Goal: Task Accomplishment & Management: Use online tool/utility

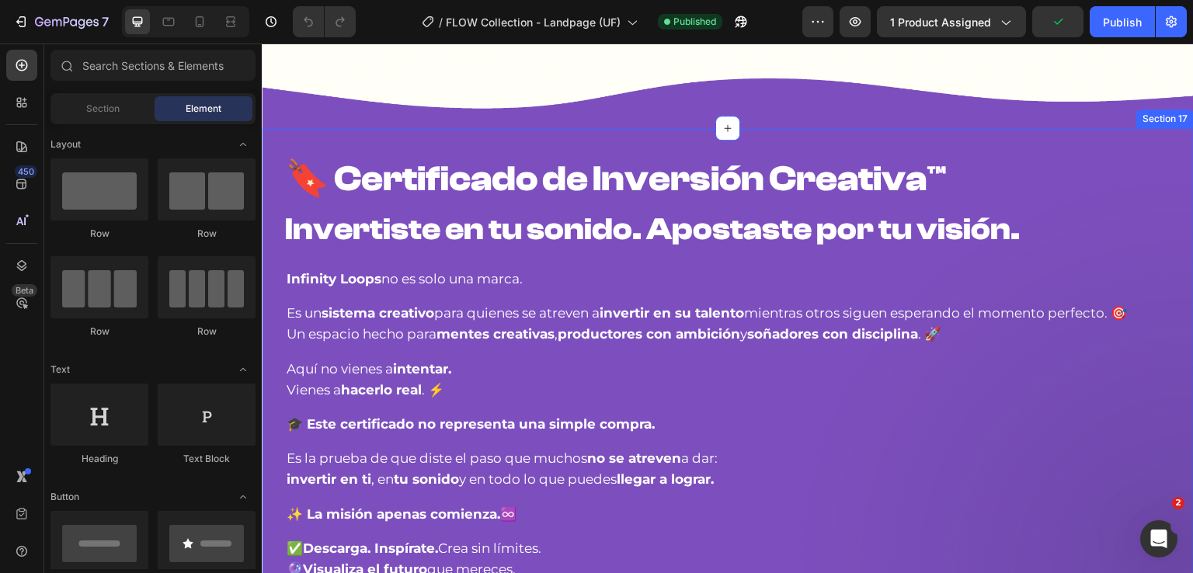
scroll to position [9229, 0]
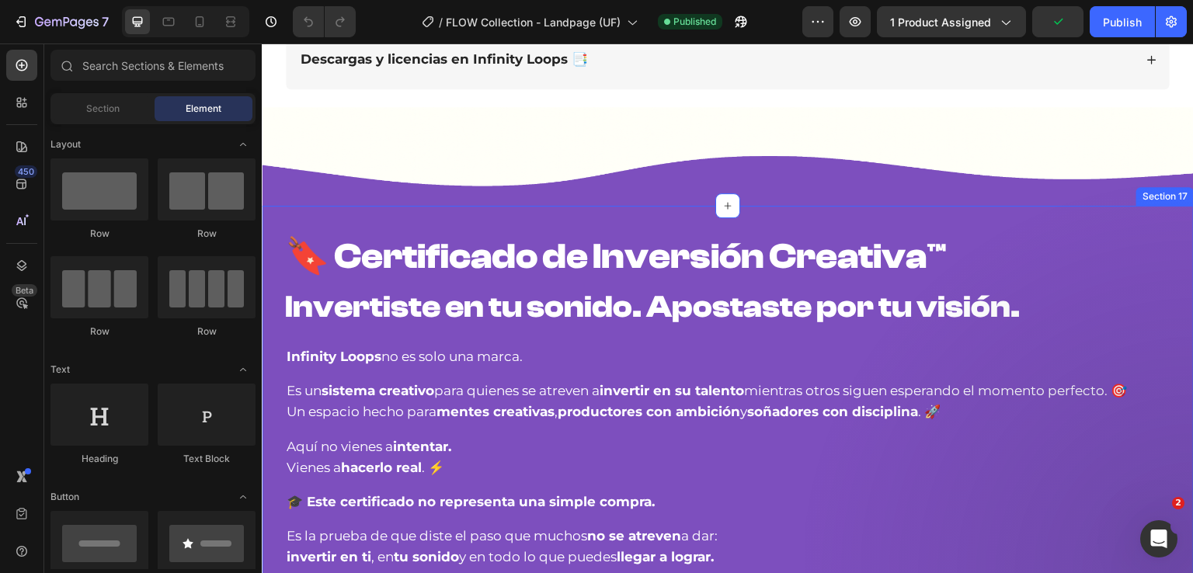
click at [525, 146] on img at bounding box center [728, 157] width 932 height 100
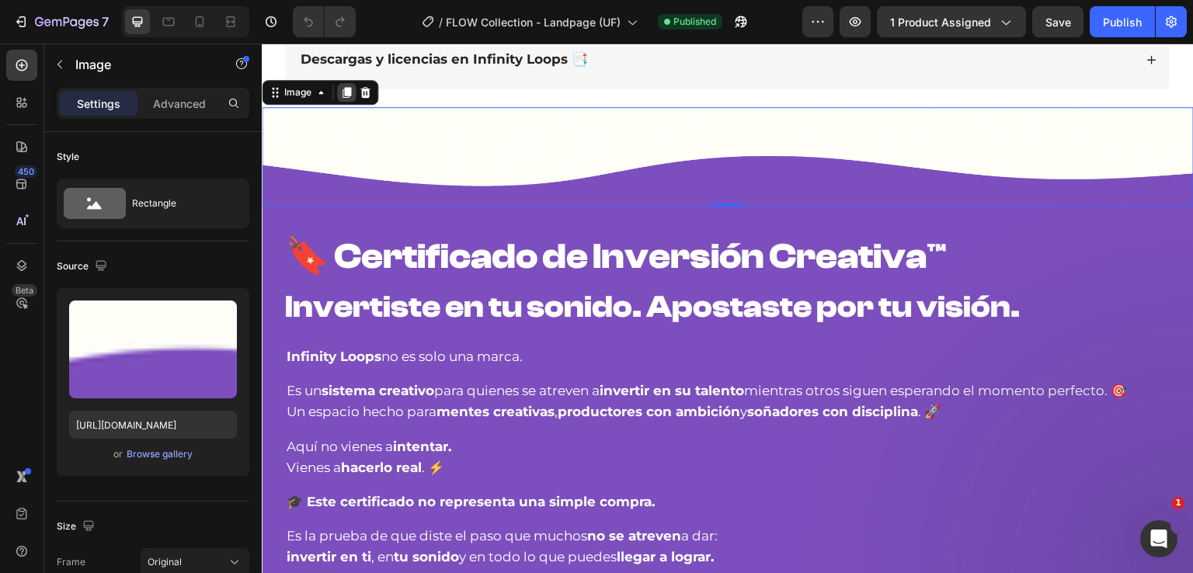
click at [349, 87] on icon at bounding box center [347, 92] width 9 height 11
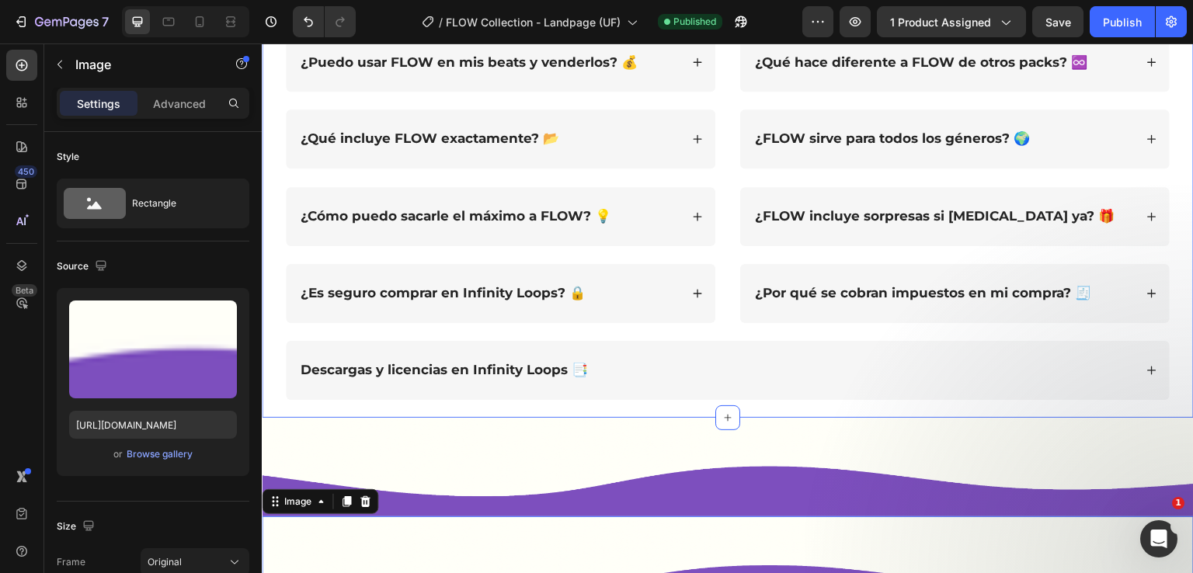
scroll to position [9151, 0]
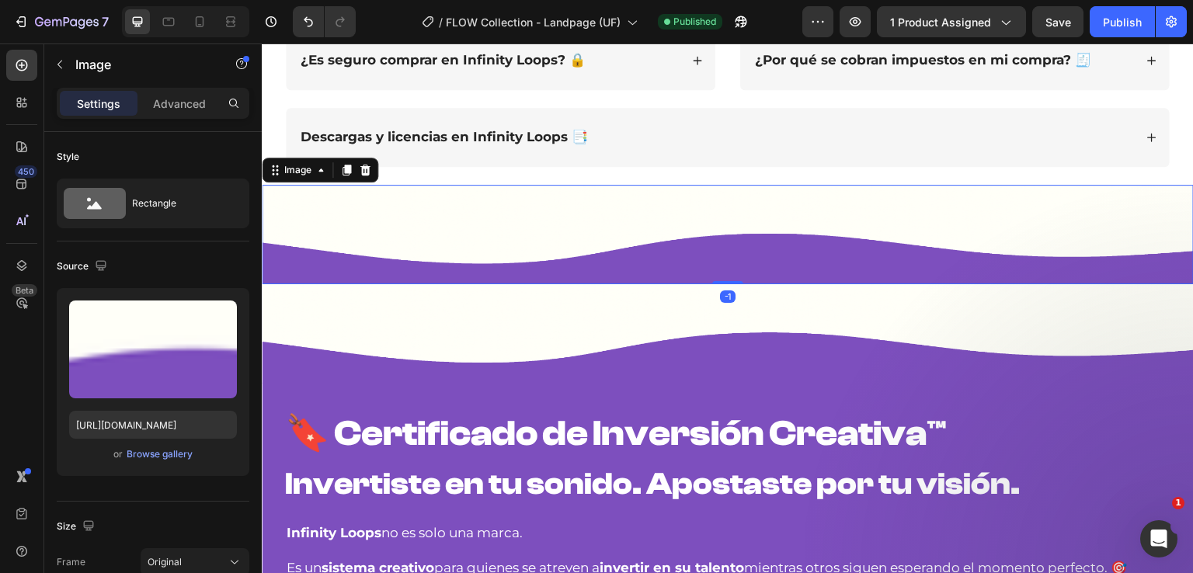
click at [390, 238] on img at bounding box center [728, 235] width 932 height 100
click at [300, 284] on img at bounding box center [728, 334] width 932 height 100
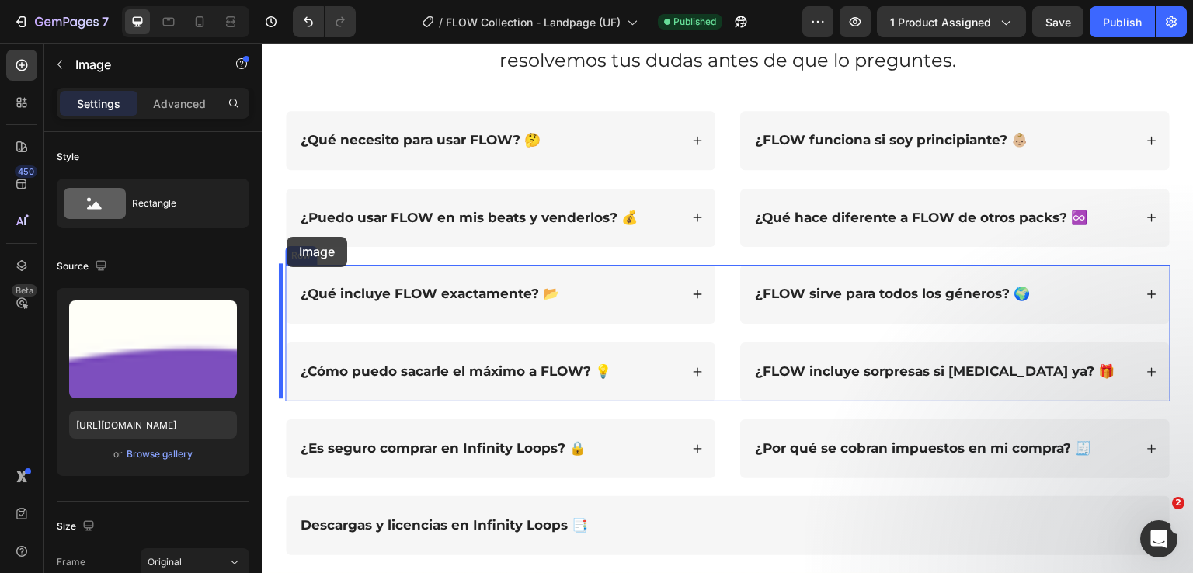
scroll to position [8452, 0]
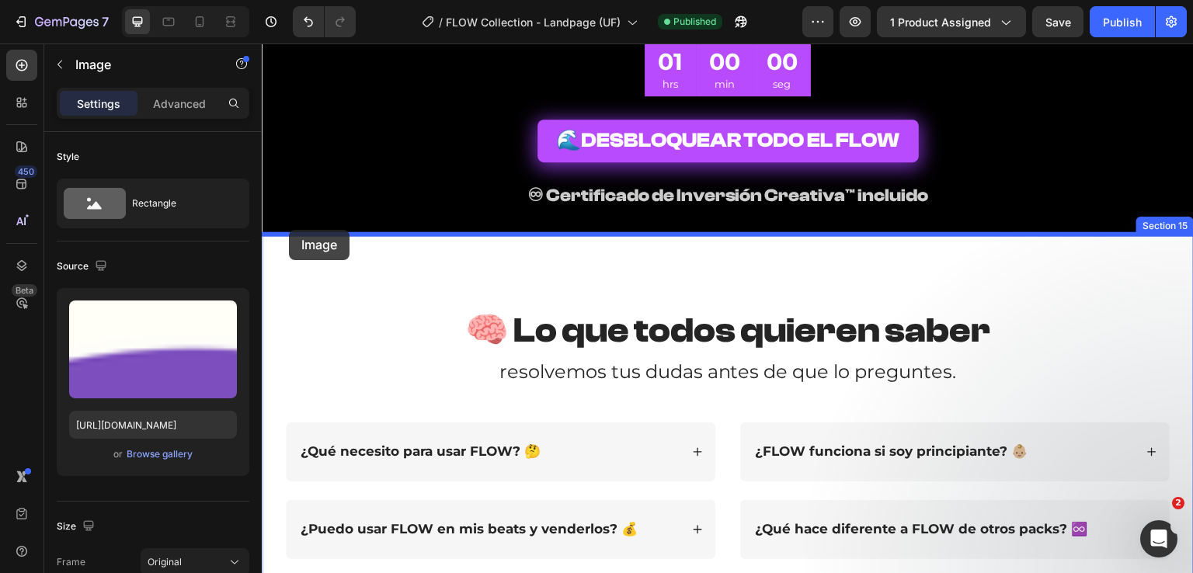
drag, startPoint x: 277, startPoint y: 264, endPoint x: 289, endPoint y: 230, distance: 36.4
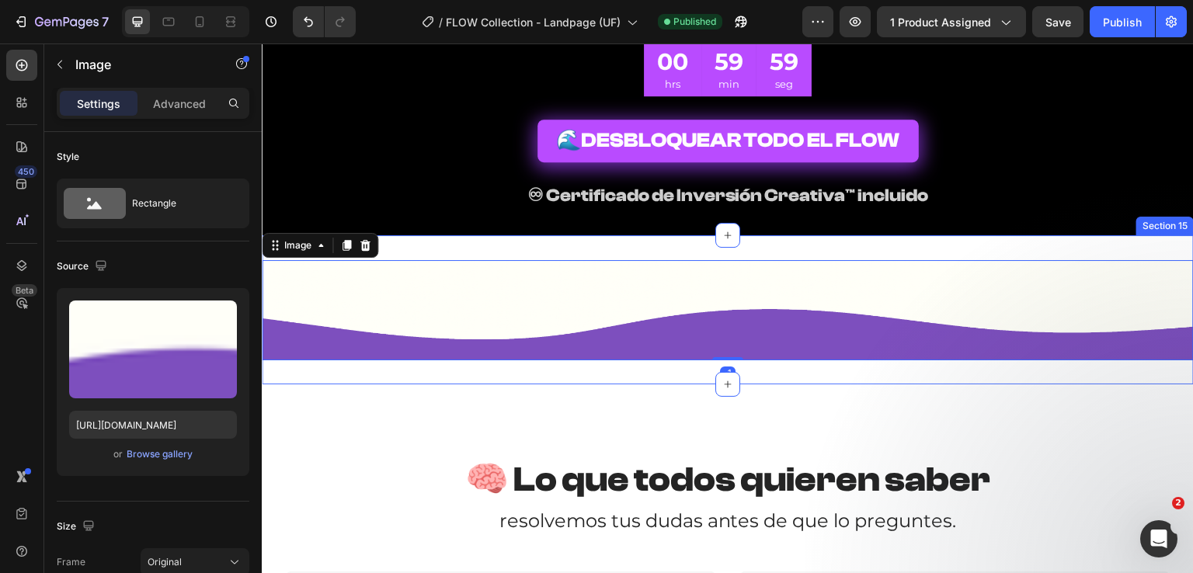
click at [412, 248] on div "Image -1 Section 15" at bounding box center [728, 309] width 932 height 149
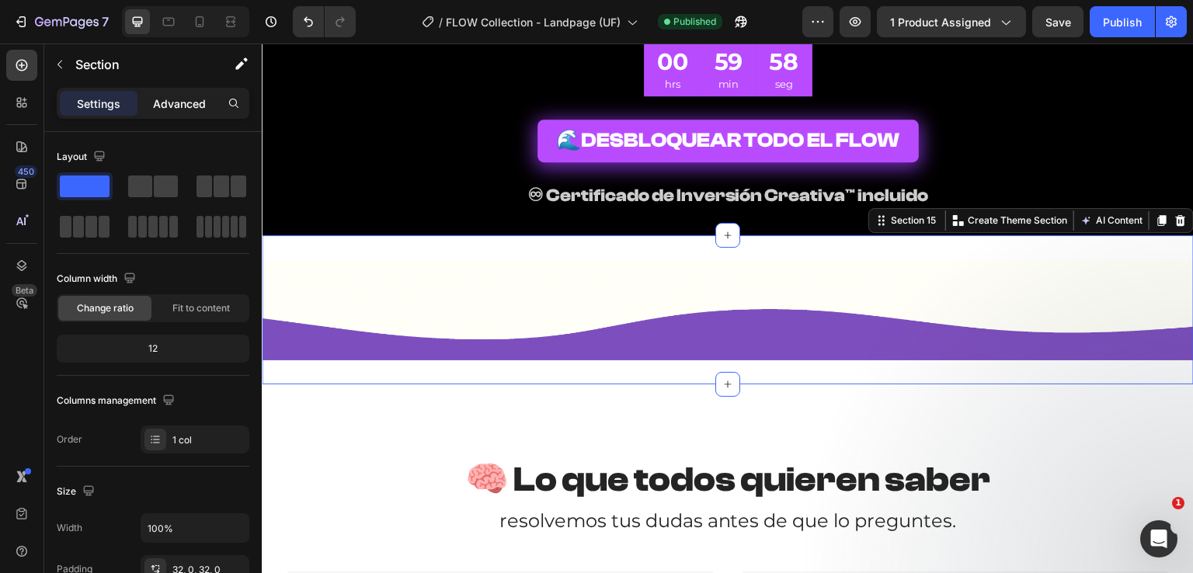
click at [151, 91] on div "Advanced" at bounding box center [180, 103] width 78 height 25
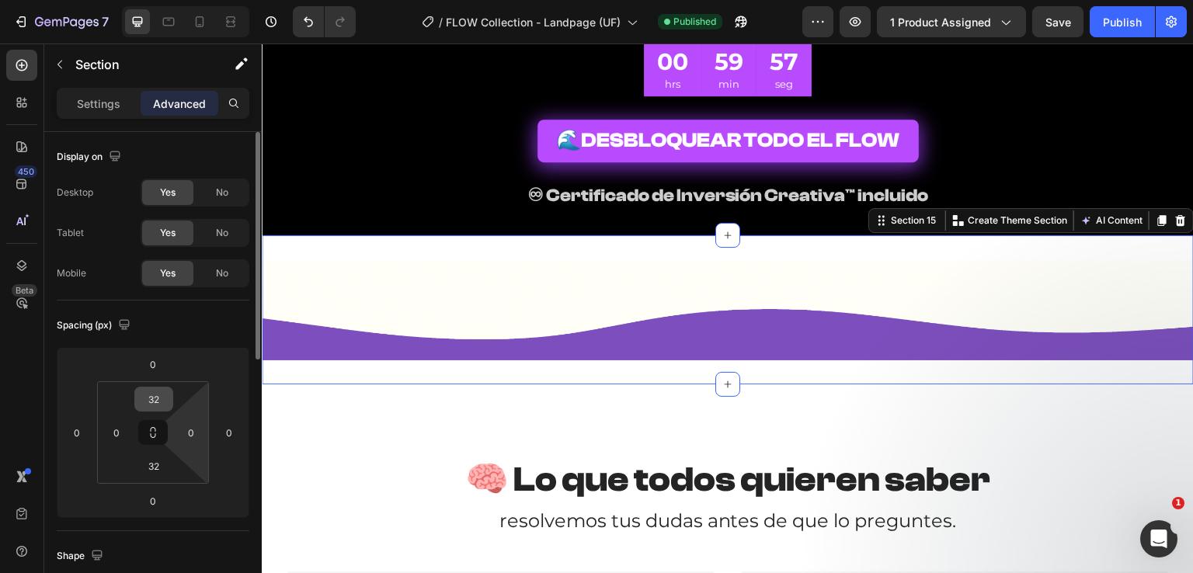
click at [165, 393] on input "32" at bounding box center [153, 399] width 31 height 23
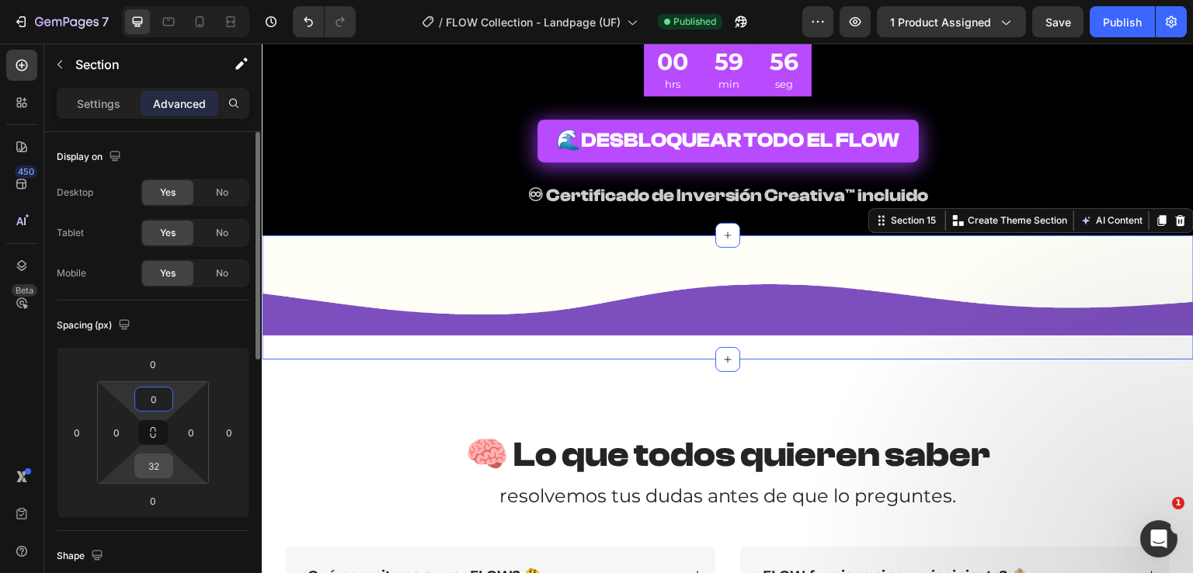
type input "0"
click at [146, 465] on input "32" at bounding box center [153, 465] width 31 height 23
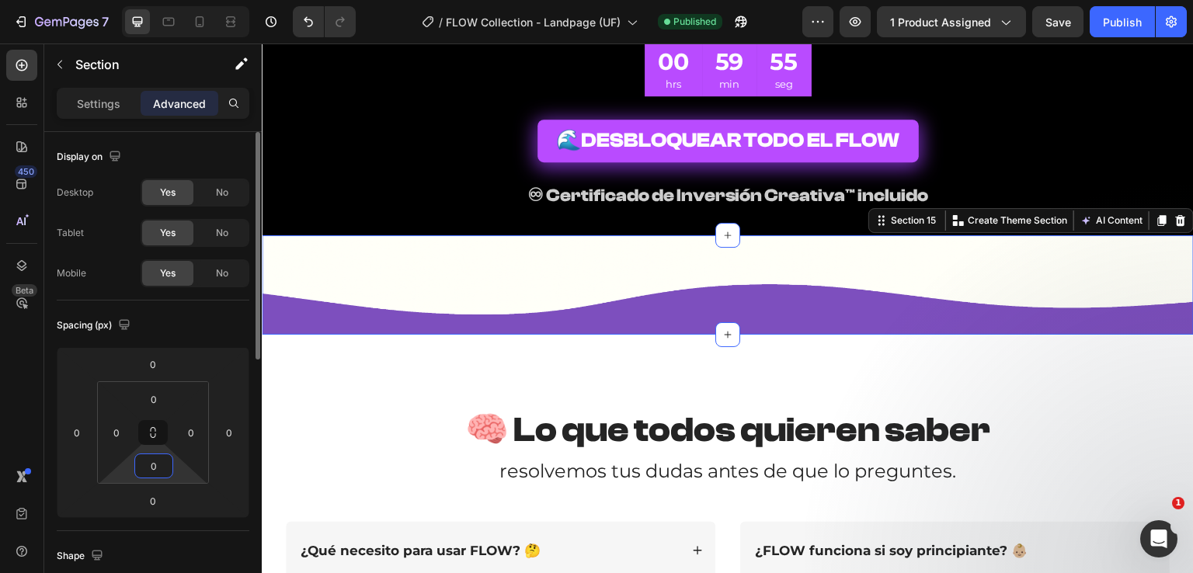
type input "0"
click at [186, 326] on div "Spacing (px)" at bounding box center [153, 325] width 193 height 25
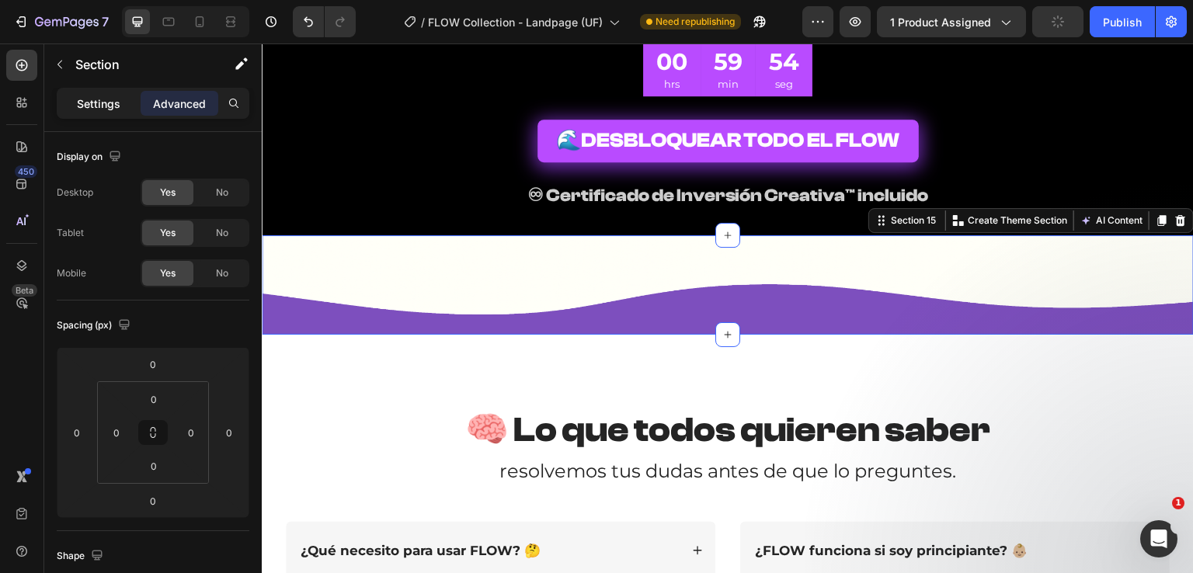
click at [113, 103] on p "Settings" at bounding box center [98, 104] width 43 height 16
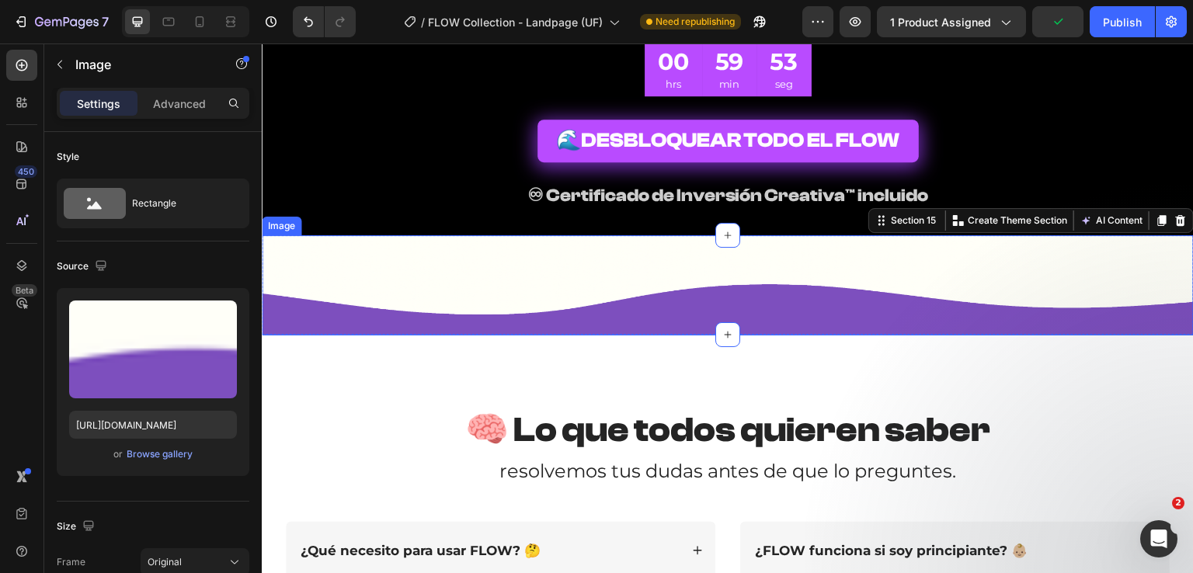
click at [419, 297] on img at bounding box center [728, 285] width 932 height 100
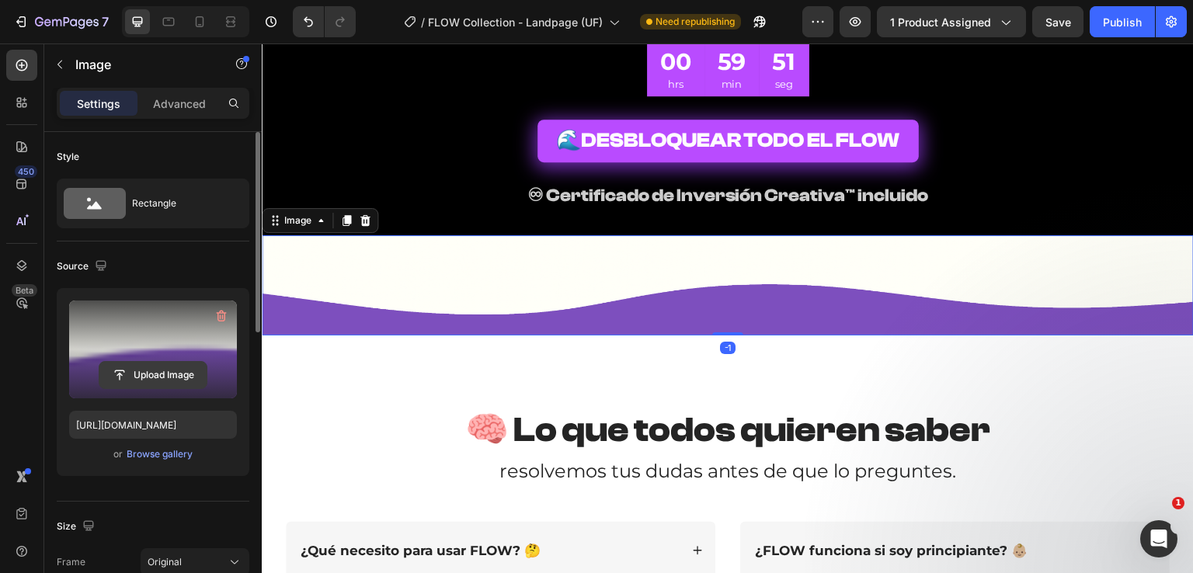
click at [164, 371] on input "file" at bounding box center [152, 375] width 107 height 26
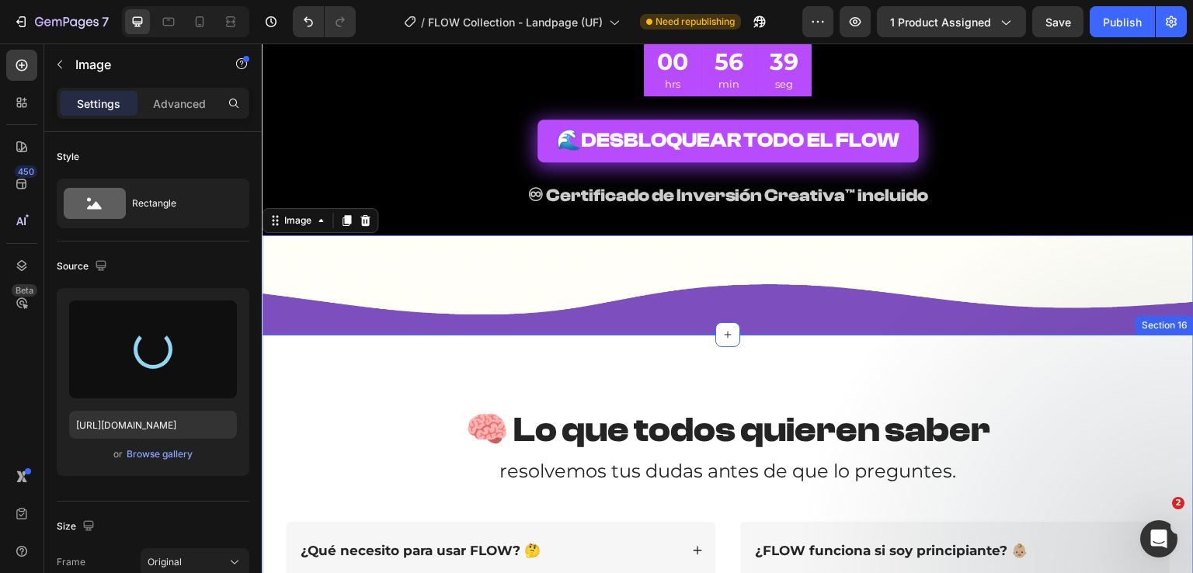
type input "[URL][DOMAIN_NAME]"
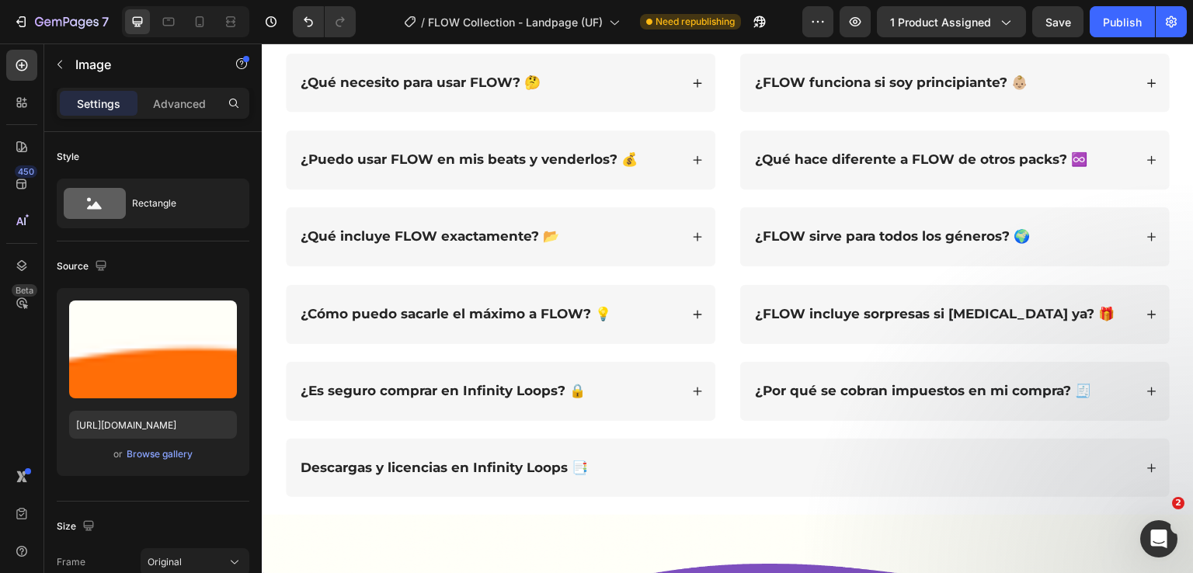
scroll to position [9384, 0]
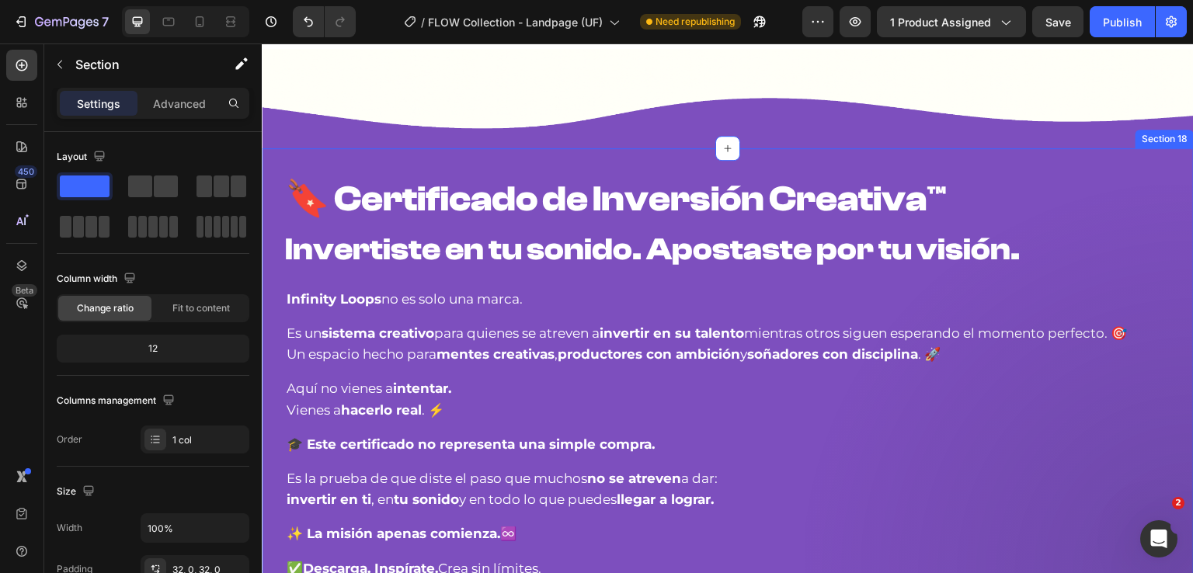
click at [419, 155] on div "🔖 Certificado de Inversión Creativa™ Invertiste en tu sonido. Apostaste por tu …" at bounding box center [728, 434] width 932 height 573
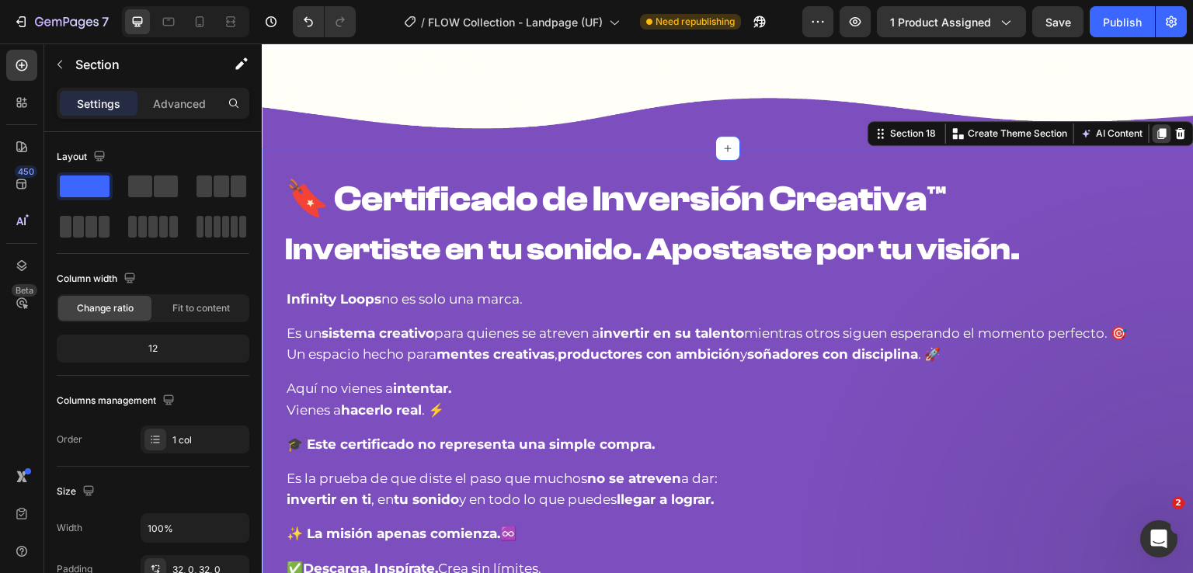
click at [1158, 128] on icon at bounding box center [1162, 133] width 9 height 11
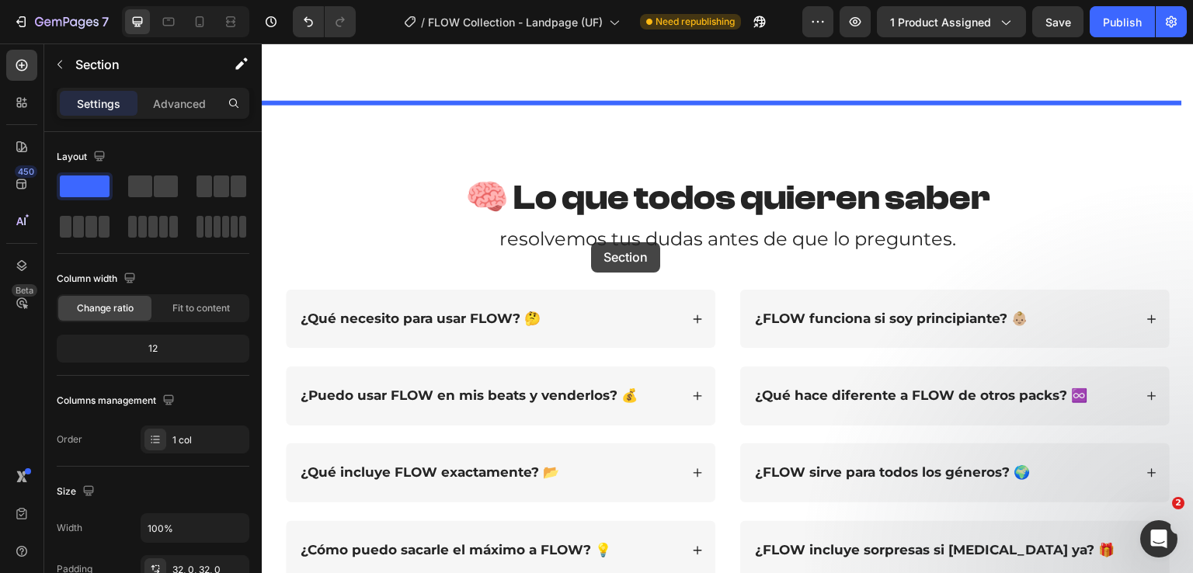
scroll to position [8604, 0]
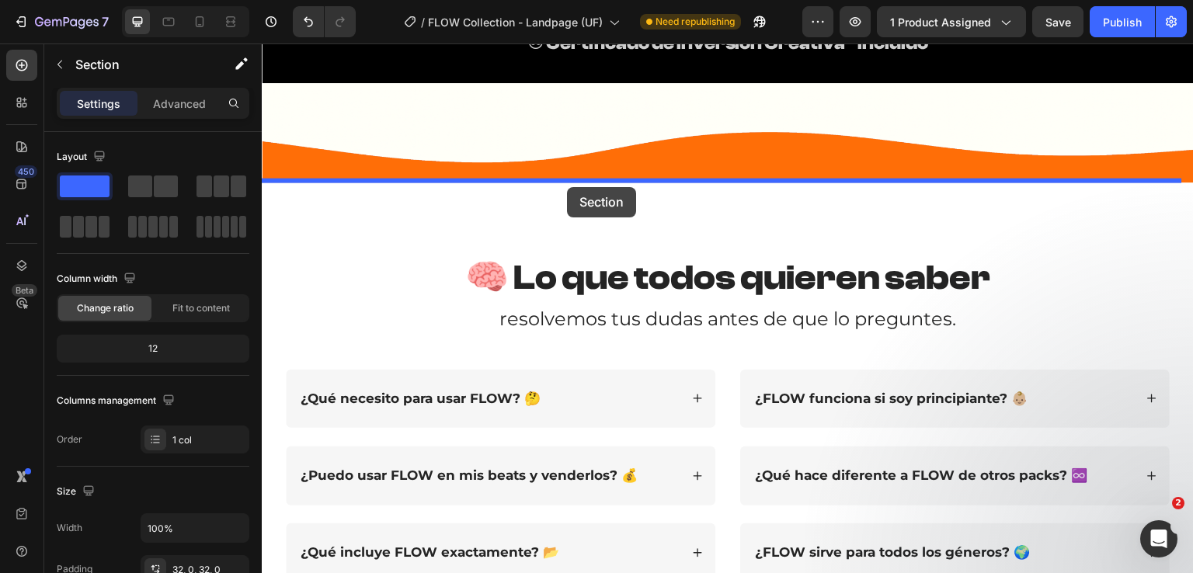
drag, startPoint x: 869, startPoint y: 242, endPoint x: 567, endPoint y: 187, distance: 307.1
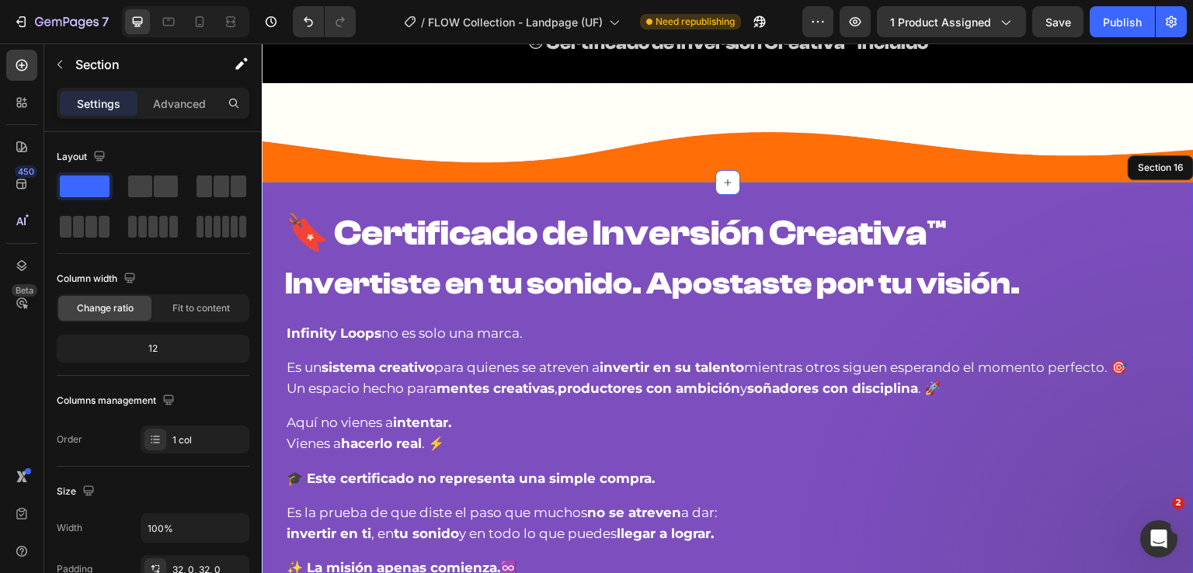
click at [555, 193] on div "🔖 Certificado de Inversión Creativa™ Invertiste en tu sonido. Apostaste por tu …" at bounding box center [728, 469] width 932 height 573
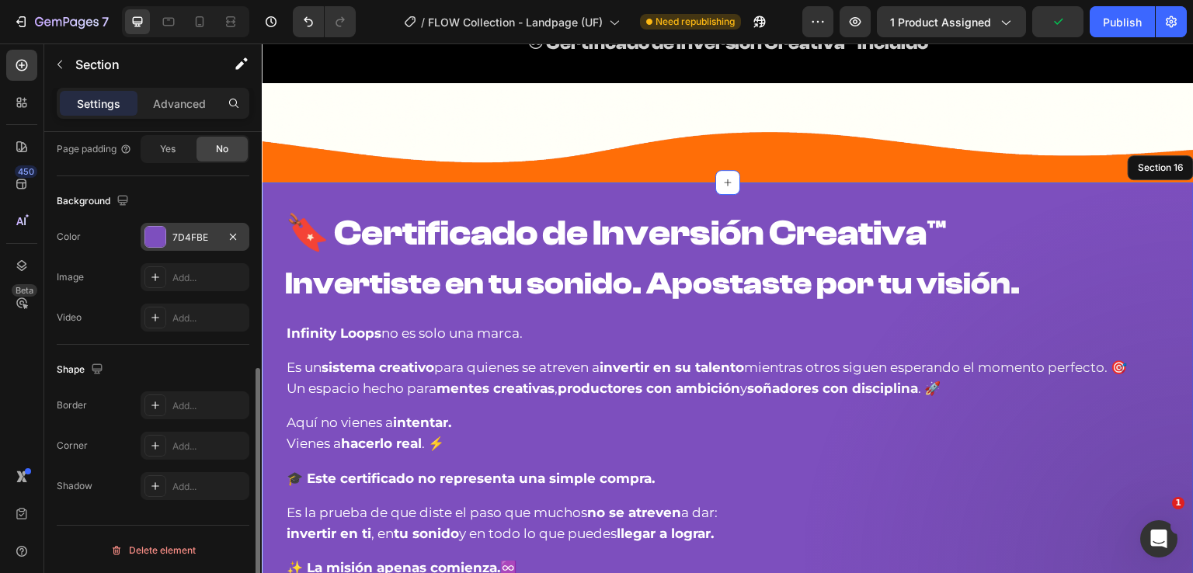
click at [180, 245] on div "7D4FBE" at bounding box center [195, 237] width 109 height 28
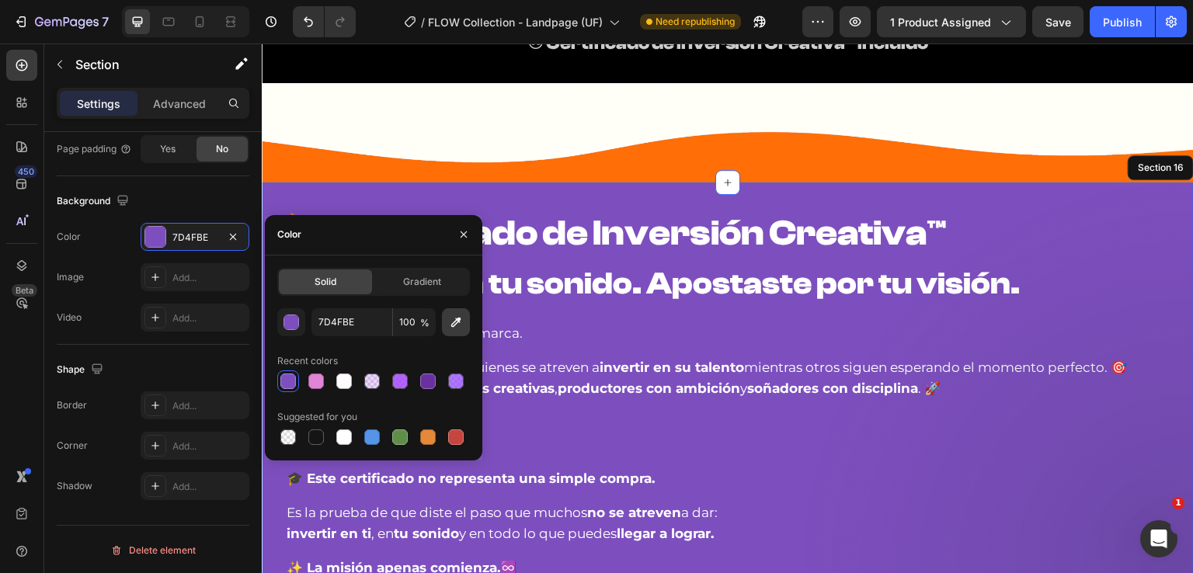
click at [458, 329] on icon "button" at bounding box center [456, 323] width 16 height 16
type input "FF6F07"
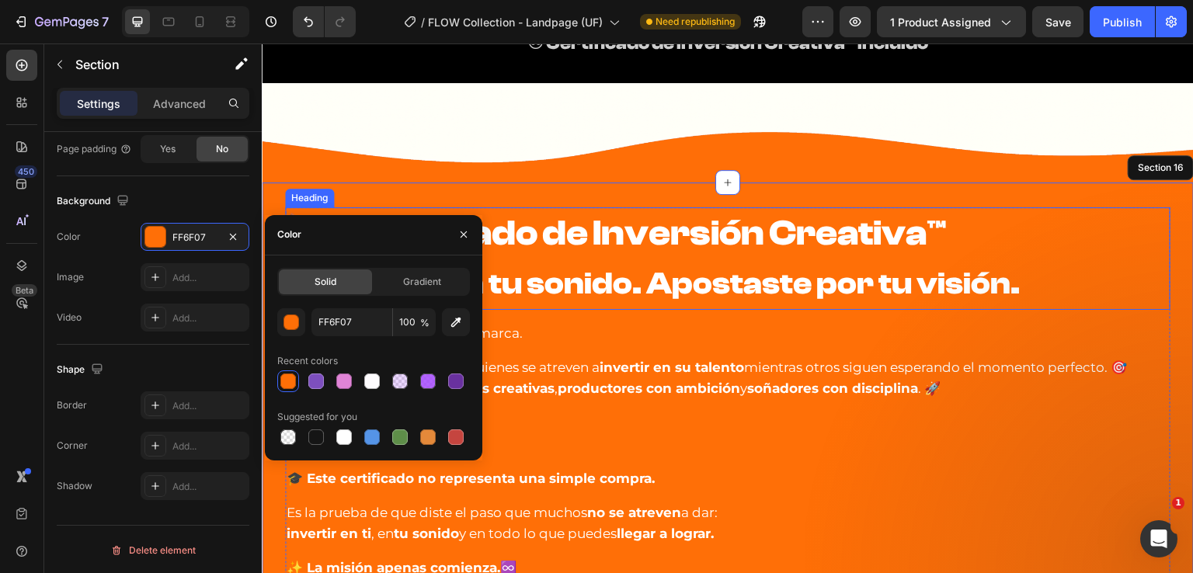
click at [665, 266] on strong "Invertiste en tu sonido. Apostaste por tu visión." at bounding box center [652, 284] width 735 height 36
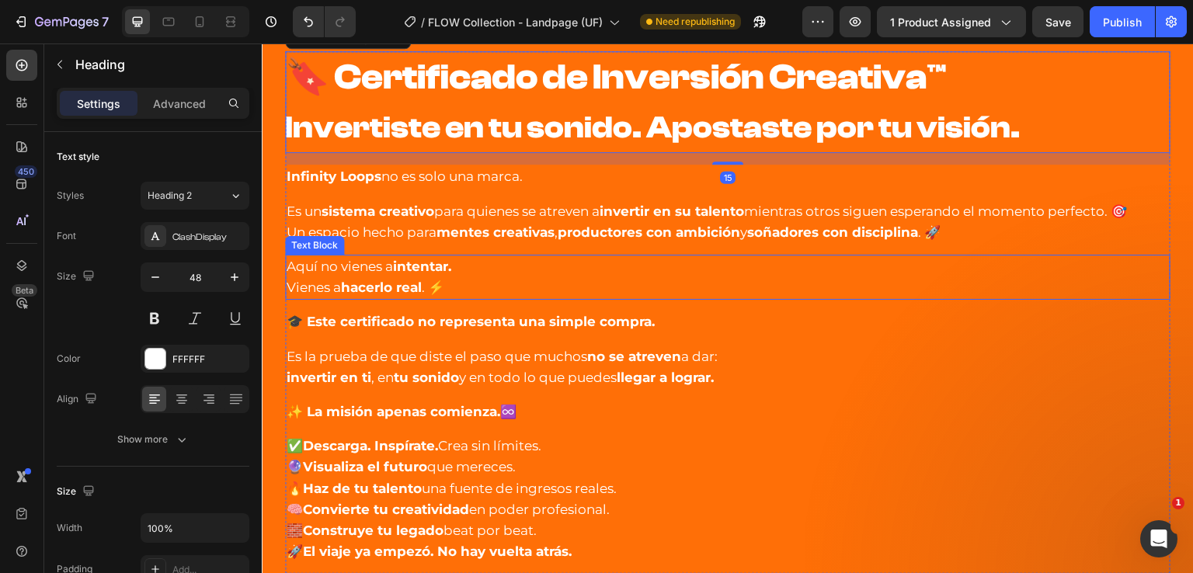
scroll to position [8837, 0]
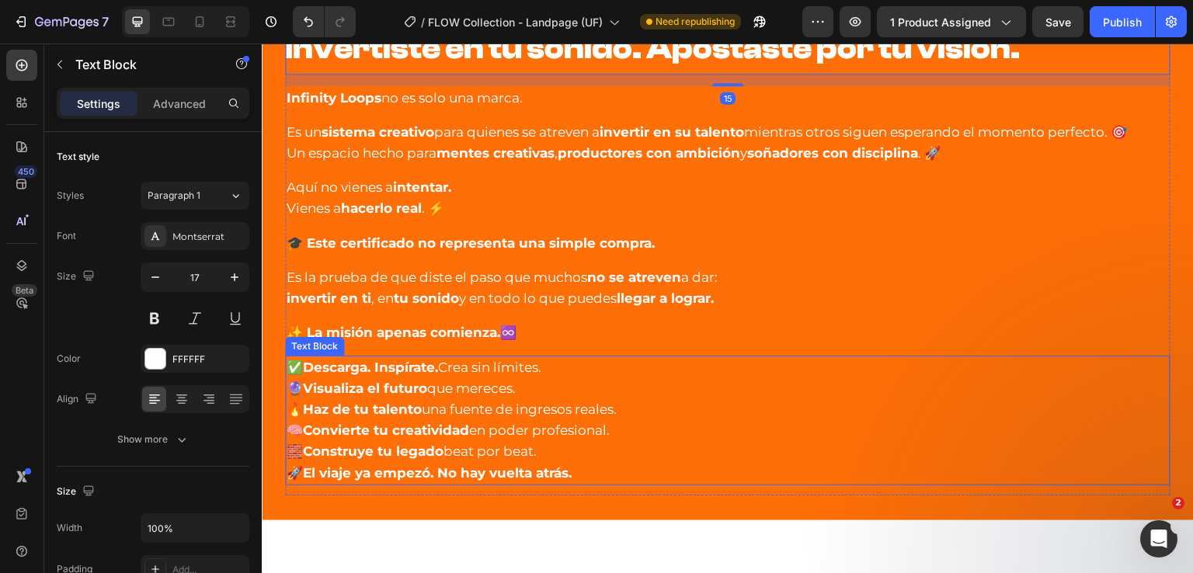
click at [451, 423] on strong "Convierte tu creatividad" at bounding box center [386, 431] width 166 height 16
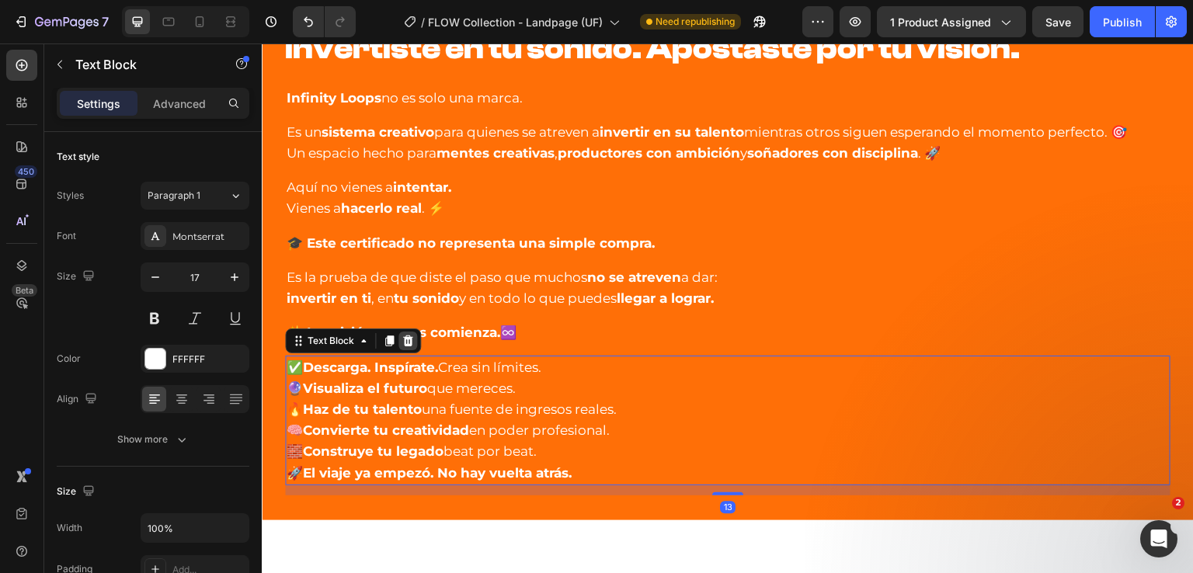
click at [402, 339] on icon at bounding box center [408, 341] width 12 height 12
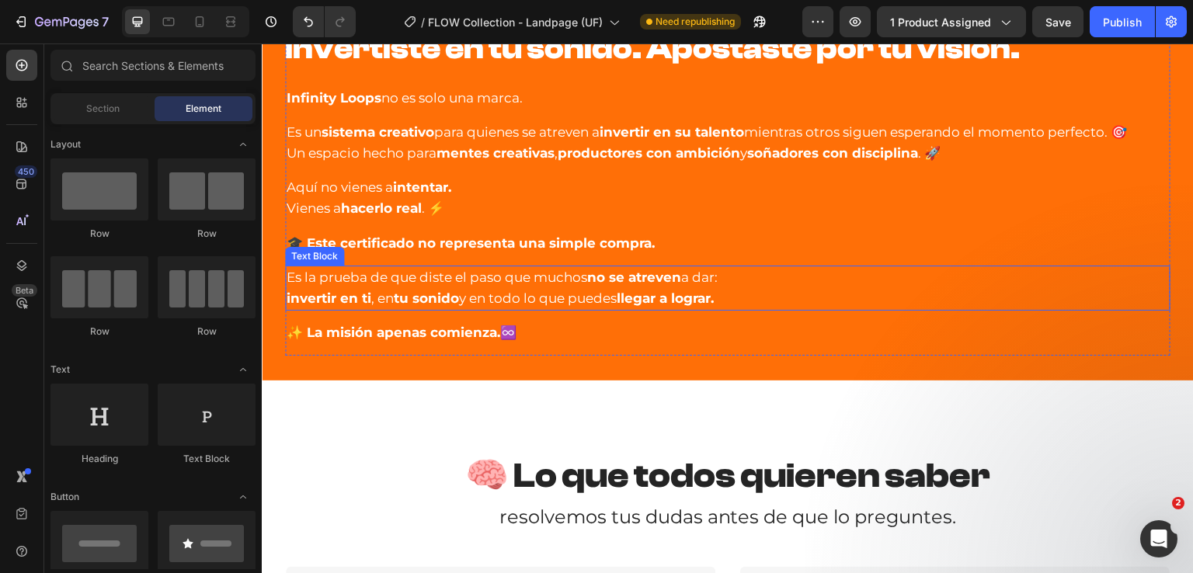
click at [441, 283] on p "Es la prueba de que diste el paso que muchos no se atreven a dar: invertir en t…" at bounding box center [728, 288] width 882 height 42
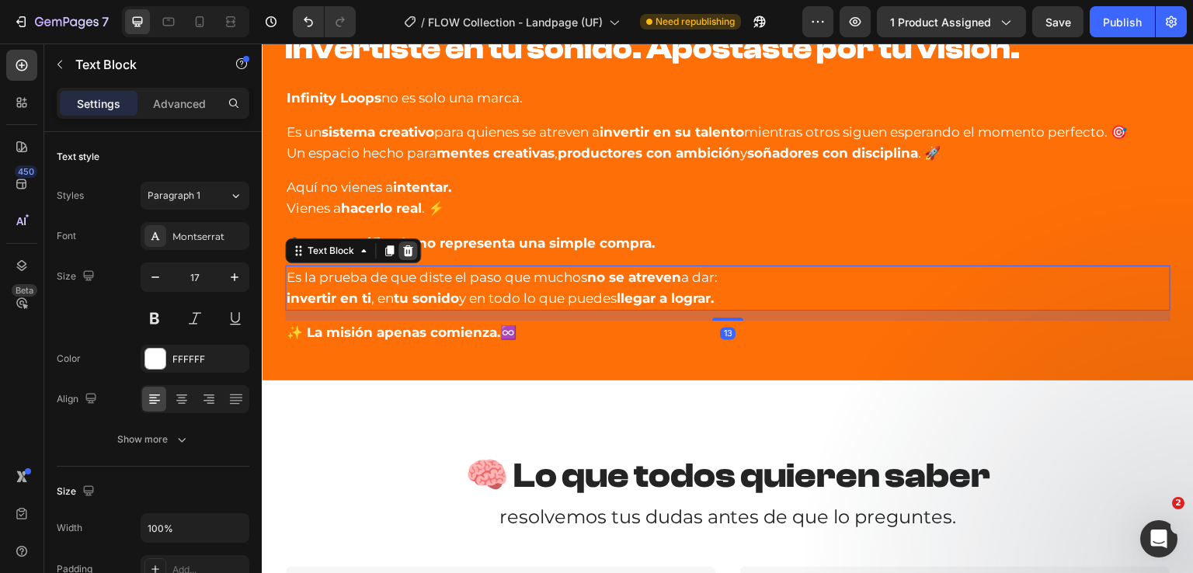
click at [403, 252] on icon at bounding box center [408, 250] width 10 height 11
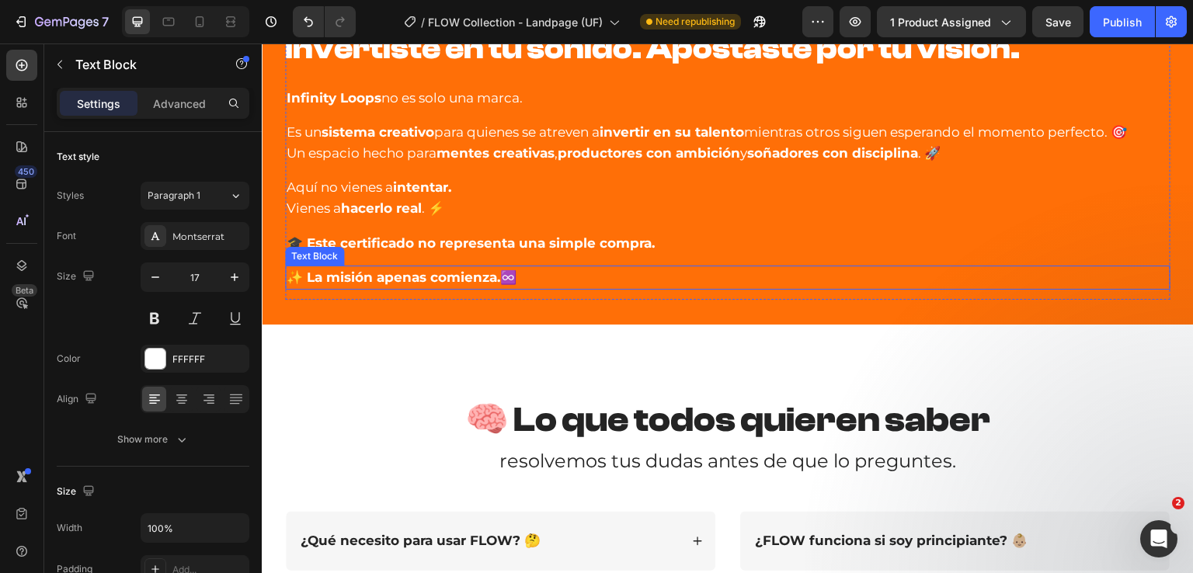
click at [429, 272] on strong "✨ La misión apenas comienza." at bounding box center [394, 278] width 214 height 16
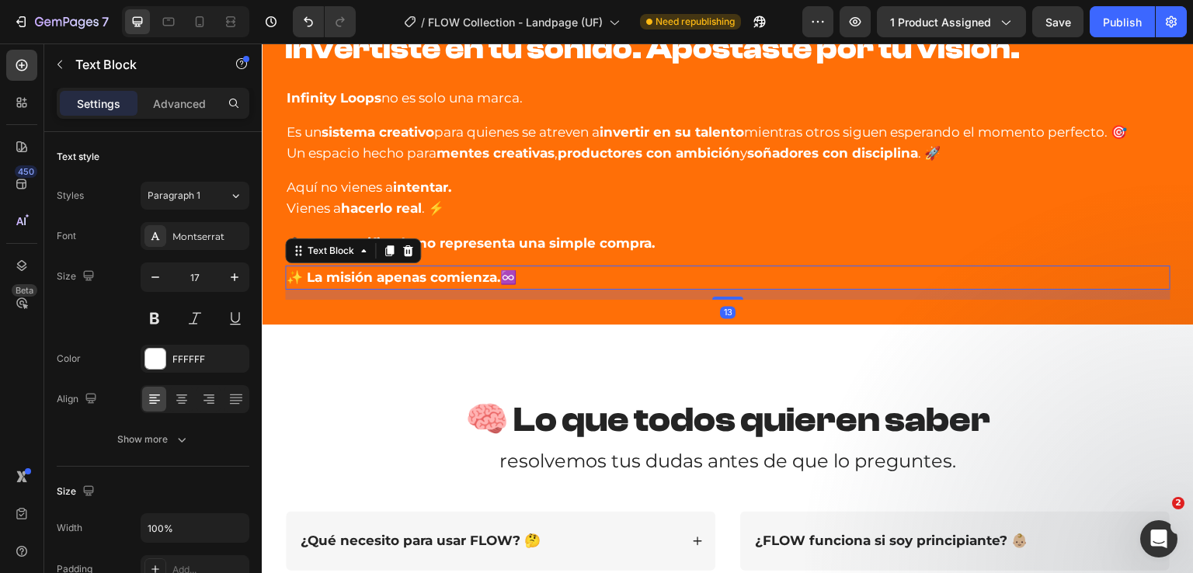
click at [402, 249] on icon at bounding box center [408, 251] width 12 height 12
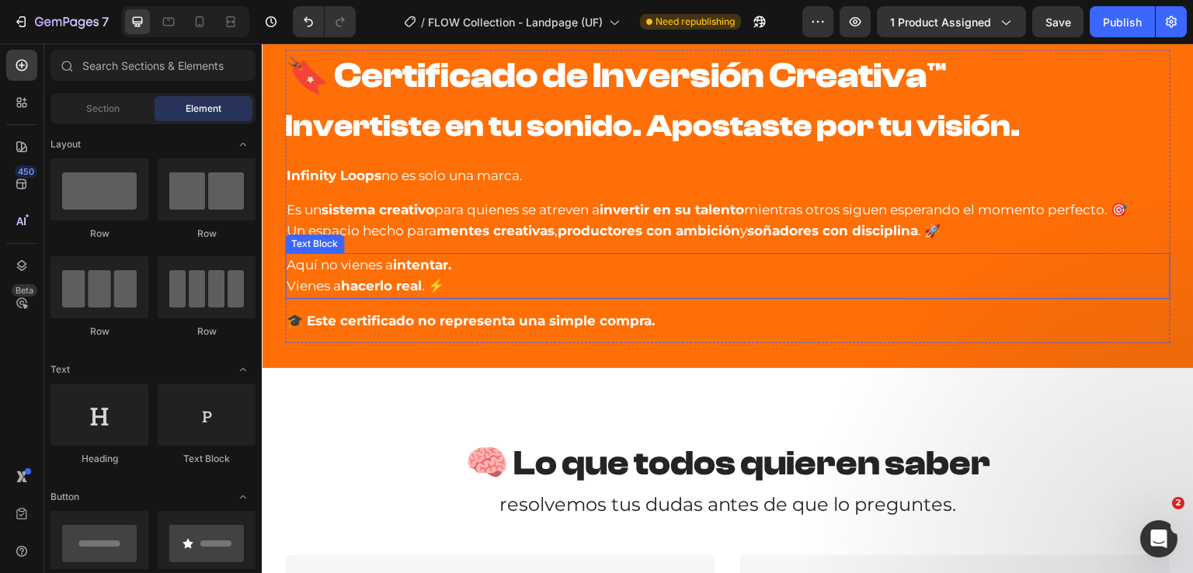
scroll to position [8682, 0]
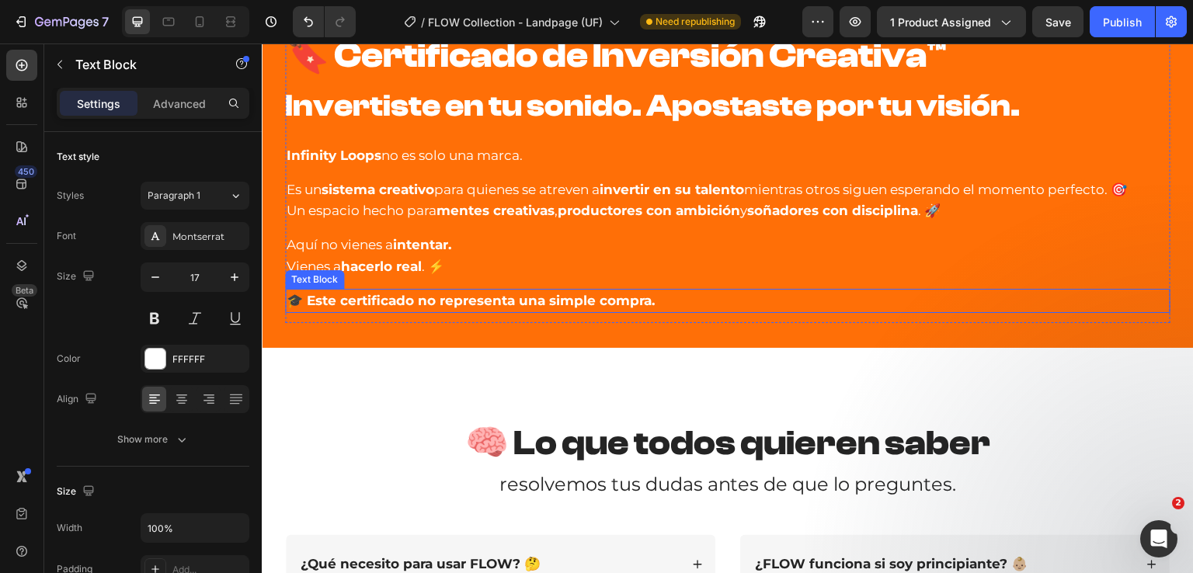
click at [445, 300] on strong "🎓 Este certificado no representa una simple compra." at bounding box center [471, 301] width 368 height 16
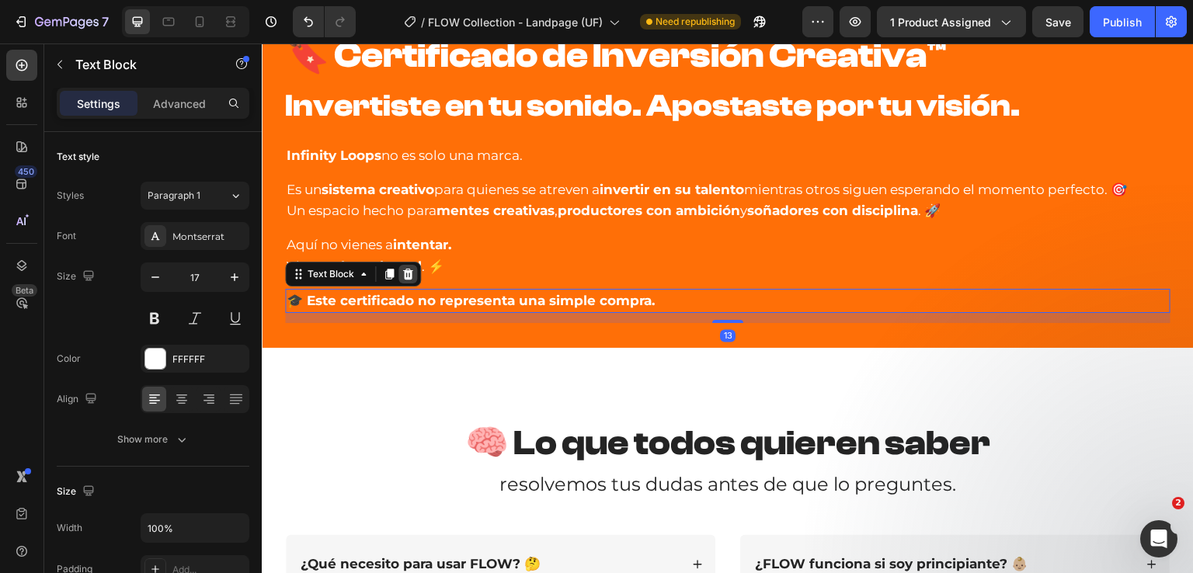
click at [406, 272] on icon at bounding box center [408, 274] width 12 height 12
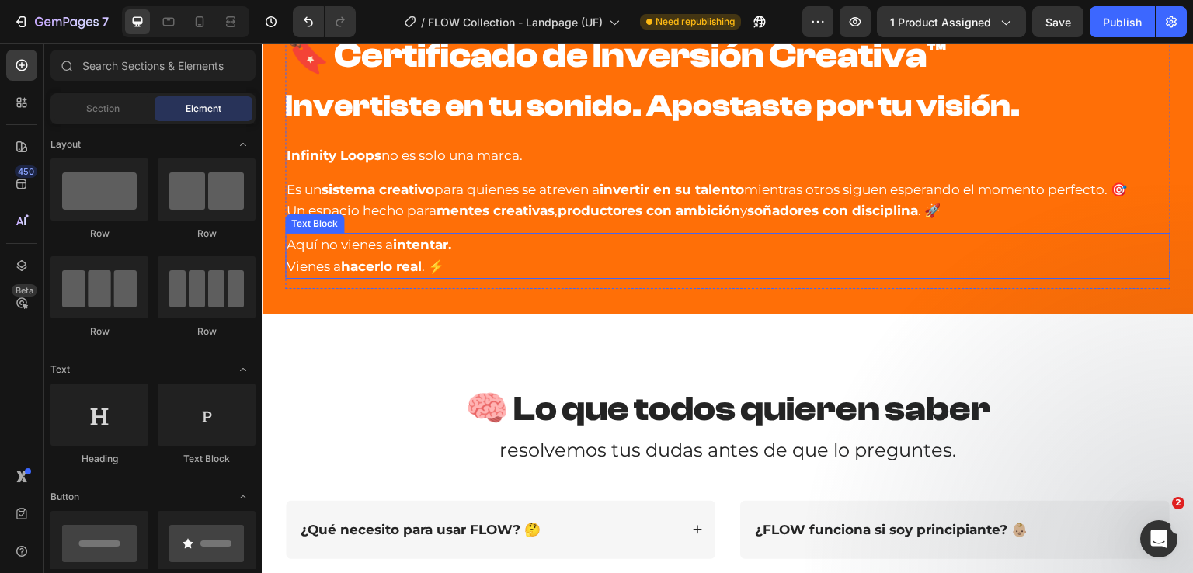
click at [433, 250] on strong "intentar." at bounding box center [422, 245] width 58 height 16
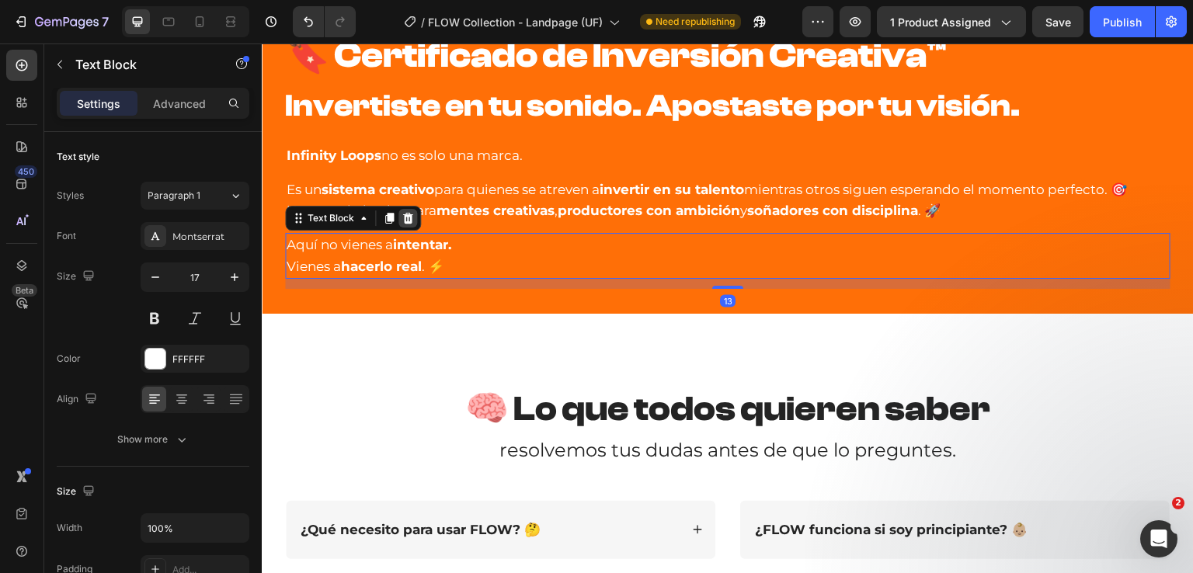
click at [403, 219] on icon at bounding box center [408, 218] width 10 height 11
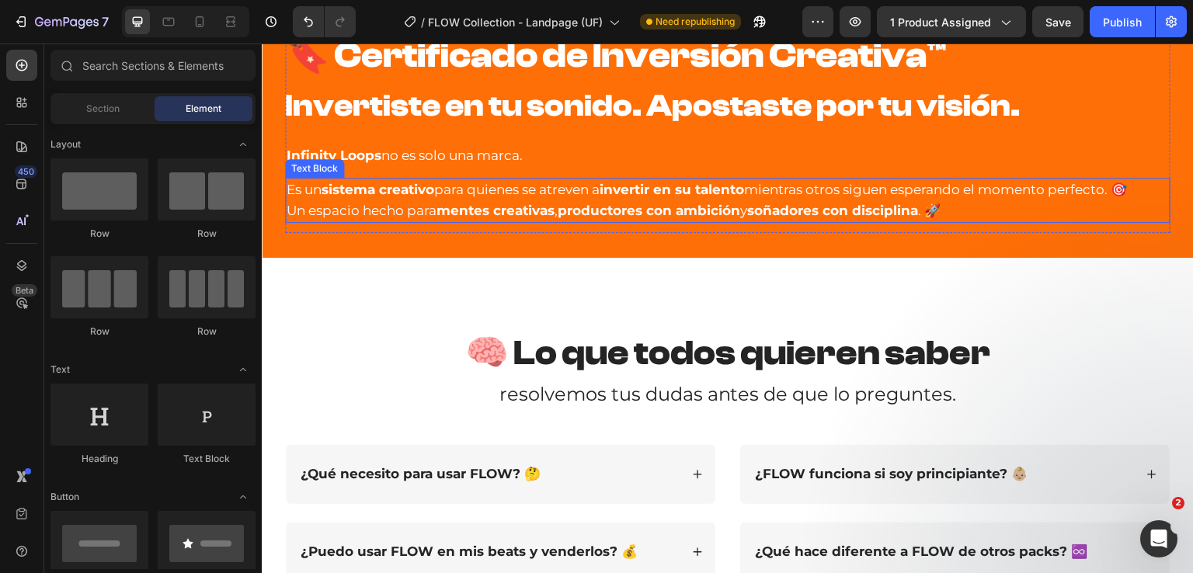
click at [461, 186] on p "Es un sistema creativo para quienes se atreven a invertir en su talento mientra…" at bounding box center [728, 200] width 882 height 42
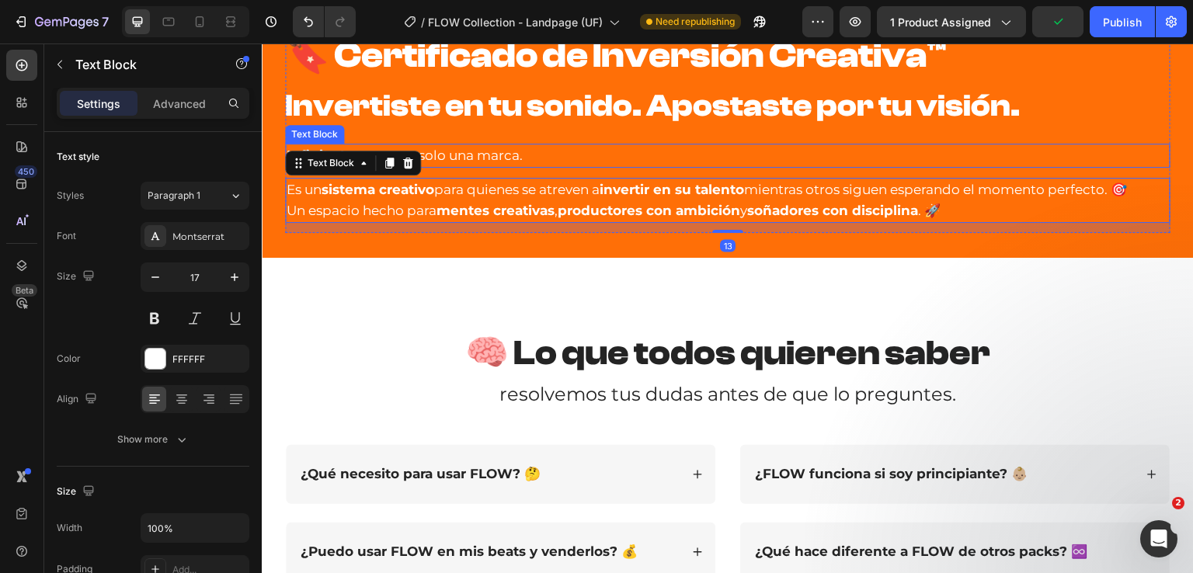
click at [478, 162] on p "Infinity Loops no es solo una marca." at bounding box center [728, 155] width 882 height 21
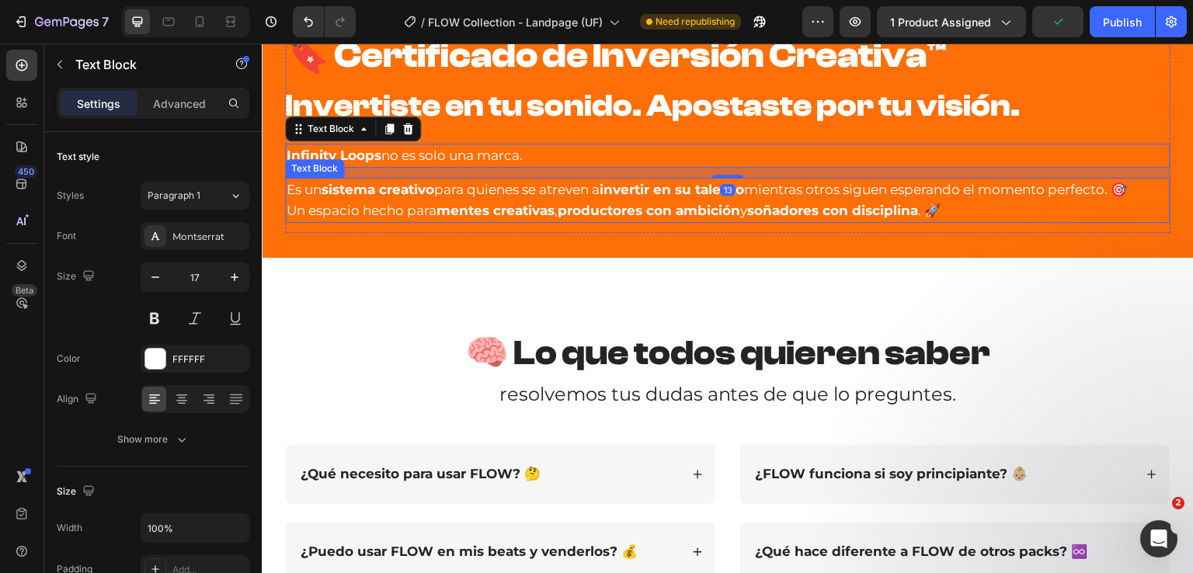
scroll to position [8604, 0]
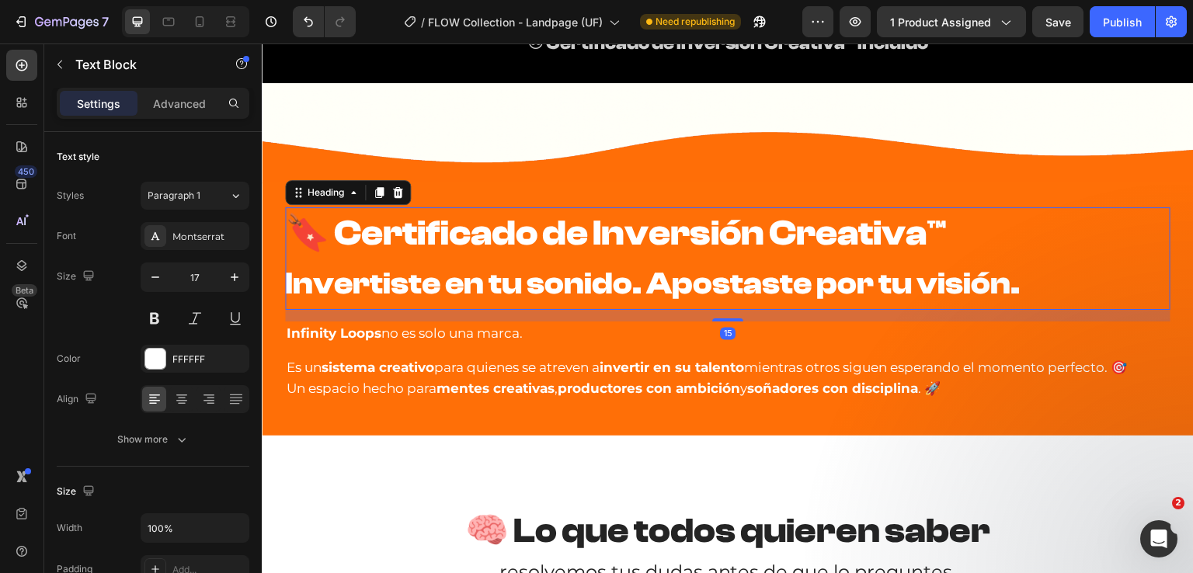
drag, startPoint x: 577, startPoint y: 241, endPoint x: 590, endPoint y: 242, distance: 12.5
click at [579, 239] on strong "🔖 Certificado de Inversión Creativa™" at bounding box center [615, 233] width 661 height 41
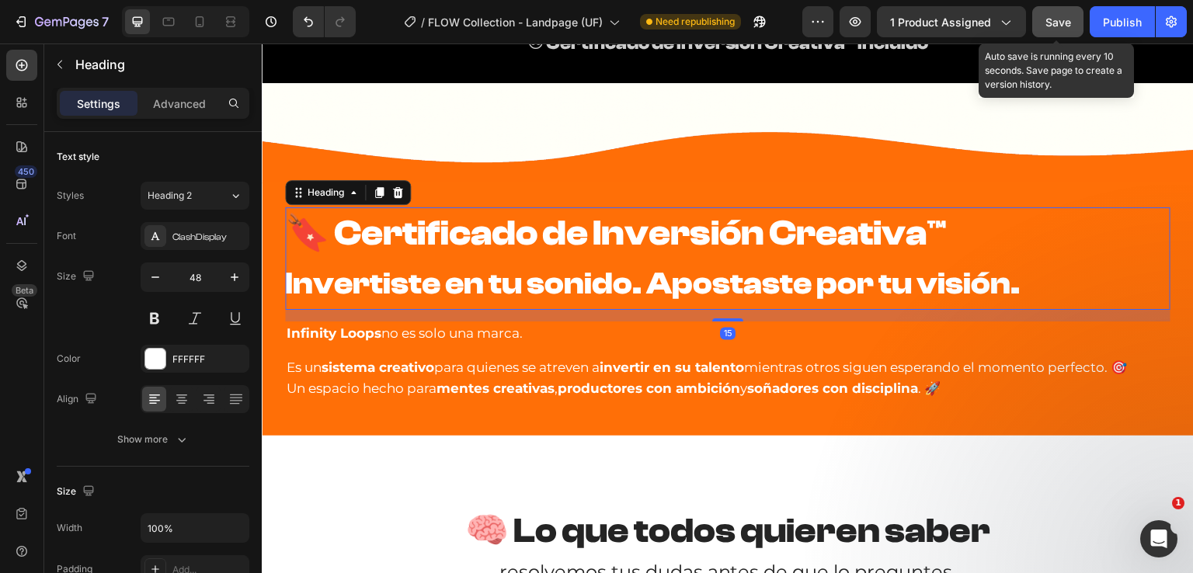
click at [1056, 20] on span "Save" at bounding box center [1058, 22] width 26 height 13
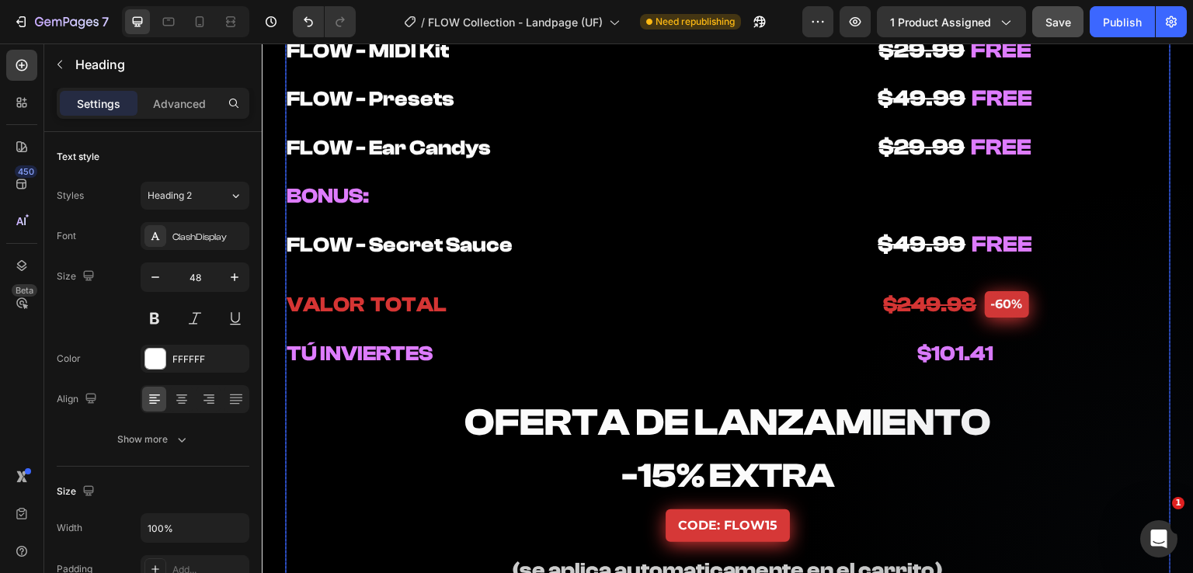
scroll to position [7983, 0]
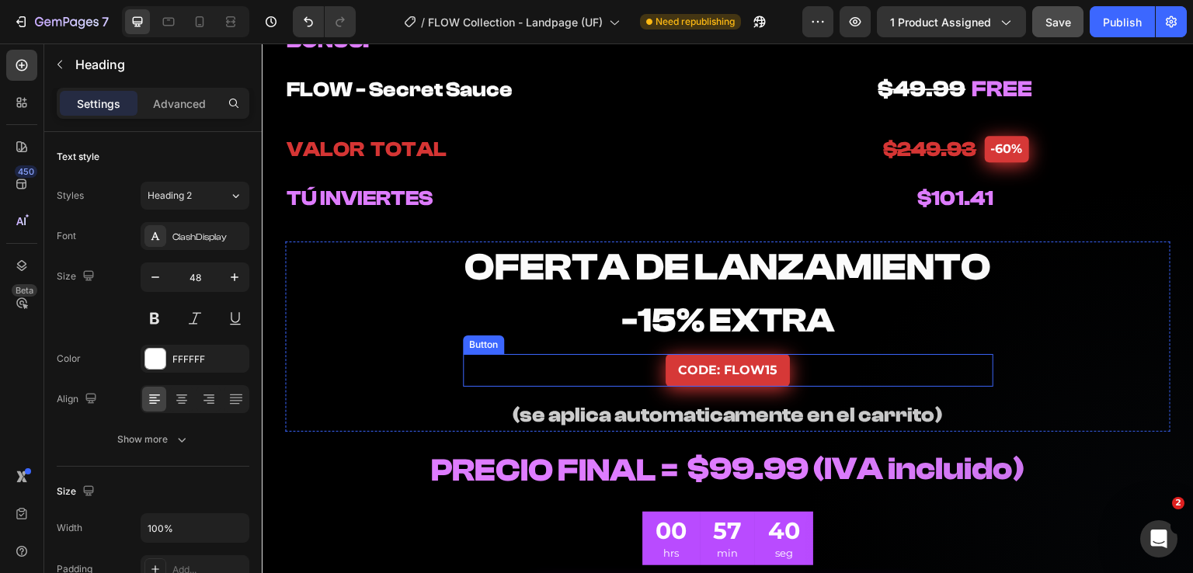
click at [621, 376] on div "CODE: FLOW15 Button" at bounding box center [728, 370] width 531 height 33
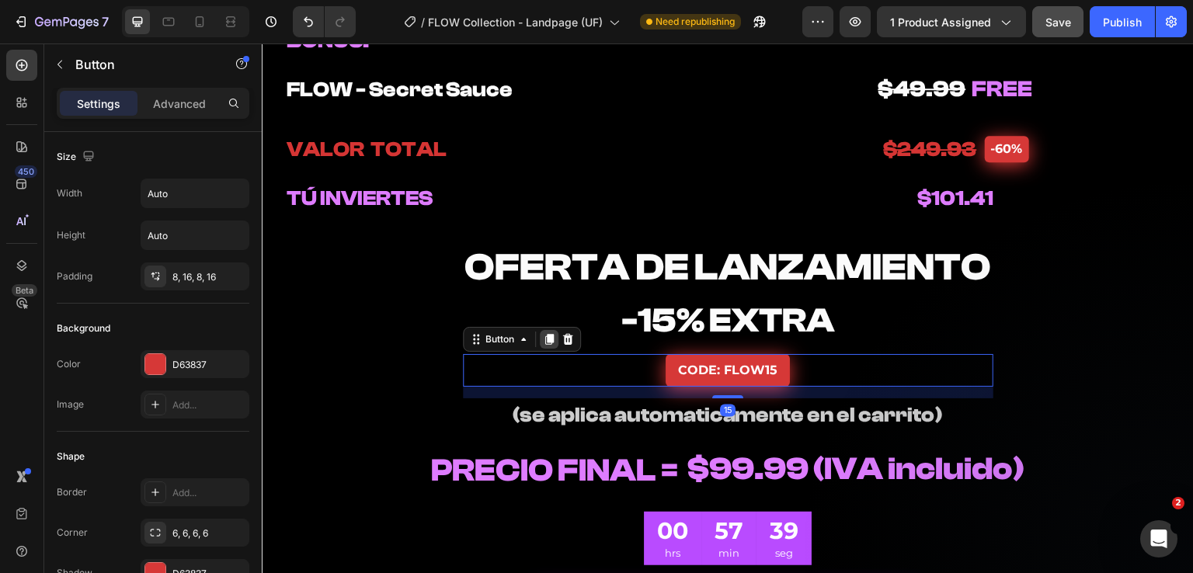
click at [543, 343] on icon at bounding box center [549, 339] width 12 height 12
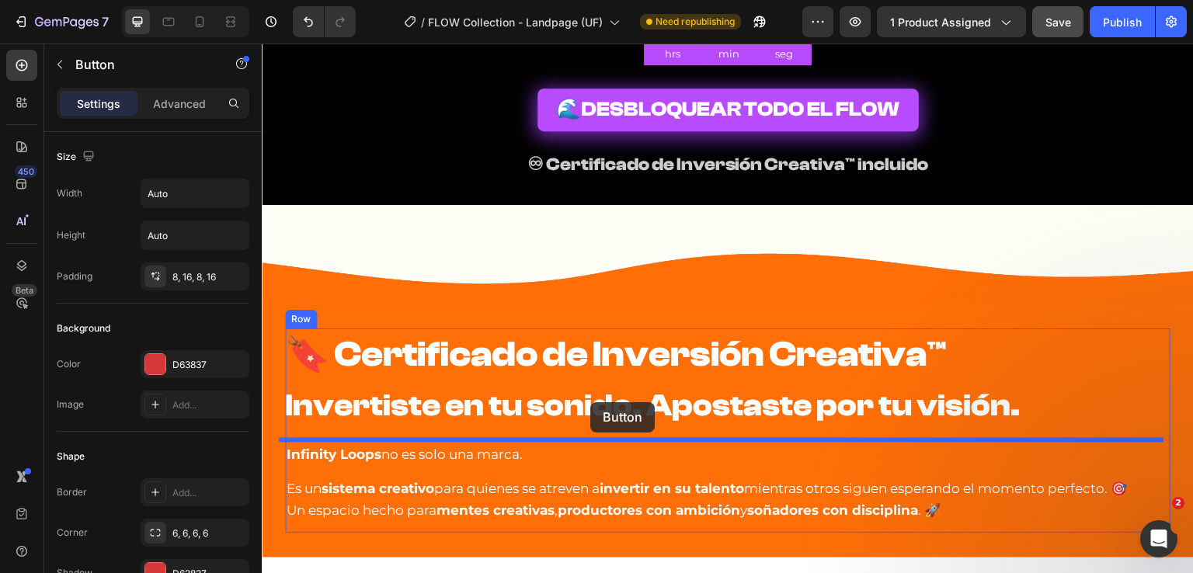
scroll to position [8682, 0]
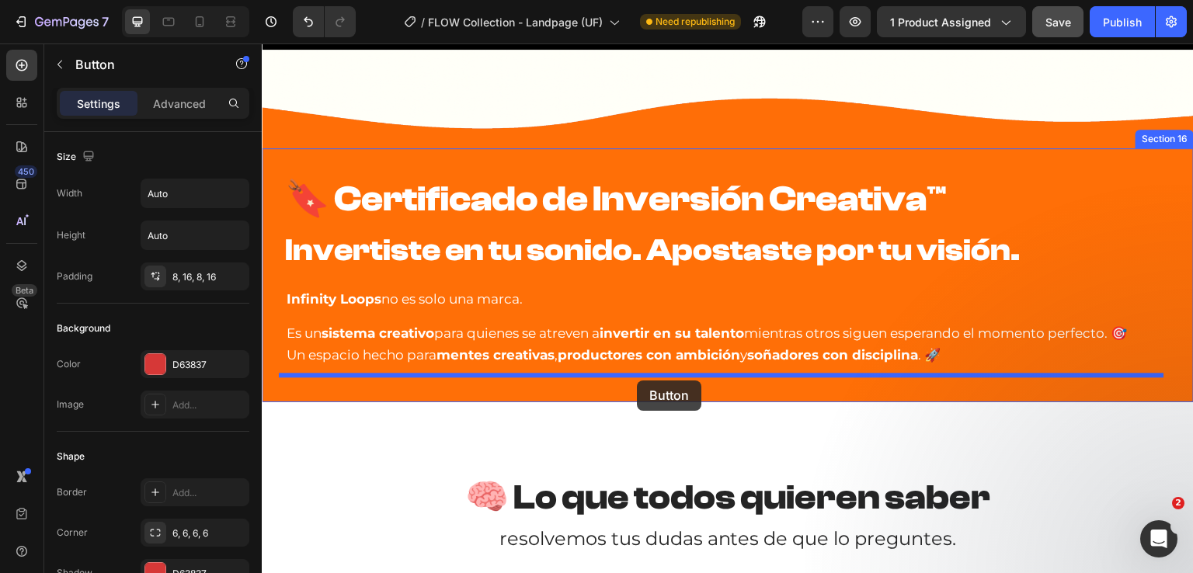
drag, startPoint x: 472, startPoint y: 385, endPoint x: 637, endPoint y: 381, distance: 164.7
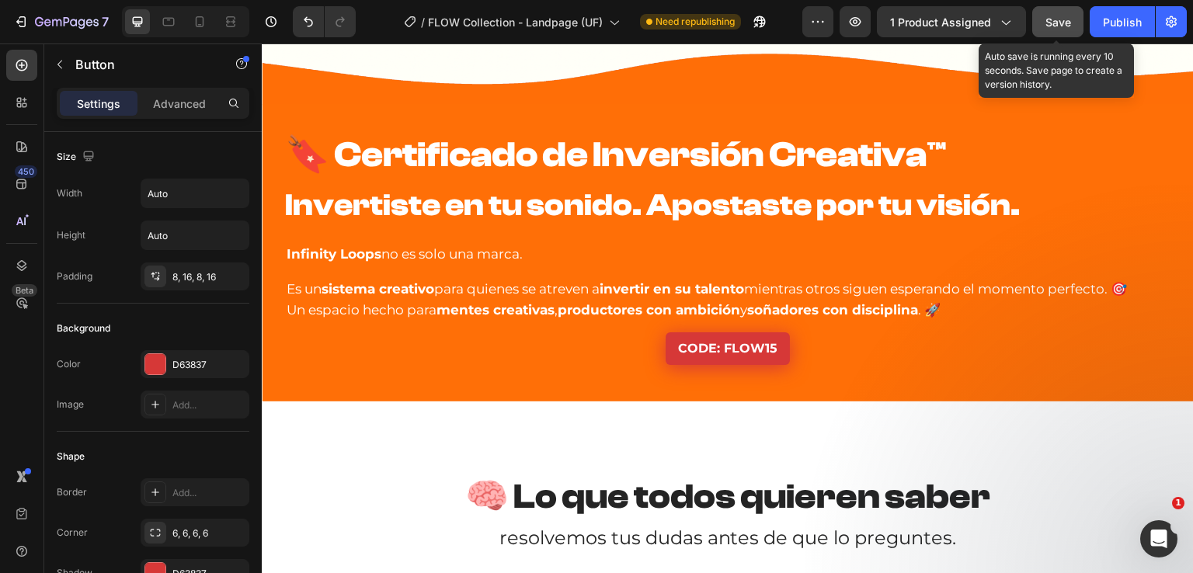
drag, startPoint x: 1053, startPoint y: 19, endPoint x: 1084, endPoint y: 18, distance: 30.3
click at [1055, 19] on span "Save" at bounding box center [1058, 22] width 26 height 13
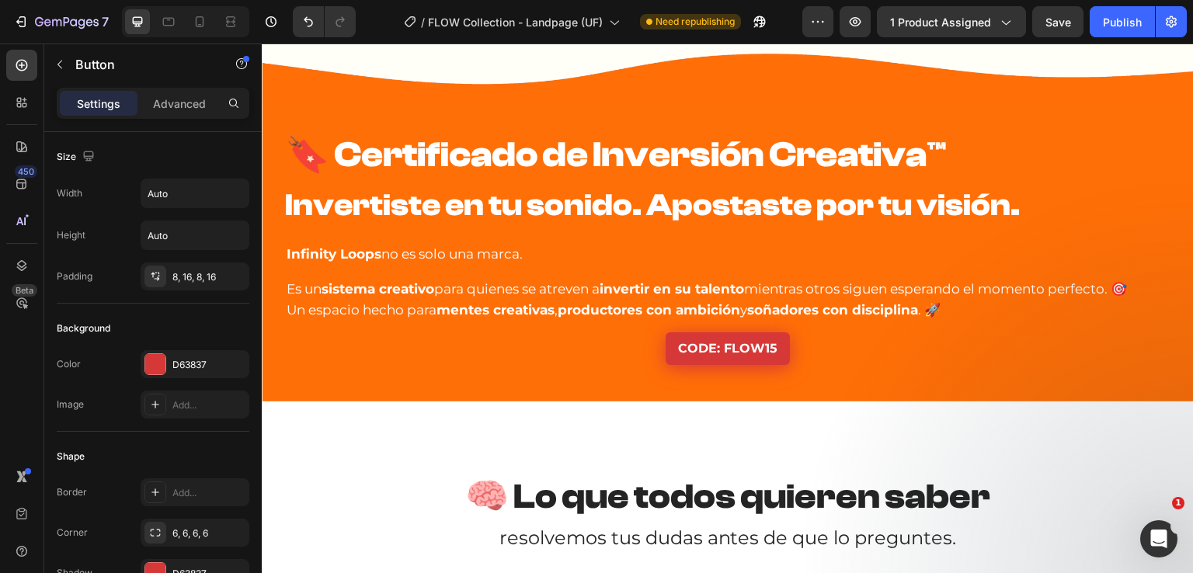
scroll to position [8604, 0]
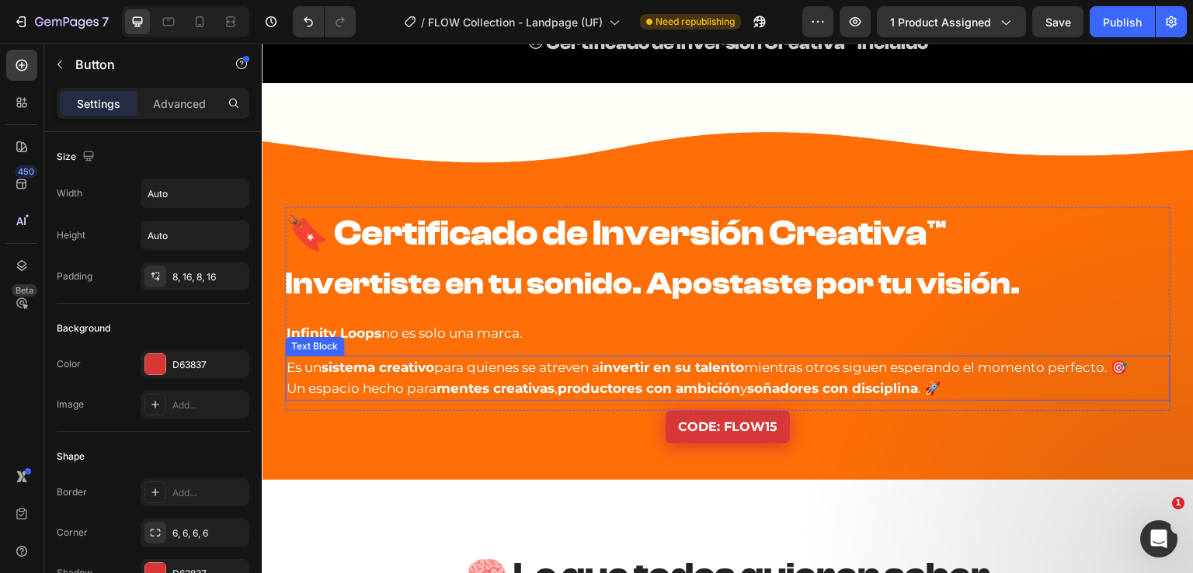
click at [553, 379] on p "Es un sistema creativo para quienes se atreven a invertir en su talento mientra…" at bounding box center [728, 378] width 882 height 42
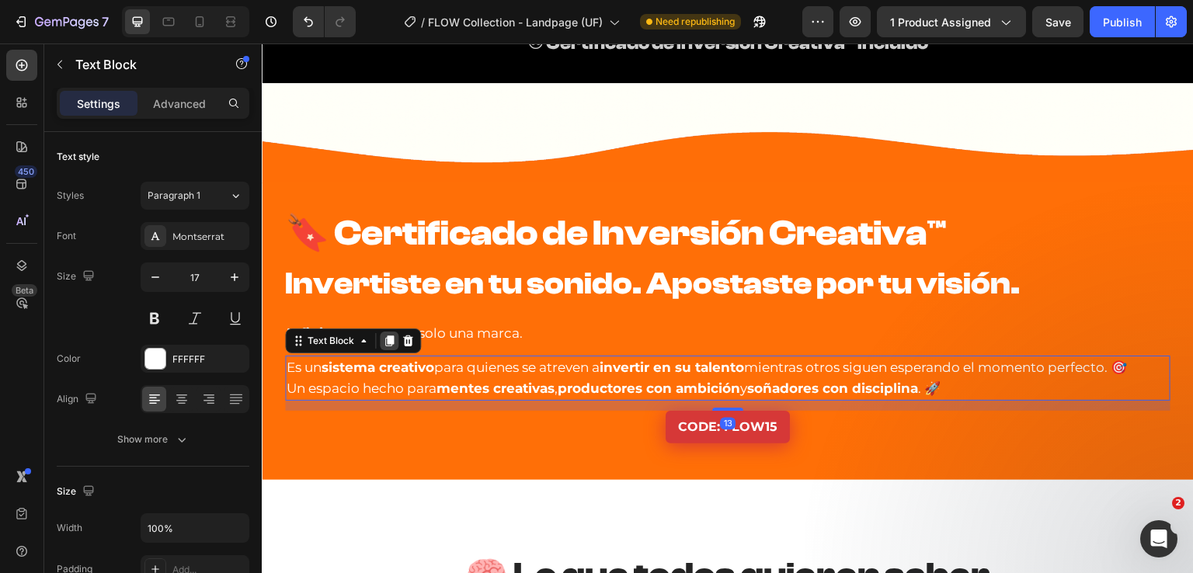
click at [385, 340] on icon at bounding box center [389, 341] width 9 height 11
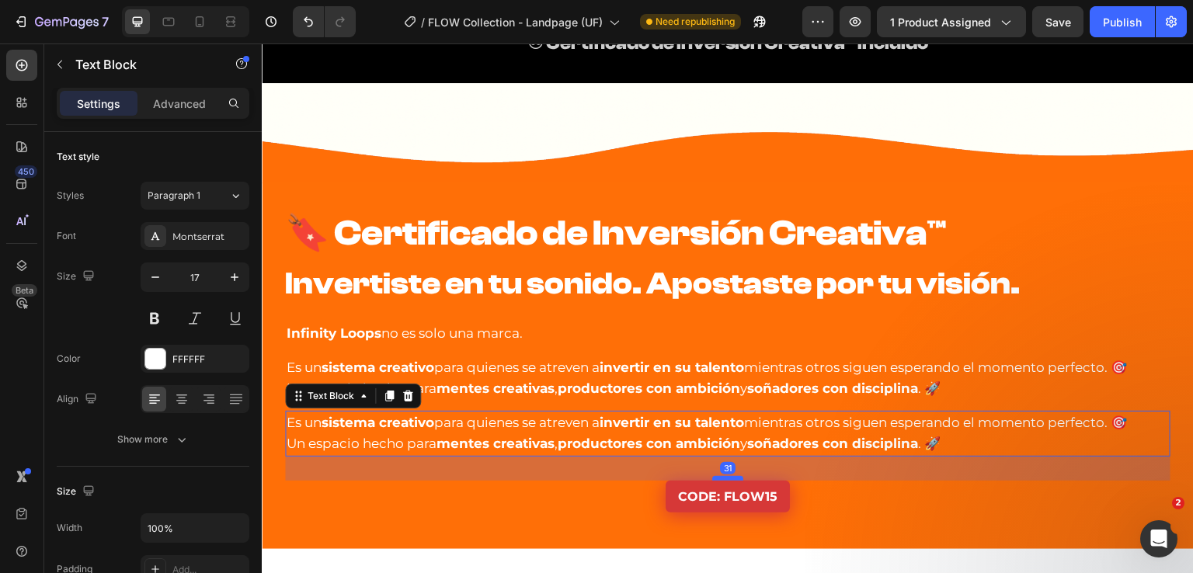
drag, startPoint x: 722, startPoint y: 462, endPoint x: 713, endPoint y: 476, distance: 16.4
click at [713, 476] on div at bounding box center [727, 478] width 31 height 5
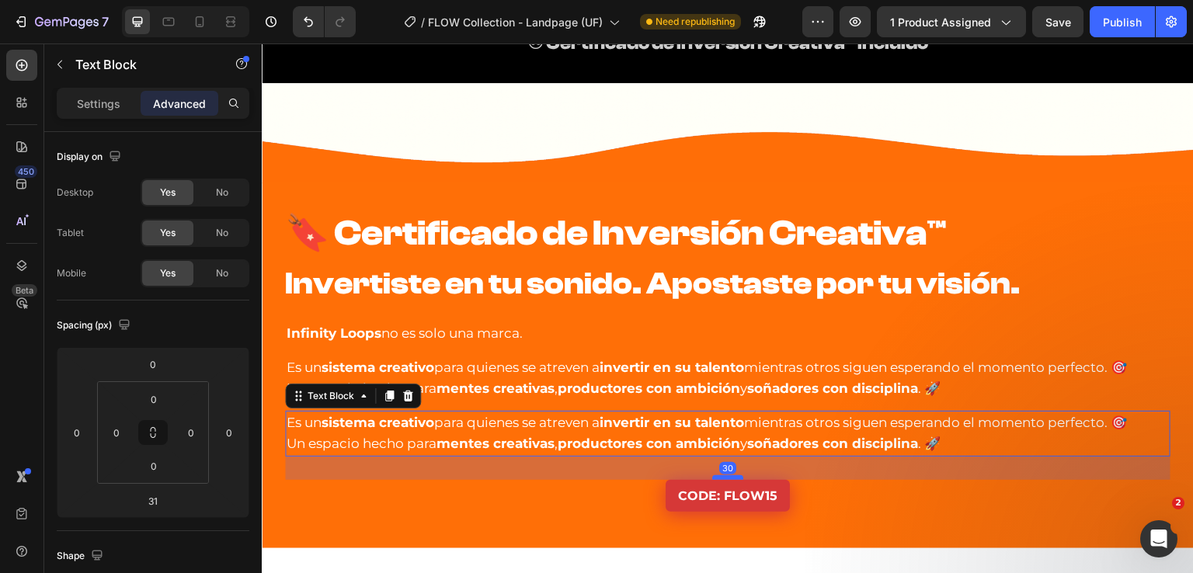
click at [733, 475] on div at bounding box center [727, 477] width 31 height 5
type input "30"
drag, startPoint x: 746, startPoint y: 439, endPoint x: 774, endPoint y: 439, distance: 28.0
click at [750, 439] on p "Es un sistema creativo para quienes se atreven a invertir en su talento mientra…" at bounding box center [728, 433] width 882 height 42
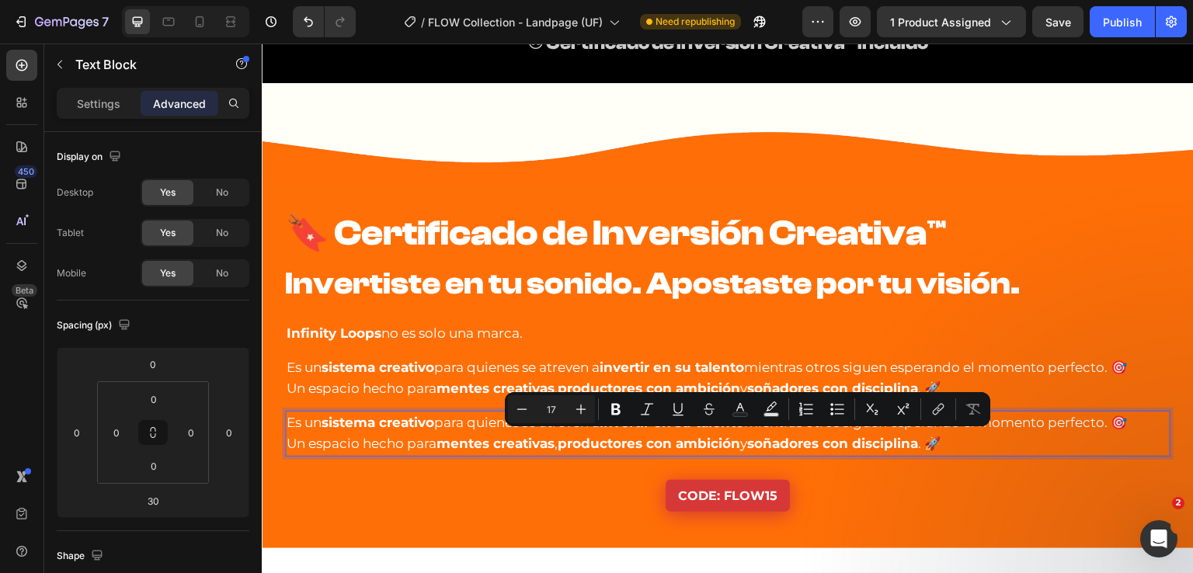
click at [945, 444] on p "Es un sistema creativo para quienes se atreven a invertir en su talento mientra…" at bounding box center [728, 433] width 882 height 42
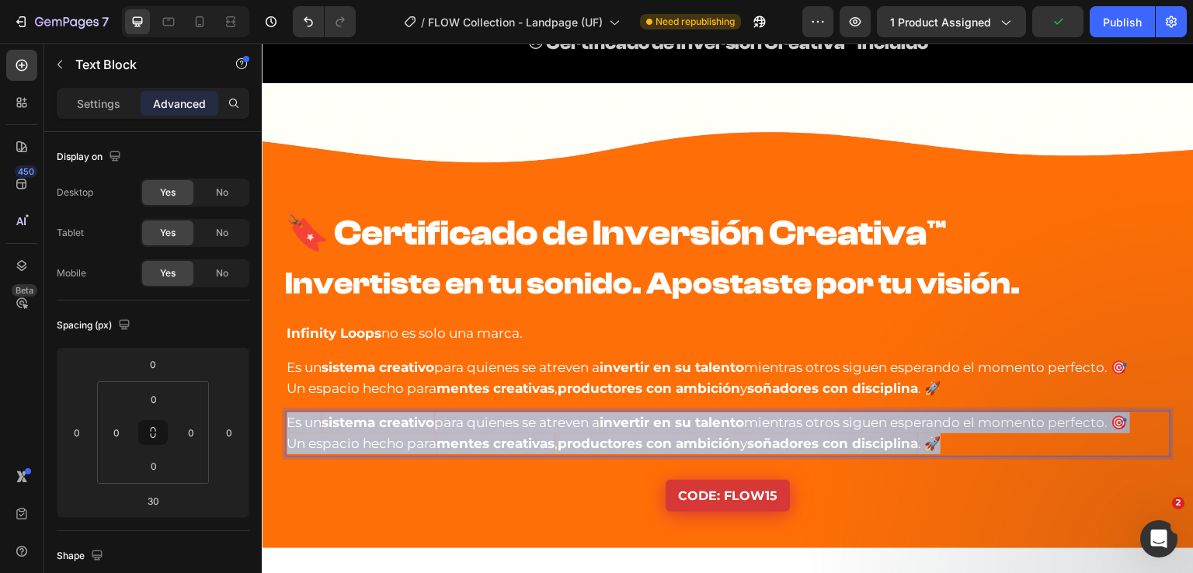
drag, startPoint x: 958, startPoint y: 441, endPoint x: 122, endPoint y: 422, distance: 836.0
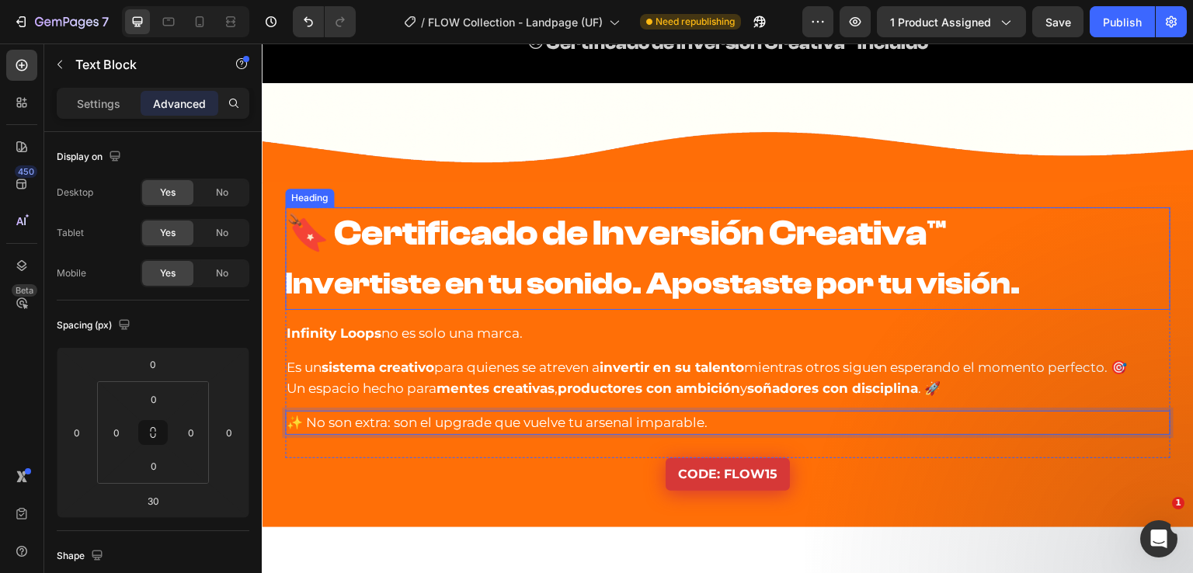
click at [352, 241] on strong "🔖 Certificado de Inversión Creativa™" at bounding box center [615, 233] width 661 height 41
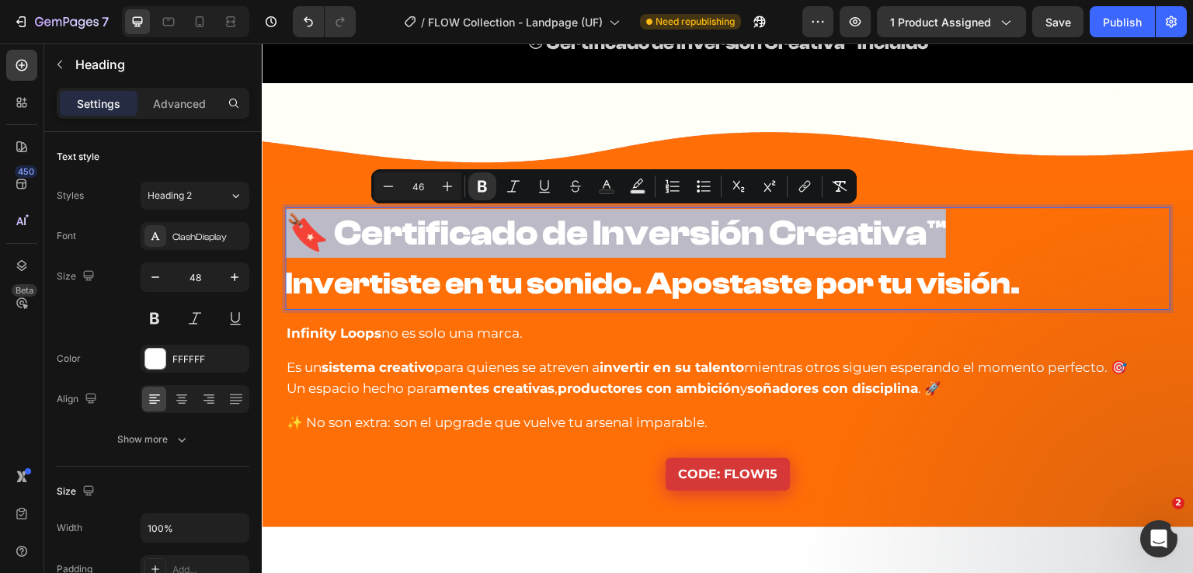
drag, startPoint x: 298, startPoint y: 231, endPoint x: 1104, endPoint y: 245, distance: 805.6
click at [1104, 245] on p "🔖 Certificado de Inversión Creativa™ Invertiste en tu sonido. Apostaste por tu …" at bounding box center [727, 258] width 884 height 99
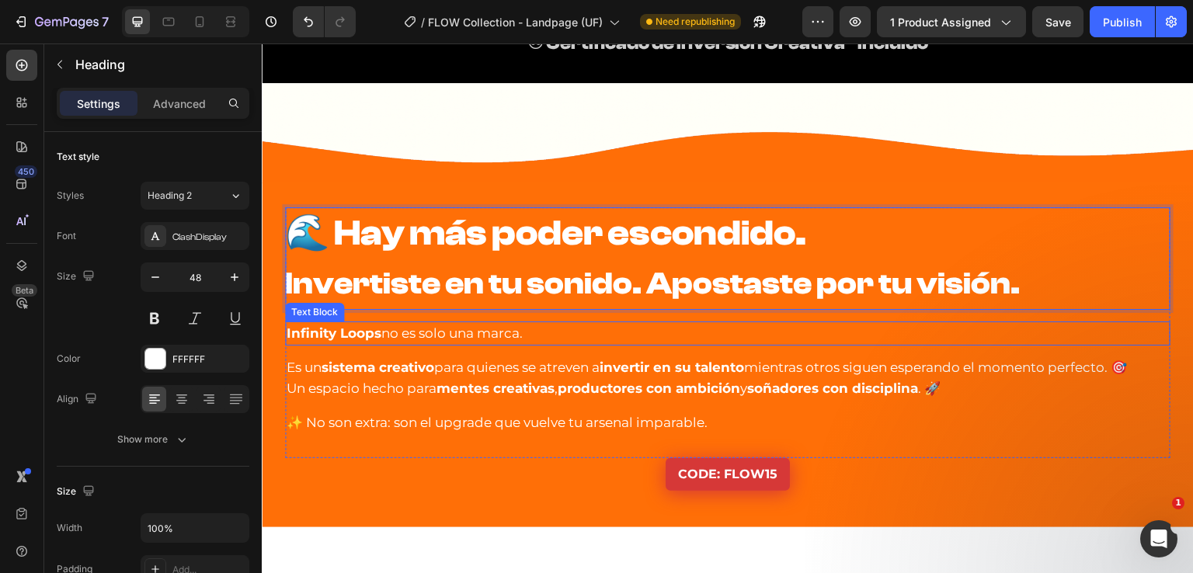
click at [538, 334] on p "Infinity Loops no es solo una marca." at bounding box center [728, 333] width 882 height 21
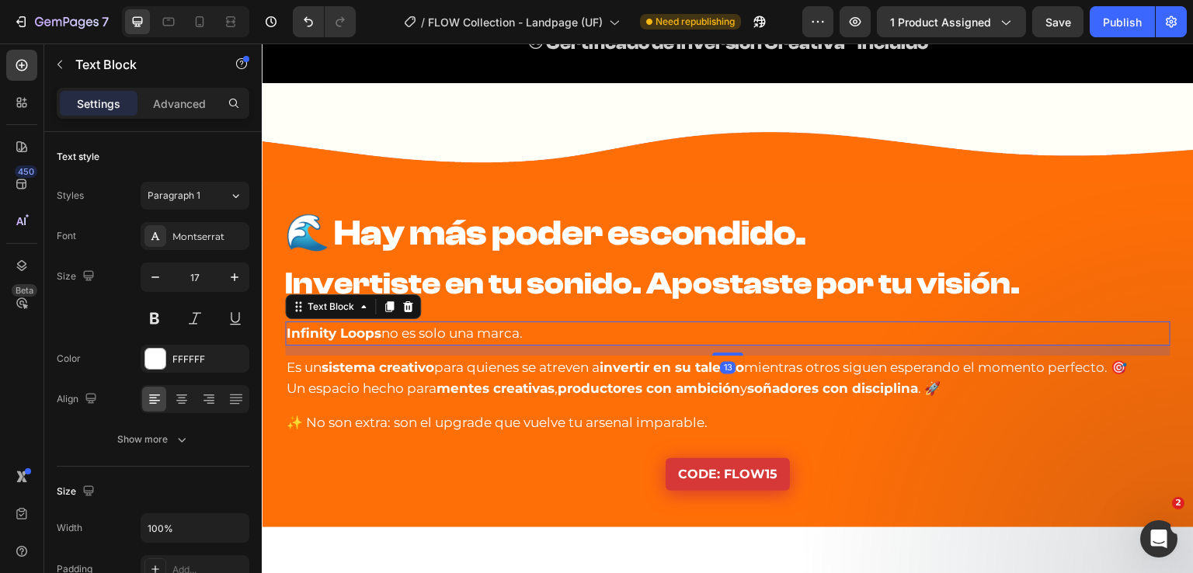
click at [531, 332] on p "Infinity Loops no es solo una marca." at bounding box center [728, 333] width 882 height 21
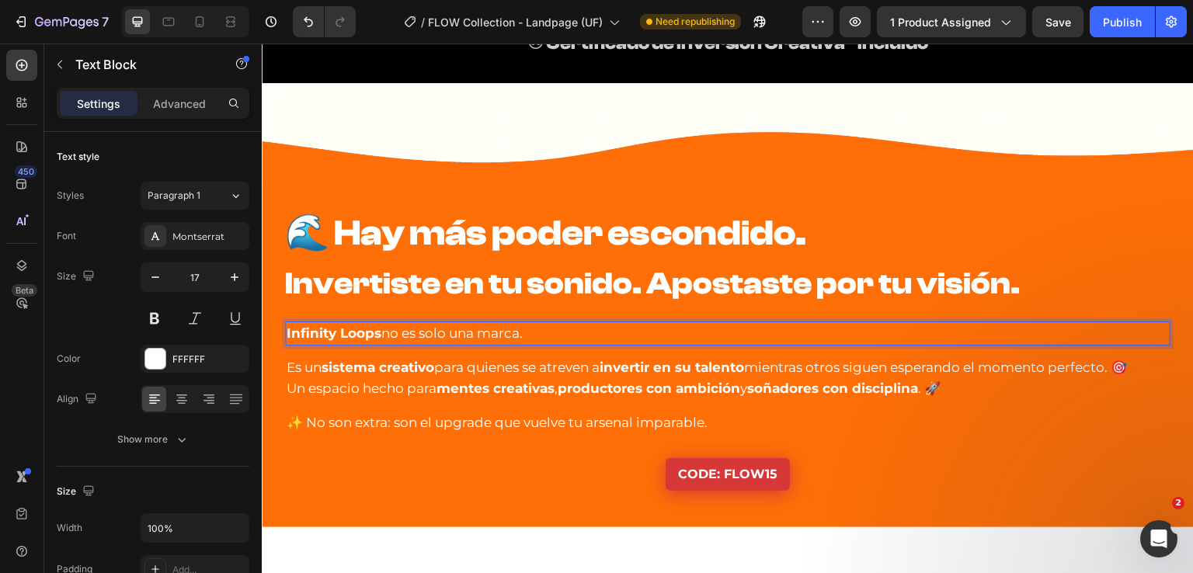
drag, startPoint x: 534, startPoint y: 332, endPoint x: 245, endPoint y: 306, distance: 290.9
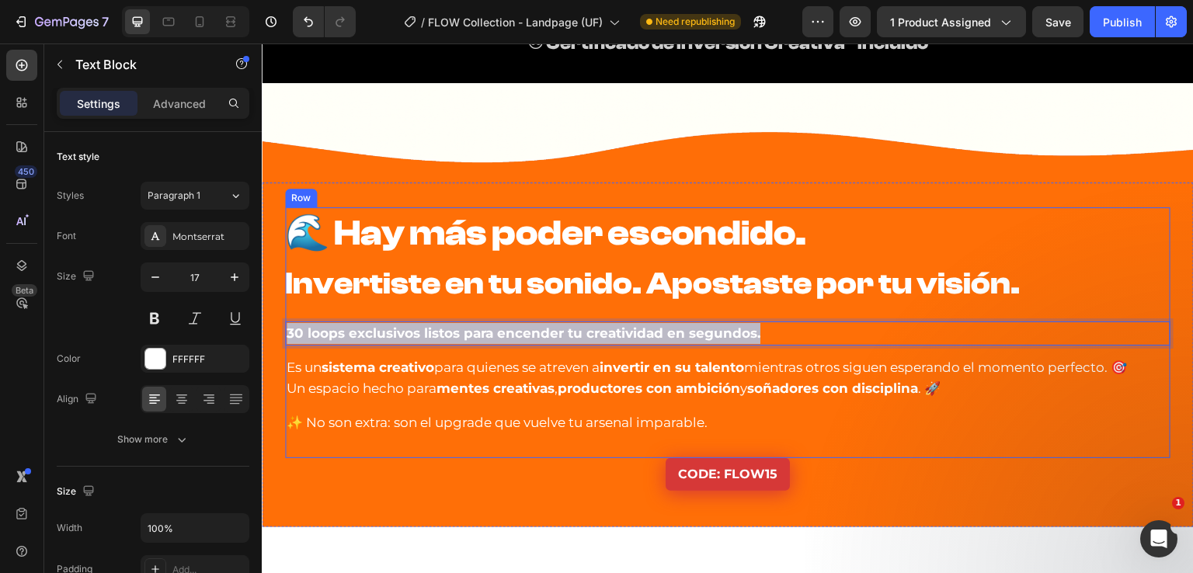
drag, startPoint x: 775, startPoint y: 334, endPoint x: 273, endPoint y: 311, distance: 503.1
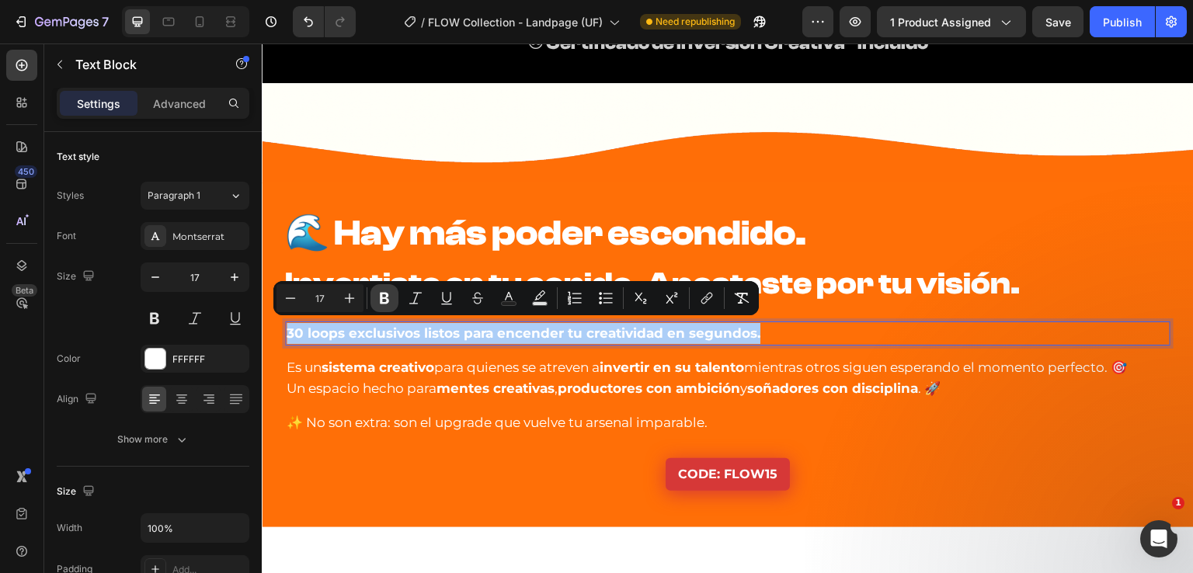
click at [385, 296] on icon "Editor contextual toolbar" at bounding box center [384, 299] width 9 height 12
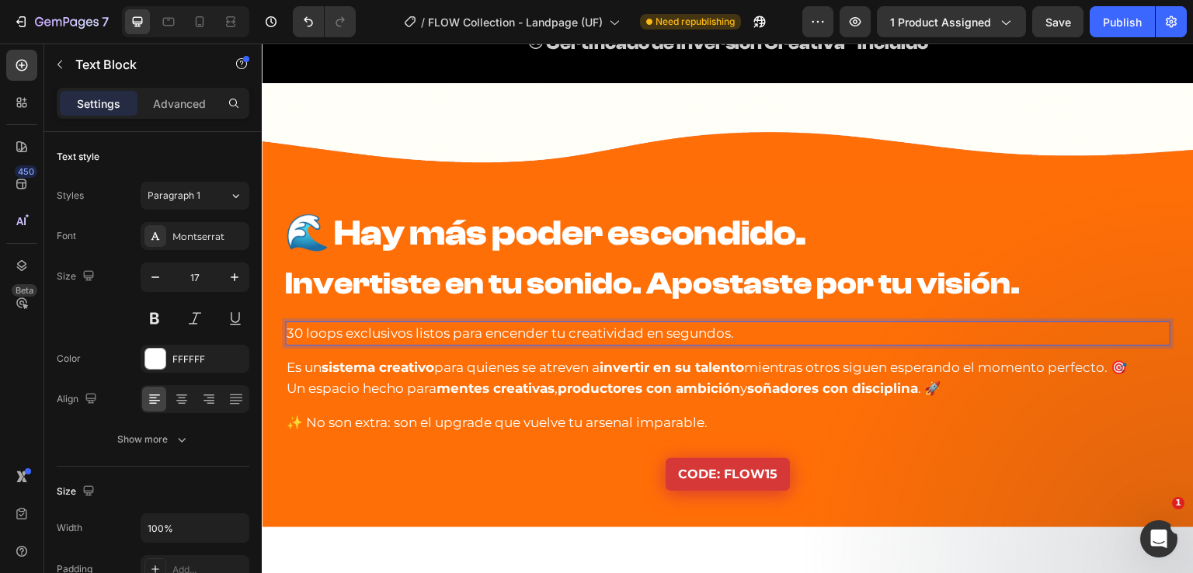
click at [349, 331] on p "30 loops exclusivos listos para encender tu creatividad en segundos." at bounding box center [728, 333] width 882 height 21
drag, startPoint x: 340, startPoint y: 334, endPoint x: 404, endPoint y: 333, distance: 63.7
click at [404, 333] on p "30 loops exclusivos listos para encender tu creatividad en segundos." at bounding box center [728, 333] width 882 height 21
drag, startPoint x: 373, startPoint y: 320, endPoint x: 330, endPoint y: 325, distance: 43.1
click at [373, 323] on p "30 loops exclusivos listos para encender tu creatividad en segundos." at bounding box center [728, 333] width 882 height 21
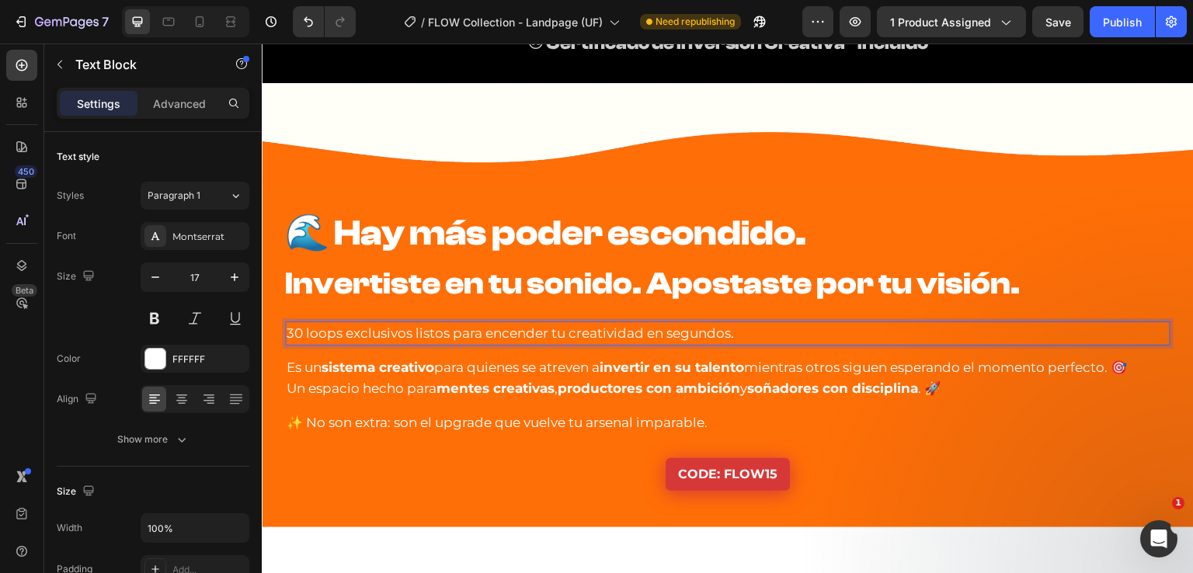
click at [319, 329] on p "30 loops exclusivos listos para encender tu creatividad en segundos." at bounding box center [728, 333] width 882 height 21
drag, startPoint x: 339, startPoint y: 332, endPoint x: 403, endPoint y: 331, distance: 63.7
click at [403, 331] on p "30 loops exclusivos listos para encender tu creatividad en segundos." at bounding box center [728, 333] width 882 height 21
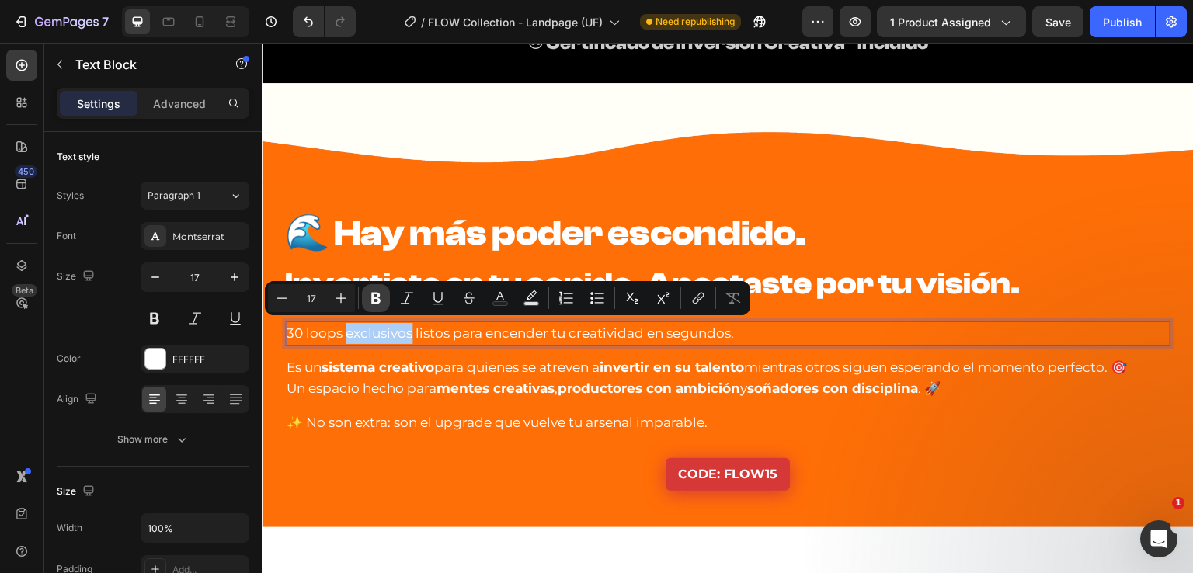
click at [377, 303] on icon "Editor contextual toolbar" at bounding box center [375, 299] width 9 height 12
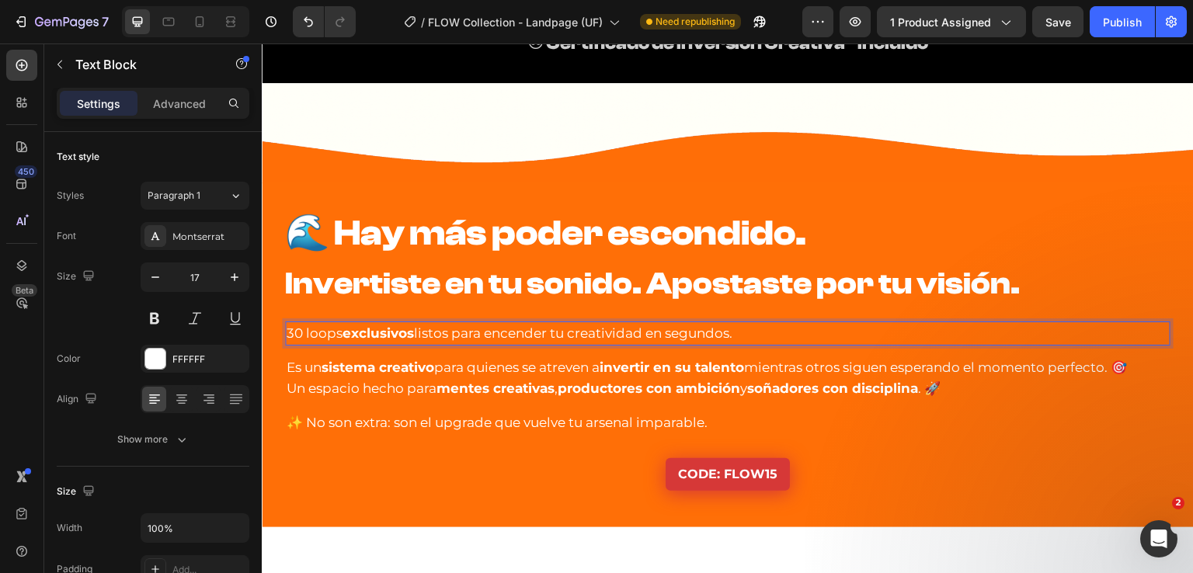
click at [447, 335] on p "30 loops exclusivos listos para encender tu creatividad en segundos." at bounding box center [728, 333] width 882 height 21
drag, startPoint x: 666, startPoint y: 331, endPoint x: 743, endPoint y: 336, distance: 77.0
click at [743, 336] on p "30 loops exclusivos listos para encender tu creatividad en segundos." at bounding box center [728, 333] width 882 height 21
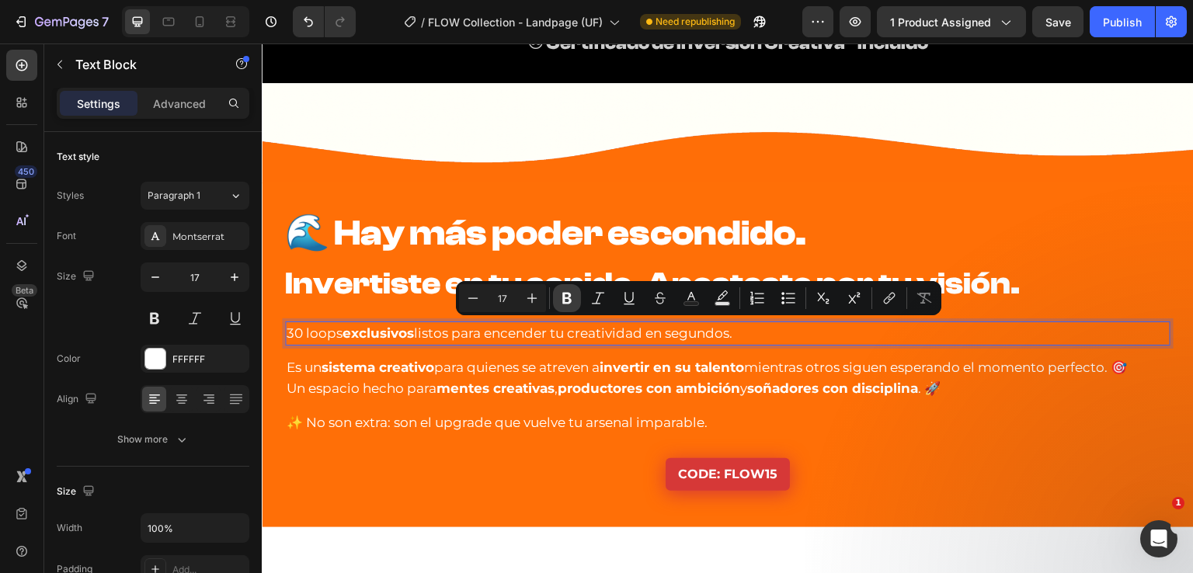
click at [572, 302] on icon "Editor contextual toolbar" at bounding box center [567, 299] width 16 height 16
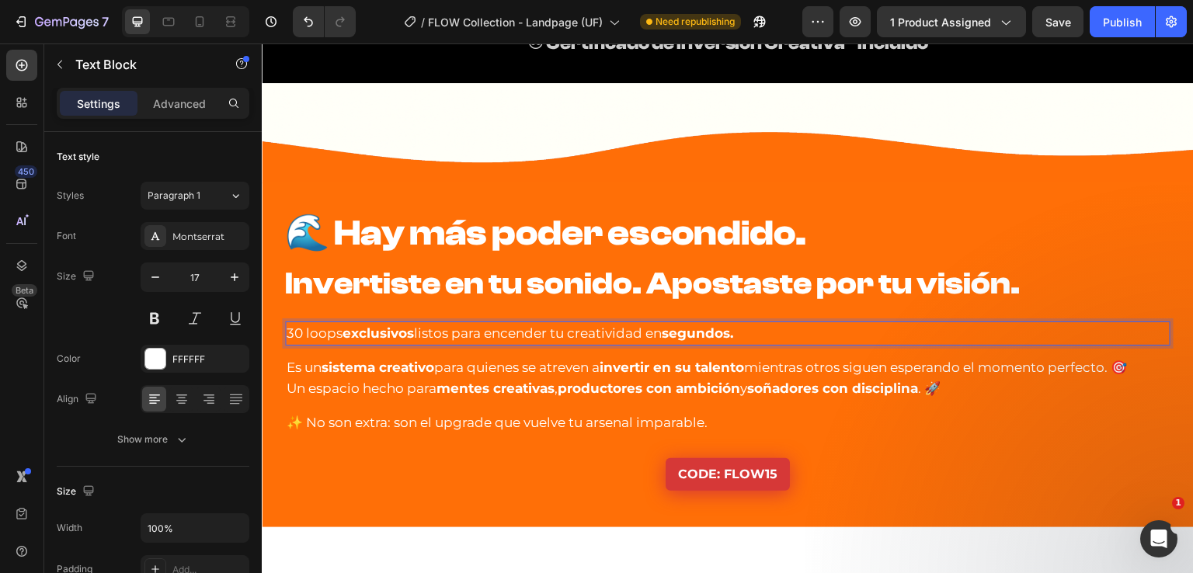
click at [753, 325] on p "30 loops exclusivos listos para encender tu creatividad en segundos." at bounding box center [728, 333] width 882 height 21
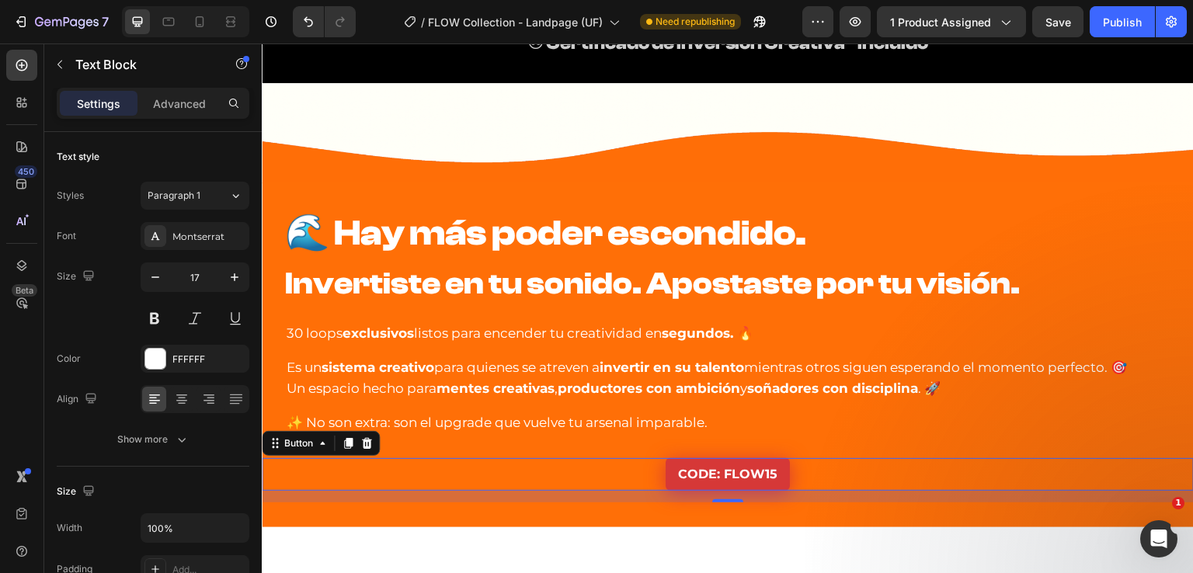
click at [477, 464] on div "CODE: FLOW15 Button 0" at bounding box center [728, 474] width 932 height 33
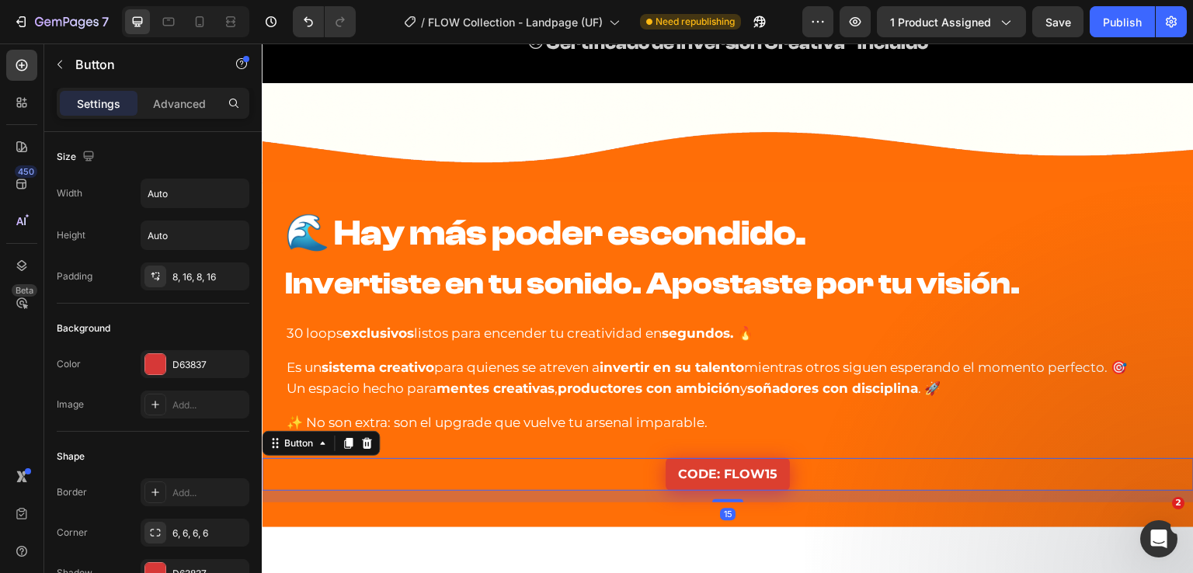
click at [666, 474] on button "CODE: FLOW15" at bounding box center [728, 474] width 124 height 33
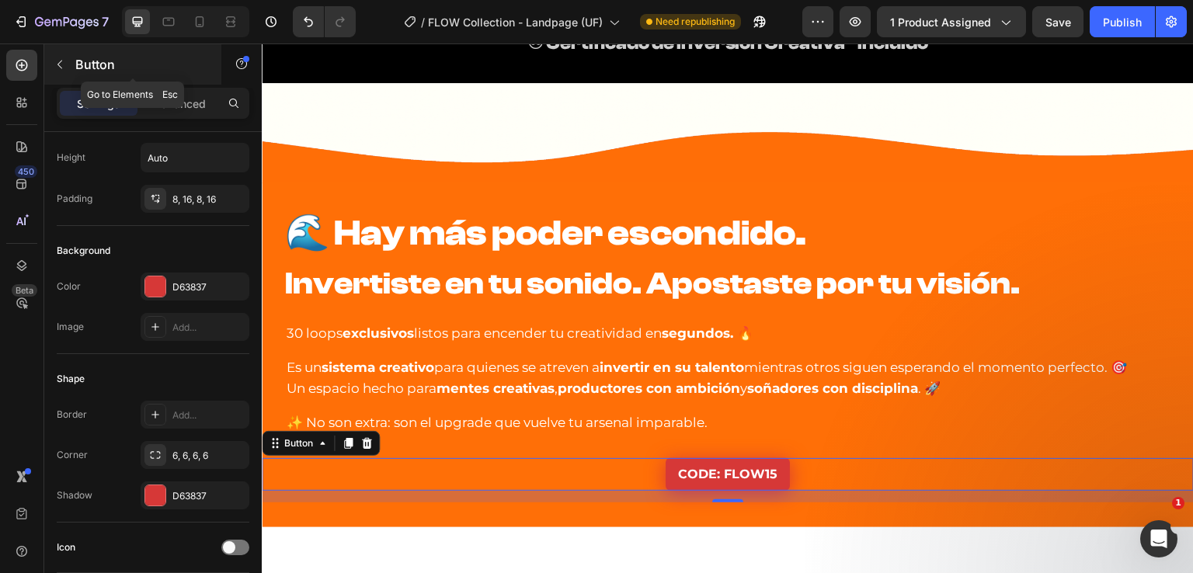
click at [66, 63] on button "button" at bounding box center [59, 64] width 25 height 25
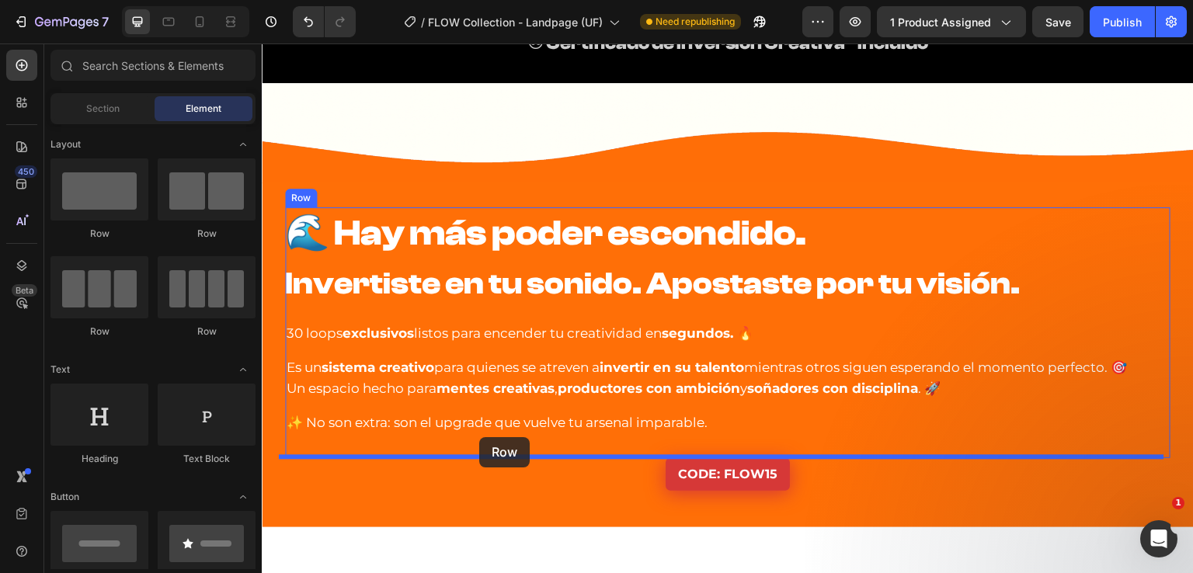
drag, startPoint x: 507, startPoint y: 383, endPoint x: 479, endPoint y: 437, distance: 61.1
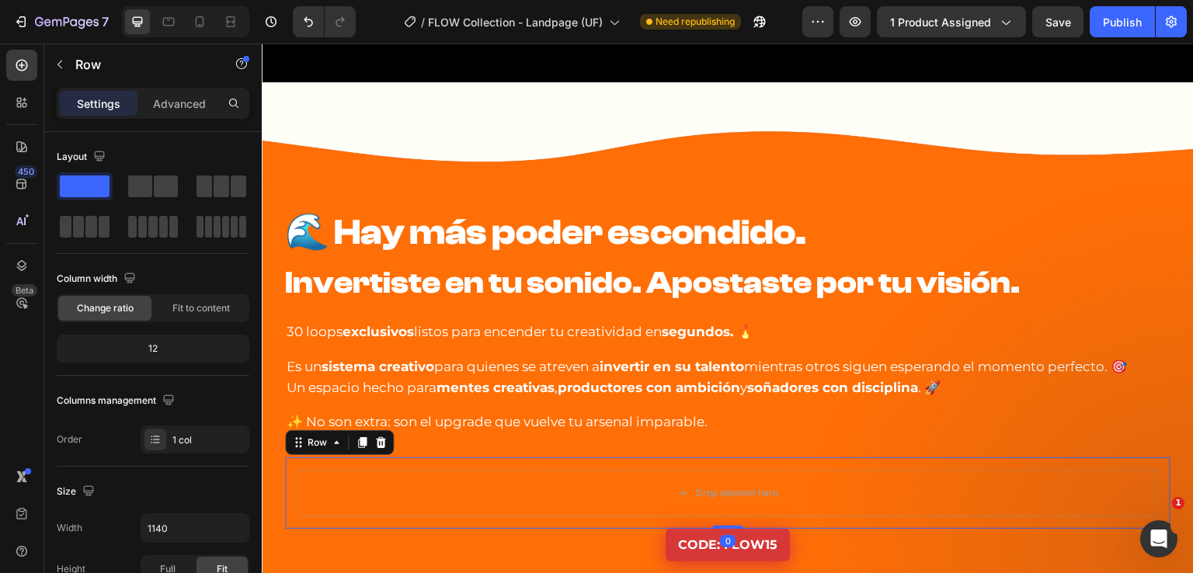
scroll to position [8682, 0]
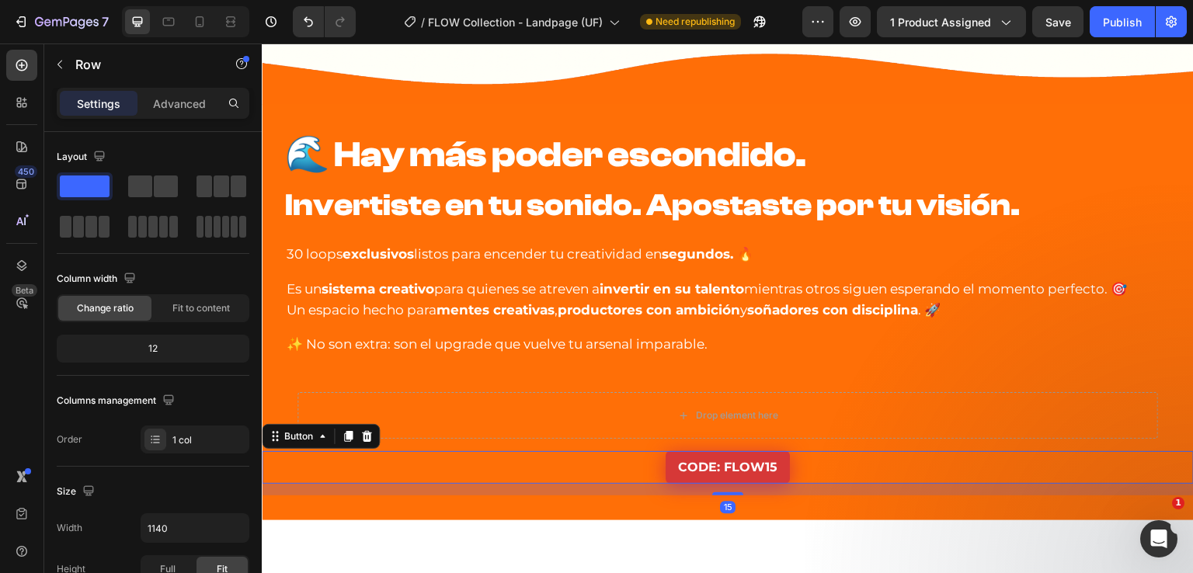
click at [642, 469] on div "CODE: FLOW15 Button 15" at bounding box center [728, 467] width 932 height 33
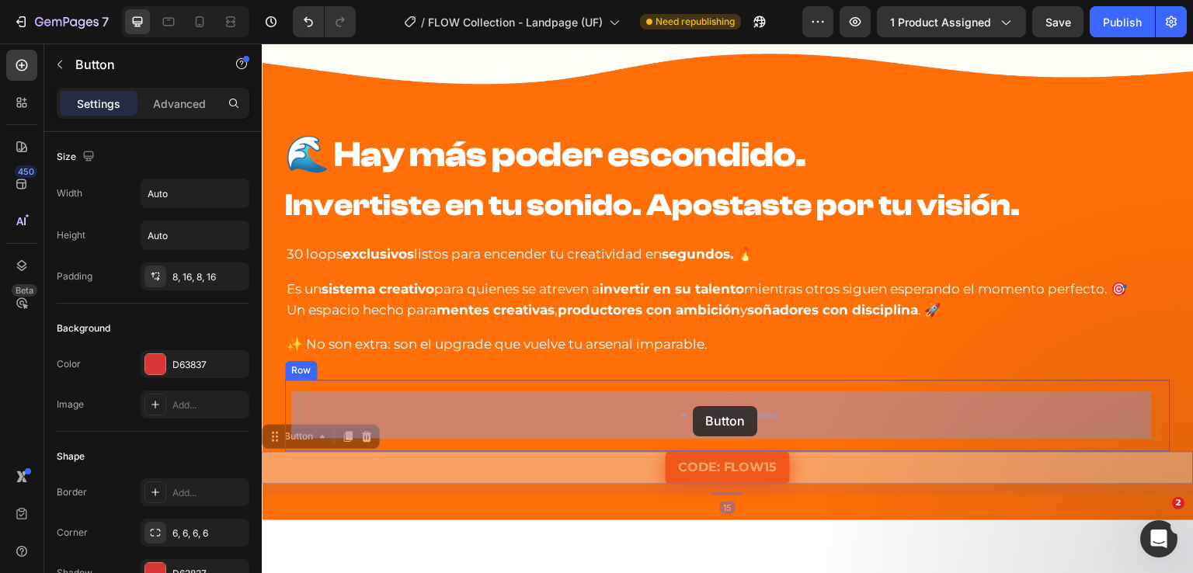
drag, startPoint x: 296, startPoint y: 443, endPoint x: 693, endPoint y: 406, distance: 398.6
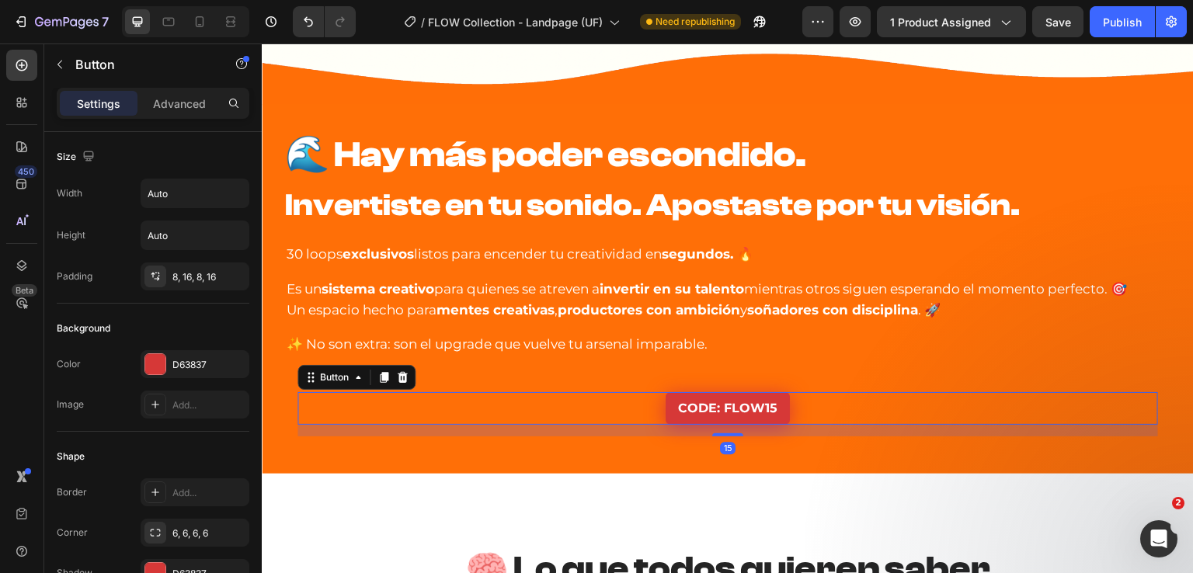
click at [357, 425] on div "15" at bounding box center [727, 431] width 861 height 12
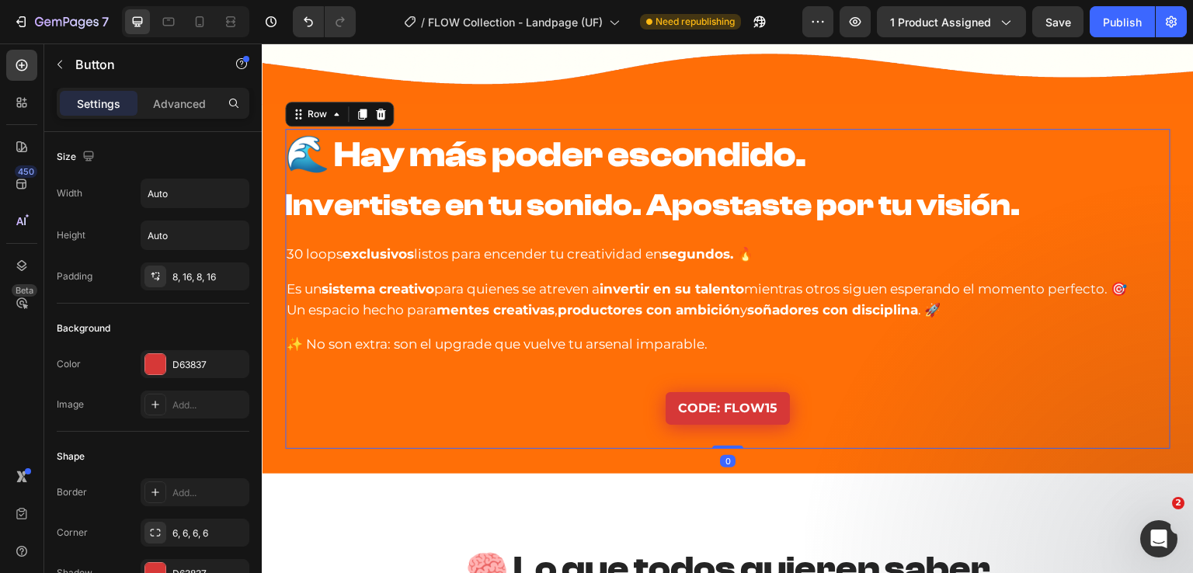
click at [484, 371] on div "⁠⁠⁠⁠⁠⁠⁠ 🌊 Hay más poder escondido. Invertiste en tu sonido. Apostaste por tu vi…" at bounding box center [727, 289] width 885 height 320
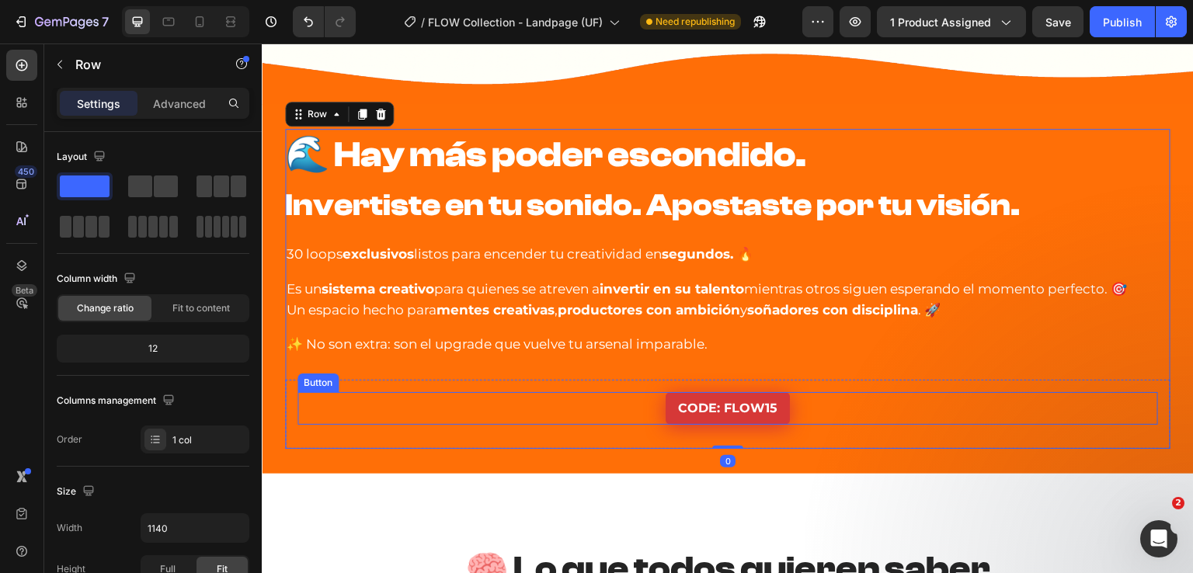
click at [454, 407] on div "CODE: FLOW15 Button" at bounding box center [727, 408] width 861 height 33
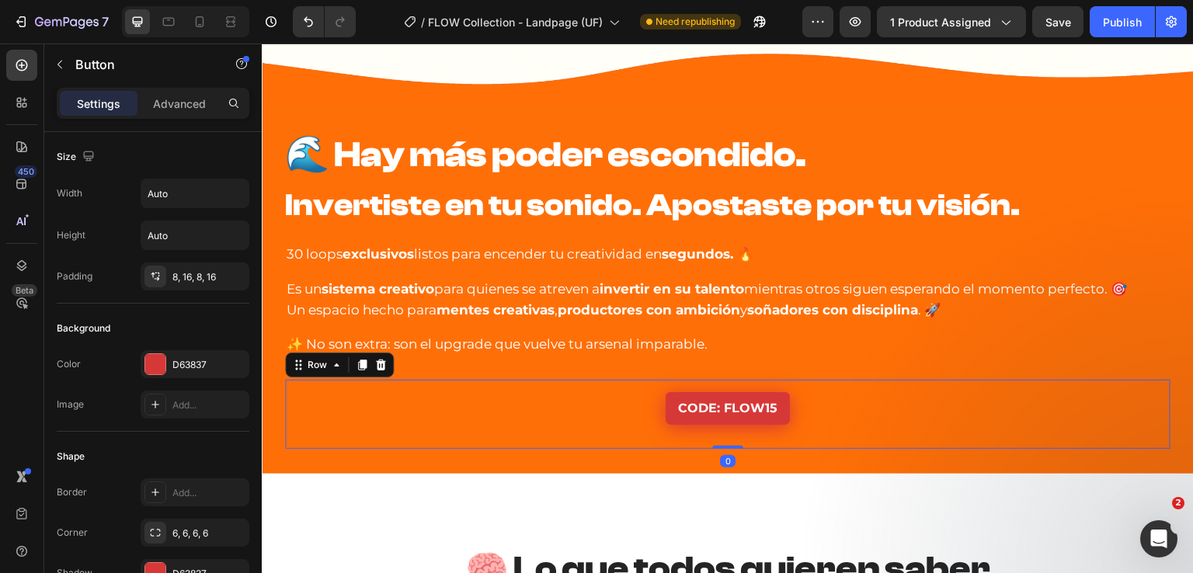
click at [287, 405] on div "CODE: FLOW15 Button Row 0" at bounding box center [727, 414] width 885 height 69
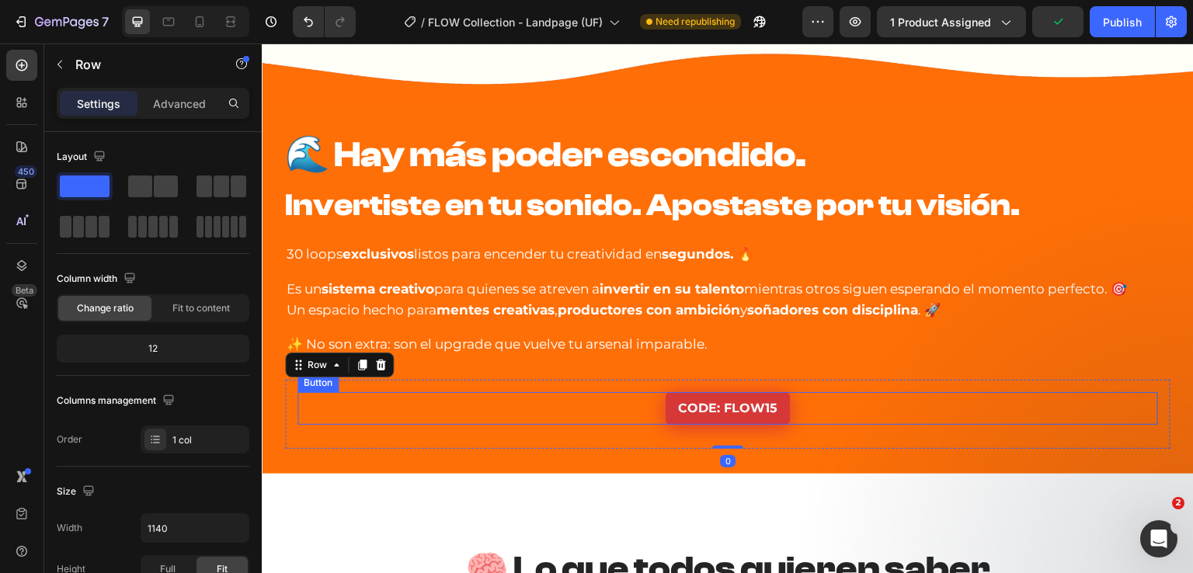
click at [471, 405] on div "CODE: FLOW15 Button" at bounding box center [727, 408] width 861 height 33
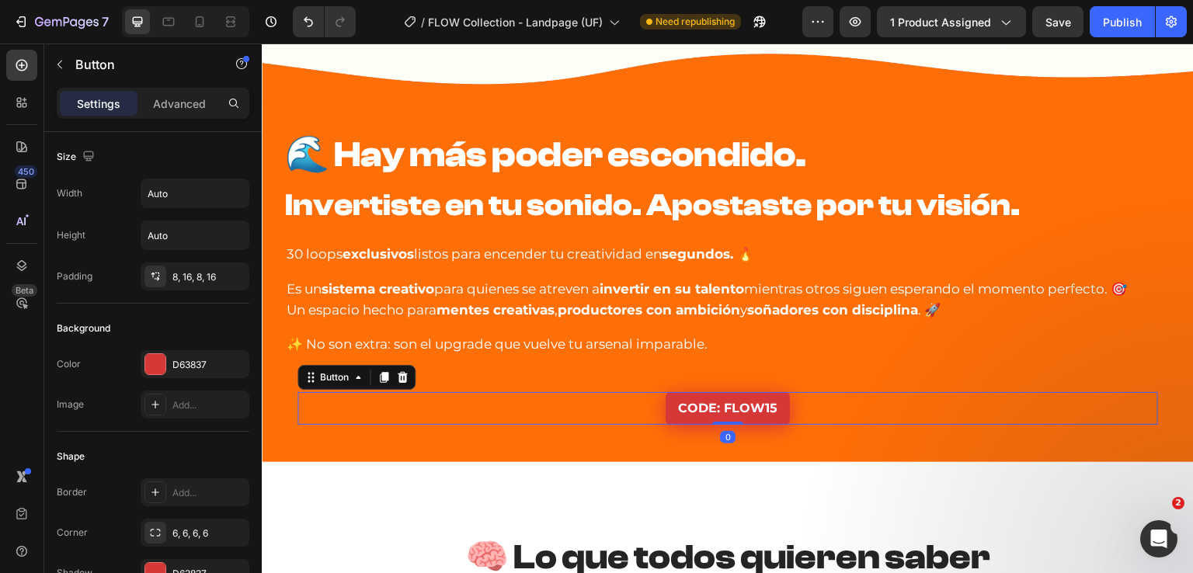
drag, startPoint x: 711, startPoint y: 431, endPoint x: 611, endPoint y: 409, distance: 102.7
click at [712, 411] on div "CODE: FLOW15 Button 0" at bounding box center [727, 408] width 861 height 33
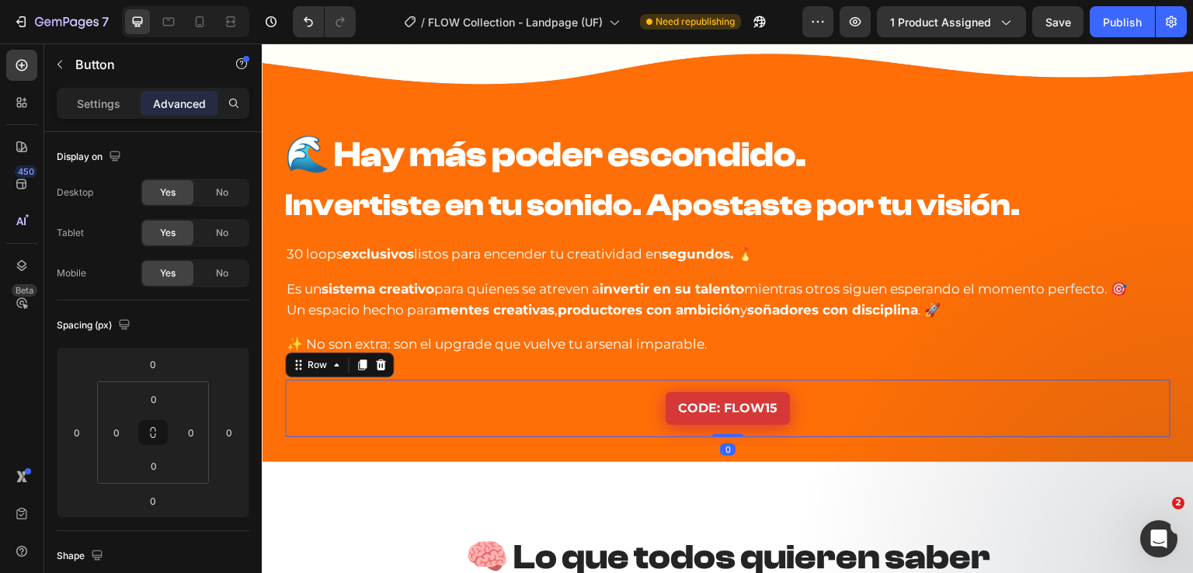
drag, startPoint x: 532, startPoint y: 425, endPoint x: 314, endPoint y: 433, distance: 218.4
click at [531, 425] on div "CODE: FLOW15 Button Row 0" at bounding box center [727, 408] width 885 height 57
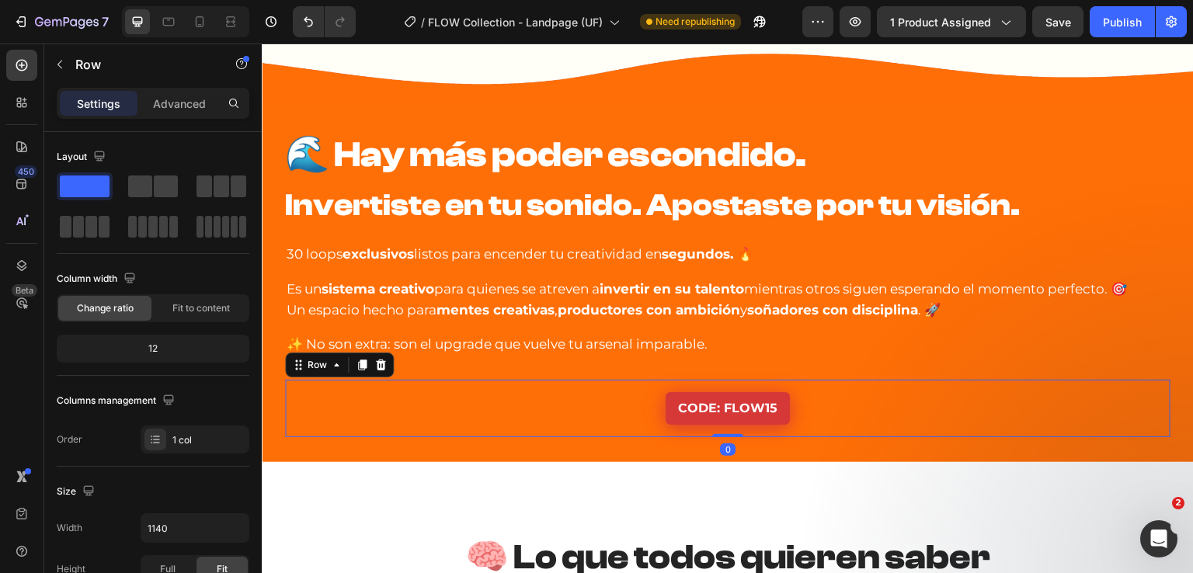
click at [289, 412] on div "CODE: FLOW15 Button Row 0" at bounding box center [727, 408] width 885 height 57
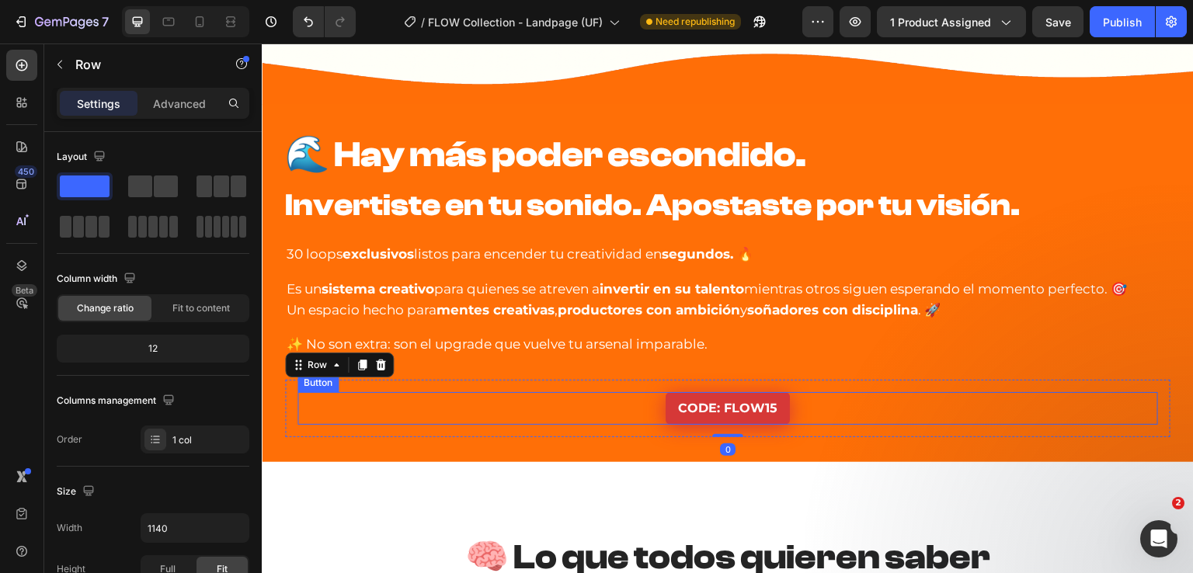
click at [526, 408] on div "CODE: FLOW15 Button" at bounding box center [727, 408] width 861 height 33
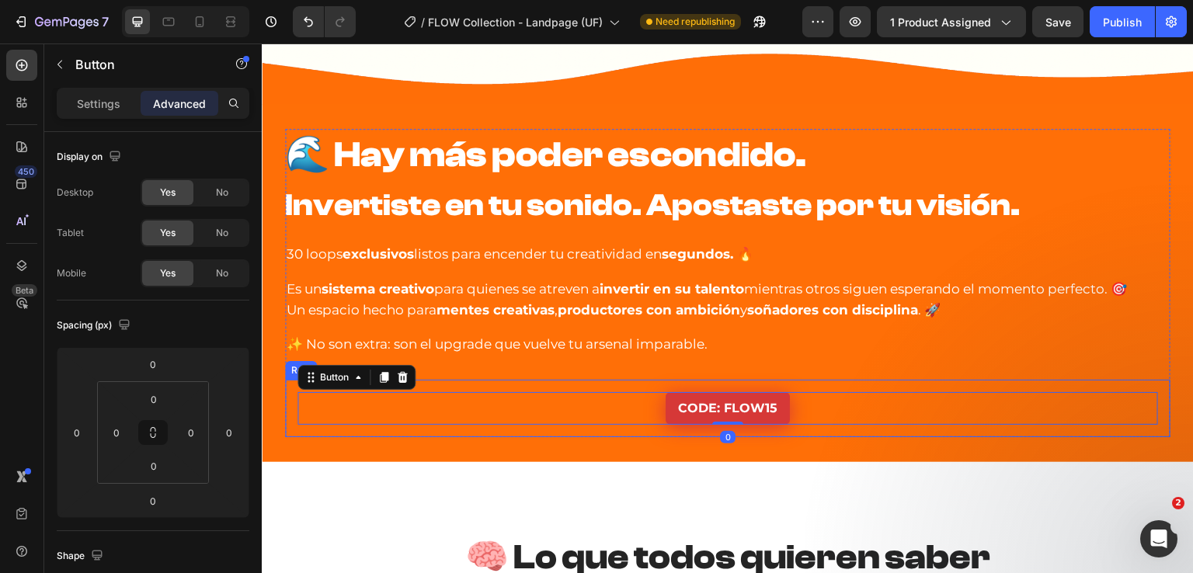
click at [479, 386] on div "CODE: FLOW15 Button 0 Row" at bounding box center [727, 408] width 885 height 57
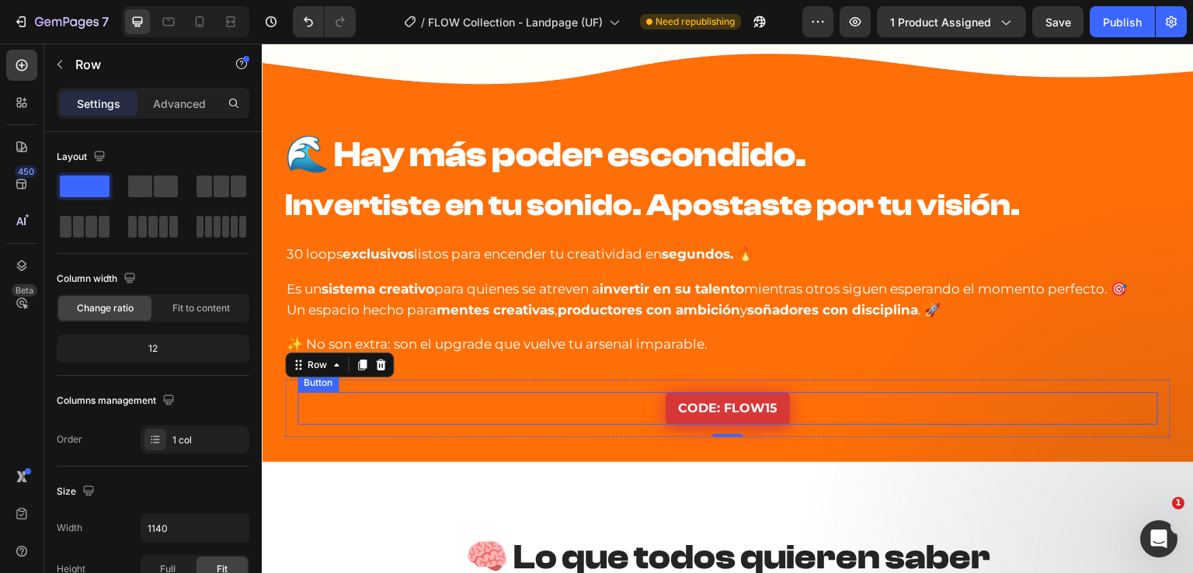
click at [385, 402] on div "CODE: FLOW15 Button" at bounding box center [727, 408] width 861 height 33
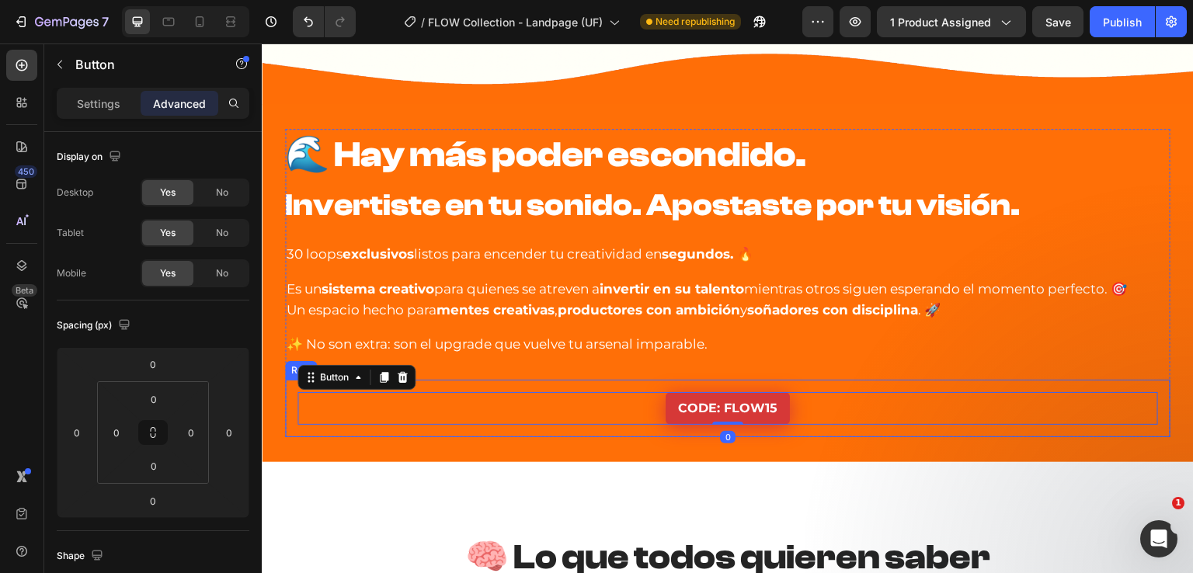
click at [449, 383] on div "CODE: FLOW15 Button 0 Row" at bounding box center [727, 408] width 885 height 57
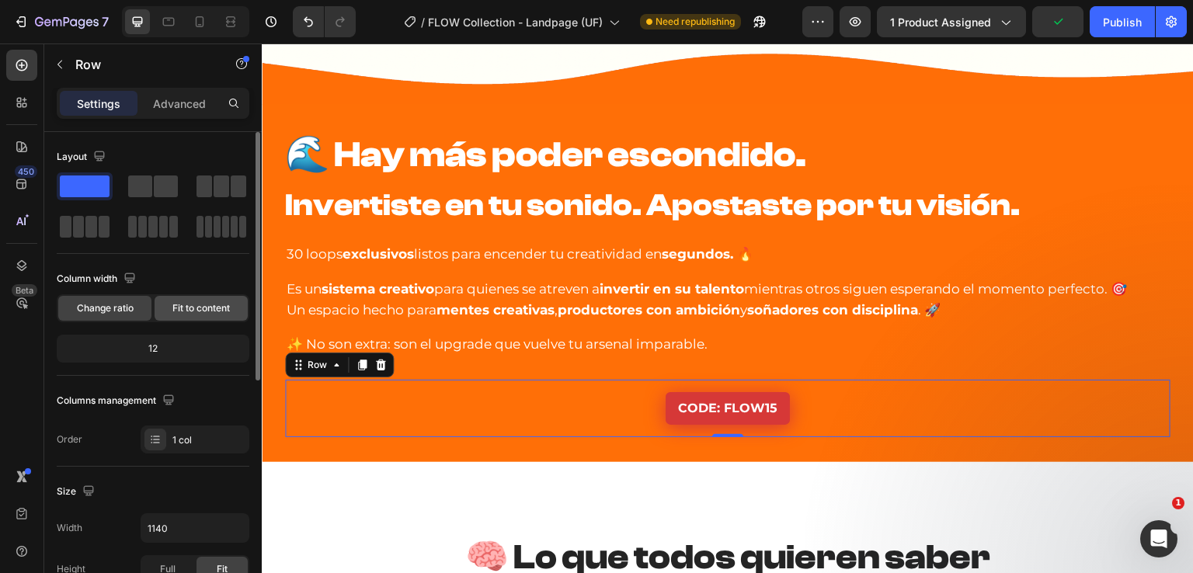
click at [204, 301] on span "Fit to content" at bounding box center [200, 308] width 57 height 14
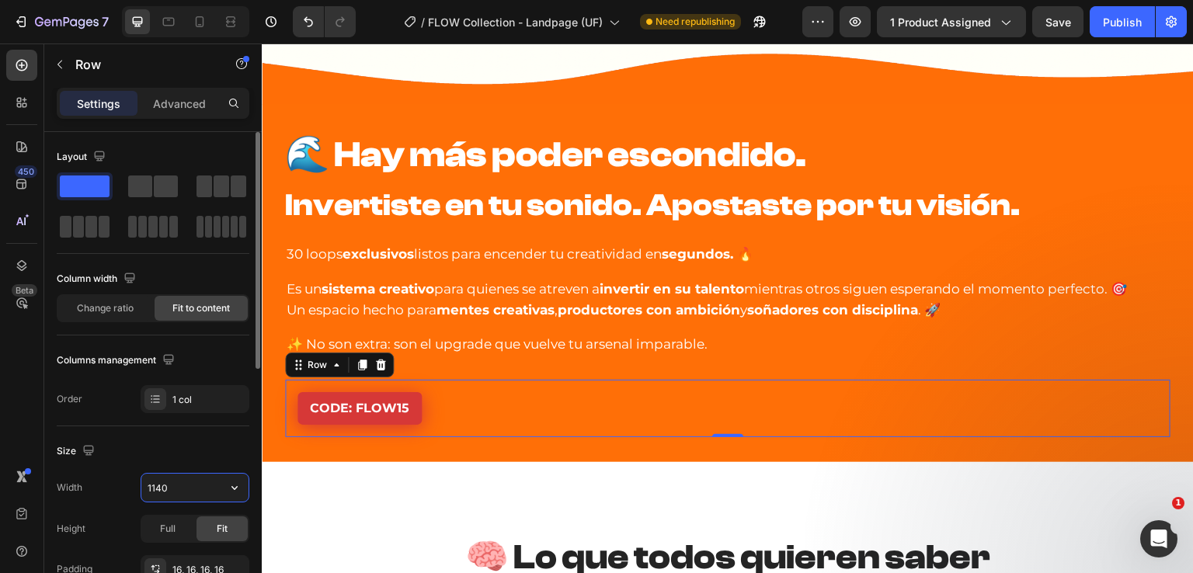
click at [180, 485] on input "1140" at bounding box center [194, 488] width 107 height 28
click at [229, 484] on icon "button" at bounding box center [235, 488] width 16 height 16
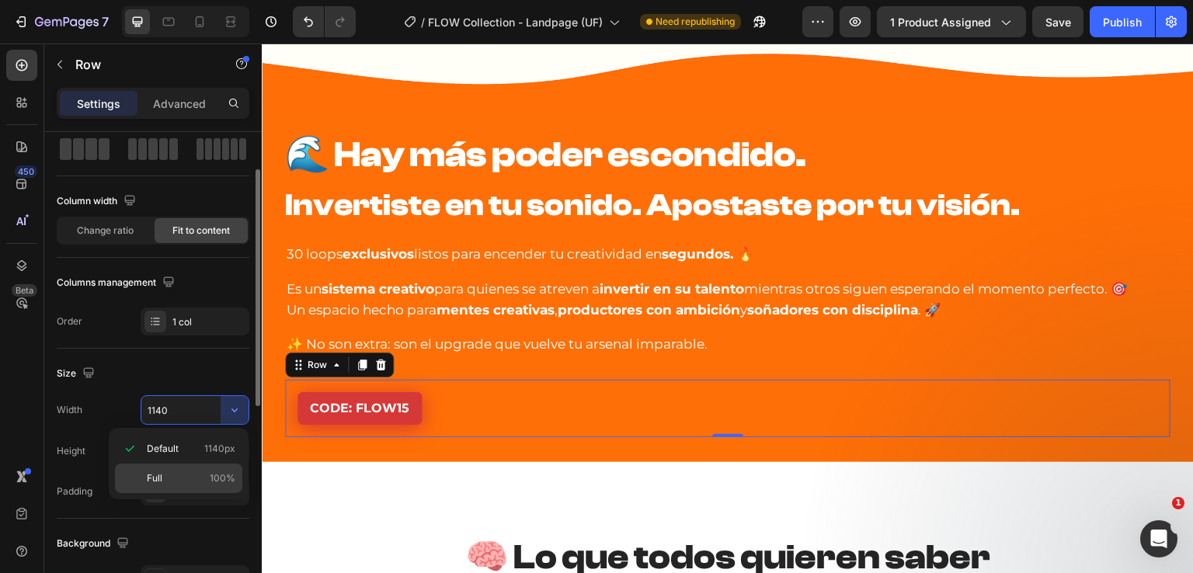
click at [151, 472] on span "Full" at bounding box center [155, 478] width 16 height 14
type input "100%"
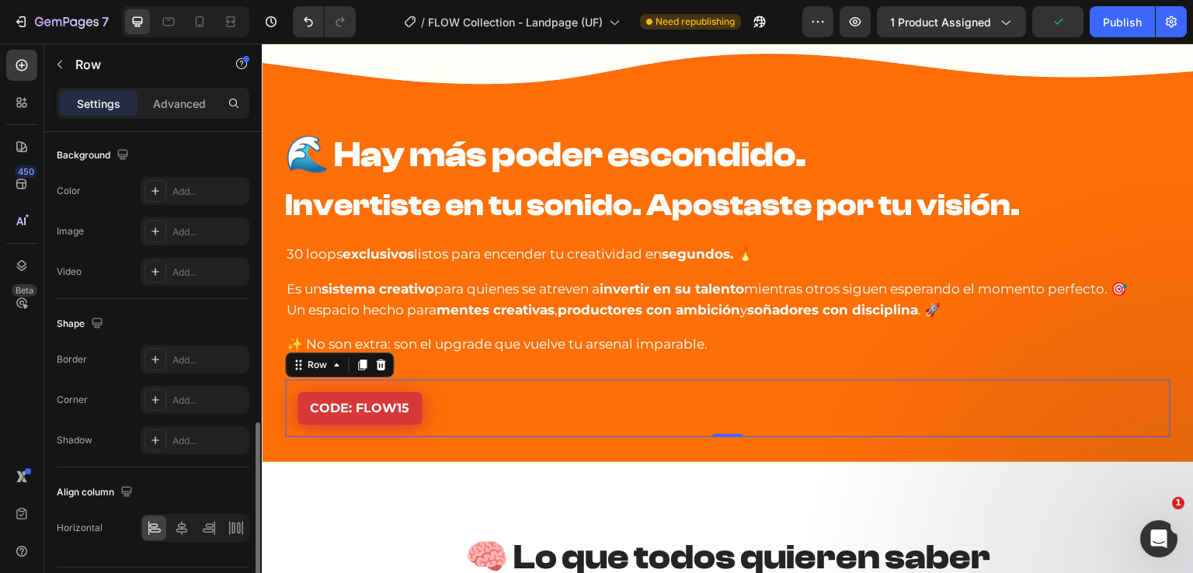
scroll to position [508, 0]
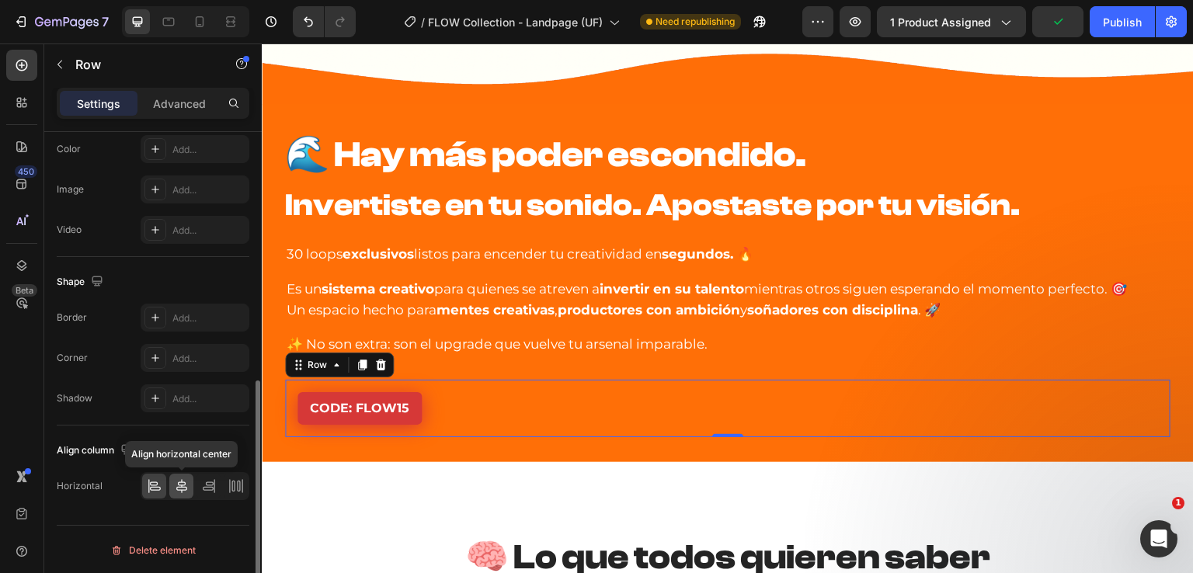
click at [187, 488] on icon at bounding box center [182, 486] width 16 height 16
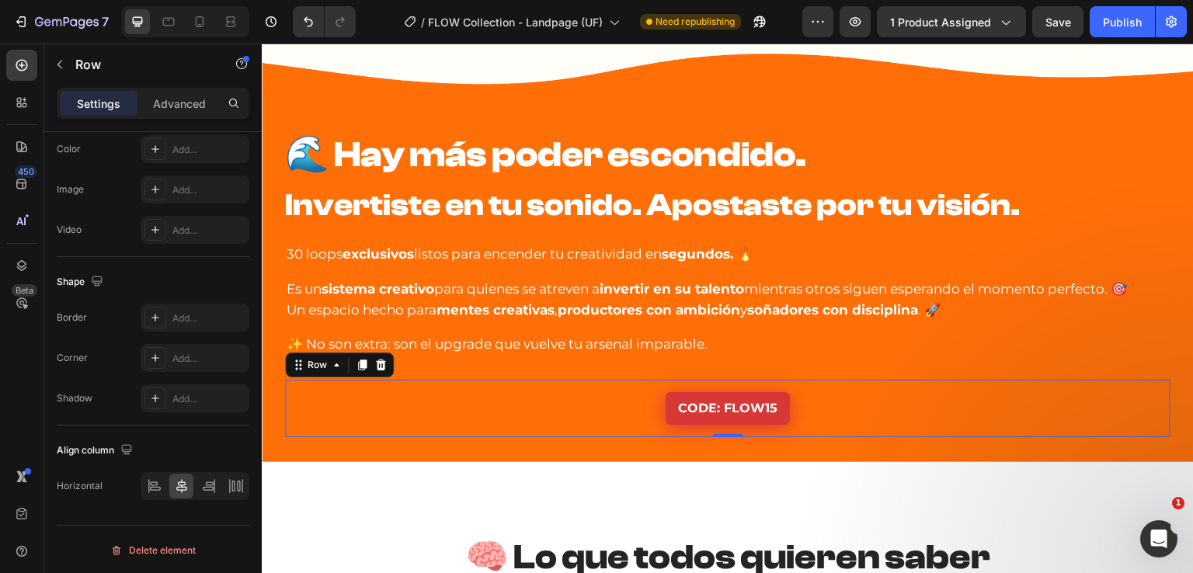
click at [505, 397] on div "CODE: FLOW15 Button Row 0" at bounding box center [727, 408] width 885 height 57
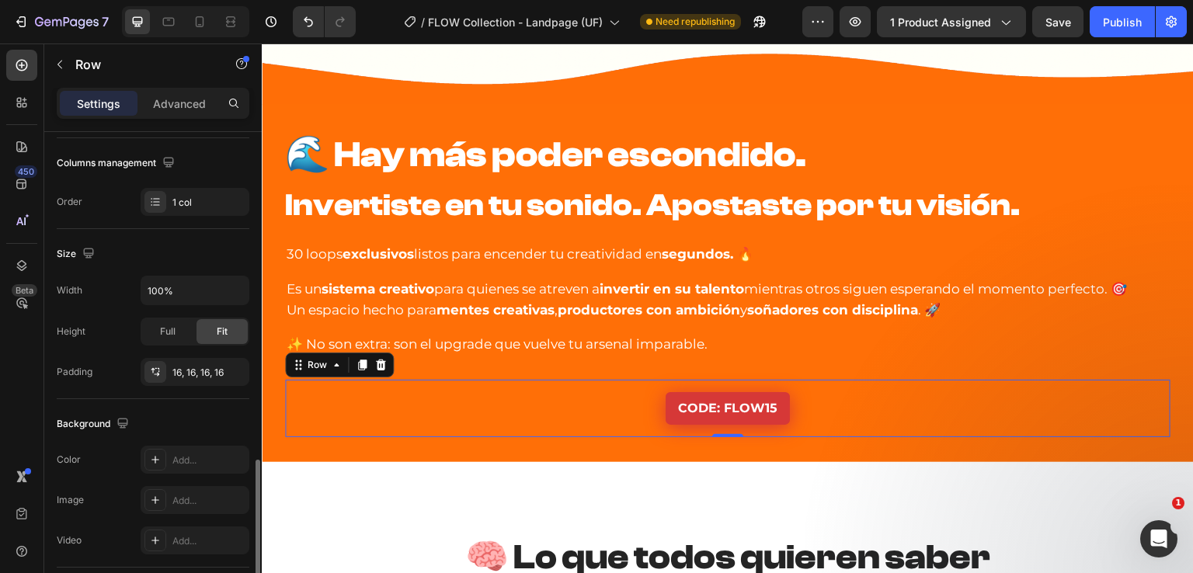
scroll to position [120, 0]
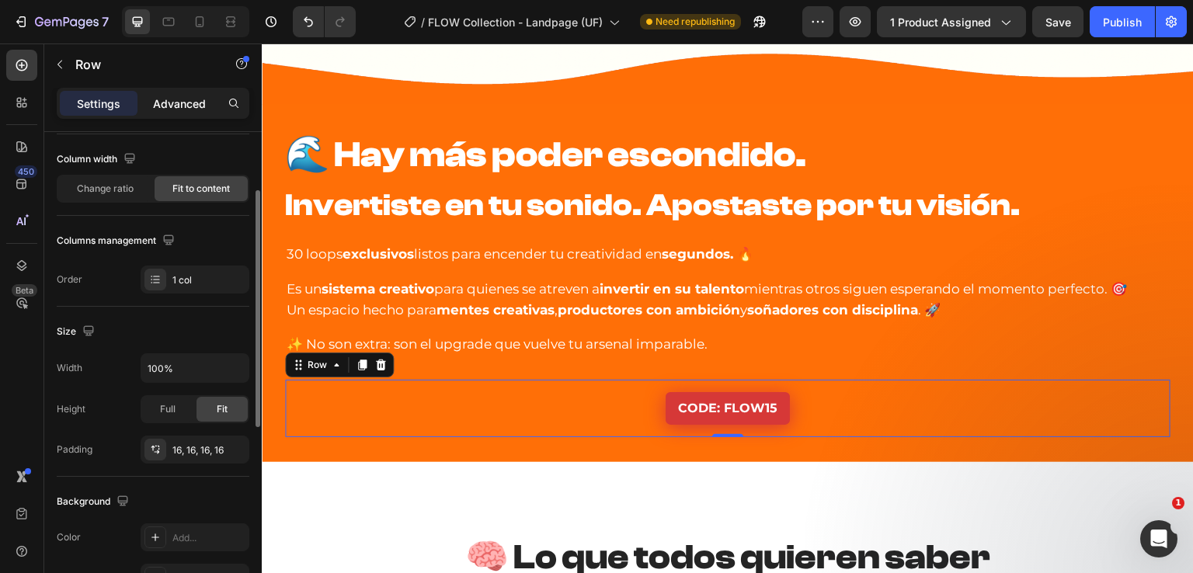
click at [180, 102] on p "Advanced" at bounding box center [179, 104] width 53 height 16
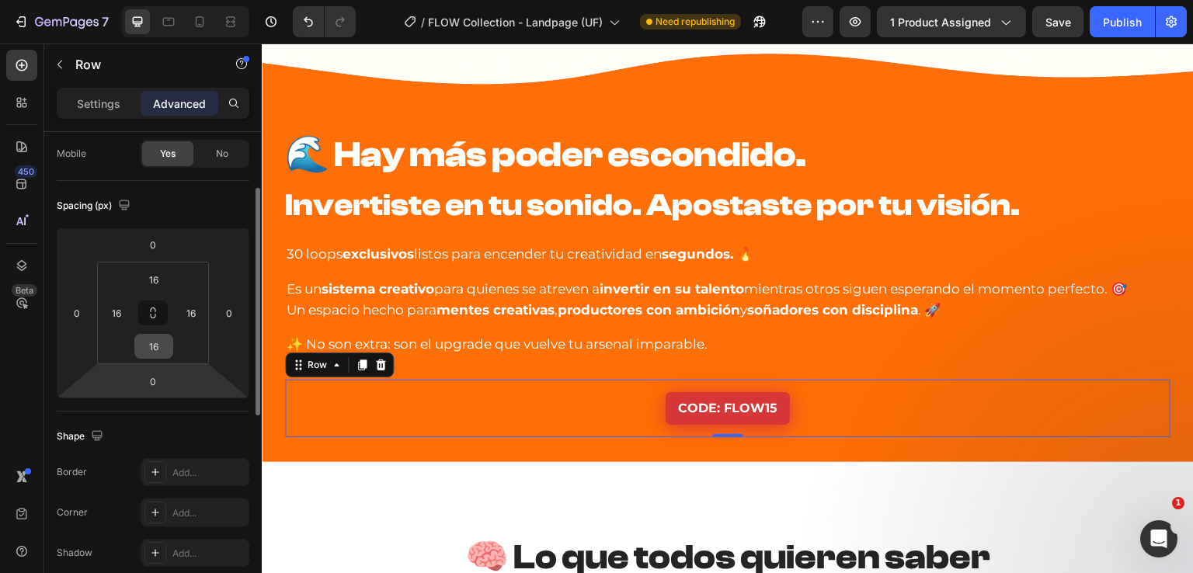
click at [155, 348] on input "16" at bounding box center [153, 346] width 31 height 23
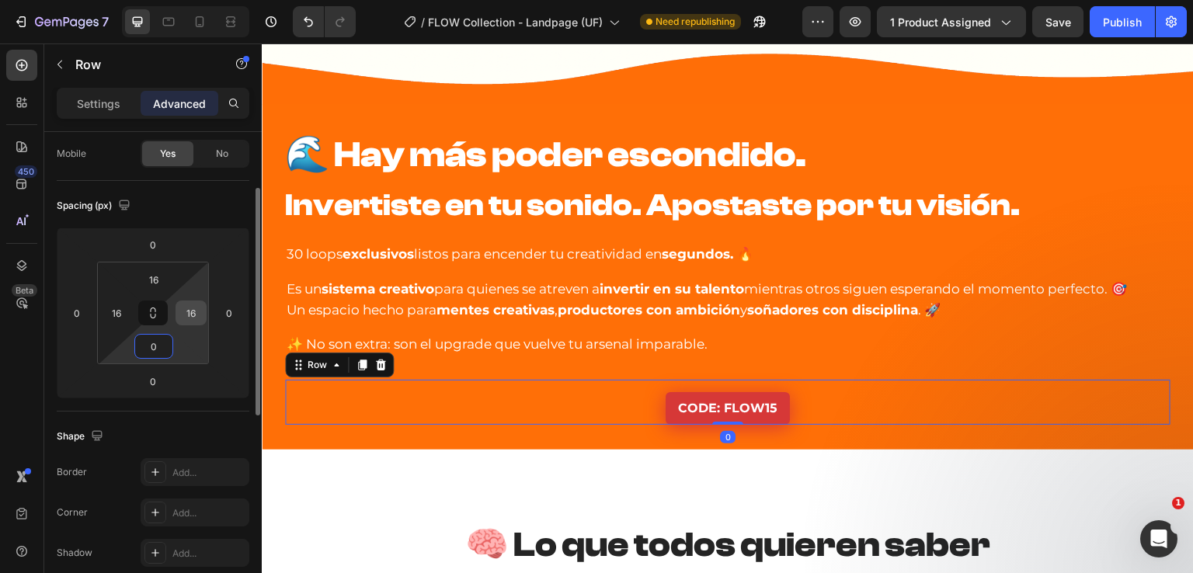
type input "0"
click at [197, 318] on input "16" at bounding box center [190, 312] width 23 height 23
type input "0"
click at [120, 315] on input "16" at bounding box center [116, 312] width 23 height 23
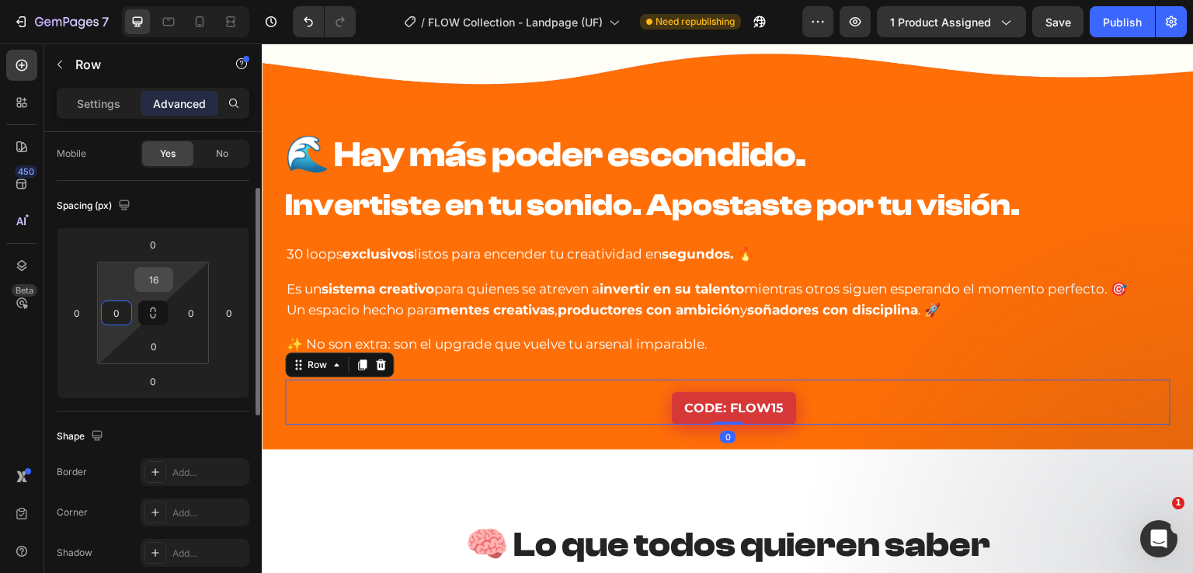
type input "0"
click at [153, 271] on input "16" at bounding box center [153, 279] width 31 height 23
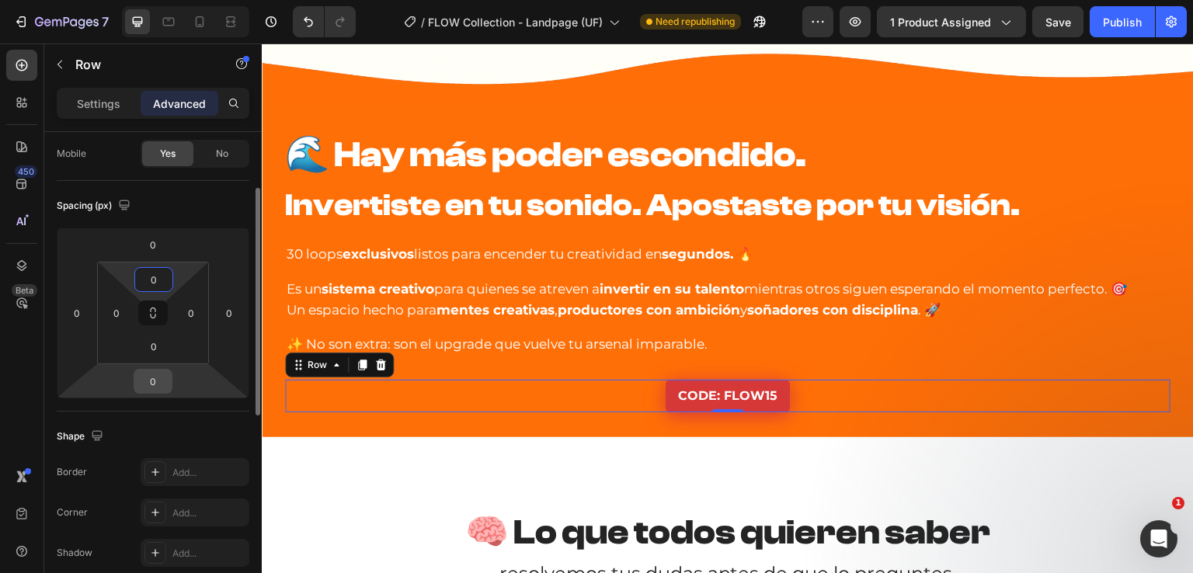
type input "0"
click at [152, 380] on input "0" at bounding box center [152, 381] width 31 height 23
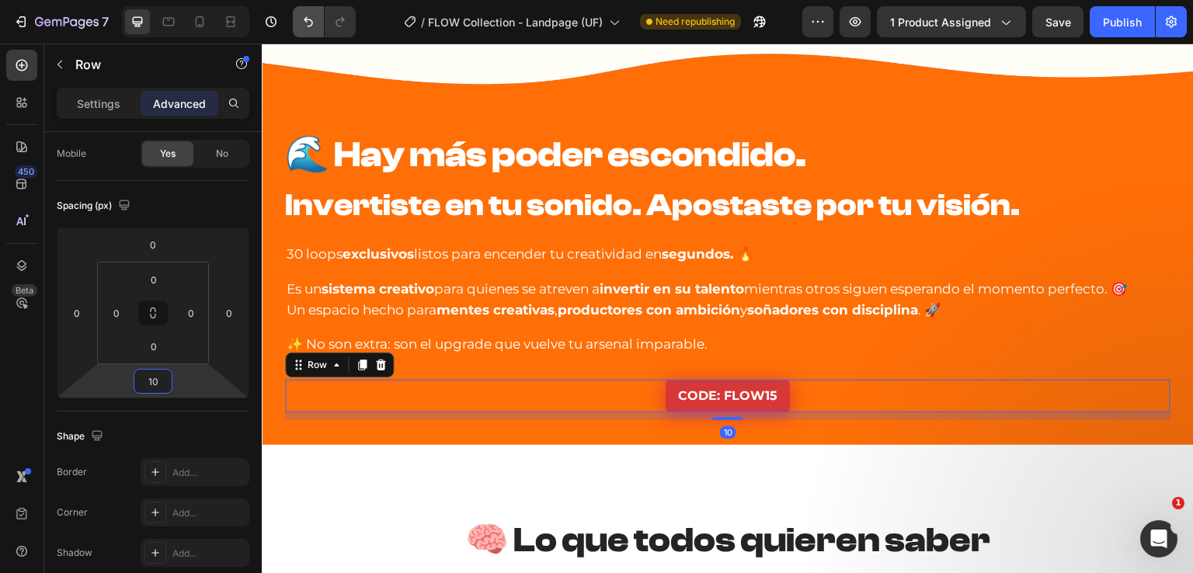
type input "10"
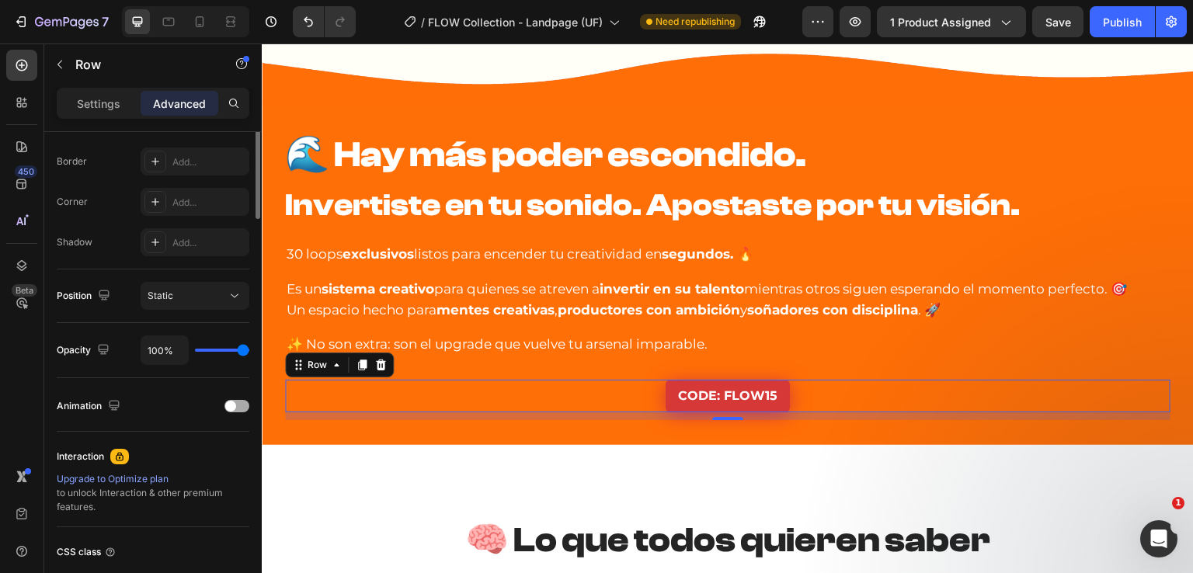
scroll to position [508, 0]
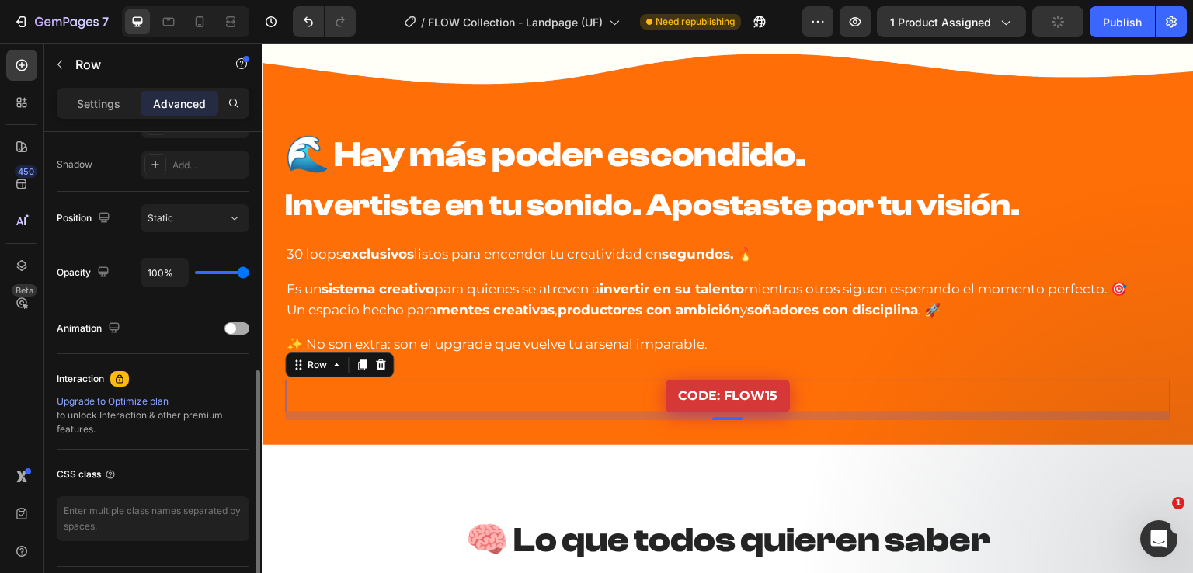
click at [234, 323] on span at bounding box center [230, 328] width 11 height 11
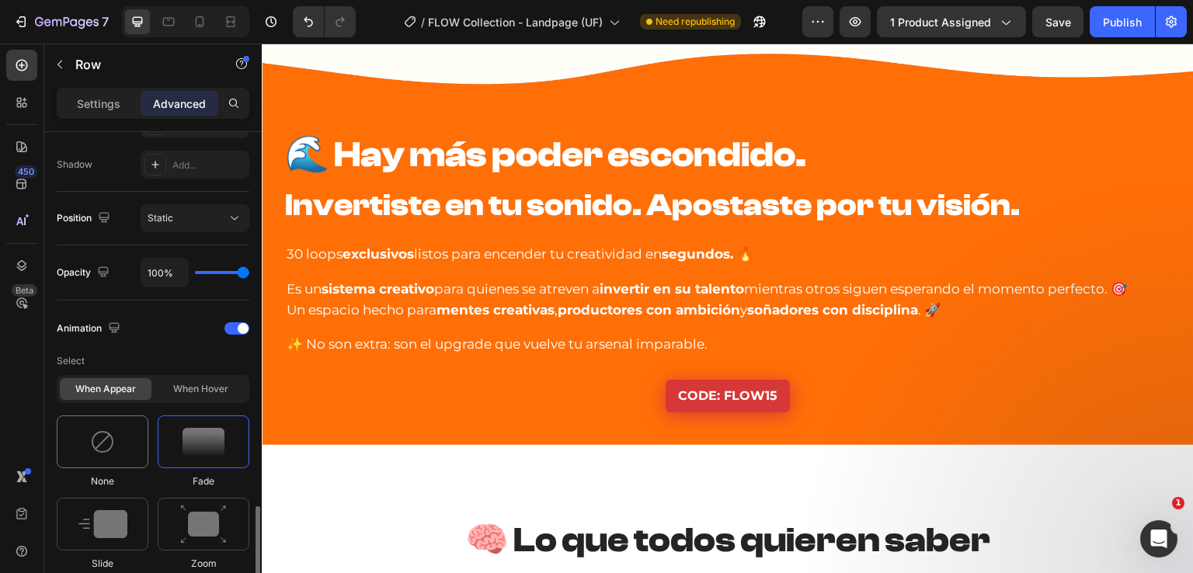
scroll to position [663, 0]
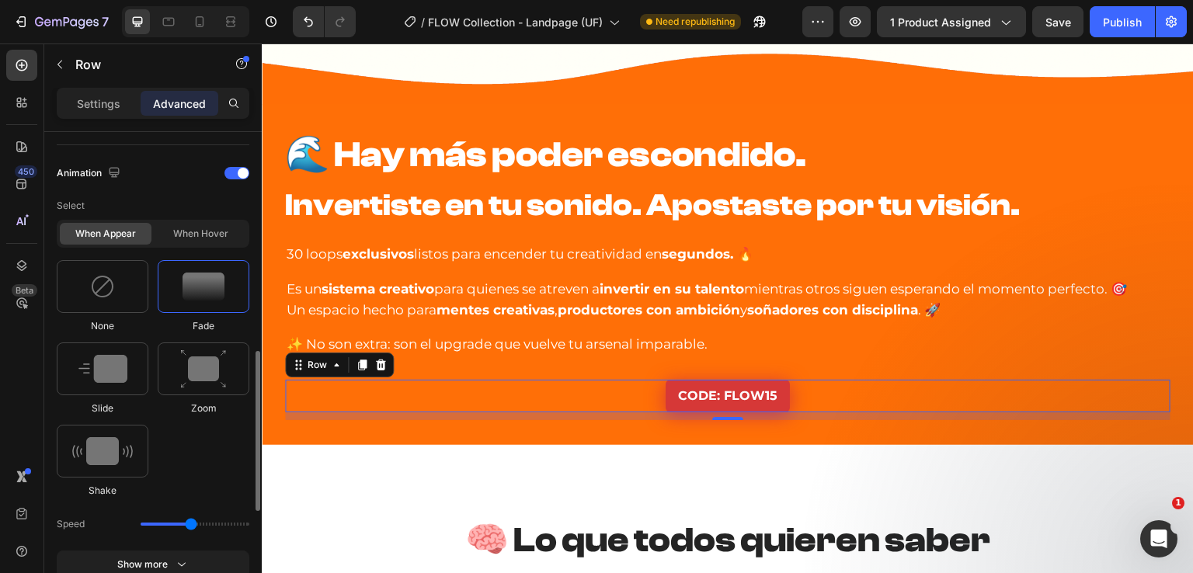
click at [190, 294] on img at bounding box center [204, 287] width 42 height 28
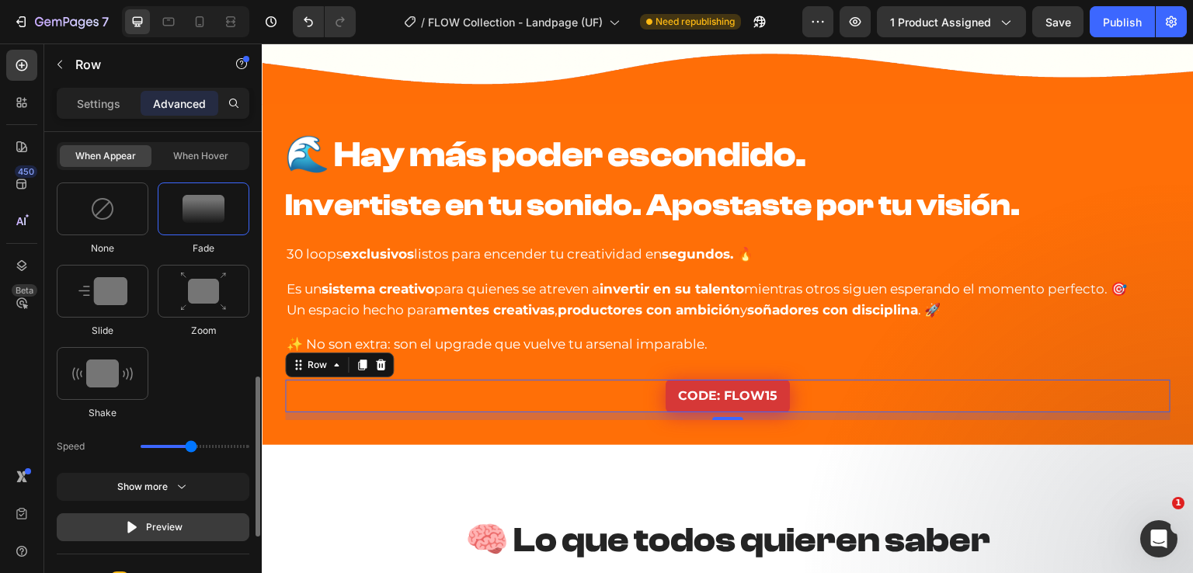
click at [117, 522] on button "Preview" at bounding box center [153, 527] width 193 height 28
click at [183, 159] on div "When hover" at bounding box center [201, 156] width 92 height 22
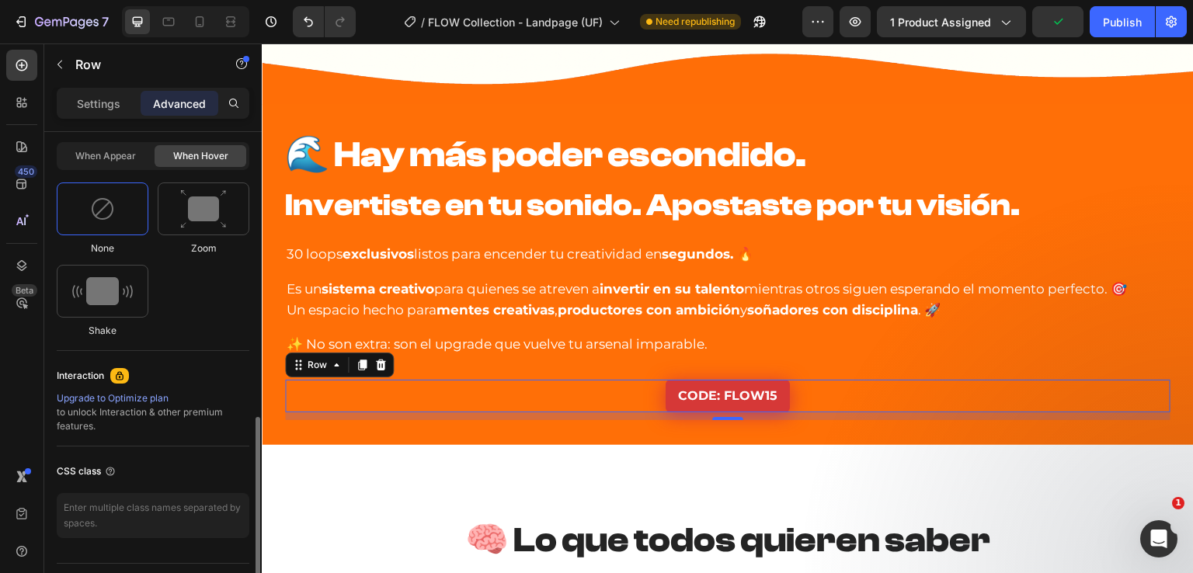
click at [121, 203] on div at bounding box center [103, 209] width 92 height 53
click at [200, 210] on img at bounding box center [203, 210] width 47 height 40
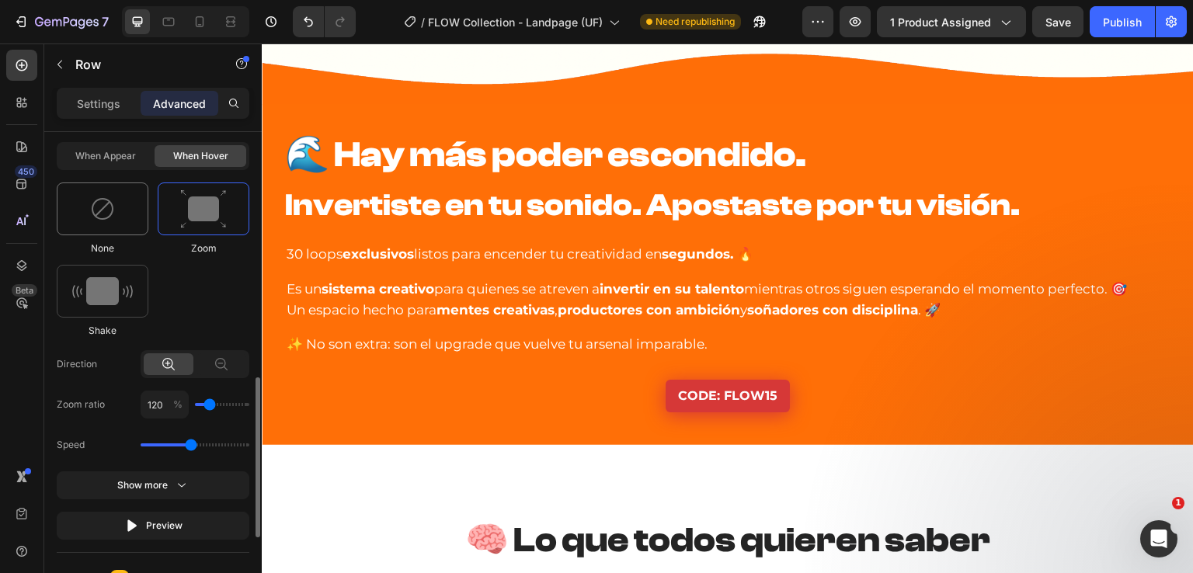
click at [136, 212] on div at bounding box center [103, 209] width 92 height 53
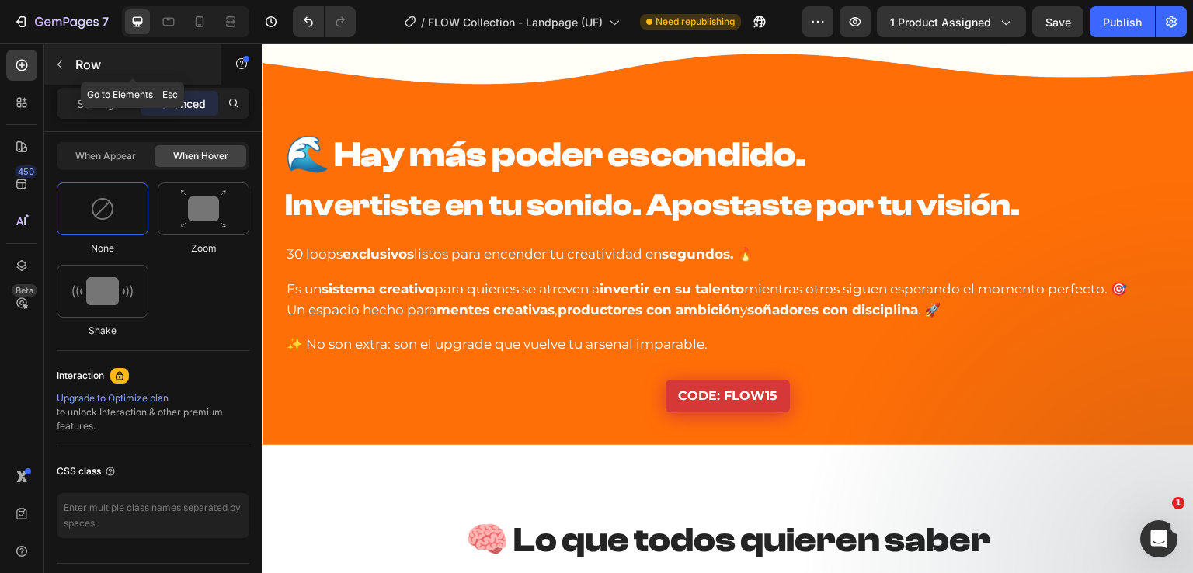
click at [65, 70] on icon "button" at bounding box center [60, 64] width 12 height 12
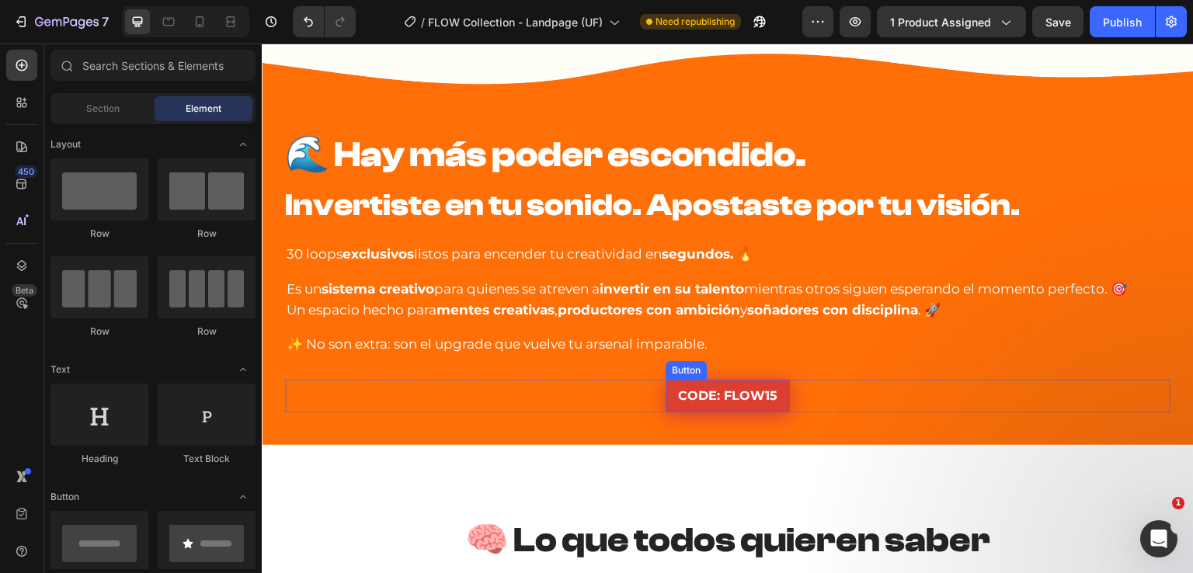
click at [666, 395] on button "CODE: FLOW15" at bounding box center [728, 396] width 124 height 33
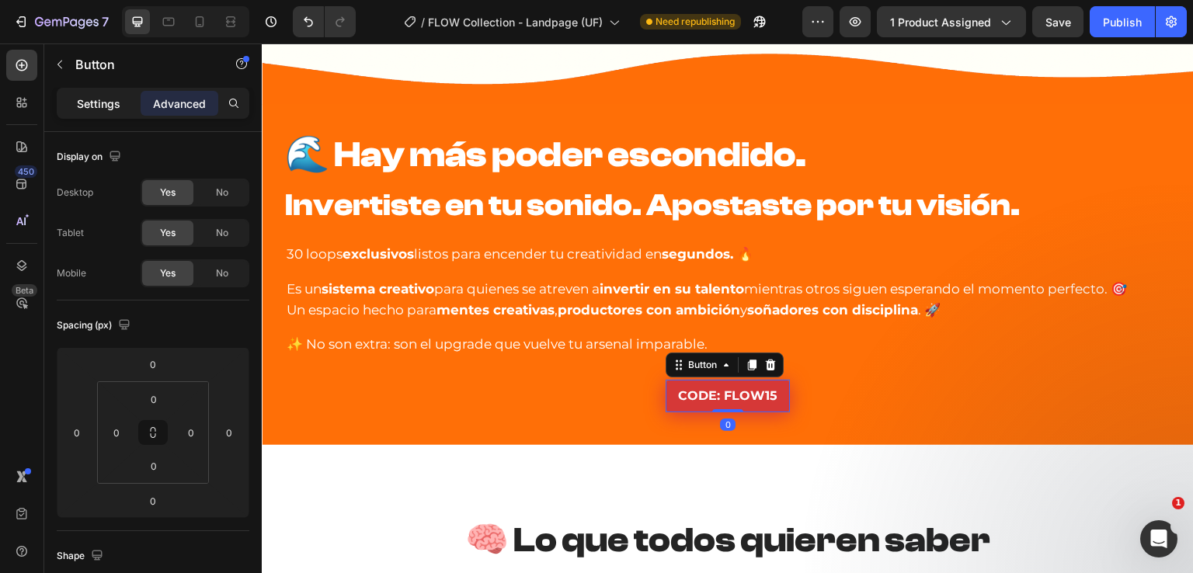
click at [108, 103] on p "Settings" at bounding box center [98, 104] width 43 height 16
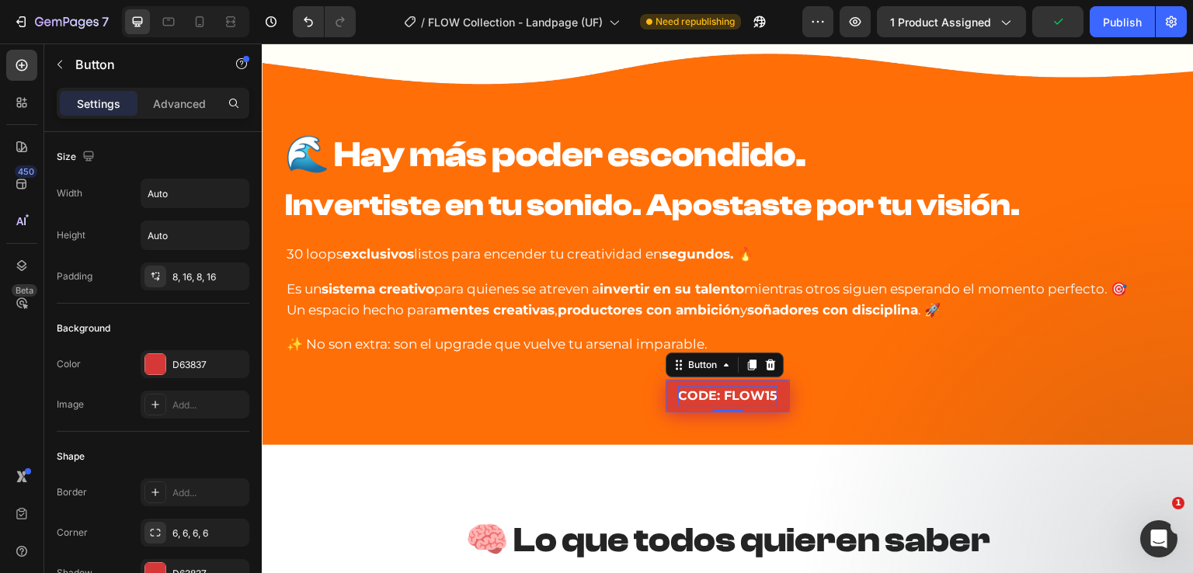
click at [678, 393] on p "CODE: FLOW15" at bounding box center [727, 396] width 99 height 20
drag, startPoint x: 676, startPoint y: 393, endPoint x: 801, endPoint y: 393, distance: 125.1
click at [800, 393] on div "CODE: FLOW15 Button 0 Row" at bounding box center [727, 396] width 885 height 33
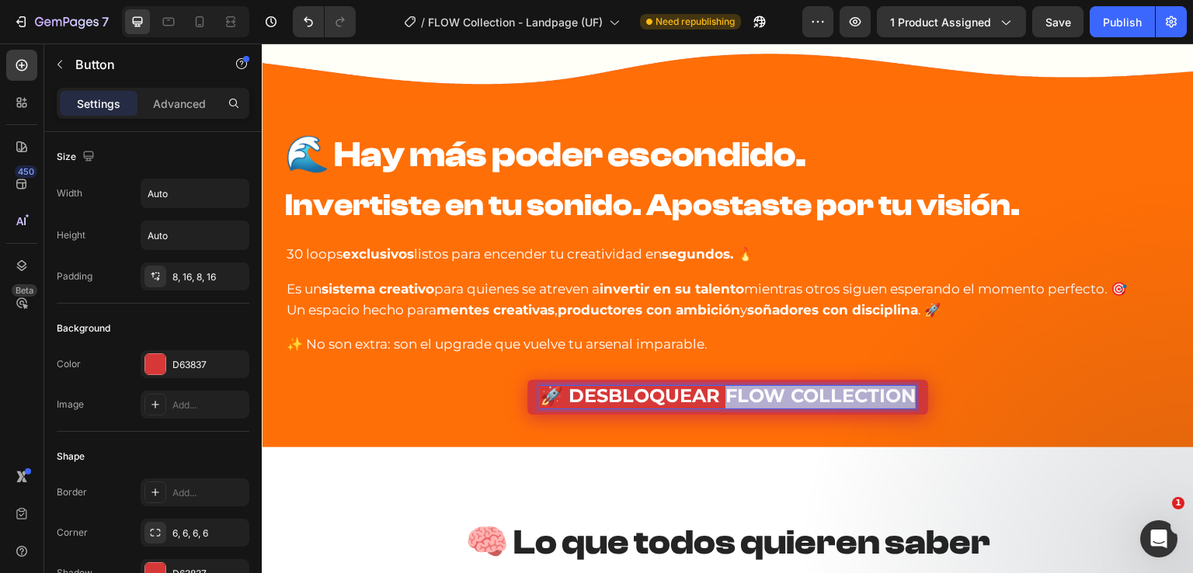
drag, startPoint x: 729, startPoint y: 398, endPoint x: 965, endPoint y: 399, distance: 236.9
click at [965, 399] on div "🚀 DESBLOQUEAR FLOW COLLECTION Button 0 Row" at bounding box center [727, 397] width 885 height 35
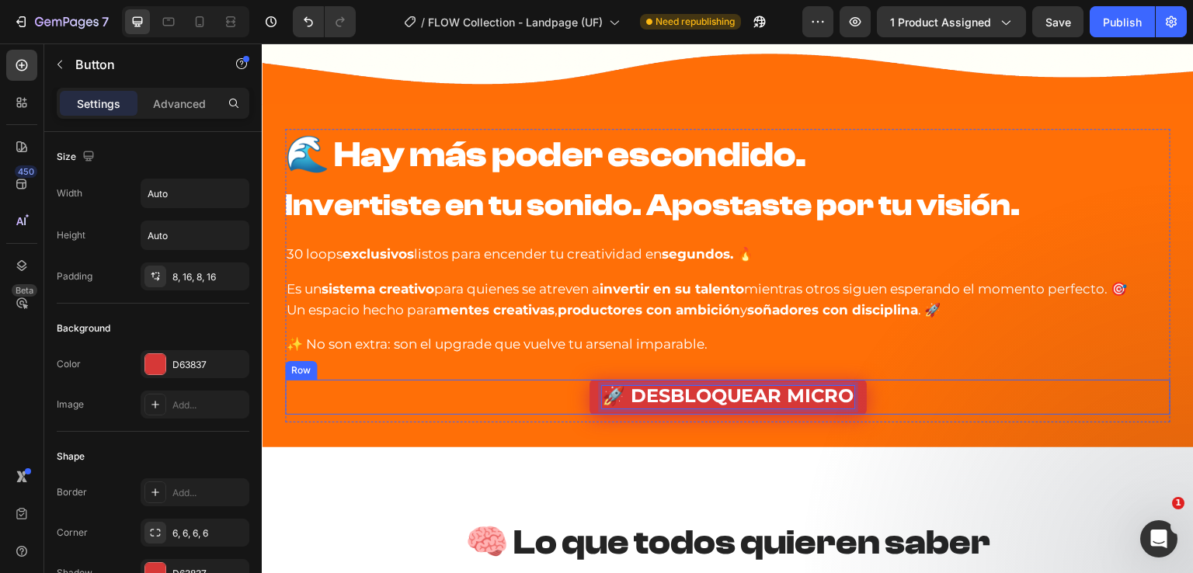
click at [590, 380] on button "🚀 DESBLOQUEAR MICRO" at bounding box center [728, 397] width 277 height 35
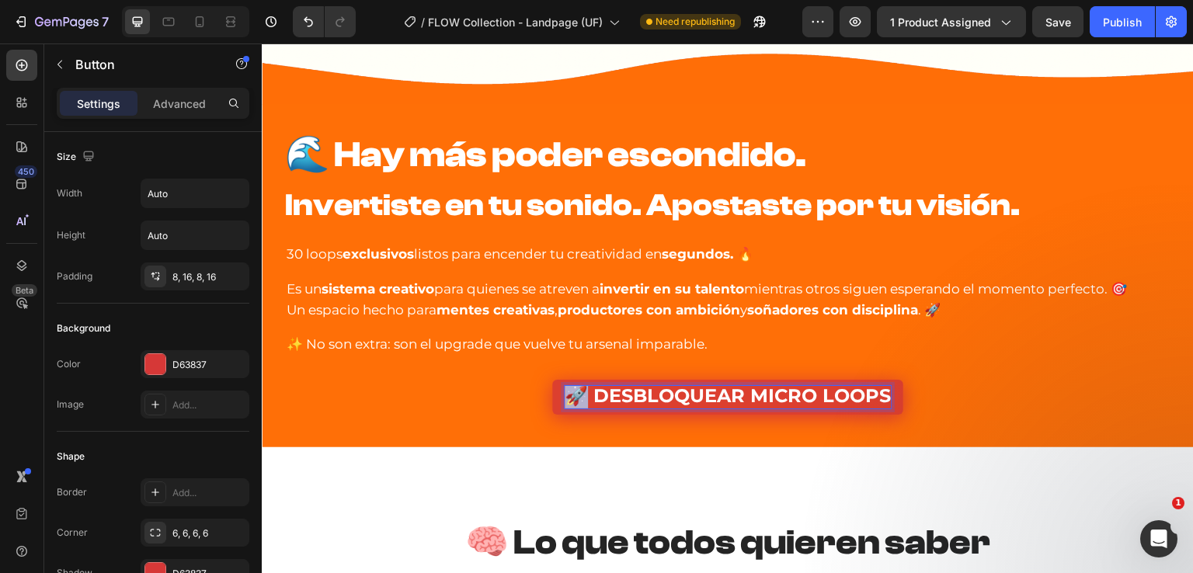
click at [566, 399] on span "🚀 DESBLOQUEAR MICRO LOOPS" at bounding box center [728, 395] width 326 height 23
click at [552, 397] on button "🥁 DESBLOQUEAR MICRO LOOPS" at bounding box center [727, 397] width 351 height 35
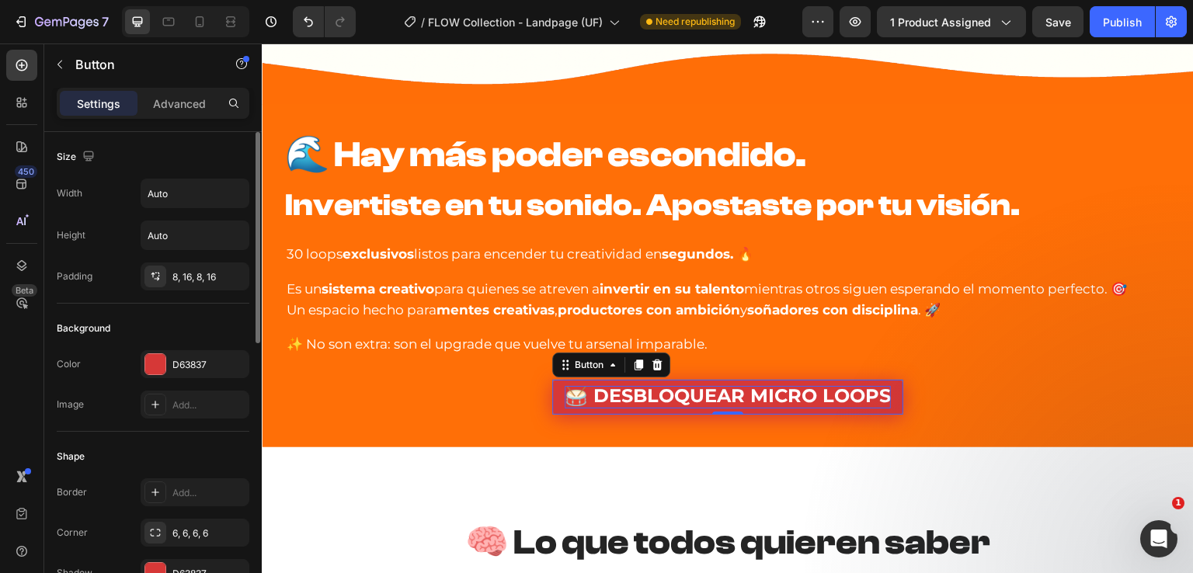
scroll to position [78, 0]
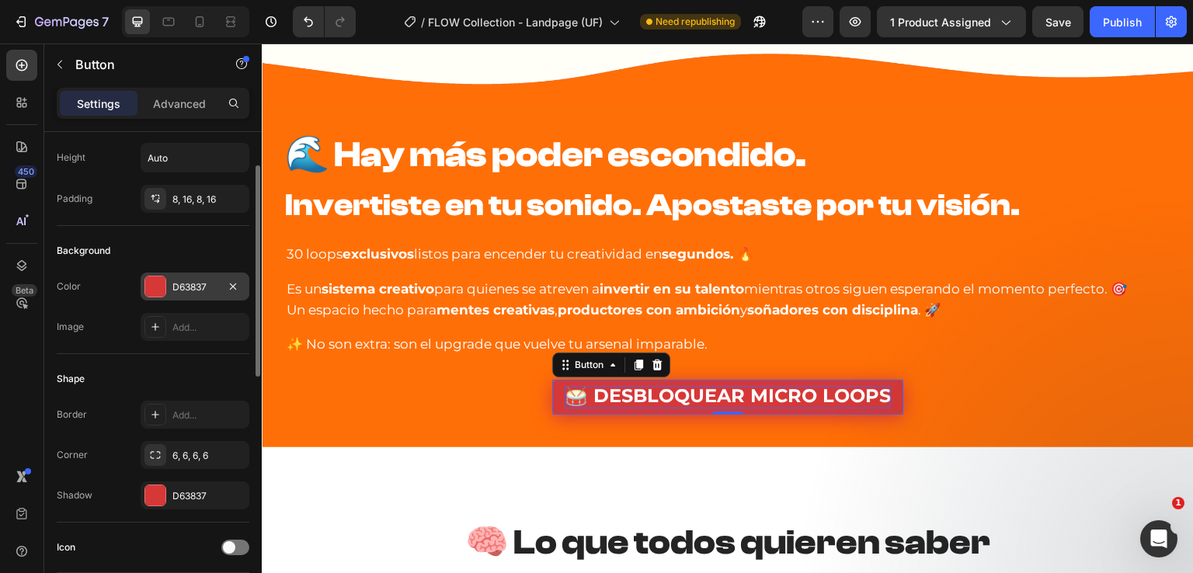
click at [197, 282] on div "D63837" at bounding box center [194, 287] width 45 height 14
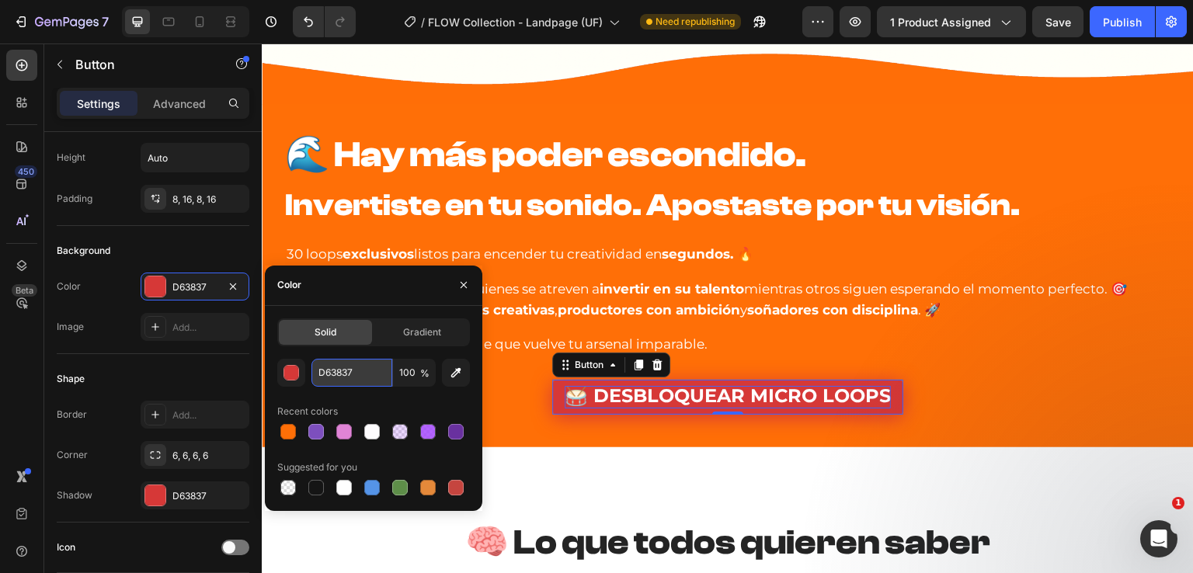
click at [346, 372] on input "D63837" at bounding box center [351, 373] width 81 height 28
paste input "FF6A00"
type input "FF6A00"
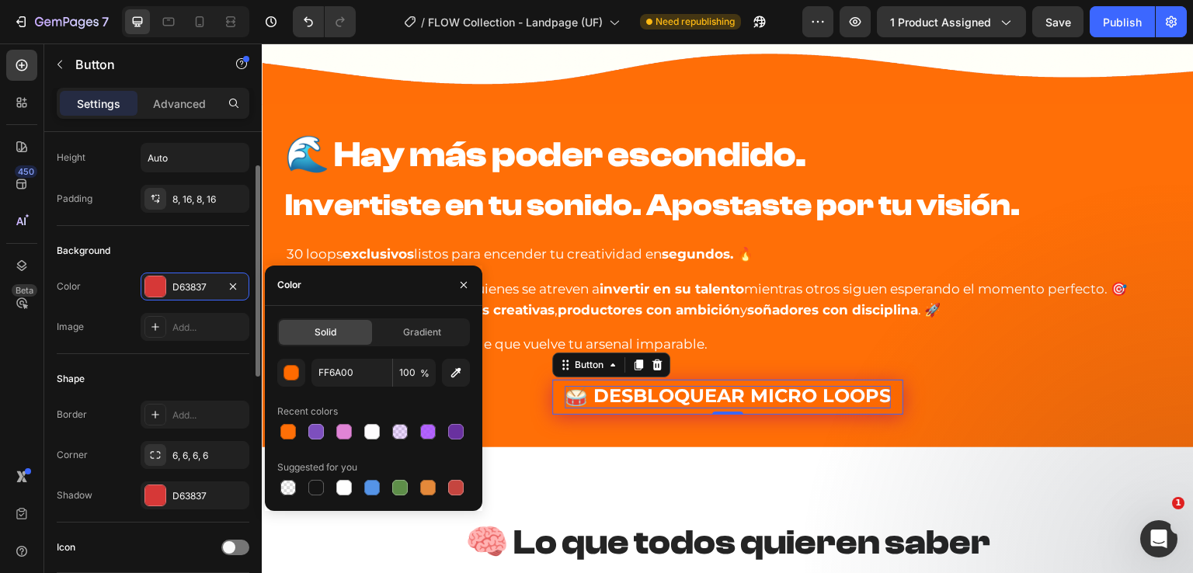
click at [152, 253] on div "Background" at bounding box center [153, 250] width 193 height 25
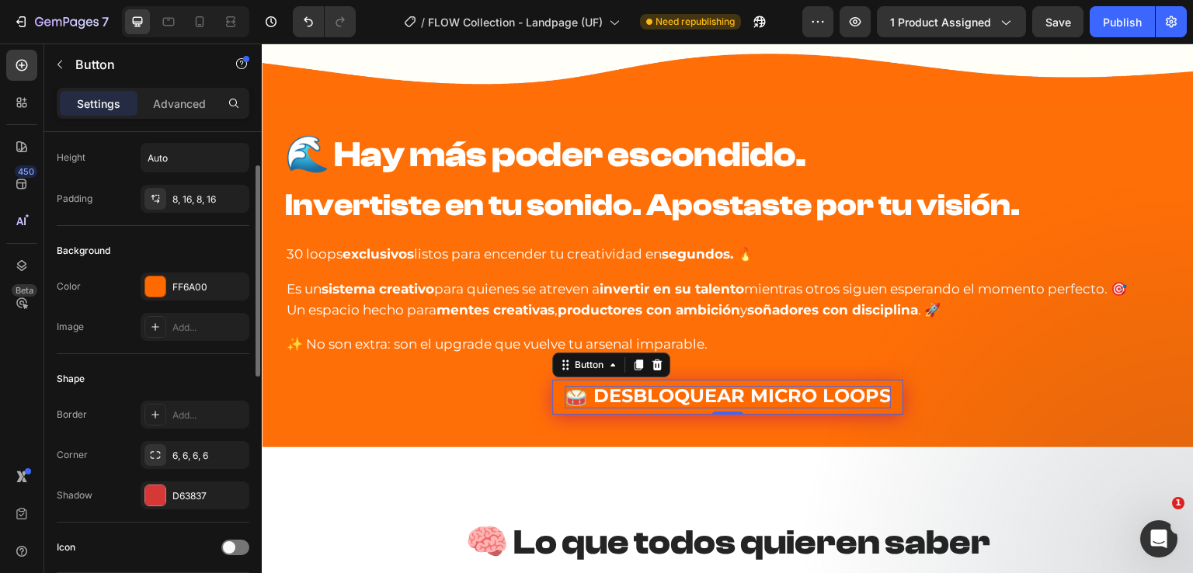
scroll to position [155, 0]
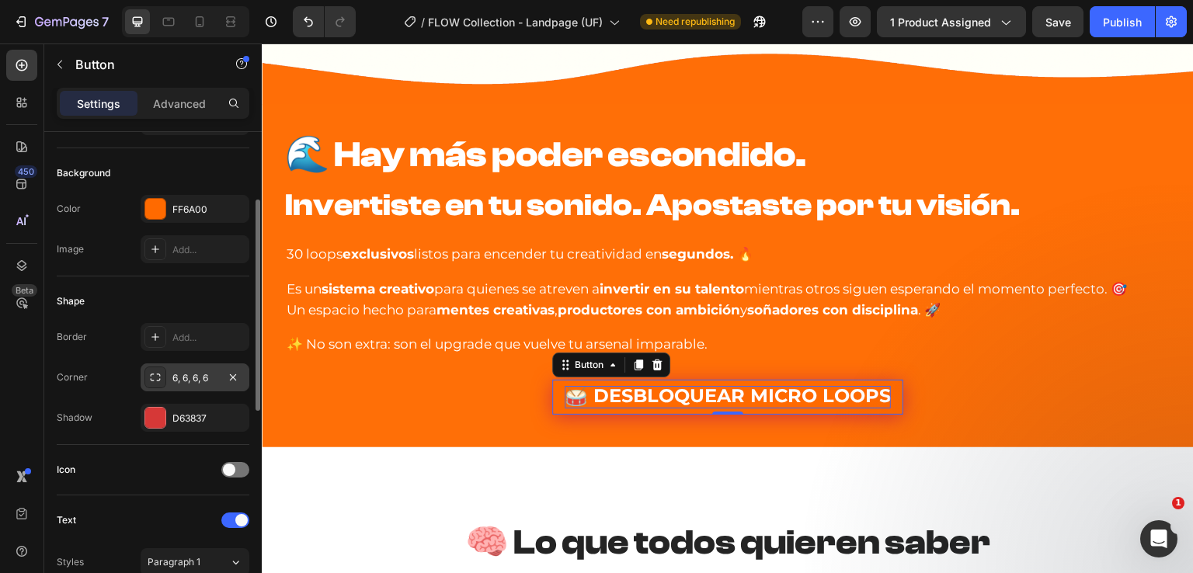
click at [174, 383] on div "6, 6, 6, 6" at bounding box center [194, 378] width 45 height 14
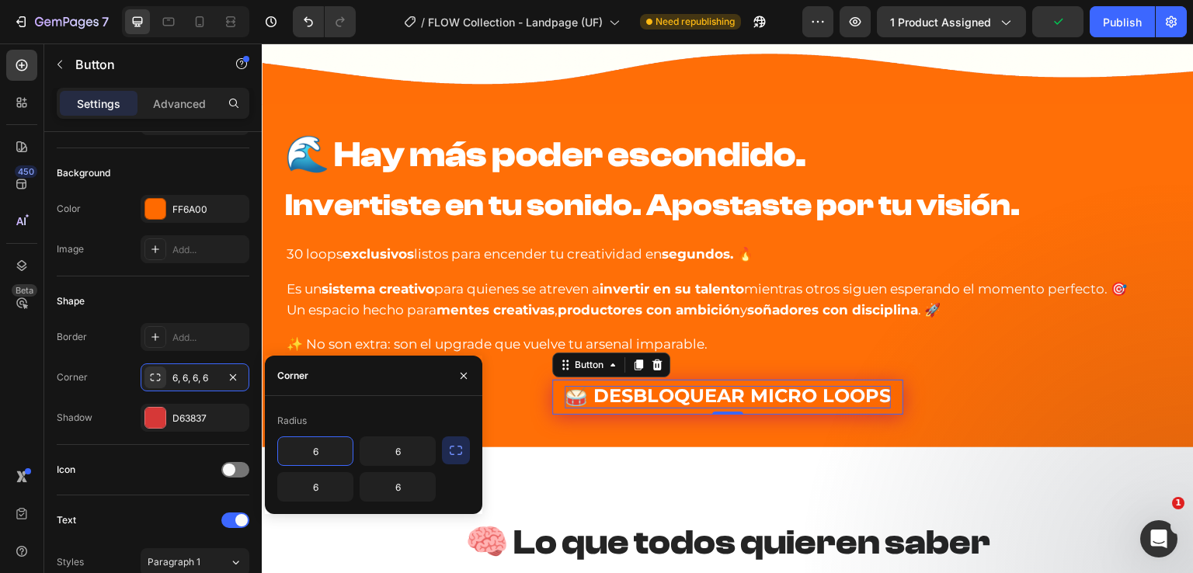
click at [311, 445] on input "6" at bounding box center [315, 451] width 75 height 28
drag, startPoint x: 329, startPoint y: 445, endPoint x: 298, endPoint y: 448, distance: 31.2
click at [298, 447] on input "7" at bounding box center [315, 451] width 75 height 28
type input "8"
click at [402, 454] on input "6" at bounding box center [397, 451] width 75 height 28
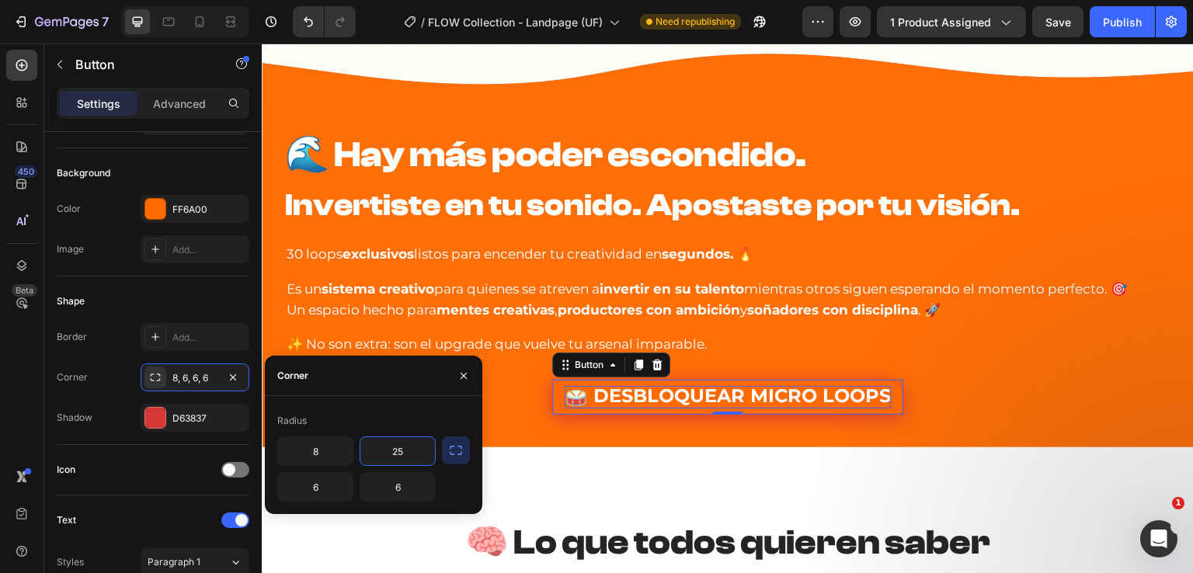
drag, startPoint x: 405, startPoint y: 454, endPoint x: 377, endPoint y: 458, distance: 27.5
click at [378, 458] on input "25" at bounding box center [397, 451] width 75 height 28
type input "24"
click at [331, 489] on input "6" at bounding box center [315, 487] width 75 height 28
type input "8"
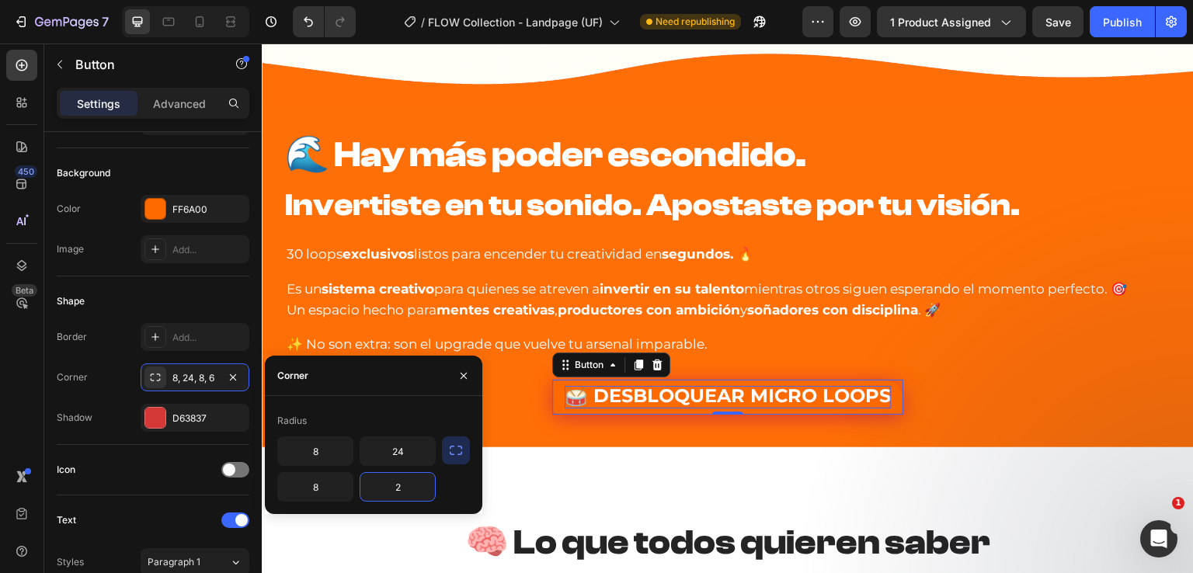
type input "24"
click at [159, 308] on div "Shape" at bounding box center [153, 301] width 193 height 25
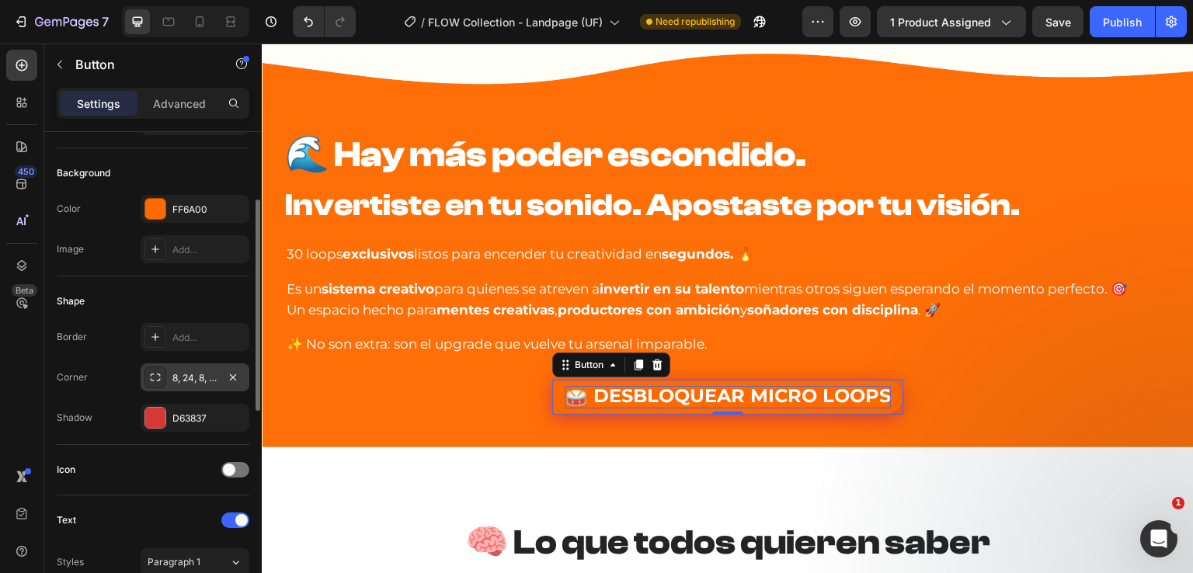
click at [187, 364] on div "8, 24, 8, 24" at bounding box center [195, 378] width 109 height 28
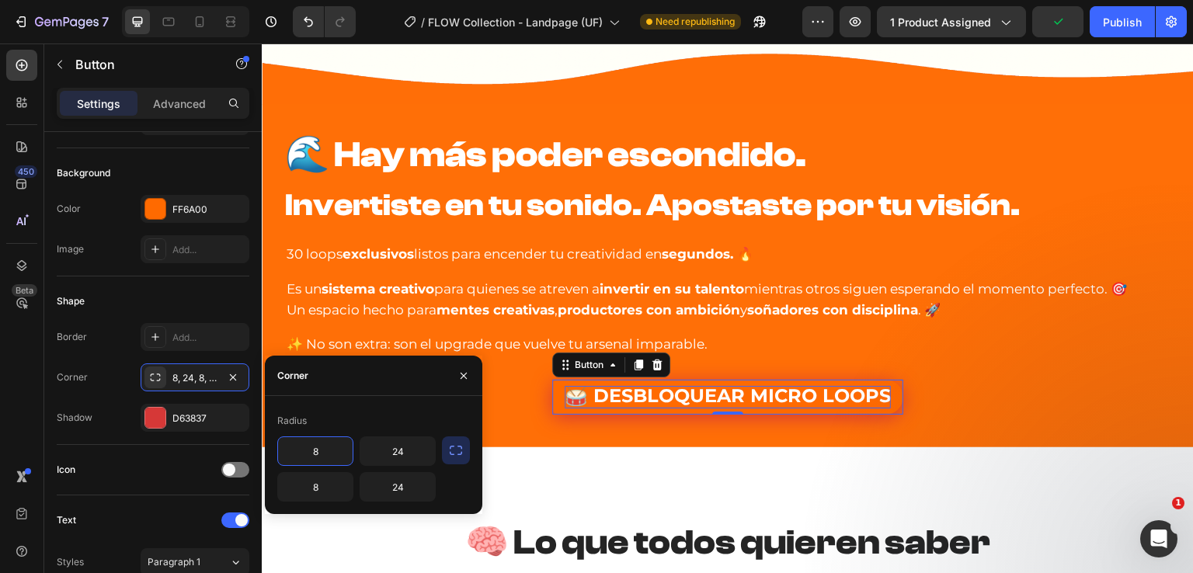
click at [450, 448] on icon "button" at bounding box center [456, 450] width 12 height 9
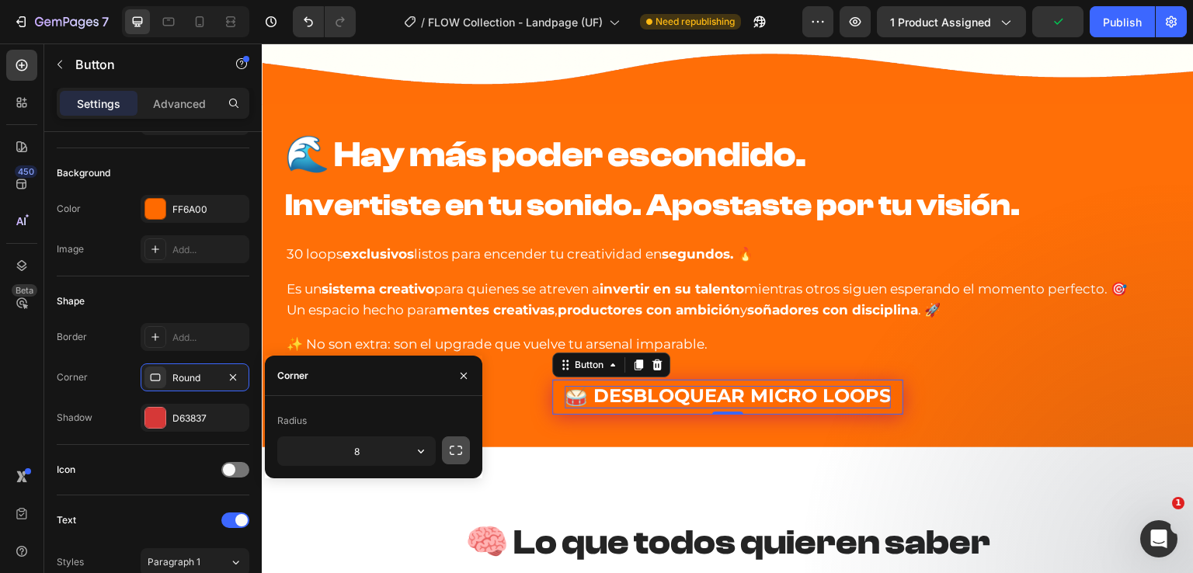
click at [460, 452] on icon "button" at bounding box center [456, 451] width 16 height 16
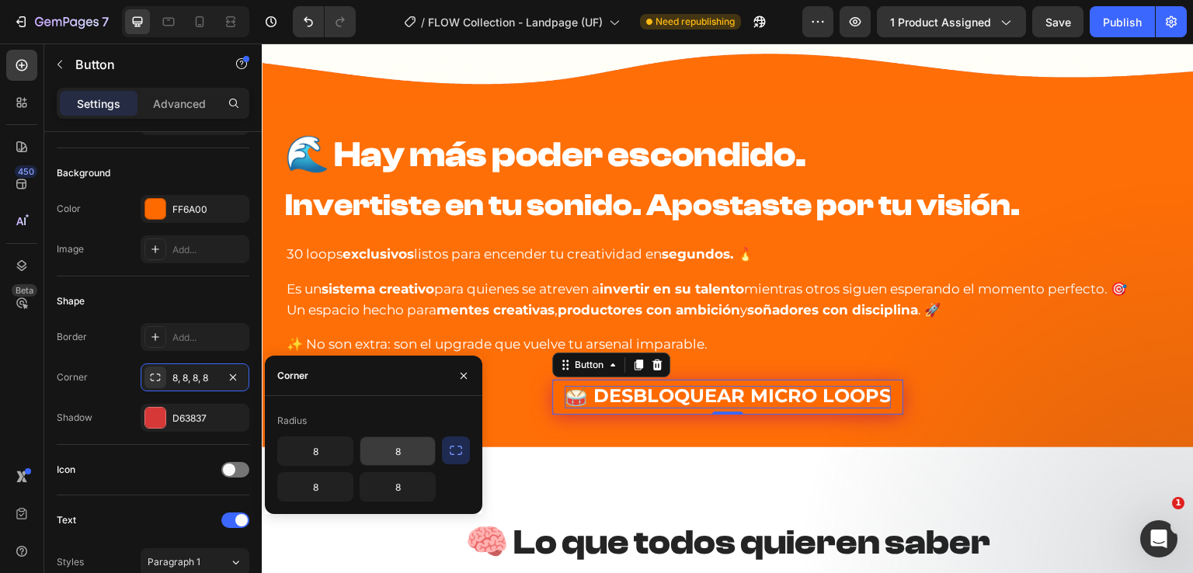
click at [410, 455] on input "8" at bounding box center [397, 451] width 75 height 28
type input "24"
click at [396, 482] on input "8" at bounding box center [397, 487] width 75 height 28
type input "24"
click at [162, 295] on div "Shape" at bounding box center [153, 301] width 193 height 25
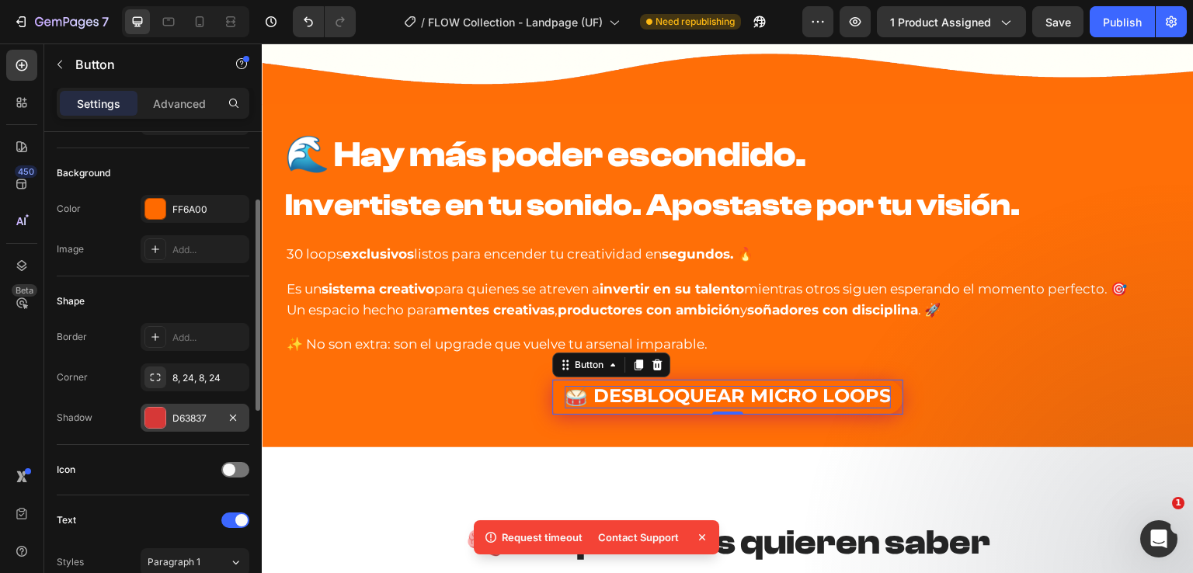
click at [201, 415] on div "D63837" at bounding box center [194, 419] width 45 height 14
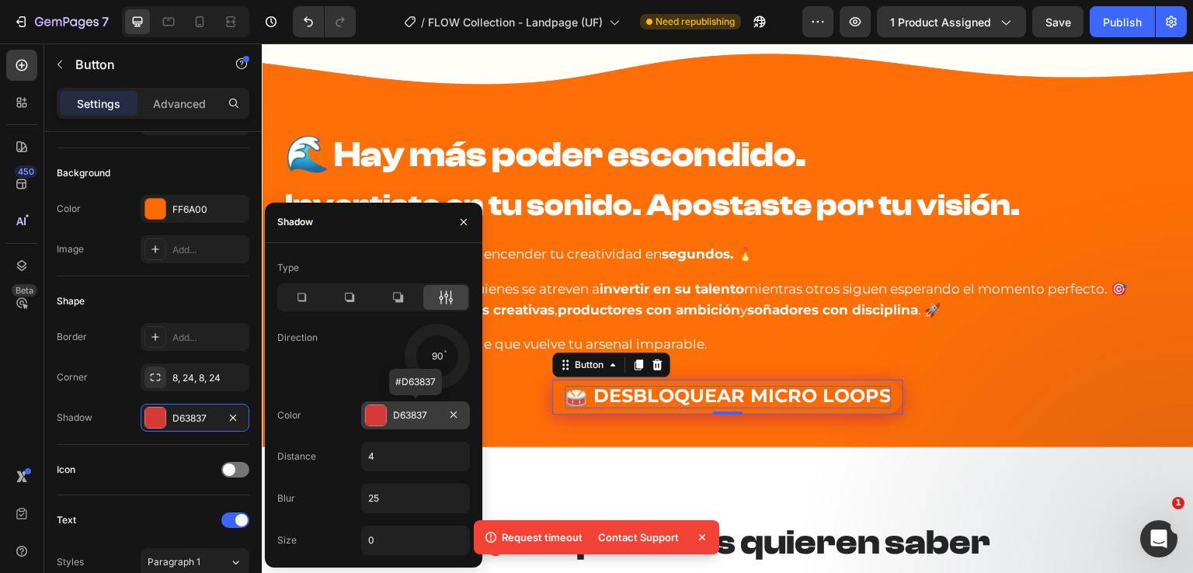
click at [410, 414] on div "D63837" at bounding box center [415, 416] width 45 height 14
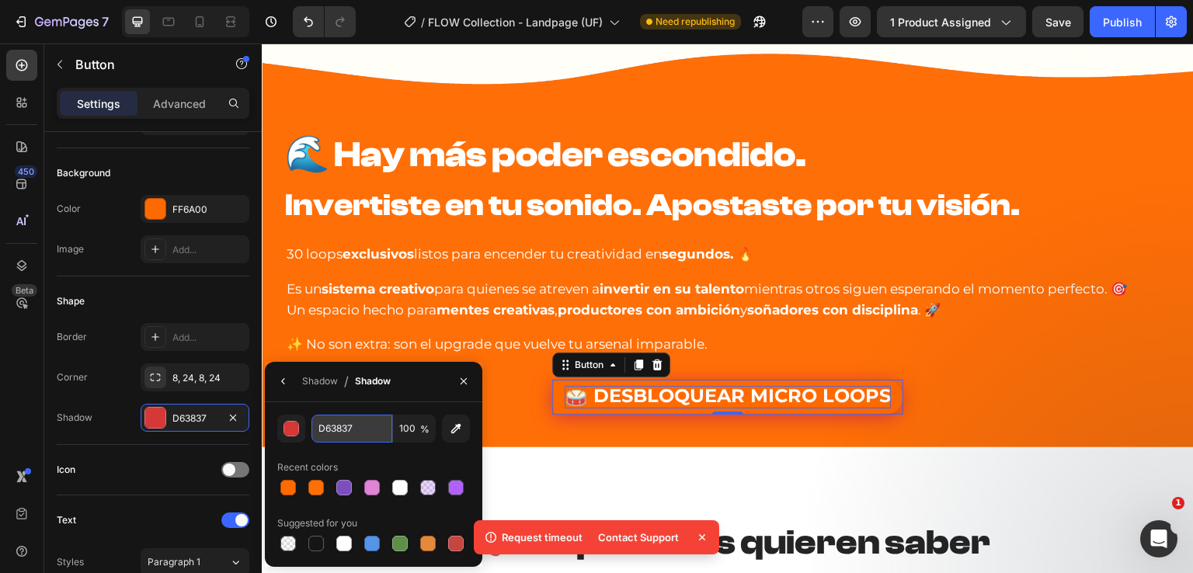
click at [0, 0] on input "D63837" at bounding box center [0, 0] width 0 height 0
paste input "E65C00"
type input "E65C00"
click at [0, 0] on input "100" at bounding box center [0, 0] width 0 height 0
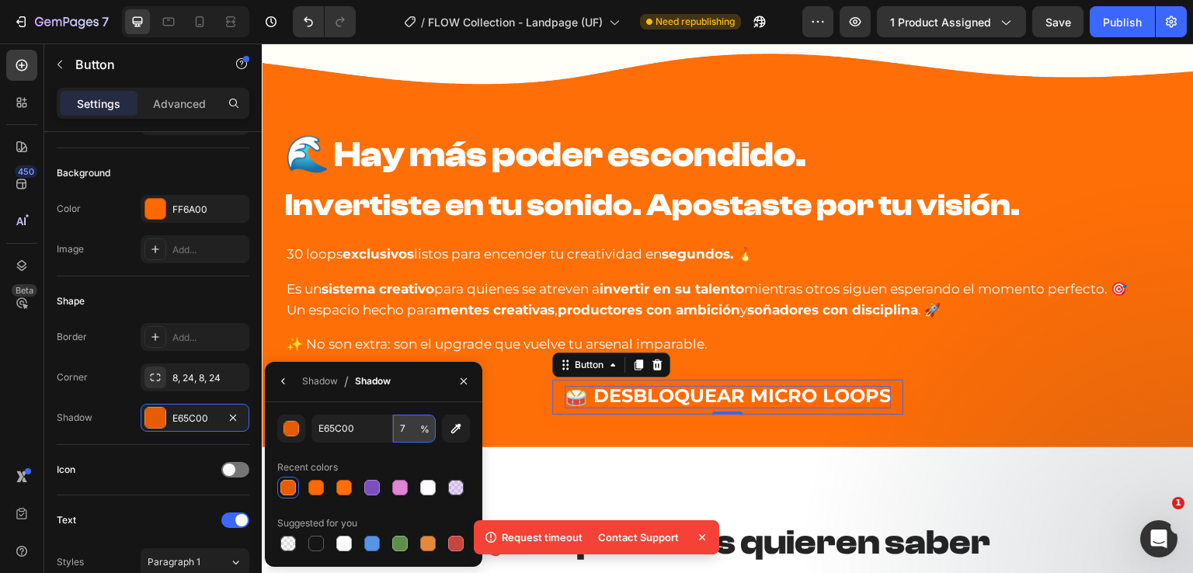
type input "70"
click at [103, 339] on div "Border Add..." at bounding box center [153, 337] width 193 height 28
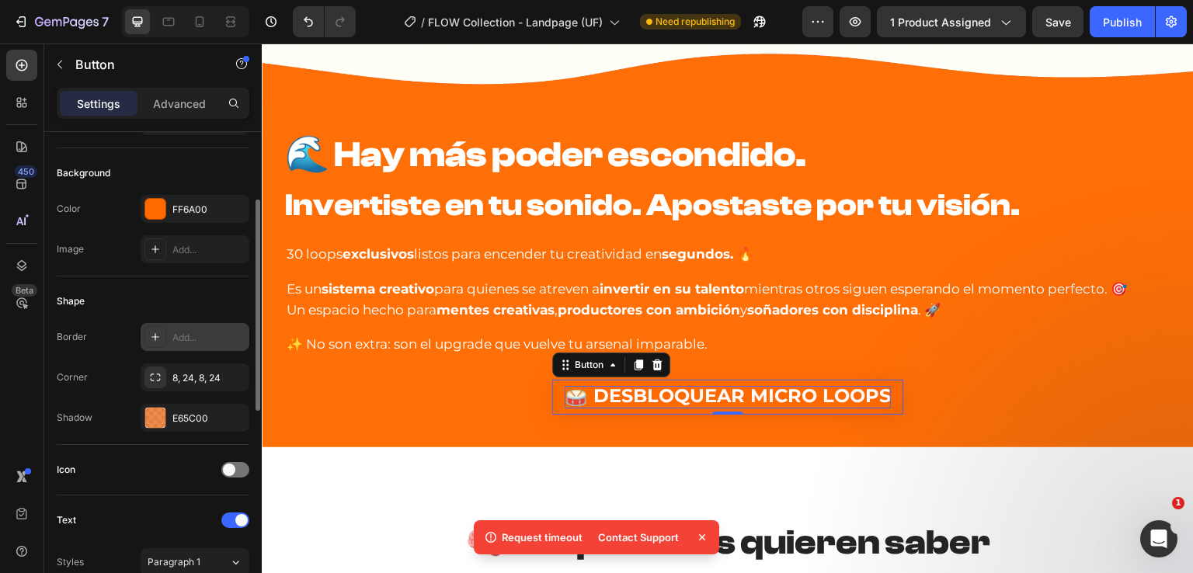
click at [166, 334] on div "Add..." at bounding box center [195, 337] width 109 height 28
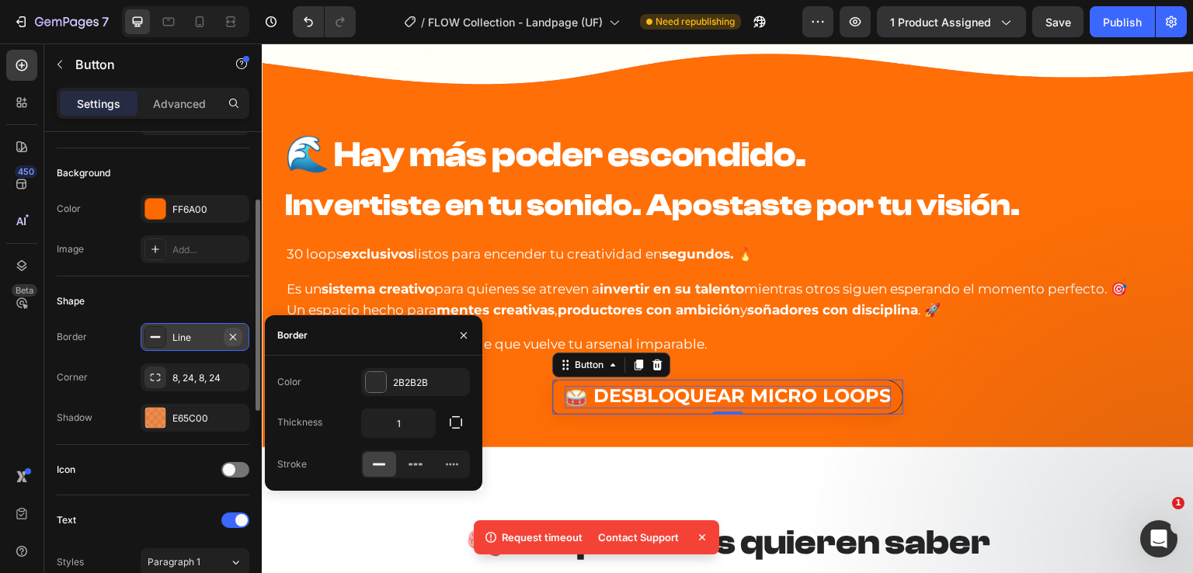
click at [235, 338] on icon "button" at bounding box center [233, 336] width 6 height 6
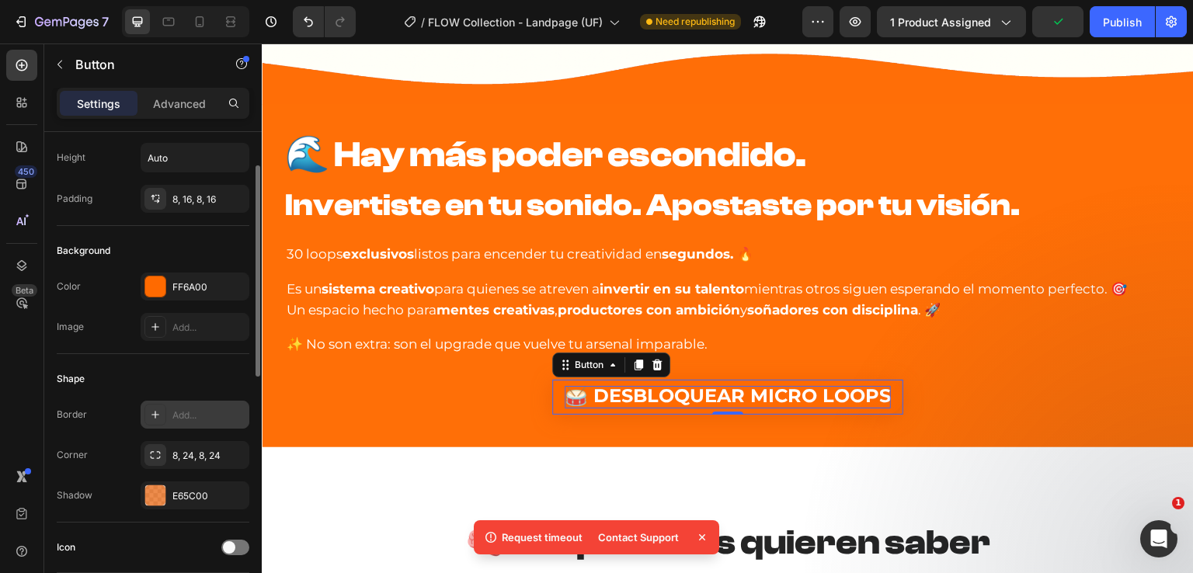
scroll to position [0, 0]
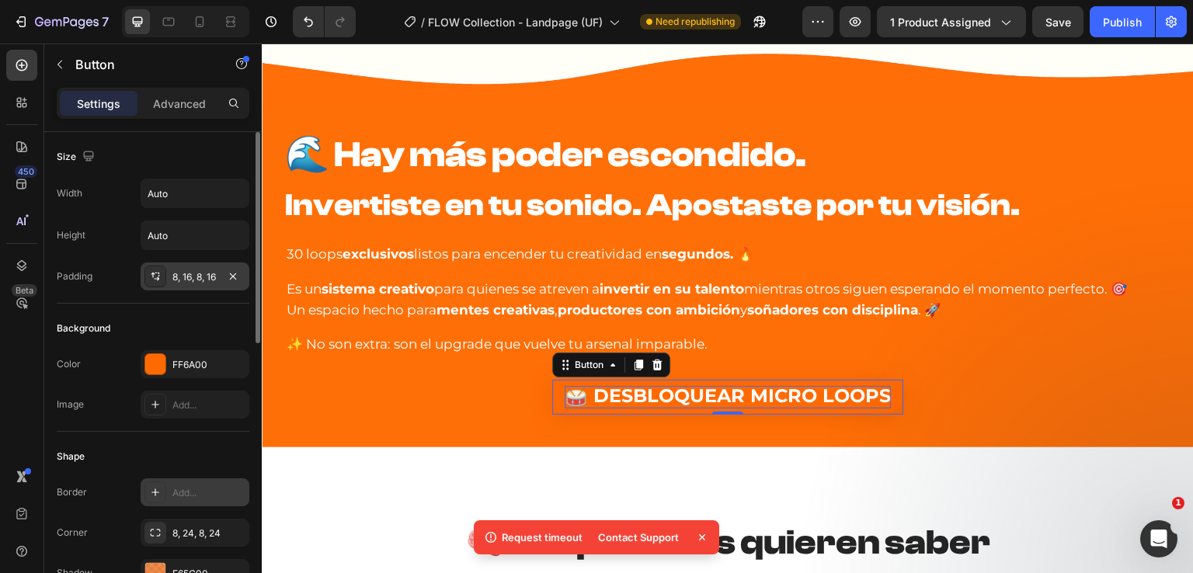
click at [213, 279] on div "8, 16, 8, 16" at bounding box center [194, 277] width 45 height 14
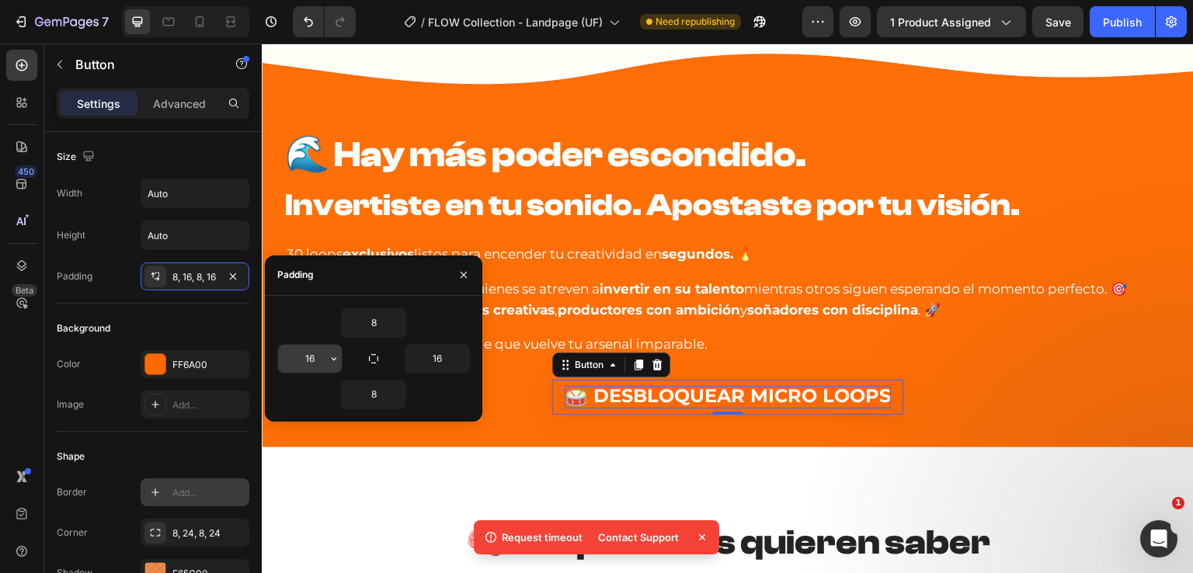
click at [319, 360] on input "16" at bounding box center [310, 359] width 64 height 28
type input "24"
click at [440, 355] on input "16" at bounding box center [437, 359] width 64 height 28
type input "24"
click at [176, 316] on div "Background" at bounding box center [153, 328] width 193 height 25
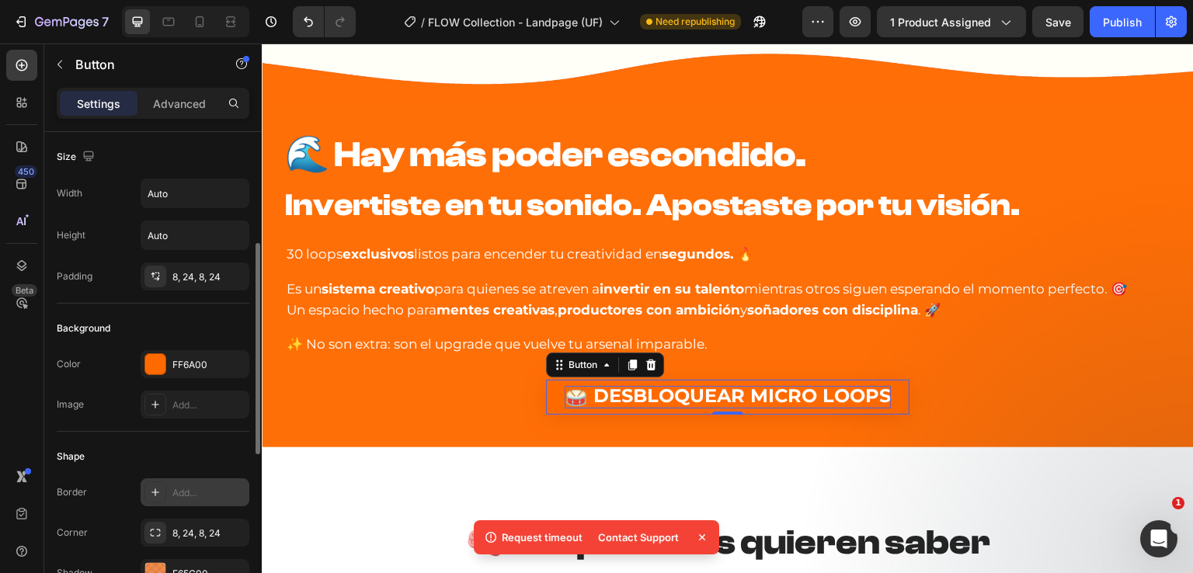
scroll to position [78, 0]
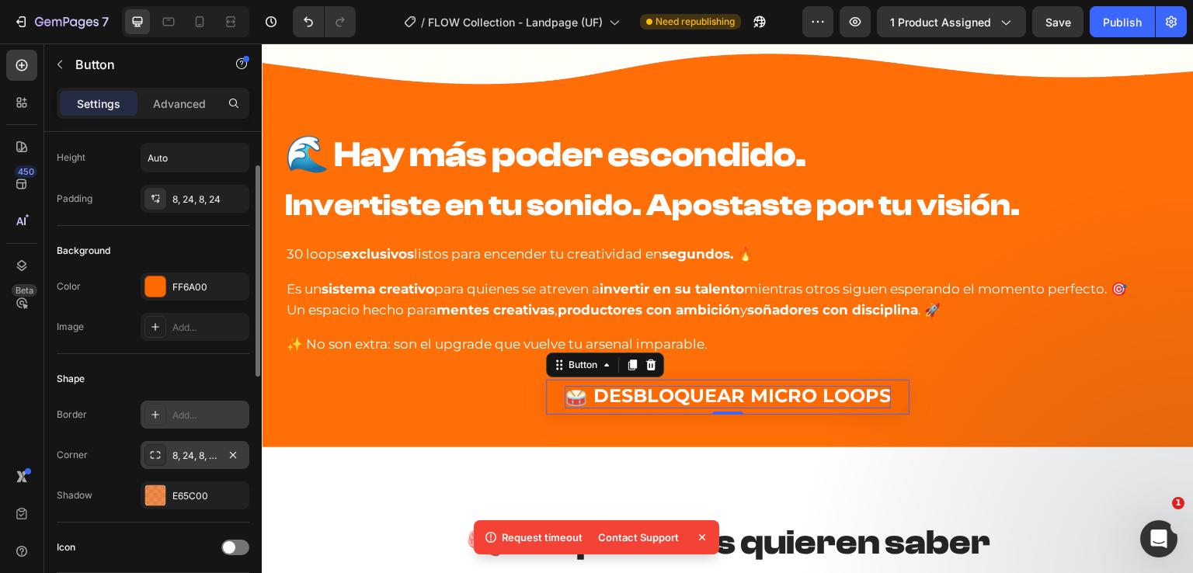
click at [197, 451] on div "8, 24, 8, 24" at bounding box center [194, 456] width 45 height 14
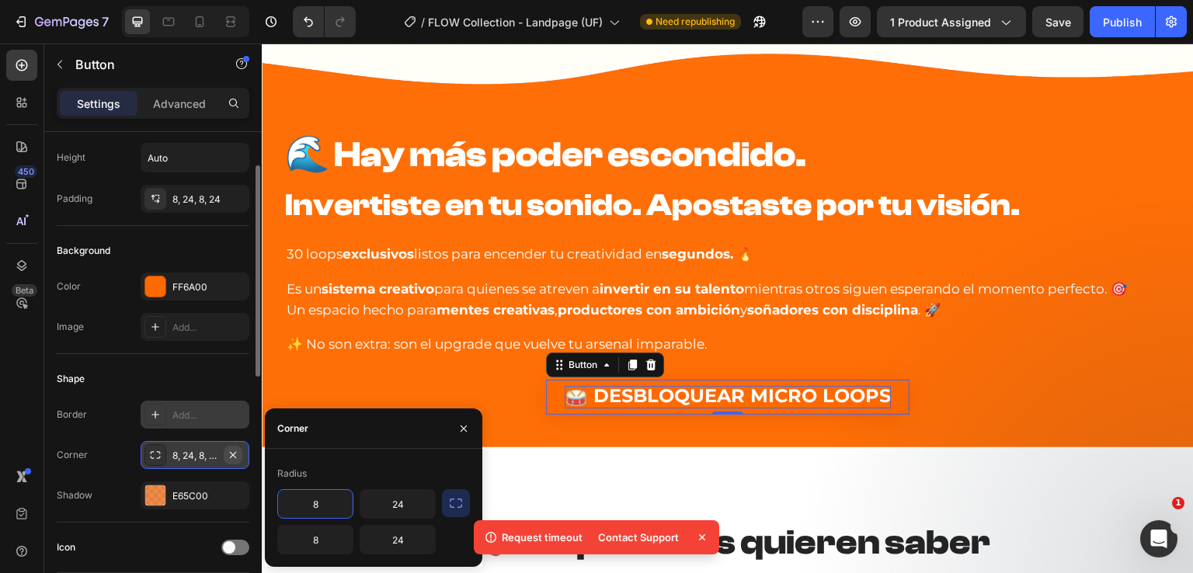
click at [231, 453] on icon "button" at bounding box center [233, 455] width 12 height 12
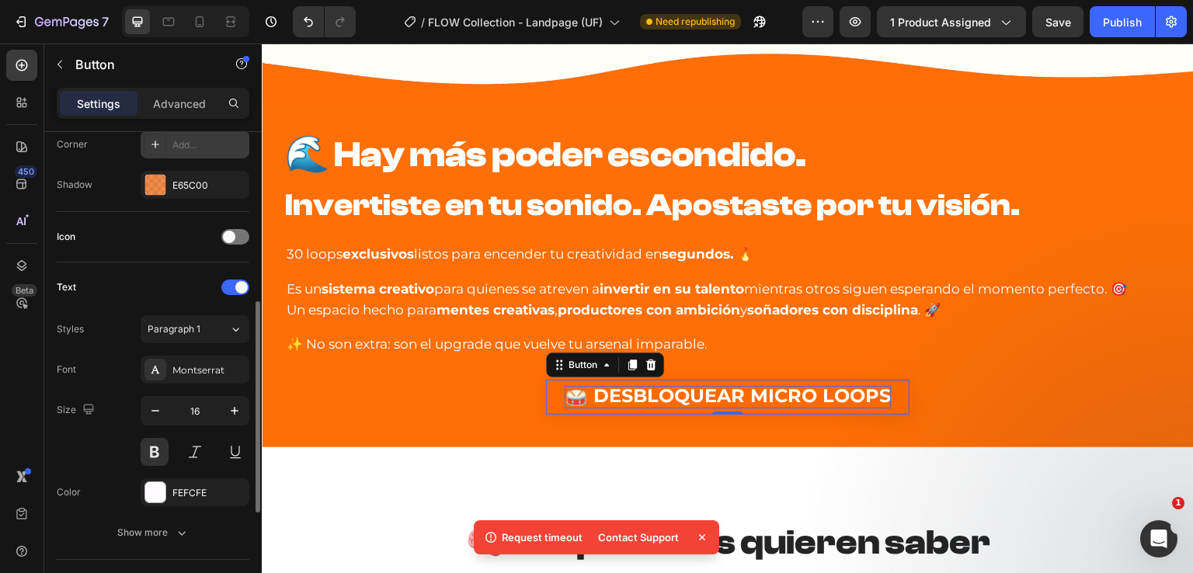
scroll to position [466, 0]
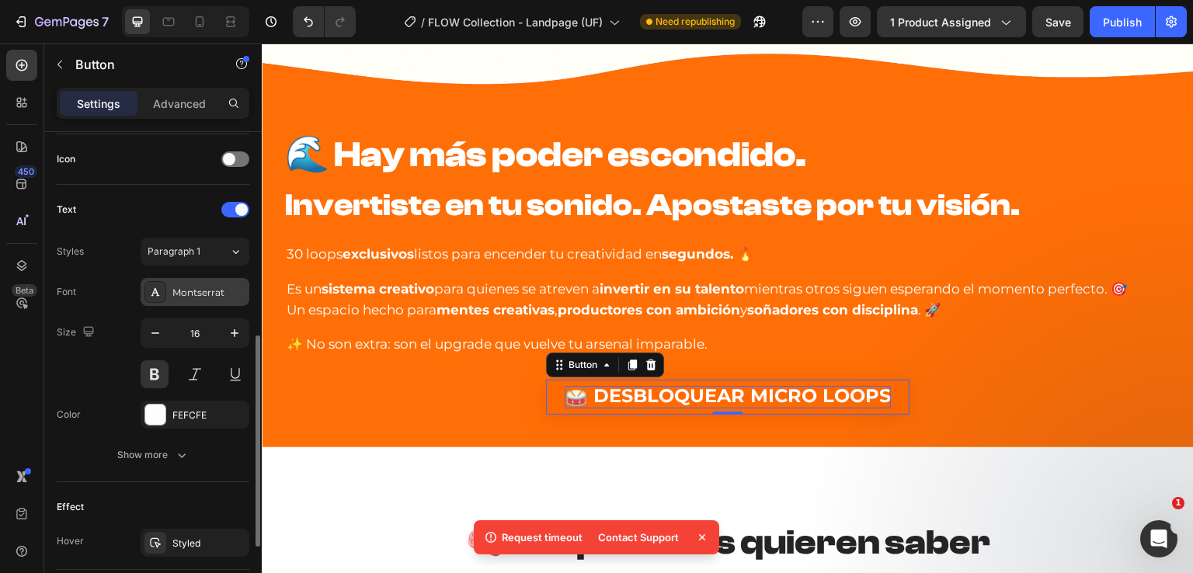
click at [186, 294] on div "Montserrat" at bounding box center [208, 293] width 73 height 14
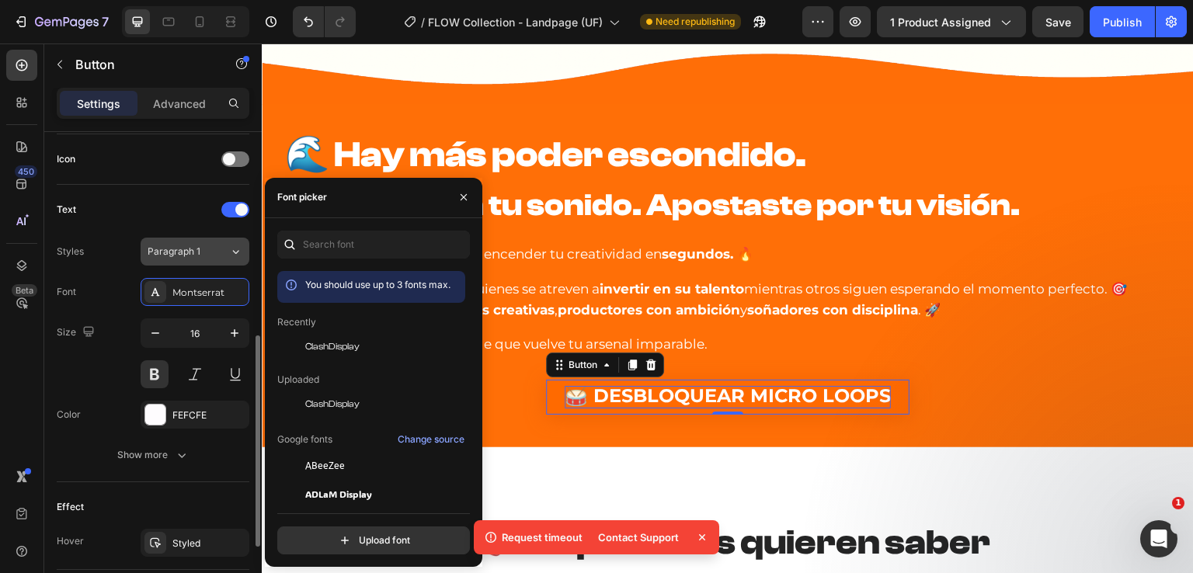
click at [186, 256] on span "Paragraph 1" at bounding box center [174, 252] width 53 height 14
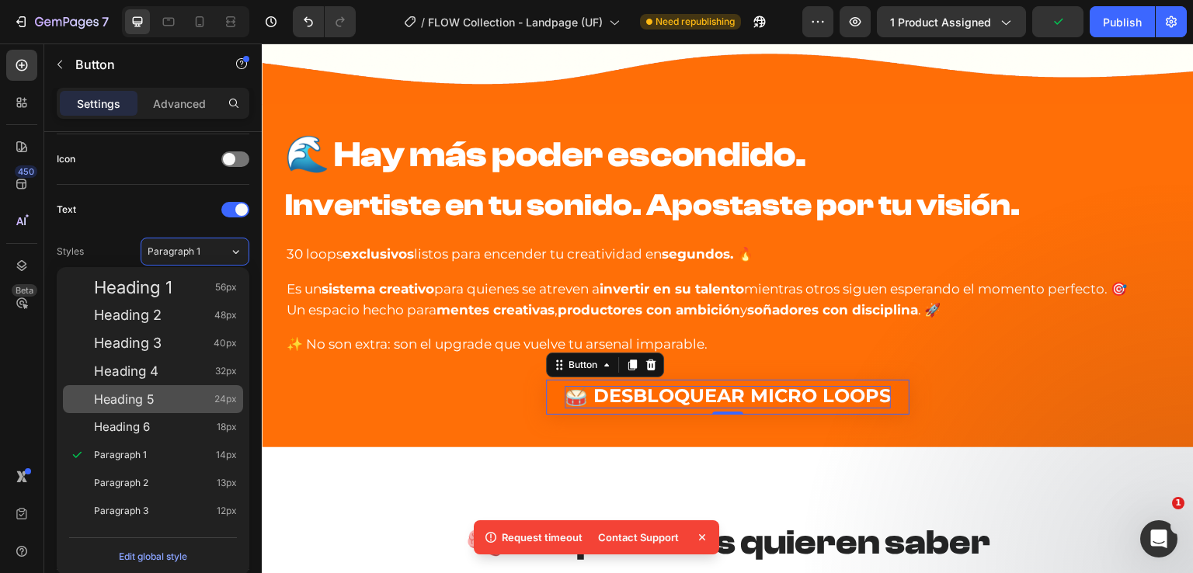
click at [155, 392] on div "Heading 5 24px" at bounding box center [165, 399] width 143 height 16
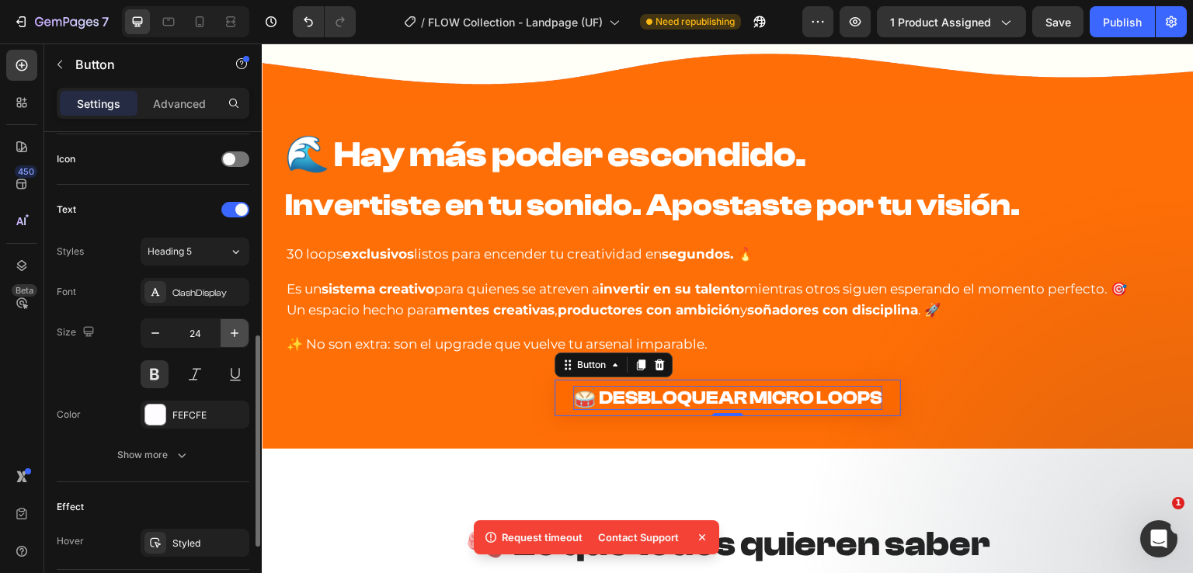
click at [230, 332] on icon "button" at bounding box center [235, 333] width 16 height 16
type input "26"
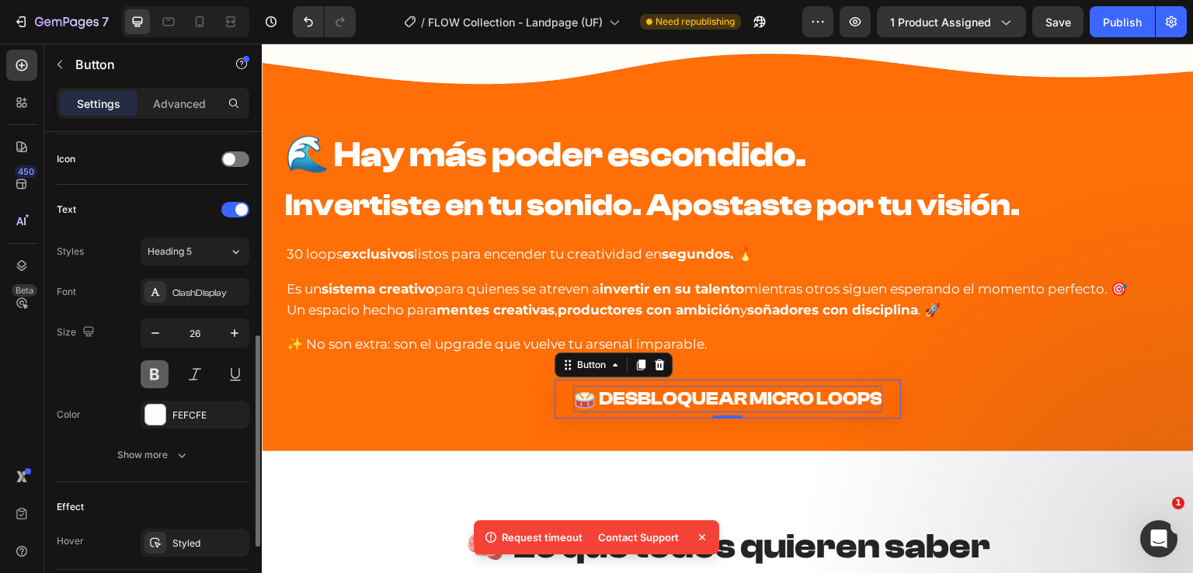
click at [154, 368] on button at bounding box center [155, 374] width 28 height 28
click at [162, 447] on div "Show more" at bounding box center [153, 455] width 72 height 16
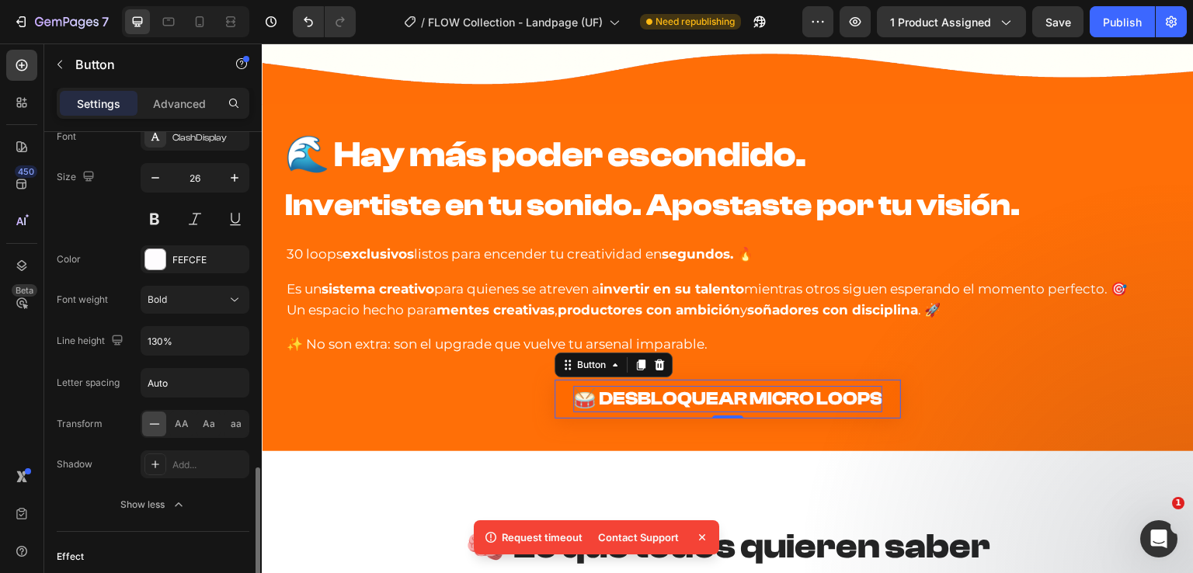
scroll to position [699, 0]
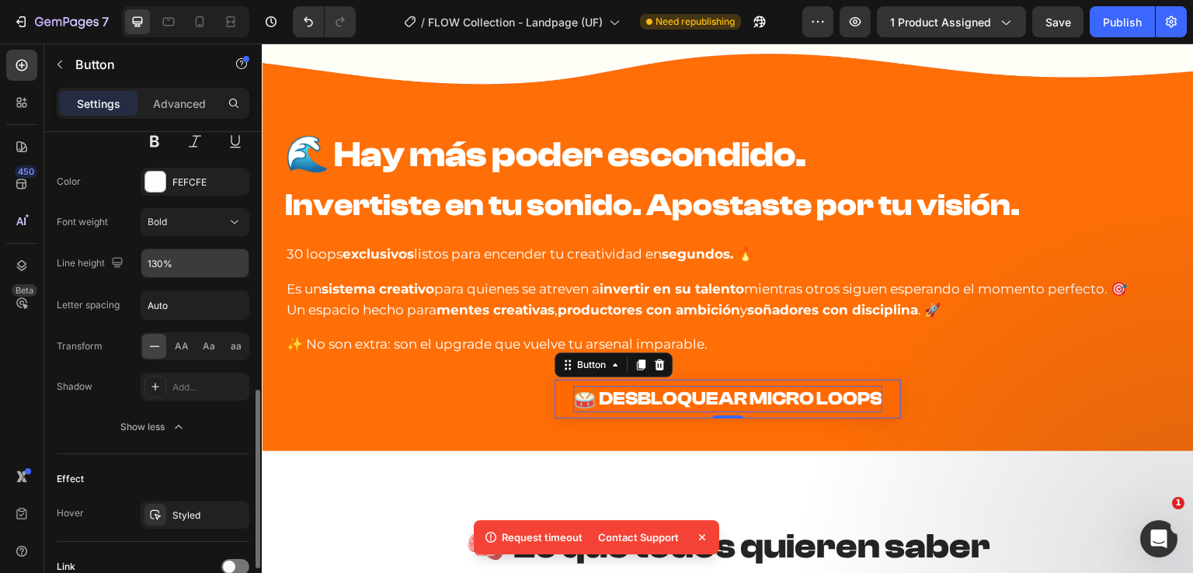
click at [191, 262] on input "130%" at bounding box center [194, 263] width 107 height 28
click at [236, 262] on icon "button" at bounding box center [234, 264] width 6 height 4
click at [180, 260] on input "130%" at bounding box center [194, 263] width 107 height 28
drag, startPoint x: 183, startPoint y: 263, endPoint x: 118, endPoint y: 265, distance: 65.3
click at [119, 265] on div "Line height 130%" at bounding box center [153, 264] width 193 height 30
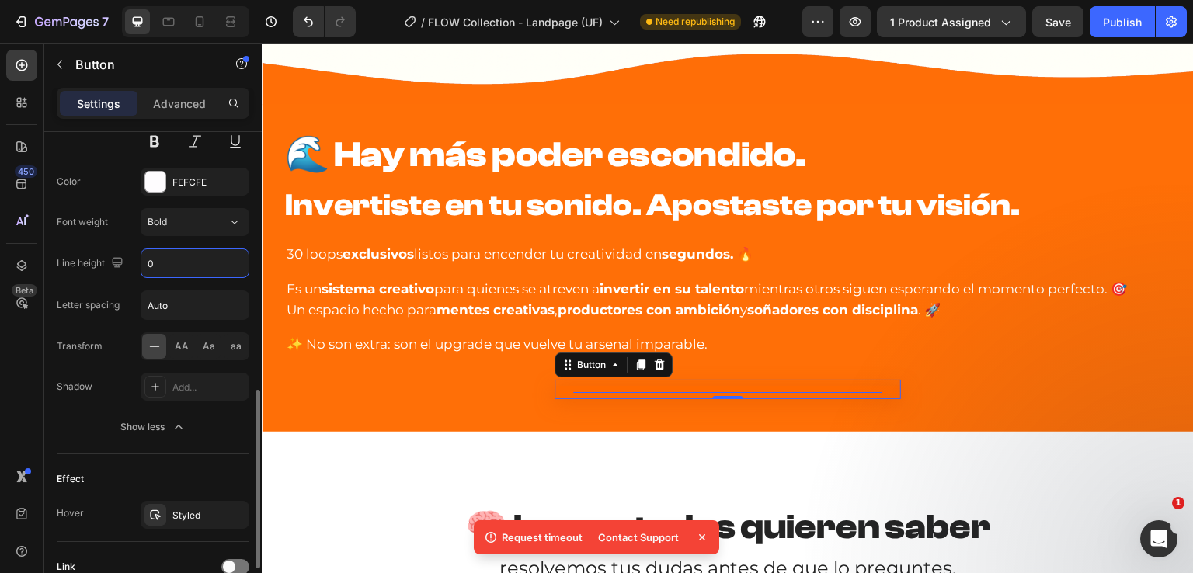
click at [90, 245] on div "Font ClashDisplay Size 26 Color FEFCFE Font weight Bold Line height 0 Letter sp…" at bounding box center [153, 243] width 193 height 396
click at [171, 263] on input "0" at bounding box center [194, 263] width 107 height 28
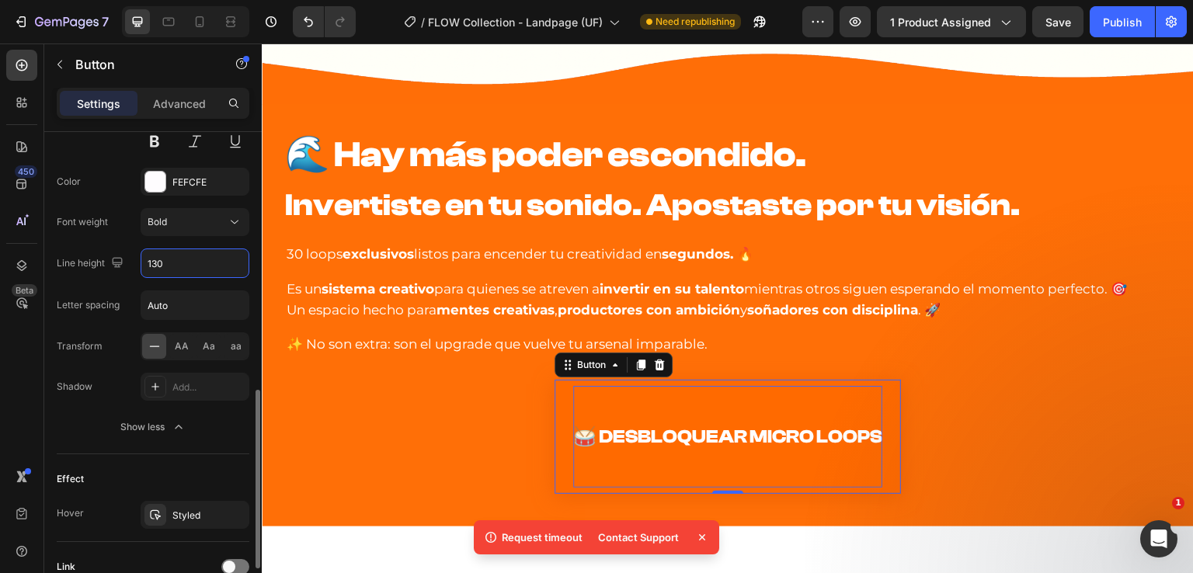
click at [93, 238] on div "Font ClashDisplay Size 26 Color FEFCFE Font weight Bold Line height 130 Letter …" at bounding box center [153, 243] width 193 height 396
drag, startPoint x: 174, startPoint y: 257, endPoint x: 208, endPoint y: 259, distance: 34.2
click at [175, 256] on input "130" at bounding box center [194, 263] width 107 height 28
click at [227, 259] on icon "button" at bounding box center [235, 264] width 16 height 16
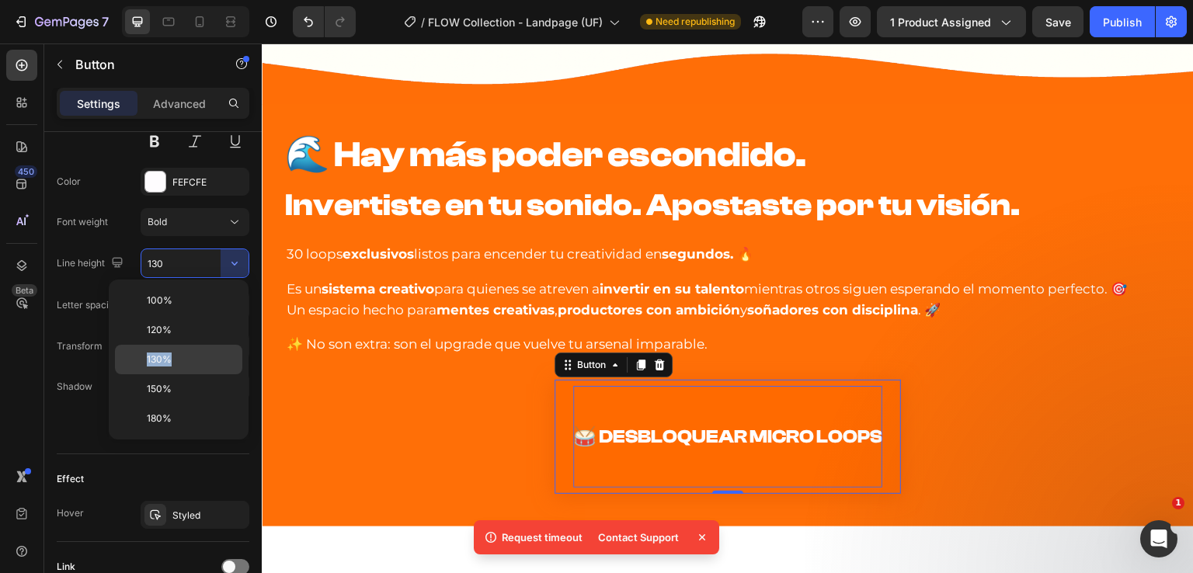
drag, startPoint x: 186, startPoint y: 343, endPoint x: 186, endPoint y: 351, distance: 7.8
click at [186, 351] on div "100% 120% 130% 150% 180%" at bounding box center [178, 360] width 127 height 148
click at [186, 374] on div "130%" at bounding box center [178, 389] width 127 height 30
type input "130%"
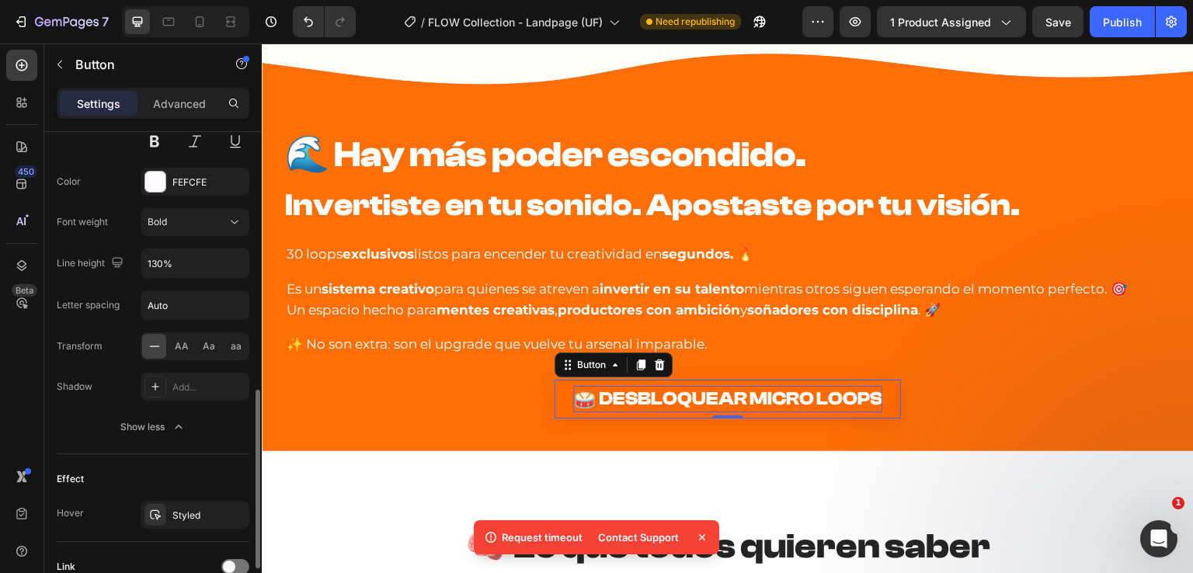
click at [83, 315] on div "Letter spacing" at bounding box center [88, 305] width 63 height 25
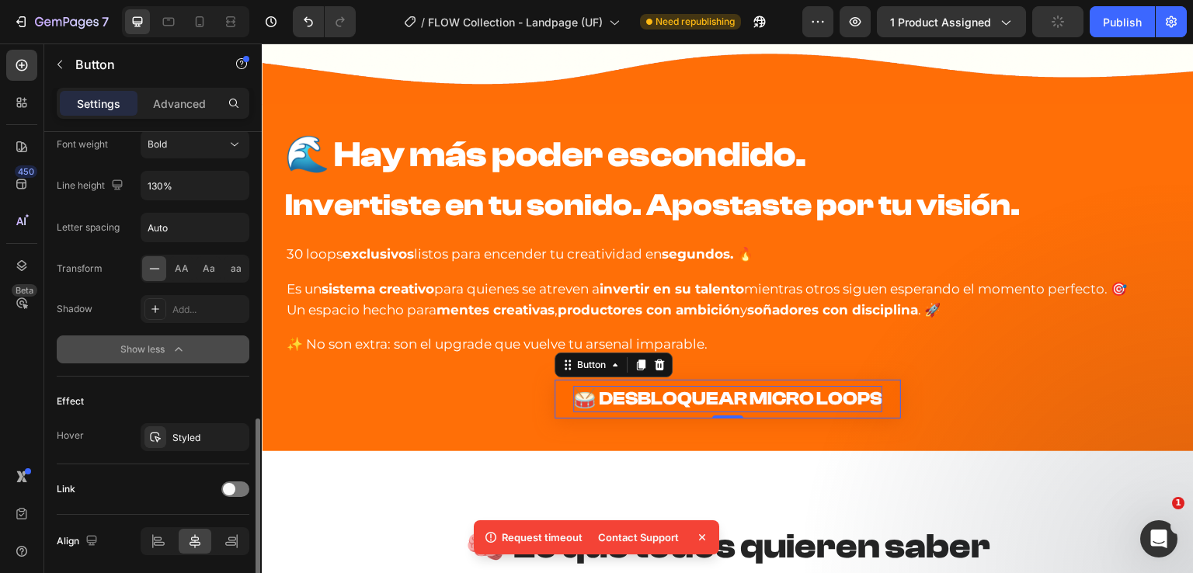
click at [110, 352] on button "Show less" at bounding box center [153, 350] width 193 height 28
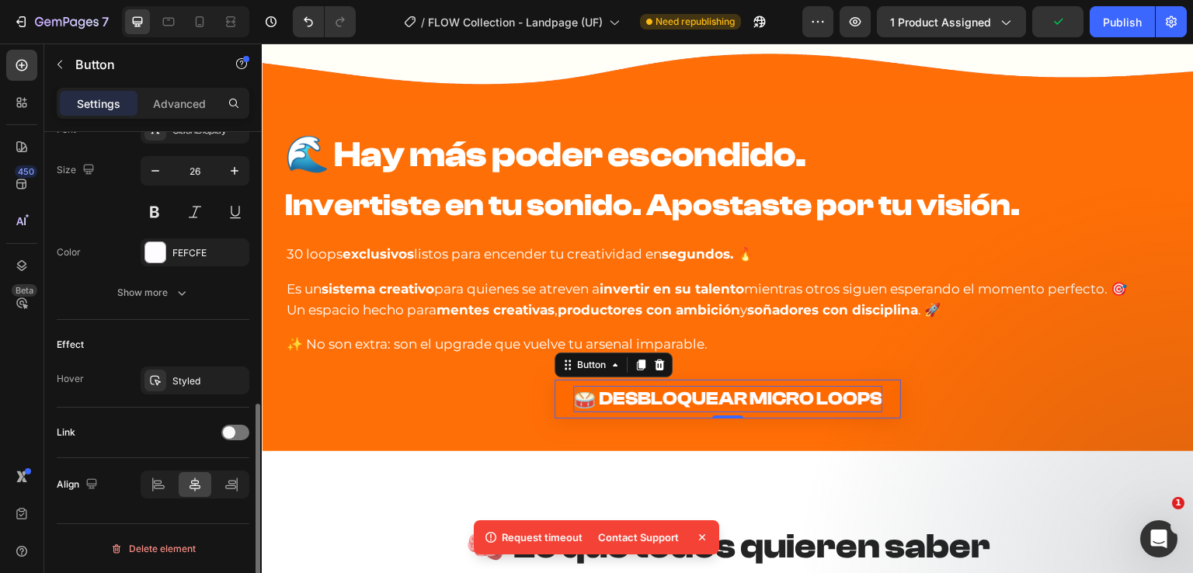
scroll to position [626, 0]
click at [190, 381] on div "Styled" at bounding box center [194, 384] width 45 height 14
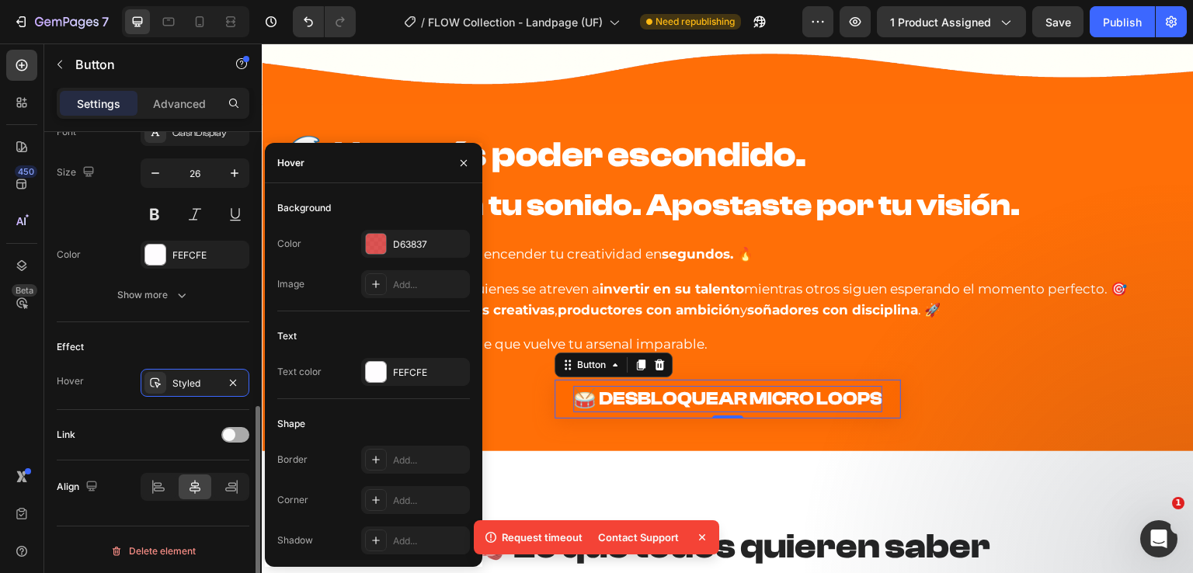
click at [238, 435] on div at bounding box center [235, 435] width 28 height 16
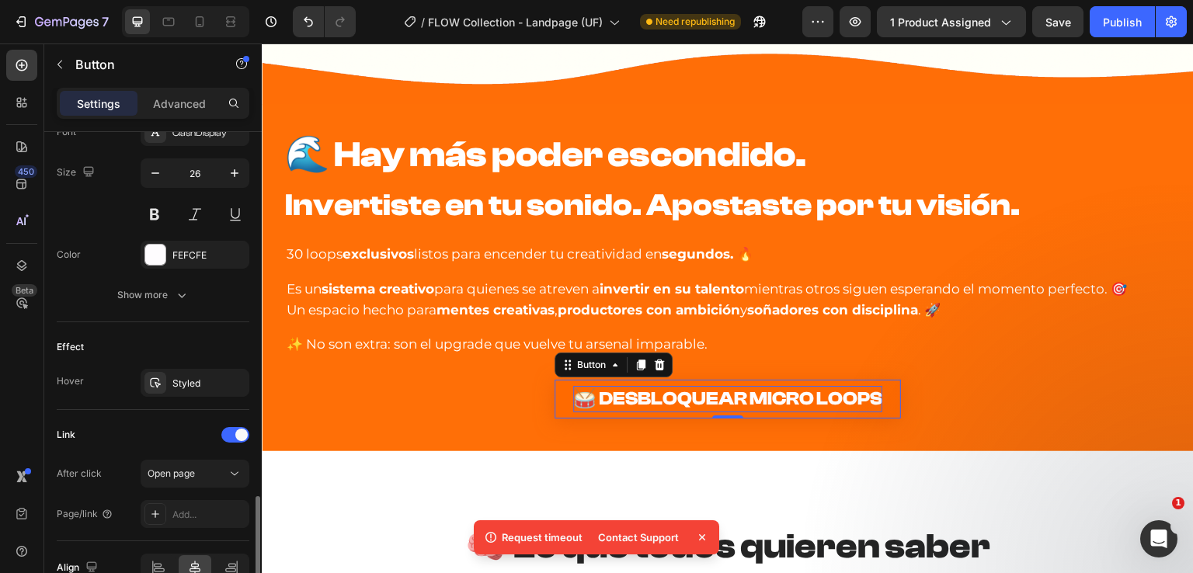
scroll to position [704, 0]
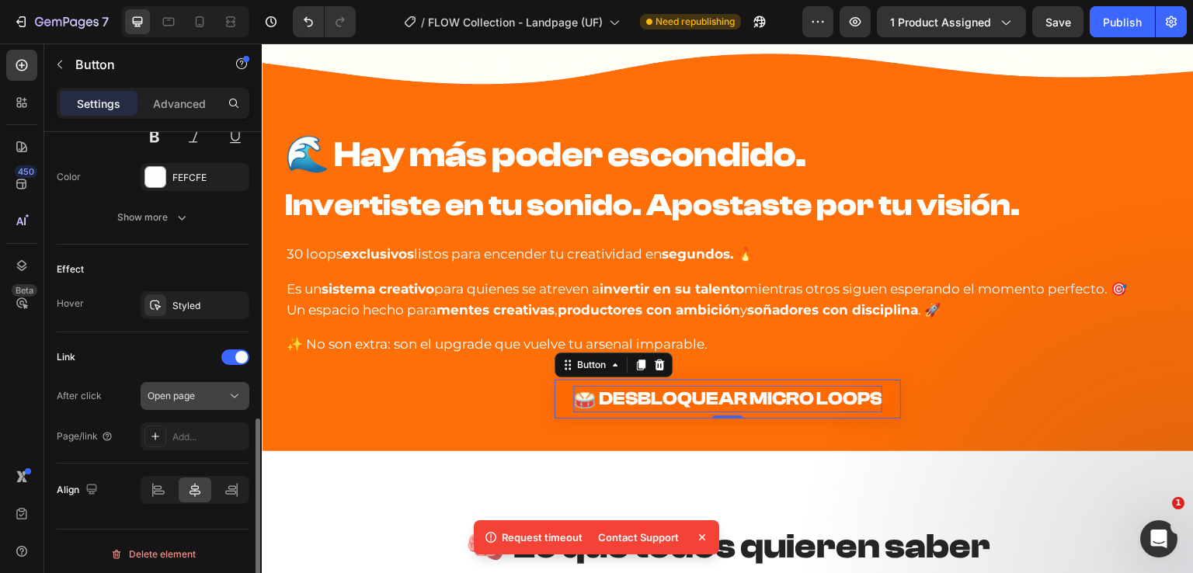
click at [169, 395] on span "Open page" at bounding box center [171, 396] width 47 height 12
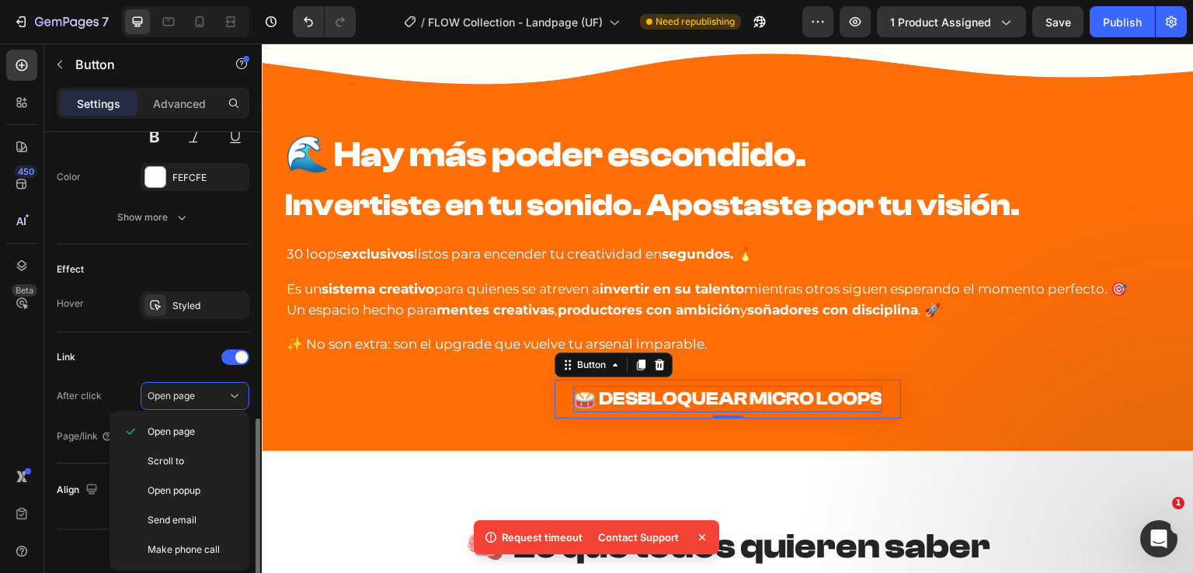
click at [126, 382] on div "After click Open page" at bounding box center [153, 396] width 193 height 28
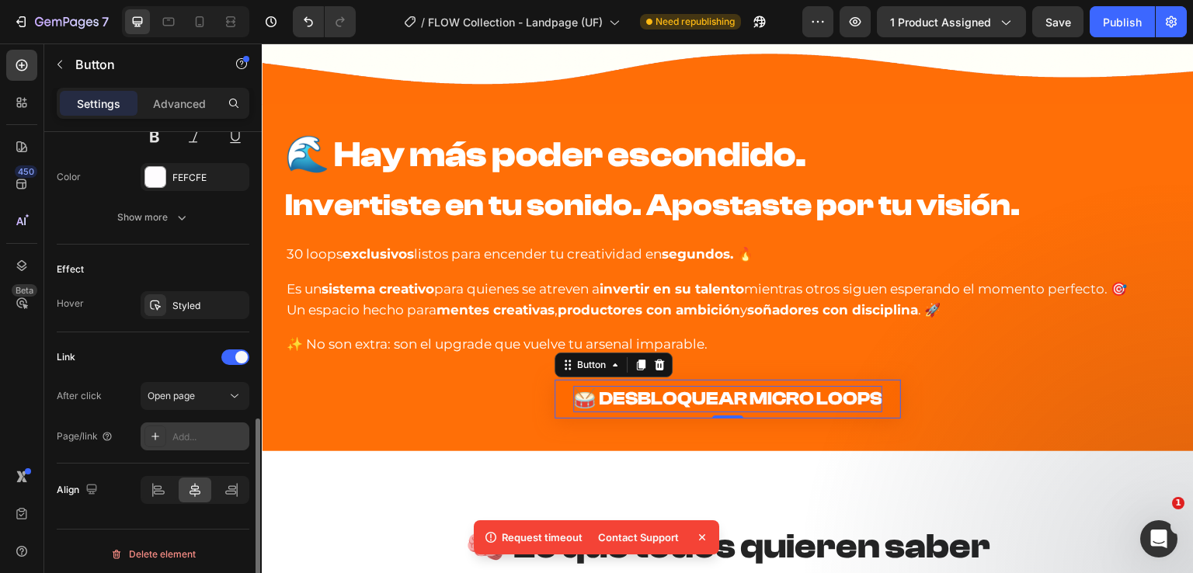
click at [190, 433] on div "Add..." at bounding box center [208, 437] width 73 height 14
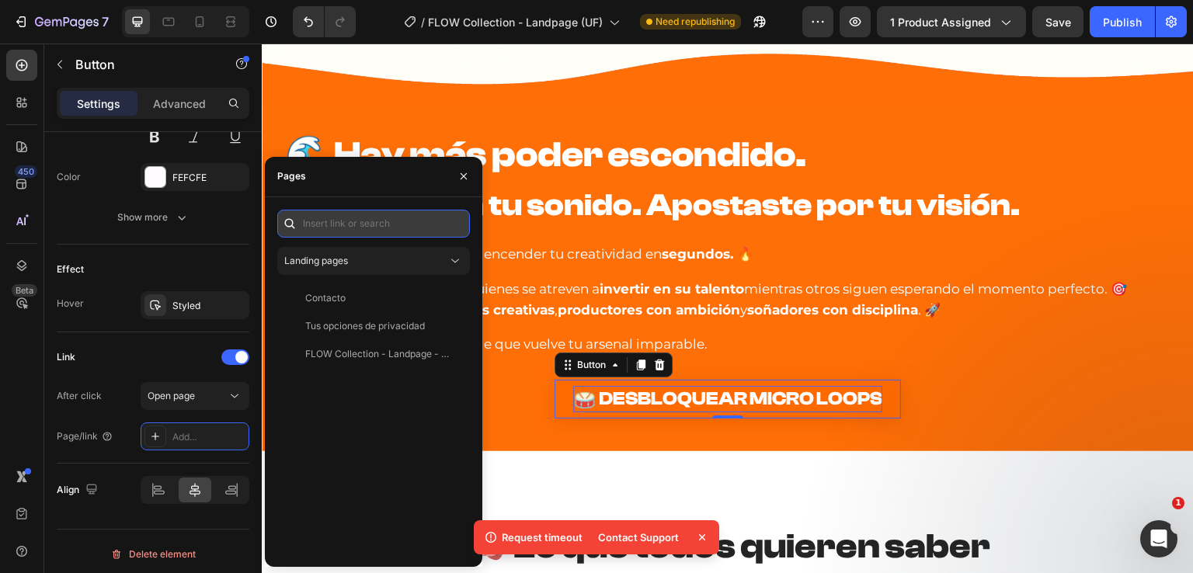
click at [372, 225] on input "text" at bounding box center [373, 224] width 193 height 28
paste input "https://infinity-loops.com/products/flow-micro-loops-bundle"
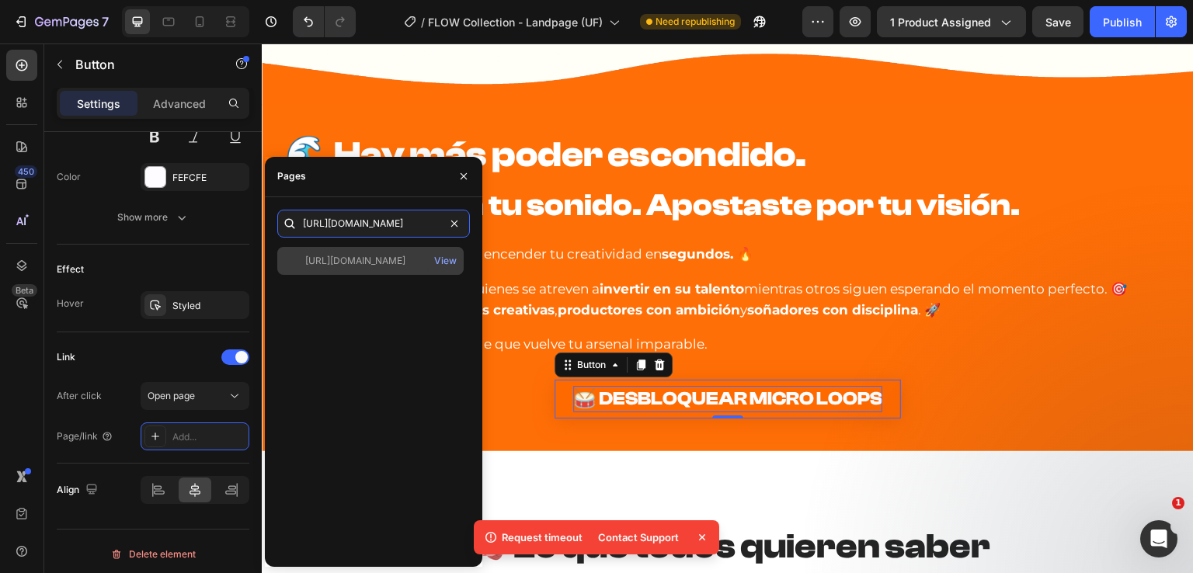
type input "https://infinity-loops.com/products/flow-micro-loops-bundle"
click at [405, 259] on div "https://infinity-loops.com/products/flow-micro-loops-bundle" at bounding box center [355, 261] width 100 height 14
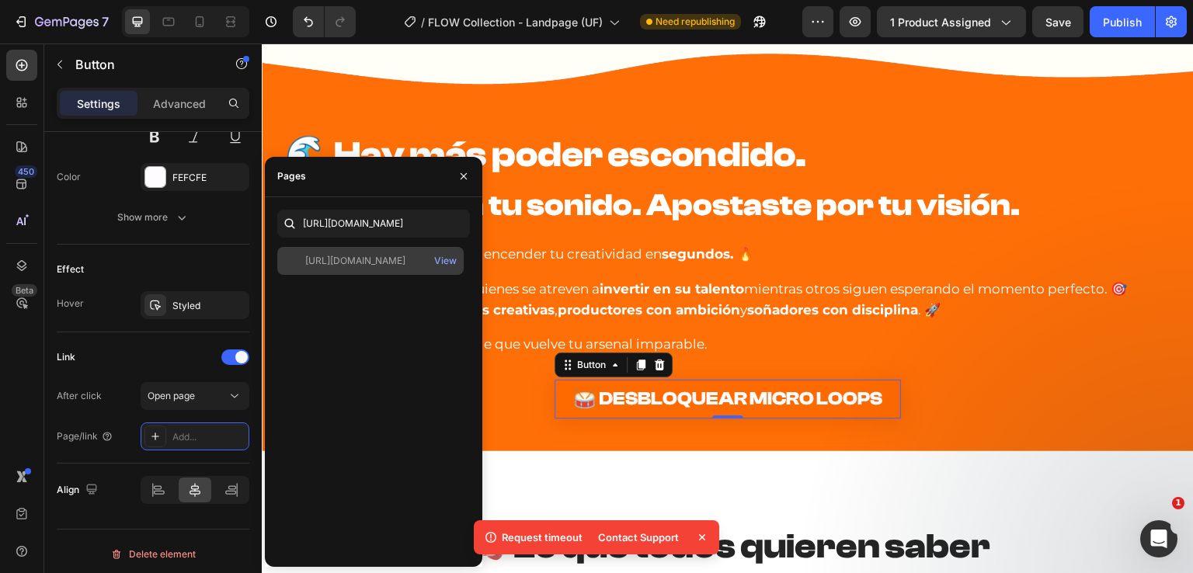
scroll to position [0, 0]
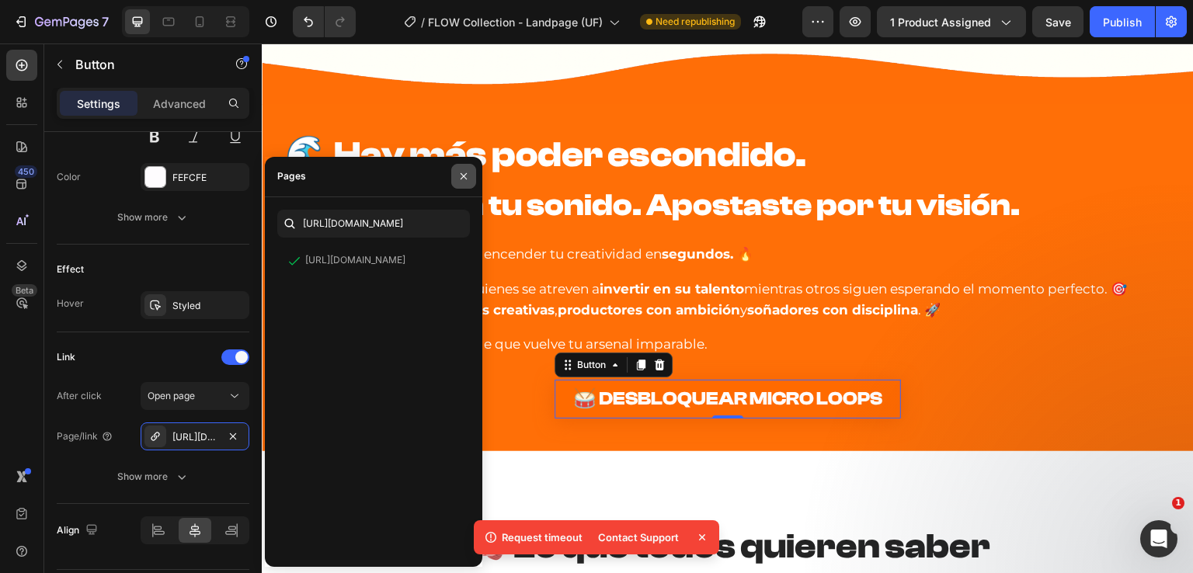
drag, startPoint x: 462, startPoint y: 178, endPoint x: 4, endPoint y: 235, distance: 461.8
click at [462, 178] on icon "button" at bounding box center [464, 176] width 6 height 6
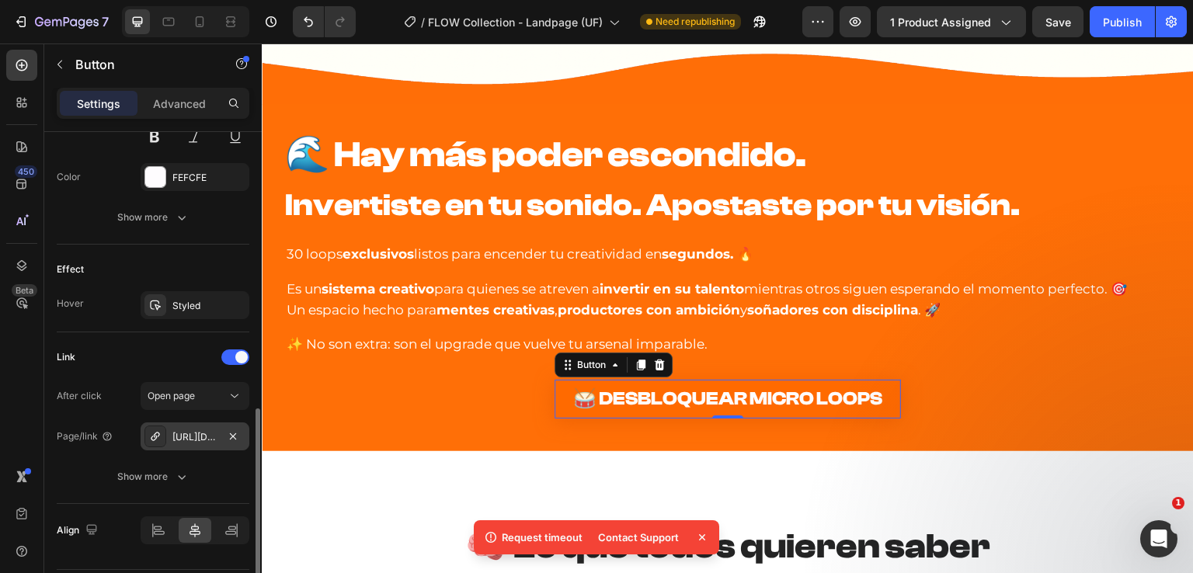
scroll to position [747, 0]
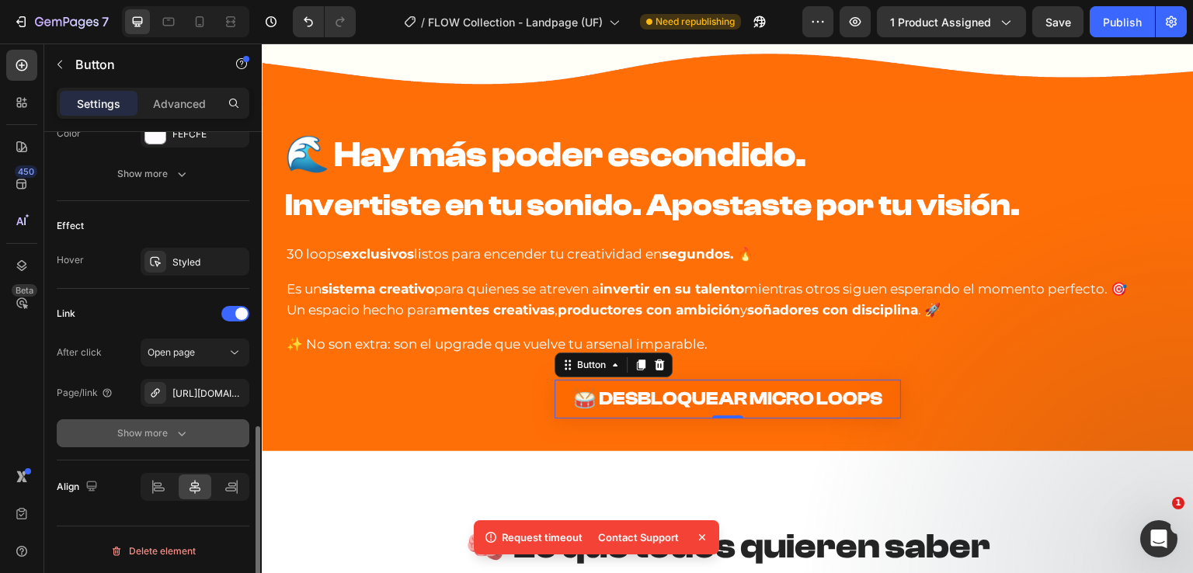
click at [155, 434] on div "Show more" at bounding box center [153, 434] width 72 height 16
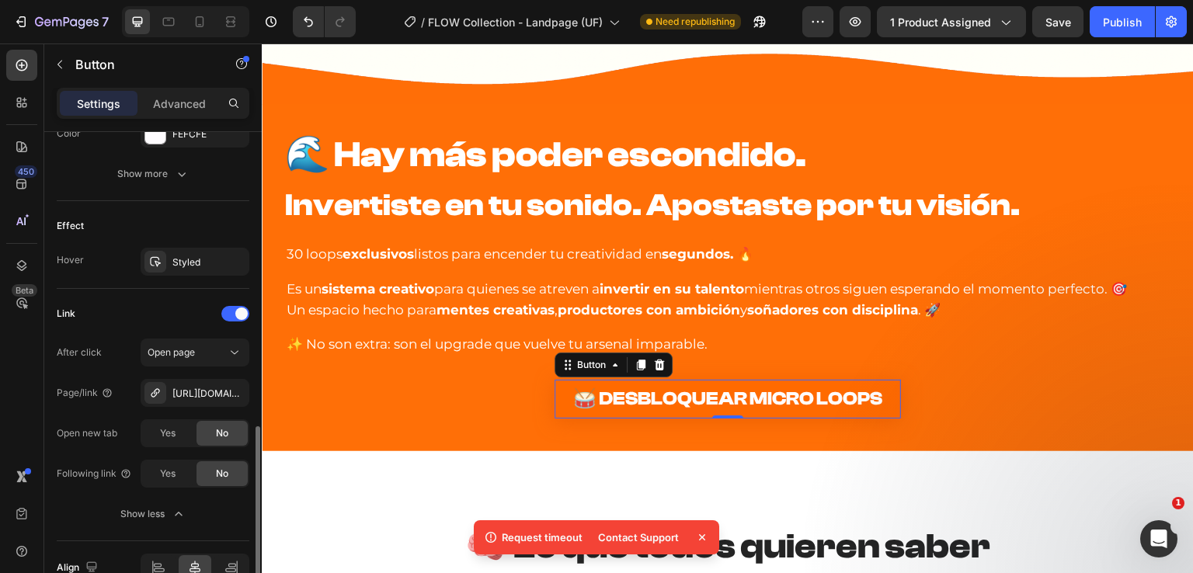
scroll to position [825, 0]
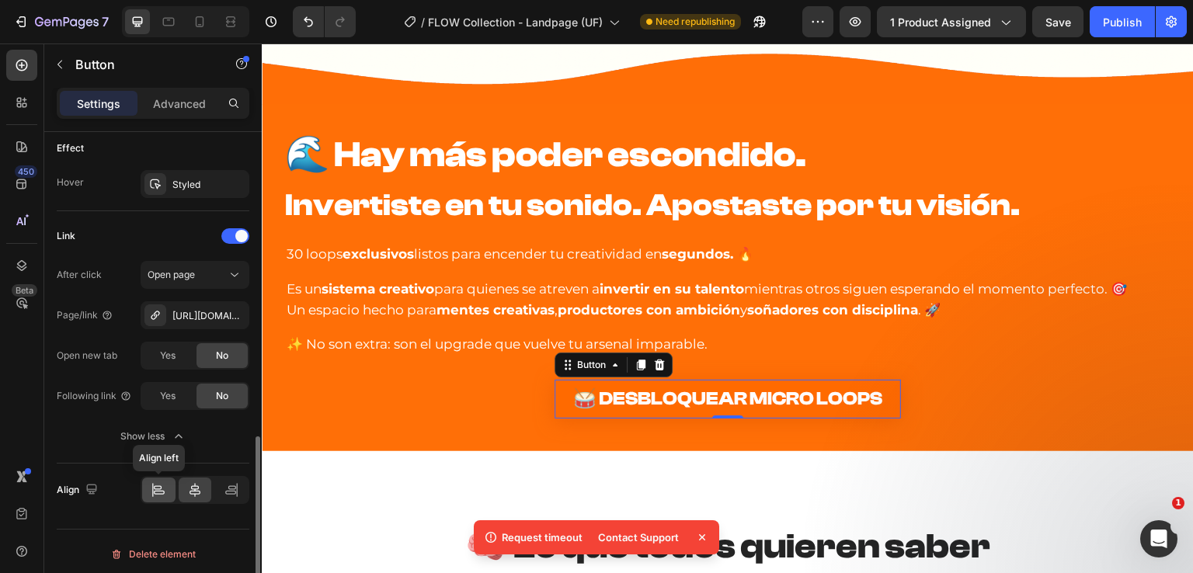
click at [162, 492] on icon at bounding box center [159, 493] width 11 height 4
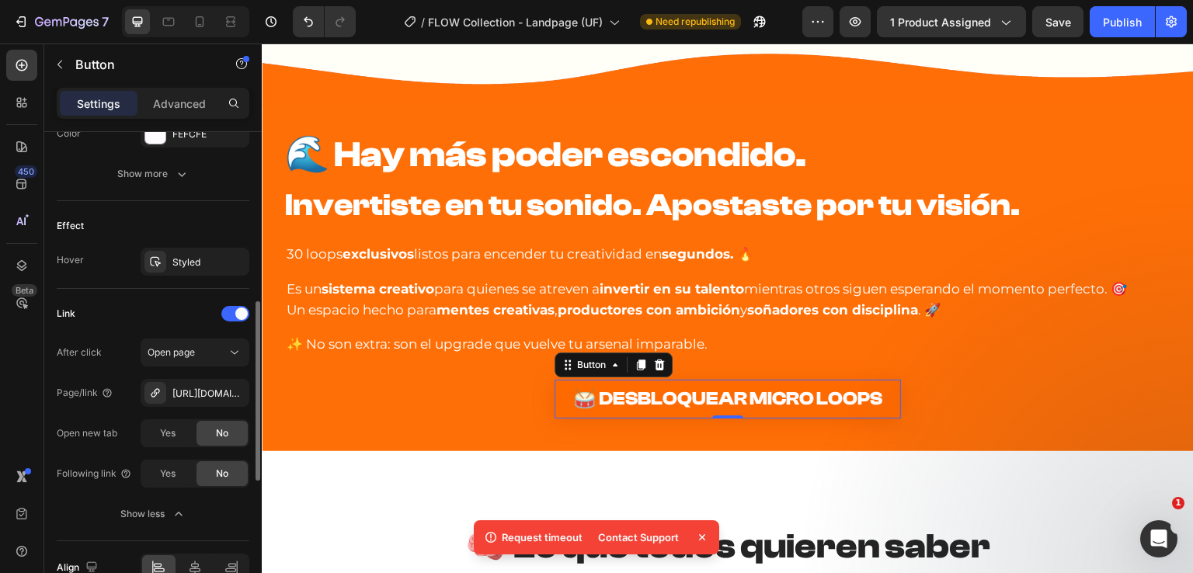
scroll to position [592, 0]
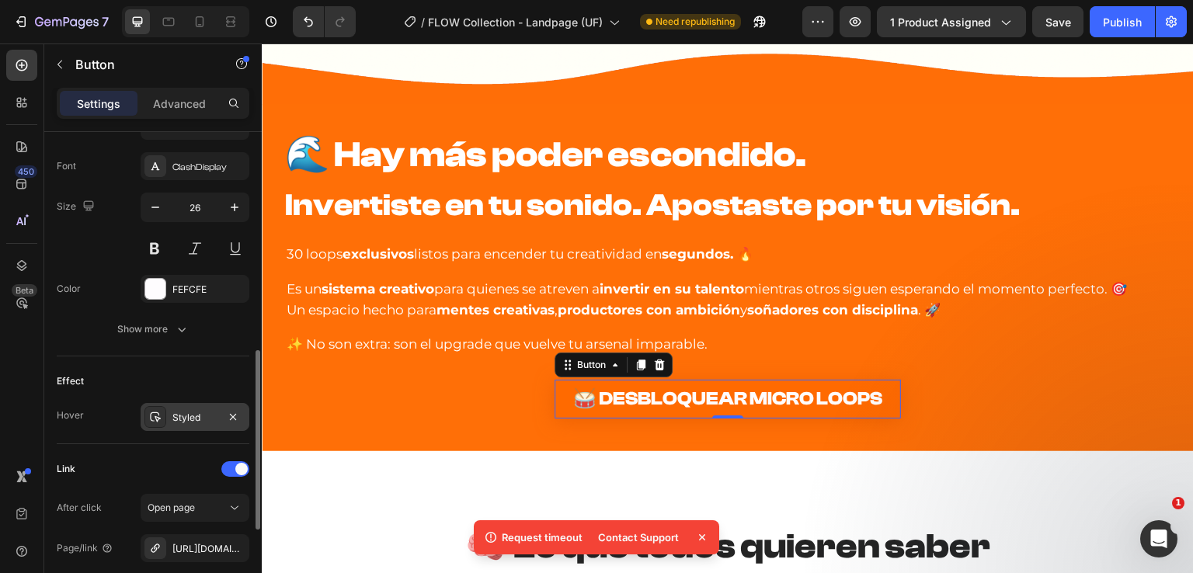
click at [161, 411] on icon at bounding box center [155, 417] width 12 height 12
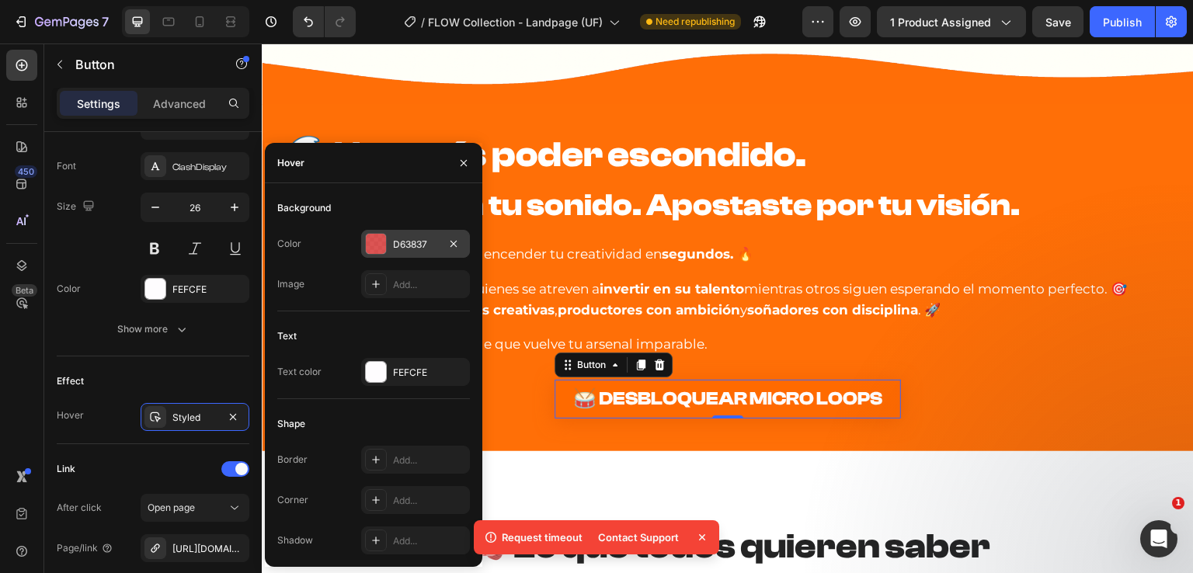
click at [395, 252] on div "D63837" at bounding box center [415, 244] width 109 height 28
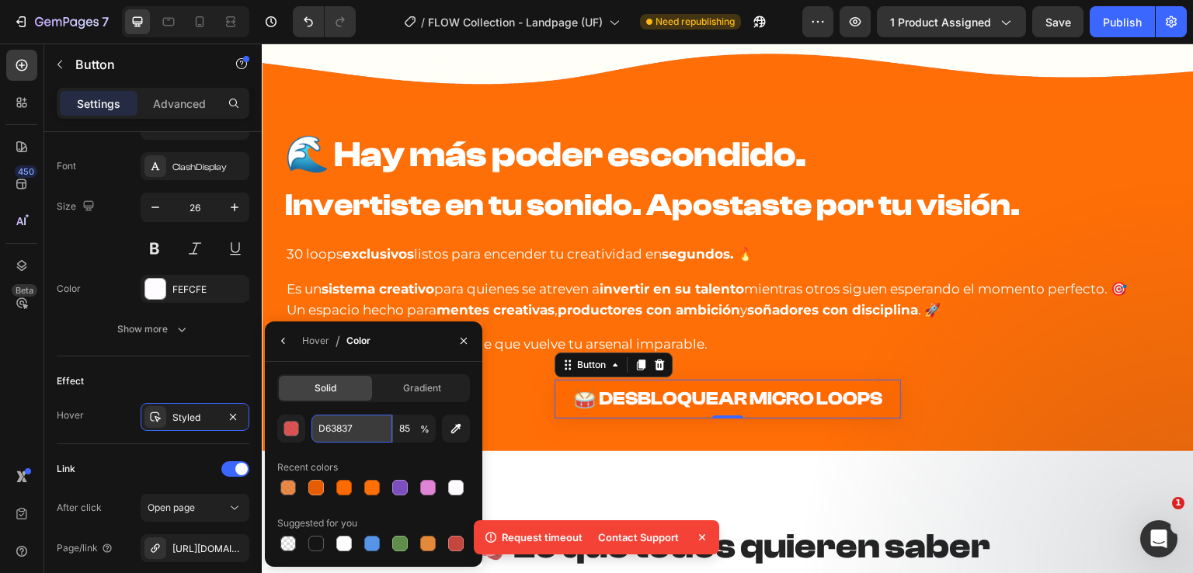
click at [0, 0] on input "D63837" at bounding box center [0, 0] width 0 height 0
paste input "E05D00"
type input "E05D00"
click at [395, 349] on div "Hover / Color" at bounding box center [373, 342] width 217 height 40
click at [314, 346] on div "Hover" at bounding box center [315, 341] width 27 height 14
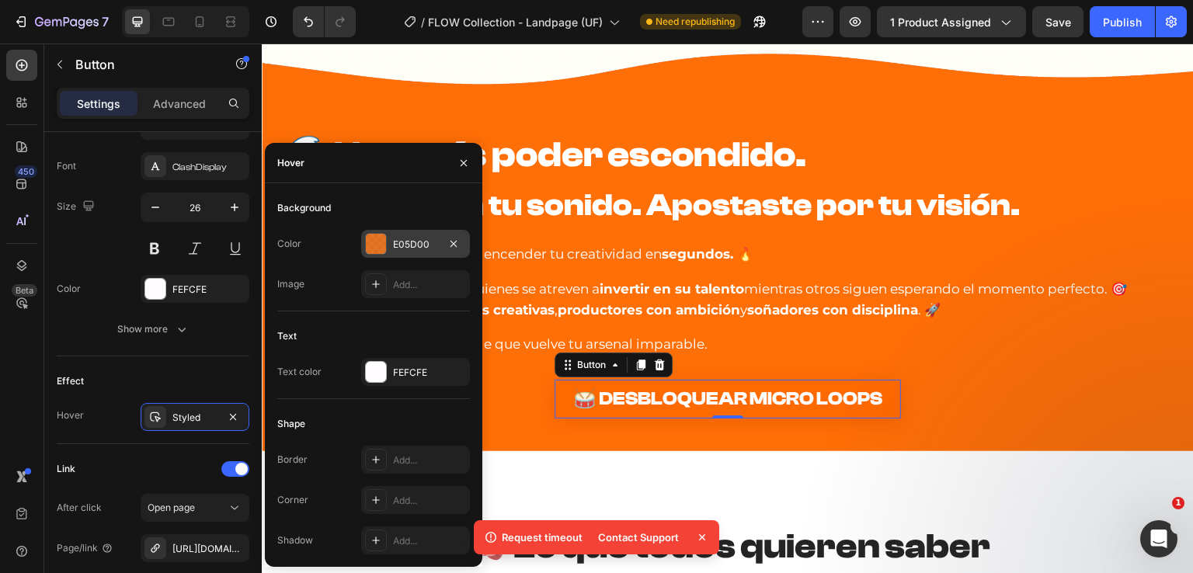
drag, startPoint x: 385, startPoint y: 252, endPoint x: 384, endPoint y: 243, distance: 9.4
click at [384, 243] on div "E05D00" at bounding box center [415, 244] width 109 height 28
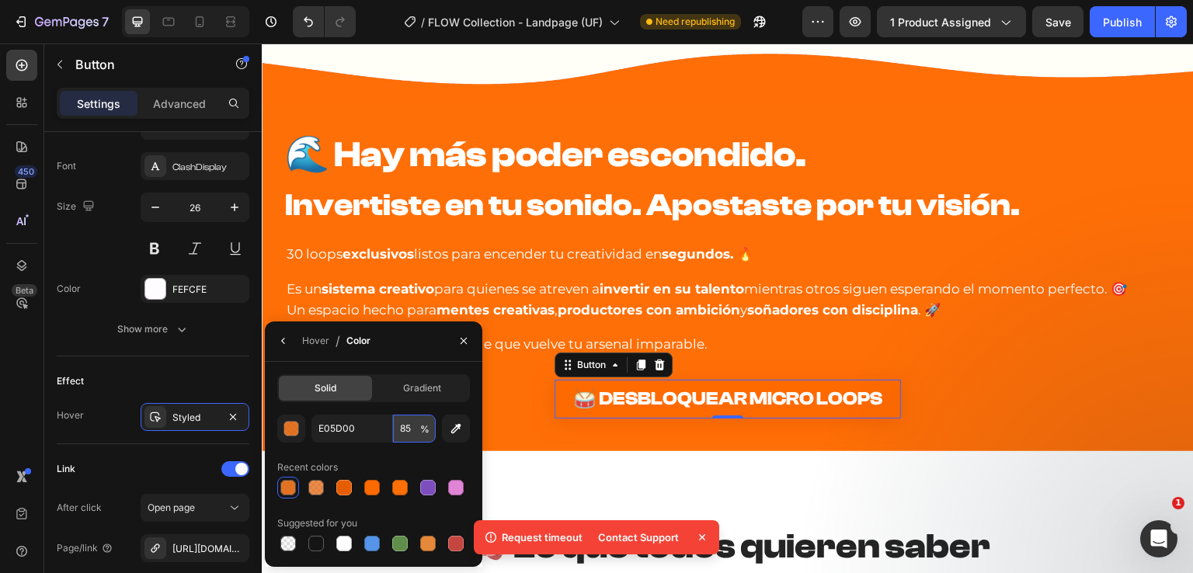
click at [0, 0] on input "85" at bounding box center [0, 0] width 0 height 0
type input "100"
click at [399, 337] on div "Hover / Color" at bounding box center [373, 342] width 217 height 40
click at [314, 348] on div "Hover" at bounding box center [315, 341] width 27 height 25
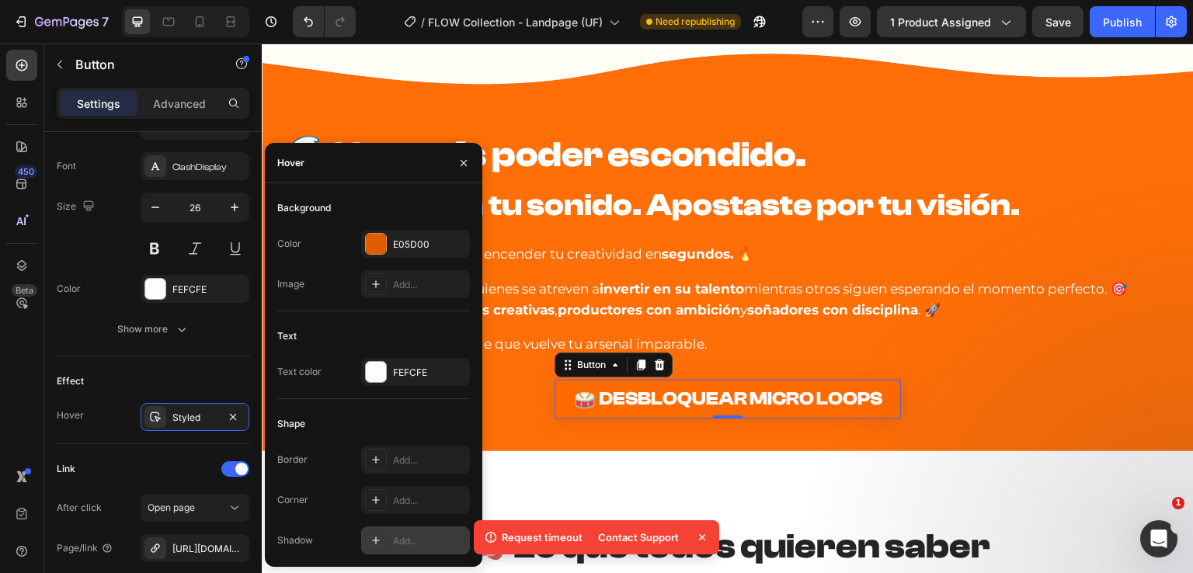
click at [398, 534] on div "Add..." at bounding box center [429, 541] width 73 height 14
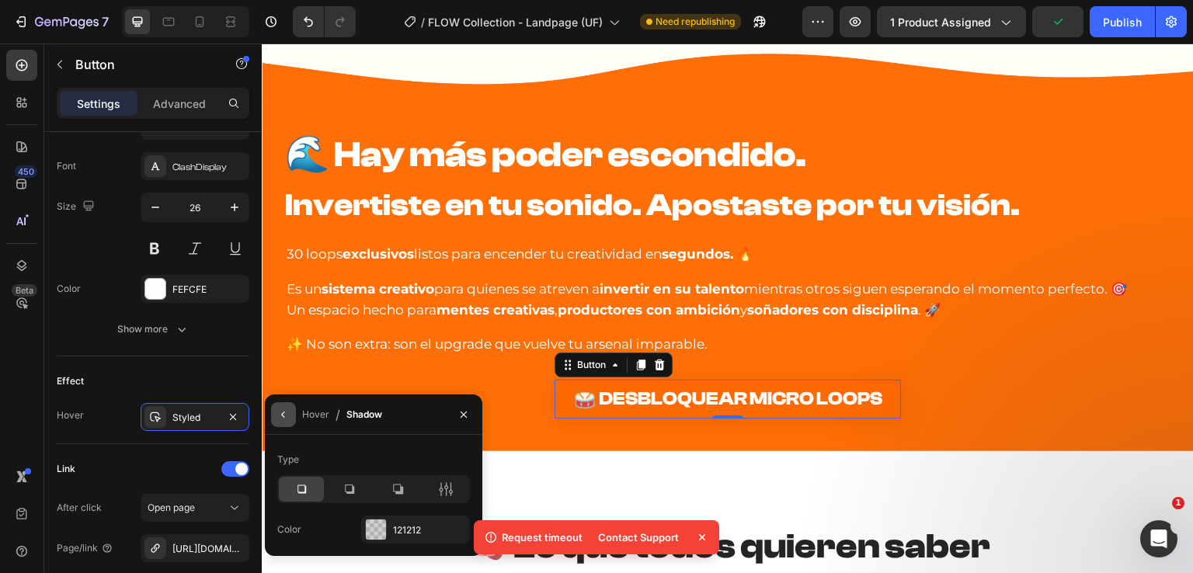
click at [283, 418] on icon "button" at bounding box center [283, 415] width 12 height 12
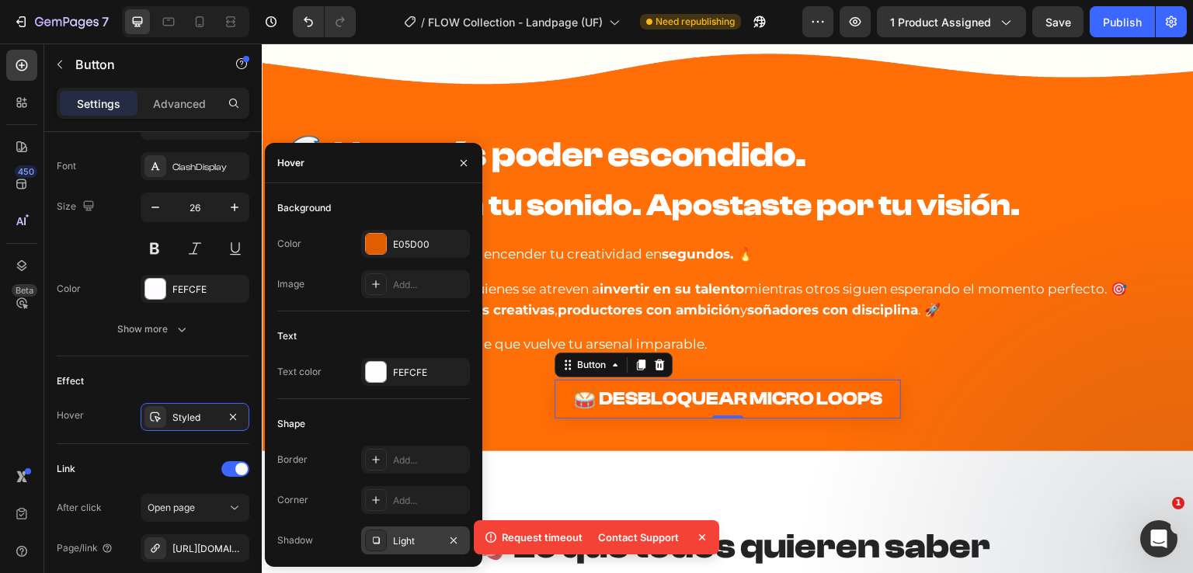
click at [393, 535] on div "Light" at bounding box center [415, 541] width 45 height 14
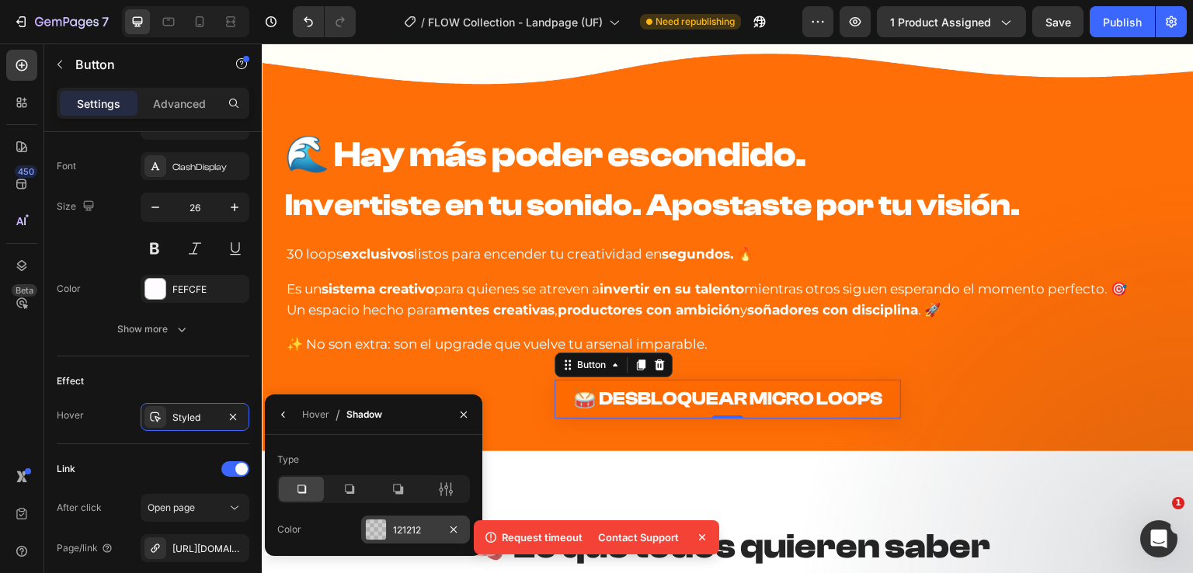
click at [408, 528] on div "121212" at bounding box center [415, 531] width 45 height 14
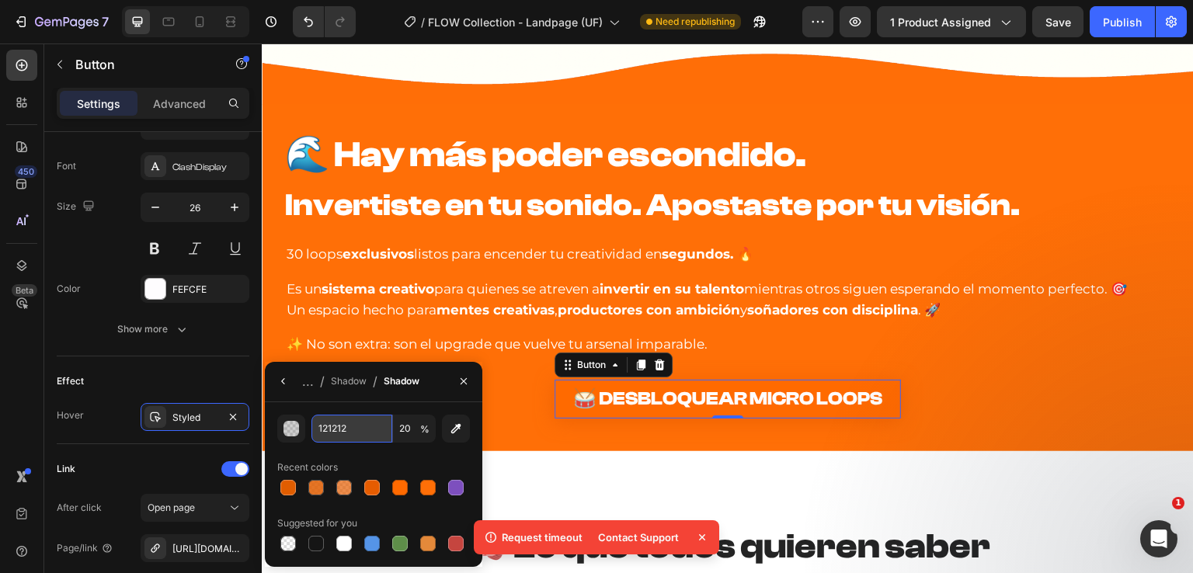
click at [0, 0] on input "121212" at bounding box center [0, 0] width 0 height 0
paste input "AD4800"
type input "AD4800"
click at [0, 0] on input "20" at bounding box center [0, 0] width 0 height 0
type input "70"
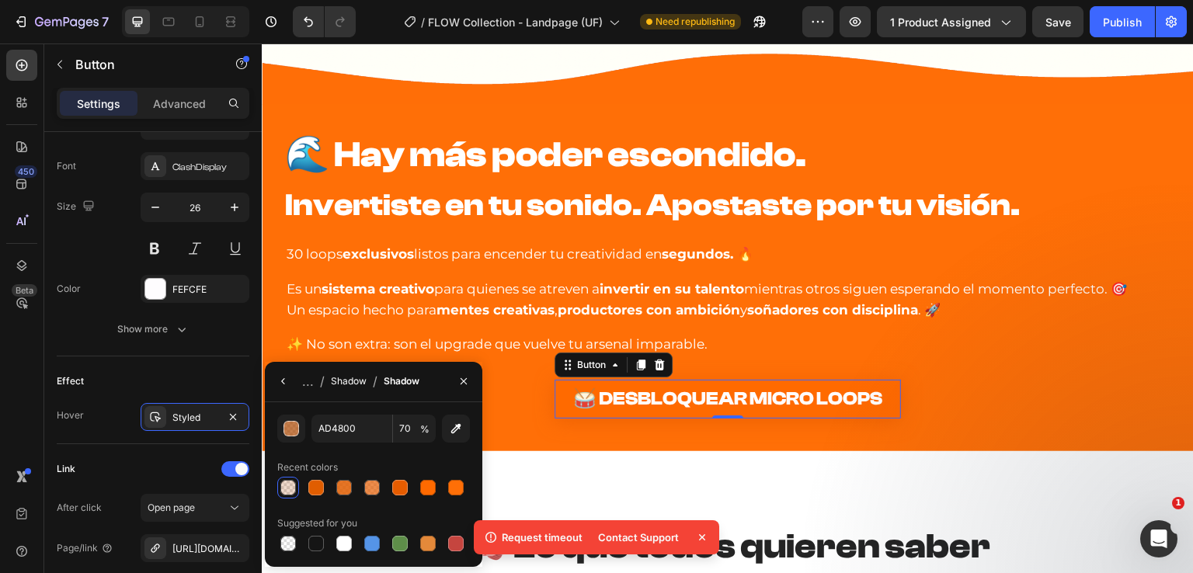
click at [345, 384] on div "Shadow" at bounding box center [349, 381] width 36 height 14
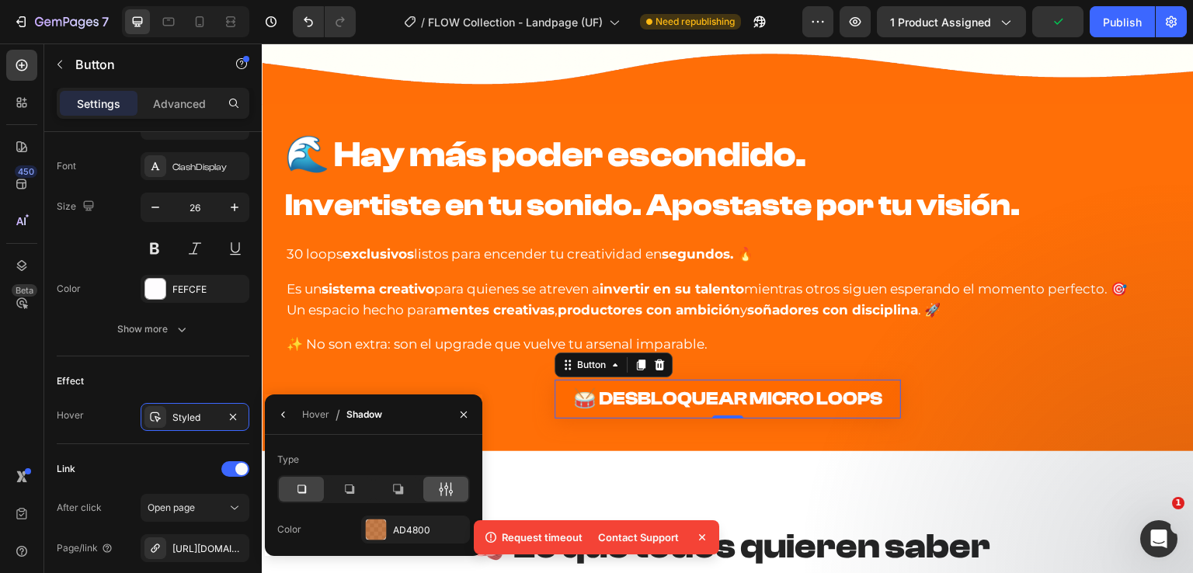
click at [440, 490] on icon at bounding box center [442, 489] width 4 height 14
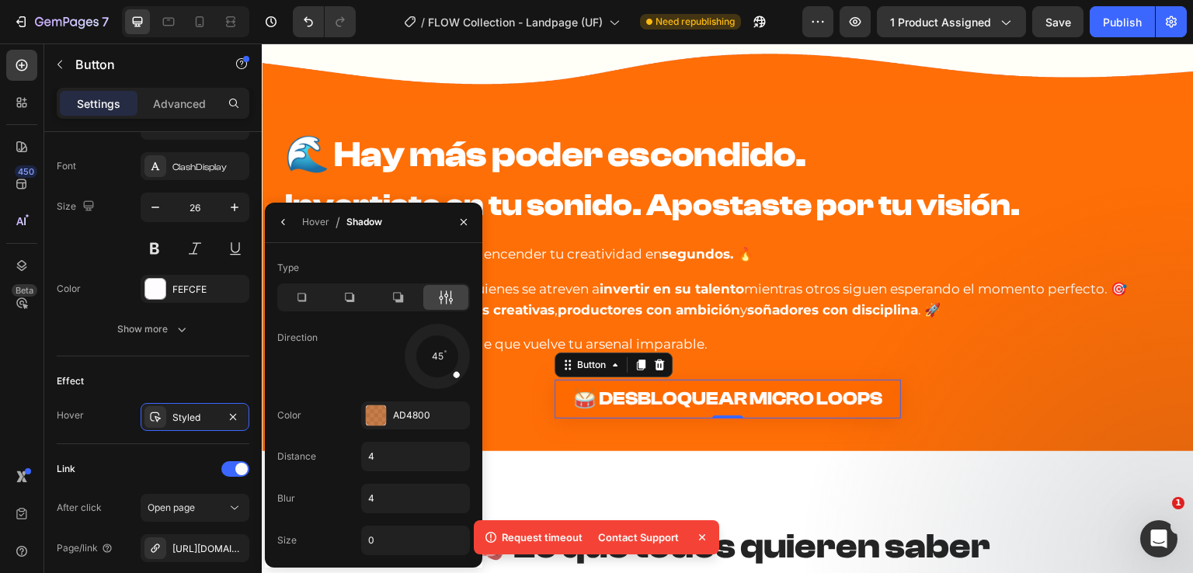
click at [423, 482] on div "Type Direction 45 Color AD4800 Distance 4 Blur 4 Size 0" at bounding box center [373, 406] width 217 height 300
click at [422, 490] on input "4" at bounding box center [415, 499] width 107 height 28
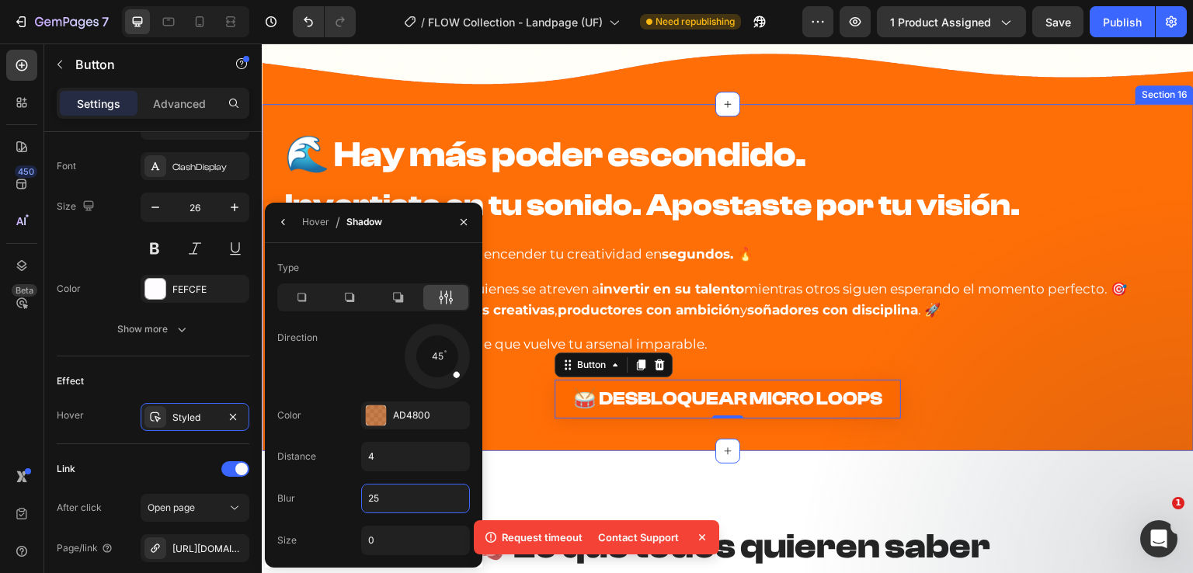
type input "25"
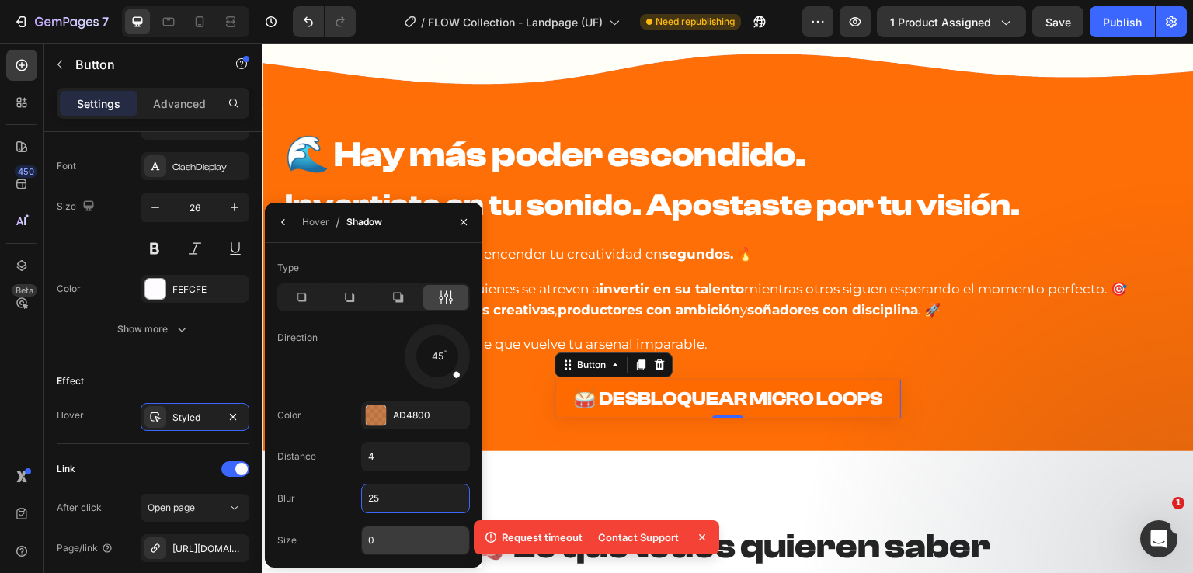
click at [0, 0] on input "0" at bounding box center [0, 0] width 0 height 0
type input "4"
click at [318, 464] on div "Distance 4" at bounding box center [373, 457] width 193 height 30
drag, startPoint x: 447, startPoint y: 373, endPoint x: 434, endPoint y: 387, distance: 19.2
click at [434, 387] on div at bounding box center [437, 373] width 10 height 35
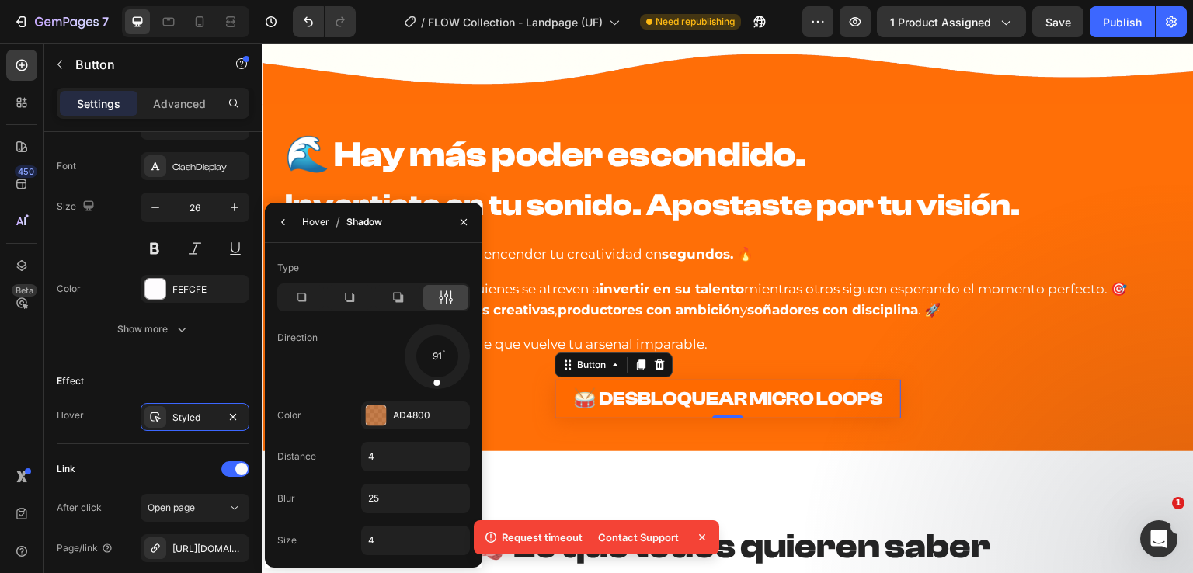
click at [322, 217] on div "Hover" at bounding box center [315, 222] width 27 height 14
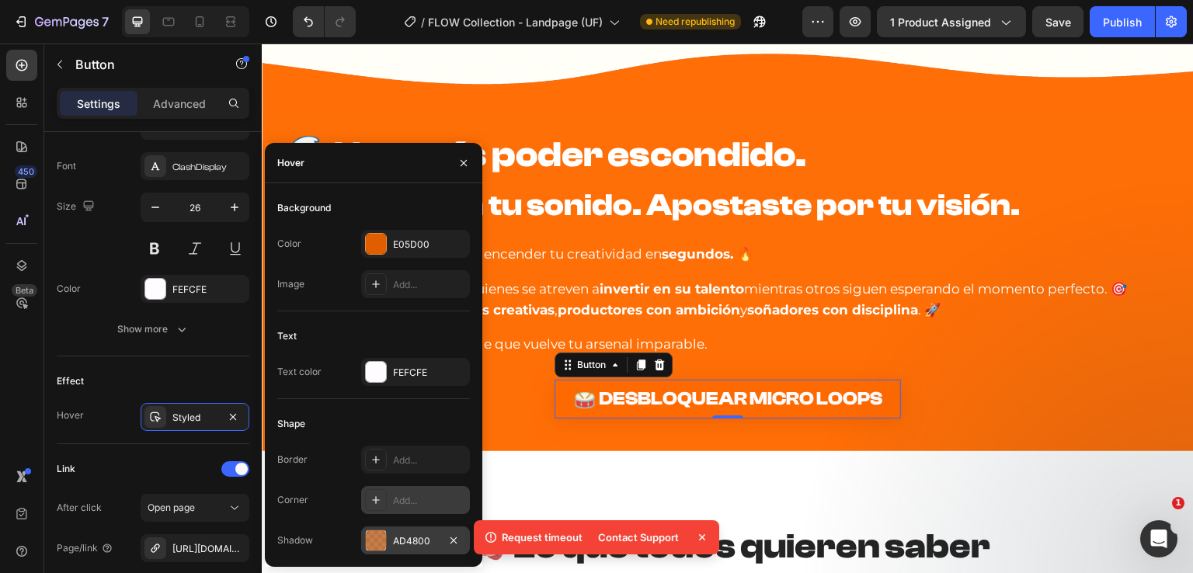
click at [419, 495] on div "Add..." at bounding box center [429, 501] width 73 height 14
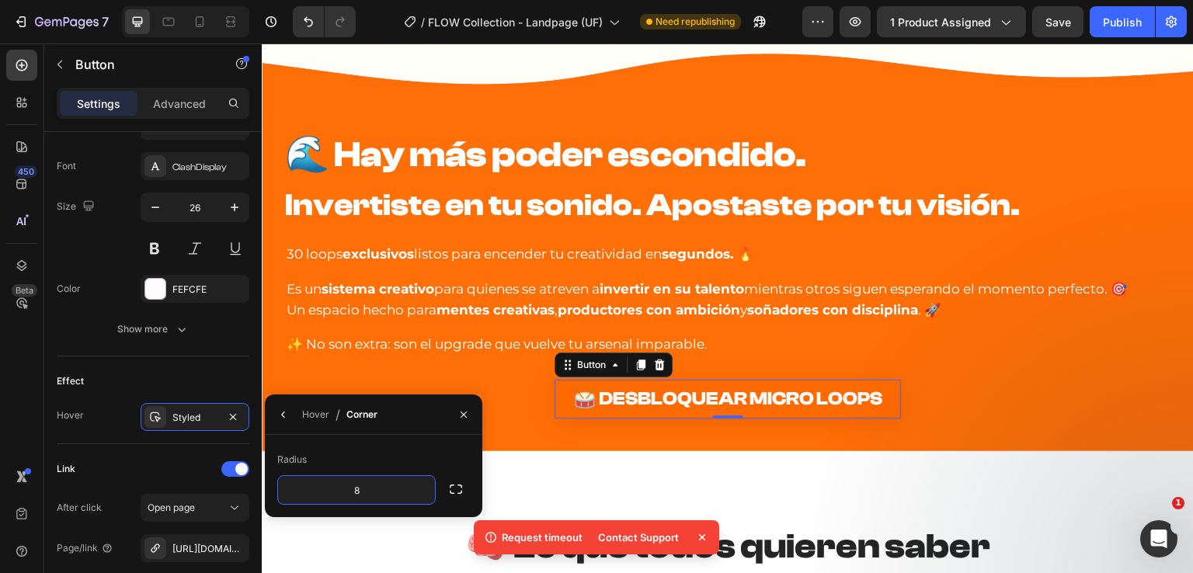
click at [299, 415] on div "Hover / Corner" at bounding box center [324, 415] width 119 height 40
click at [312, 414] on div "Hover" at bounding box center [315, 415] width 27 height 14
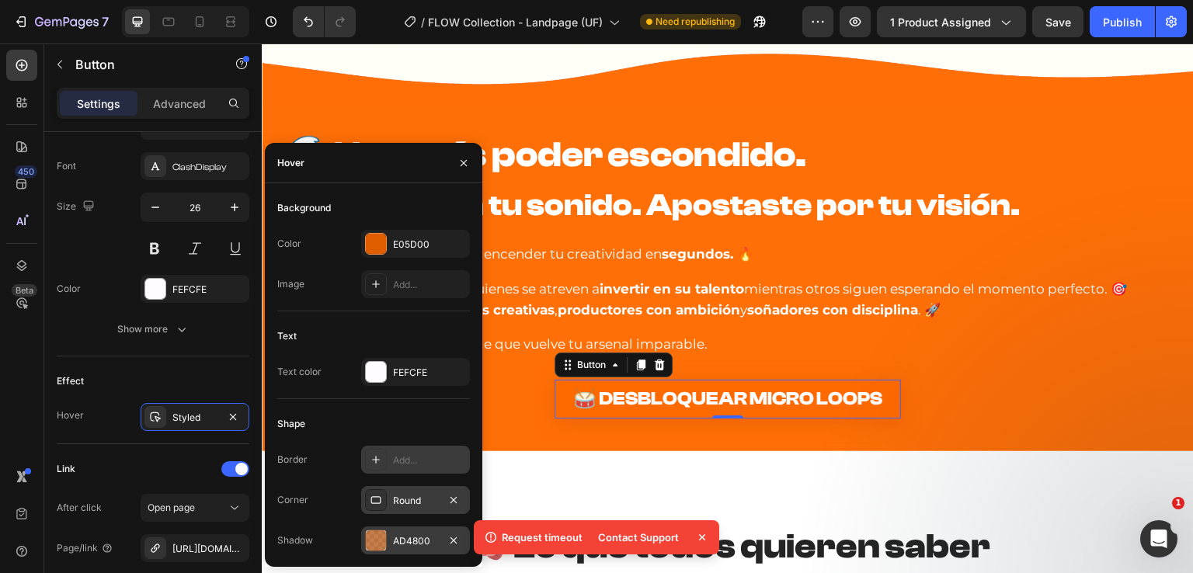
click at [411, 464] on div "Add..." at bounding box center [429, 461] width 73 height 14
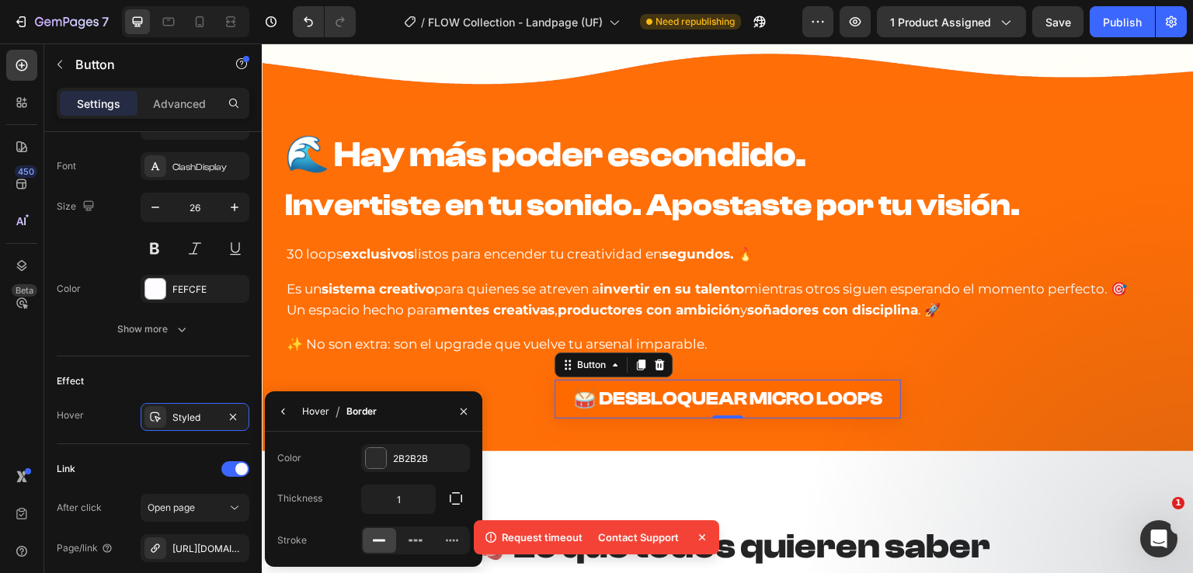
click at [318, 414] on div "Hover" at bounding box center [315, 412] width 27 height 14
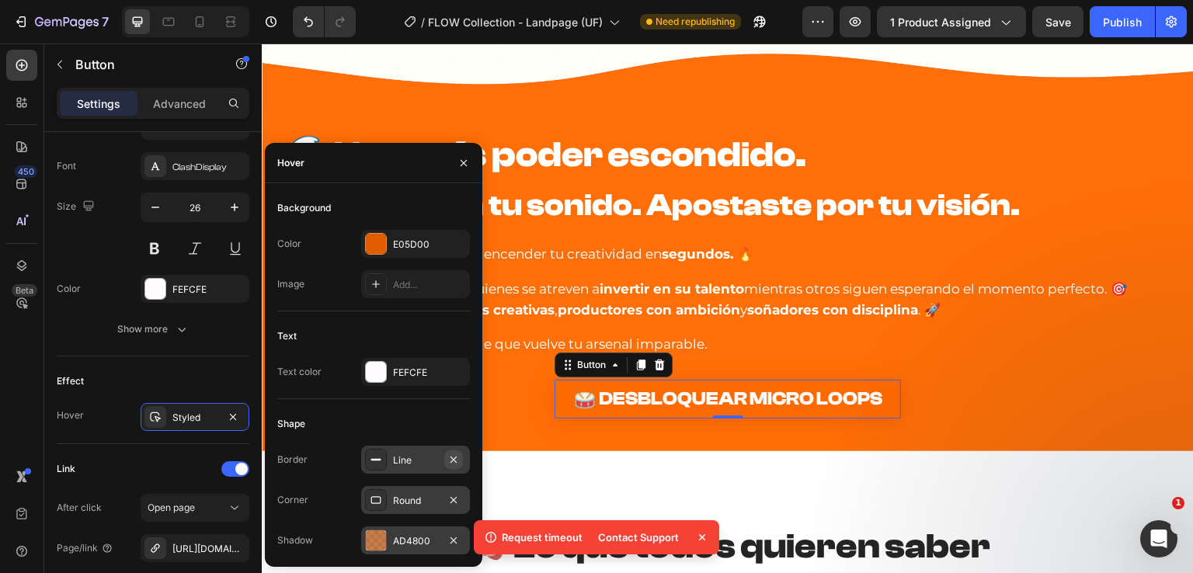
click at [454, 459] on icon "button" at bounding box center [454, 459] width 6 height 6
drag, startPoint x: 457, startPoint y: 159, endPoint x: 33, endPoint y: 150, distance: 423.4
click at [458, 159] on icon "button" at bounding box center [464, 163] width 12 height 12
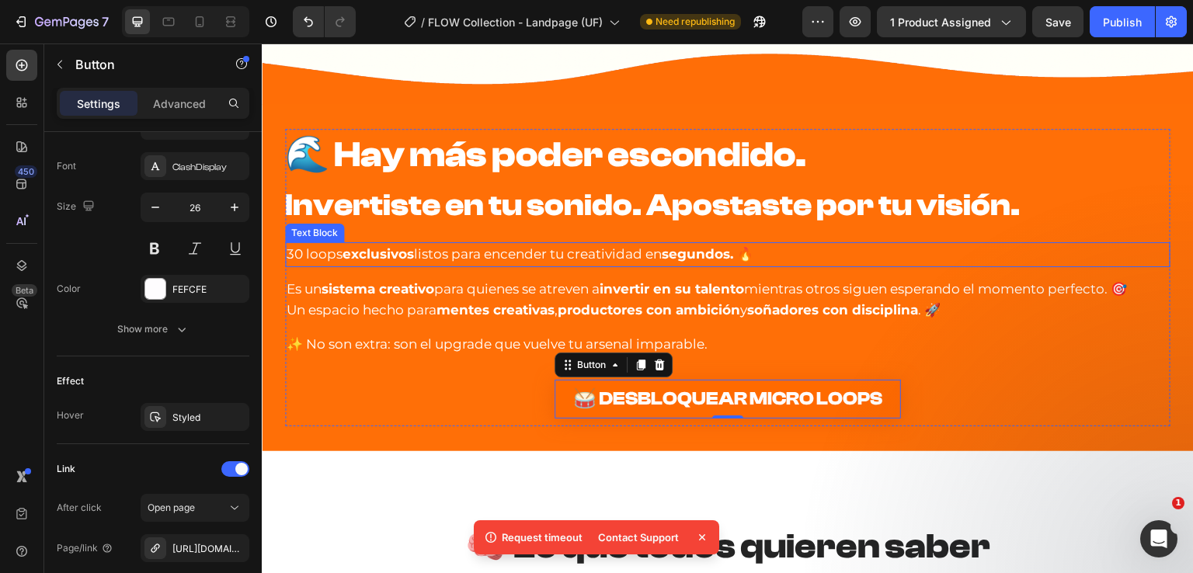
scroll to position [8526, 0]
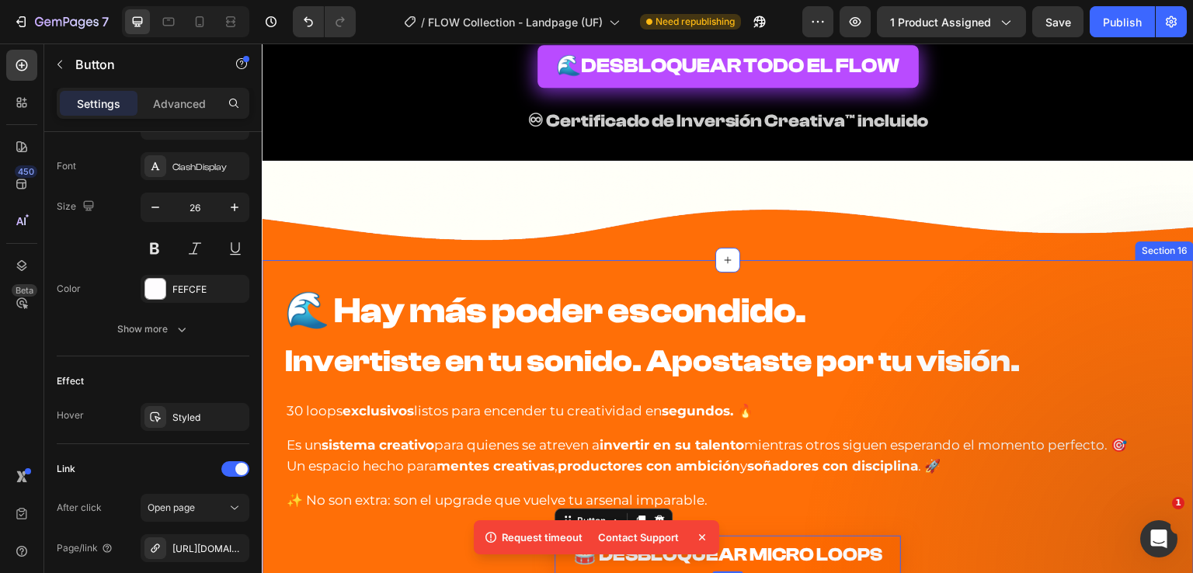
click at [345, 268] on div "⁠⁠⁠⁠⁠⁠⁠ 🌊 Hay más poder escondido. Invertiste en tu sonido. Apostaste por tu vi…" at bounding box center [728, 433] width 932 height 347
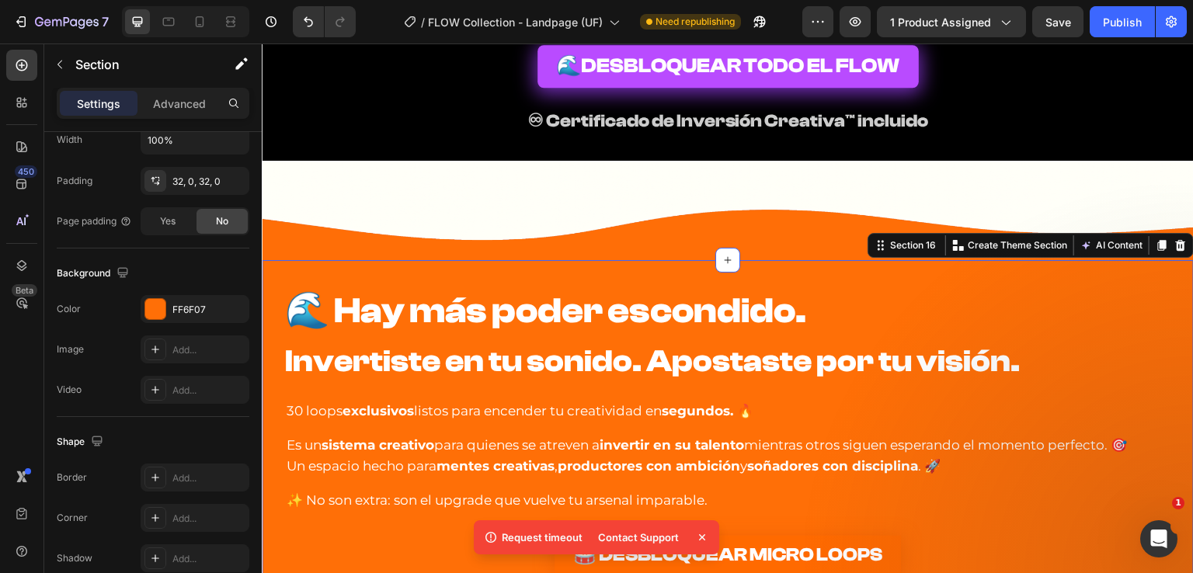
scroll to position [461, 0]
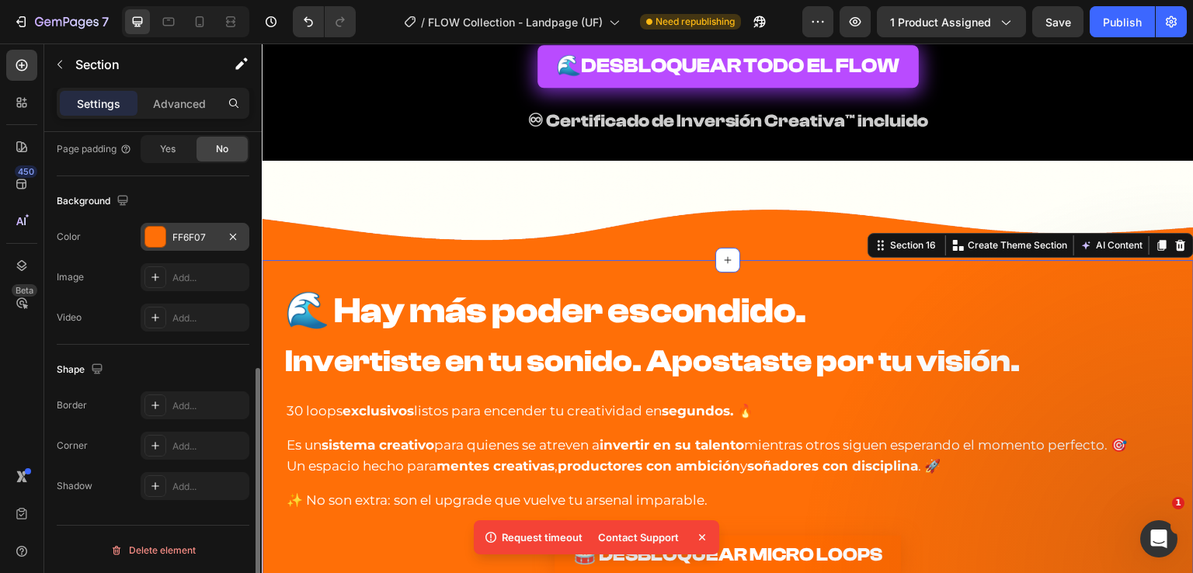
click at [177, 223] on div "FF6F07" at bounding box center [195, 237] width 109 height 28
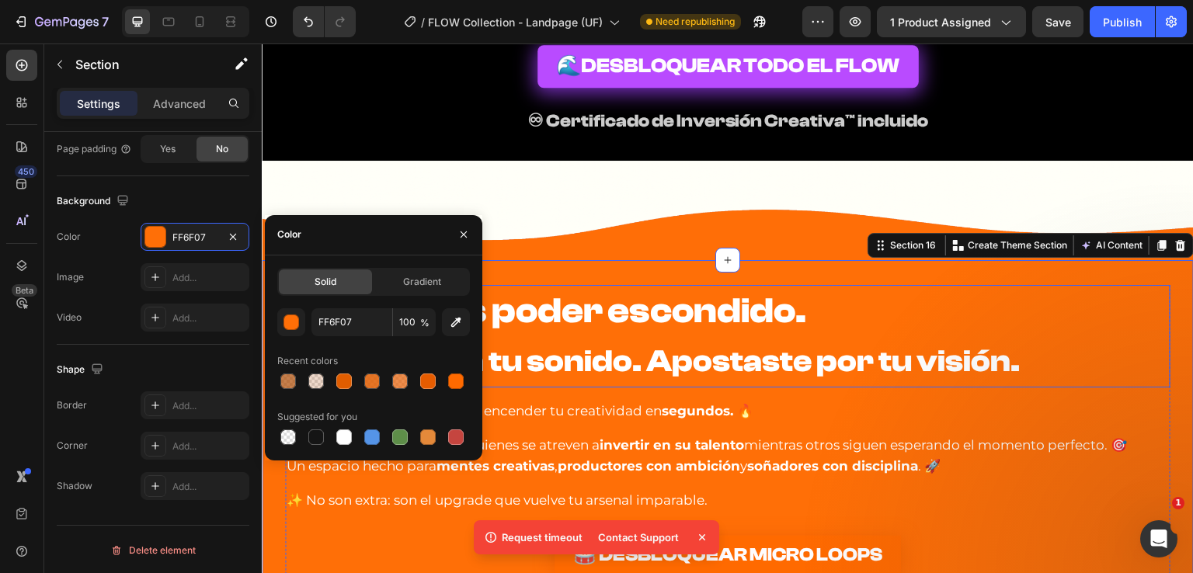
scroll to position [8682, 0]
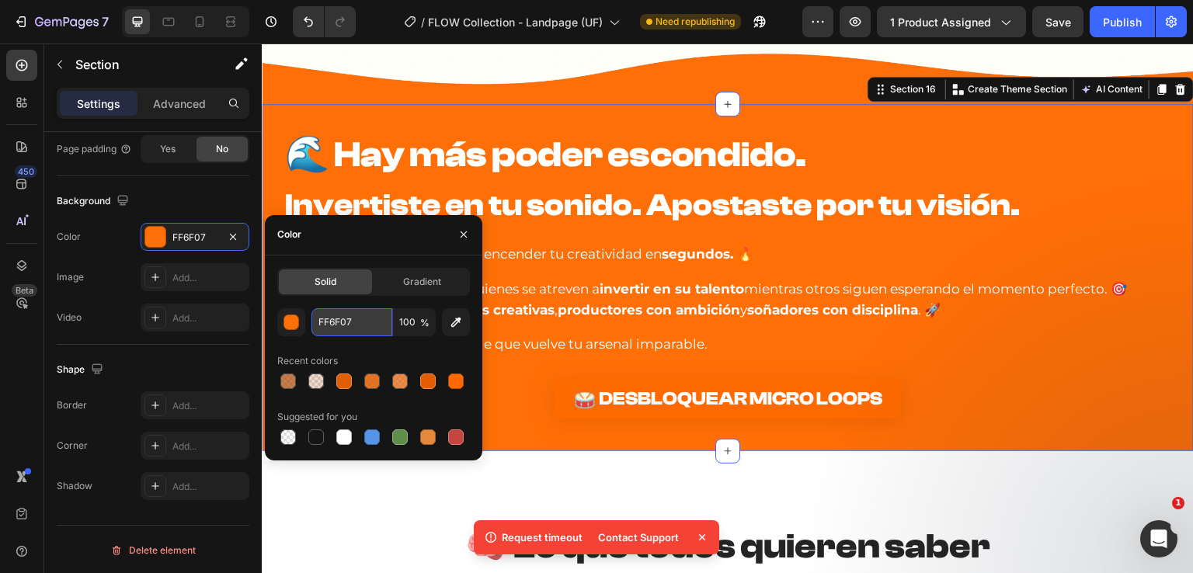
click at [367, 322] on input "FF6F07" at bounding box center [351, 322] width 81 height 28
click at [273, 321] on div "Solid Gradient FF6F07 100 % Recent colors Suggested for you" at bounding box center [373, 358] width 217 height 180
click at [284, 318] on button "button" at bounding box center [291, 322] width 28 height 28
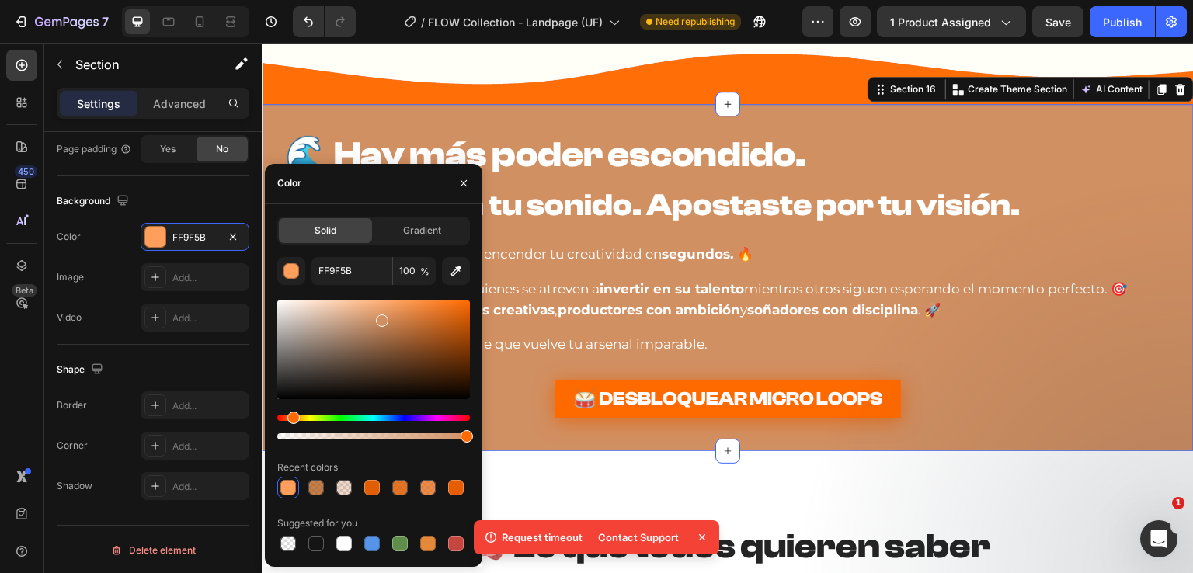
drag, startPoint x: 463, startPoint y: 305, endPoint x: 380, endPoint y: 318, distance: 84.0
click at [380, 318] on div at bounding box center [382, 321] width 12 height 12
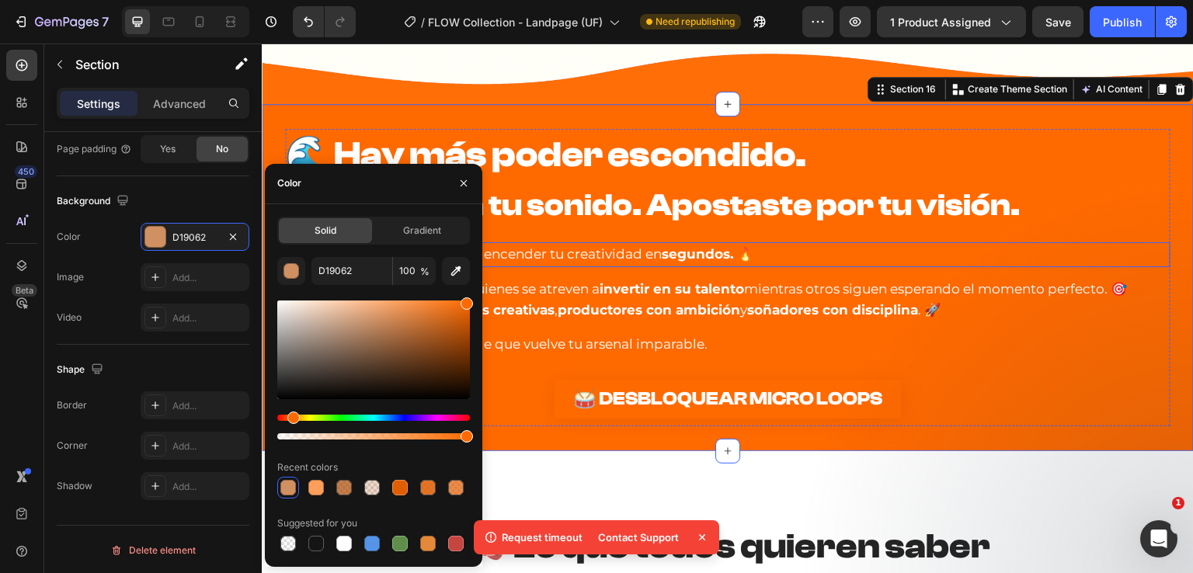
drag, startPoint x: 644, startPoint y: 366, endPoint x: 535, endPoint y: 247, distance: 161.1
drag, startPoint x: 724, startPoint y: 348, endPoint x: 742, endPoint y: 305, distance: 46.3
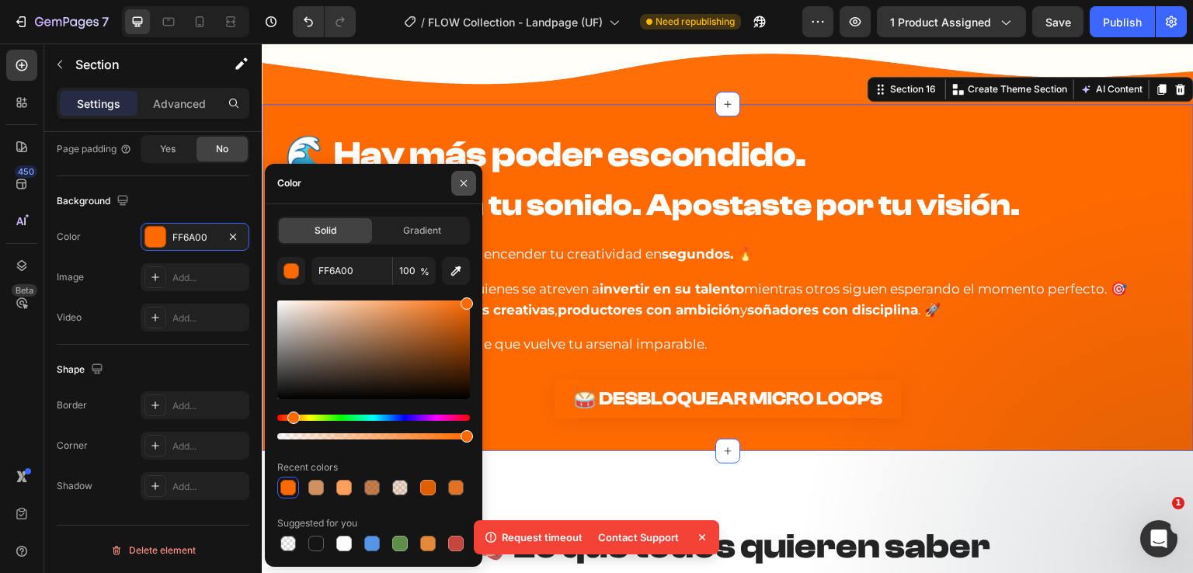
click at [466, 180] on icon "button" at bounding box center [464, 183] width 12 height 12
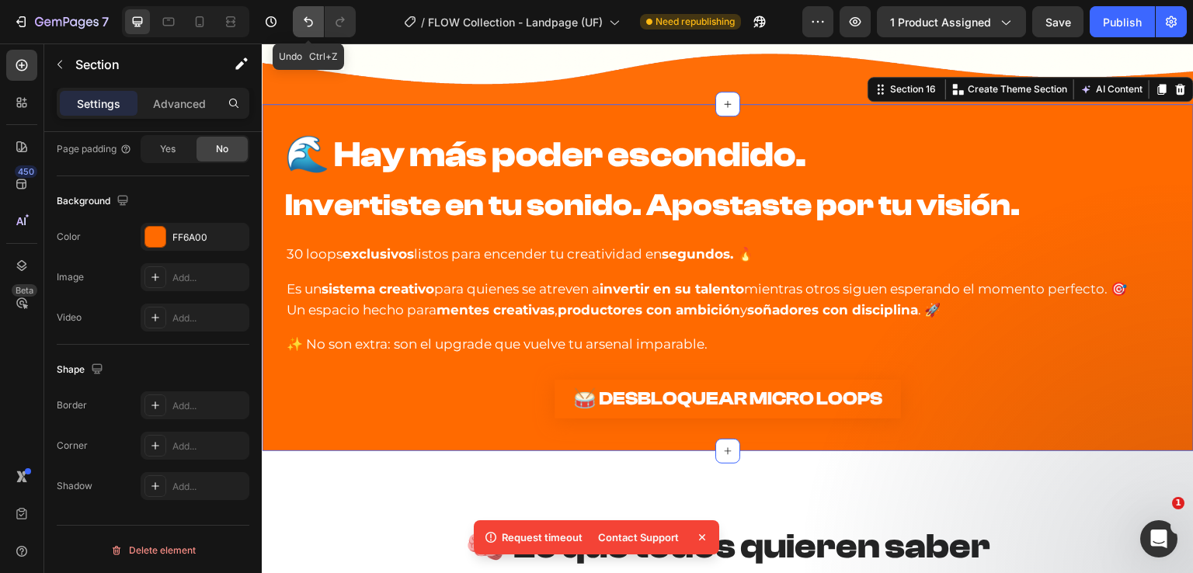
click at [315, 14] on icon "Undo/Redo" at bounding box center [309, 22] width 16 height 16
click at [317, 18] on button "Undo/Redo" at bounding box center [308, 21] width 31 height 31
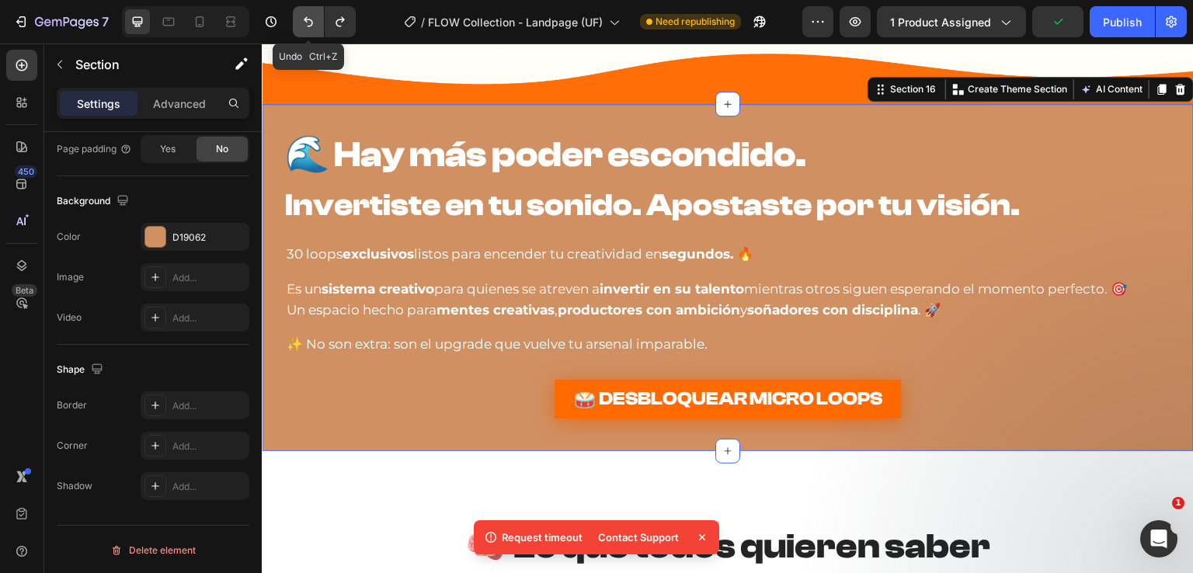
click at [317, 19] on button "Undo/Redo" at bounding box center [308, 21] width 31 height 31
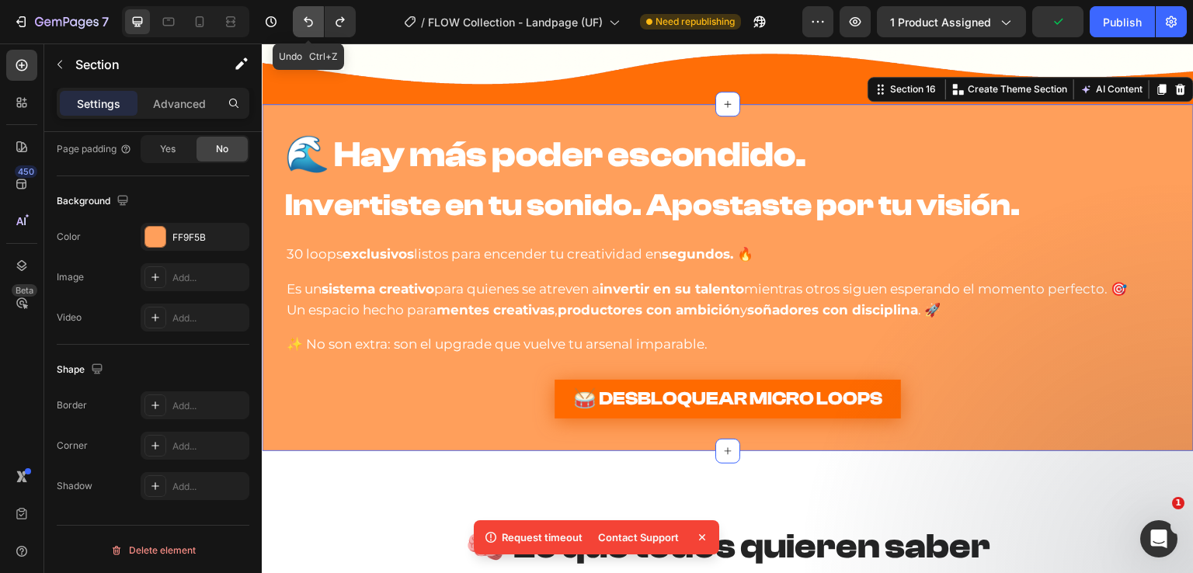
click at [317, 22] on button "Undo/Redo" at bounding box center [308, 21] width 31 height 31
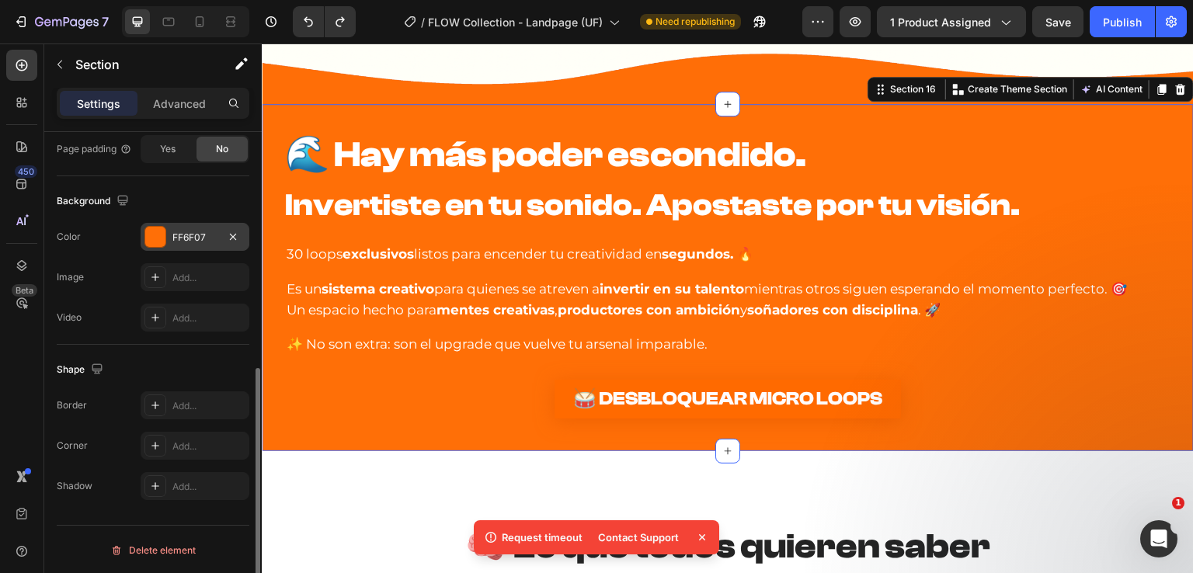
click at [200, 239] on div "FF6F07" at bounding box center [194, 238] width 45 height 14
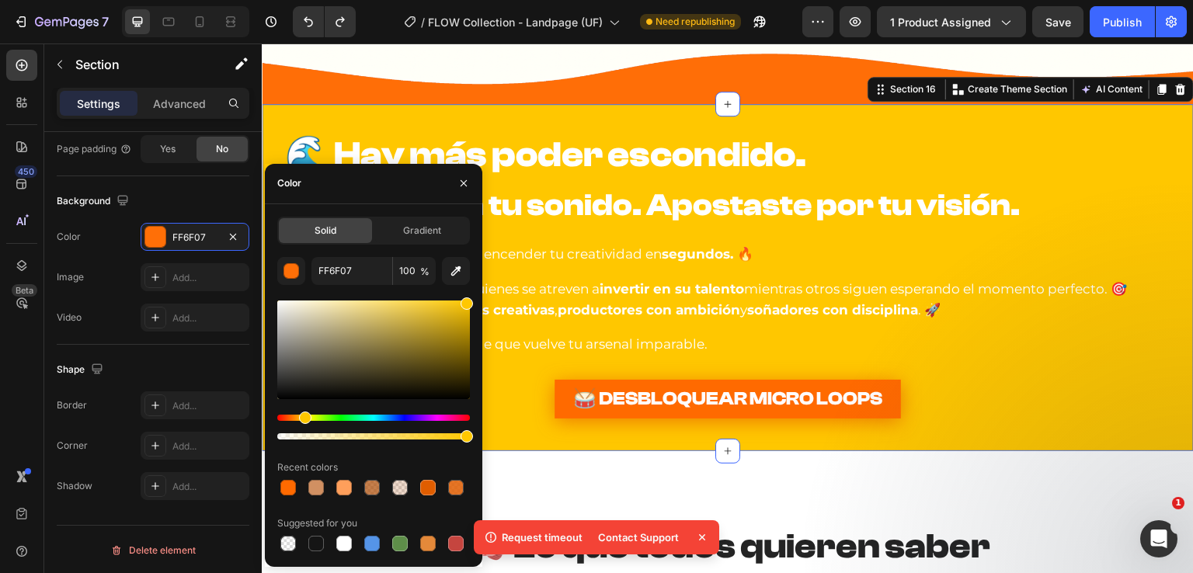
drag, startPoint x: 291, startPoint y: 411, endPoint x: 303, endPoint y: 412, distance: 11.8
click at [303, 412] on div "Hue" at bounding box center [305, 418] width 12 height 12
type input "FFC700"
click at [468, 185] on icon "button" at bounding box center [464, 183] width 12 height 12
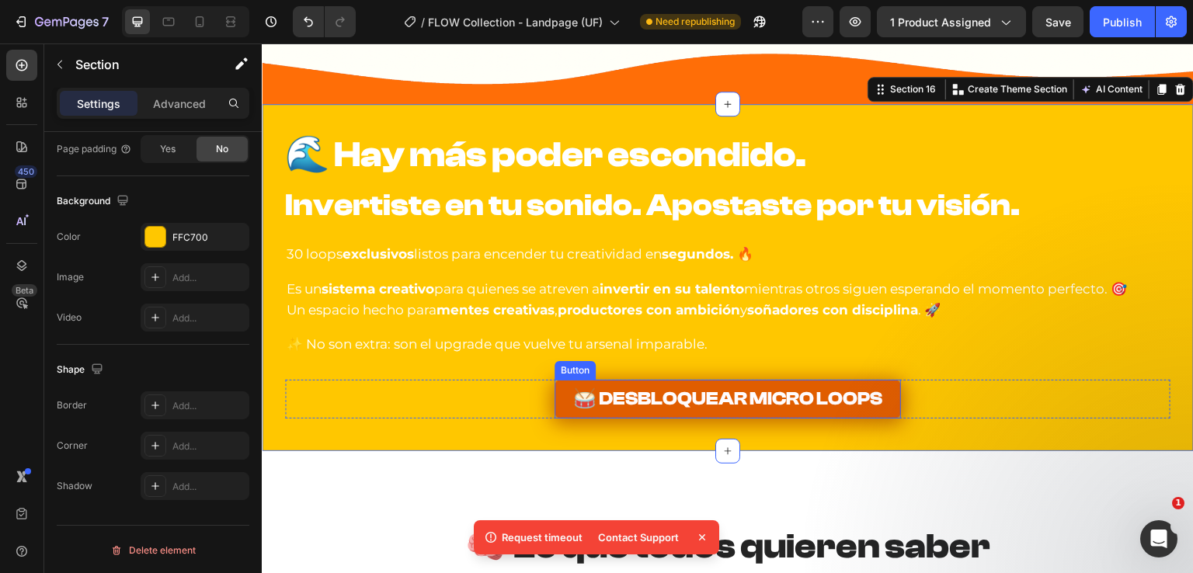
click at [555, 411] on link "🥁 DESBLOQUEAR MICRO LOOPS" at bounding box center [728, 399] width 346 height 39
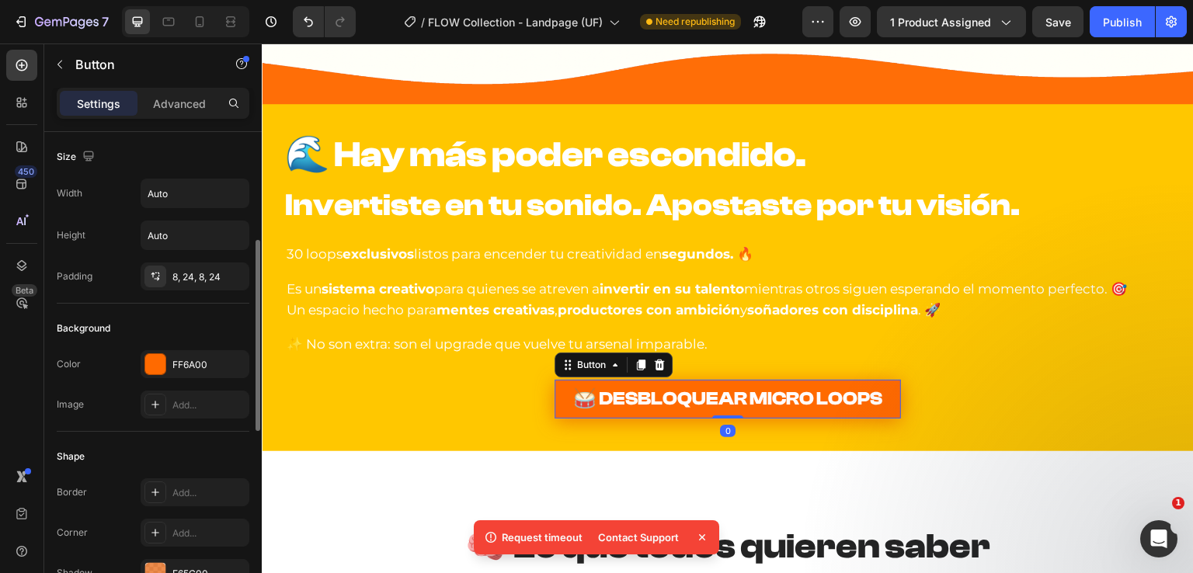
scroll to position [155, 0]
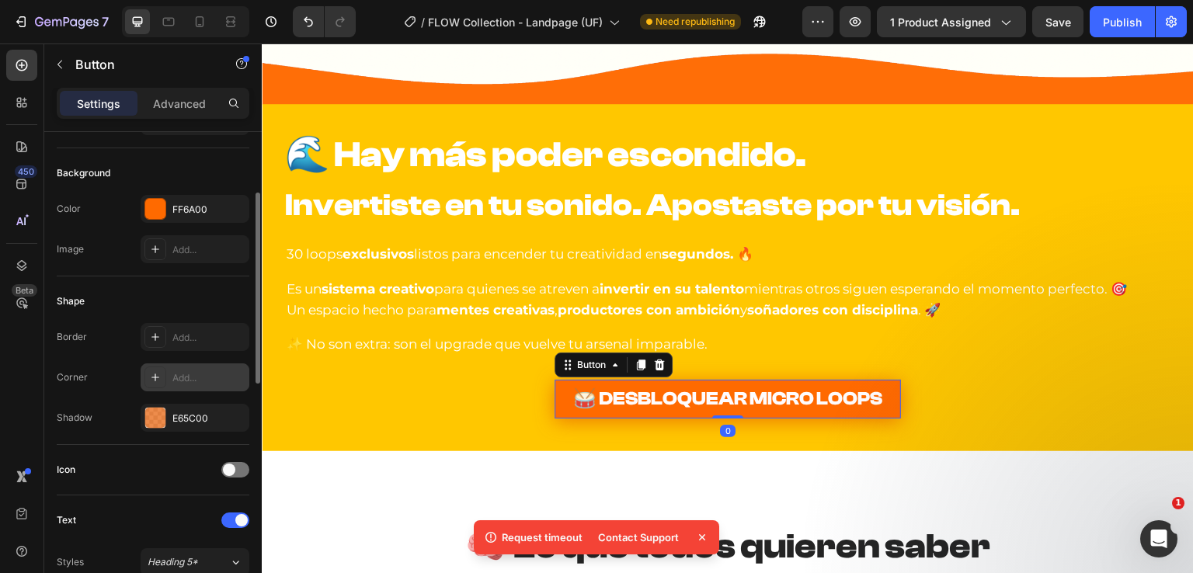
click at [175, 373] on div "Add..." at bounding box center [208, 378] width 73 height 14
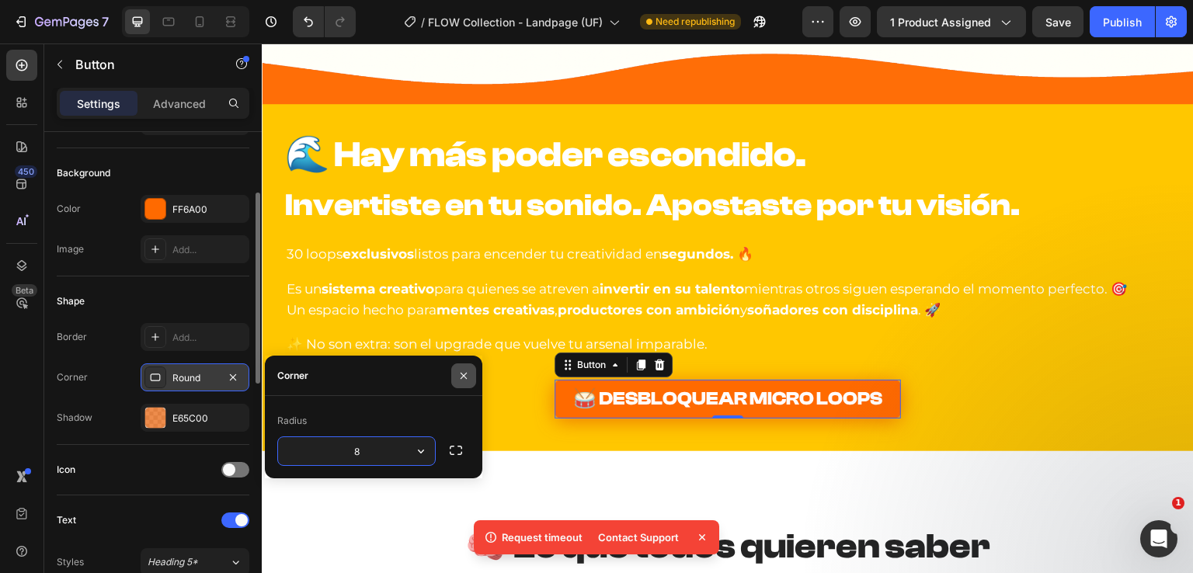
click at [454, 375] on button "button" at bounding box center [463, 376] width 25 height 25
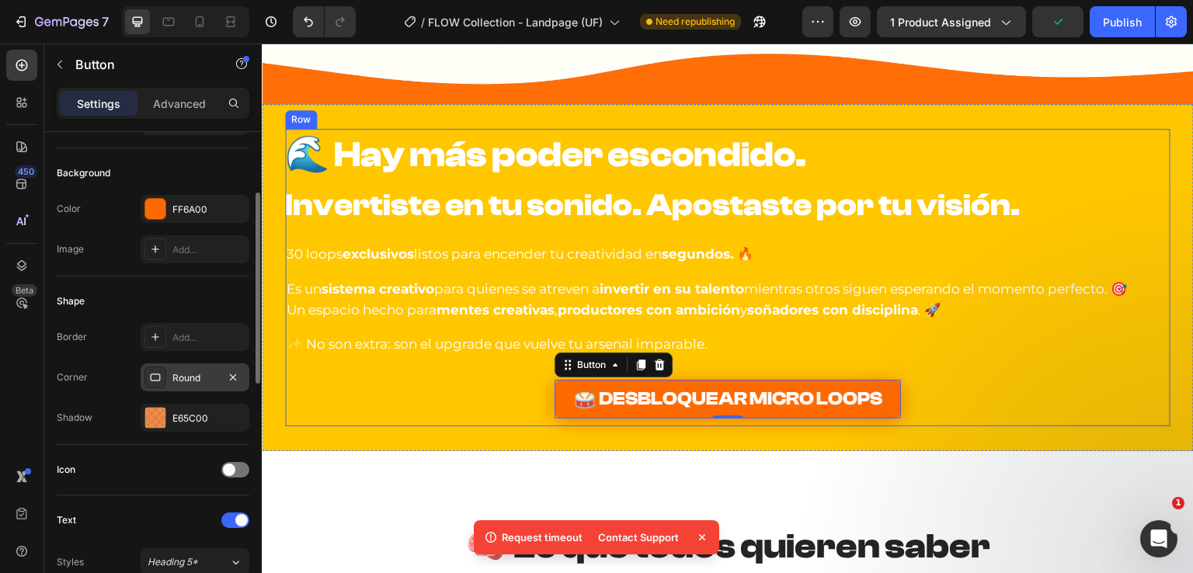
click at [334, 368] on div "⁠⁠⁠⁠⁠⁠⁠ 🌊 Hay más poder escondido. Invertiste en tu sonido. Apostaste por tu vi…" at bounding box center [727, 277] width 885 height 297
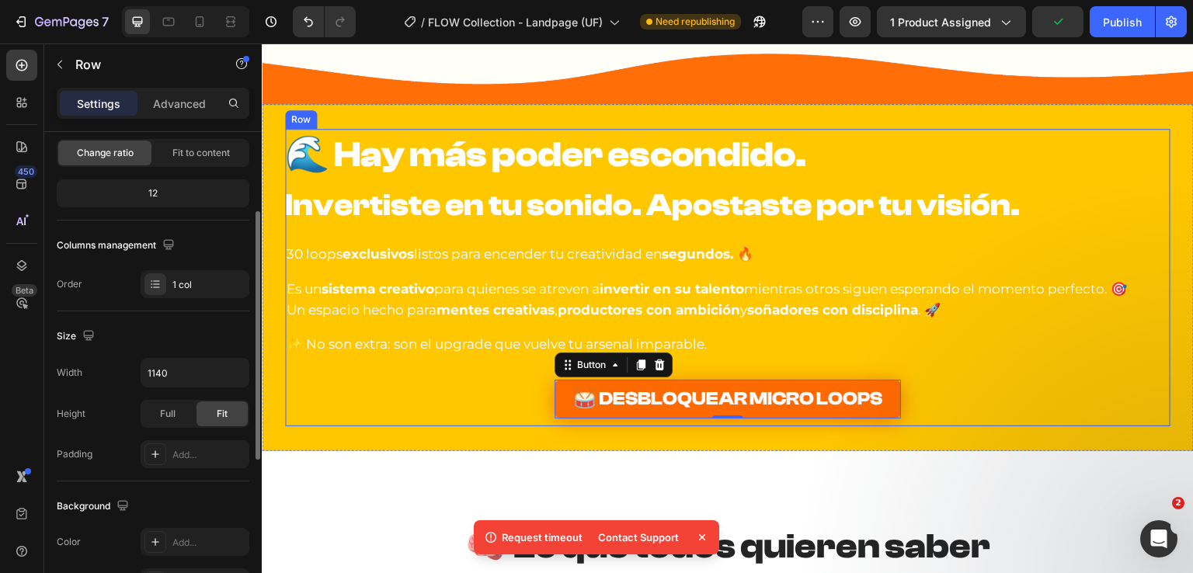
scroll to position [0, 0]
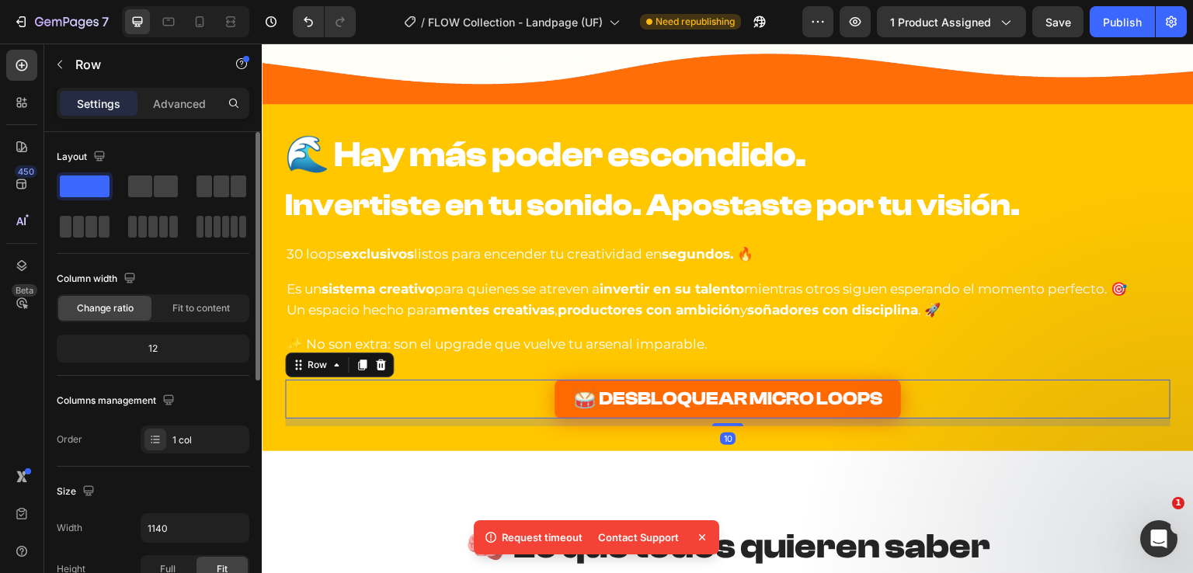
click at [447, 392] on div "🥁 DESBLOQUEAR MICRO LOOPS Button Row 10" at bounding box center [727, 399] width 885 height 39
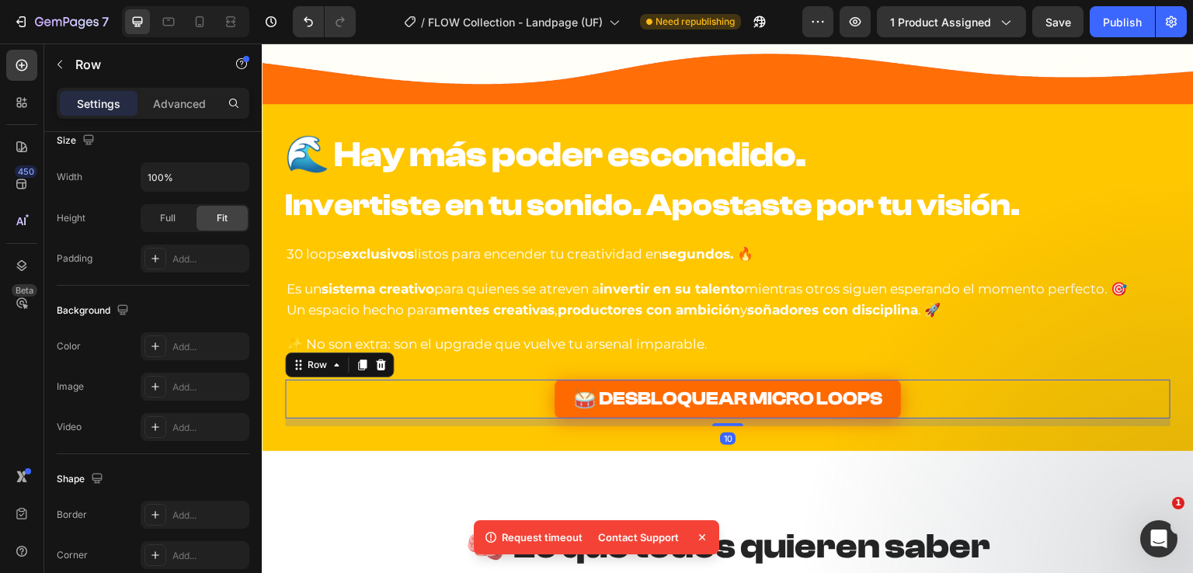
scroll to position [508, 0]
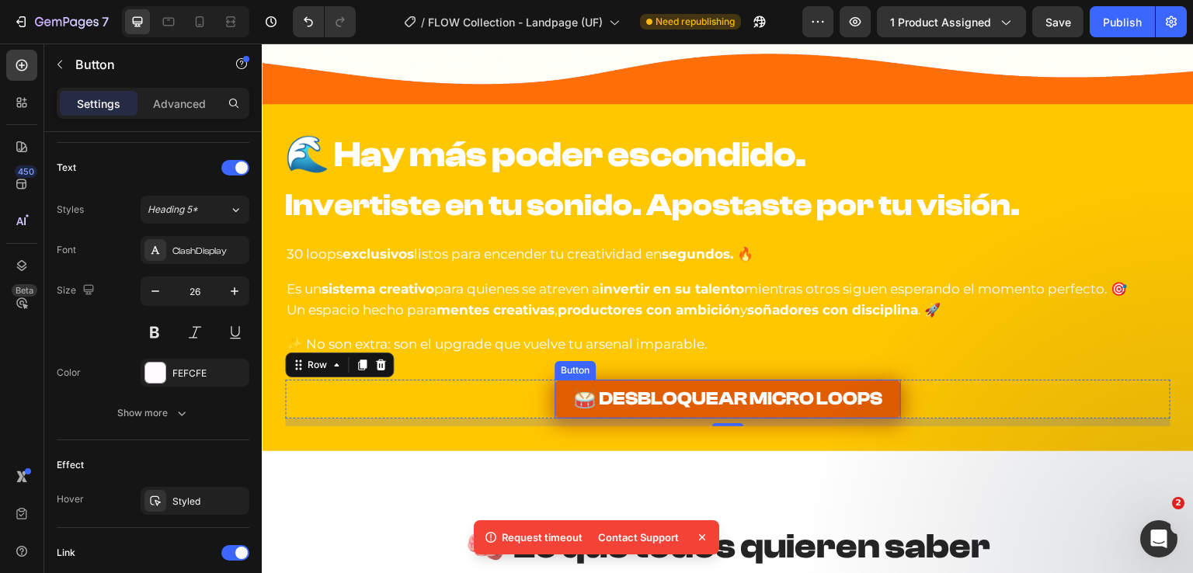
click at [555, 398] on link "🥁 DESBLOQUEAR MICRO LOOPS" at bounding box center [728, 399] width 346 height 39
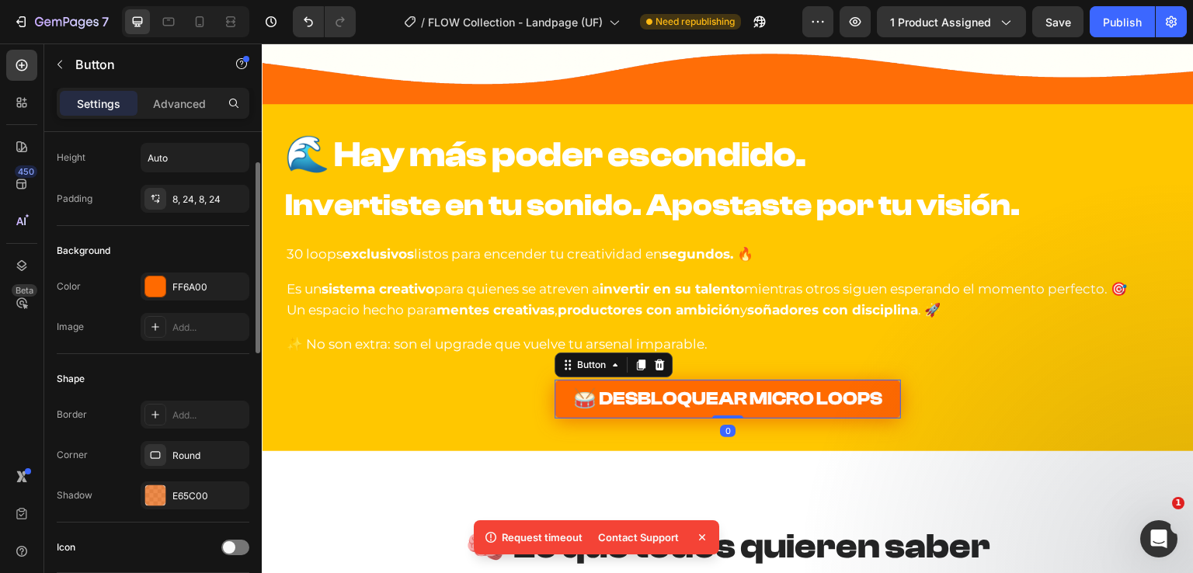
scroll to position [155, 0]
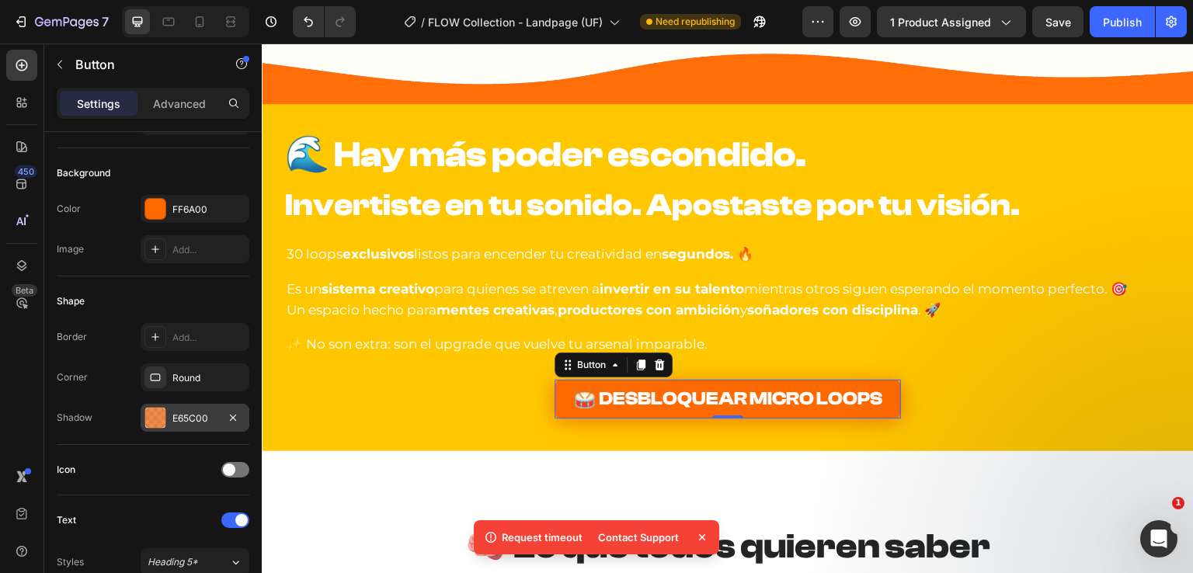
click at [183, 416] on div "E65C00" at bounding box center [194, 419] width 45 height 14
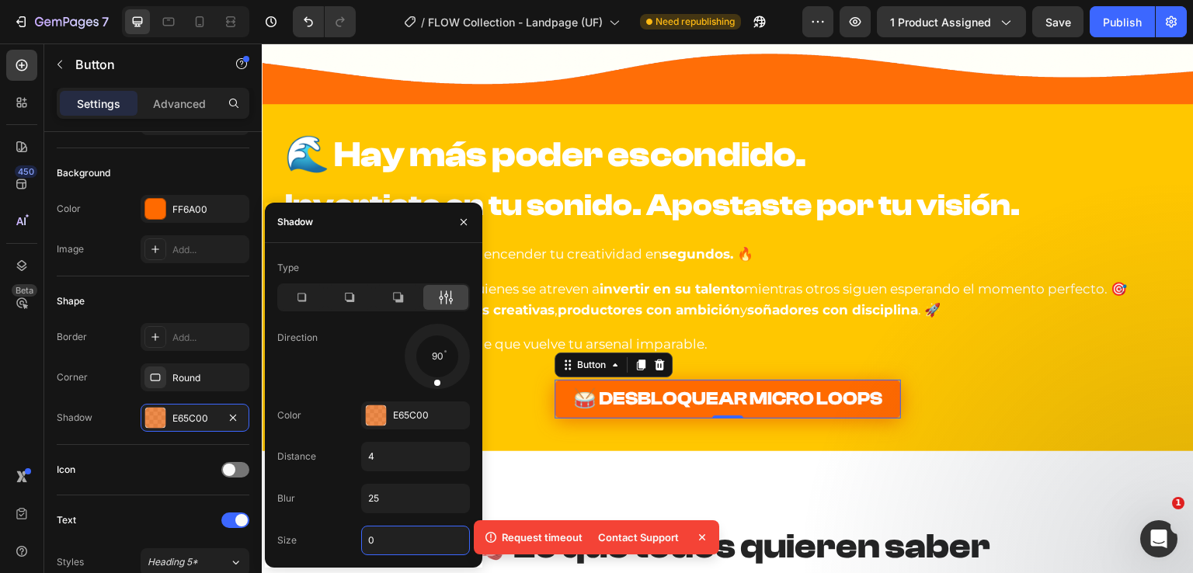
click at [388, 529] on input "0" at bounding box center [415, 541] width 107 height 28
type input "4"
click at [322, 526] on div "Blur 25" at bounding box center [373, 541] width 193 height 30
click at [467, 218] on icon "button" at bounding box center [464, 222] width 12 height 12
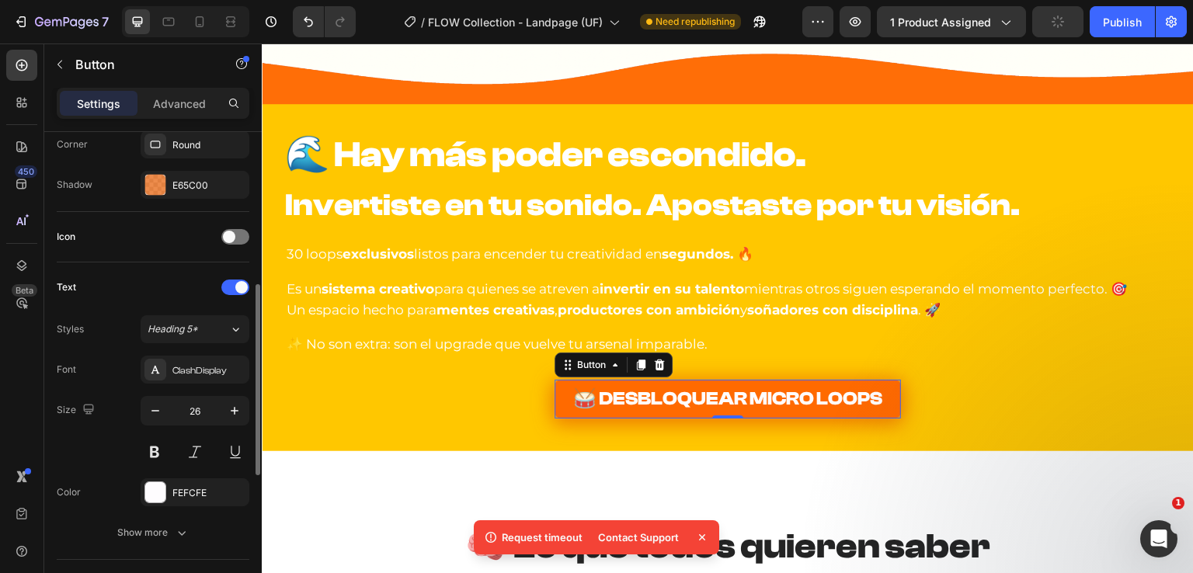
scroll to position [466, 0]
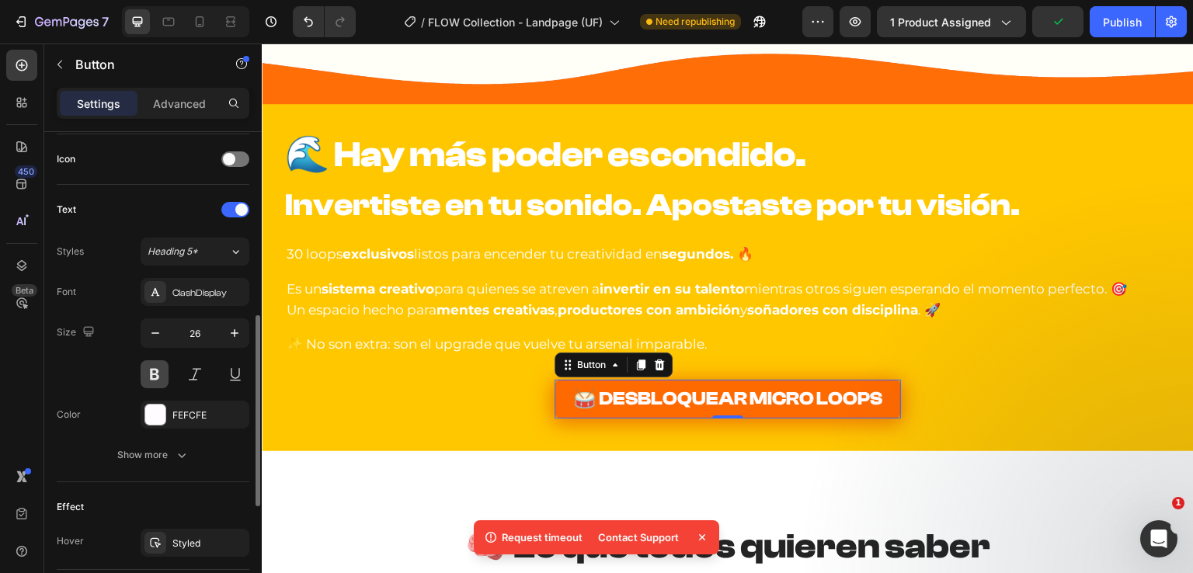
click at [148, 371] on button at bounding box center [155, 374] width 28 height 28
click at [148, 373] on button at bounding box center [155, 374] width 28 height 28
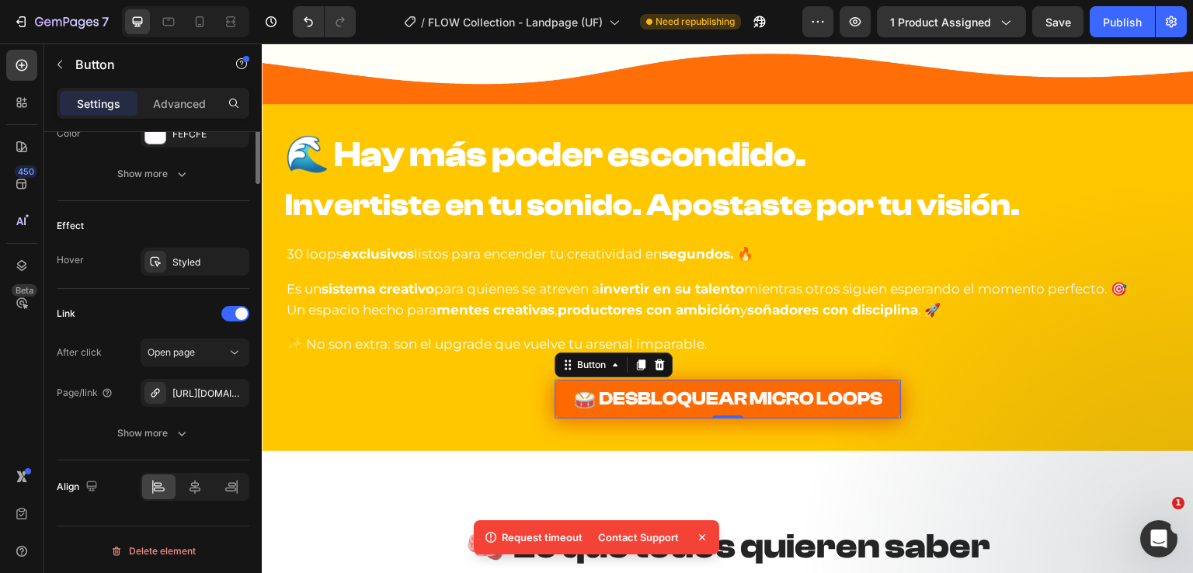
scroll to position [437, 0]
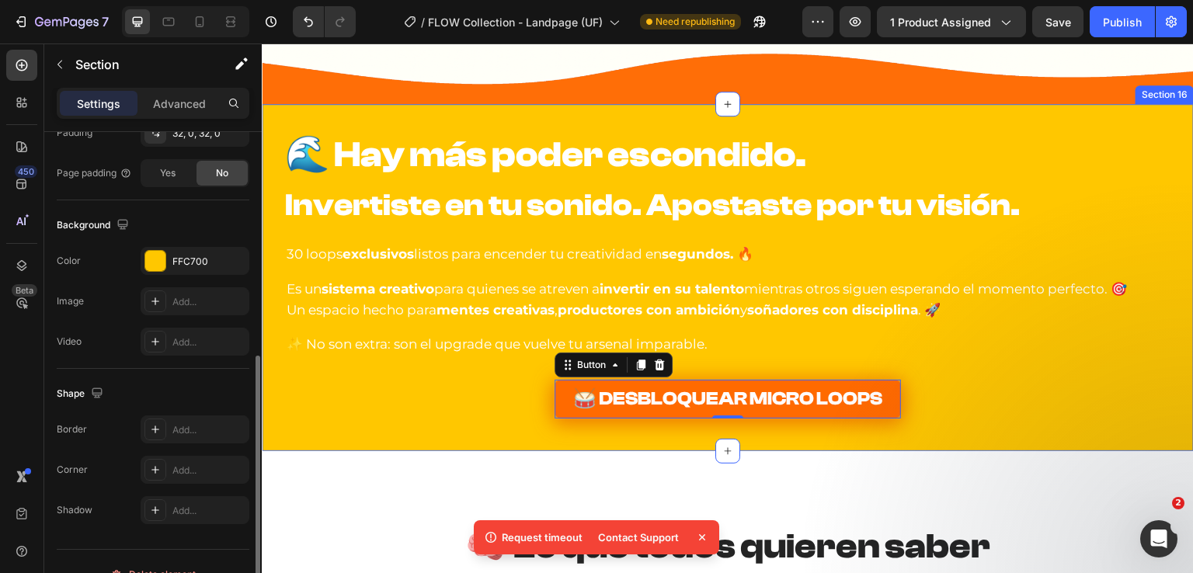
click at [313, 116] on div "⁠⁠⁠⁠⁠⁠⁠ 🌊 Hay más poder escondido. Invertiste en tu sonido. Apostaste por tu vi…" at bounding box center [728, 277] width 932 height 347
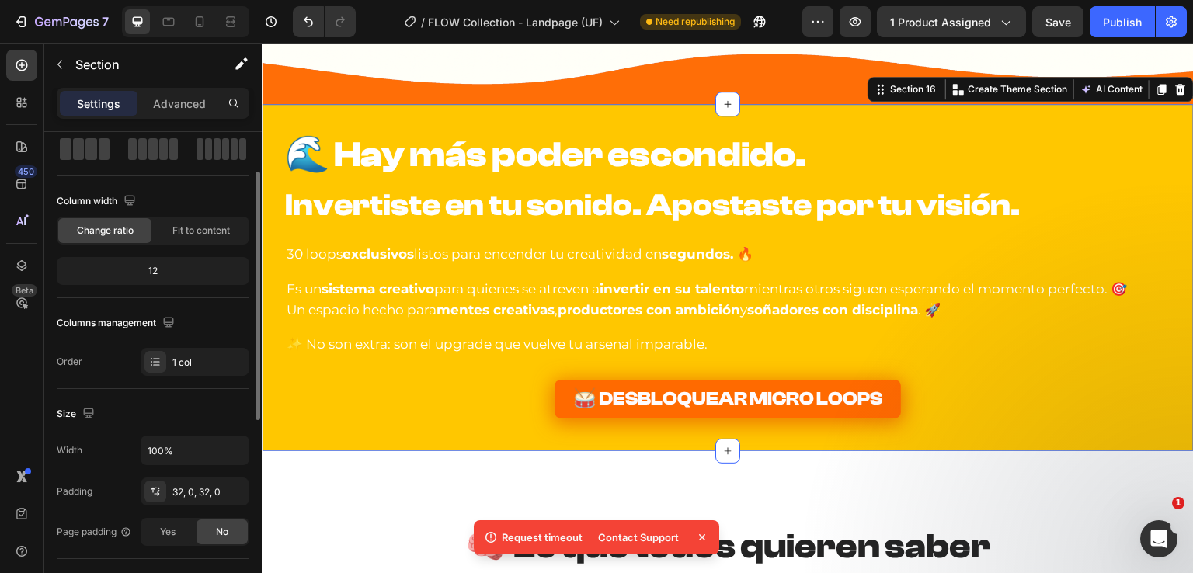
scroll to position [311, 0]
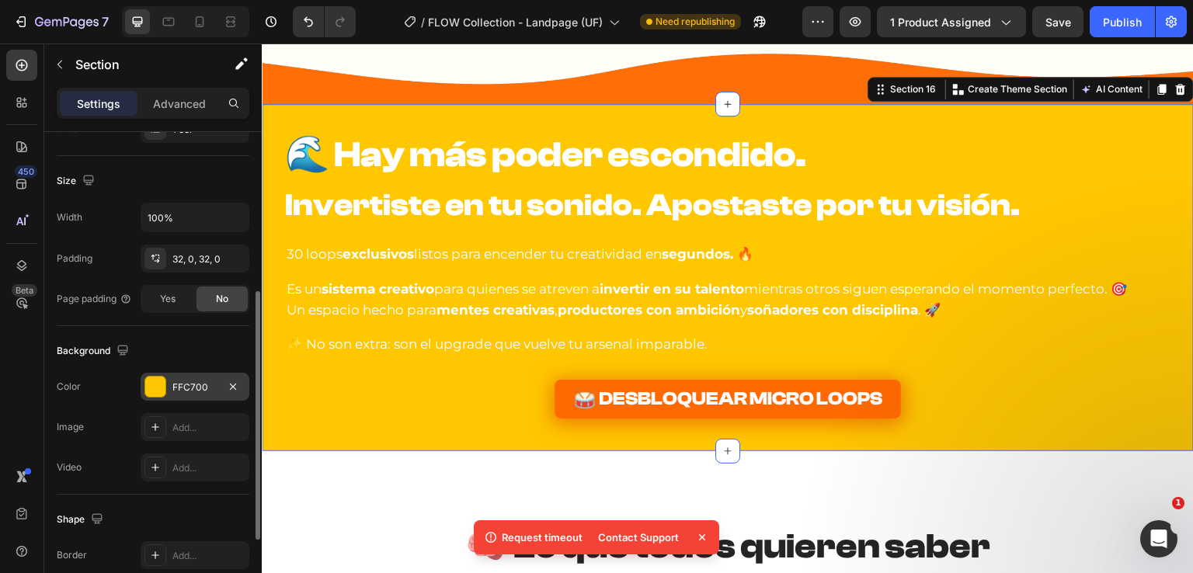
click at [177, 383] on div "FFC700" at bounding box center [194, 388] width 45 height 14
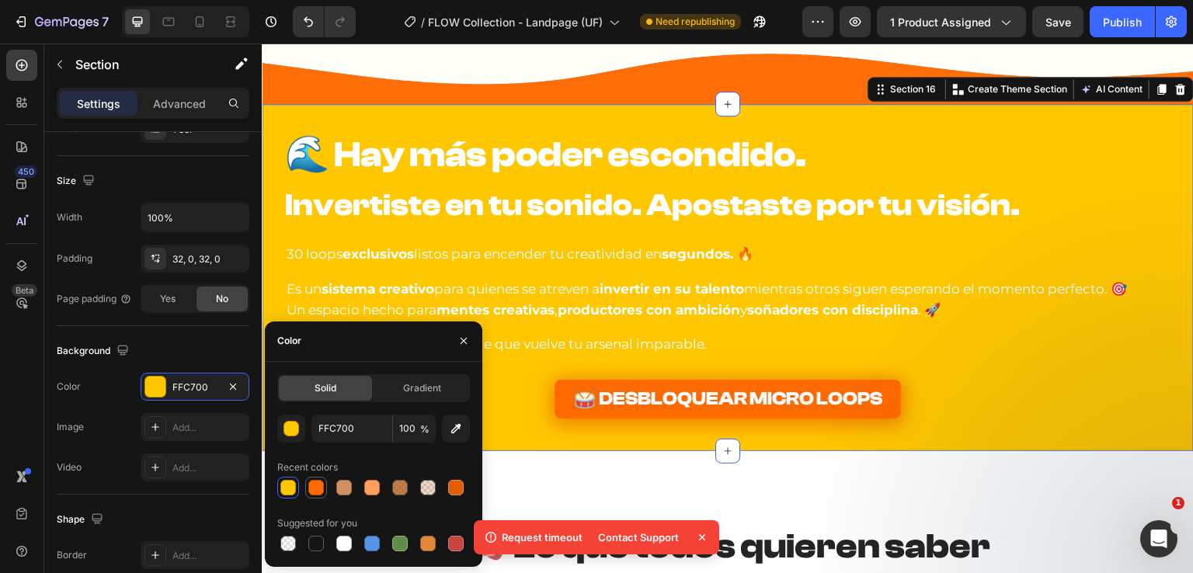
click at [320, 489] on div at bounding box center [316, 488] width 16 height 16
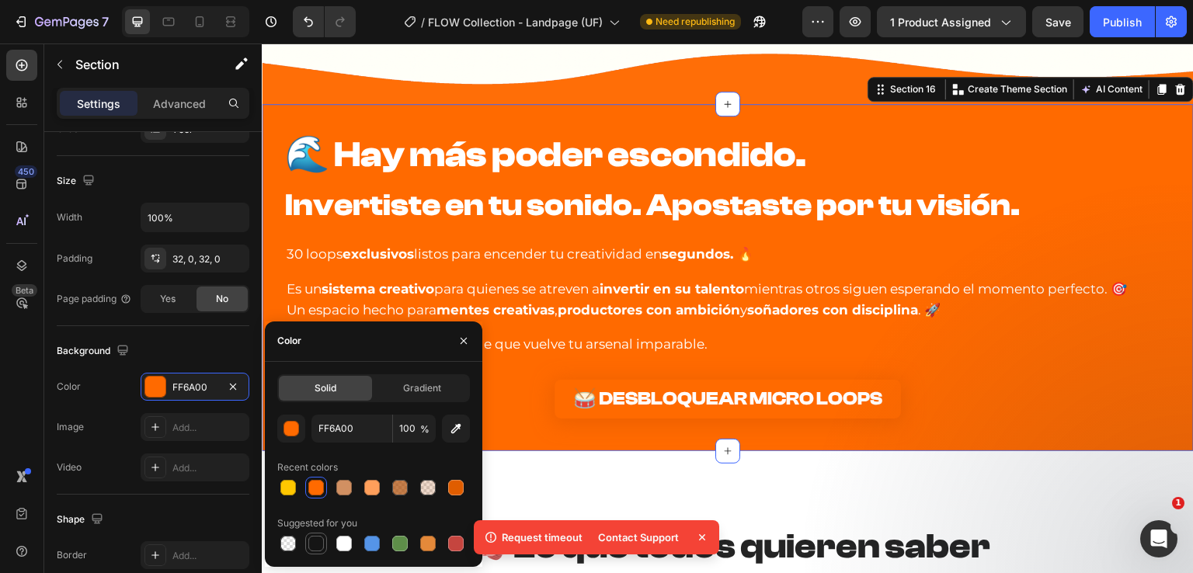
click at [317, 541] on div at bounding box center [316, 544] width 16 height 16
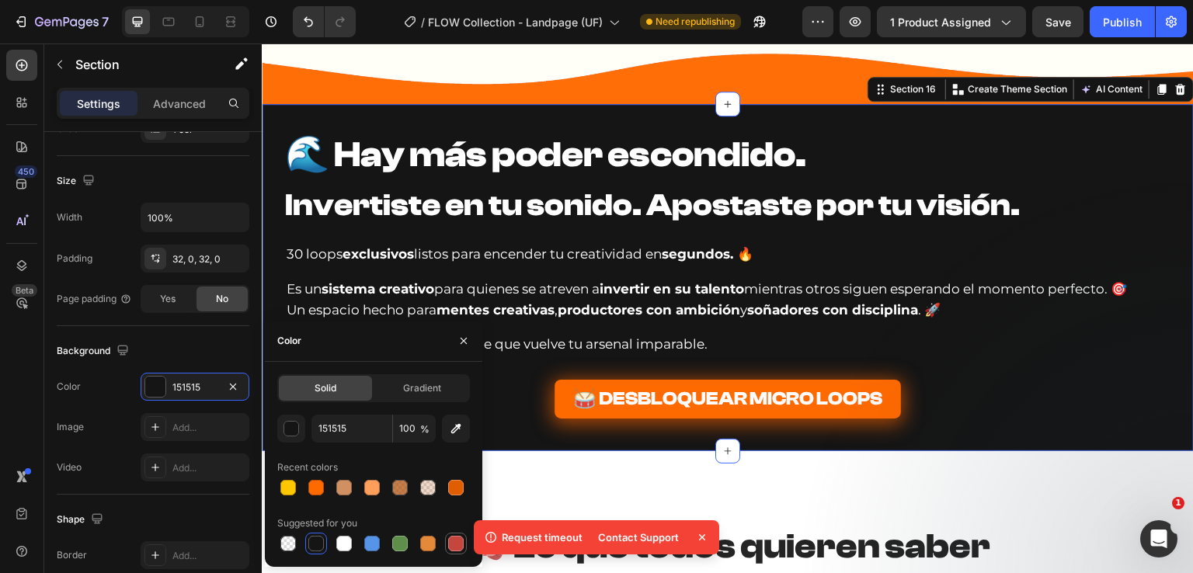
click at [459, 547] on div at bounding box center [456, 544] width 16 height 16
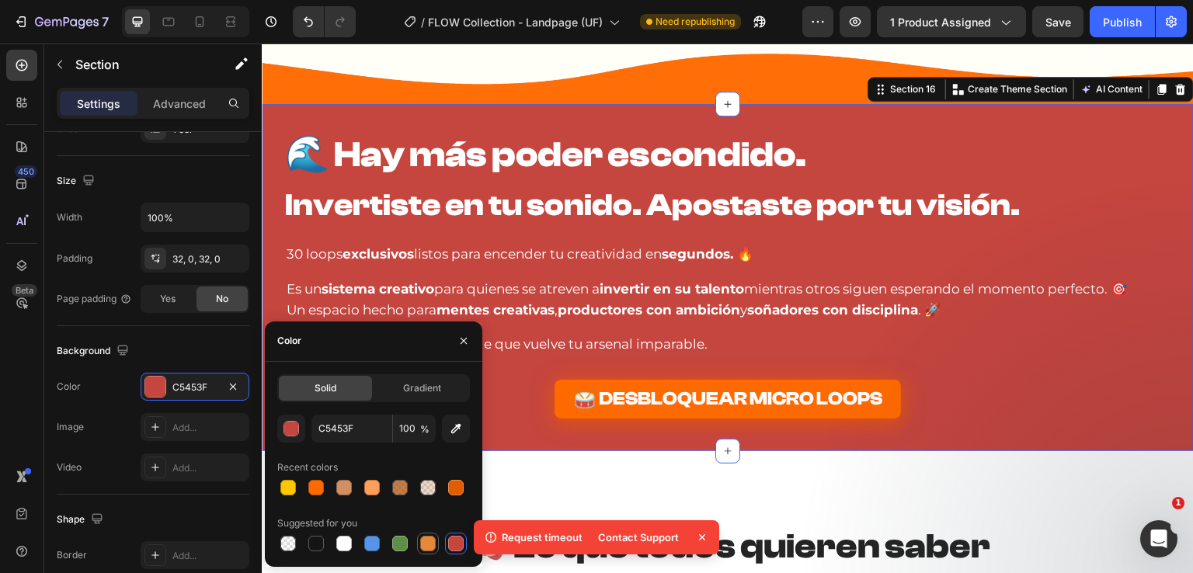
click at [433, 546] on div at bounding box center [428, 544] width 16 height 16
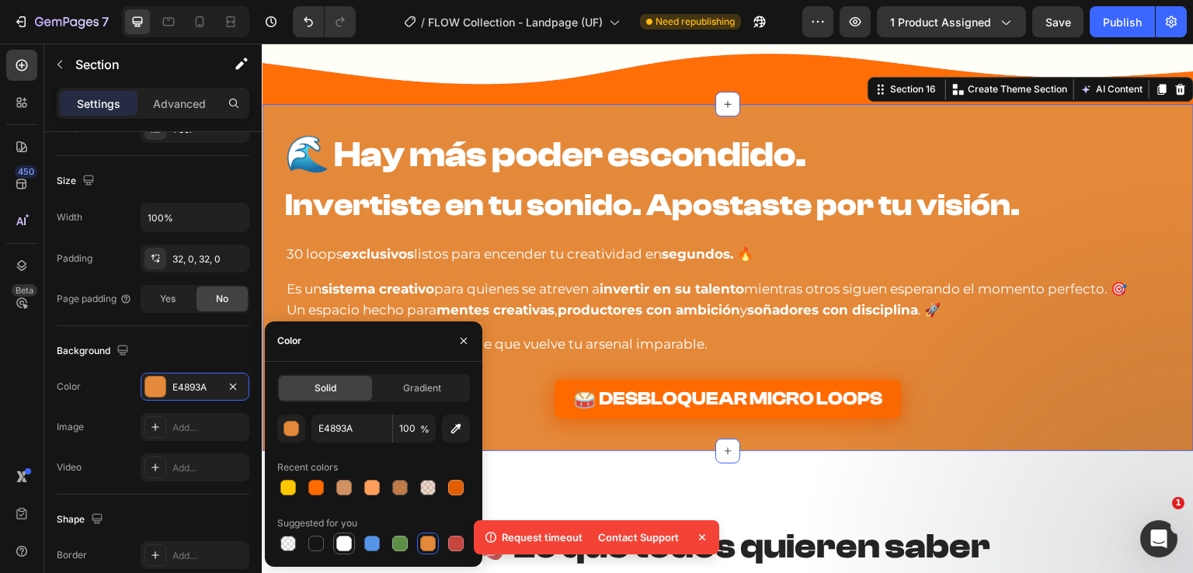
click at [339, 544] on div at bounding box center [344, 544] width 16 height 16
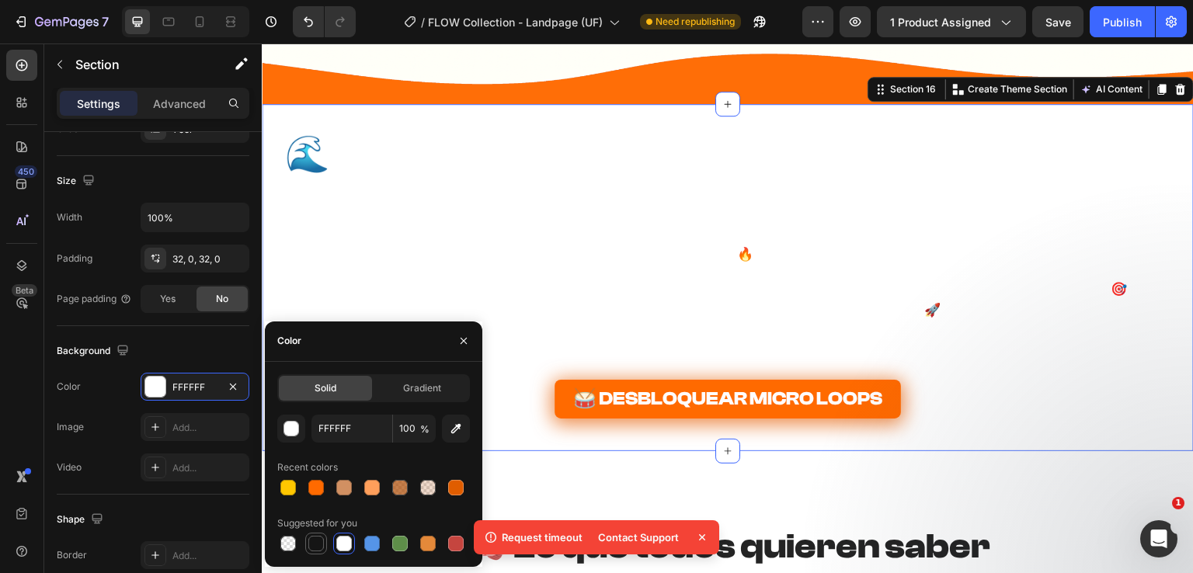
click at [315, 541] on div at bounding box center [316, 544] width 16 height 16
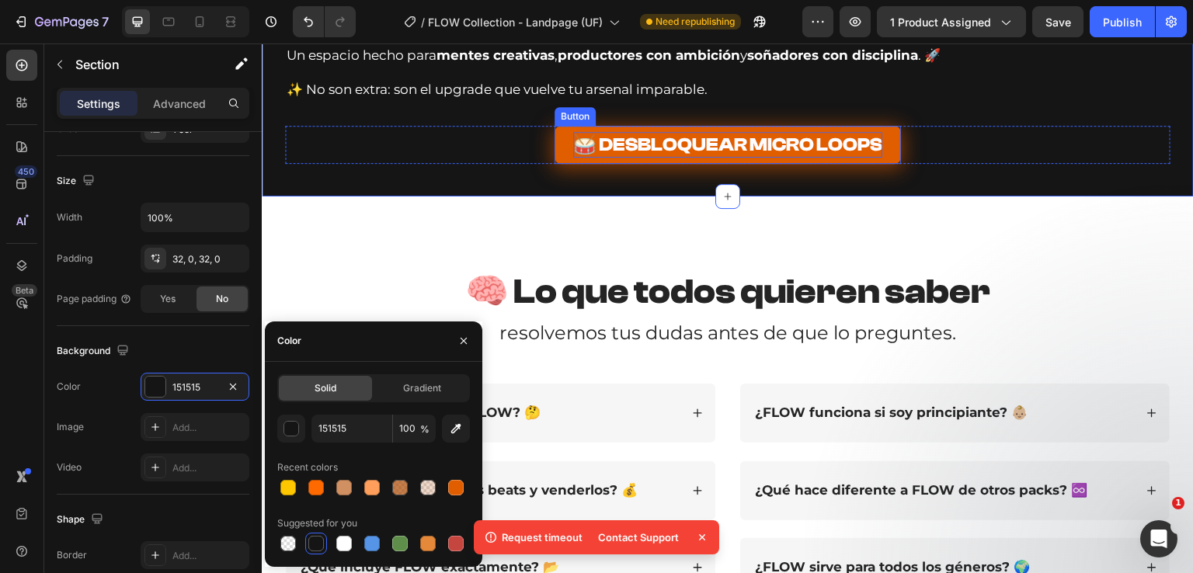
scroll to position [8682, 0]
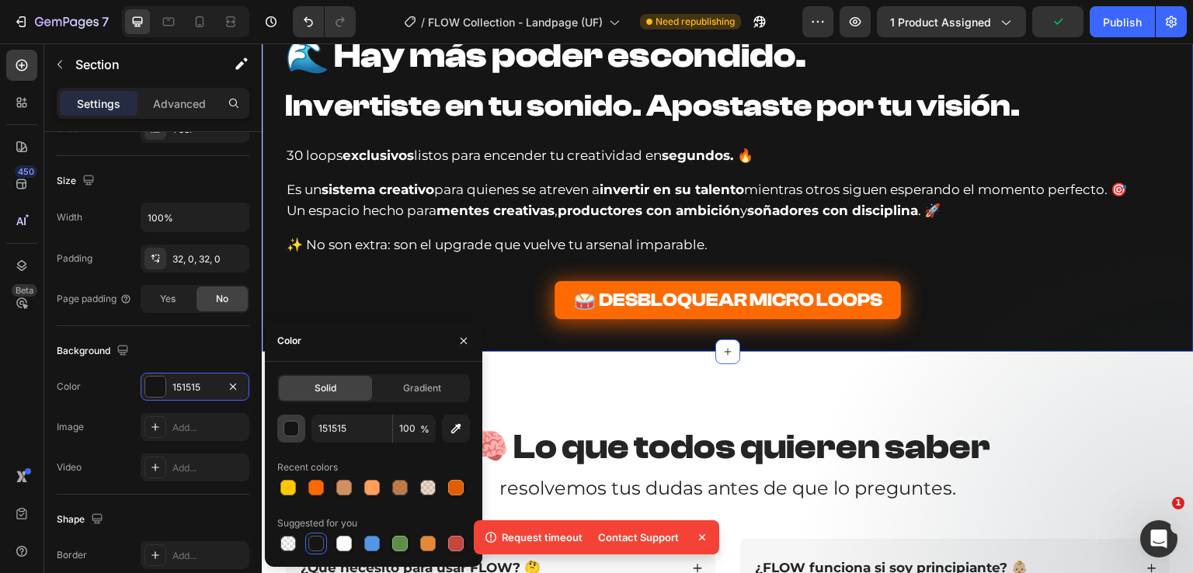
click at [289, 430] on div "button" at bounding box center [292, 430] width 16 height 16
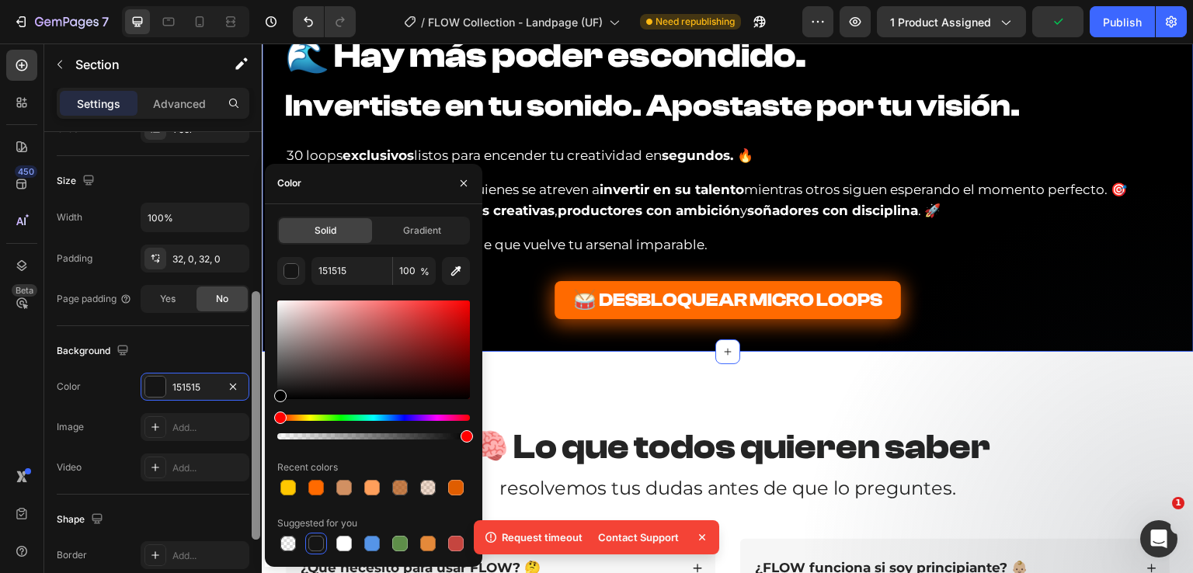
drag, startPoint x: 280, startPoint y: 396, endPoint x: 259, endPoint y: 419, distance: 30.8
click at [259, 418] on div "450 Beta Sections(18) Elements(84) Section Element Hero Section Product Detail …" at bounding box center [131, 308] width 262 height 530
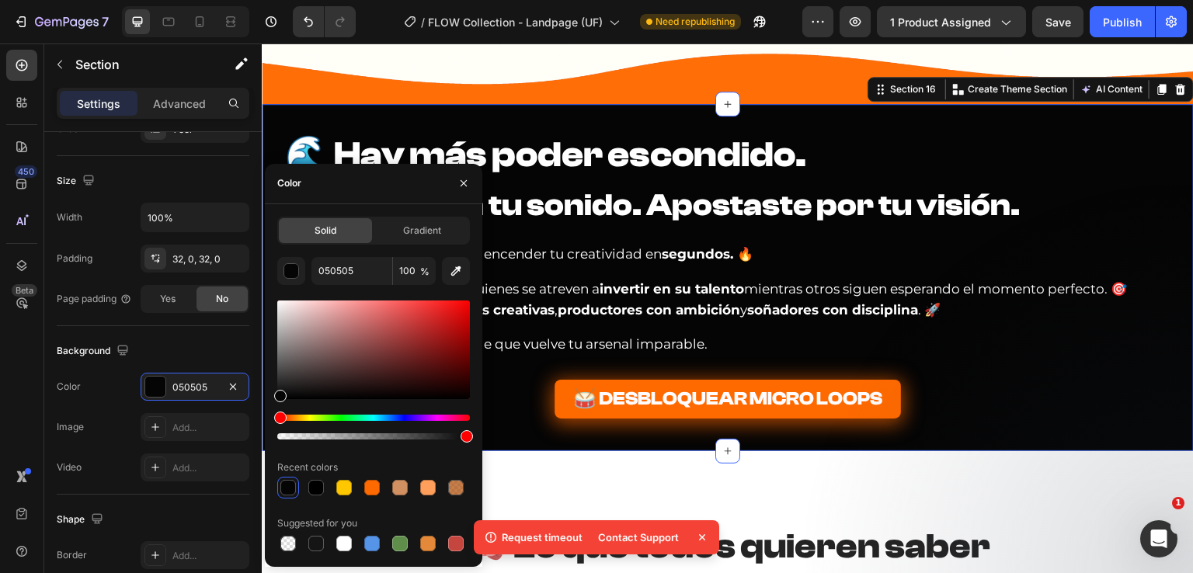
drag, startPoint x: 280, startPoint y: 393, endPoint x: 269, endPoint y: 396, distance: 11.3
click at [269, 396] on div "Solid Gradient 050505 100 % Recent colors Suggested for you" at bounding box center [373, 386] width 217 height 338
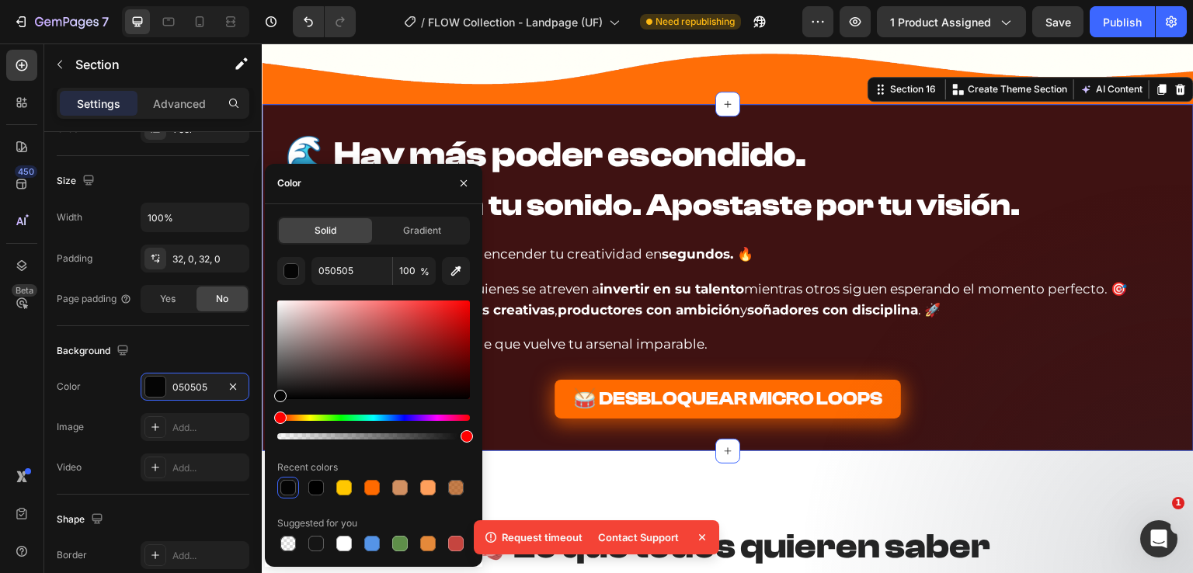
drag, startPoint x: 388, startPoint y: 383, endPoint x: 432, endPoint y: 362, distance: 48.3
click at [432, 362] on div at bounding box center [373, 350] width 193 height 99
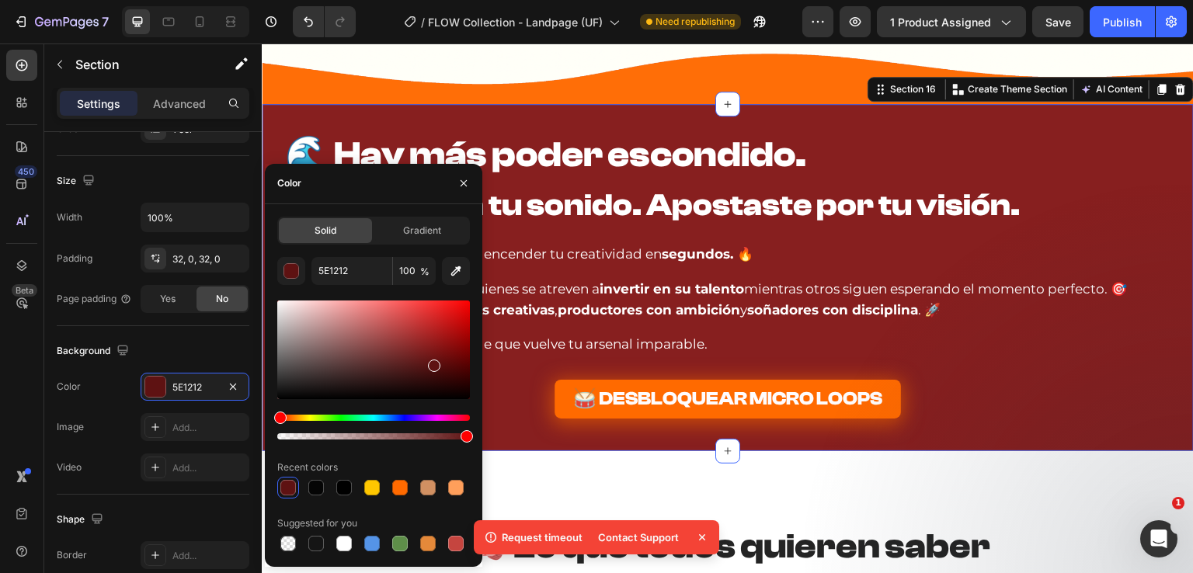
click at [425, 340] on div at bounding box center [373, 350] width 193 height 99
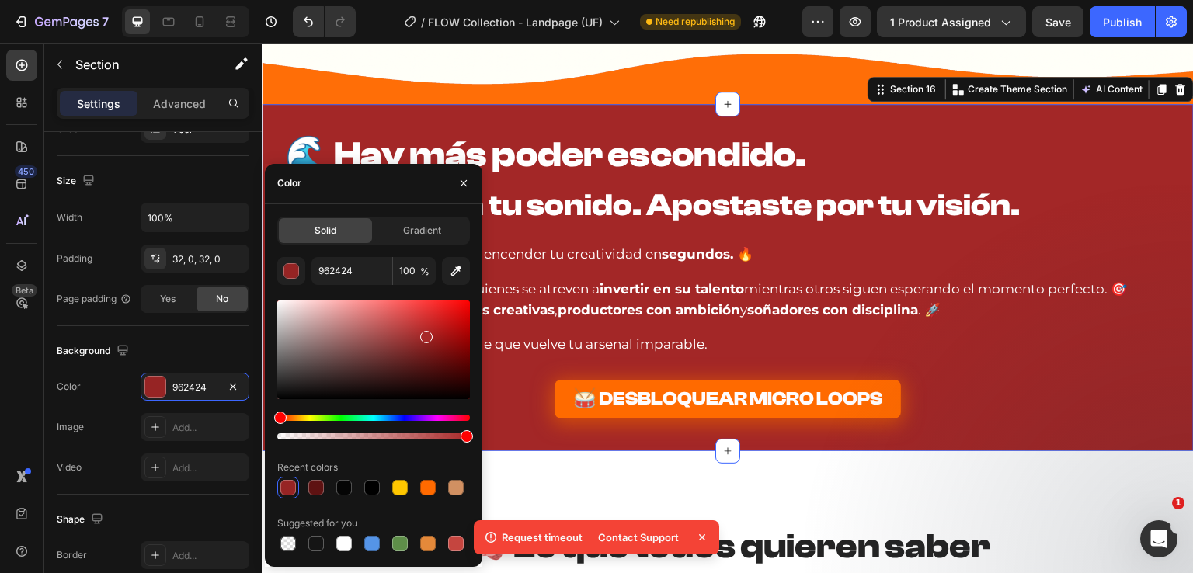
drag, startPoint x: 424, startPoint y: 336, endPoint x: 424, endPoint y: 316, distance: 19.4
click at [424, 317] on div at bounding box center [373, 350] width 193 height 99
drag, startPoint x: 419, startPoint y: 332, endPoint x: 424, endPoint y: 349, distance: 17.7
click at [423, 344] on div at bounding box center [422, 344] width 12 height 12
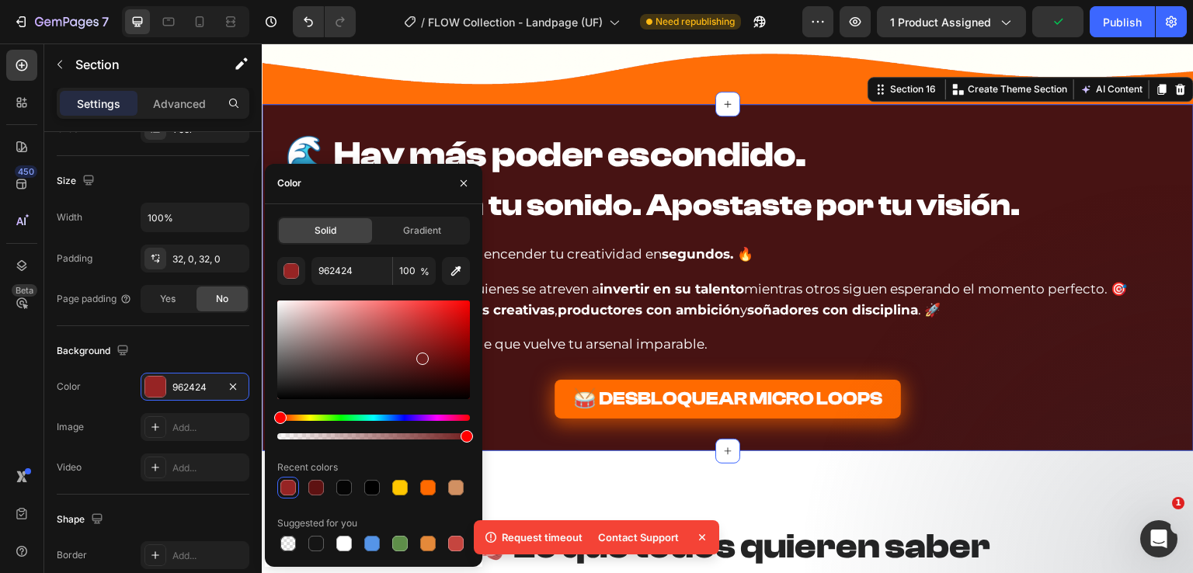
drag, startPoint x: 421, startPoint y: 355, endPoint x: 416, endPoint y: 371, distance: 17.0
click at [416, 365] on div at bounding box center [422, 359] width 12 height 12
drag, startPoint x: 416, startPoint y: 376, endPoint x: 412, endPoint y: 390, distance: 14.3
click at [412, 388] on div at bounding box center [417, 381] width 12 height 12
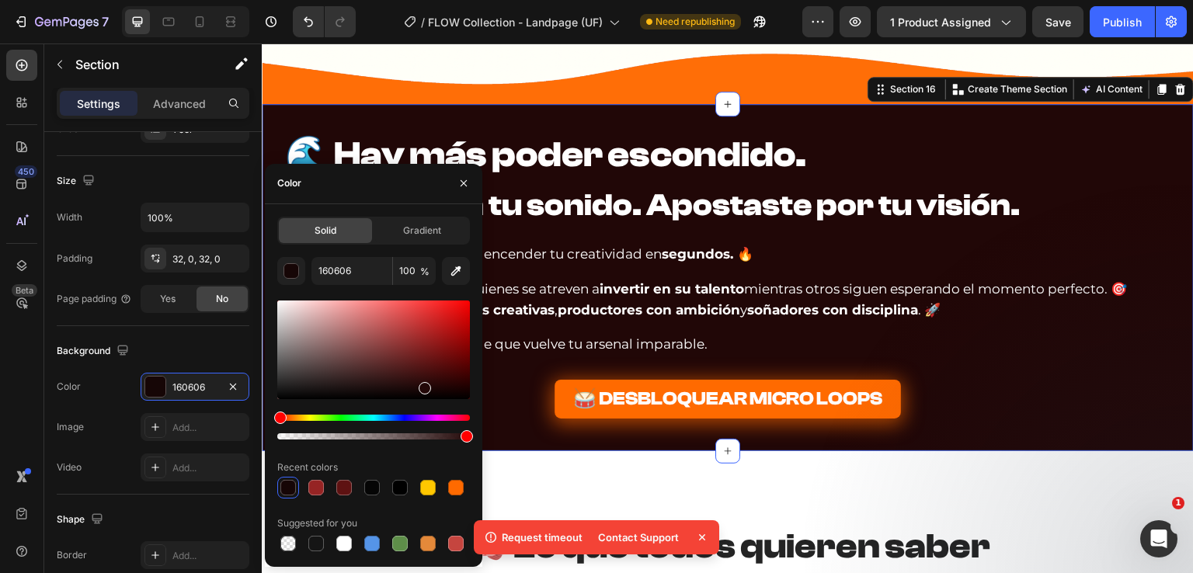
drag, startPoint x: 409, startPoint y: 379, endPoint x: 426, endPoint y: 385, distance: 17.5
click at [426, 385] on div at bounding box center [373, 350] width 193 height 99
drag, startPoint x: 426, startPoint y: 386, endPoint x: 412, endPoint y: 384, distance: 14.1
click at [412, 384] on div at bounding box center [415, 388] width 12 height 12
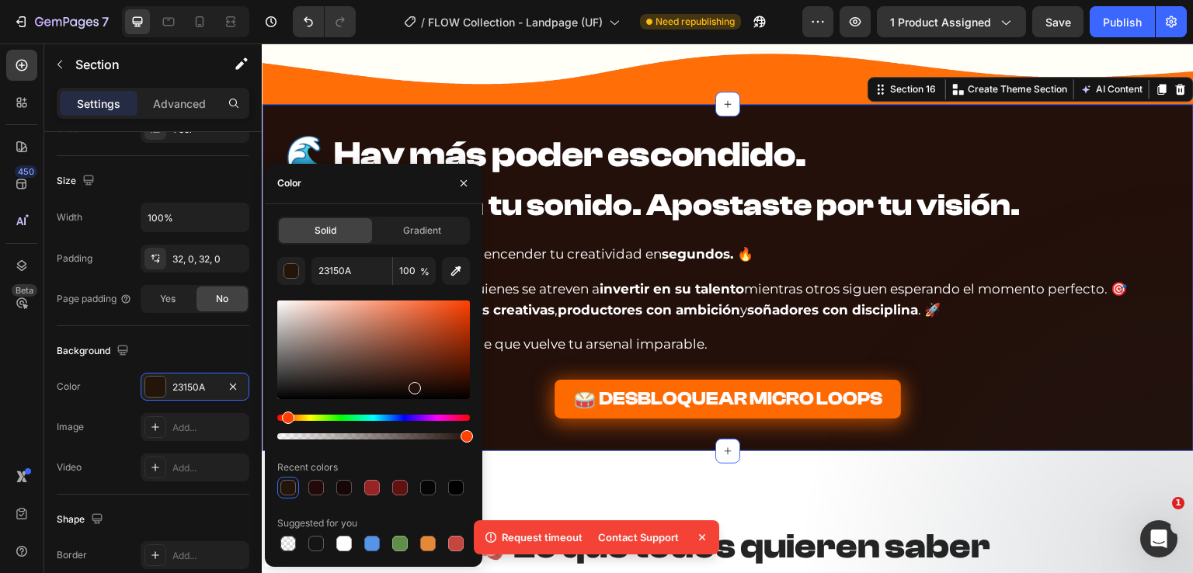
drag, startPoint x: 280, startPoint y: 419, endPoint x: 289, endPoint y: 418, distance: 9.4
click at [286, 419] on div "Hue" at bounding box center [288, 418] width 12 height 12
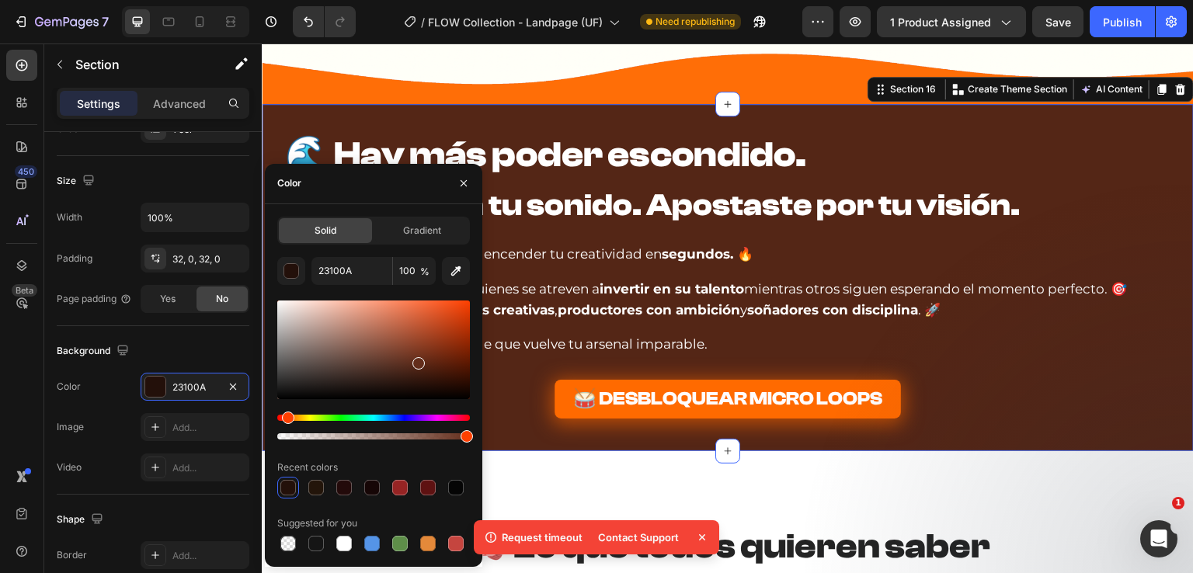
drag, startPoint x: 421, startPoint y: 381, endPoint x: 417, endPoint y: 360, distance: 21.3
click at [417, 360] on div at bounding box center [373, 350] width 193 height 99
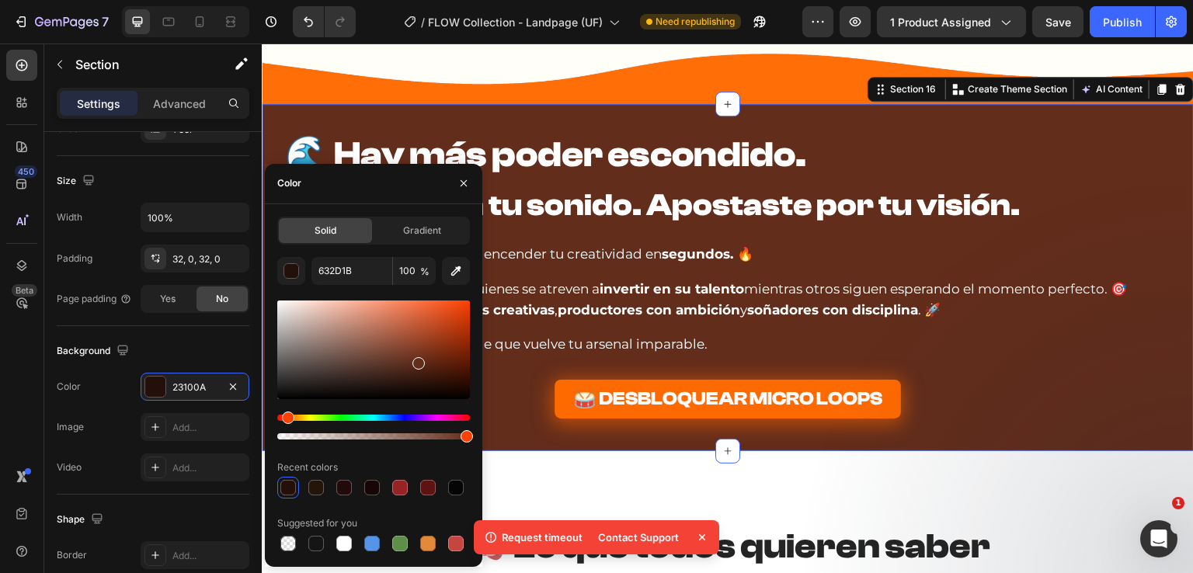
click at [412, 357] on div at bounding box center [418, 363] width 12 height 12
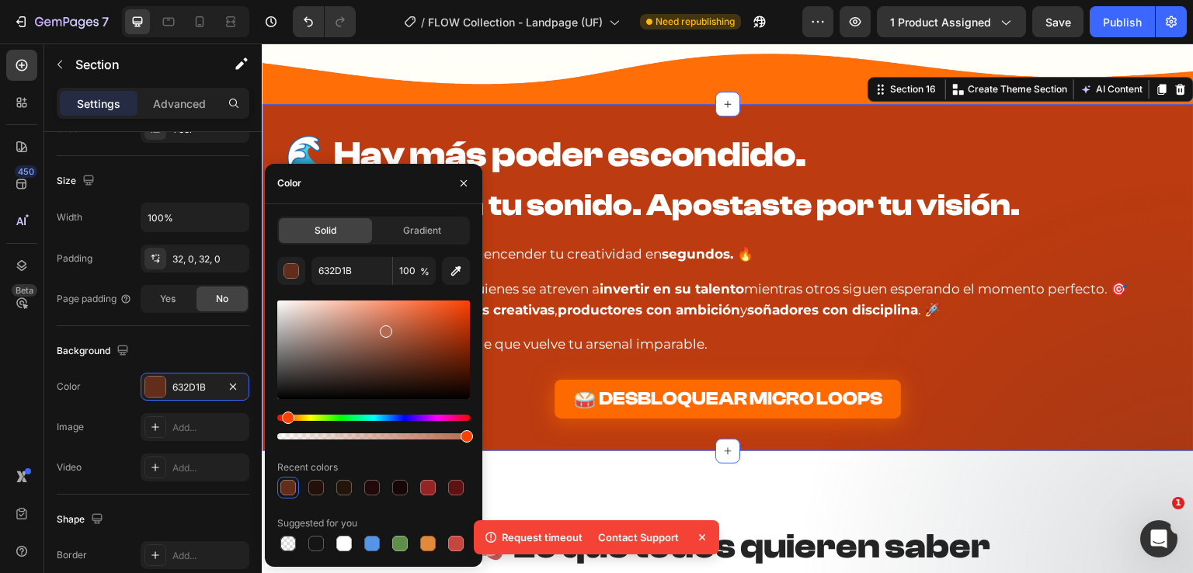
drag, startPoint x: 646, startPoint y: 372, endPoint x: 484, endPoint y: 318, distance: 171.0
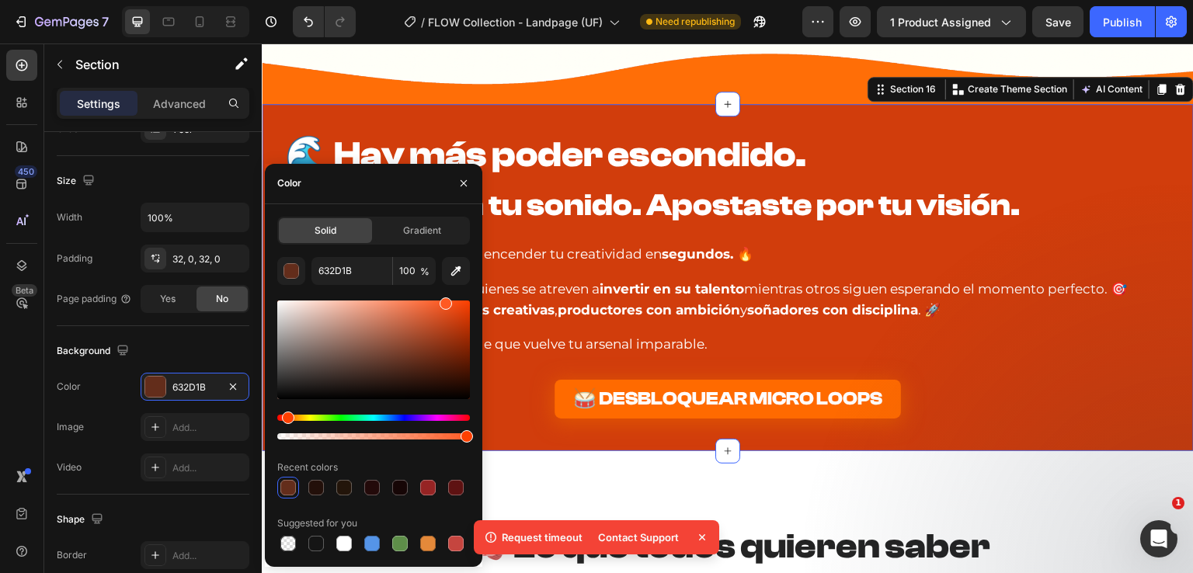
drag, startPoint x: 461, startPoint y: 321, endPoint x: 444, endPoint y: 287, distance: 38.2
click at [444, 287] on div "632D1B 100 % Recent colors Suggested for you" at bounding box center [373, 405] width 193 height 297
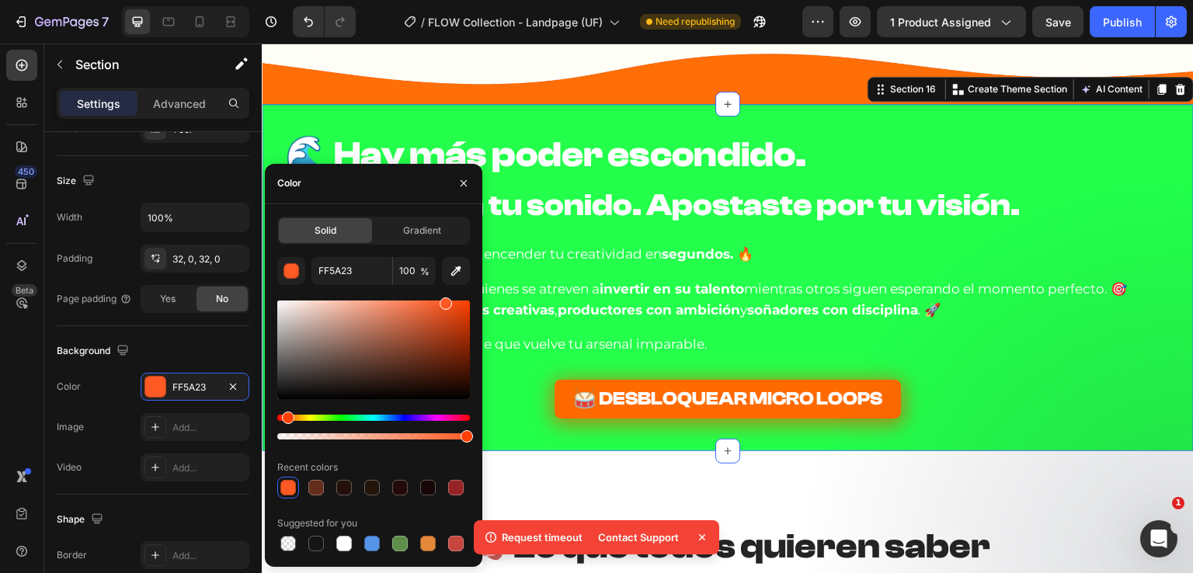
click at [348, 417] on div "Hue" at bounding box center [373, 418] width 193 height 6
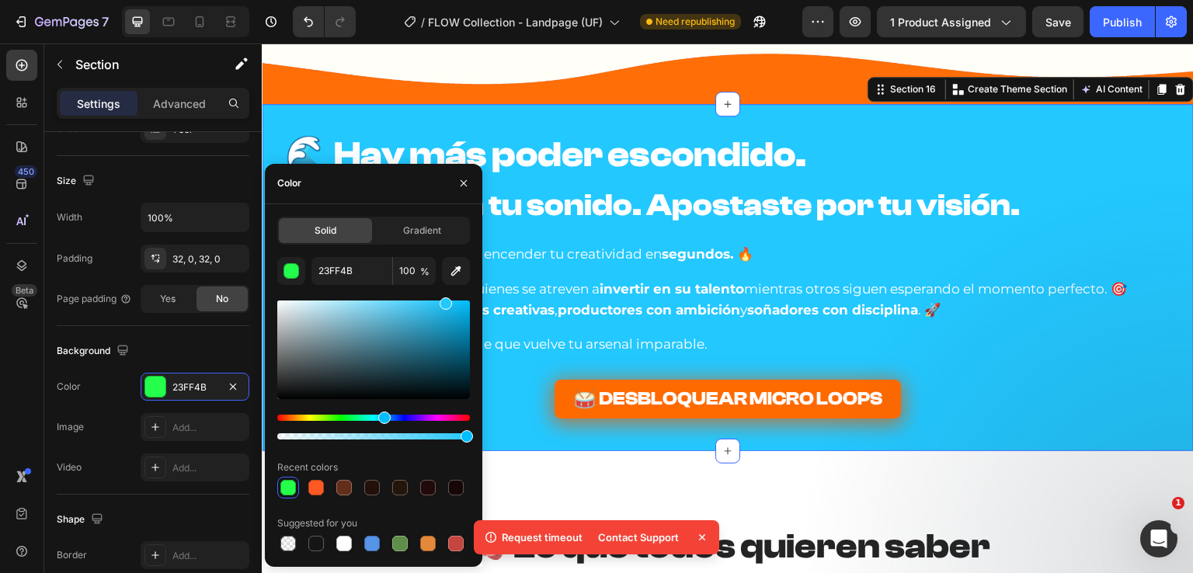
drag, startPoint x: 361, startPoint y: 417, endPoint x: 382, endPoint y: 417, distance: 21.0
click at [382, 417] on div "Hue" at bounding box center [384, 418] width 12 height 12
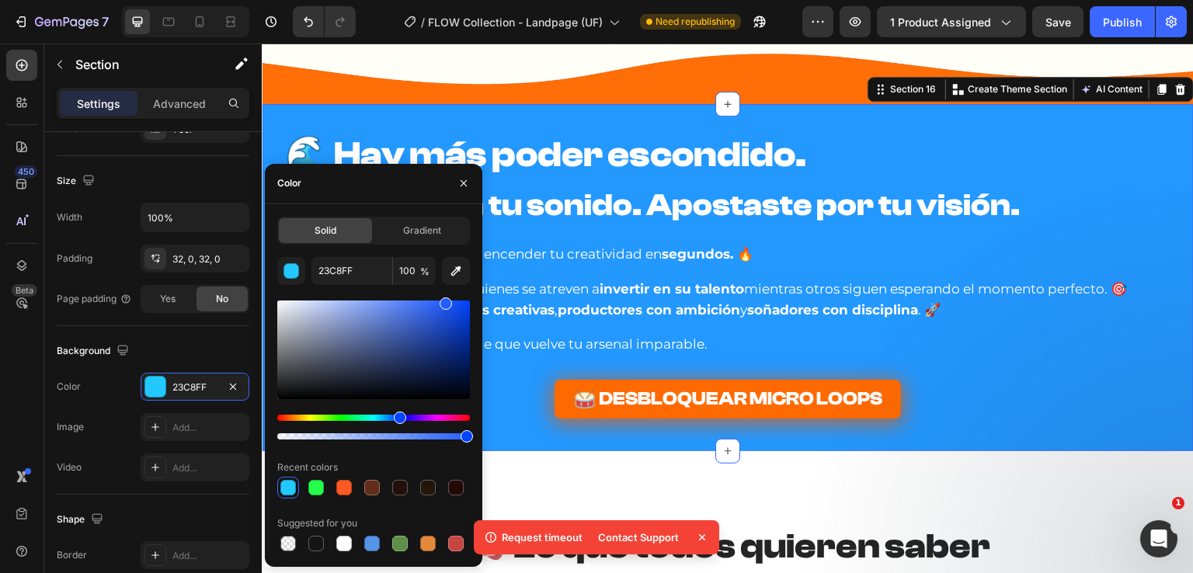
drag, startPoint x: 382, startPoint y: 416, endPoint x: 398, endPoint y: 416, distance: 15.6
click at [398, 416] on div "Hue" at bounding box center [400, 418] width 12 height 12
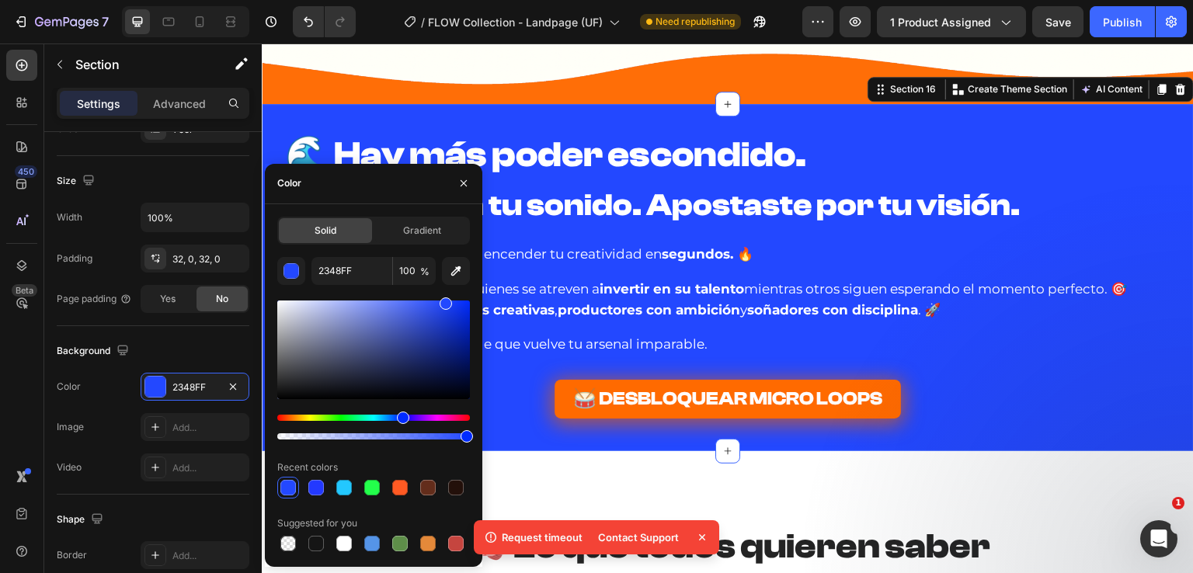
click at [401, 416] on div "Hue" at bounding box center [403, 418] width 12 height 12
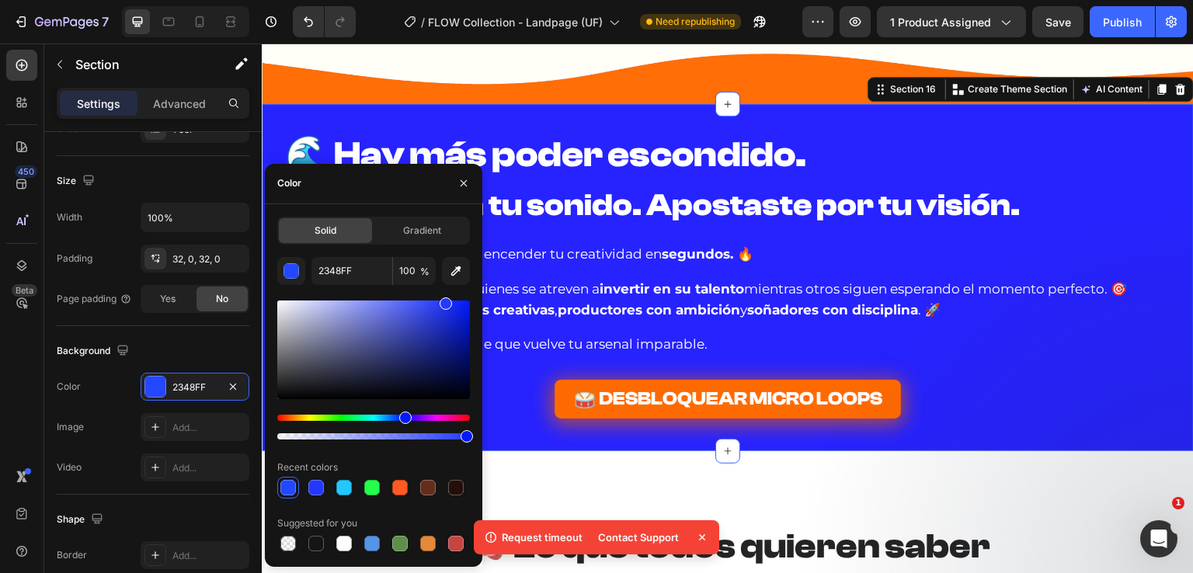
drag, startPoint x: 401, startPoint y: 416, endPoint x: 410, endPoint y: 416, distance: 9.3
click at [410, 416] on div "Hue" at bounding box center [405, 418] width 12 height 12
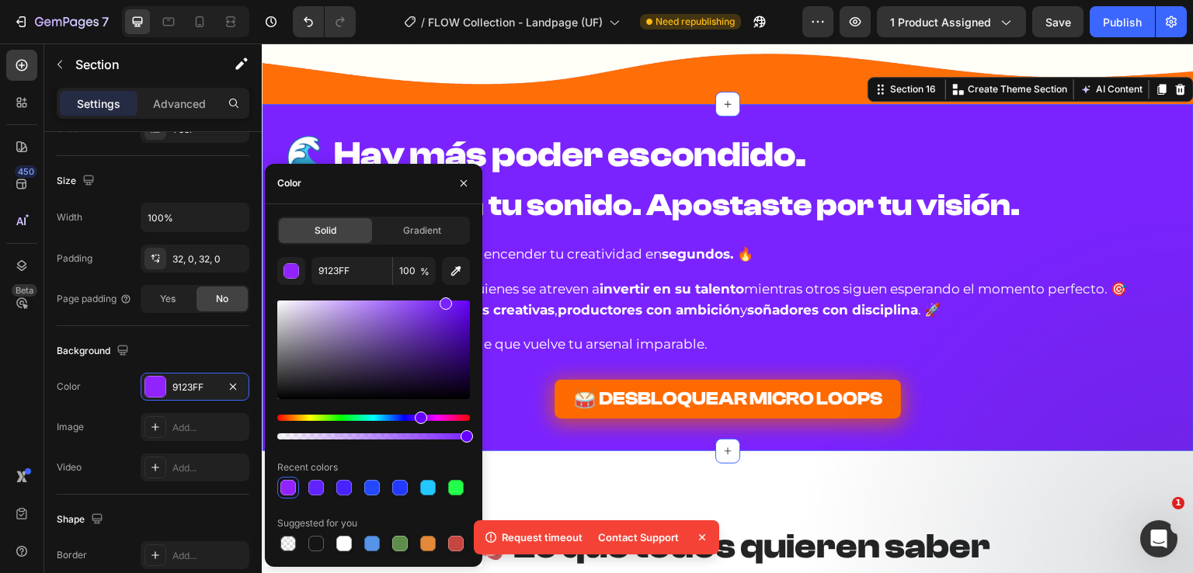
drag, startPoint x: 412, startPoint y: 416, endPoint x: 419, endPoint y: 415, distance: 7.8
click at [419, 415] on div "Hue" at bounding box center [421, 418] width 12 height 12
click at [459, 276] on icon "button" at bounding box center [456, 271] width 16 height 16
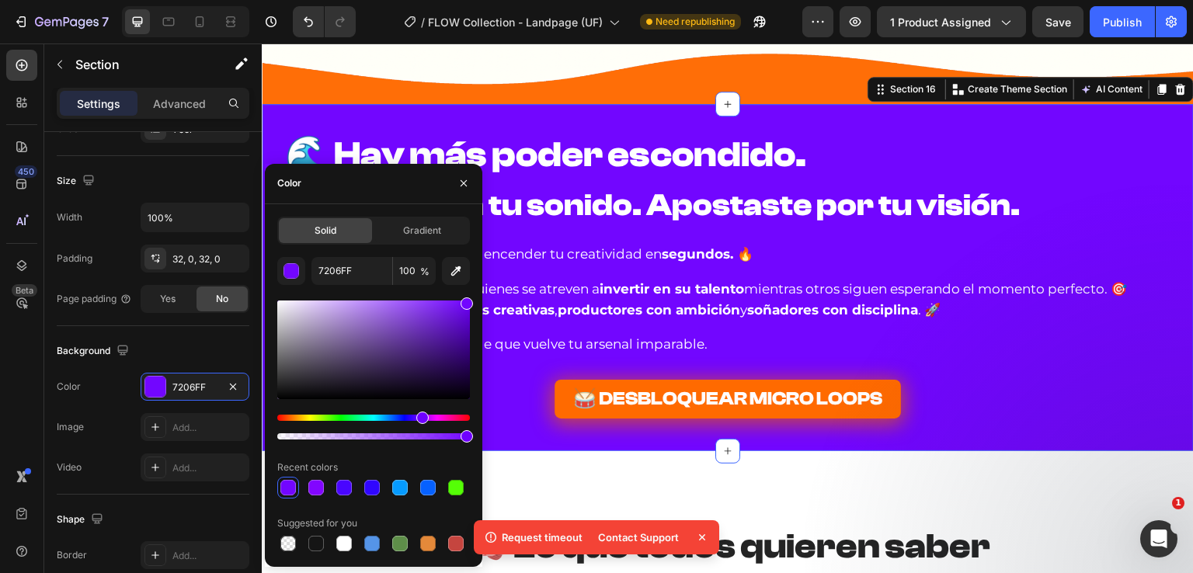
drag, startPoint x: 295, startPoint y: 420, endPoint x: 420, endPoint y: 417, distance: 125.1
click at [420, 417] on div "Hue" at bounding box center [422, 418] width 12 height 12
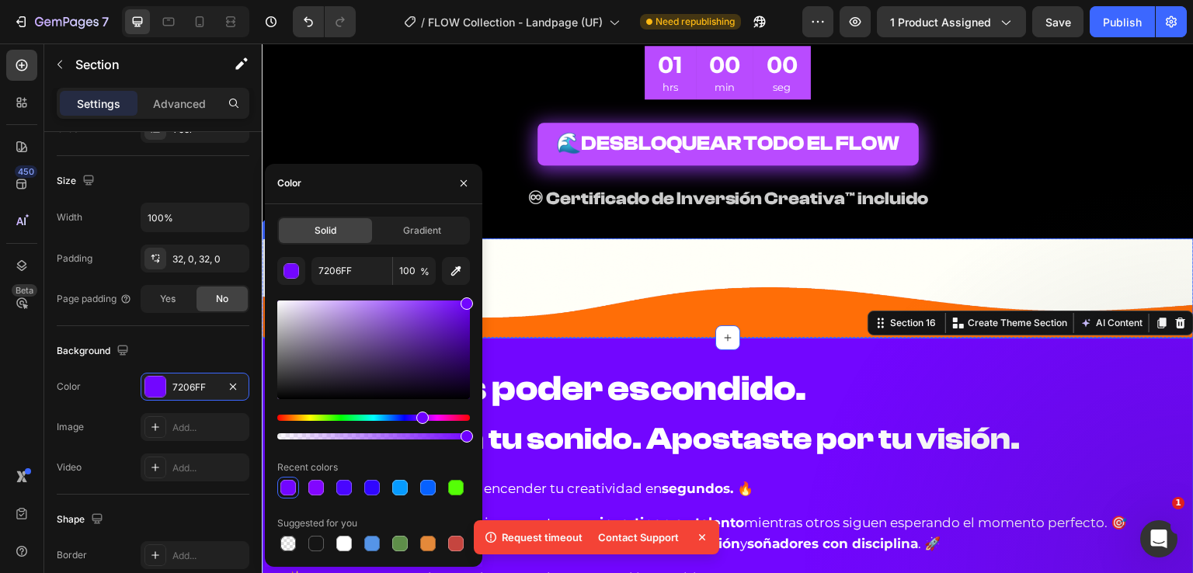
scroll to position [8526, 0]
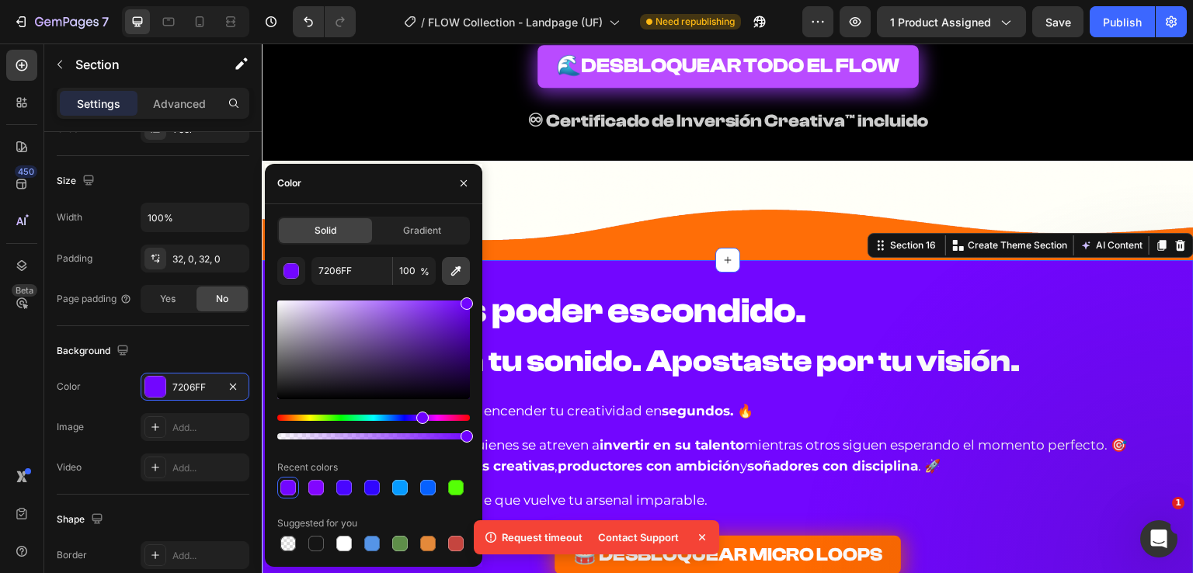
click at [456, 274] on icon "button" at bounding box center [456, 271] width 16 height 16
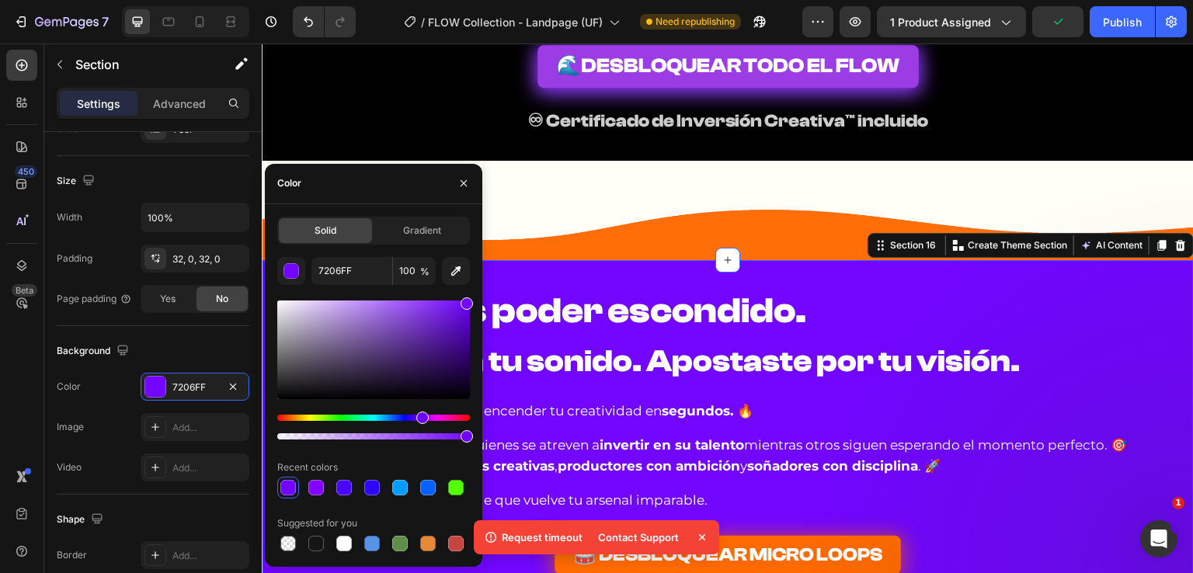
type input "B94BFF"
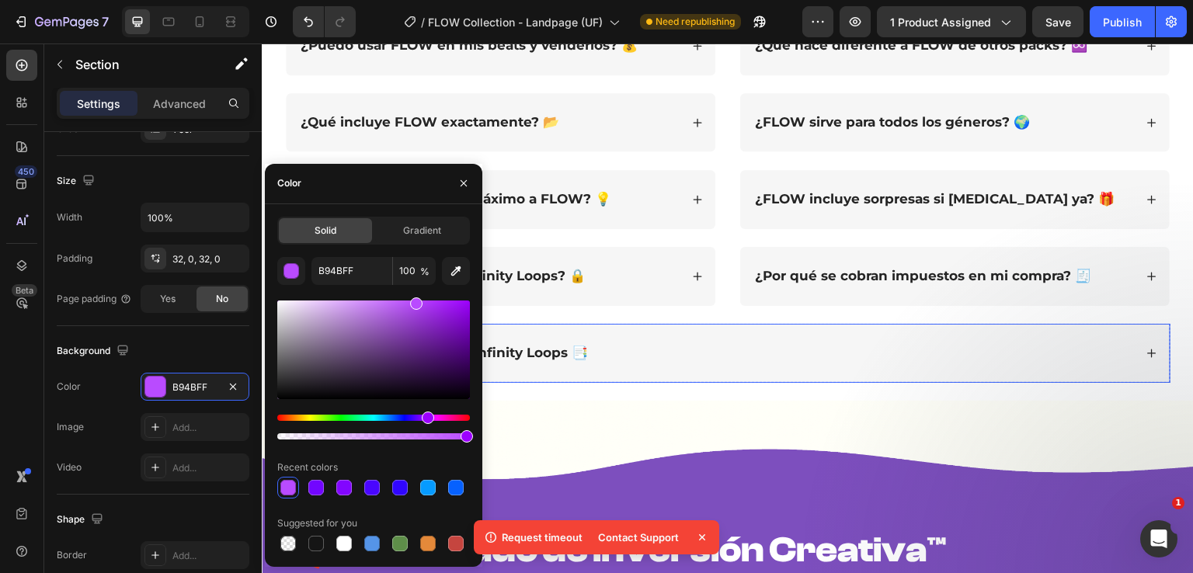
scroll to position [9536, 0]
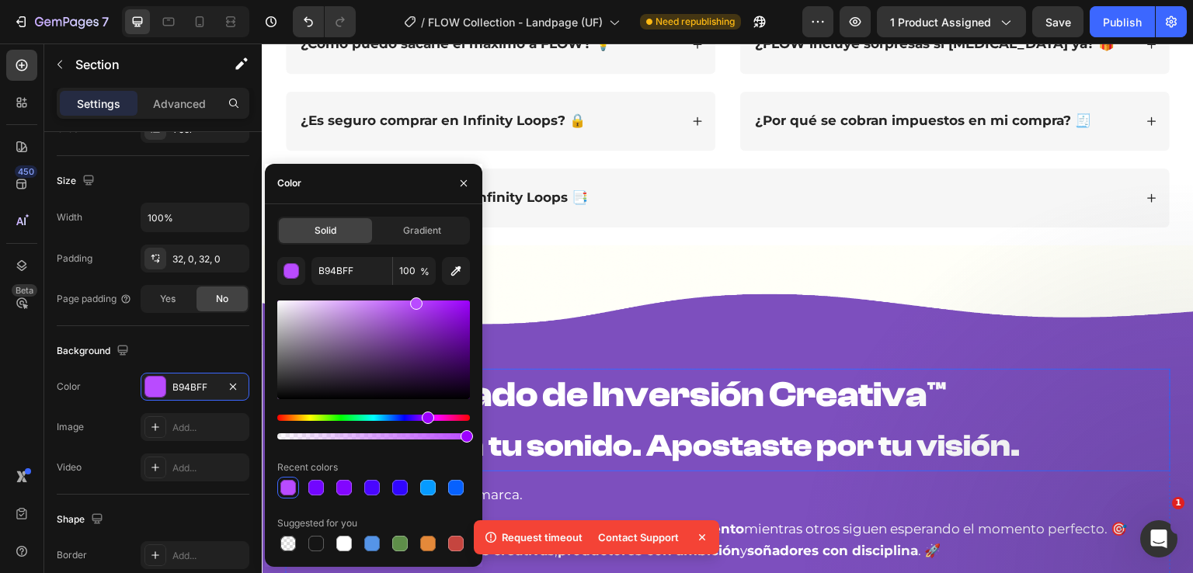
click at [624, 369] on h2 "🔖 Certificado de Inversión Creativa™ Invertiste en tu sonido. Apostaste por tu …" at bounding box center [727, 420] width 885 height 103
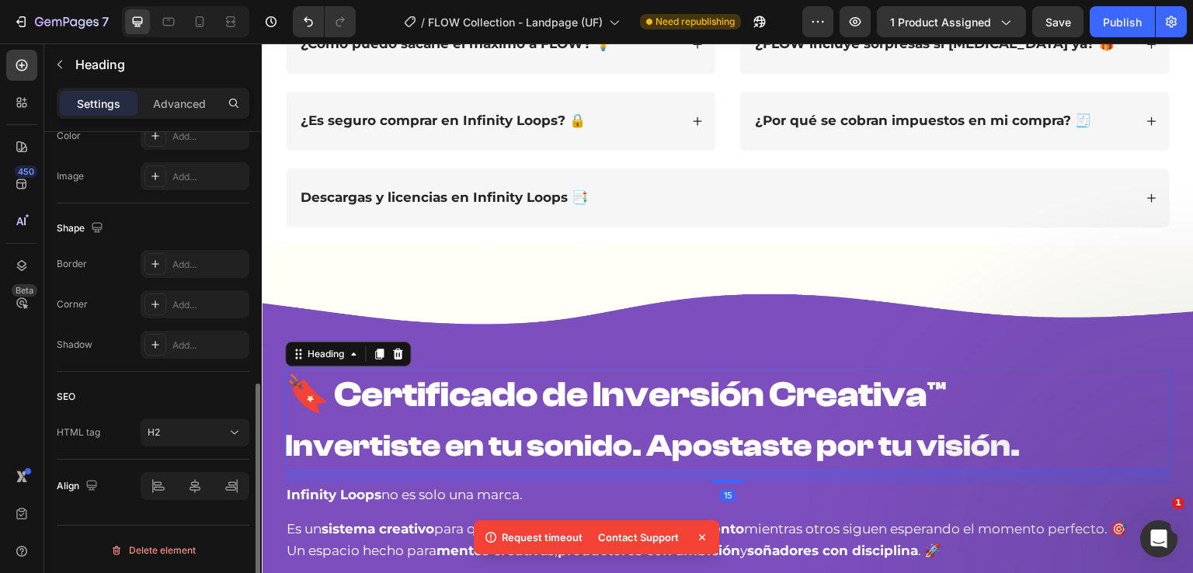
scroll to position [0, 0]
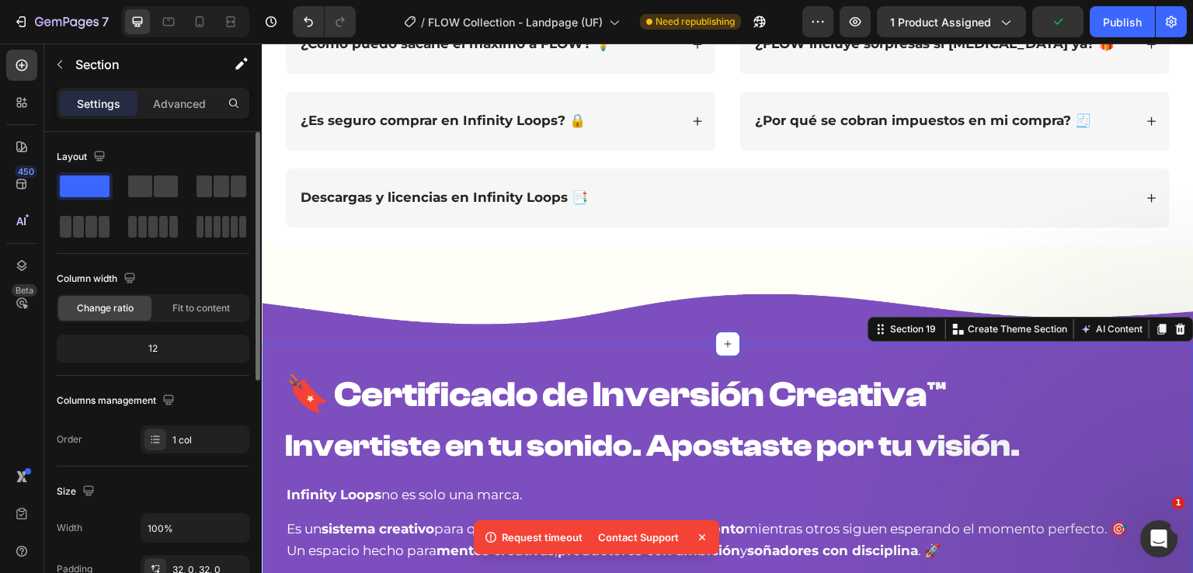
scroll to position [461, 0]
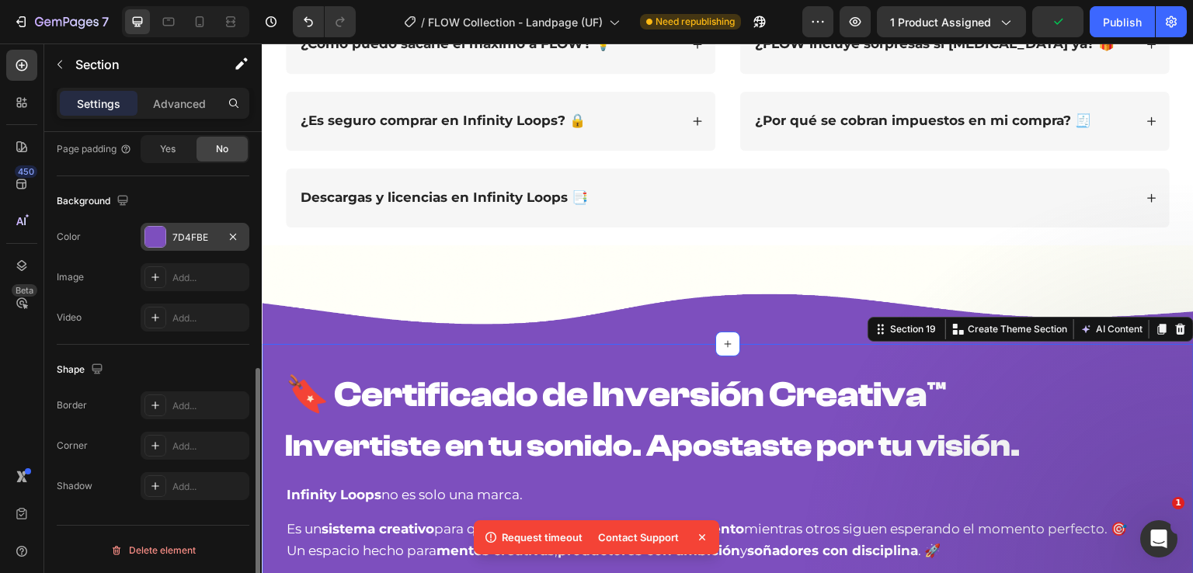
click at [169, 232] on div "7D4FBE" at bounding box center [195, 237] width 109 height 28
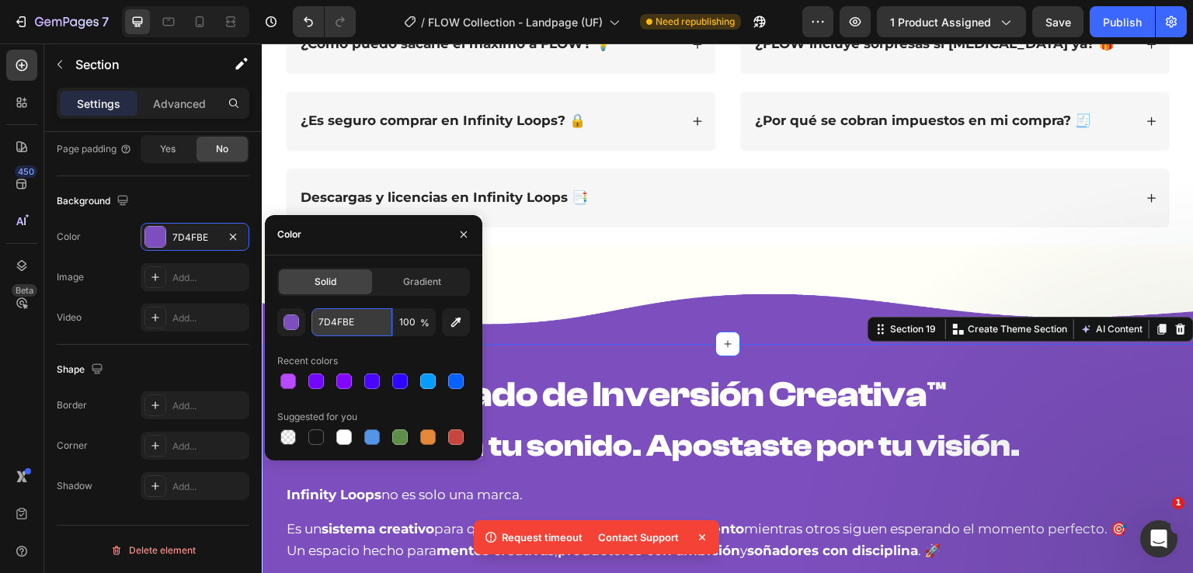
click at [343, 318] on input "7D4FBE" at bounding box center [351, 322] width 81 height 28
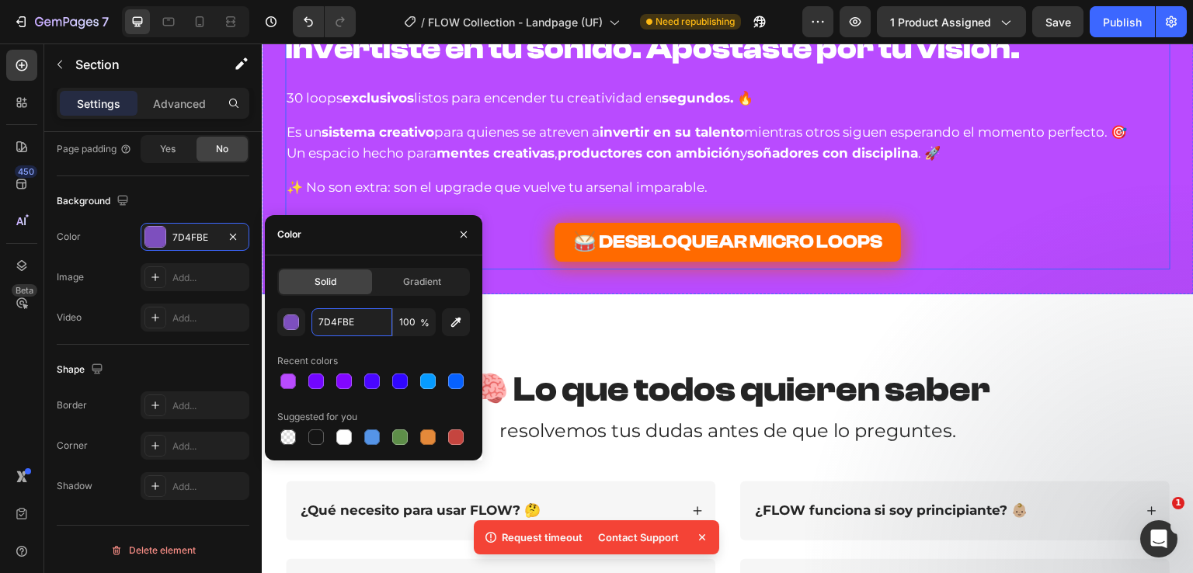
scroll to position [8682, 0]
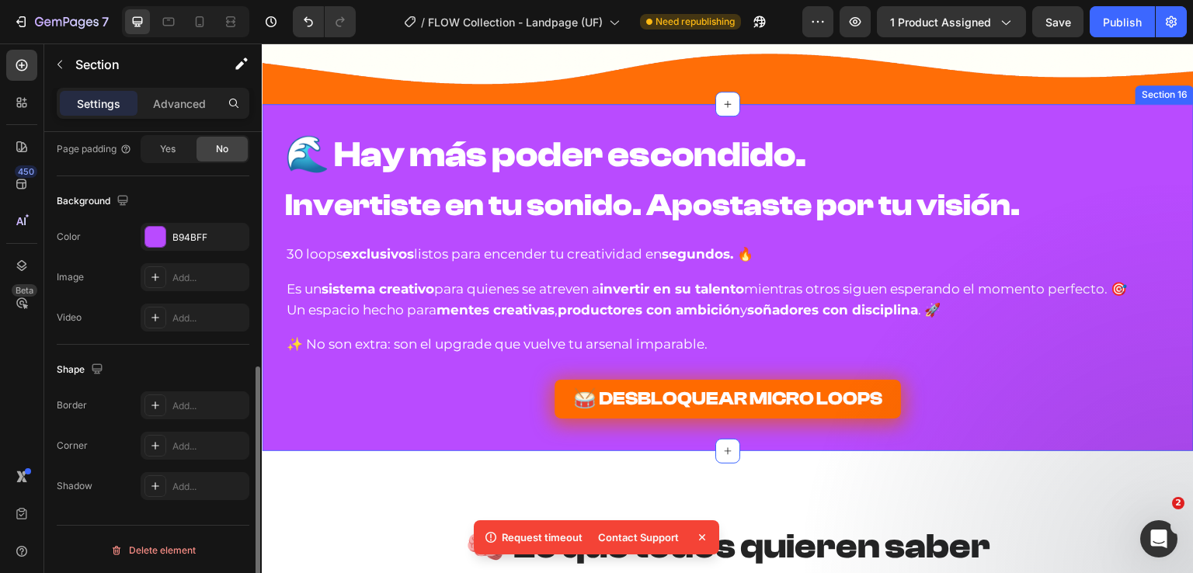
click at [430, 119] on div "🌊 Hay más poder escondido. Invertiste en tu sonido. Apostaste por tu visión. He…" at bounding box center [728, 277] width 932 height 347
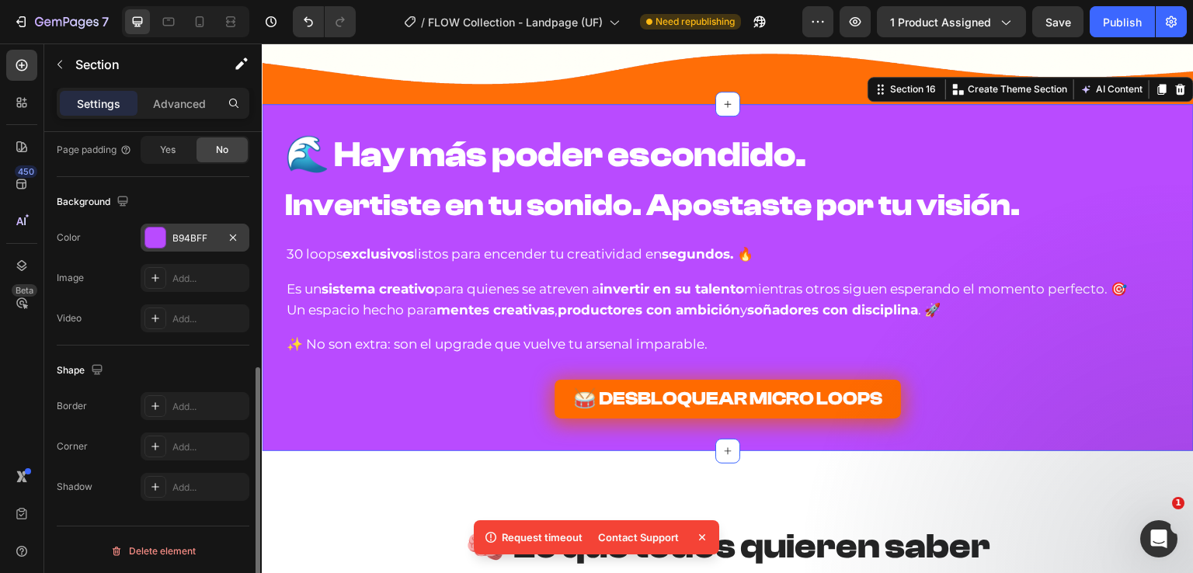
click at [183, 226] on div "B94BFF" at bounding box center [195, 238] width 109 height 28
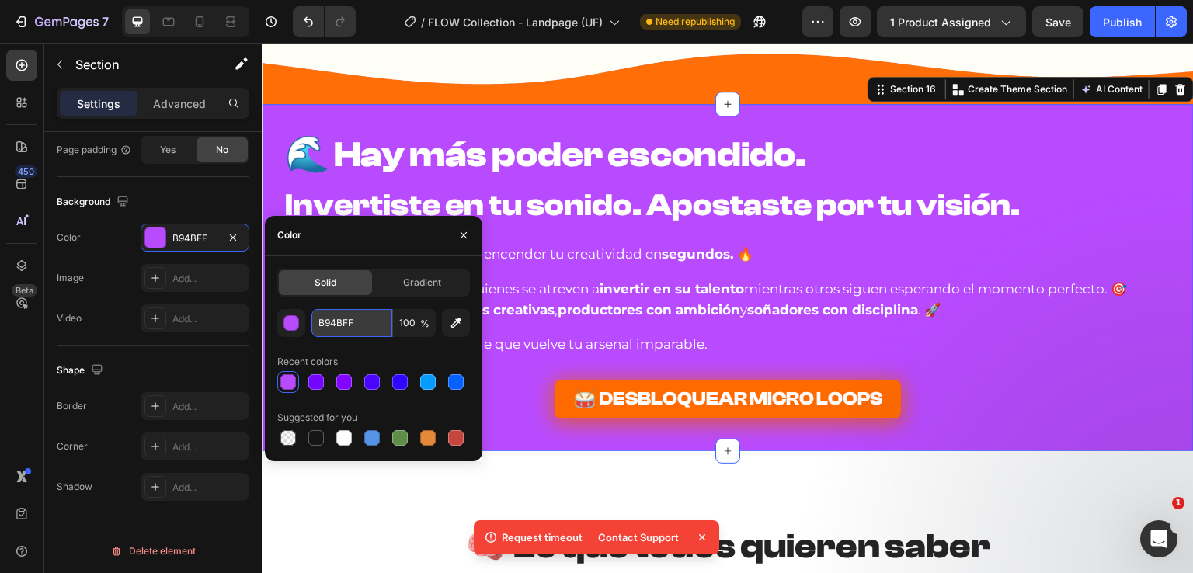
click at [350, 321] on input "B94BFF" at bounding box center [351, 323] width 81 height 28
paste input "7D4FBE"
type input "7D4FBE"
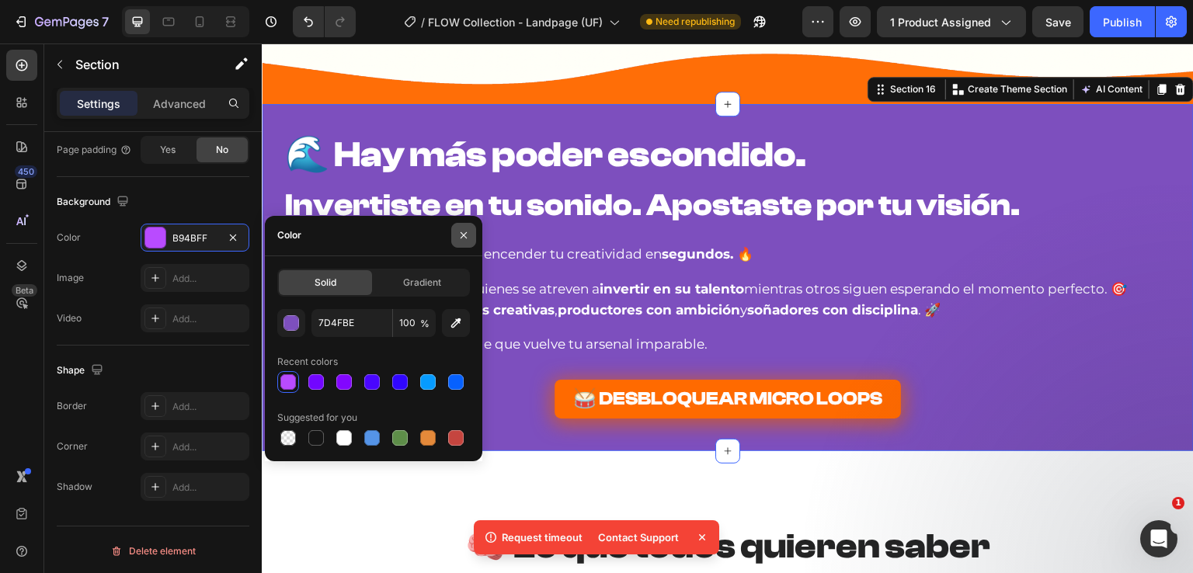
click at [470, 238] on button "button" at bounding box center [463, 235] width 25 height 25
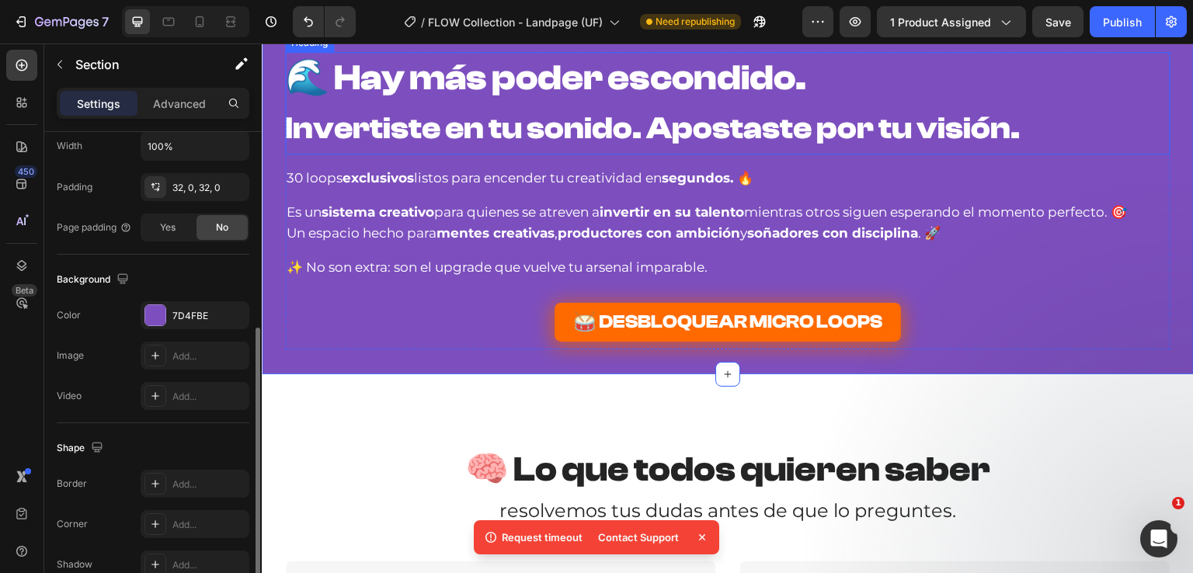
scroll to position [8604, 0]
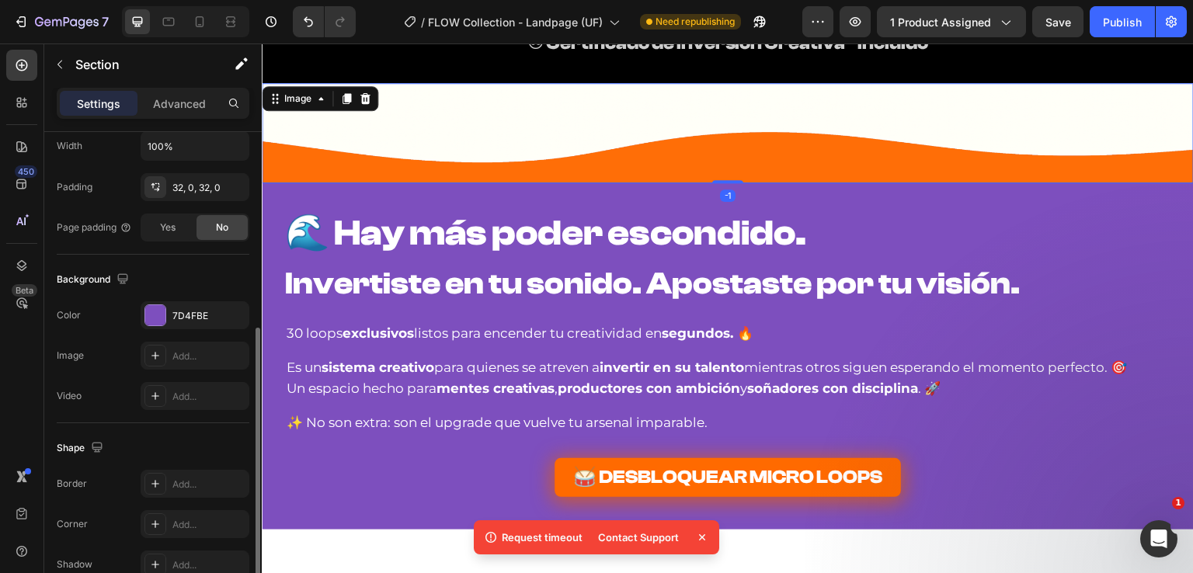
click at [431, 143] on img at bounding box center [728, 133] width 932 height 100
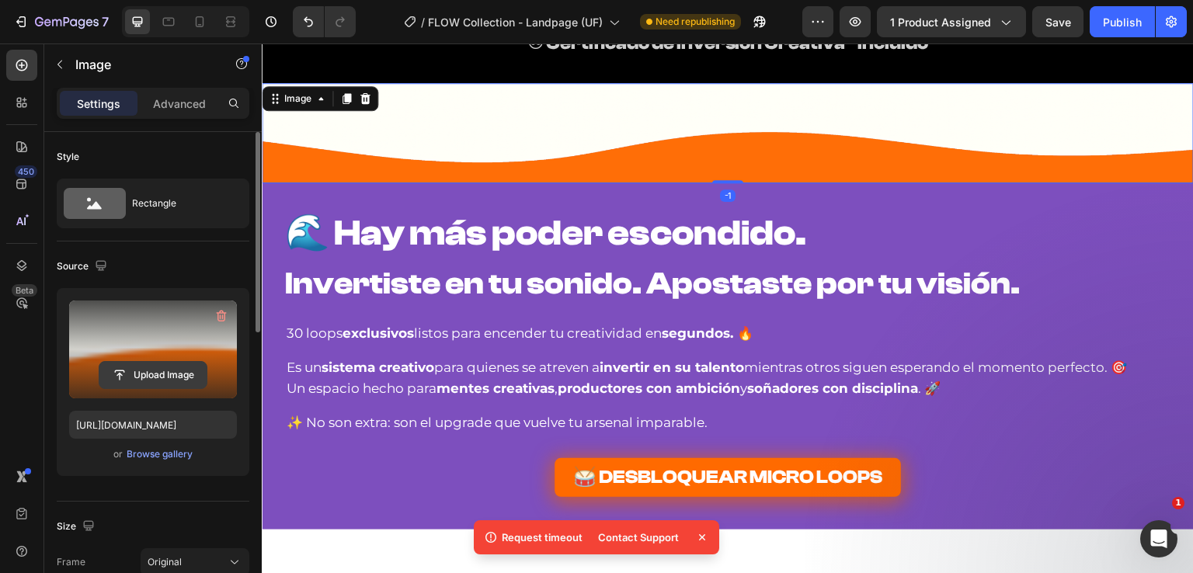
click at [174, 380] on input "file" at bounding box center [152, 375] width 107 height 26
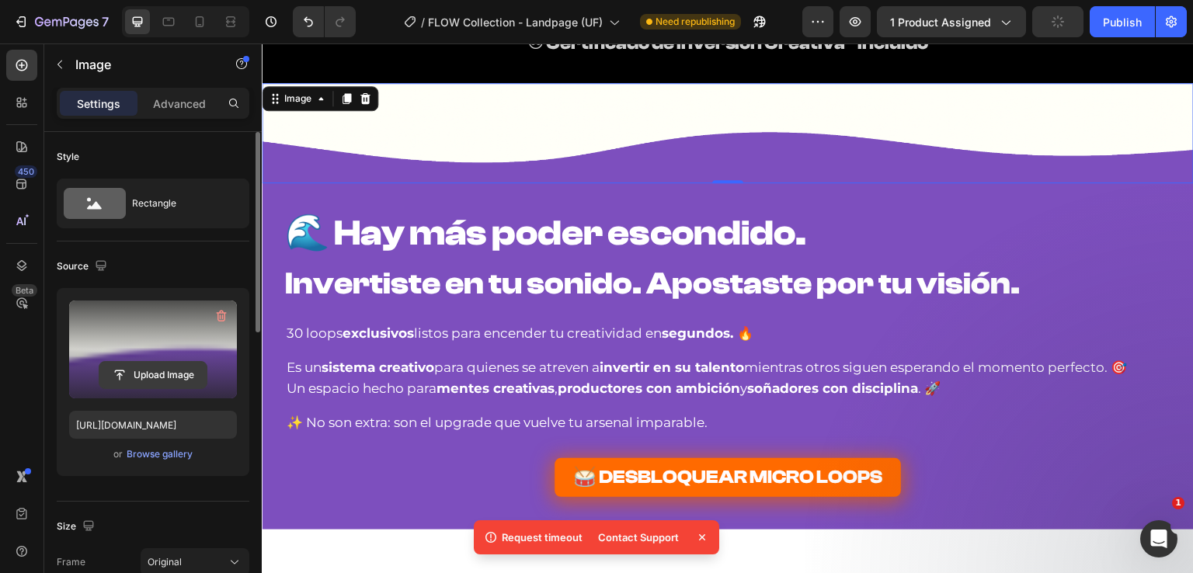
click at [160, 370] on input "file" at bounding box center [152, 375] width 107 height 26
click at [164, 369] on input "file" at bounding box center [152, 375] width 107 height 26
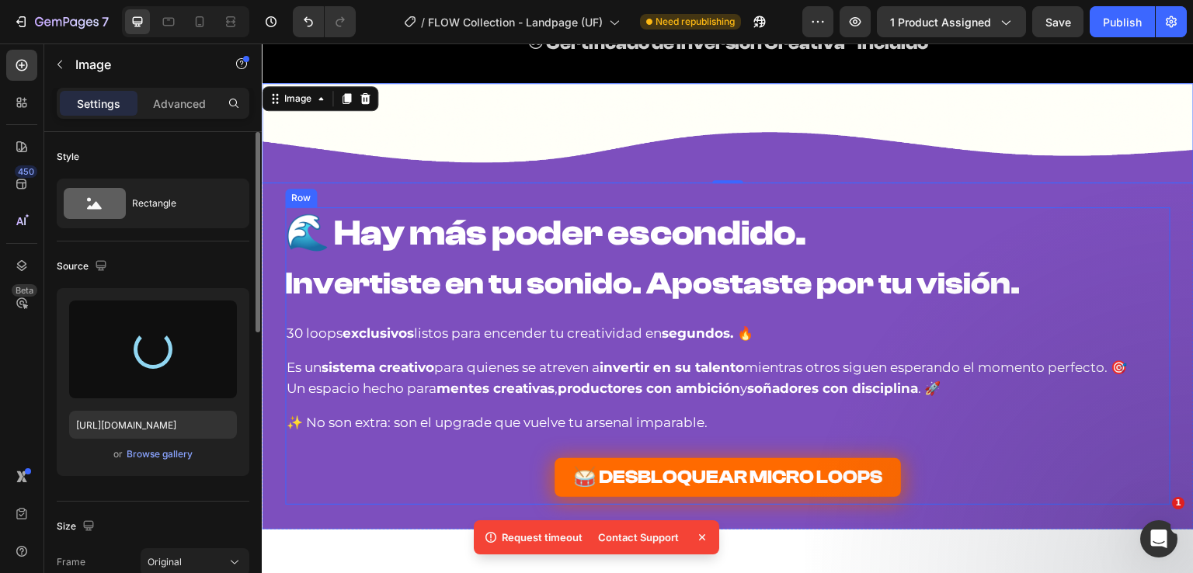
type input "https://cdn.shopify.com/s/files/1/0760/5492/1460/files/gempages_569876553295463…"
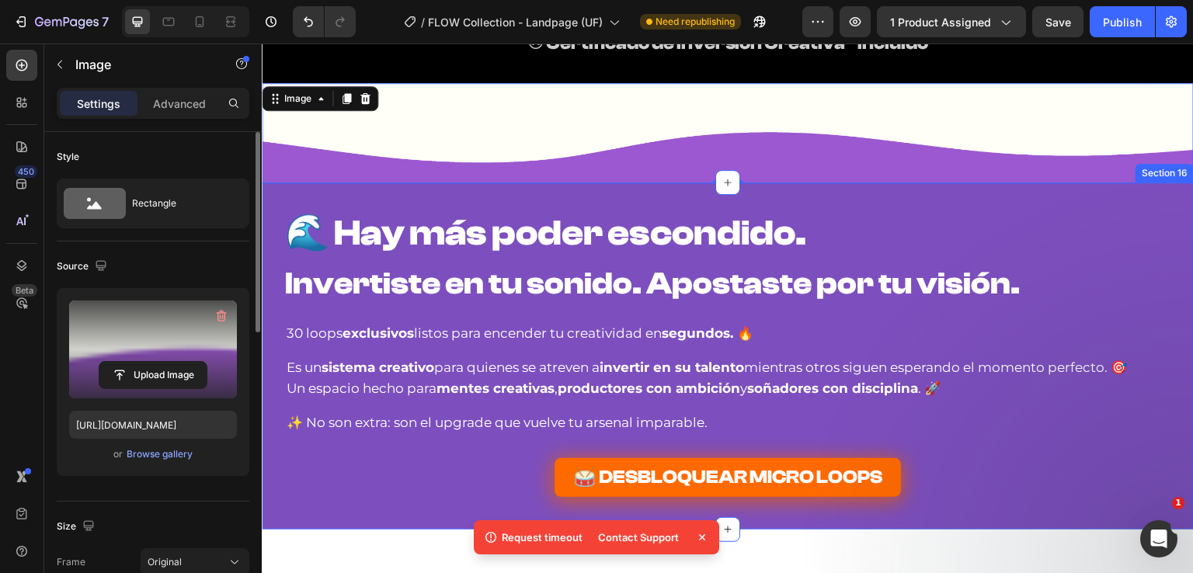
click at [374, 190] on div "🌊 Hay más poder escondido. Invertiste en tu sonido. Apostaste por tu visión. He…" at bounding box center [728, 356] width 932 height 347
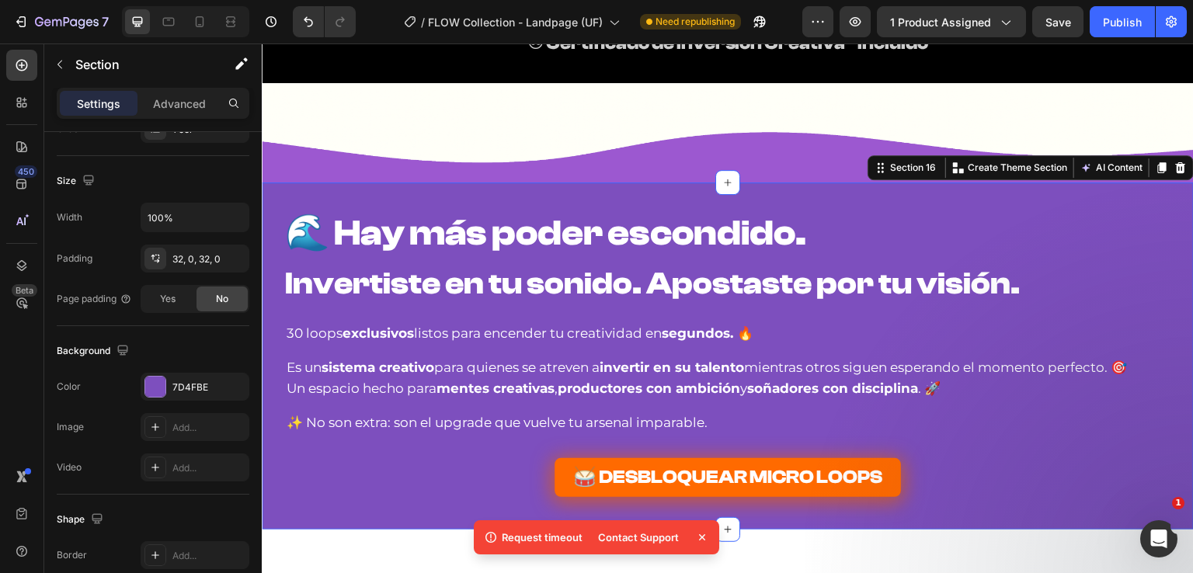
scroll to position [388, 0]
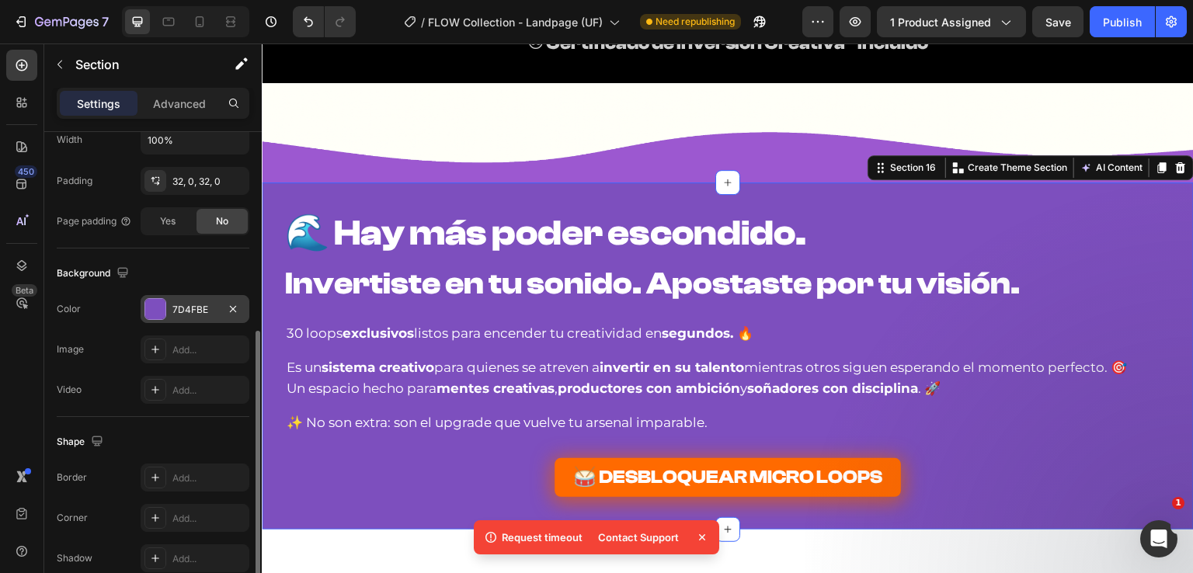
click at [205, 308] on div "7D4FBE" at bounding box center [194, 310] width 45 height 14
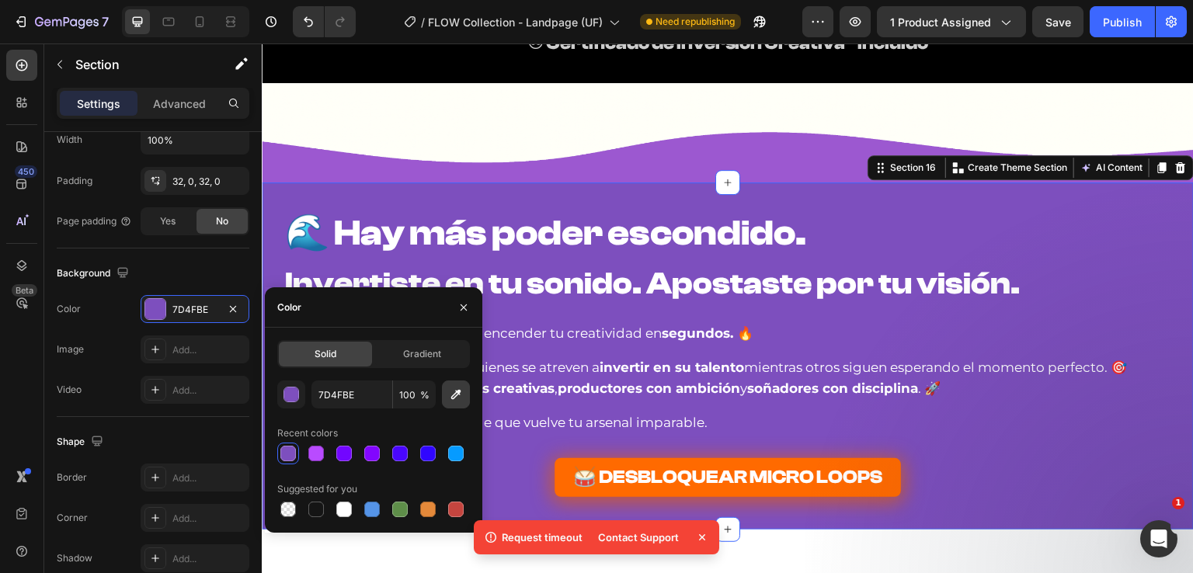
click at [444, 388] on button "button" at bounding box center [456, 395] width 28 height 28
type input "9C59CF"
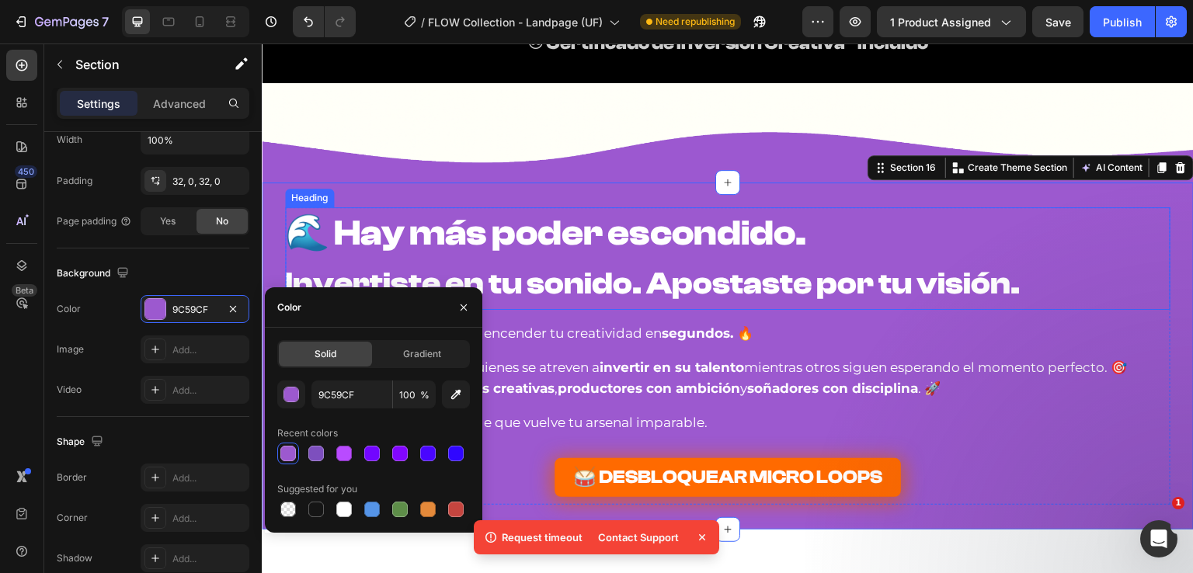
click at [806, 224] on h2 "🌊 Hay más poder escondido. Invertiste en tu sonido. Apostaste por tu visión." at bounding box center [727, 258] width 885 height 103
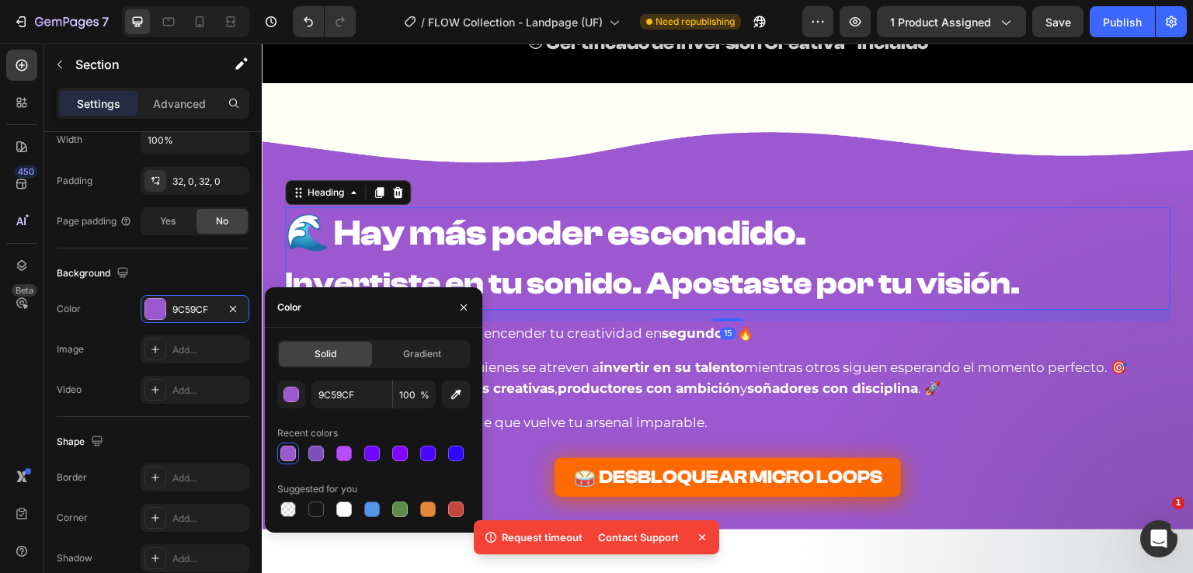
scroll to position [0, 0]
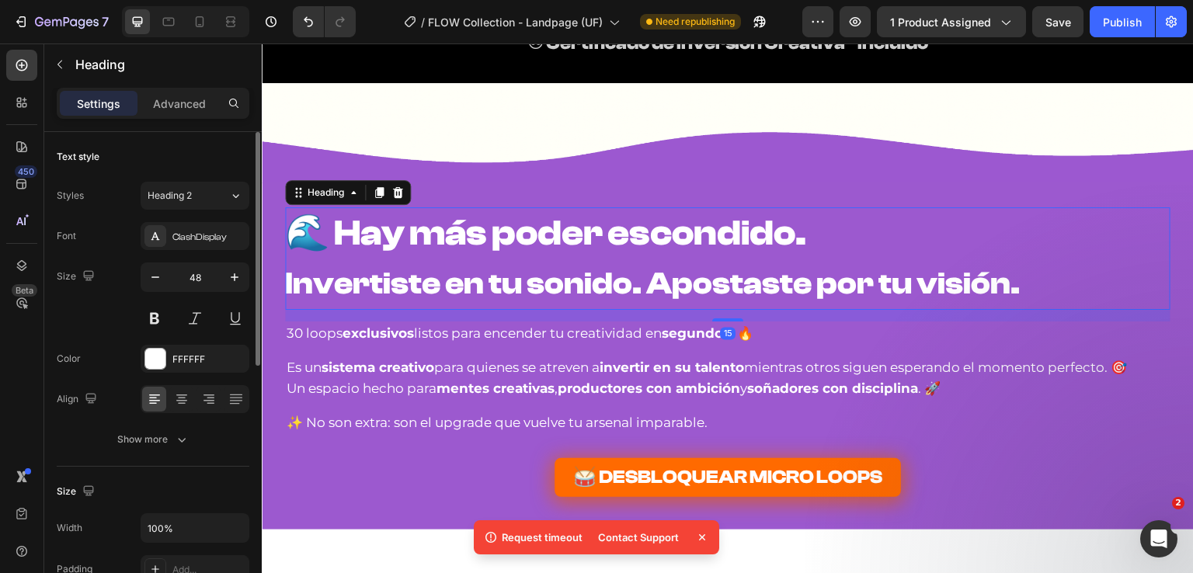
click at [816, 240] on h2 "🌊 Hay más poder escondido. Invertiste en tu sonido. Apostaste por tu visión." at bounding box center [727, 258] width 885 height 103
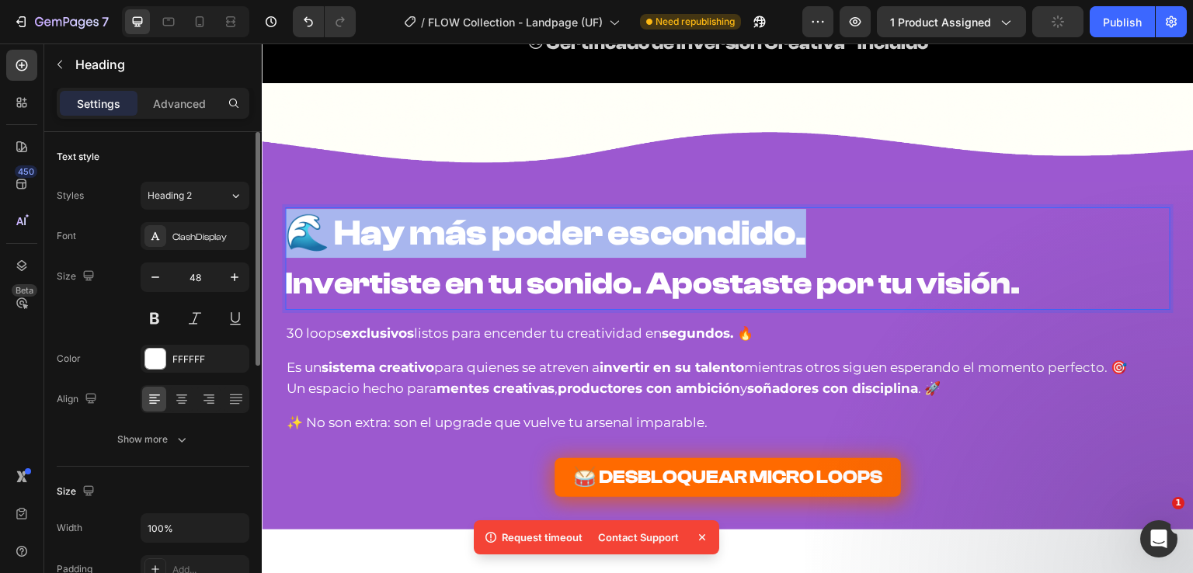
drag, startPoint x: 827, startPoint y: 236, endPoint x: 191, endPoint y: 233, distance: 636.2
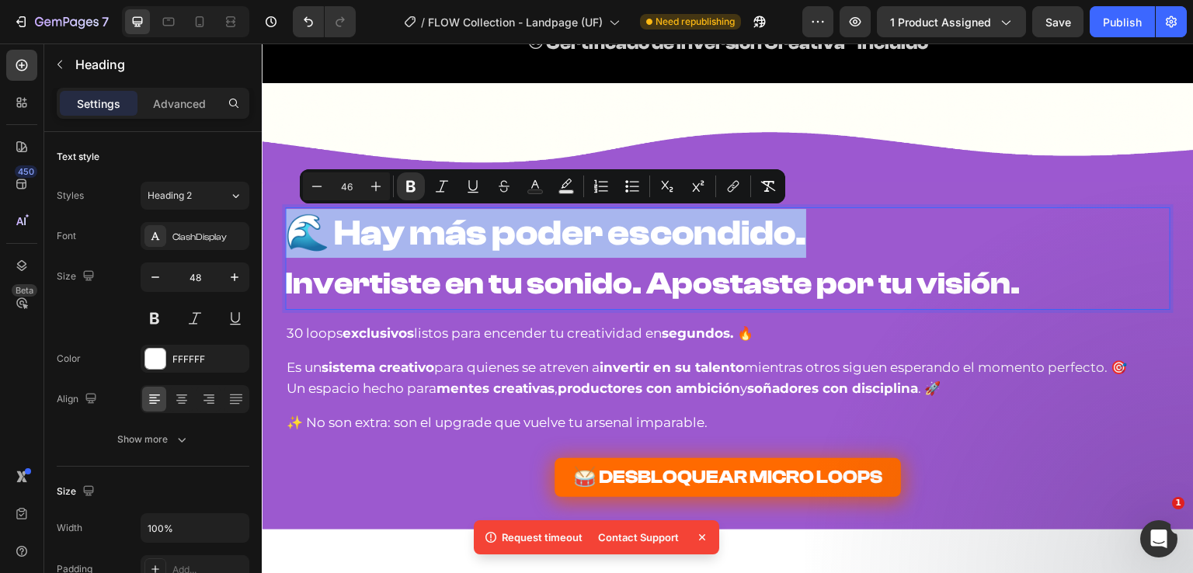
type input "40"
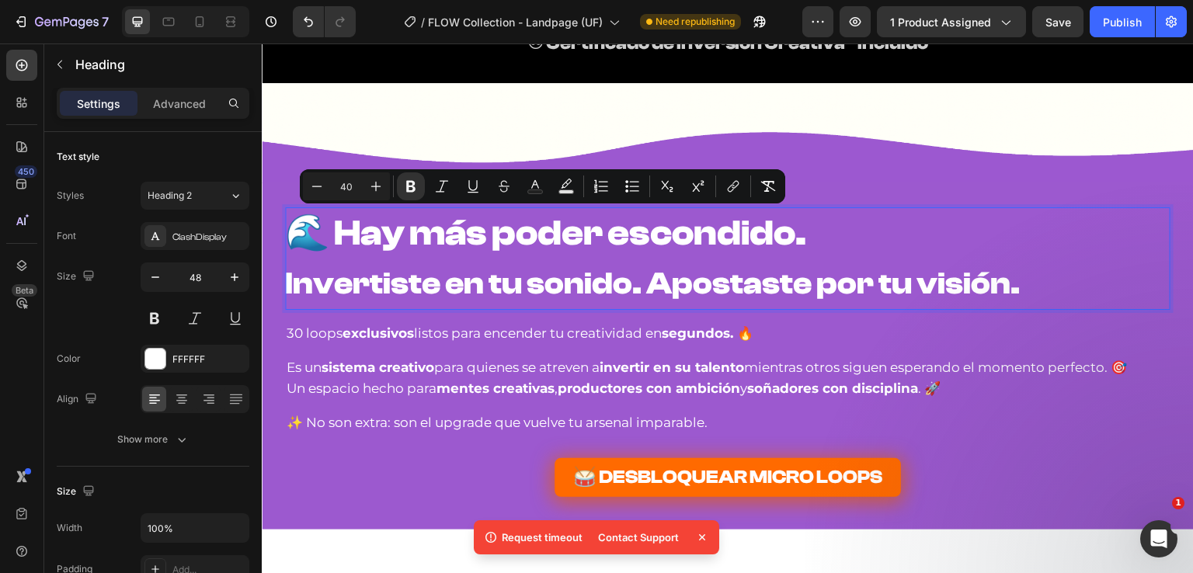
click at [978, 292] on strong "Invertiste en tu sonido. Apostaste por tu visión." at bounding box center [652, 284] width 735 height 36
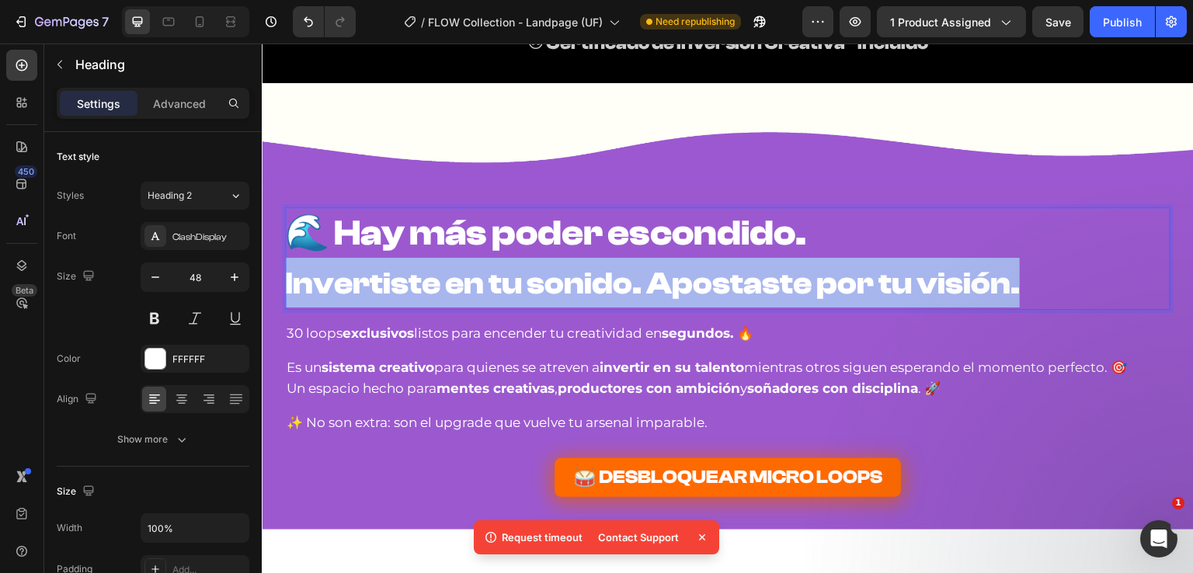
drag, startPoint x: 1016, startPoint y: 287, endPoint x: 220, endPoint y: 280, distance: 796.2
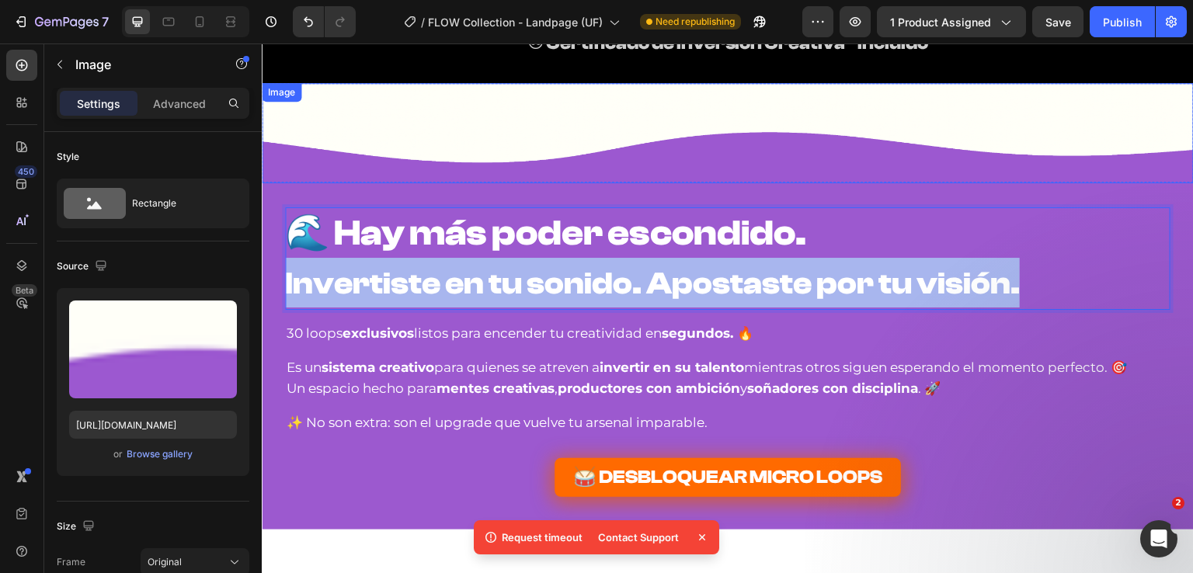
click at [314, 166] on img at bounding box center [728, 133] width 932 height 100
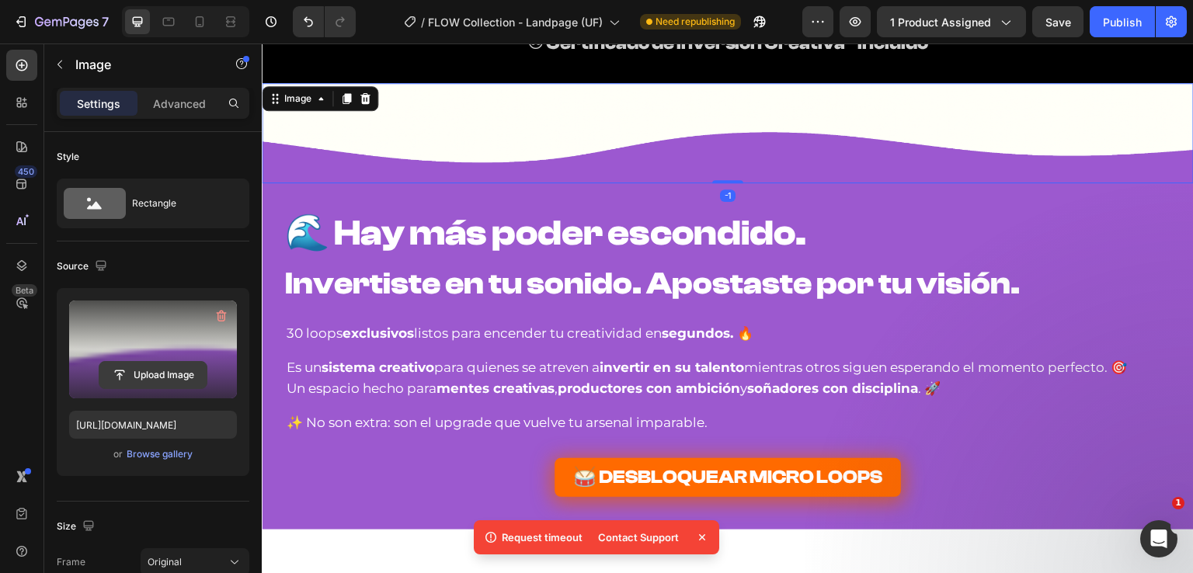
click at [146, 374] on input "file" at bounding box center [152, 375] width 107 height 26
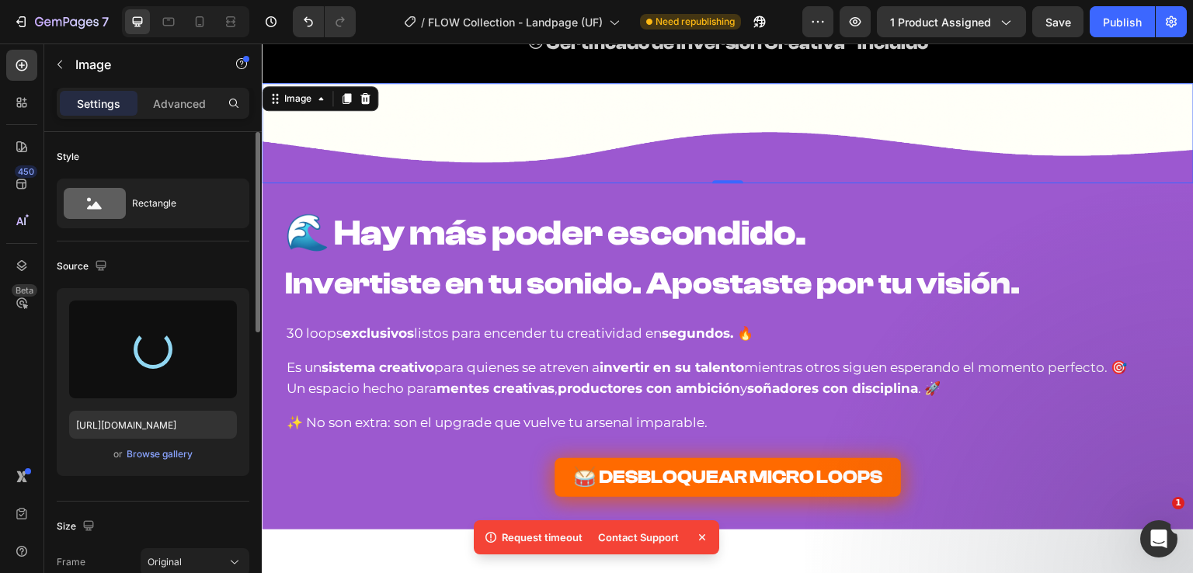
type input "https://cdn.shopify.com/s/files/1/0760/5492/1460/files/gempages_569876553295463…"
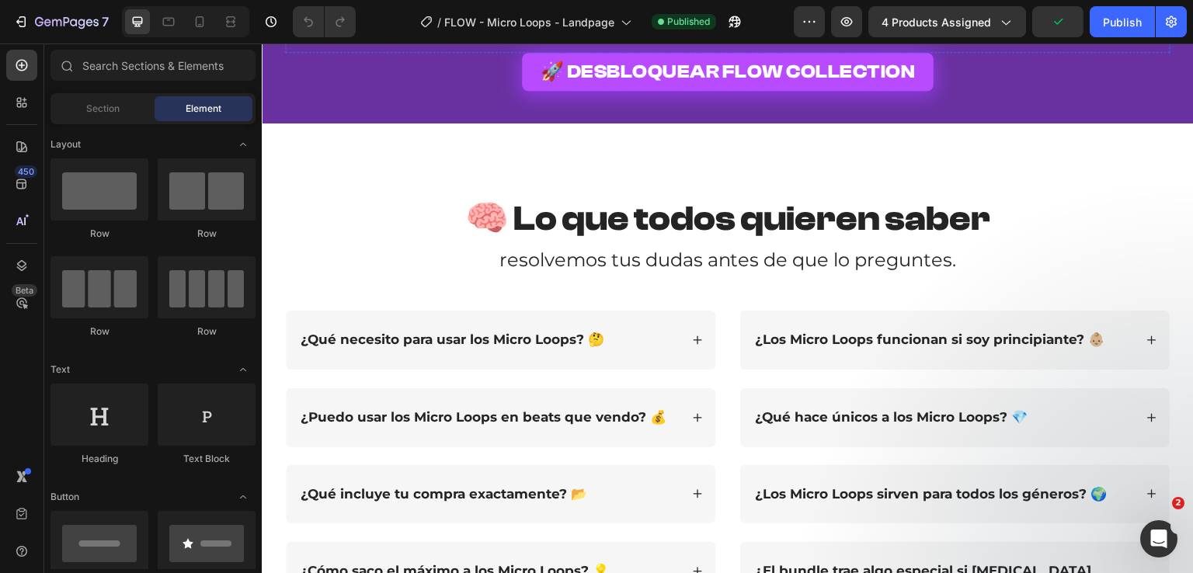
scroll to position [4816, 0]
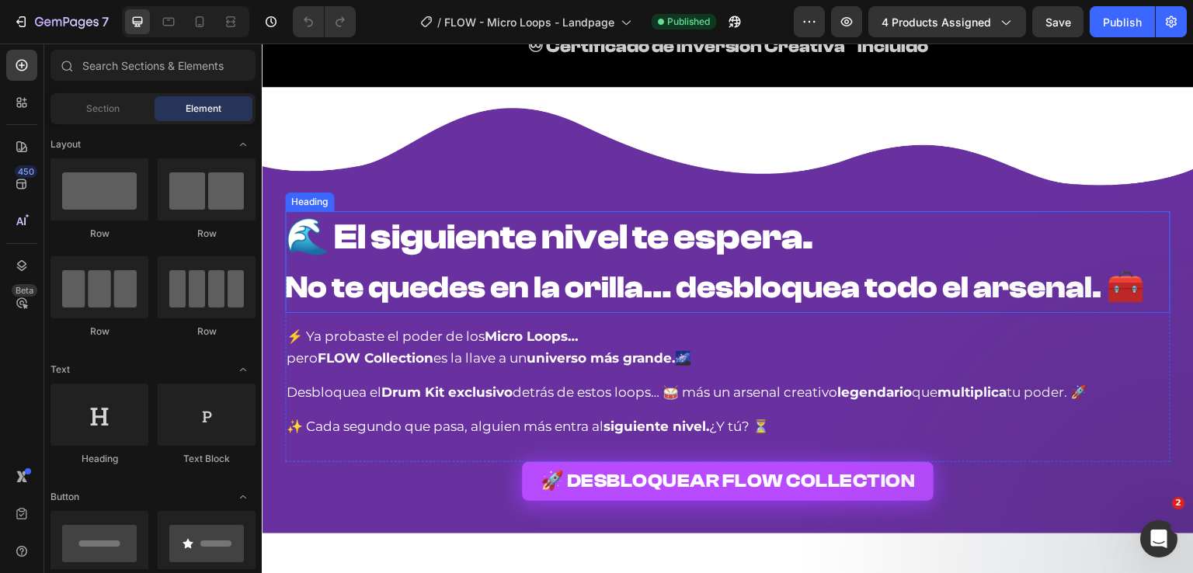
click at [369, 289] on strong "No te quedes en la orilla… desbloquea todo el arsenal. 🧰" at bounding box center [715, 288] width 860 height 36
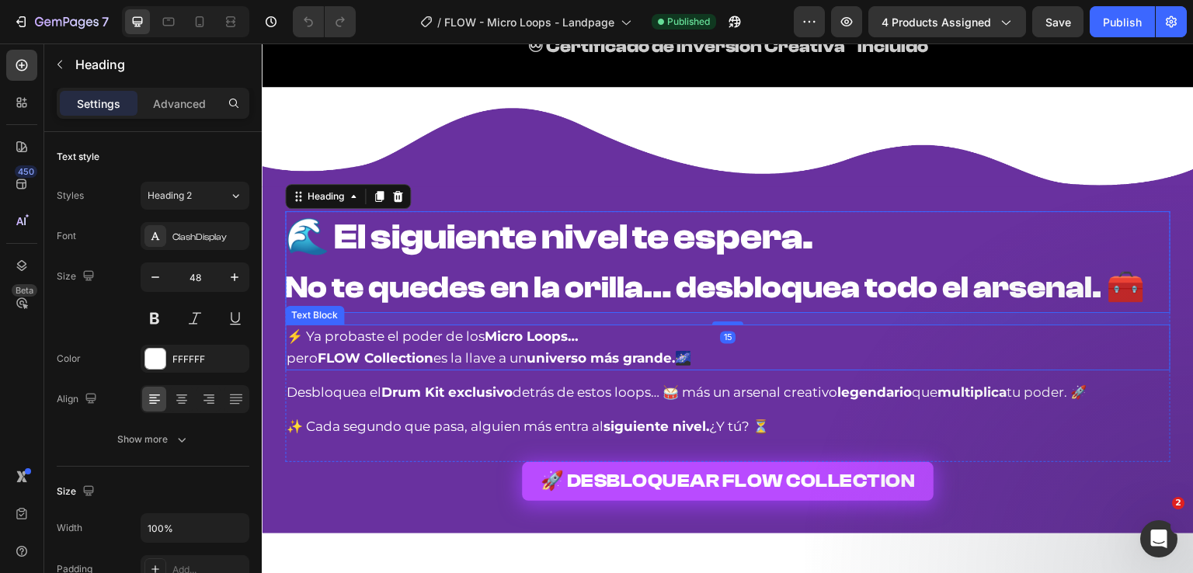
click at [377, 335] on p "⚡ Ya probaste el poder de los Micro Loops… pero FLOW Collection es la llave a u…" at bounding box center [728, 347] width 882 height 42
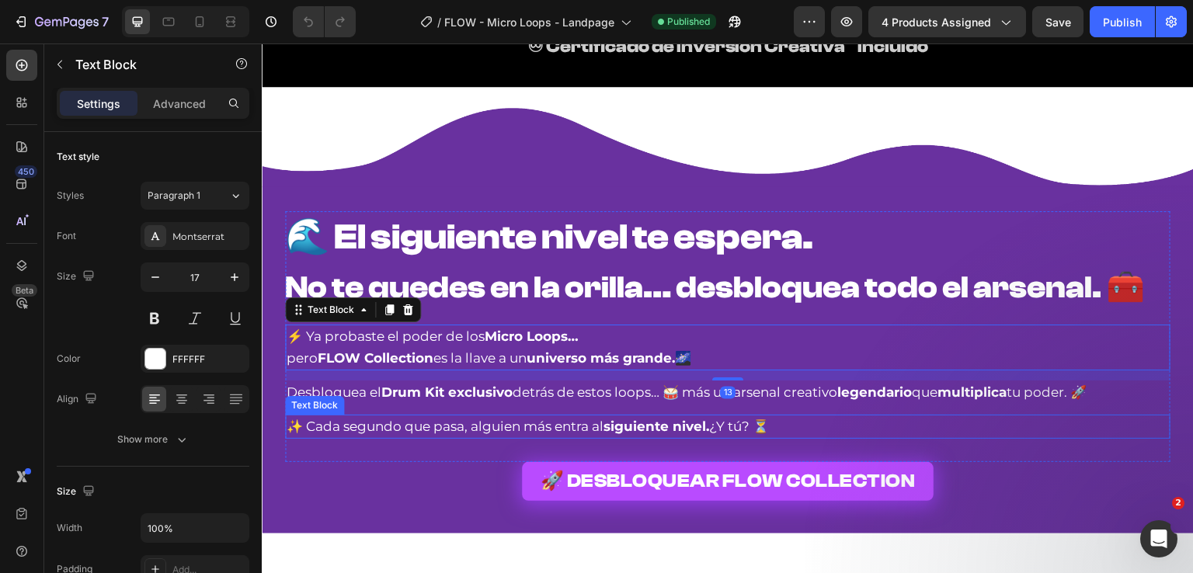
click at [535, 415] on div "✨ Cada segundo que pasa, alguien más entra al siguiente nivel. ¿Y tú? ⏳" at bounding box center [727, 427] width 885 height 24
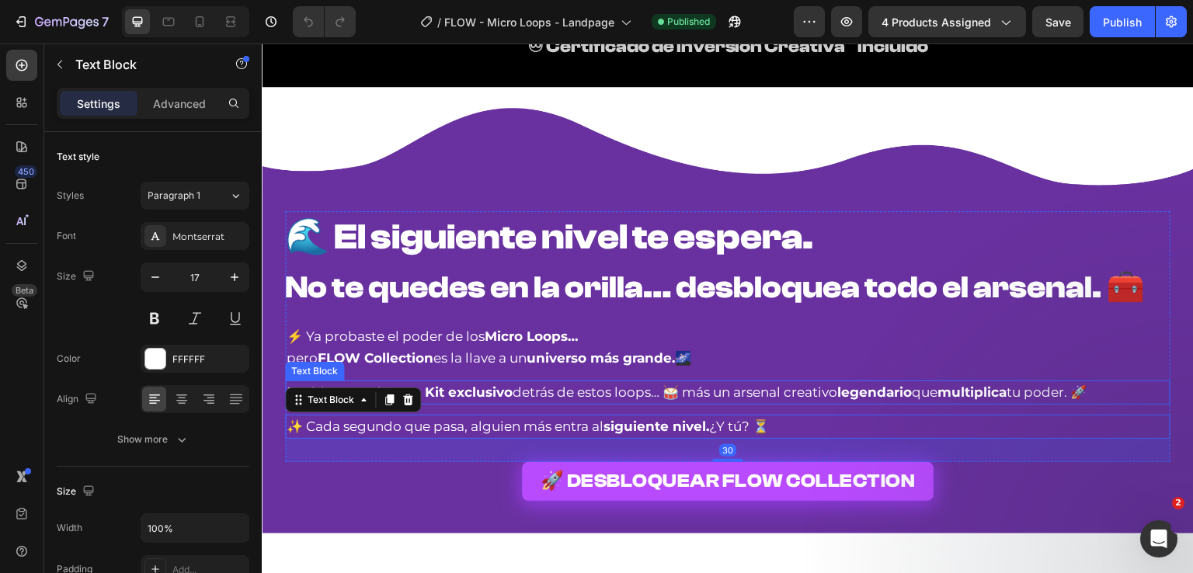
click at [525, 384] on p "Desbloquea el Drum Kit exclusivo detrás de estos loops… 🥁 más un arsenal creati…" at bounding box center [728, 392] width 882 height 21
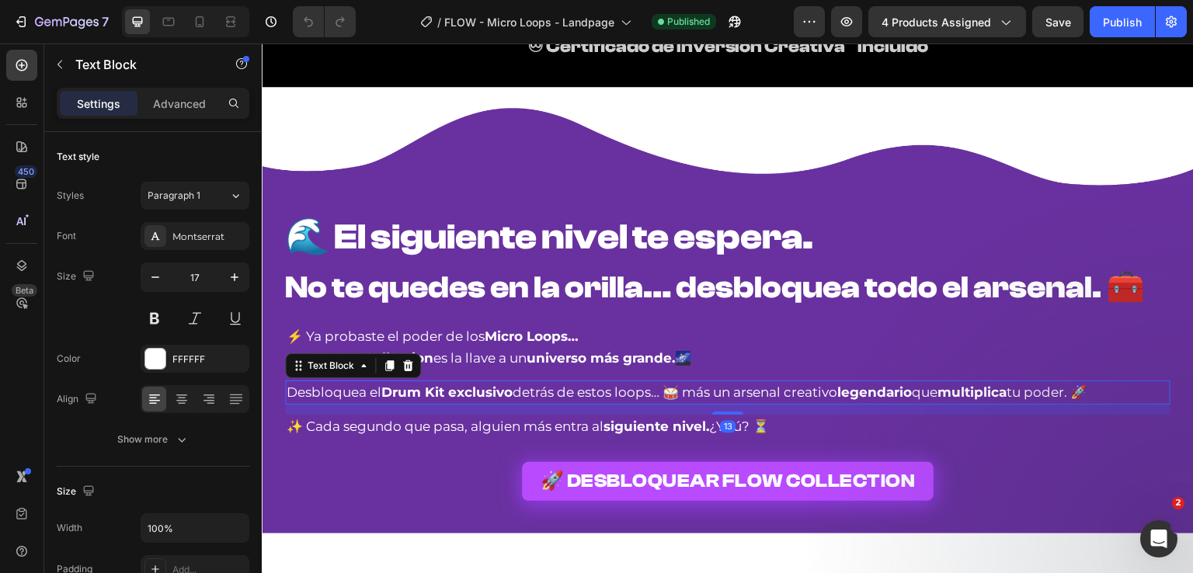
click at [522, 416] on p "✨ Cada segundo que pasa, alguien más entra al siguiente nivel. ¿Y tú? ⏳" at bounding box center [728, 426] width 882 height 21
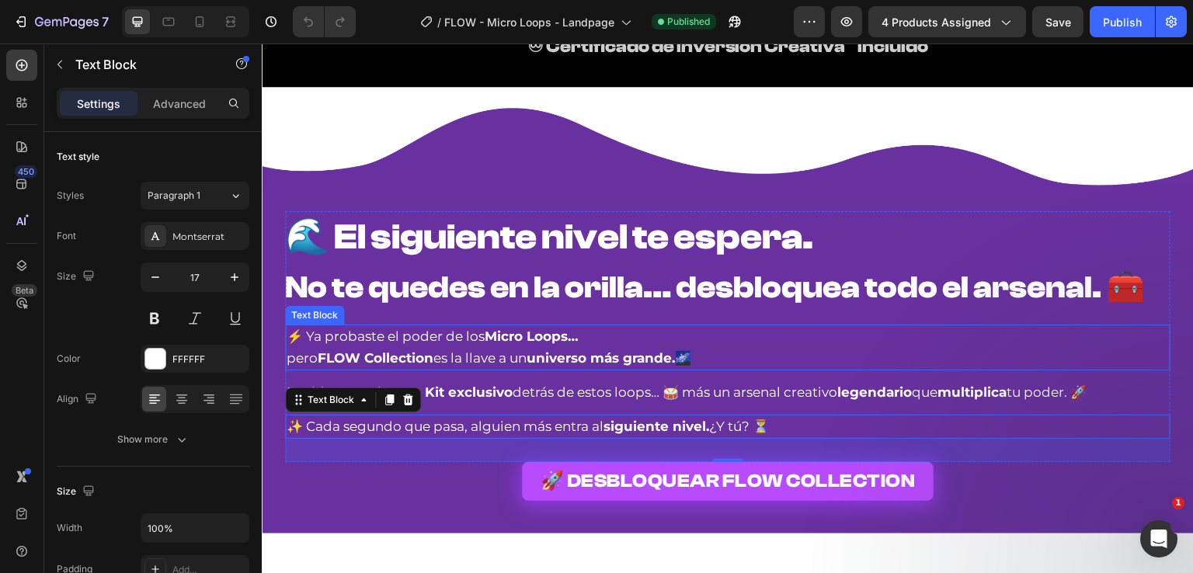
click at [636, 359] on strong "universo más grande." at bounding box center [601, 358] width 148 height 16
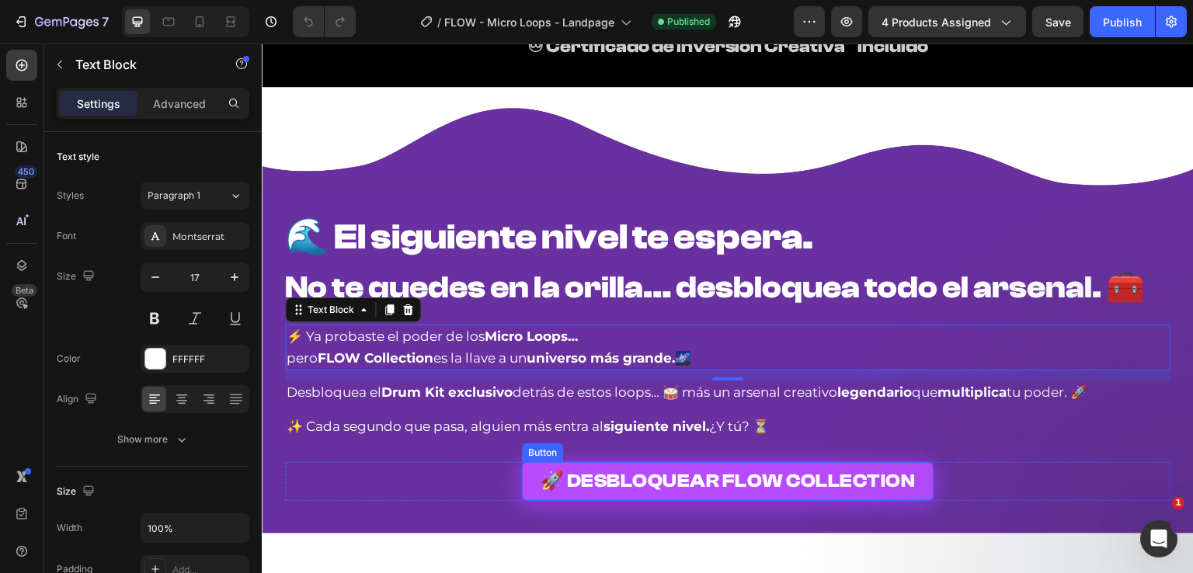
click at [477, 475] on div "🚀 DESBLOQUEAR FLOW COLLECTION Button Row" at bounding box center [727, 481] width 885 height 39
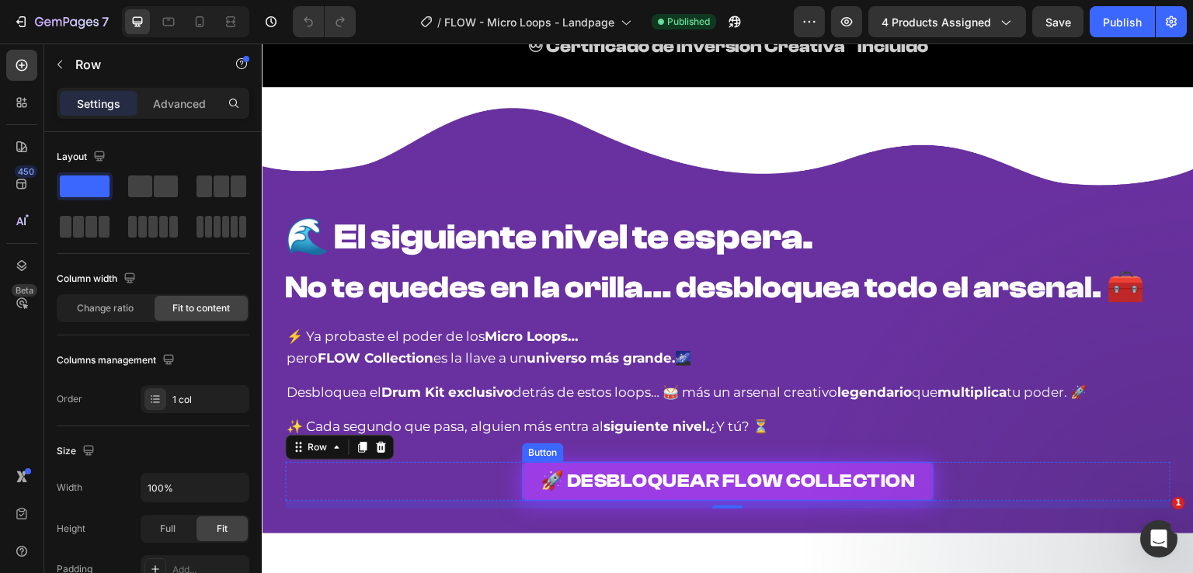
click at [527, 479] on link "🚀 DESBLOQUEAR FLOW COLLECTION" at bounding box center [728, 481] width 412 height 39
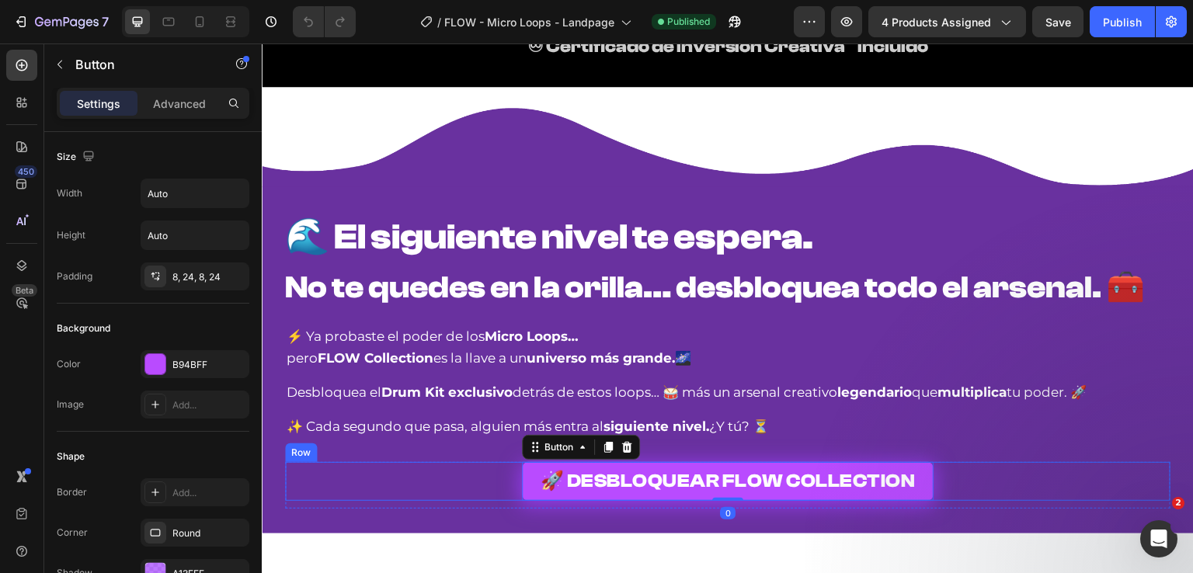
click at [473, 482] on div "🚀 DESBLOQUEAR FLOW COLLECTION Button 0 Row" at bounding box center [727, 481] width 885 height 39
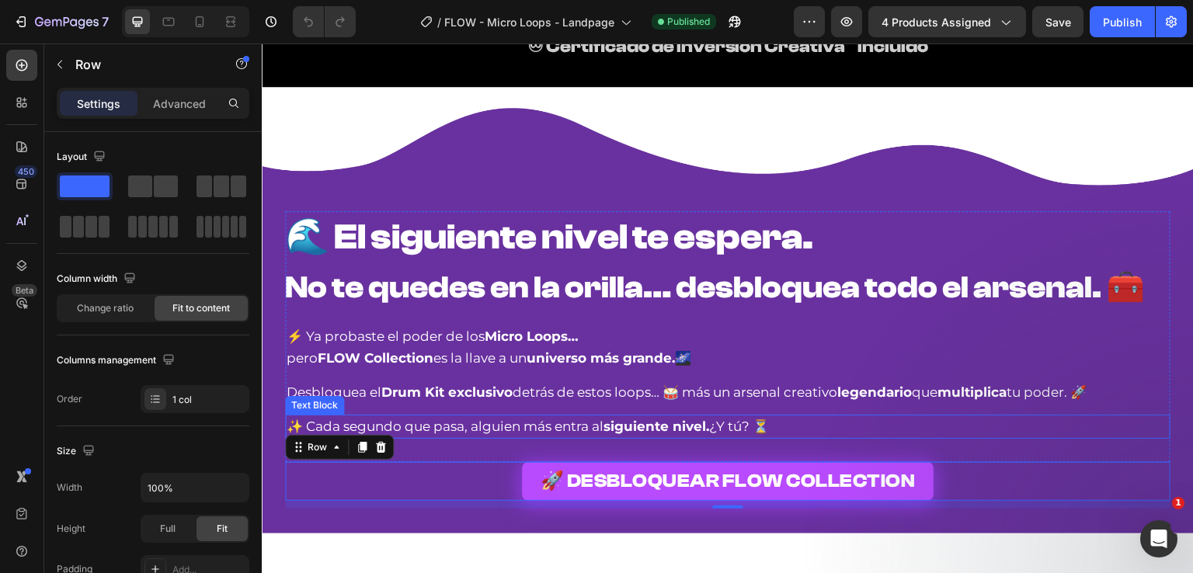
click at [376, 419] on p "✨ Cada segundo que pasa, alguien más entra al siguiente nivel. ¿Y tú? ⏳" at bounding box center [728, 426] width 882 height 21
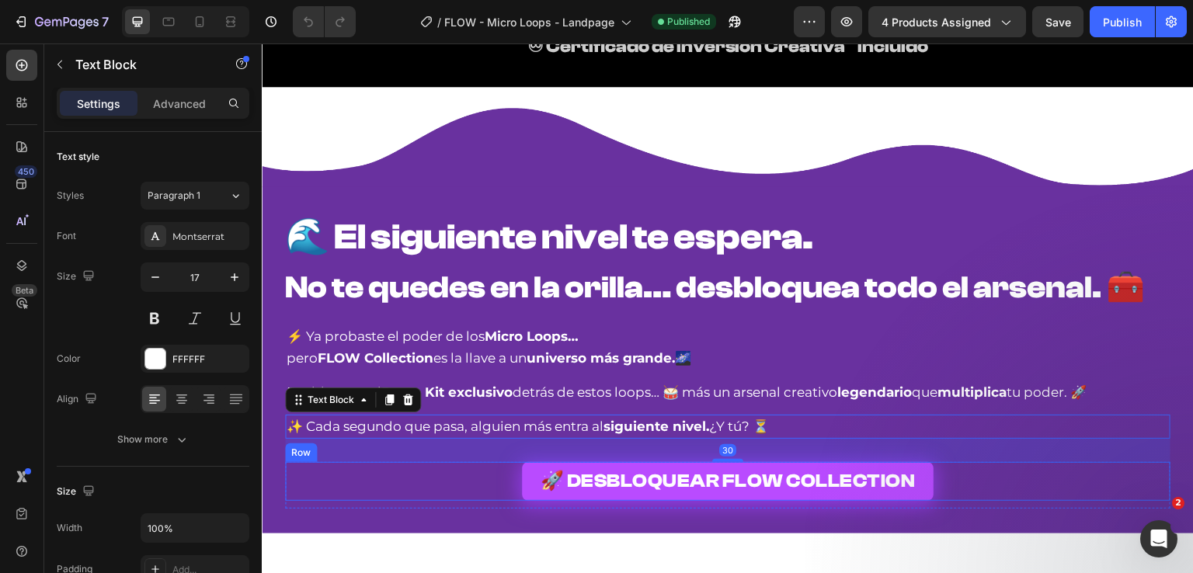
click at [385, 473] on div "🚀 DESBLOQUEAR FLOW COLLECTION Button Row" at bounding box center [727, 481] width 885 height 39
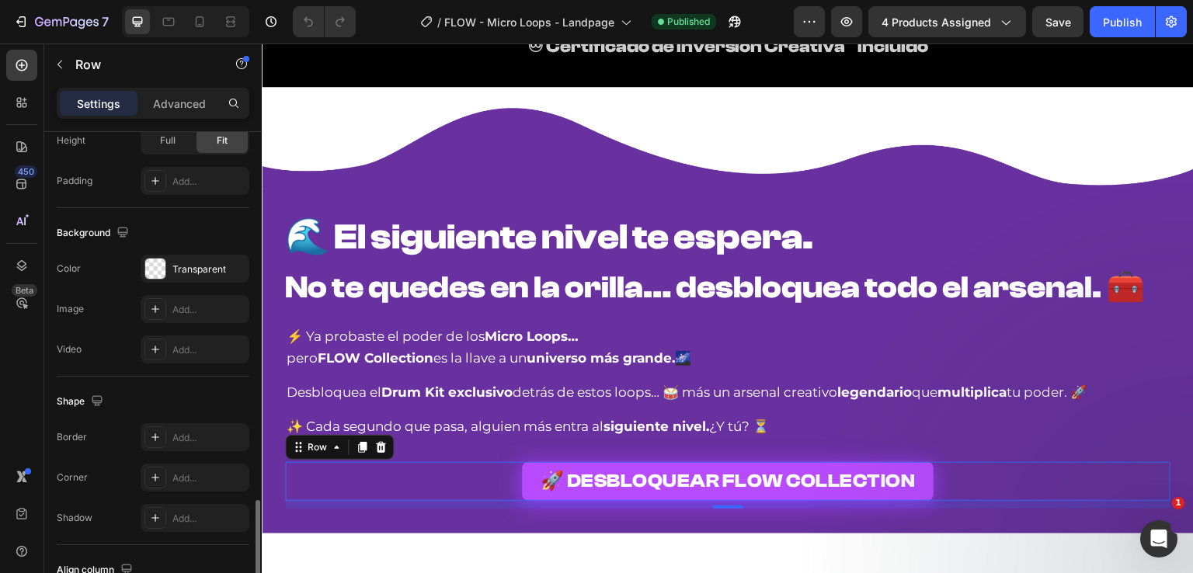
scroll to position [508, 0]
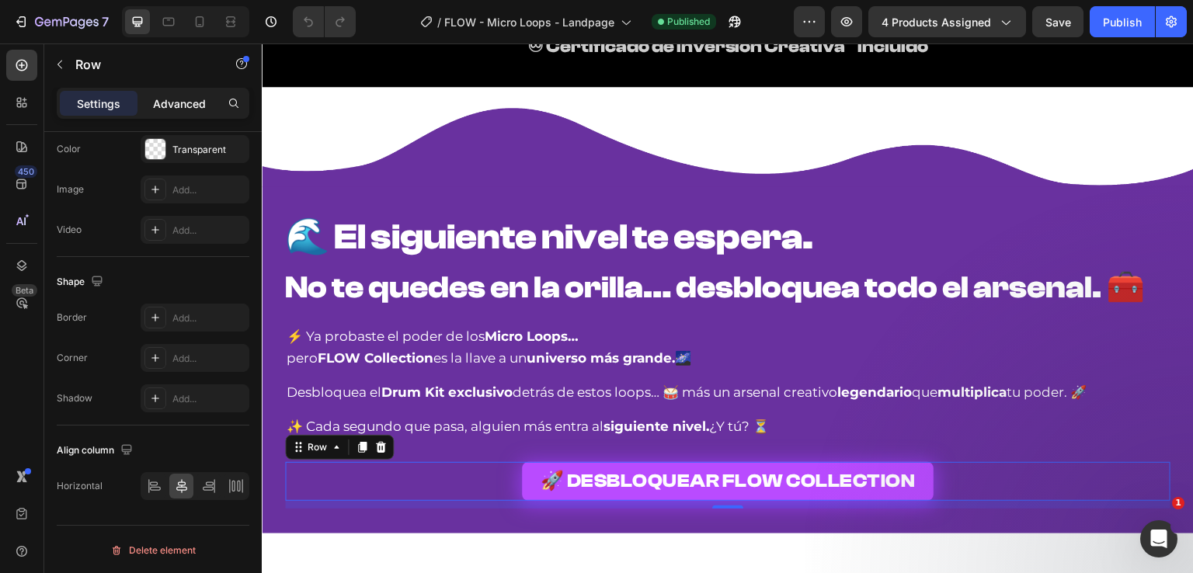
click at [199, 110] on div "Advanced" at bounding box center [180, 103] width 78 height 25
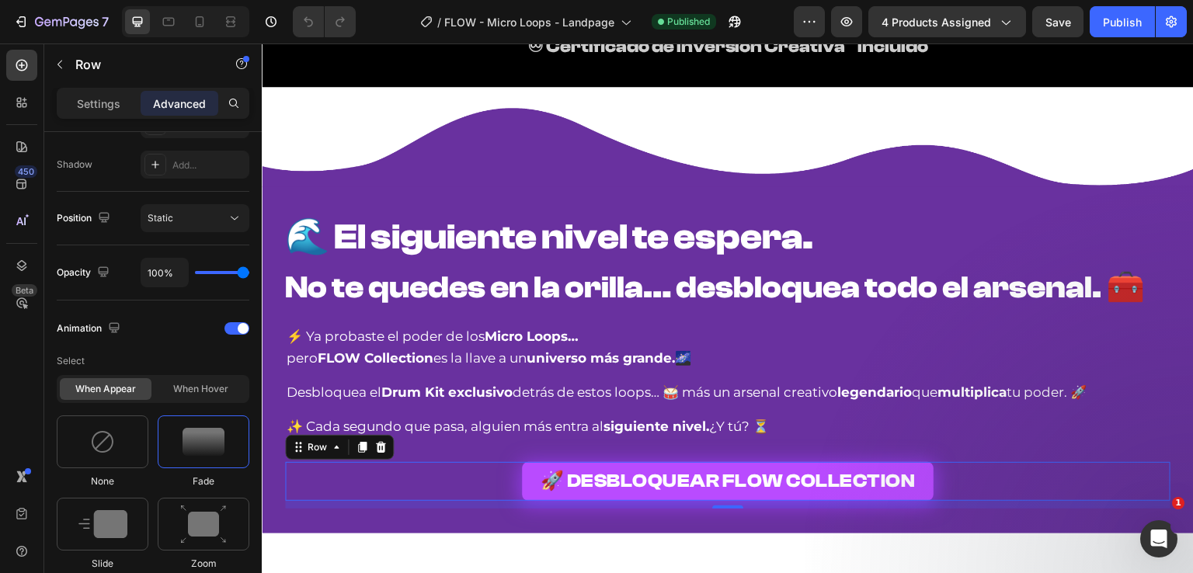
click at [196, 110] on p "Advanced" at bounding box center [179, 104] width 53 height 16
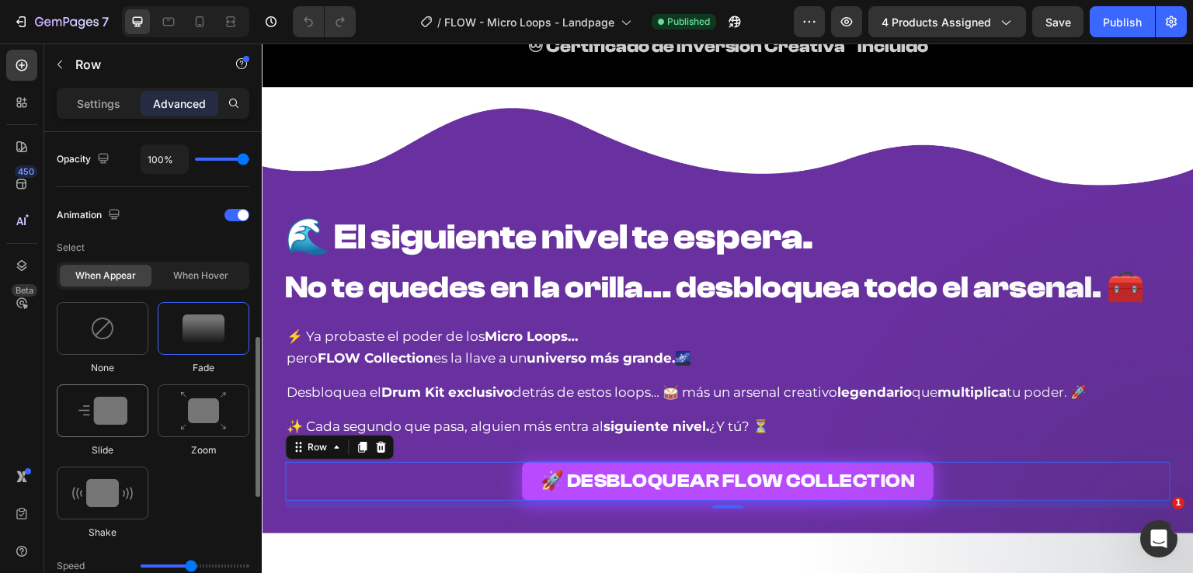
scroll to position [777, 0]
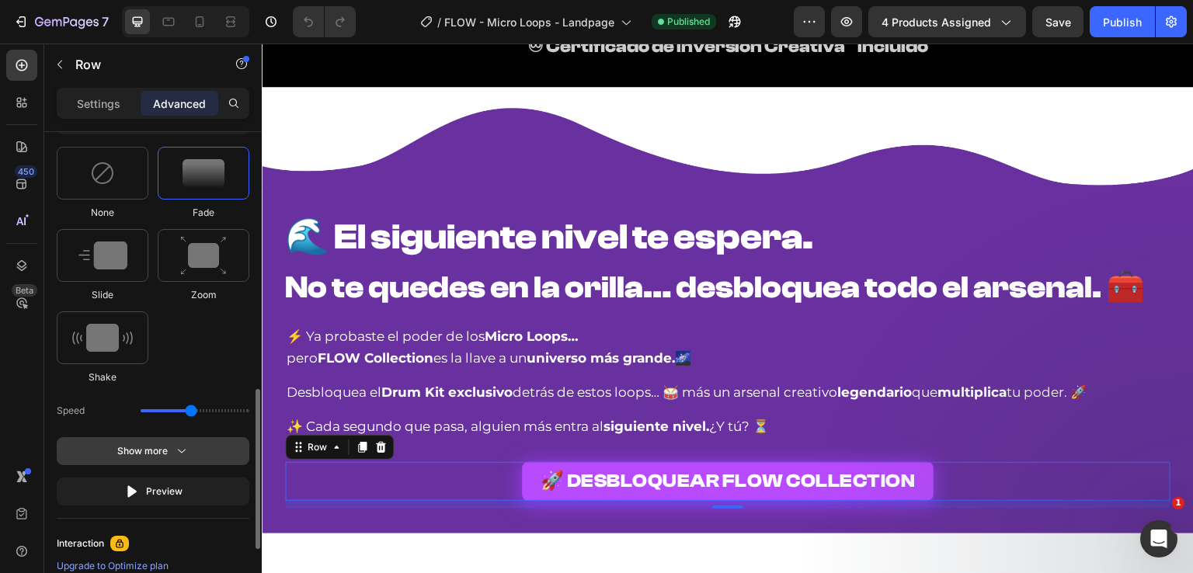
click at [136, 453] on div "Show more" at bounding box center [153, 452] width 72 height 16
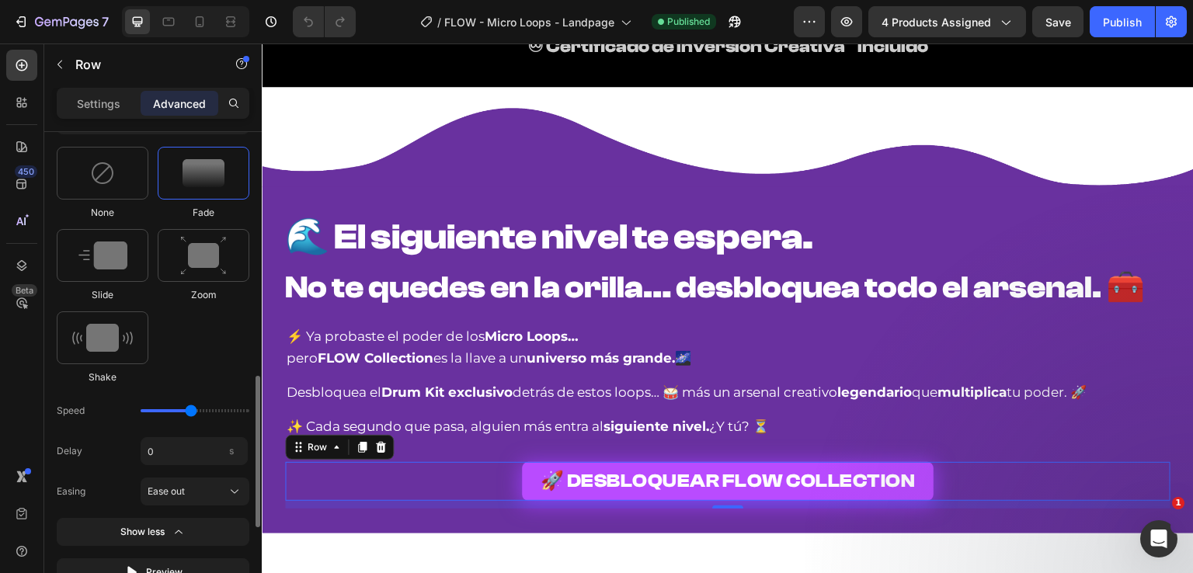
scroll to position [621, 0]
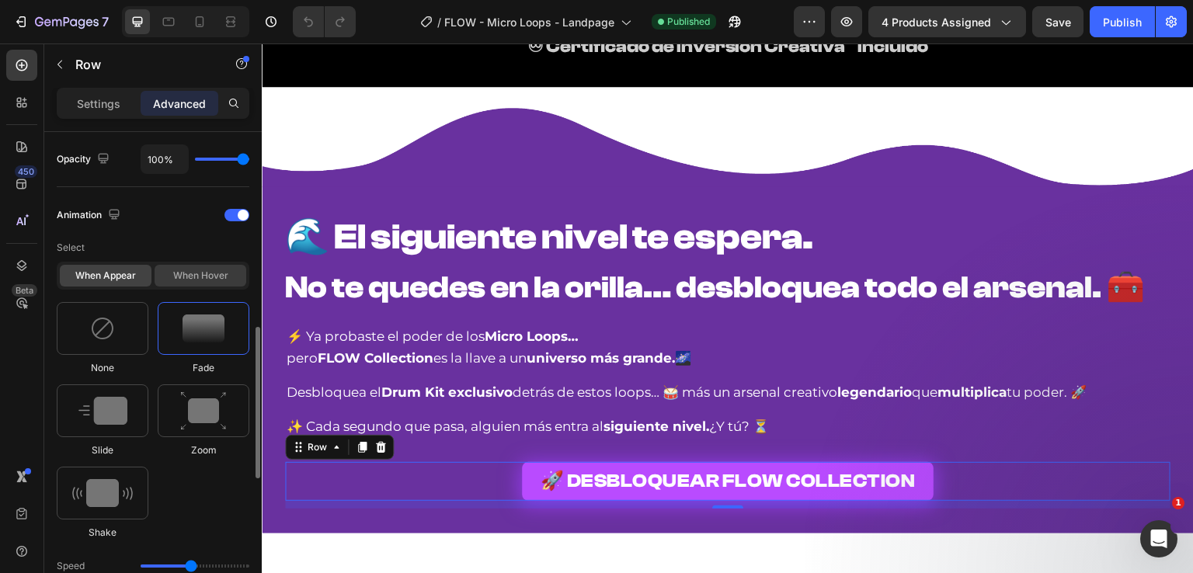
click at [182, 272] on div "When hover" at bounding box center [201, 276] width 92 height 22
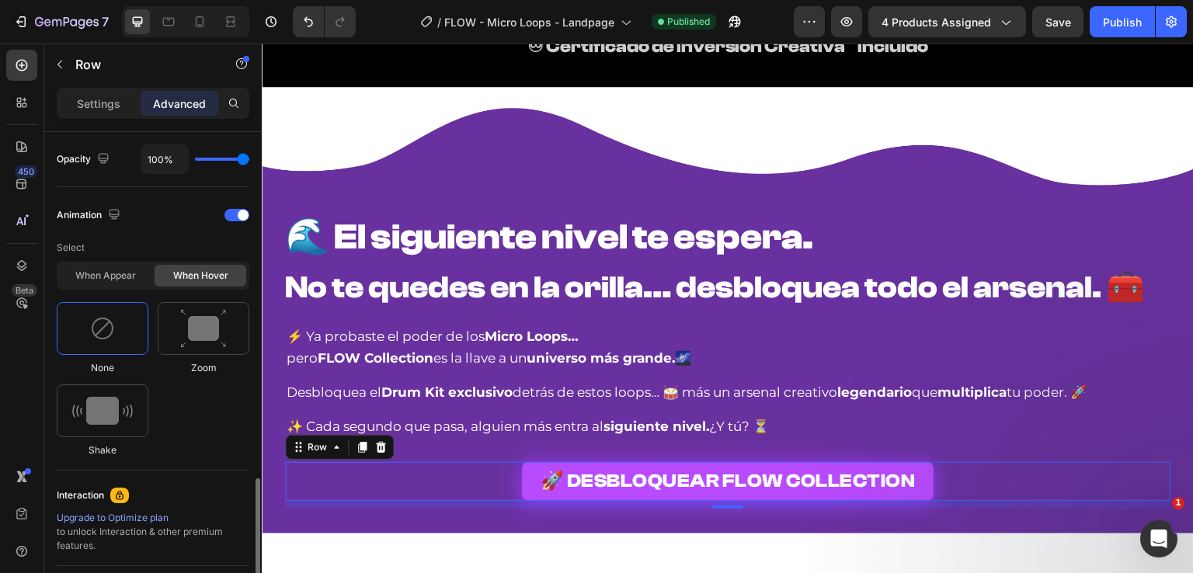
scroll to position [699, 0]
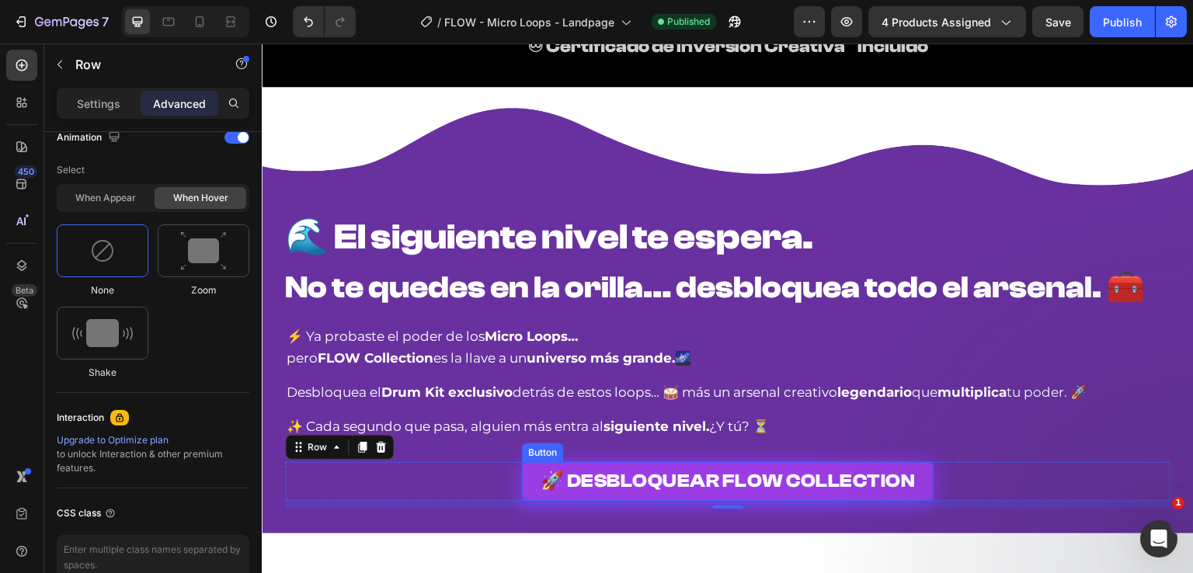
click at [523, 472] on link "🚀 DESBLOQUEAR FLOW COLLECTION" at bounding box center [728, 481] width 412 height 39
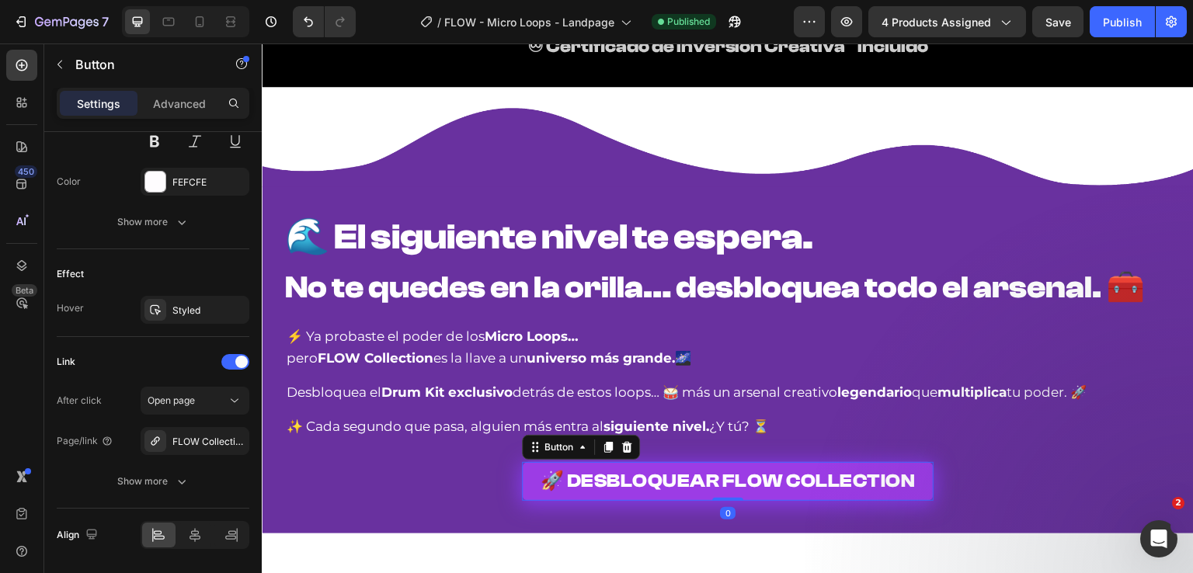
scroll to position [0, 0]
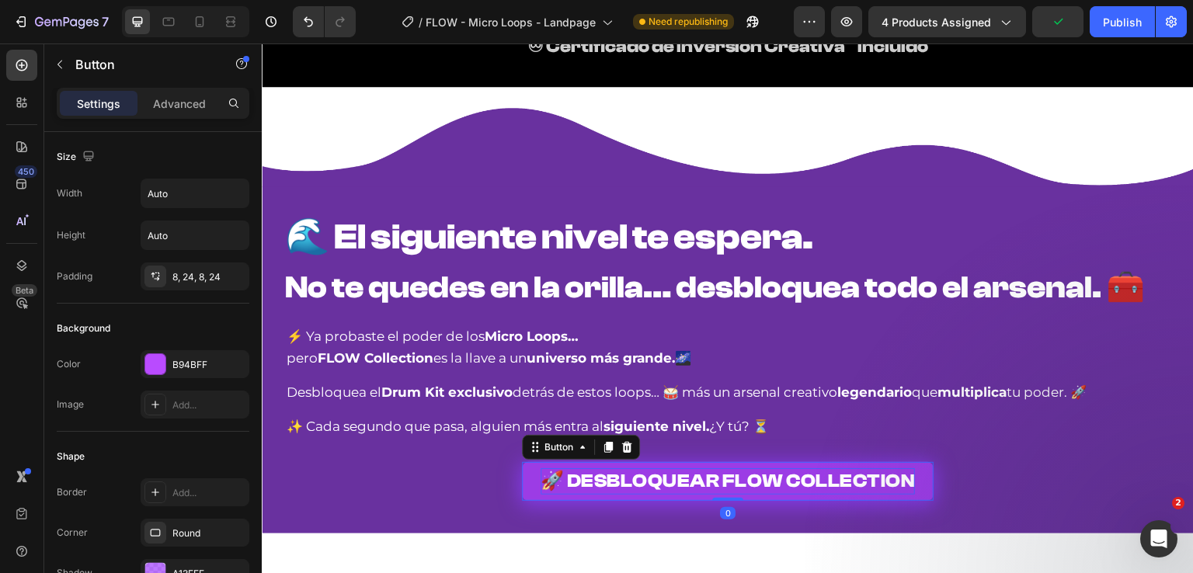
click at [555, 481] on span "🚀 DESBLOQUEAR FLOW COLLECTION" at bounding box center [728, 481] width 375 height 21
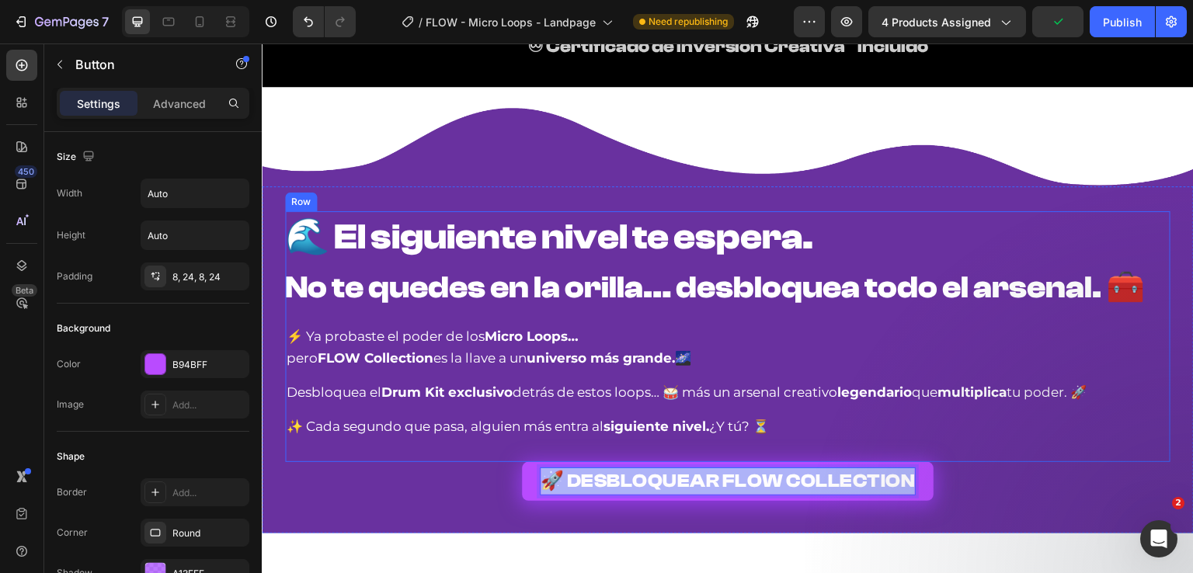
drag, startPoint x: 545, startPoint y: 481, endPoint x: 1001, endPoint y: 438, distance: 457.9
click at [997, 440] on div "🌊 El siguiente nivel te espera. No te quedes en la orilla… desbloquea todo el a…" at bounding box center [728, 359] width 932 height 297
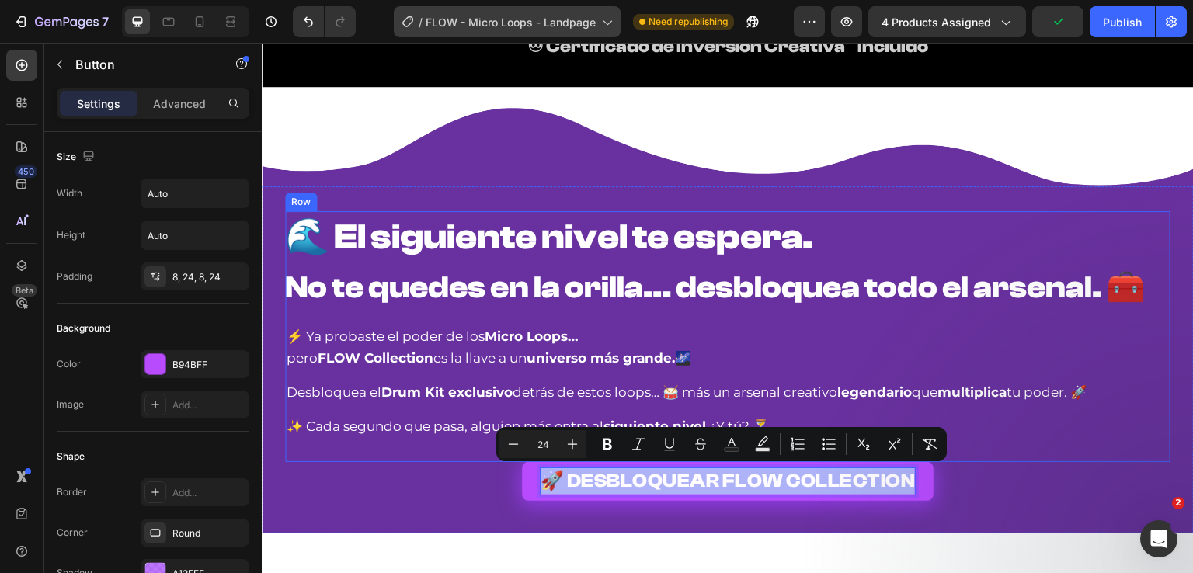
copy span "🚀 DESBLOQUEAR FLOW COLLECTION"
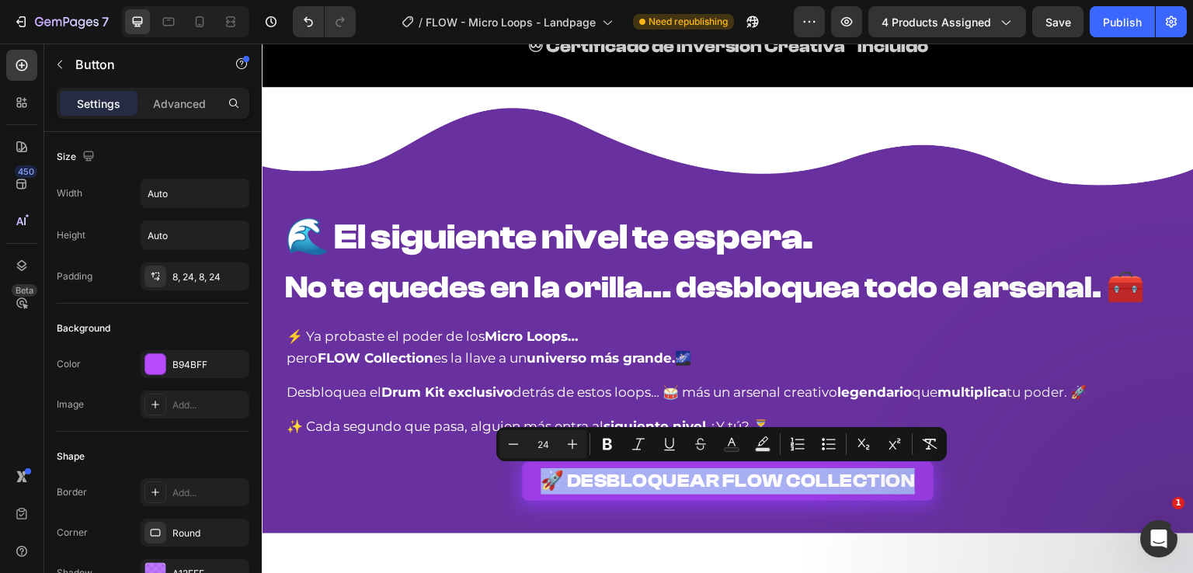
click at [522, 485] on link "🚀 DESBLOQUEAR FLOW COLLECTION" at bounding box center [728, 481] width 412 height 39
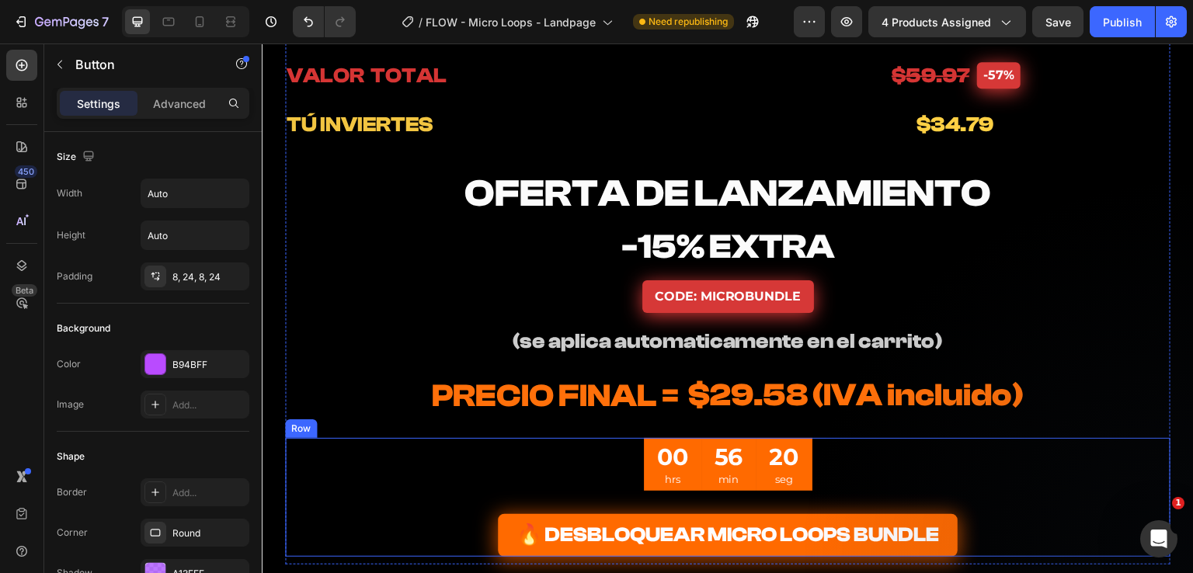
scroll to position [4350, 0]
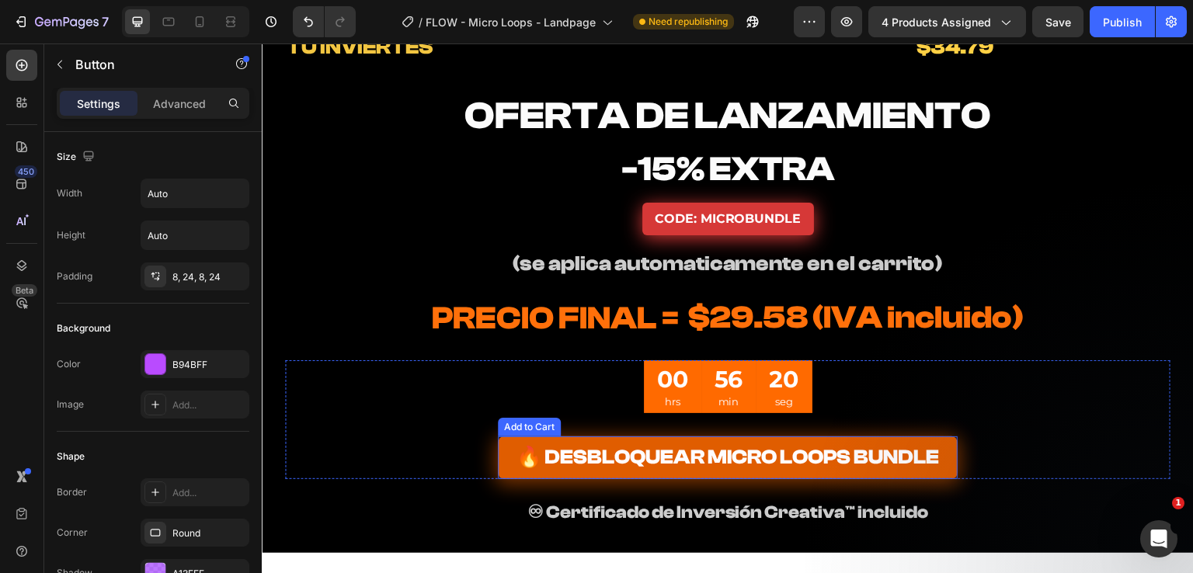
click at [498, 456] on button "🔥 DESBLOQUEAR MICRO LOOPS BUNDLE" at bounding box center [728, 458] width 460 height 43
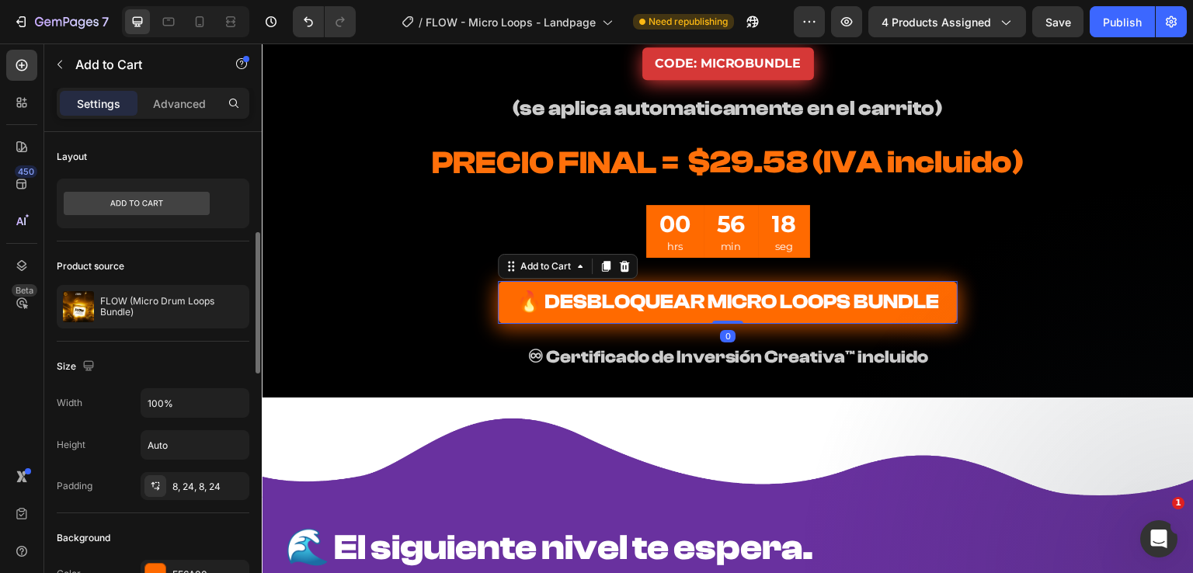
scroll to position [78, 0]
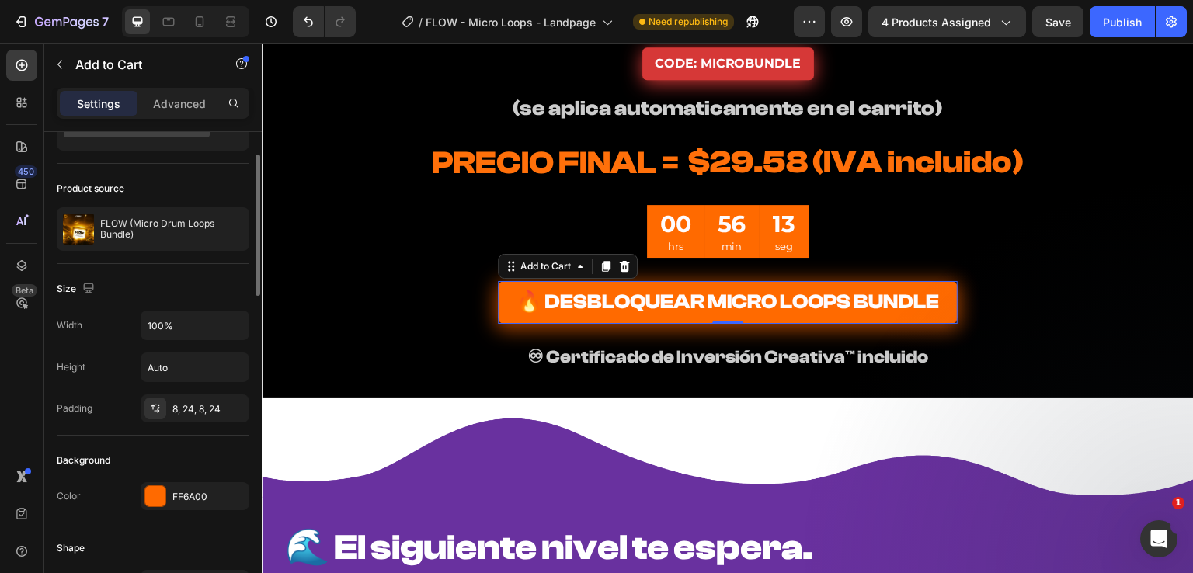
drag, startPoint x: 168, startPoint y: 490, endPoint x: 245, endPoint y: 475, distance: 79.2
click at [168, 491] on div "FF6A00" at bounding box center [195, 496] width 109 height 28
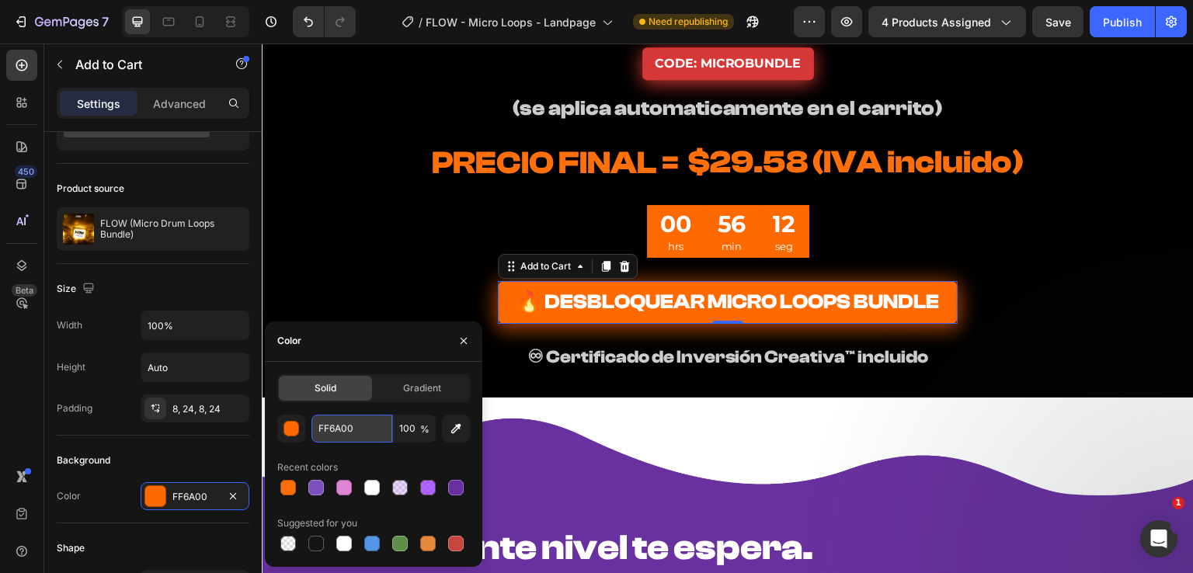
click at [337, 423] on input "FF6A00" at bounding box center [351, 429] width 81 height 28
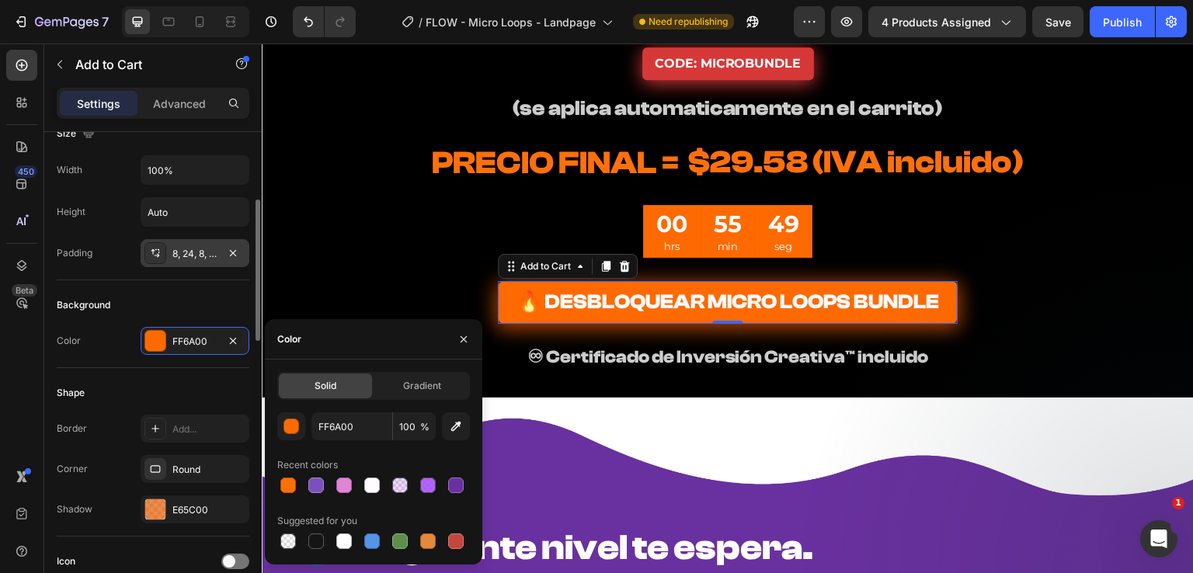
click at [178, 244] on div "8, 24, 8, 24" at bounding box center [195, 253] width 109 height 28
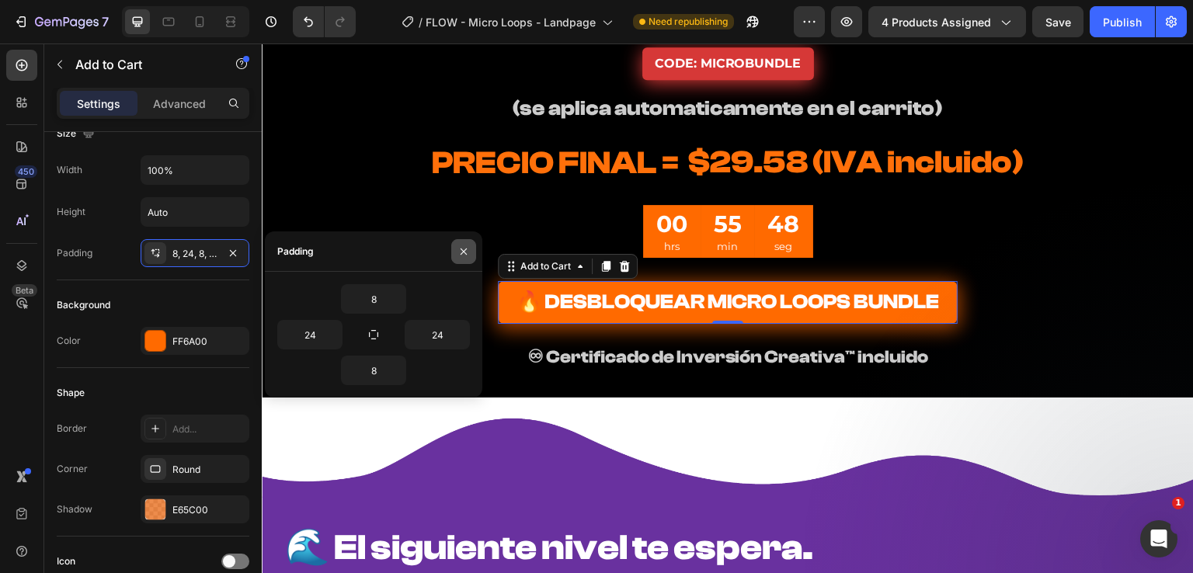
click at [471, 261] on button "button" at bounding box center [463, 251] width 25 height 25
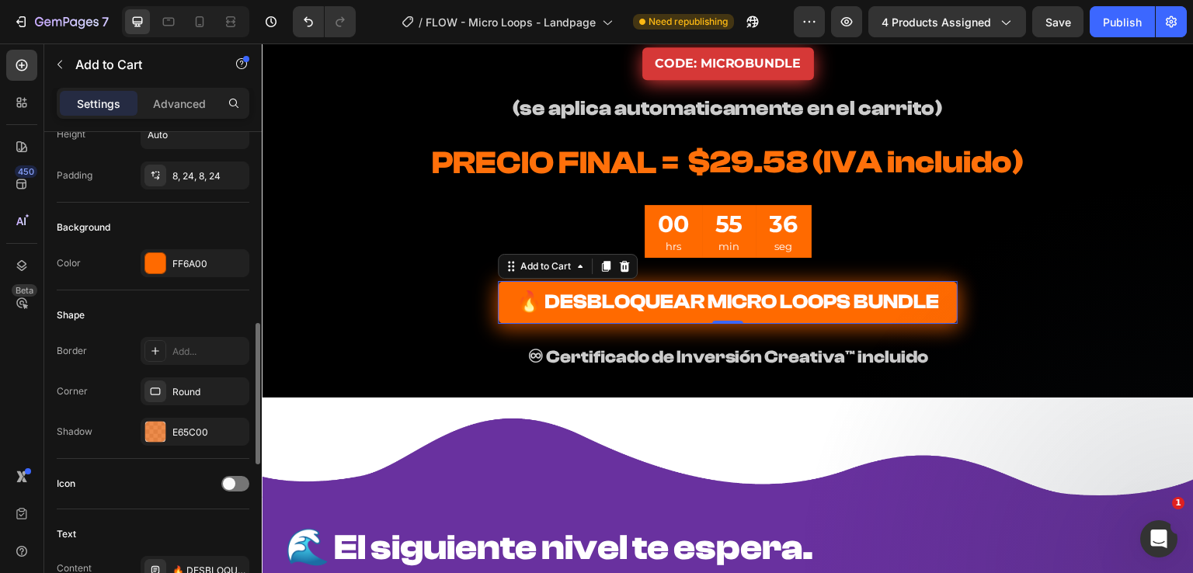
scroll to position [388, 0]
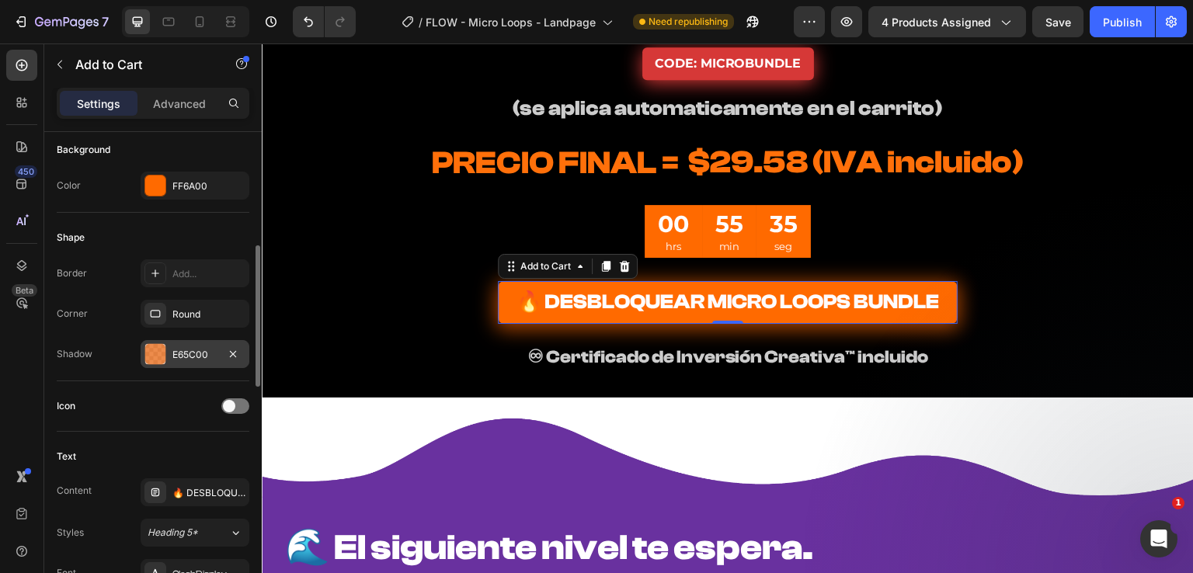
click at [176, 349] on div "E65C00" at bounding box center [194, 355] width 45 height 14
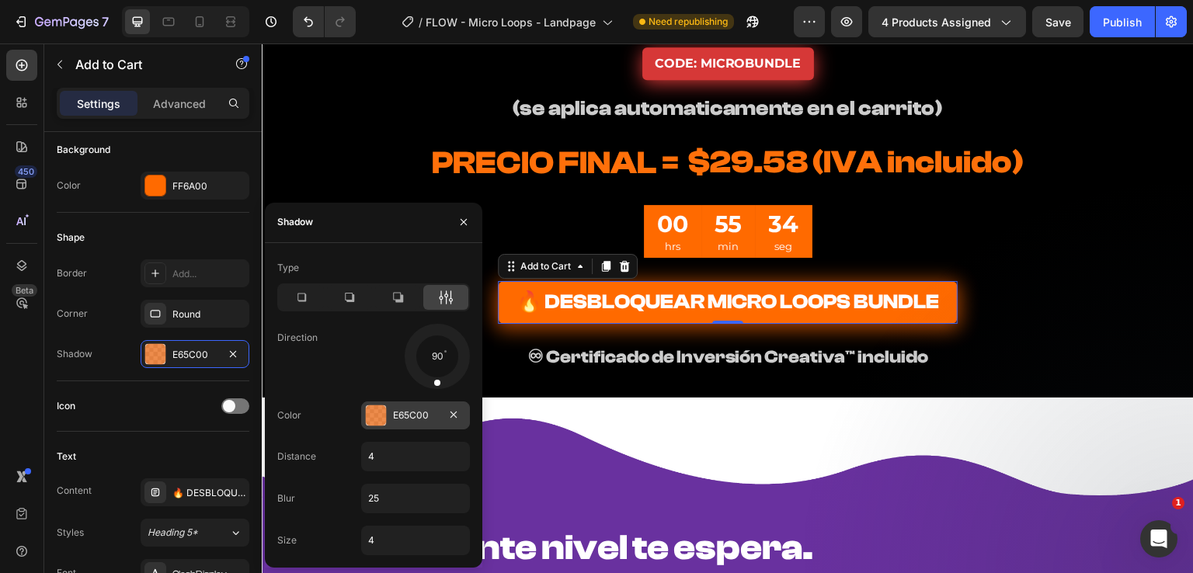
click at [398, 410] on div "E65C00" at bounding box center [415, 416] width 45 height 14
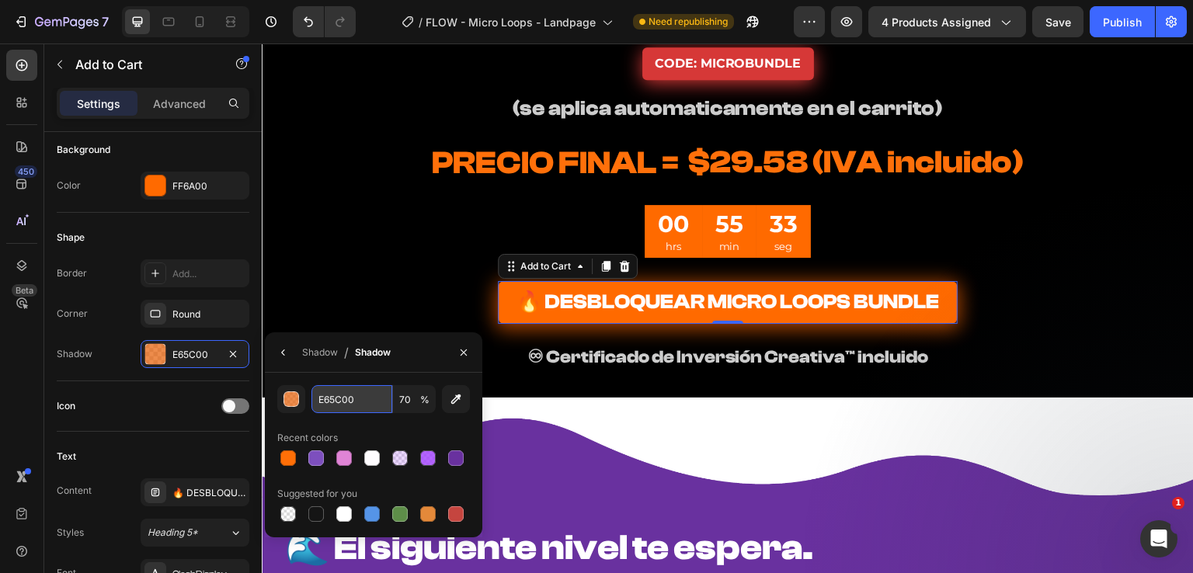
click at [0, 0] on input "E65C00" at bounding box center [0, 0] width 0 height 0
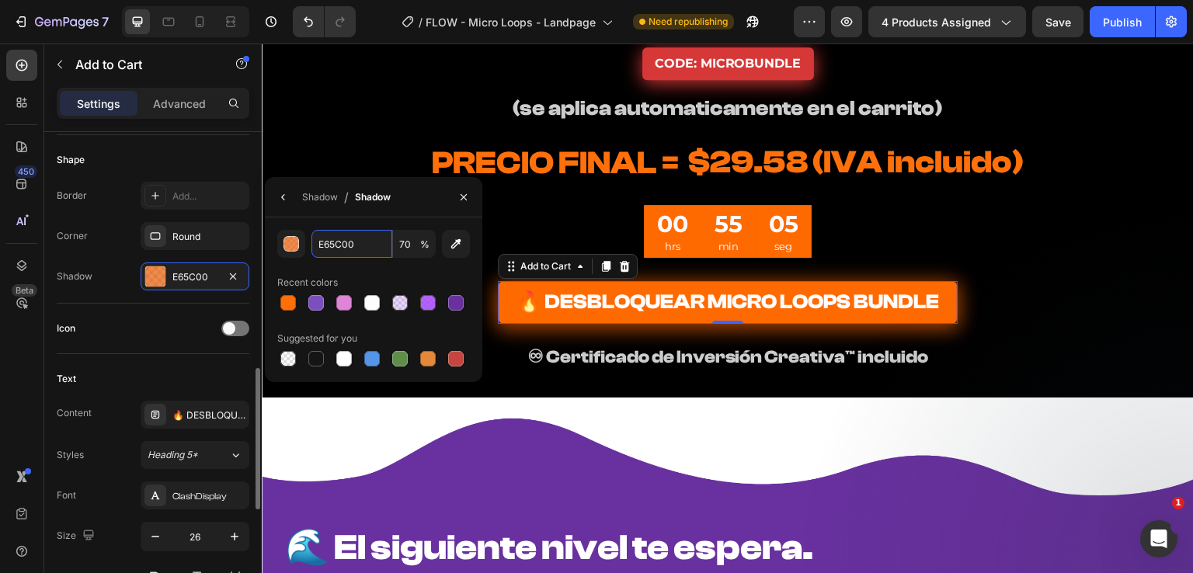
scroll to position [621, 0]
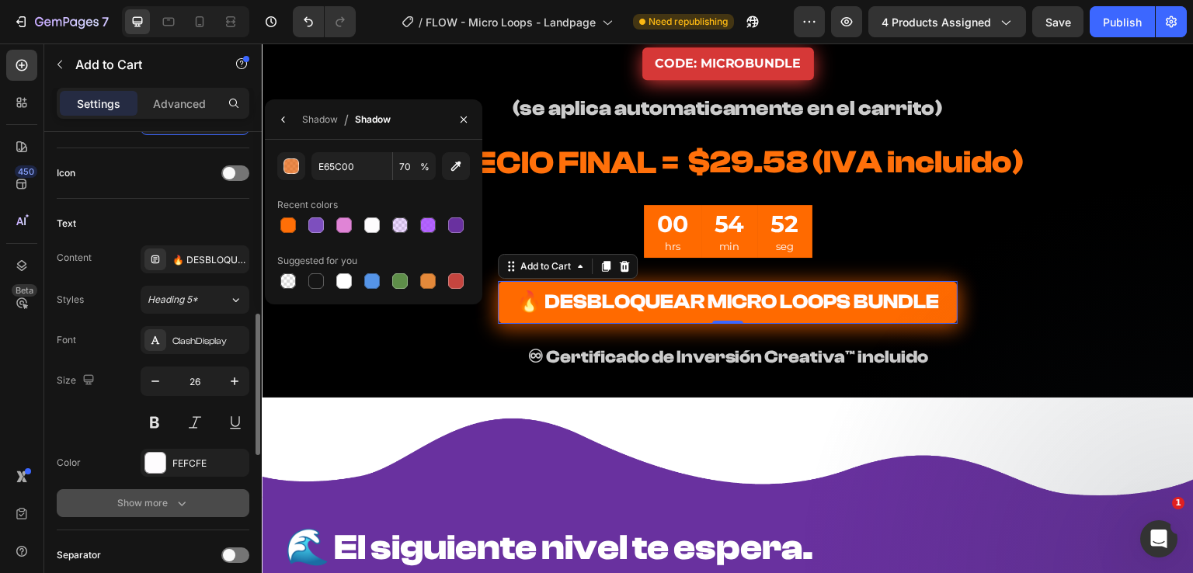
click at [138, 501] on div "Show more" at bounding box center [153, 504] width 72 height 16
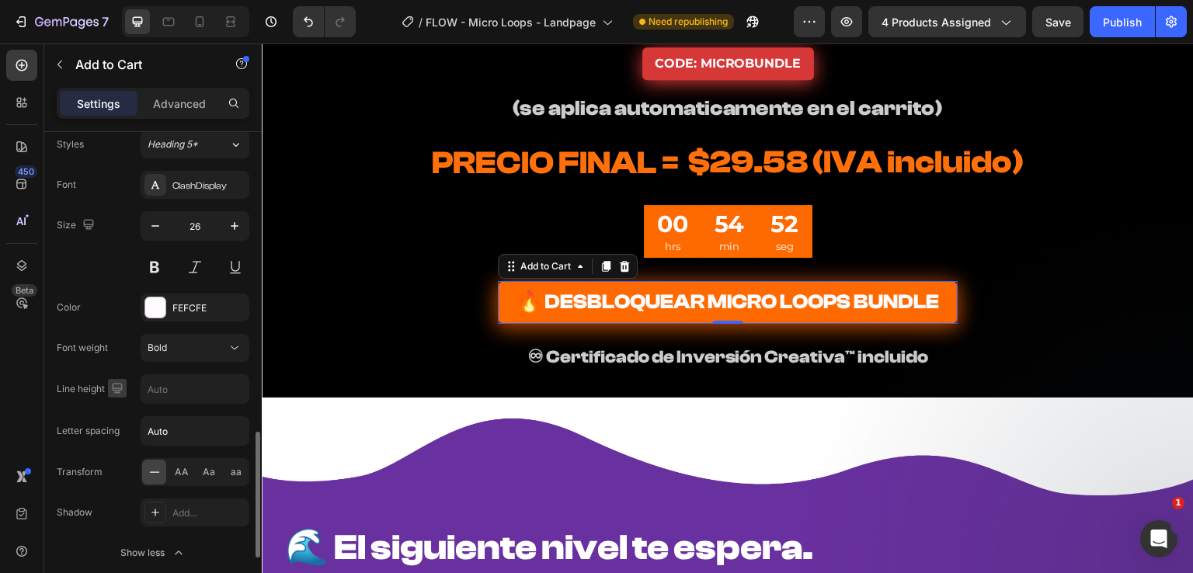
scroll to position [854, 0]
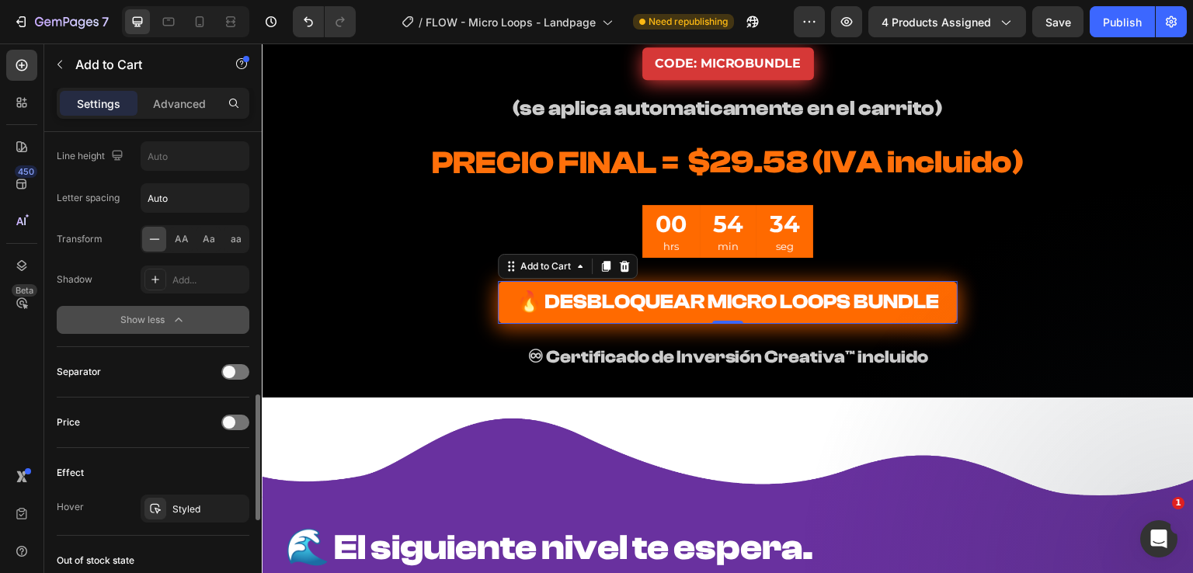
click at [99, 320] on button "Show less" at bounding box center [153, 320] width 193 height 28
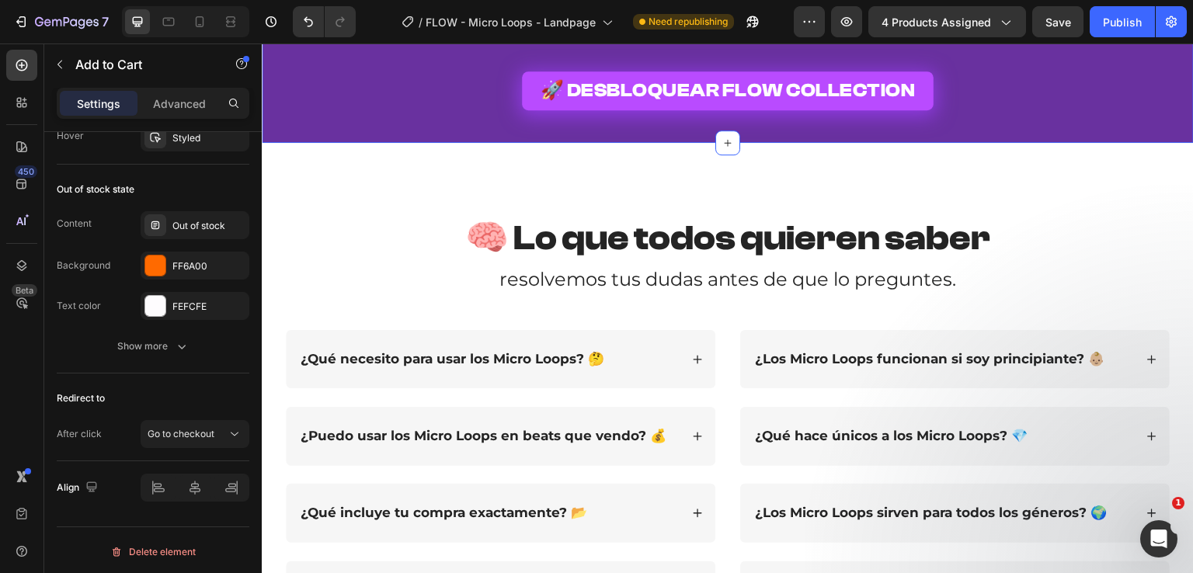
scroll to position [5049, 0]
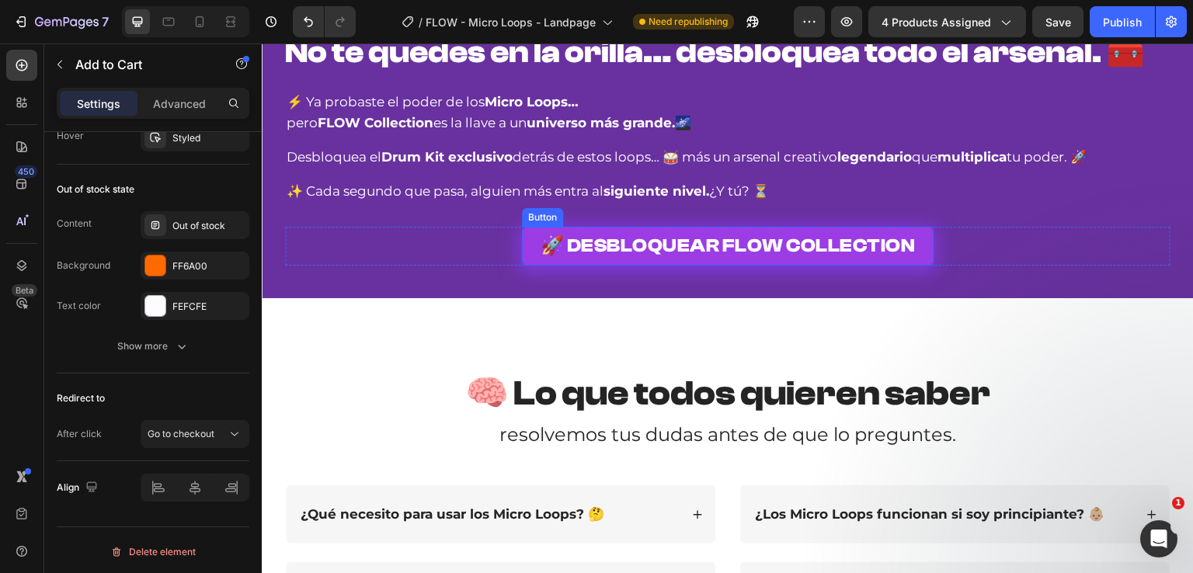
click at [523, 241] on link "🚀 DESBLOQUEAR FLOW COLLECTION" at bounding box center [728, 246] width 412 height 39
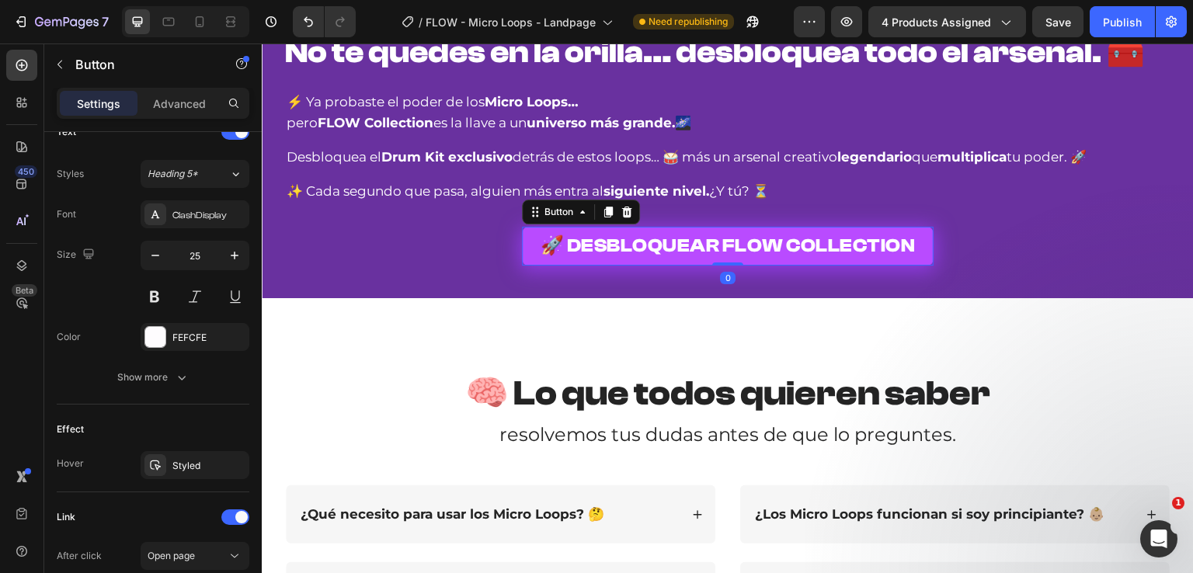
scroll to position [747, 0]
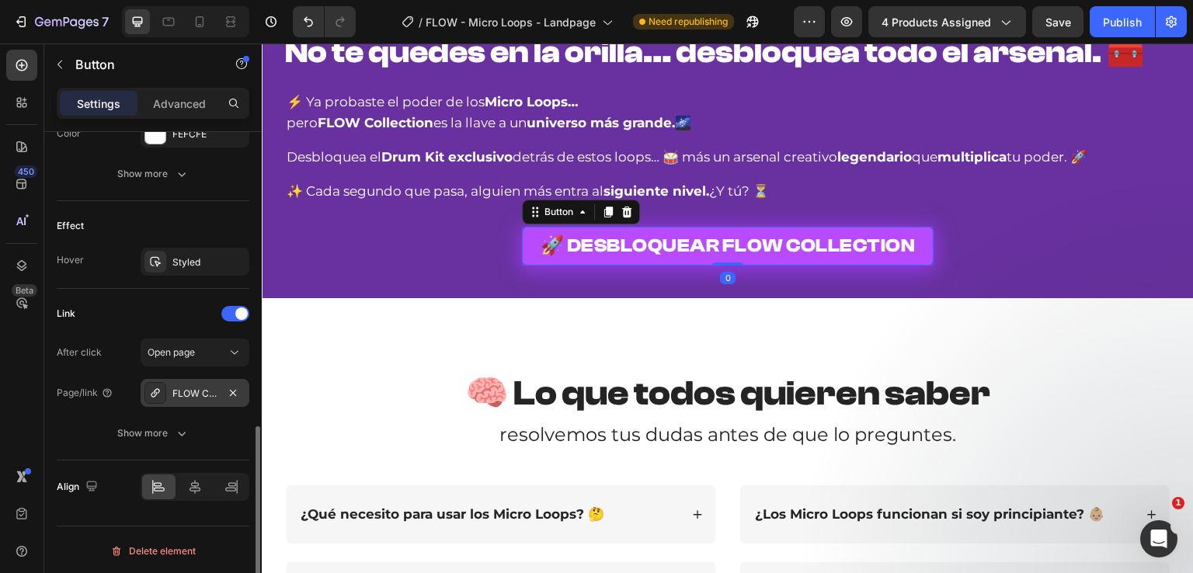
click at [188, 388] on div "FLOW Collection" at bounding box center [194, 394] width 45 height 14
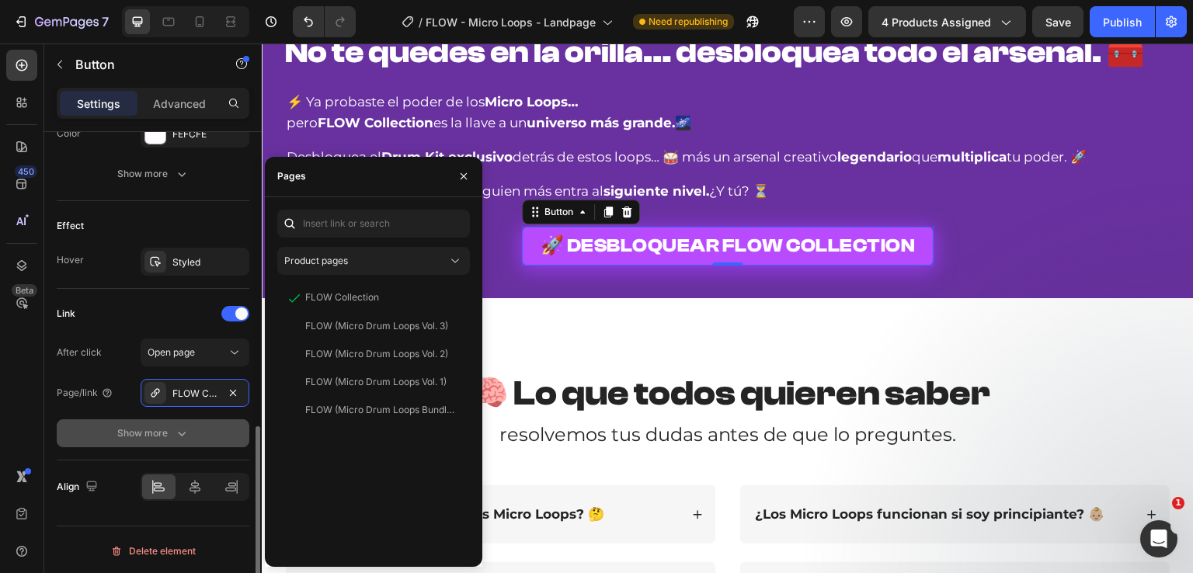
click at [134, 430] on div "Show more" at bounding box center [153, 434] width 72 height 16
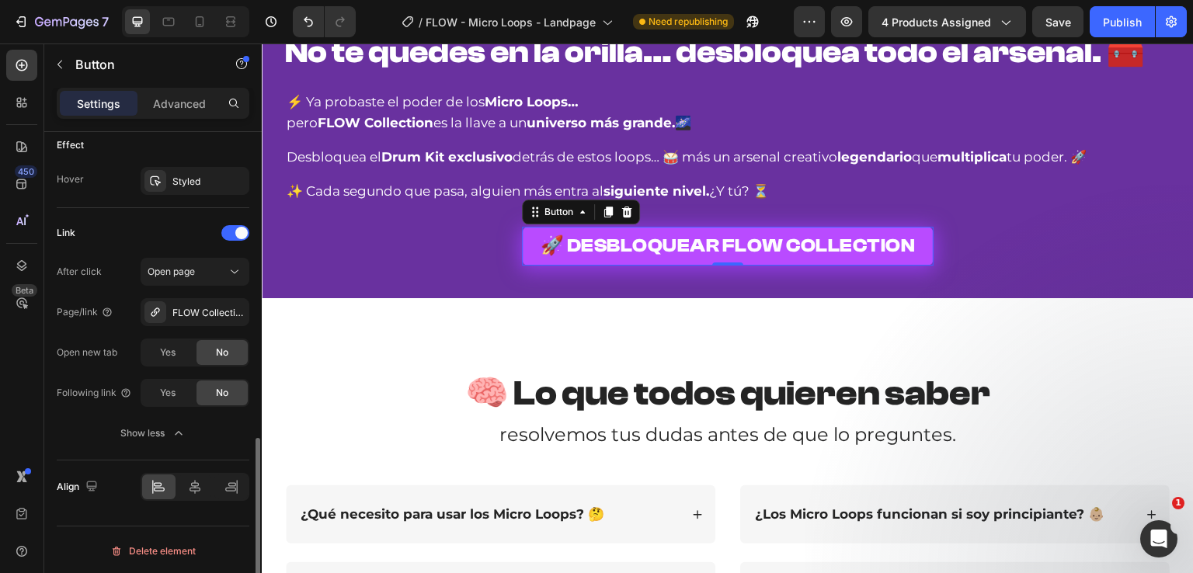
scroll to position [673, 0]
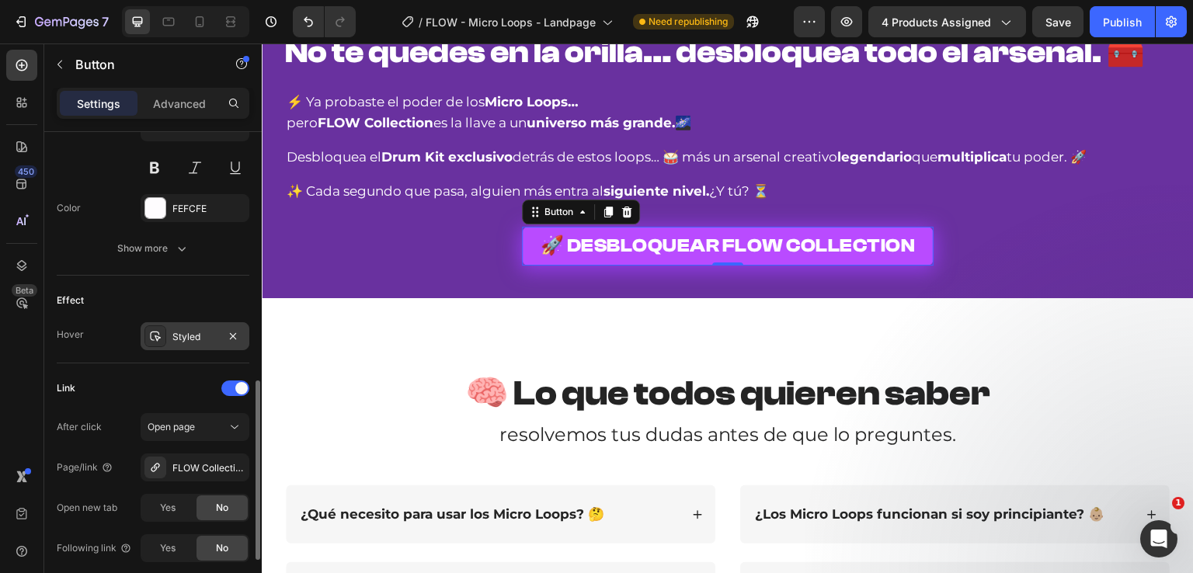
click at [179, 336] on div "Styled" at bounding box center [194, 337] width 45 height 14
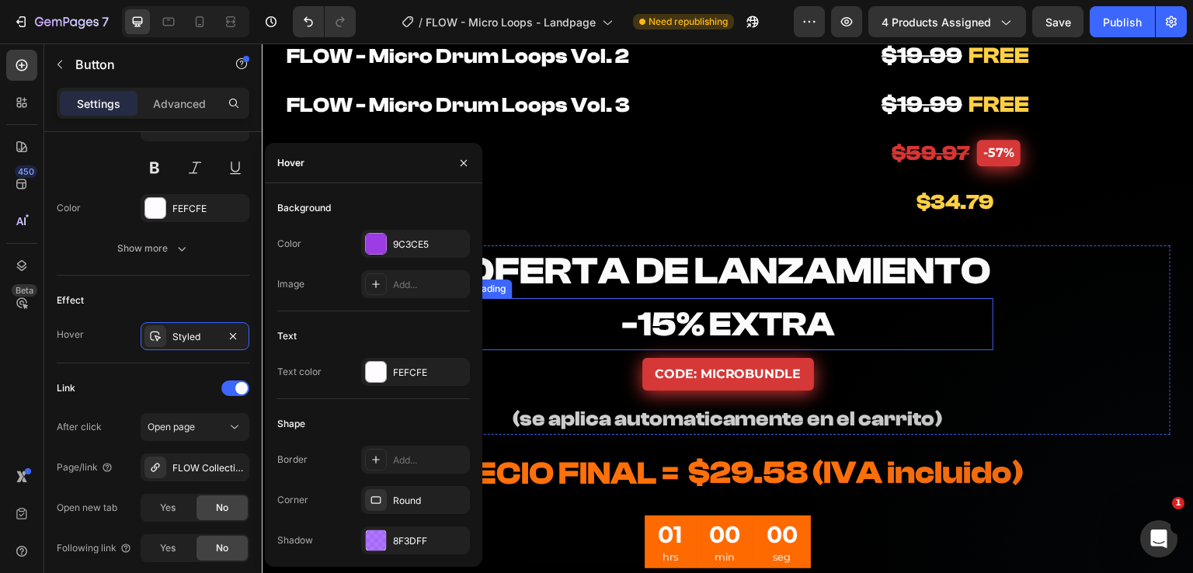
scroll to position [4427, 0]
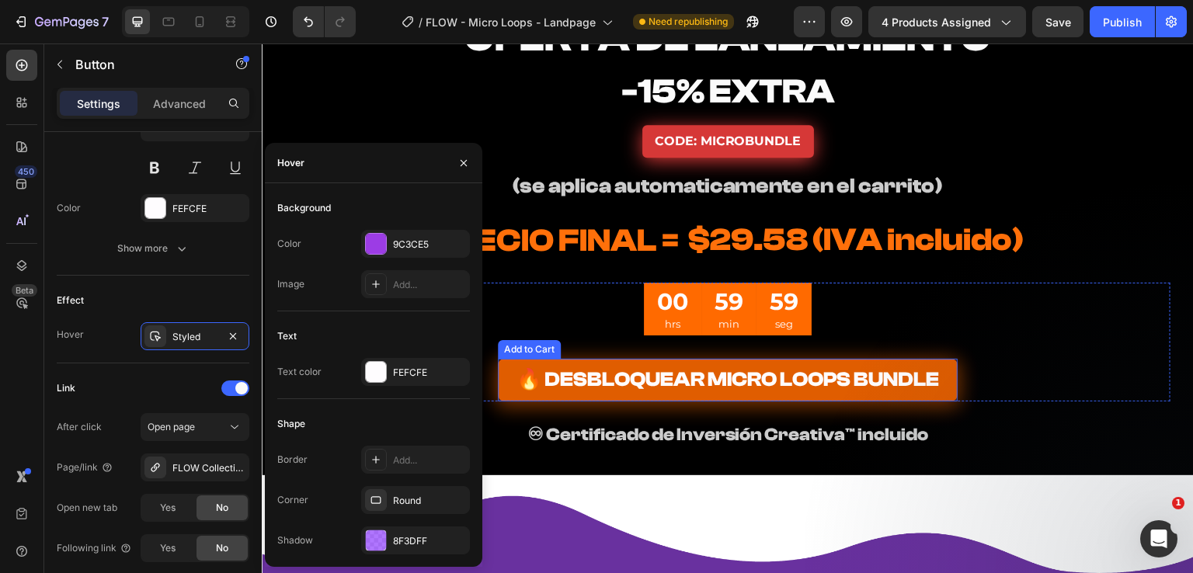
click at [498, 385] on button "🔥 DESBLOQUEAR MICRO LOOPS BUNDLE" at bounding box center [728, 380] width 460 height 43
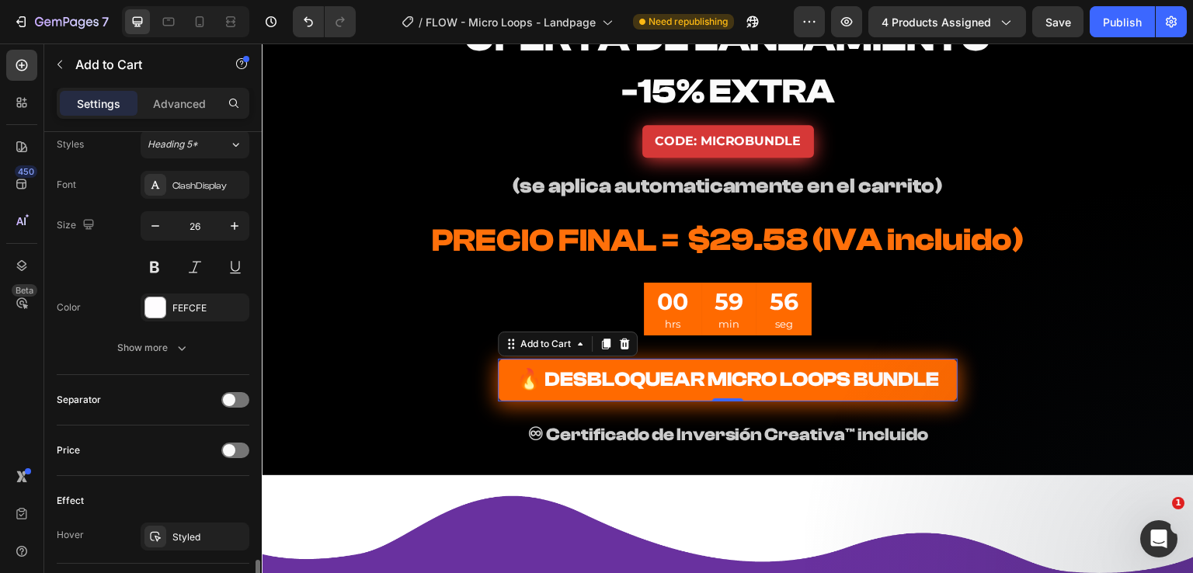
scroll to position [1010, 0]
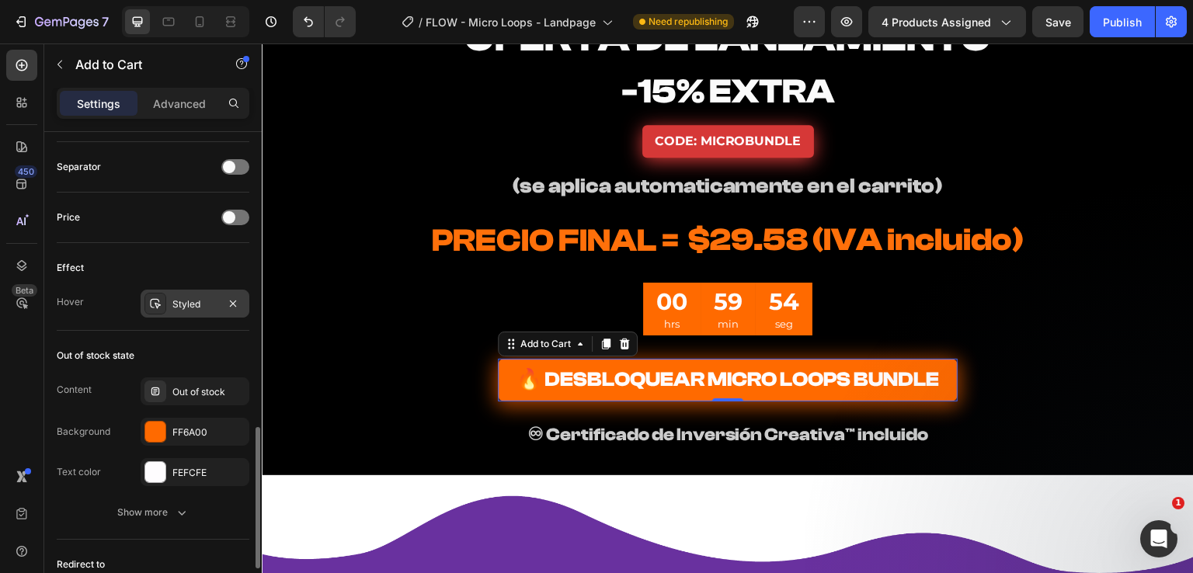
click at [178, 297] on div "Styled" at bounding box center [194, 304] width 45 height 14
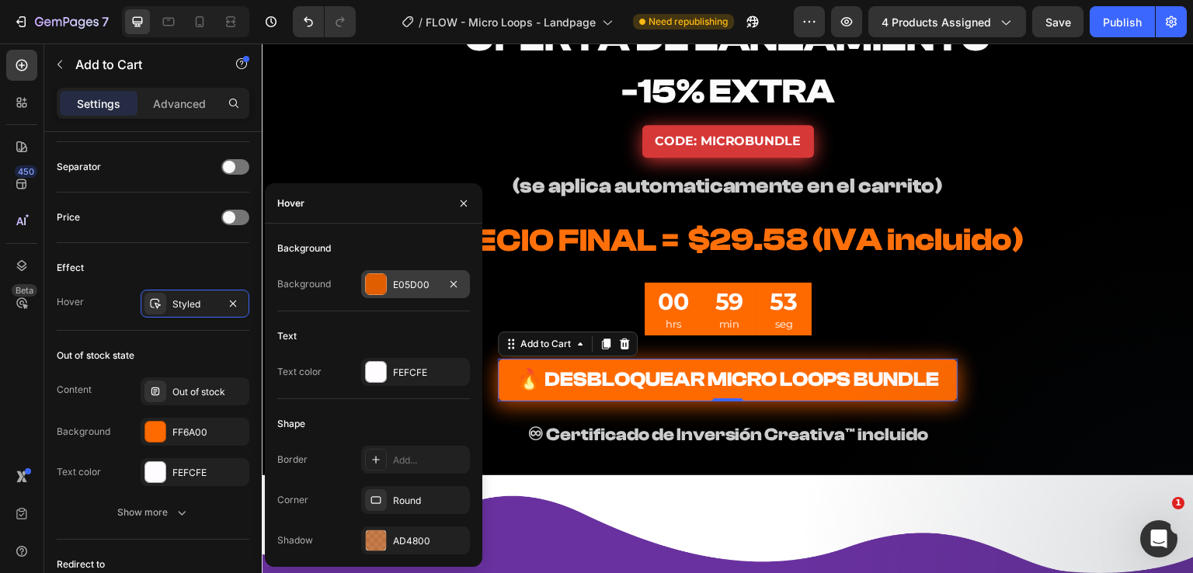
click at [391, 284] on div "E05D00" at bounding box center [415, 284] width 109 height 28
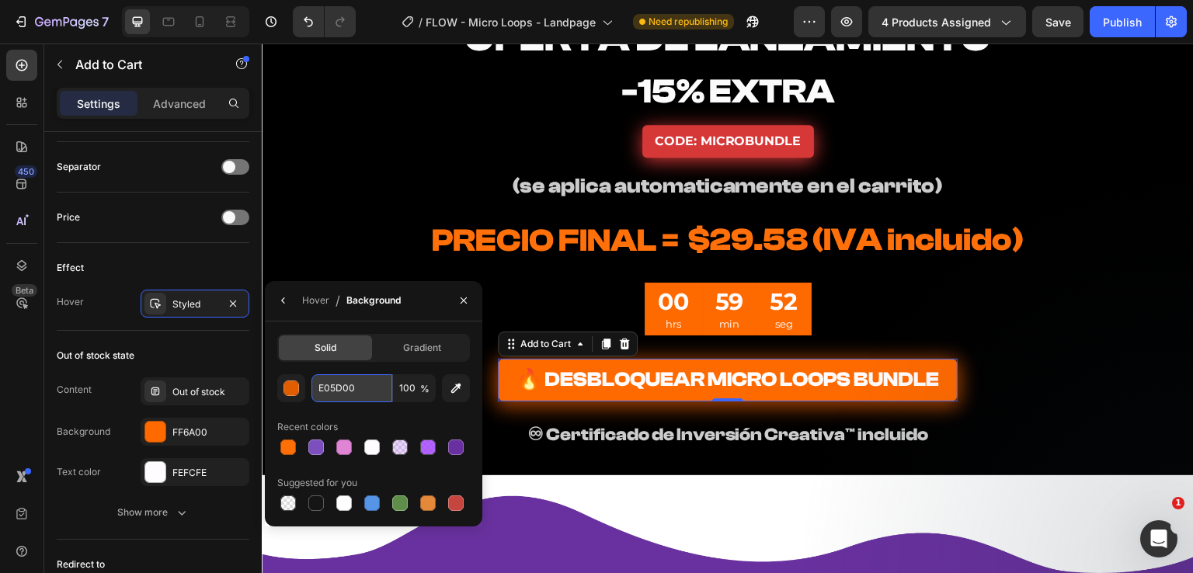
click at [356, 381] on input "E05D00" at bounding box center [351, 388] width 81 height 28
click at [282, 297] on icon "button" at bounding box center [283, 300] width 12 height 12
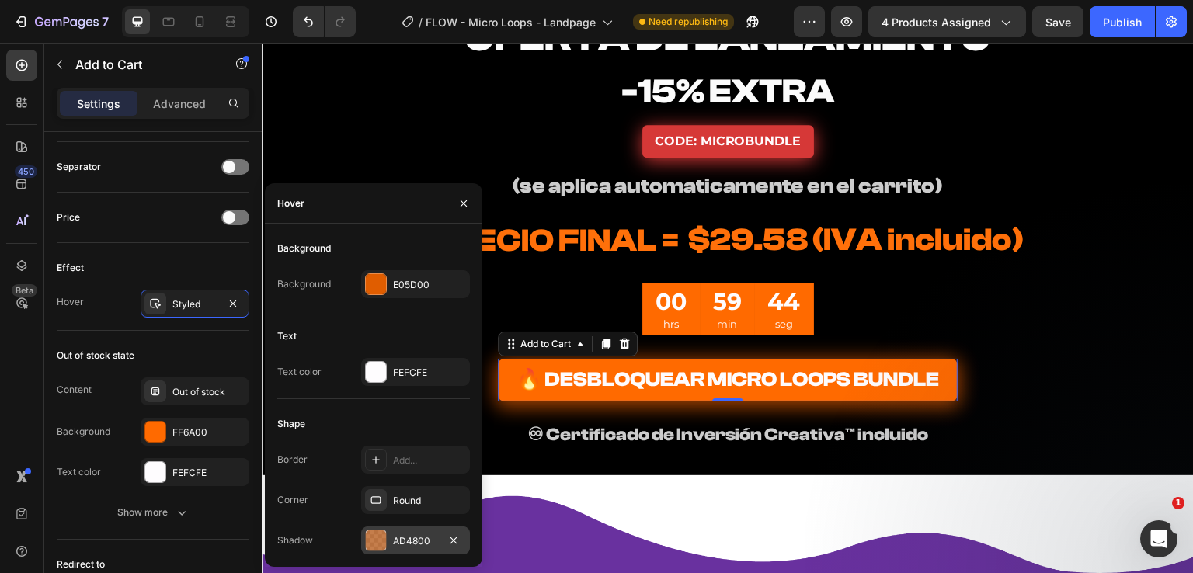
click at [399, 526] on div "Border Add... Corner Round Shadow AD4800" at bounding box center [373, 500] width 193 height 109
click at [398, 530] on div "AD4800" at bounding box center [415, 541] width 109 height 28
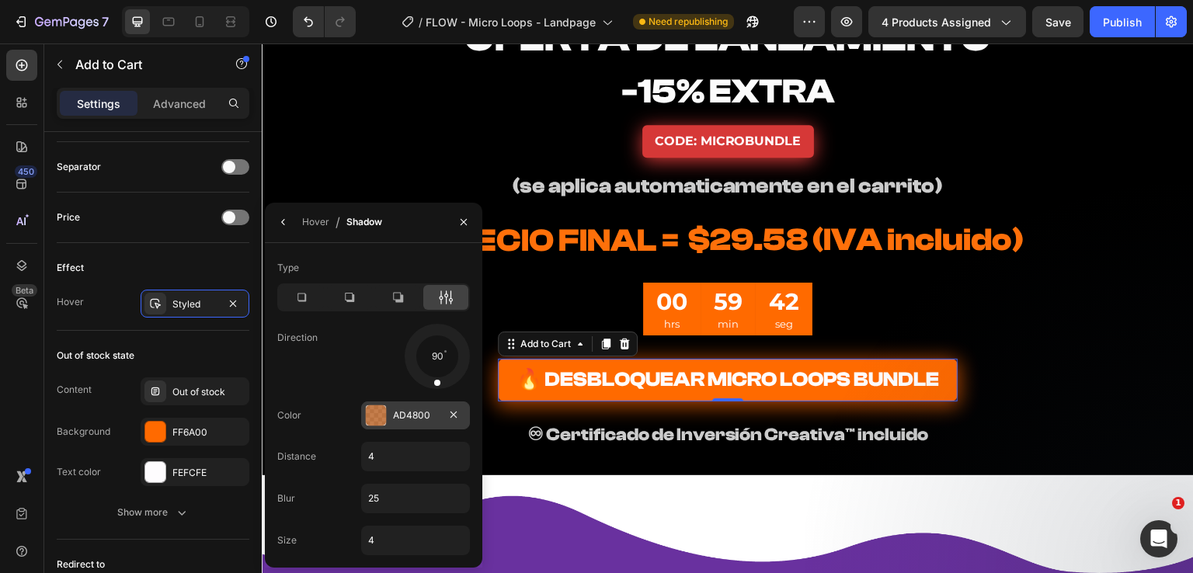
click at [402, 417] on div "AD4800" at bounding box center [415, 416] width 45 height 14
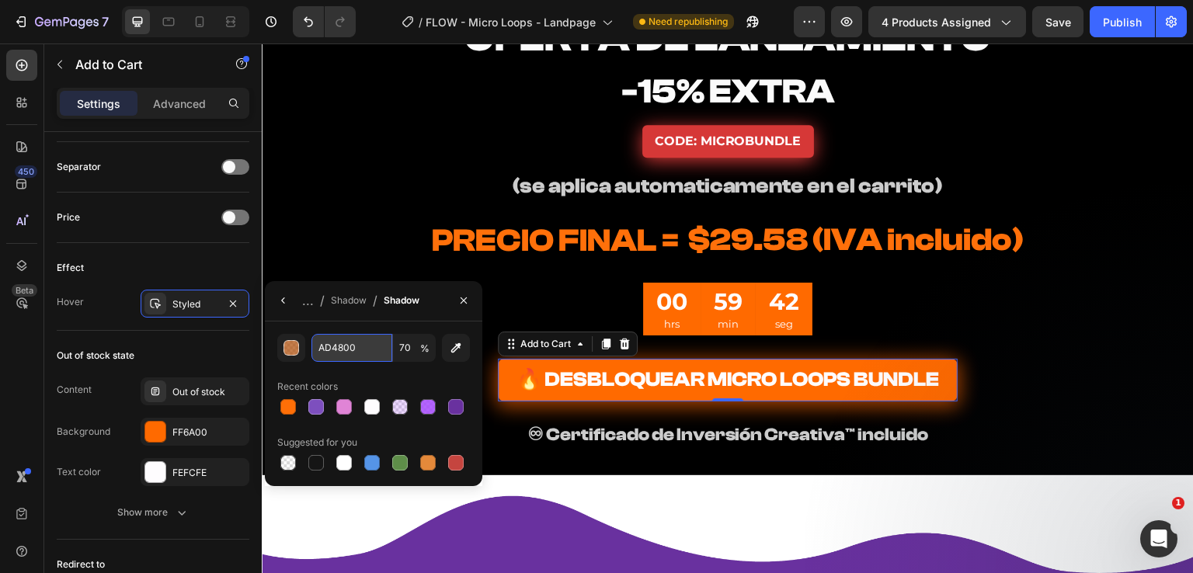
click at [0, 0] on input "AD4800" at bounding box center [0, 0] width 0 height 0
click at [284, 301] on icon "button" at bounding box center [283, 300] width 12 height 12
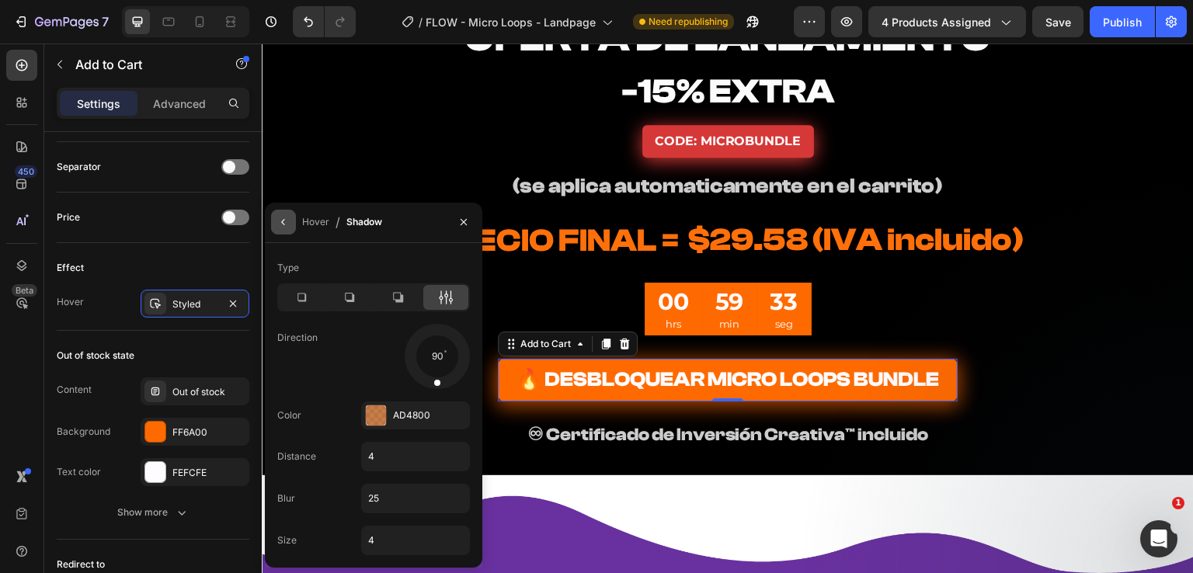
click at [289, 221] on icon "button" at bounding box center [283, 222] width 12 height 12
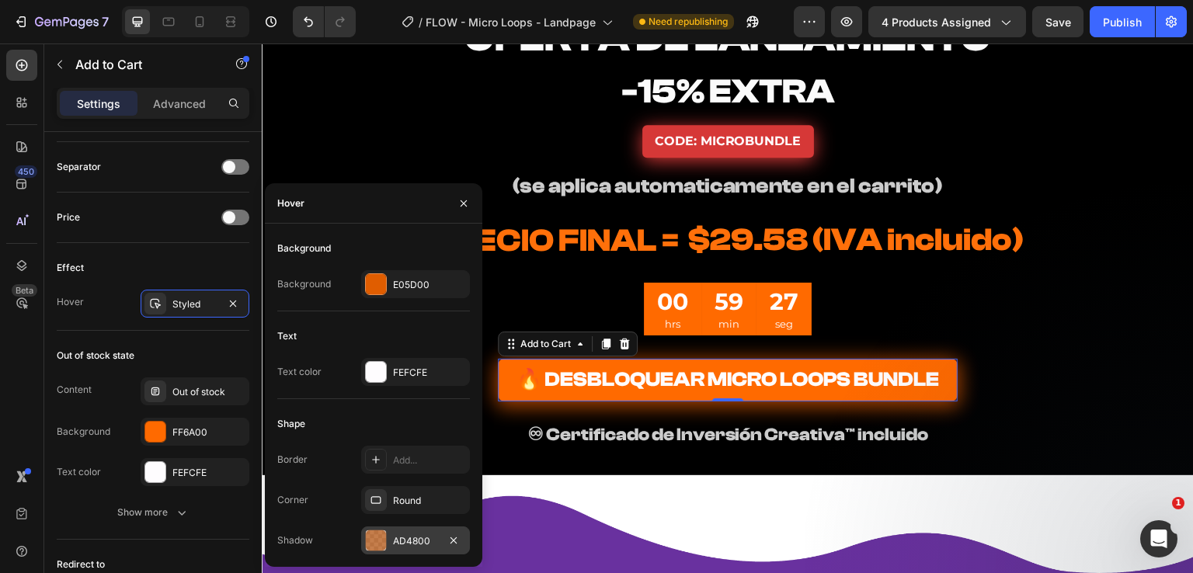
click at [416, 546] on div "AD4800" at bounding box center [415, 541] width 45 height 14
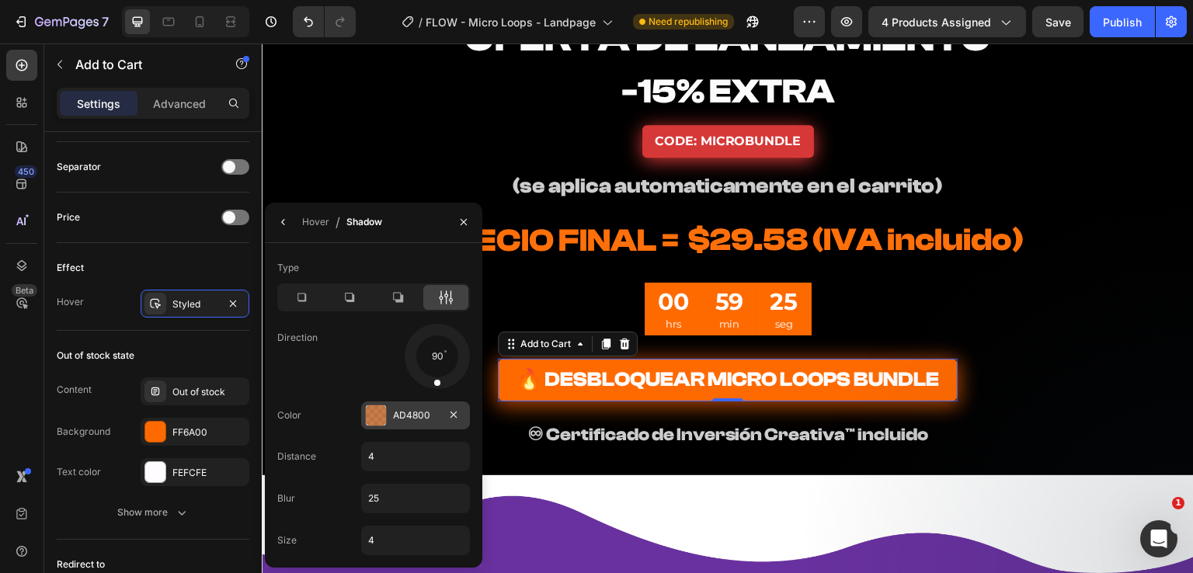
click at [409, 409] on div "AD4800" at bounding box center [415, 416] width 45 height 14
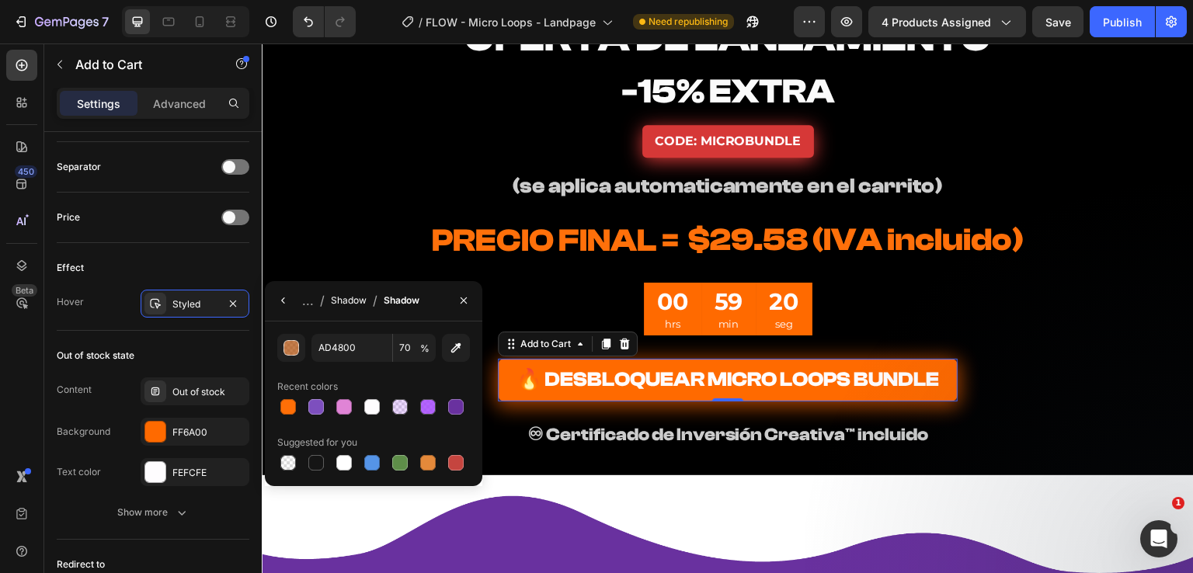
click at [338, 299] on div "Shadow" at bounding box center [349, 301] width 36 height 14
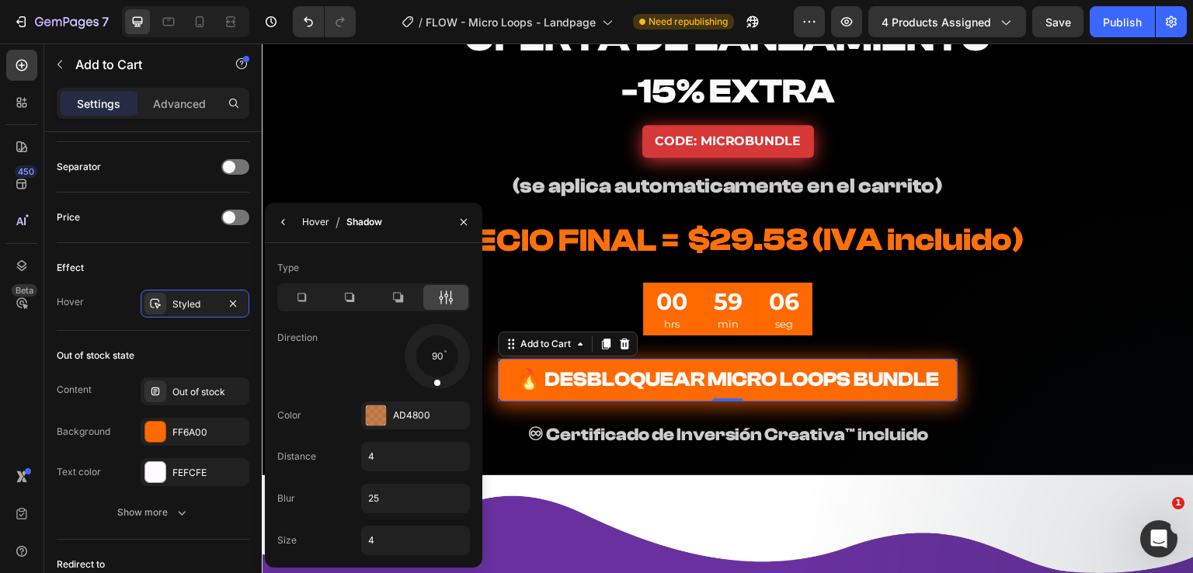
click at [308, 225] on div "Hover" at bounding box center [315, 222] width 27 height 14
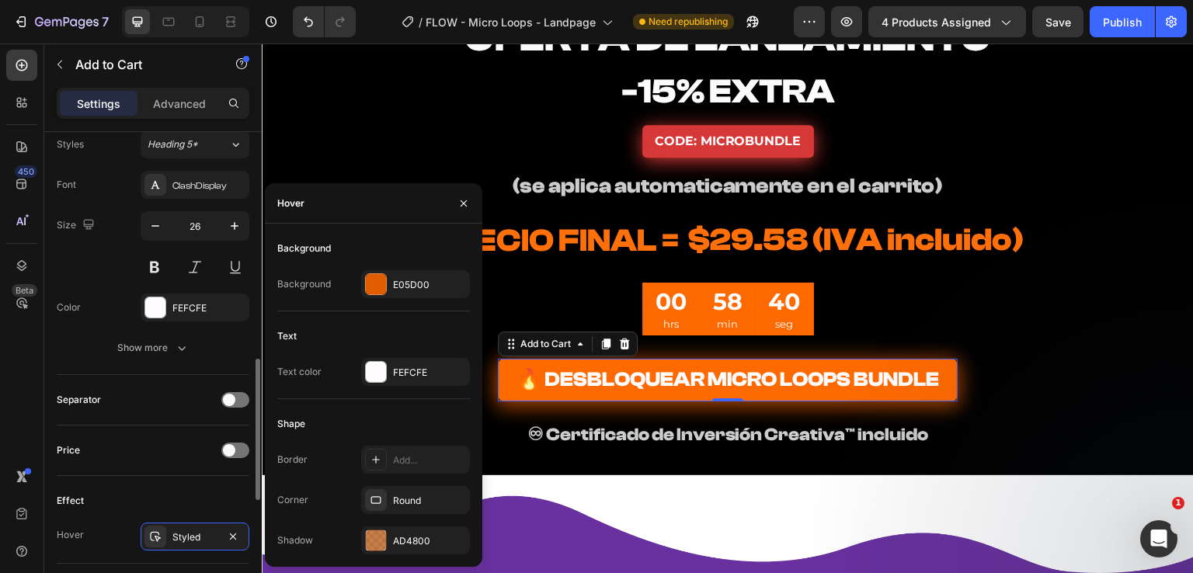
scroll to position [699, 0]
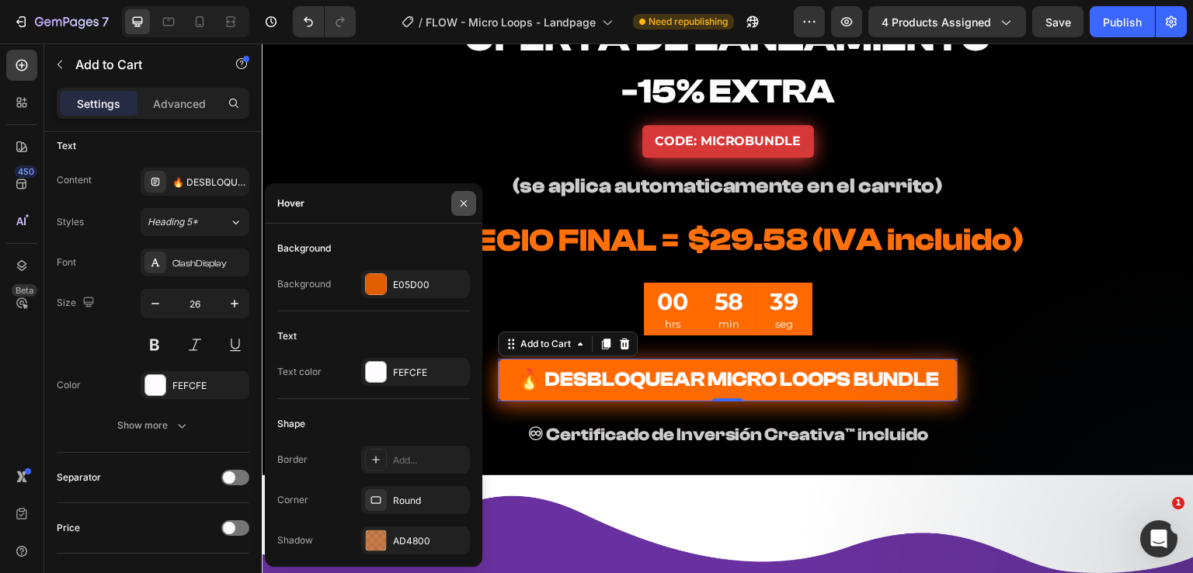
click at [464, 206] on icon "button" at bounding box center [464, 203] width 12 height 12
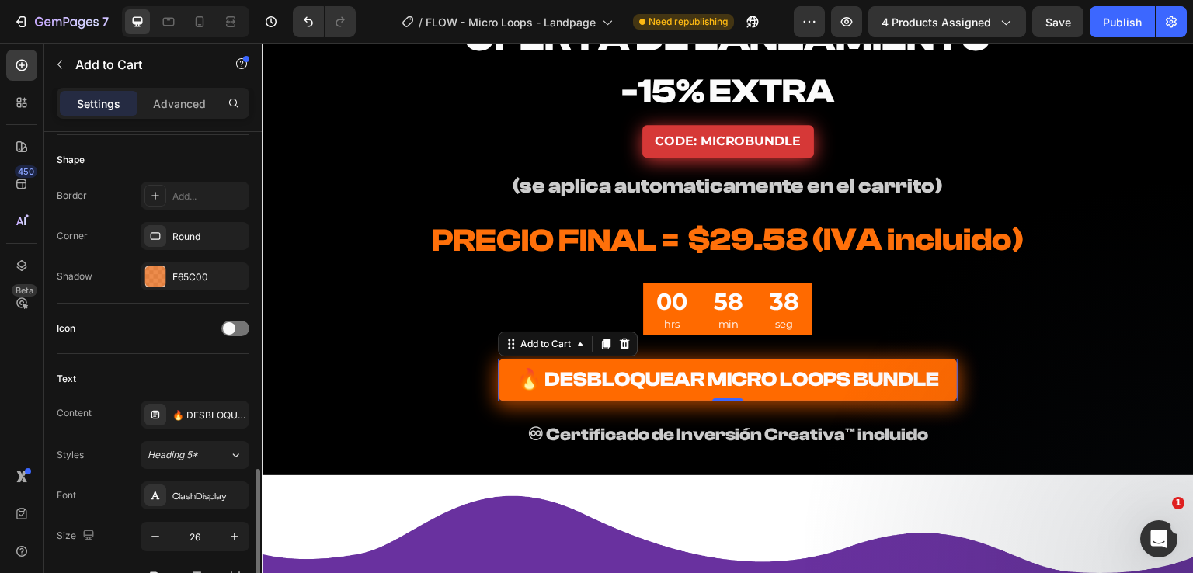
scroll to position [388, 0]
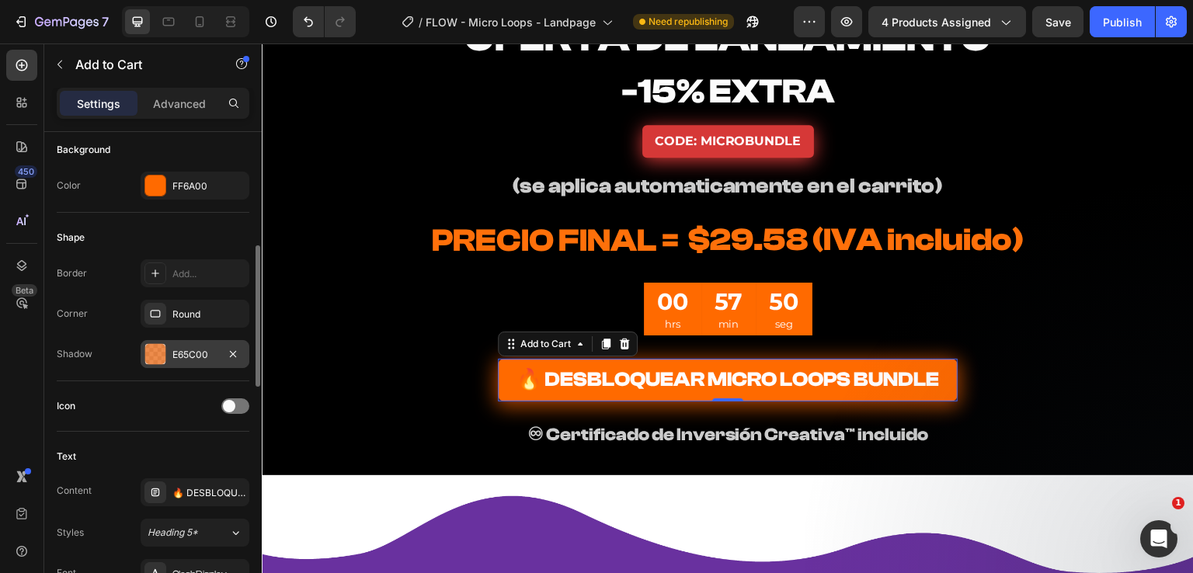
click at [173, 349] on div "E65C00" at bounding box center [194, 355] width 45 height 14
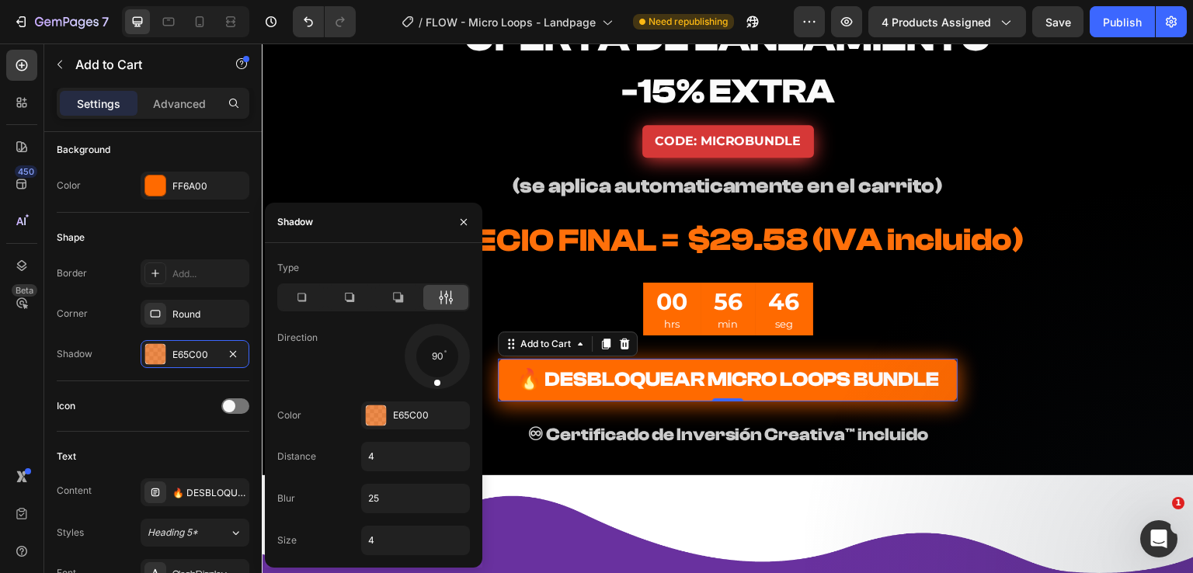
scroll to position [4816, 0]
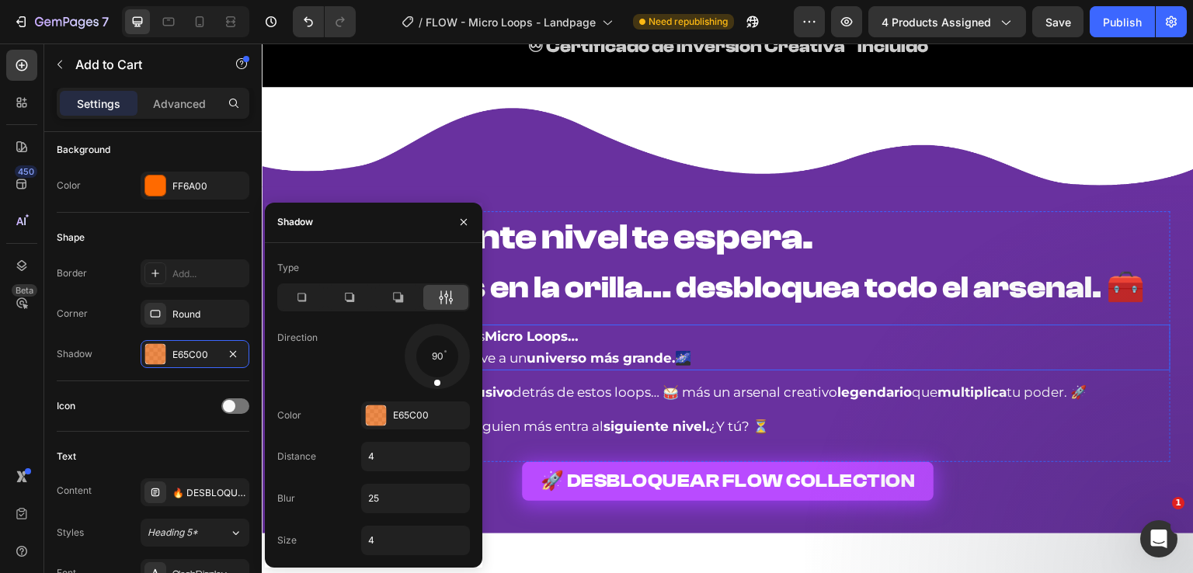
click at [605, 238] on strong "🌊 El siguiente nivel te espera." at bounding box center [549, 237] width 528 height 41
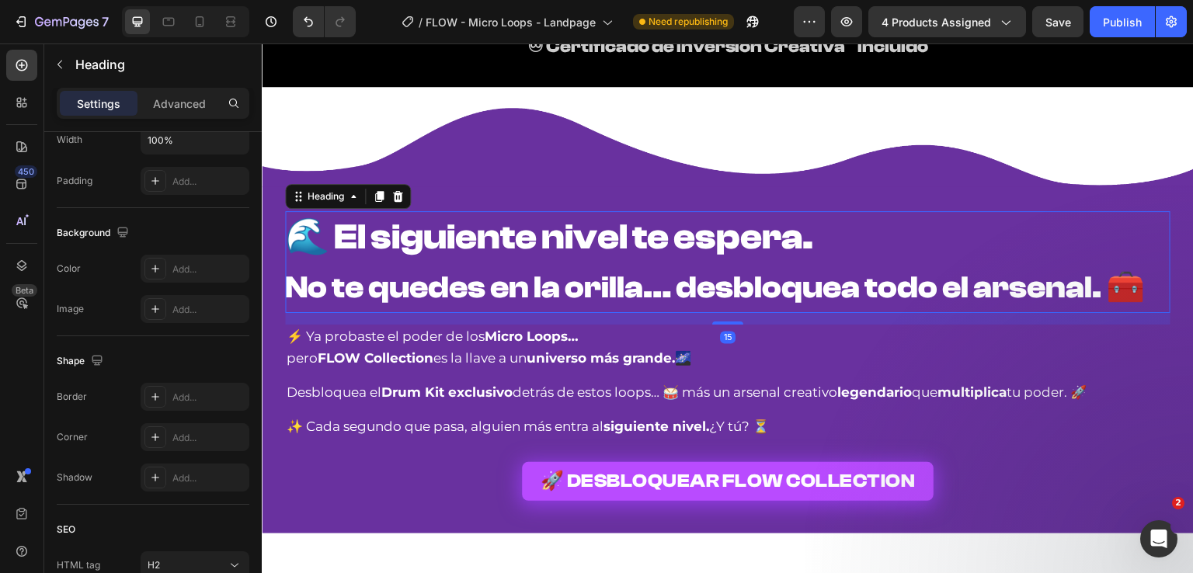
scroll to position [0, 0]
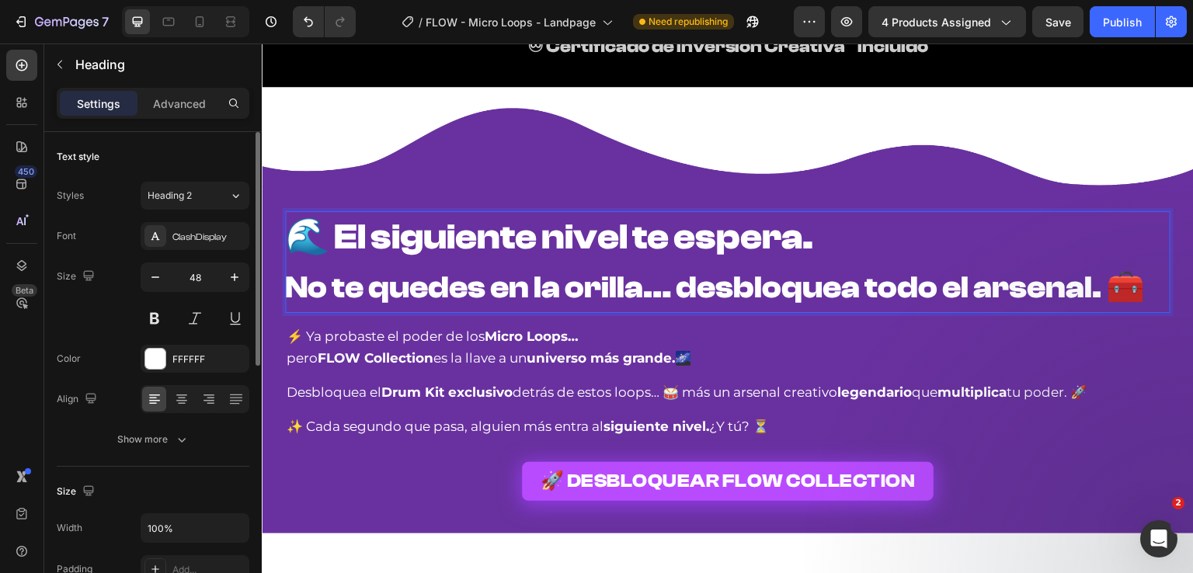
drag, startPoint x: 826, startPoint y: 237, endPoint x: 267, endPoint y: 238, distance: 559.3
click at [267, 238] on div "🌊 El siguiente nivel te espera. No te quedes en la orilla… desbloquea todo el a…" at bounding box center [728, 359] width 932 height 297
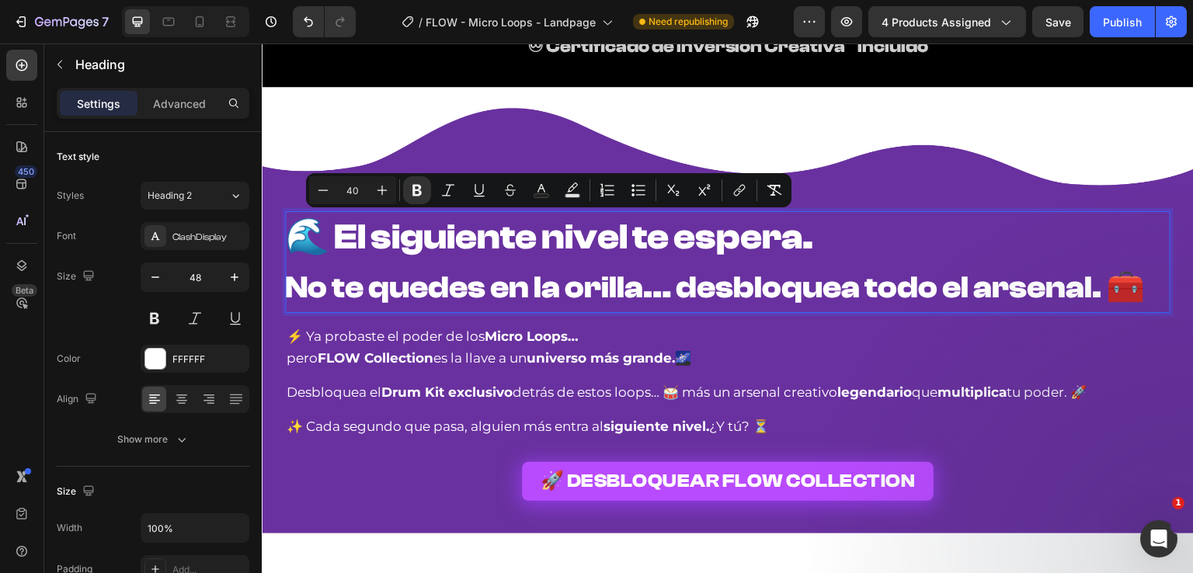
click at [573, 293] on strong "No te quedes en la orilla… desbloquea todo el arsenal. 🧰" at bounding box center [715, 288] width 860 height 36
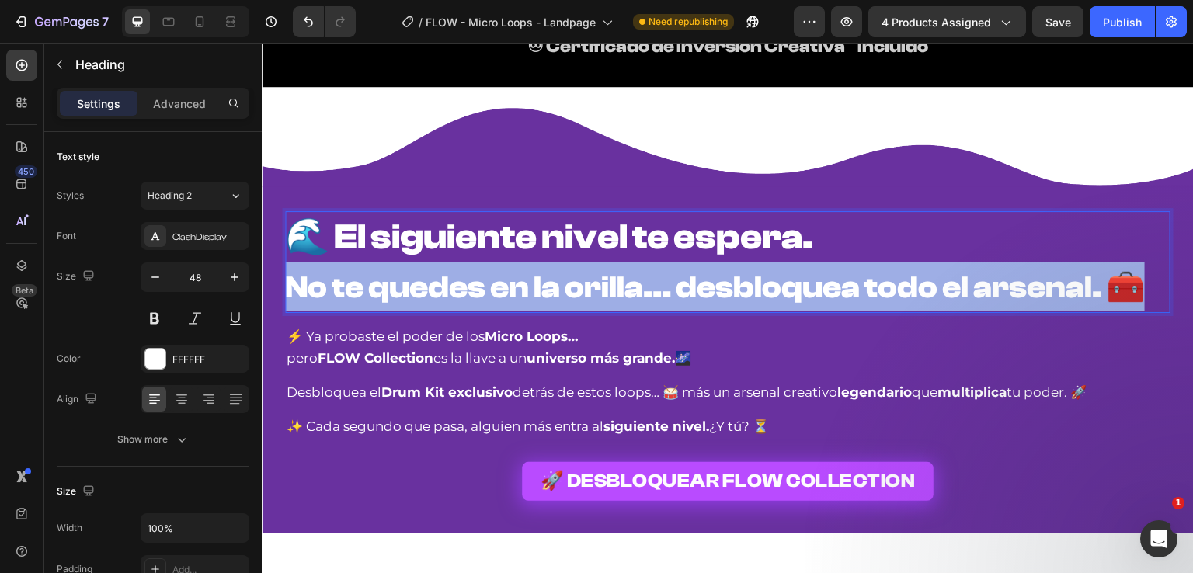
drag, startPoint x: 1100, startPoint y: 289, endPoint x: 223, endPoint y: 308, distance: 877.2
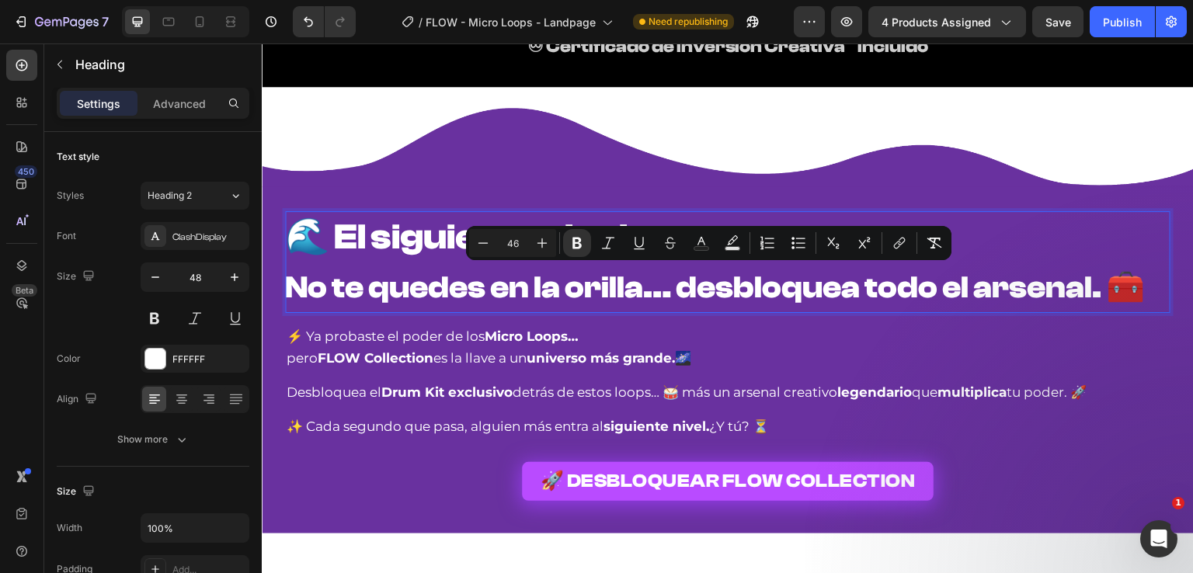
click at [391, 241] on strong "🌊 El siguiente nivel te espera." at bounding box center [549, 237] width 528 height 41
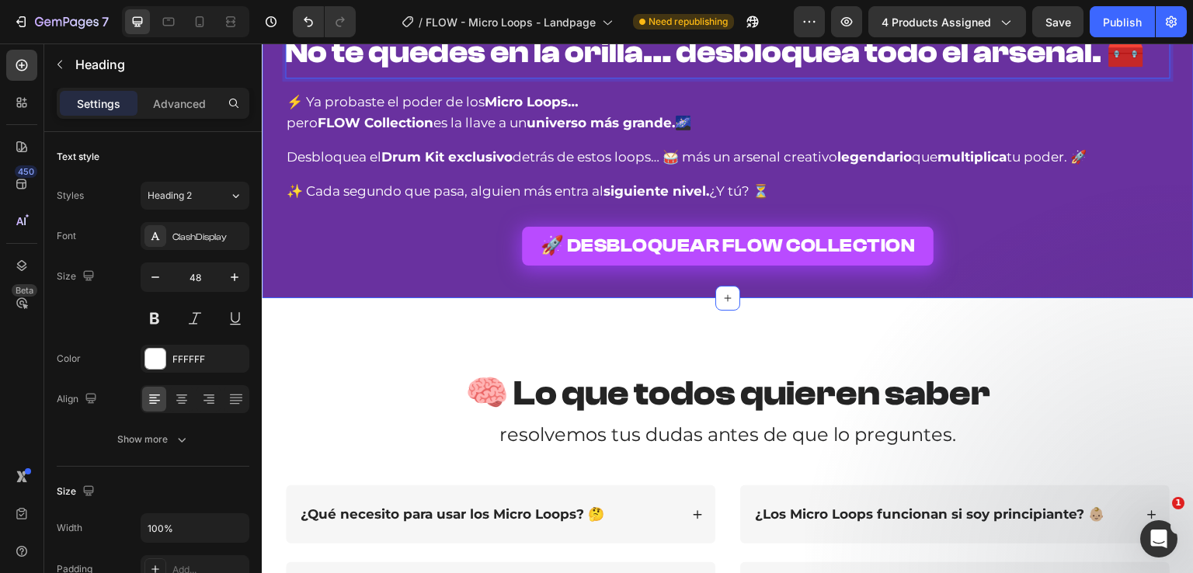
scroll to position [5127, 0]
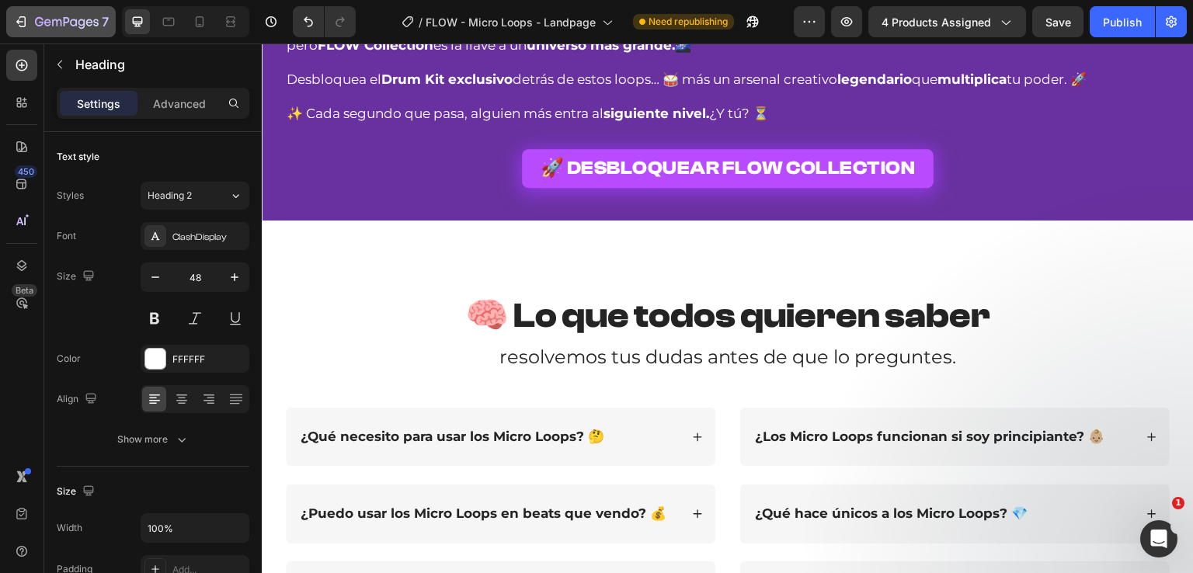
click at [67, 18] on icon "button" at bounding box center [67, 21] width 6 height 9
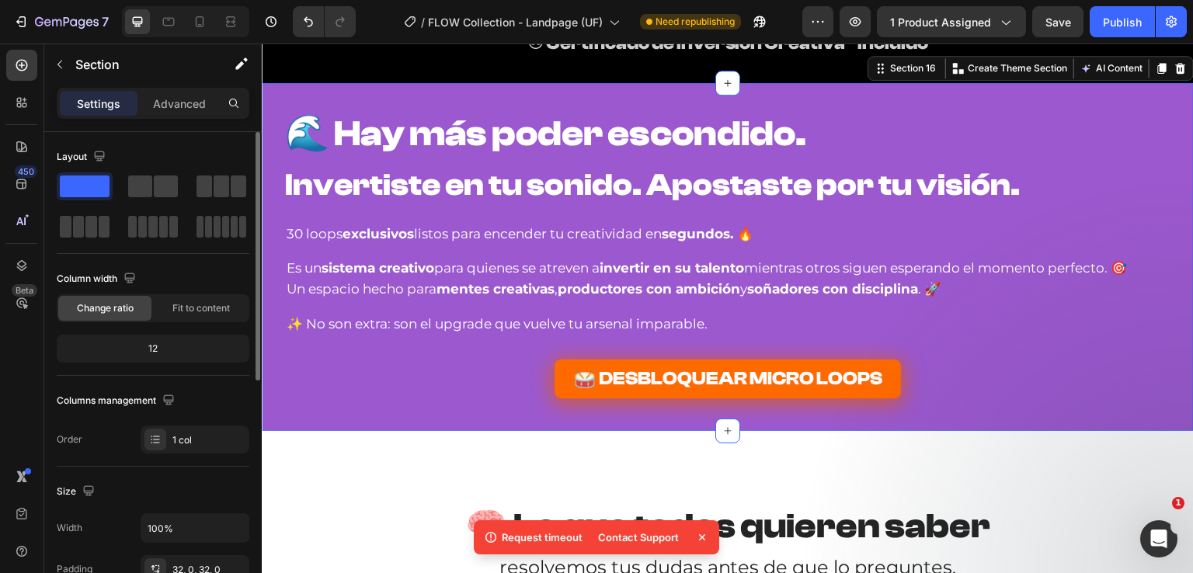
scroll to position [388, 0]
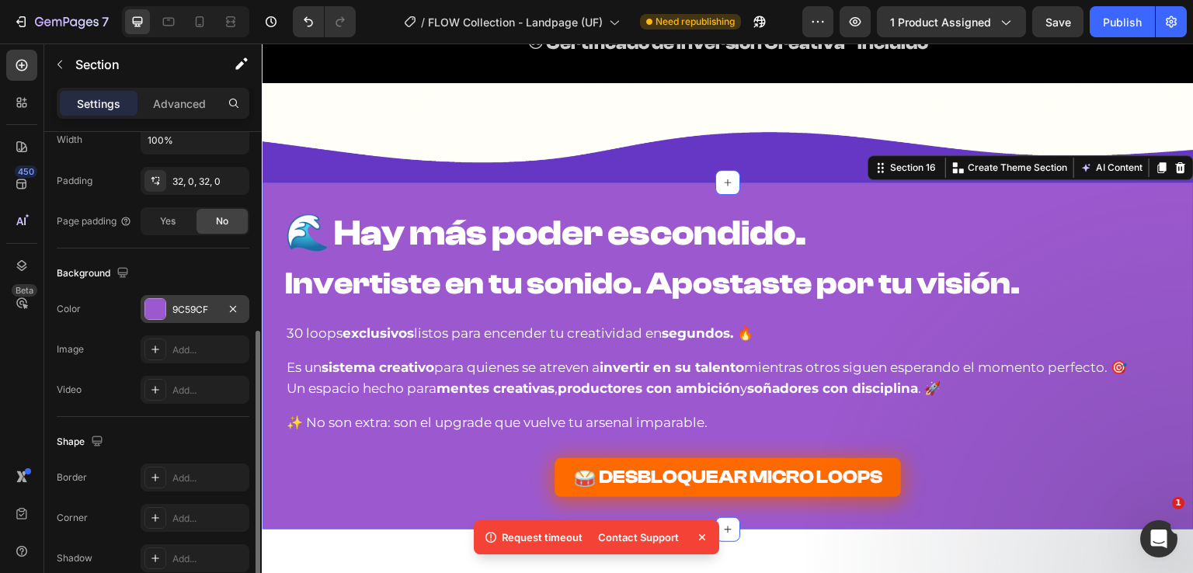
click at [190, 304] on div "9C59CF" at bounding box center [194, 310] width 45 height 14
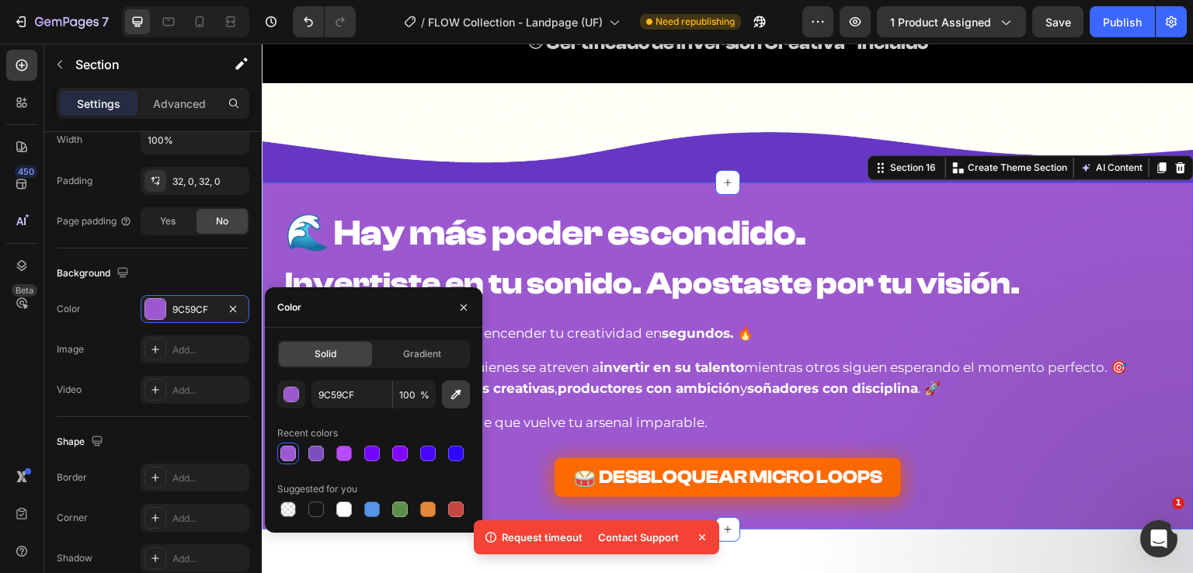
click at [458, 392] on icon "button" at bounding box center [456, 395] width 10 height 10
type input "6537C6"
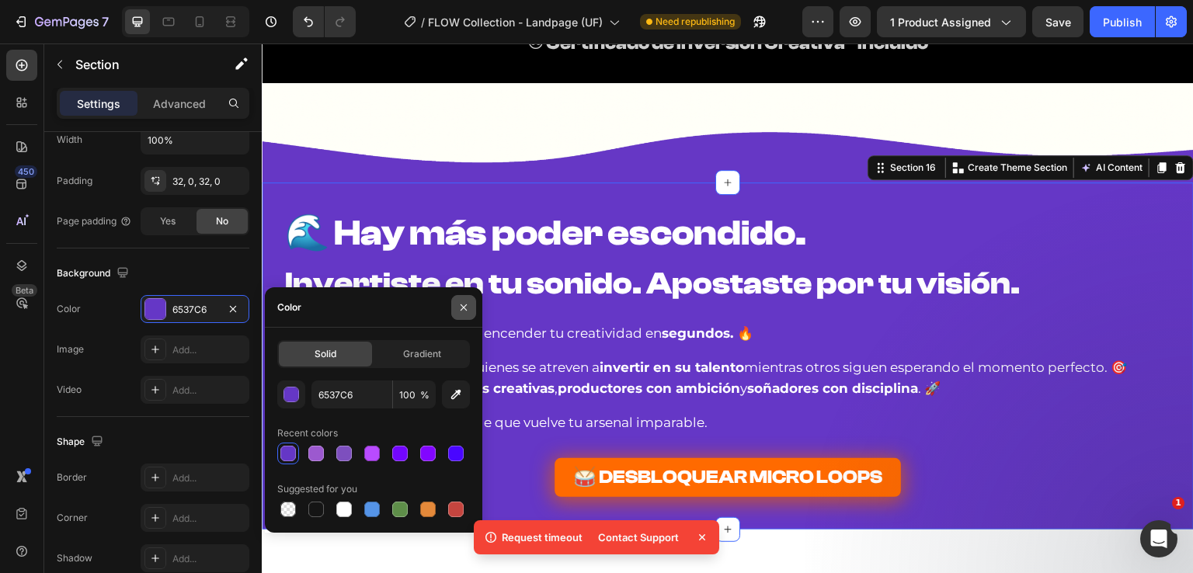
click at [468, 308] on icon "button" at bounding box center [464, 307] width 12 height 12
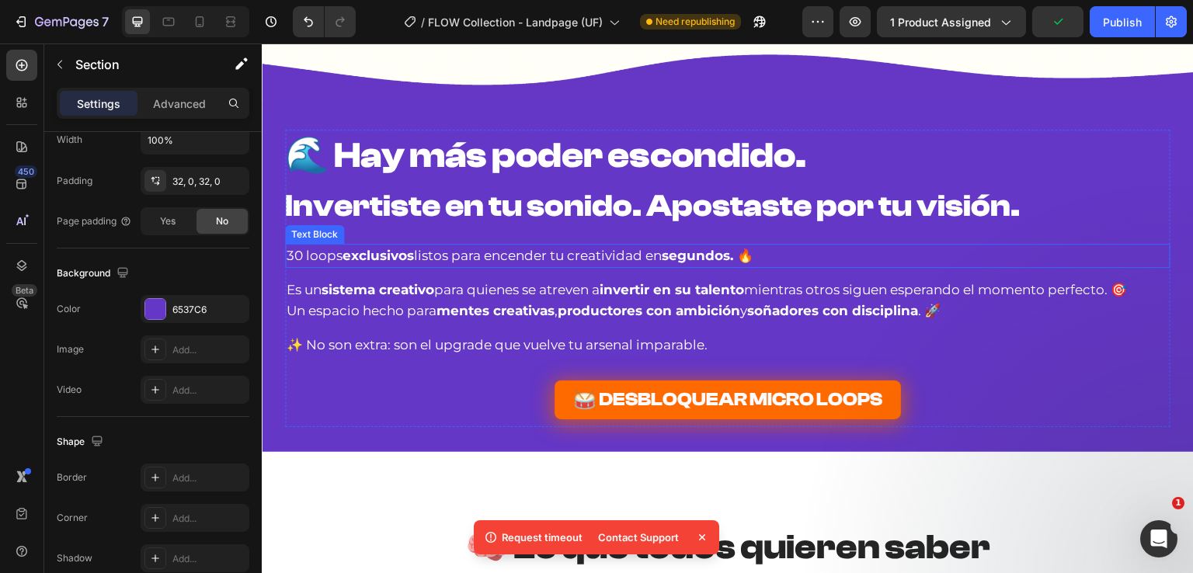
scroll to position [8604, 0]
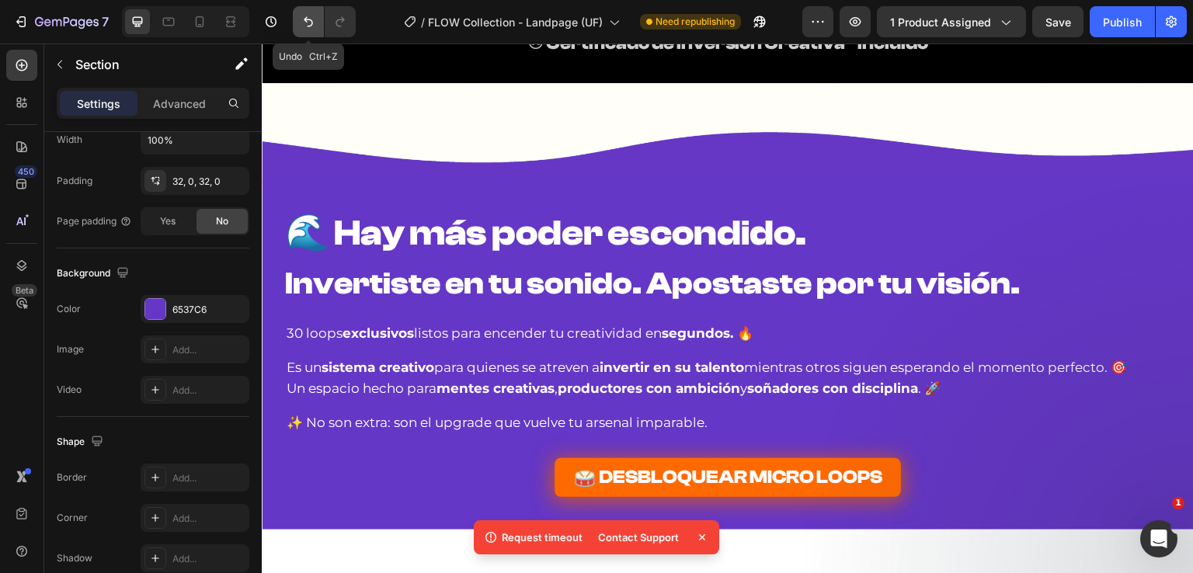
click at [304, 19] on icon "Undo/Redo" at bounding box center [308, 22] width 9 height 10
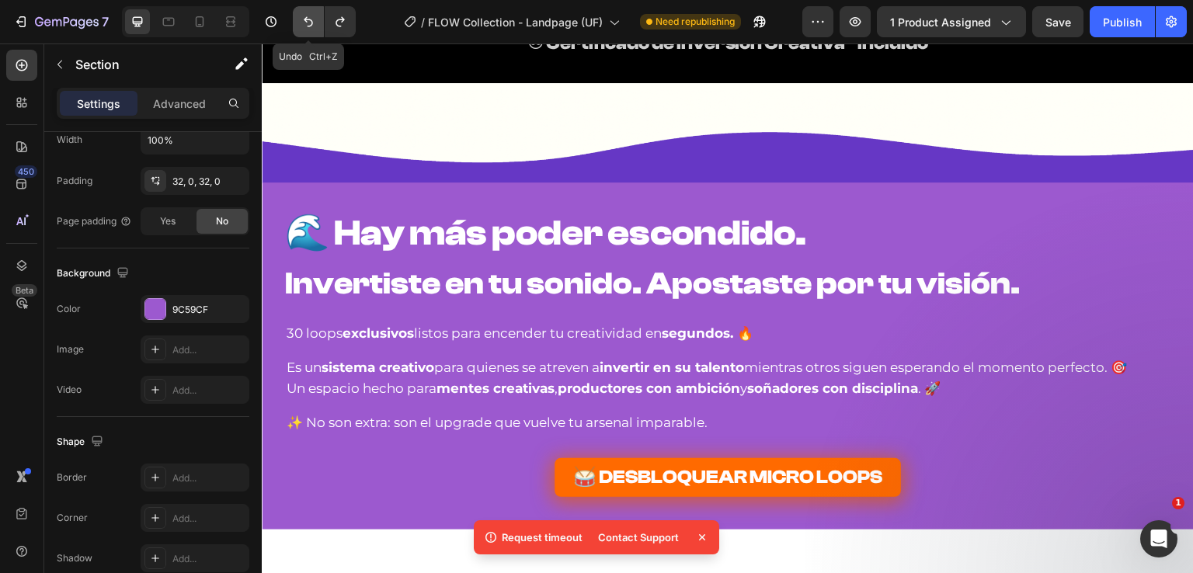
click at [311, 20] on icon "Undo/Redo" at bounding box center [308, 22] width 9 height 10
click at [311, 20] on icon "Undo/Redo" at bounding box center [309, 22] width 16 height 16
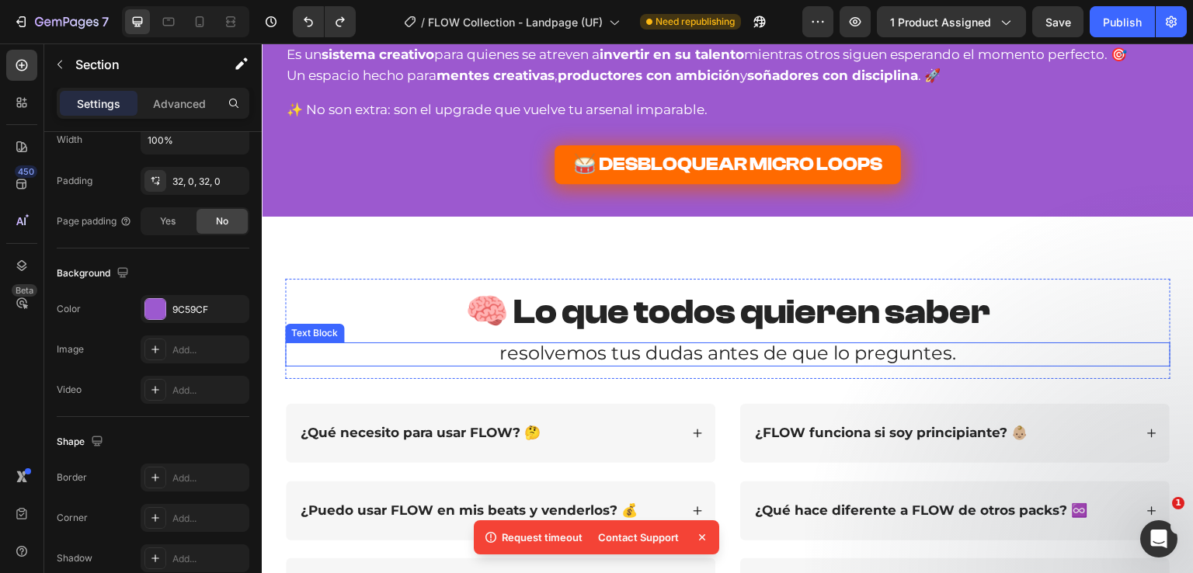
scroll to position [8682, 0]
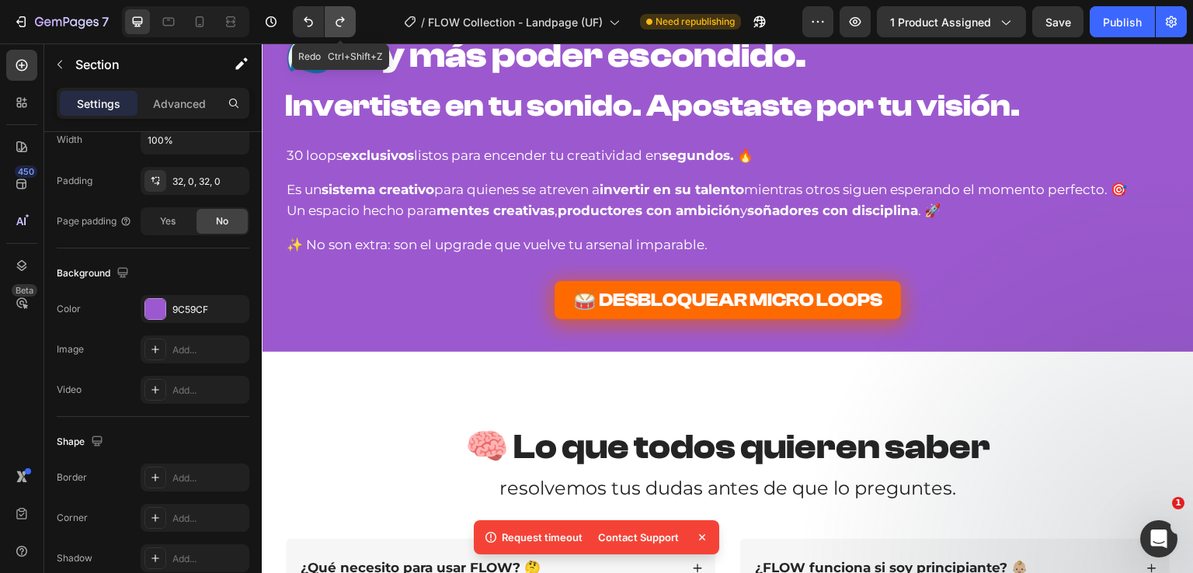
click at [345, 20] on icon "Undo/Redo" at bounding box center [340, 22] width 16 height 16
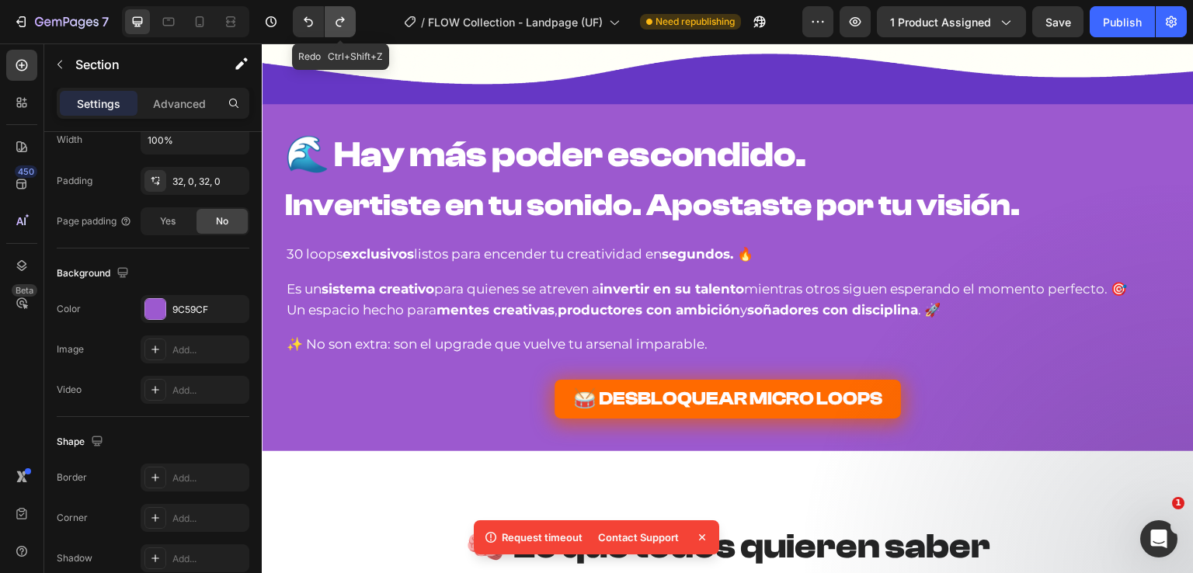
click at [345, 20] on icon "Undo/Redo" at bounding box center [340, 22] width 16 height 16
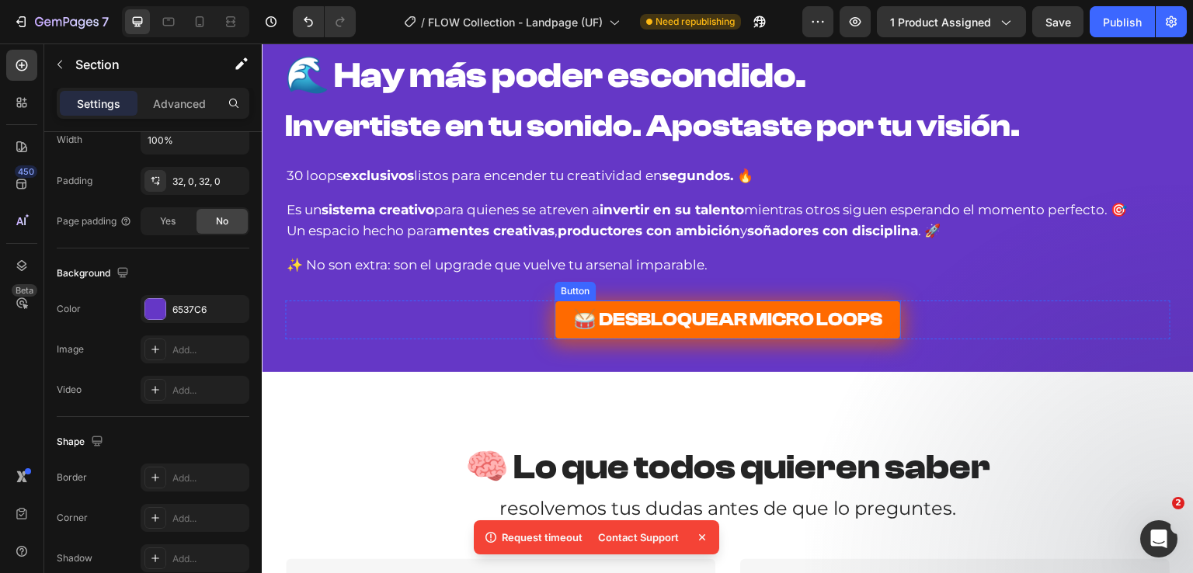
scroll to position [8604, 0]
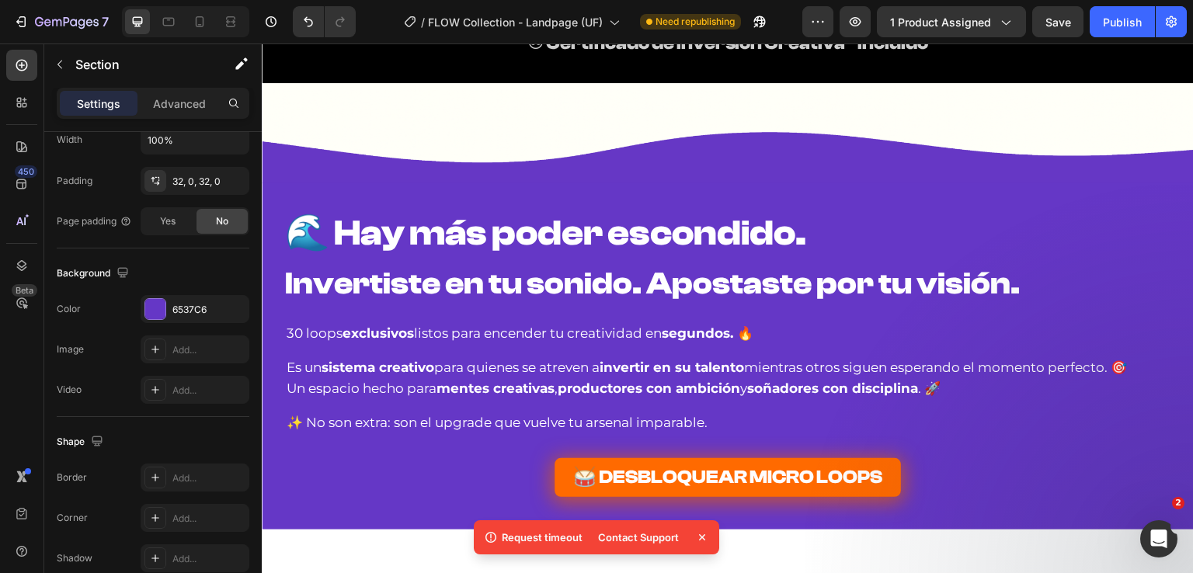
click at [360, 166] on img at bounding box center [728, 133] width 932 height 100
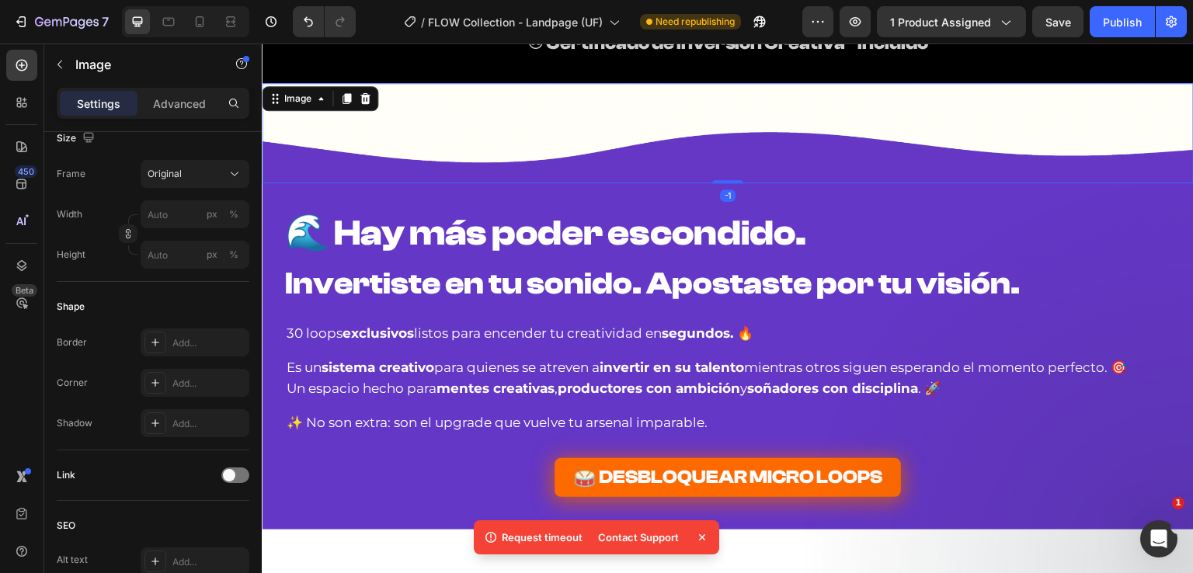
scroll to position [0, 0]
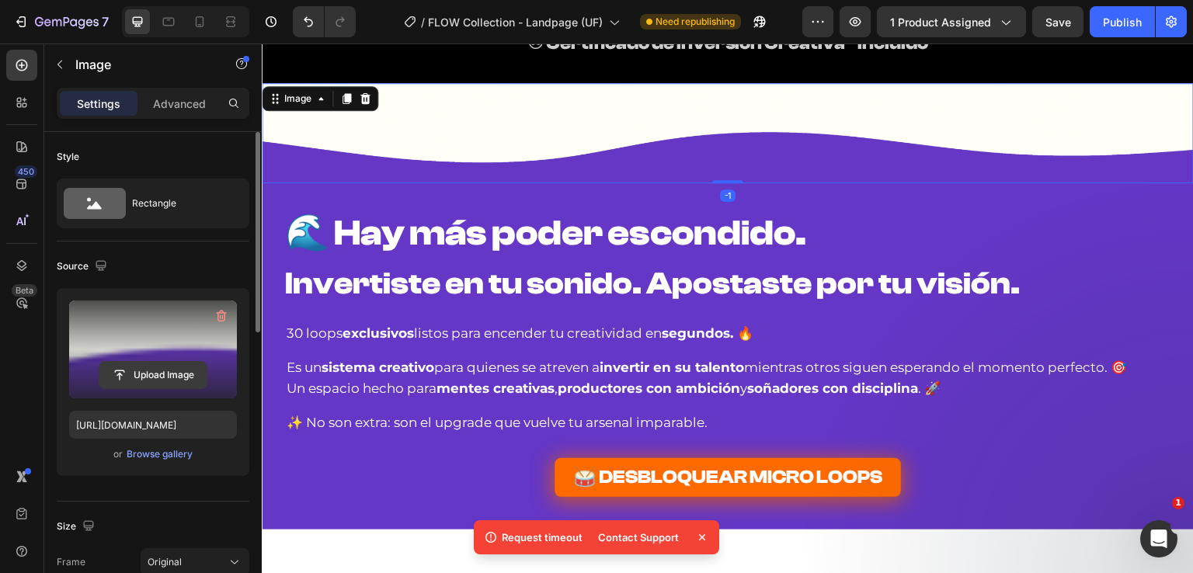
click at [144, 369] on input "file" at bounding box center [152, 375] width 107 height 26
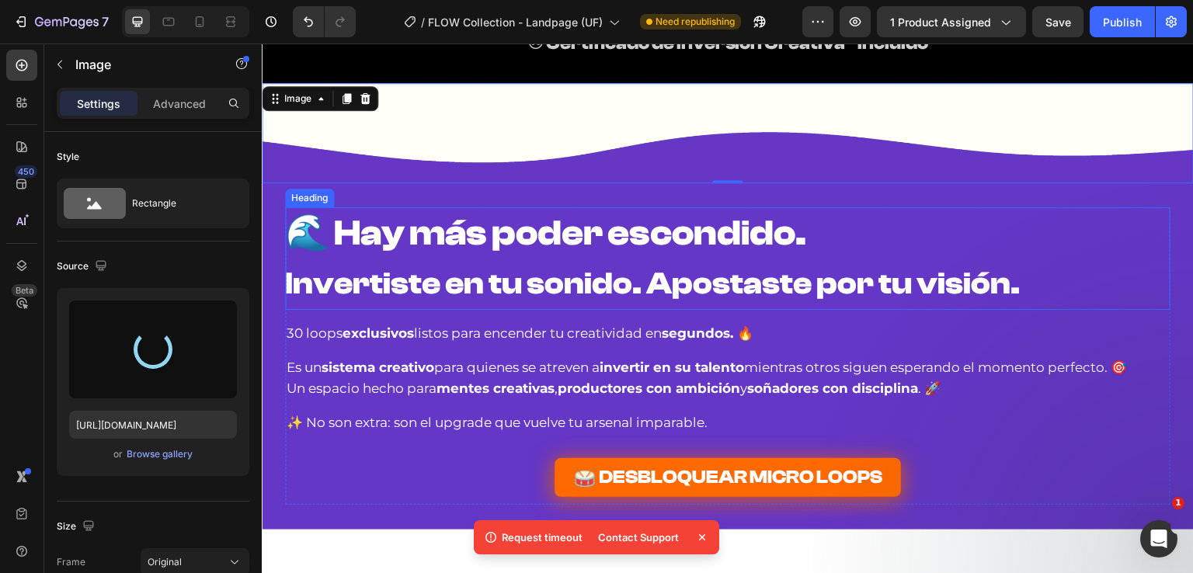
type input "https://cdn.shopify.com/s/files/1/0760/5492/1460/files/gempages_569876553295463…"
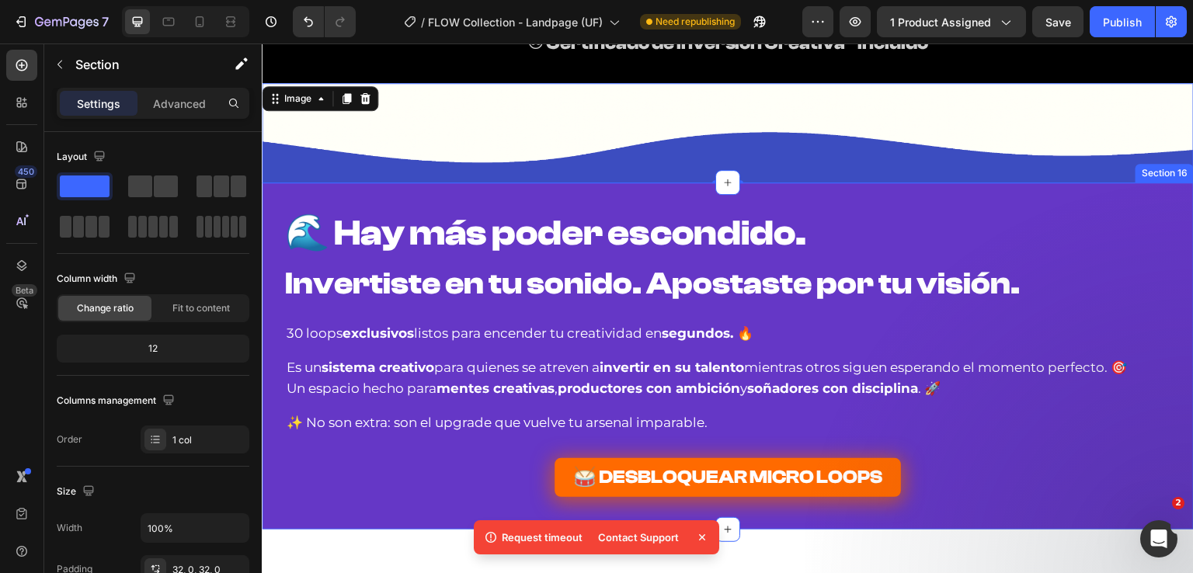
click at [409, 193] on div "🌊 Hay más poder escondido. Invertiste en tu sonido. Apostaste por tu visión. He…" at bounding box center [728, 356] width 932 height 347
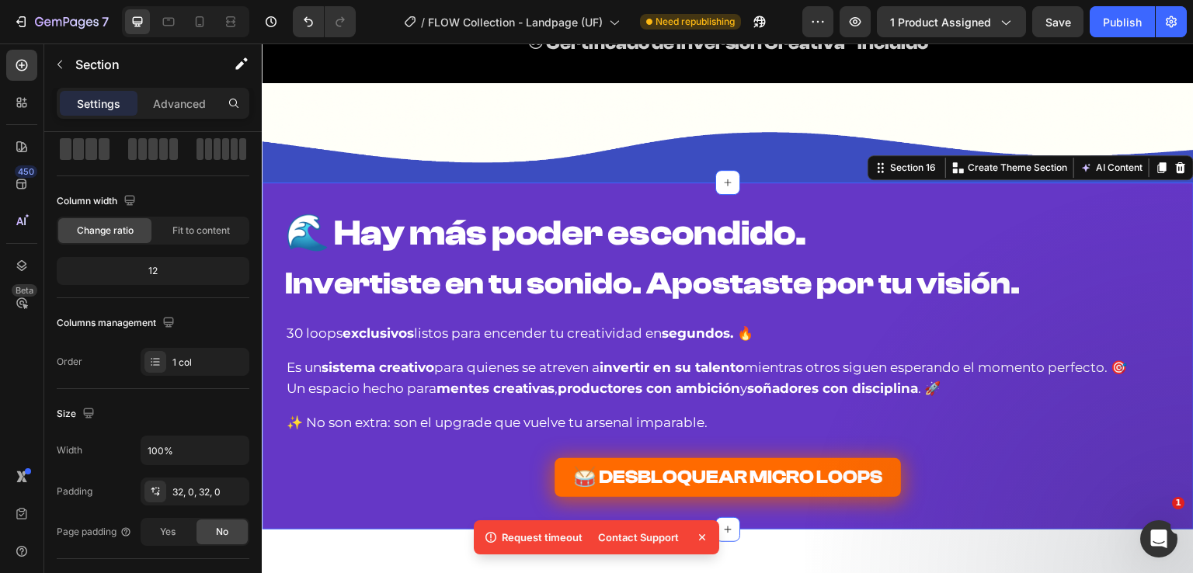
scroll to position [388, 0]
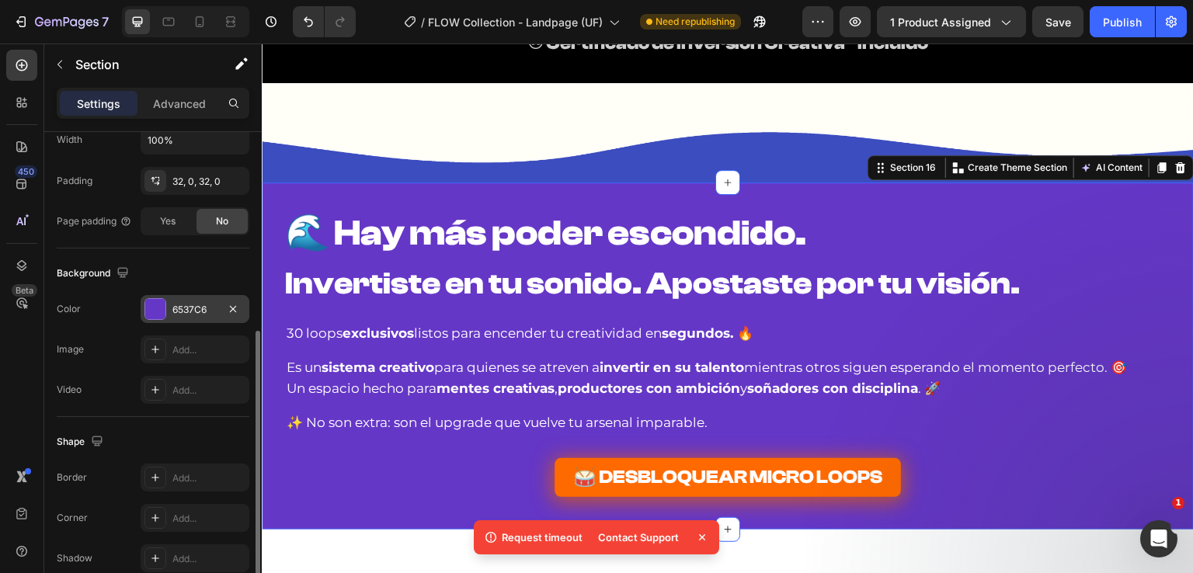
click at [190, 310] on div "6537C6" at bounding box center [194, 310] width 45 height 14
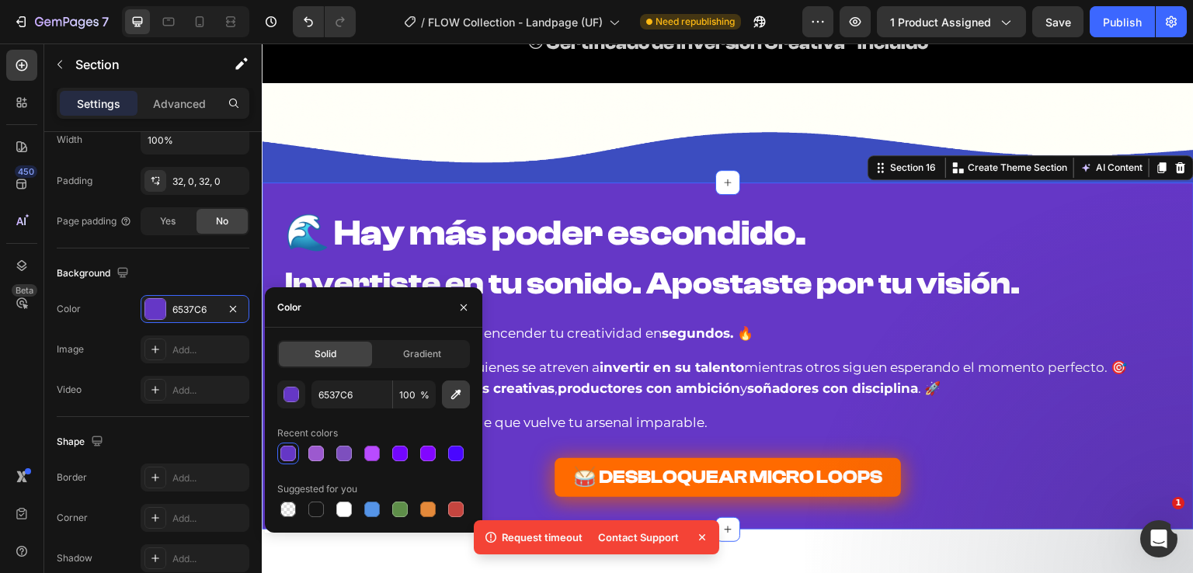
click at [450, 392] on icon "button" at bounding box center [456, 395] width 16 height 16
type input "3B4DC0"
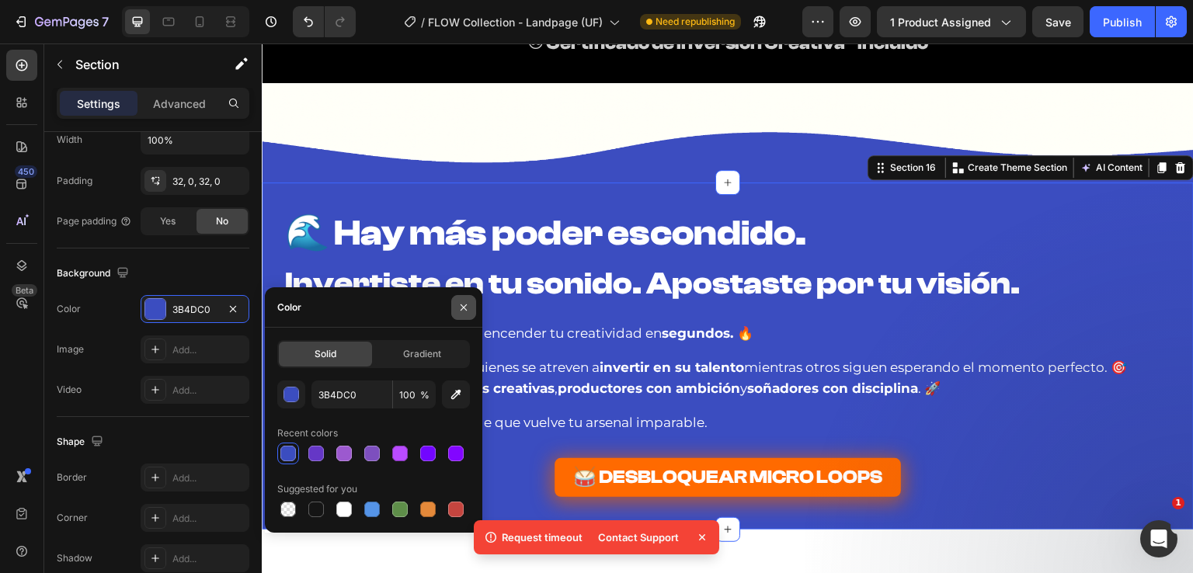
click at [463, 307] on icon "button" at bounding box center [464, 307] width 6 height 6
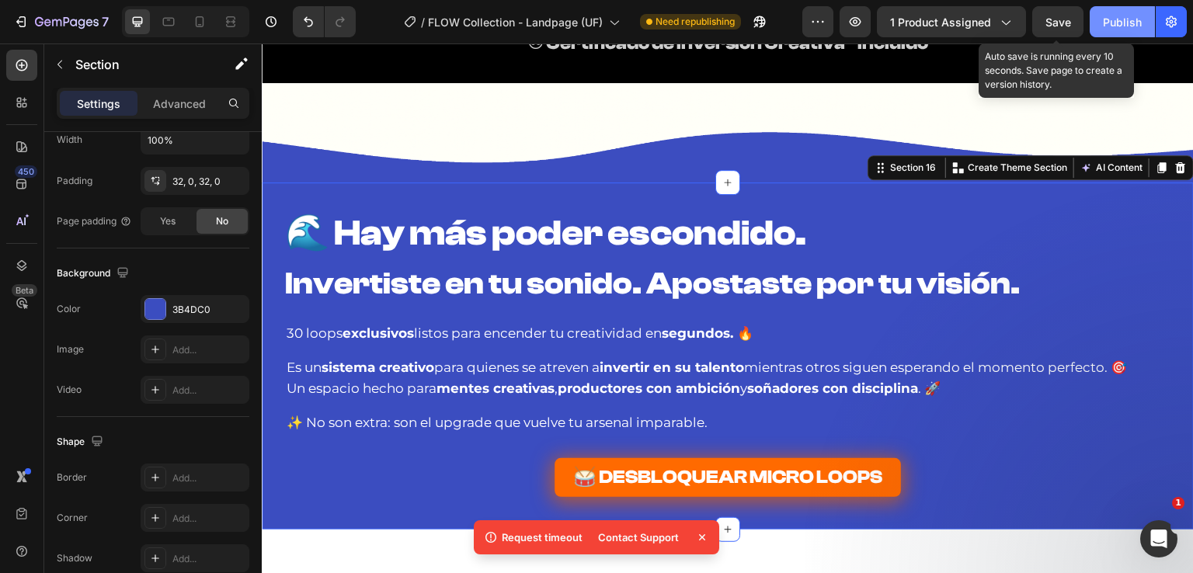
drag, startPoint x: 1071, startPoint y: 15, endPoint x: 1109, endPoint y: 23, distance: 38.8
click at [1072, 16] on button "Save" at bounding box center [1057, 21] width 51 height 31
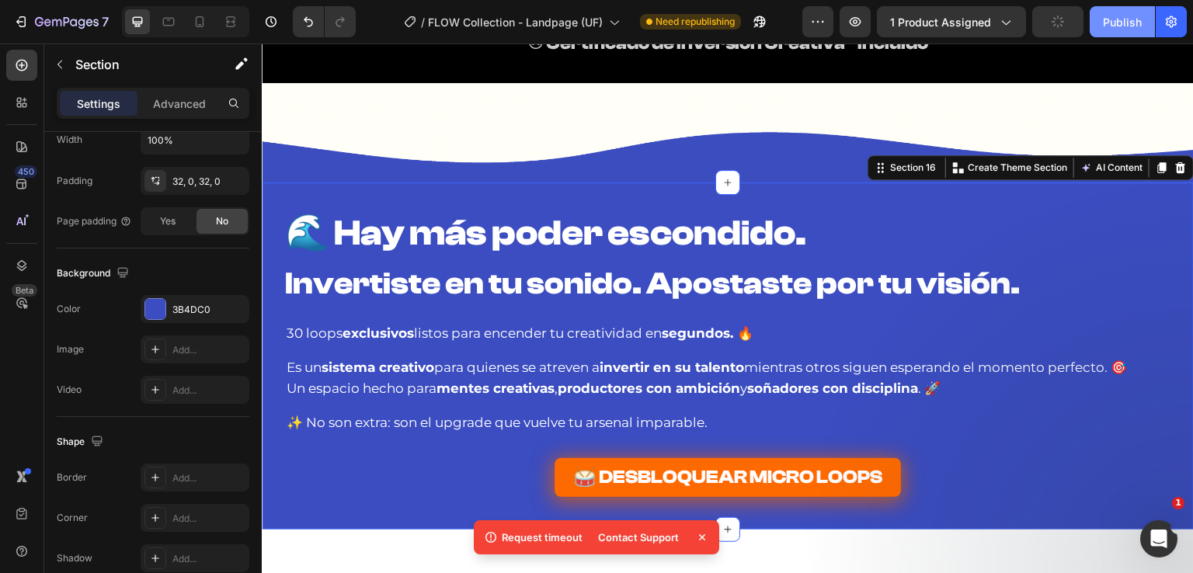
click at [1115, 23] on div "Publish" at bounding box center [1122, 22] width 39 height 16
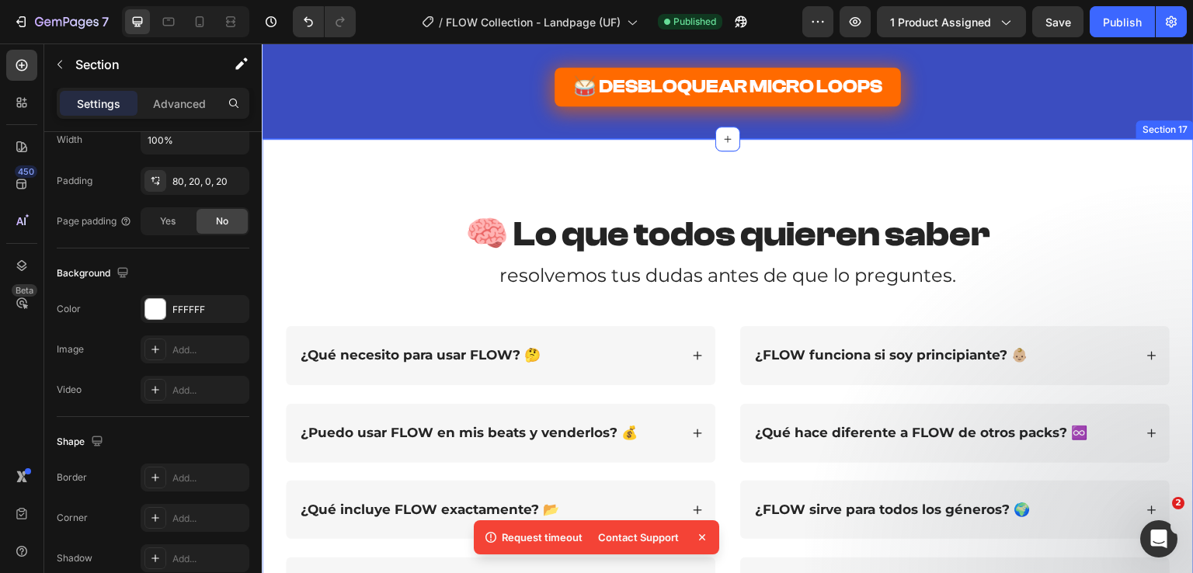
click at [461, 164] on div "🧠 Lo que todos quieren saber Heading resolvemos tus dudas antes de que lo pregu…" at bounding box center [728, 463] width 932 height 649
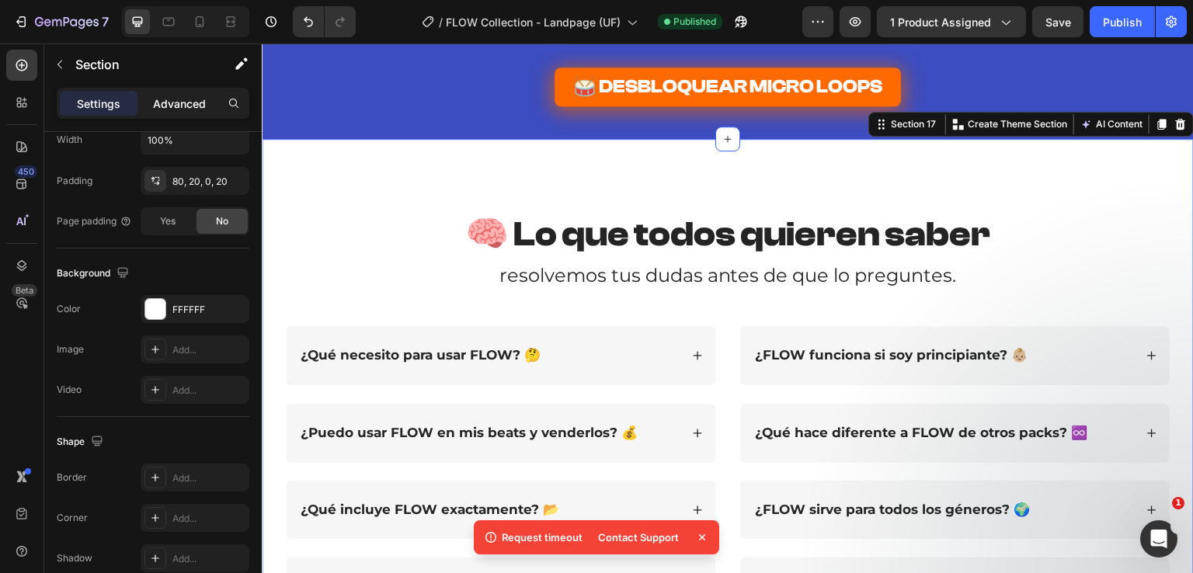
click at [168, 98] on p "Advanced" at bounding box center [179, 104] width 53 height 16
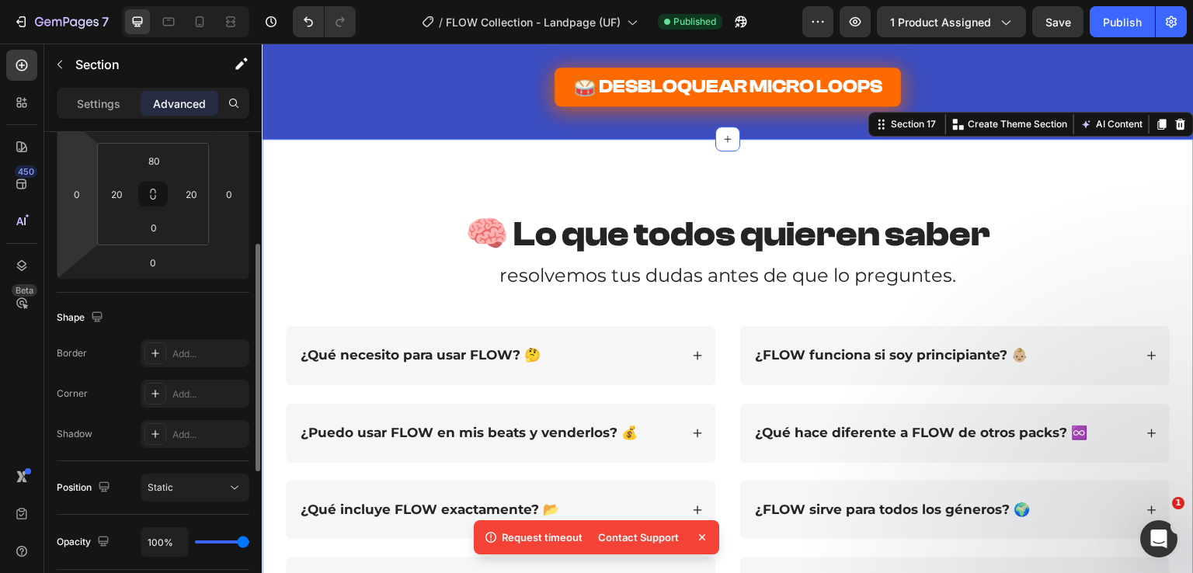
scroll to position [0, 0]
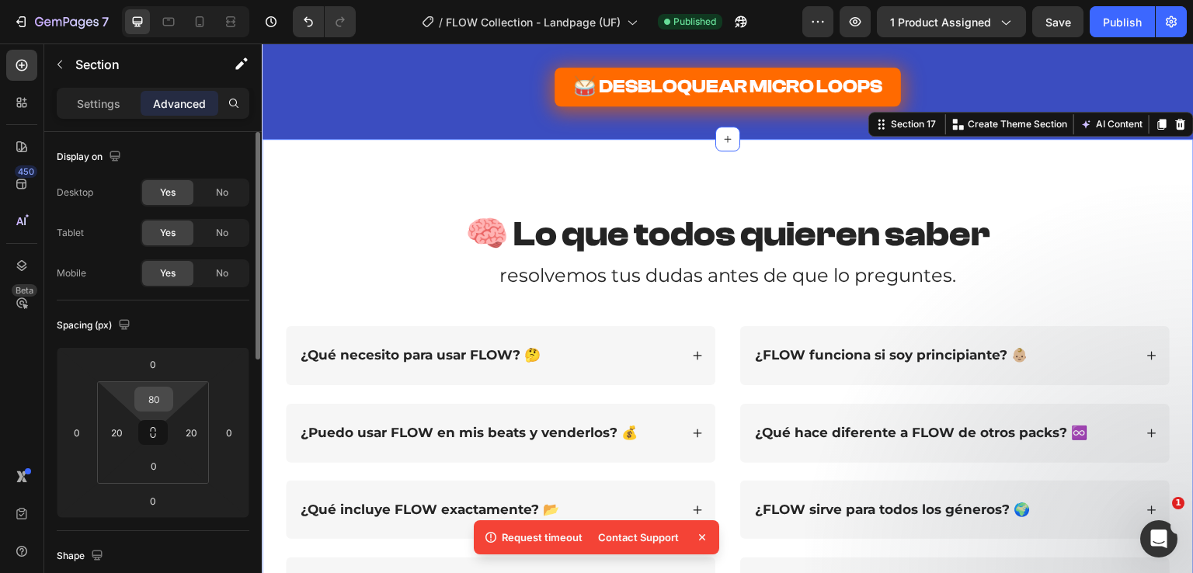
click at [163, 398] on input "80" at bounding box center [153, 399] width 31 height 23
click at [186, 323] on div "Spacing (px)" at bounding box center [153, 325] width 193 height 25
click at [148, 395] on input "80" at bounding box center [153, 399] width 31 height 23
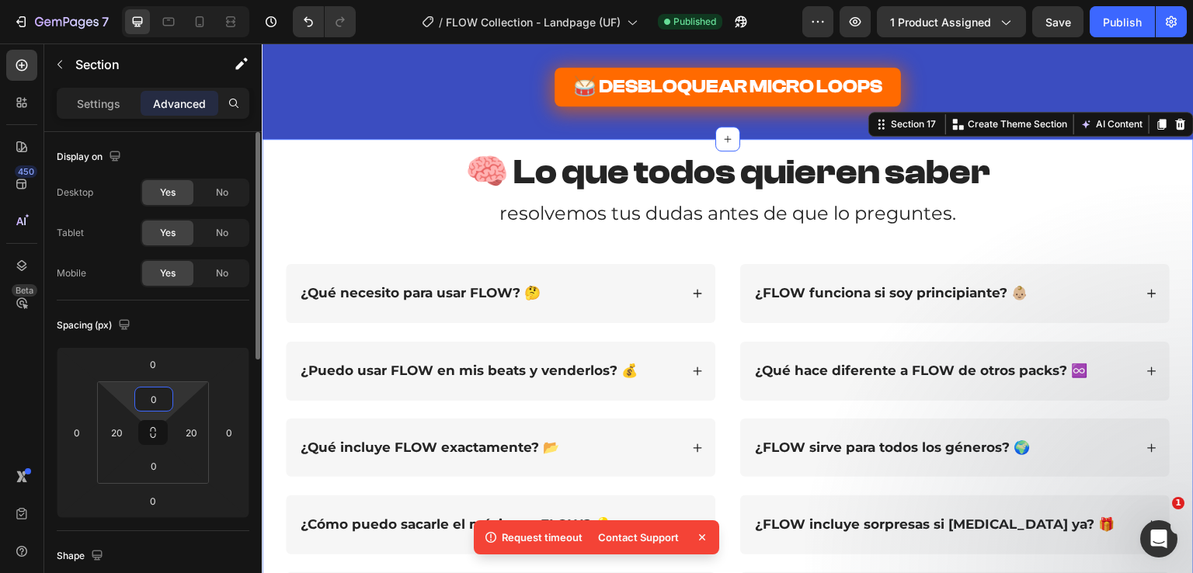
drag, startPoint x: 162, startPoint y: 395, endPoint x: 134, endPoint y: 400, distance: 27.6
click at [134, 400] on div "0" at bounding box center [153, 399] width 39 height 25
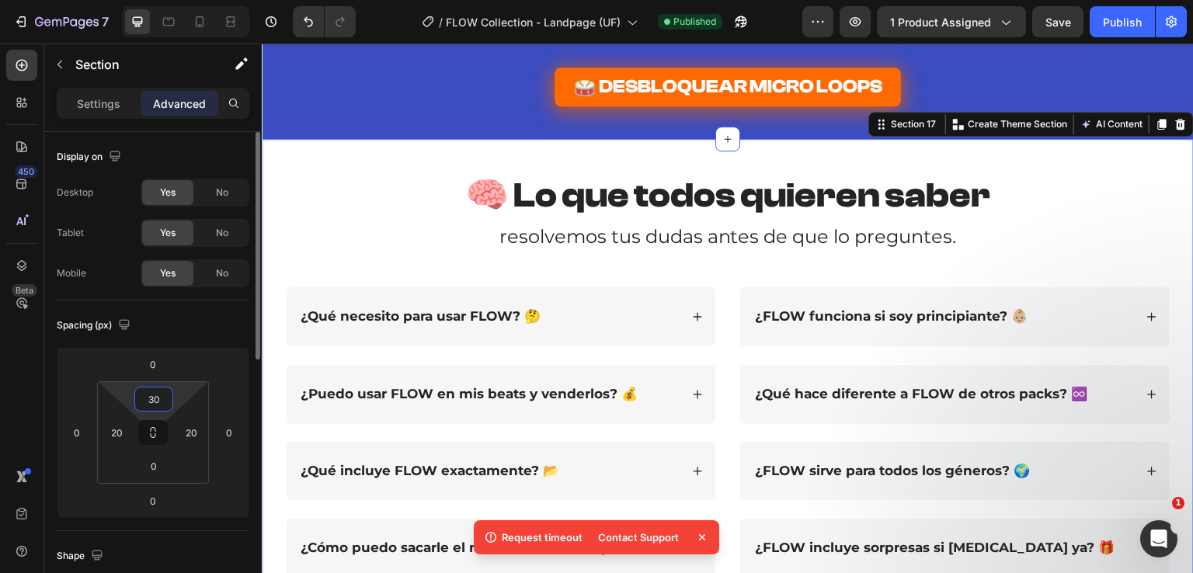
drag, startPoint x: 162, startPoint y: 399, endPoint x: 135, endPoint y: 399, distance: 26.4
click at [135, 399] on div "30" at bounding box center [153, 399] width 39 height 25
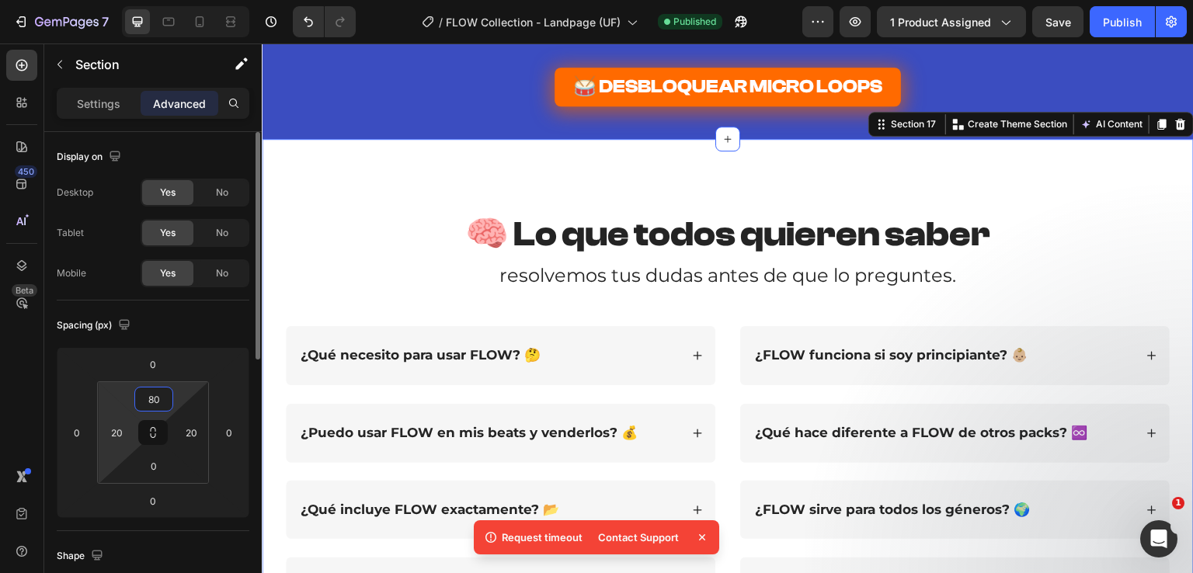
drag, startPoint x: 134, startPoint y: 404, endPoint x: 122, endPoint y: 405, distance: 11.7
click at [122, 405] on div "80 20 0 20" at bounding box center [153, 432] width 112 height 103
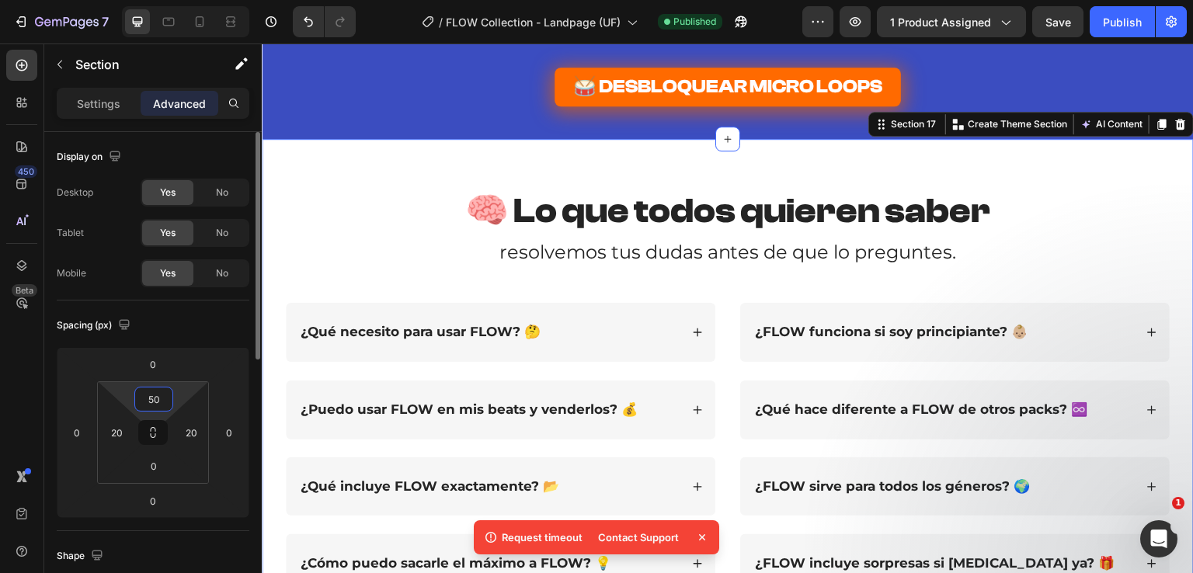
click at [193, 327] on div "Spacing (px)" at bounding box center [153, 325] width 193 height 25
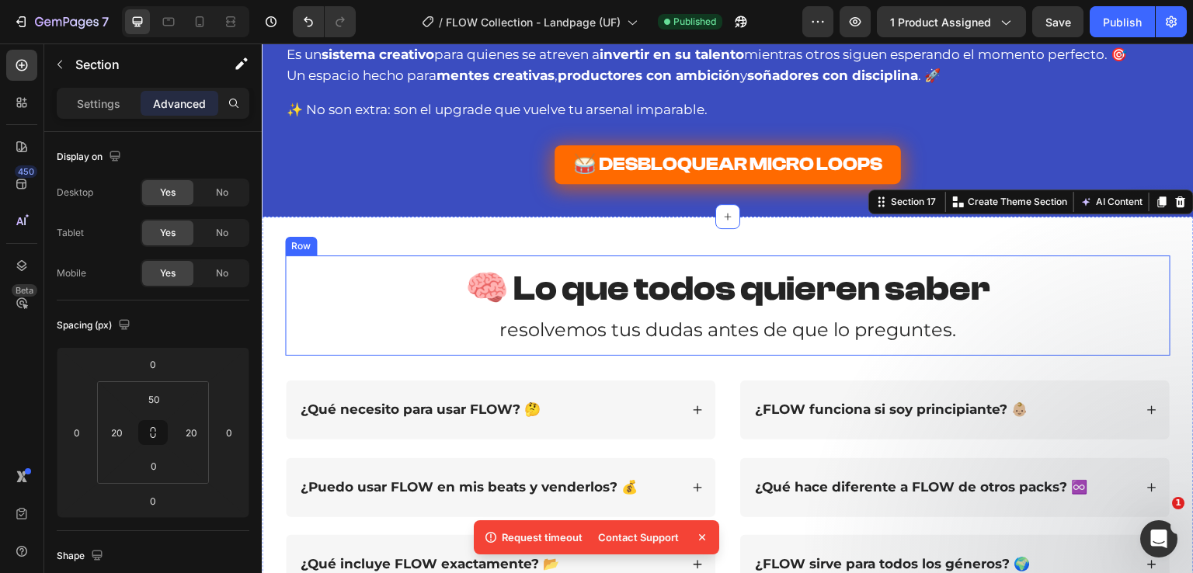
scroll to position [8837, 0]
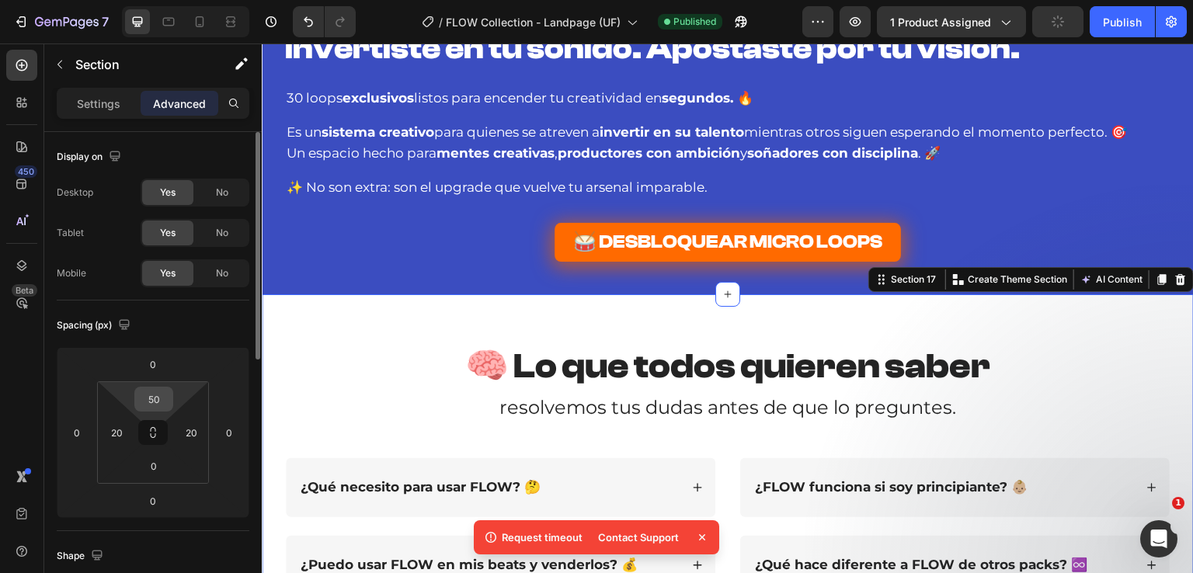
click at [165, 400] on input "50" at bounding box center [153, 399] width 31 height 23
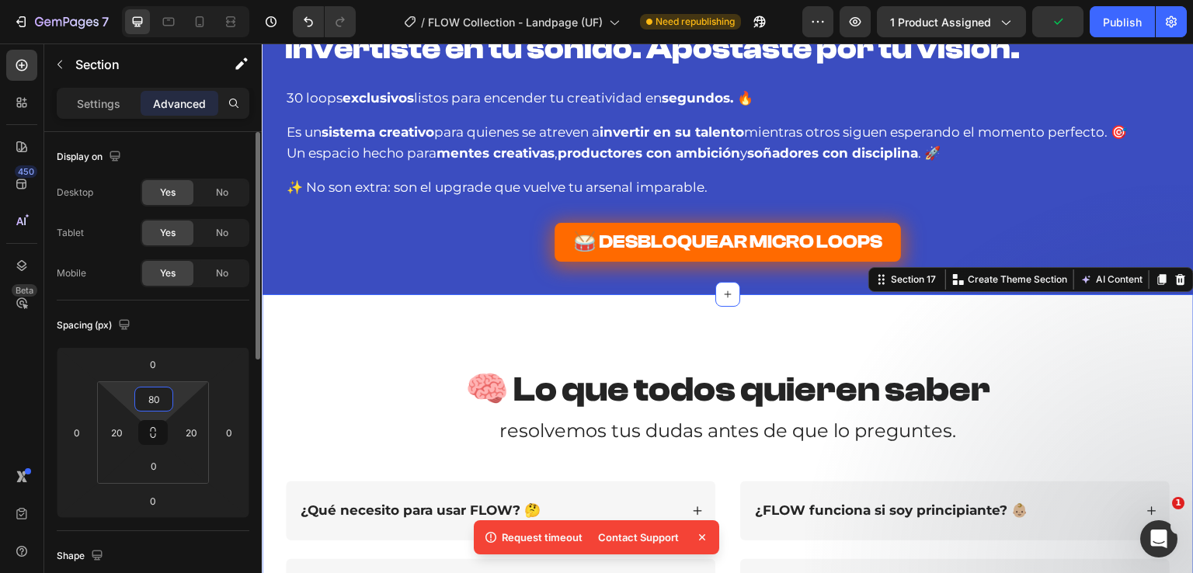
click at [194, 324] on div "Spacing (px)" at bounding box center [153, 325] width 193 height 25
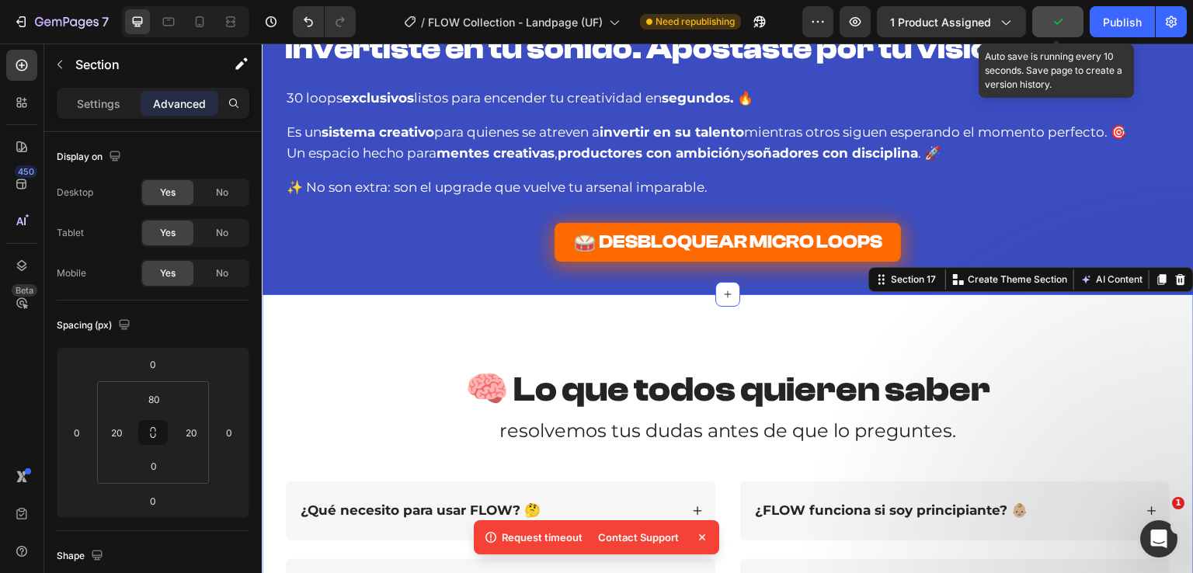
click at [1069, 23] on button "button" at bounding box center [1057, 21] width 51 height 31
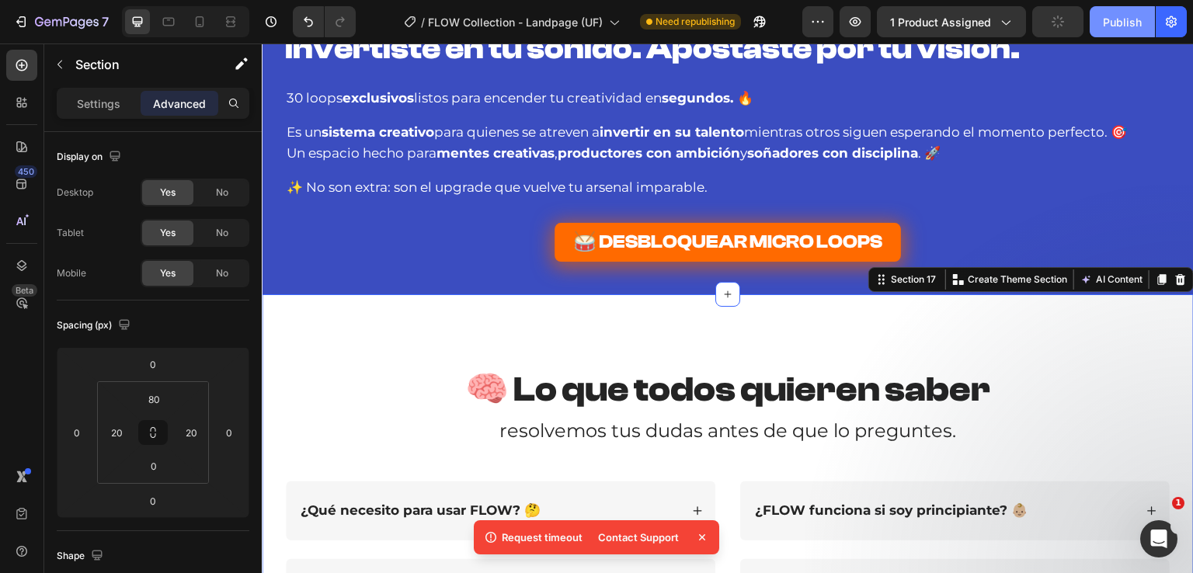
click at [1106, 23] on div "Publish" at bounding box center [1122, 22] width 39 height 16
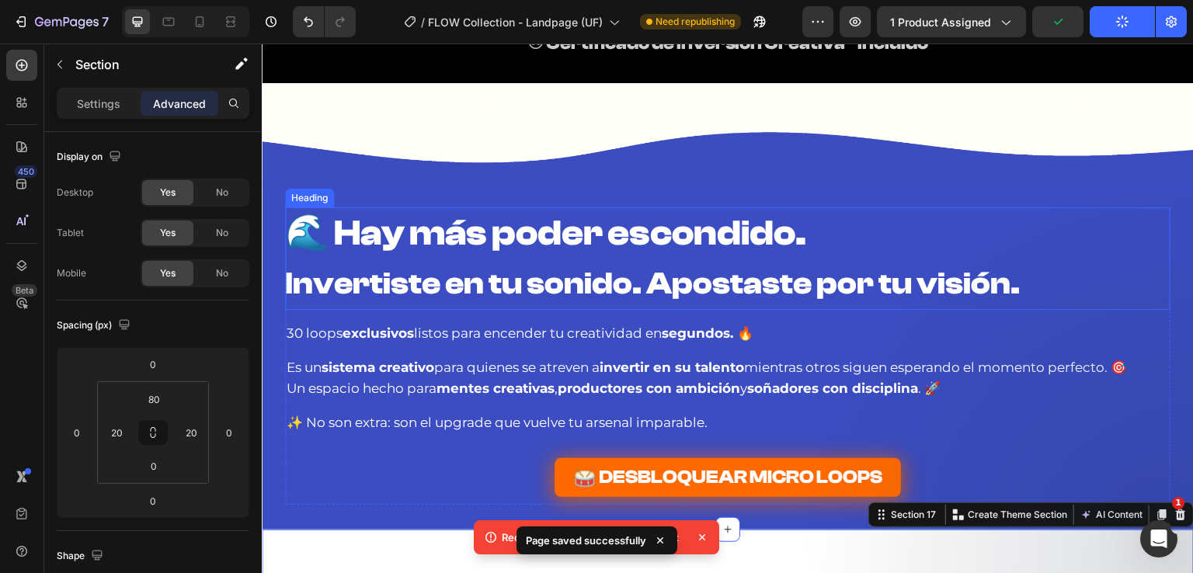
scroll to position [8759, 0]
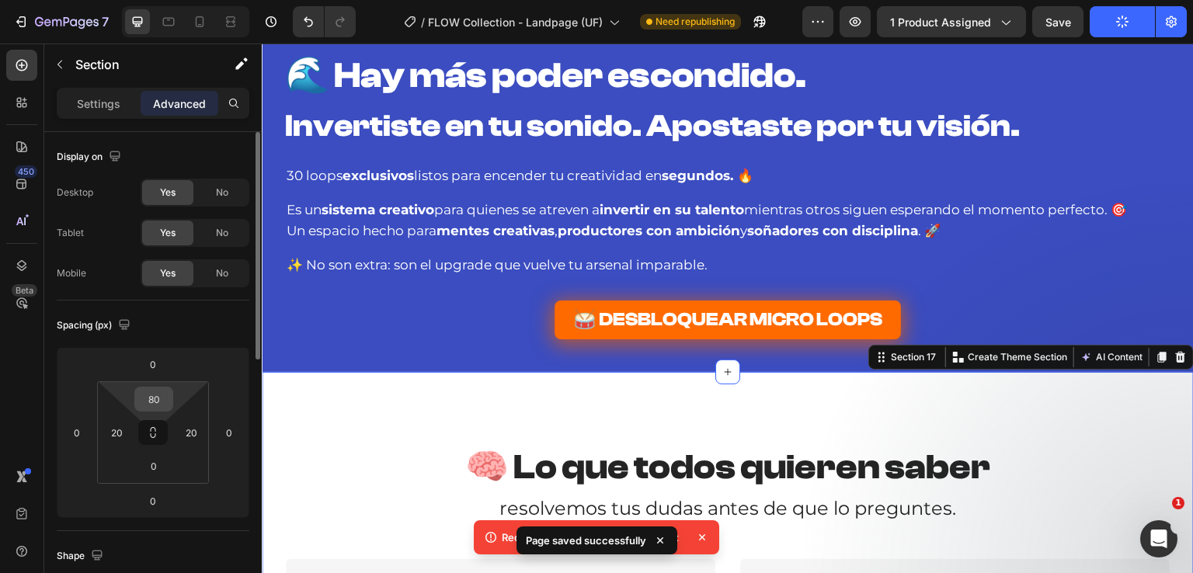
click at [154, 396] on input "80" at bounding box center [153, 399] width 31 height 23
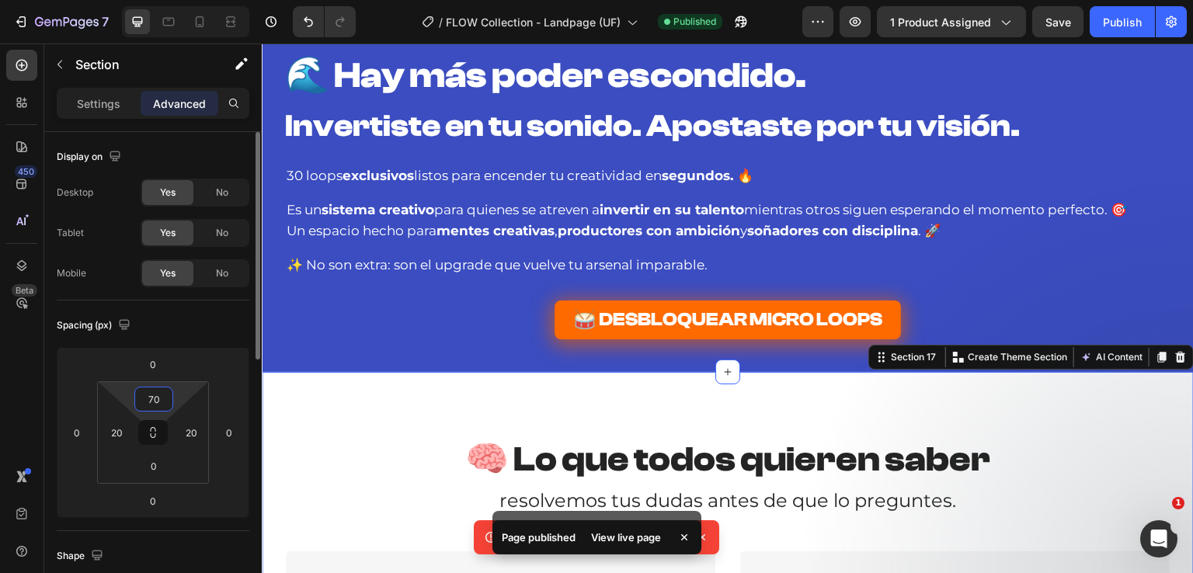
click at [214, 322] on div "Spacing (px)" at bounding box center [153, 325] width 193 height 25
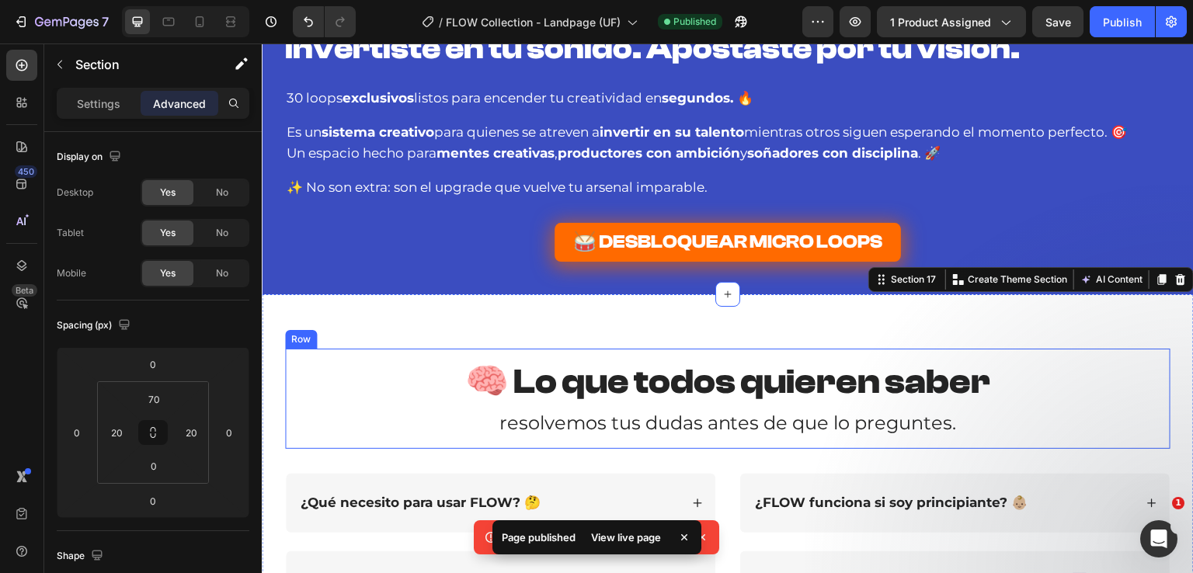
scroll to position [8915, 0]
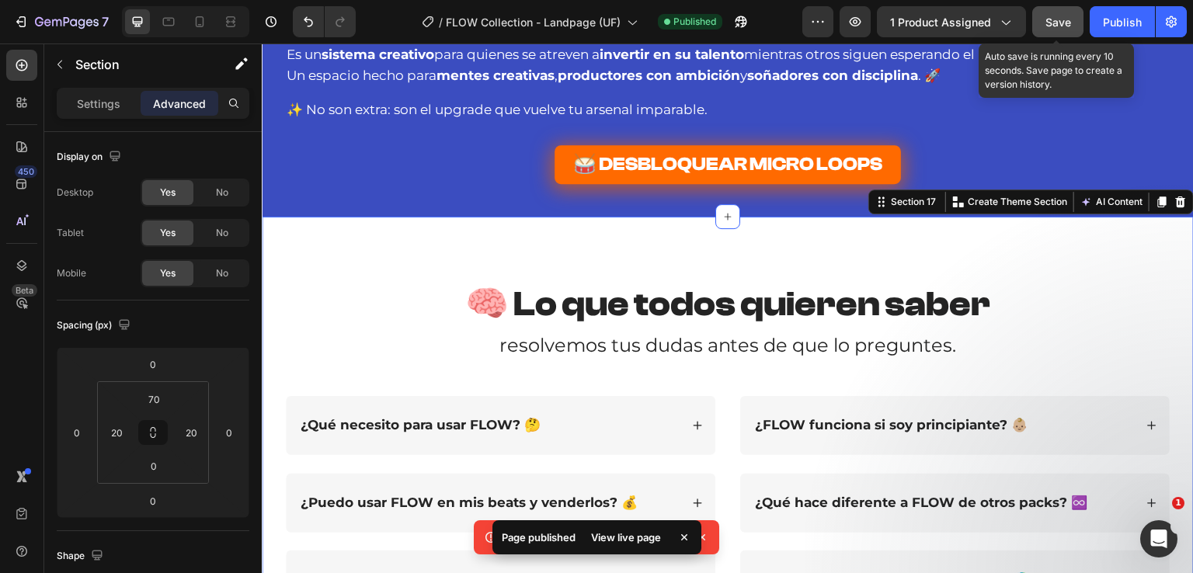
click at [1059, 24] on span "Save" at bounding box center [1058, 22] width 26 height 13
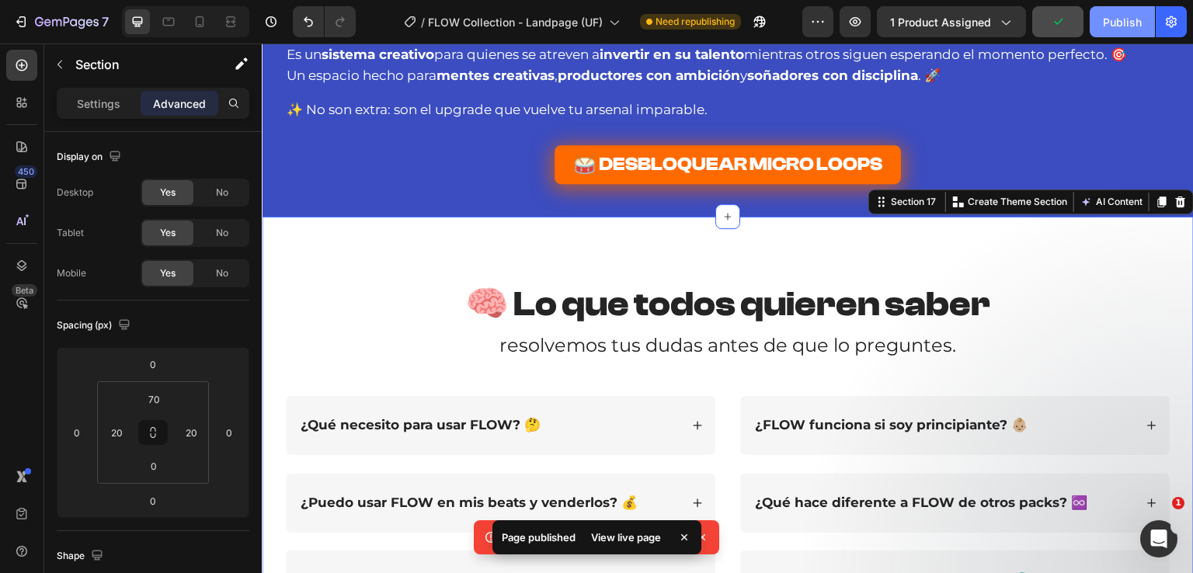
click at [1115, 26] on div "Publish" at bounding box center [1122, 22] width 39 height 16
click at [633, 533] on div "View live page" at bounding box center [626, 538] width 89 height 22
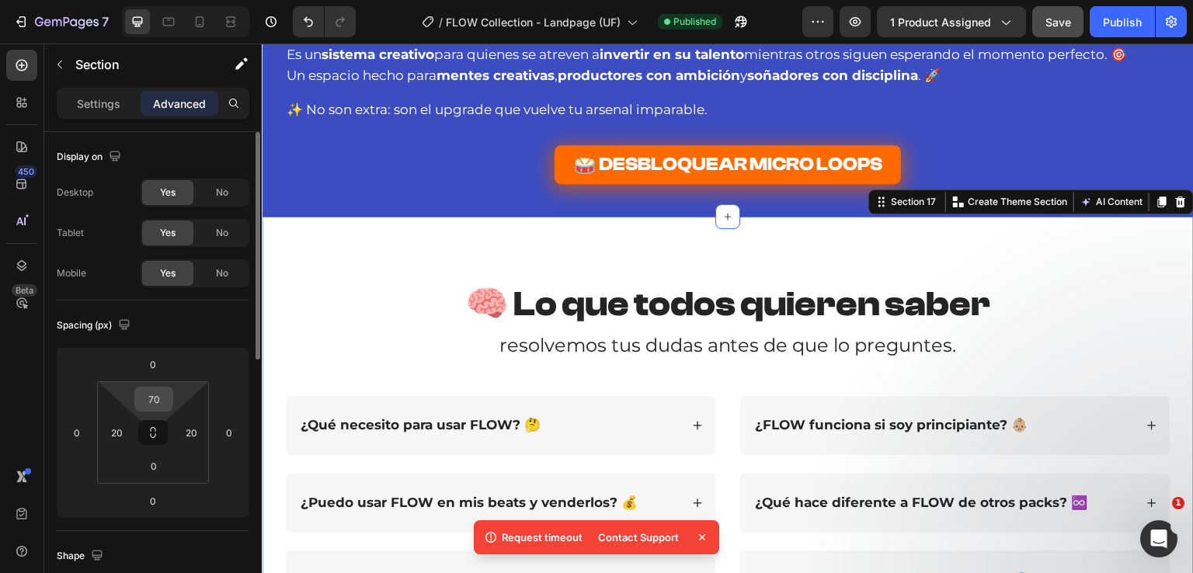
click at [157, 404] on input "70" at bounding box center [153, 399] width 31 height 23
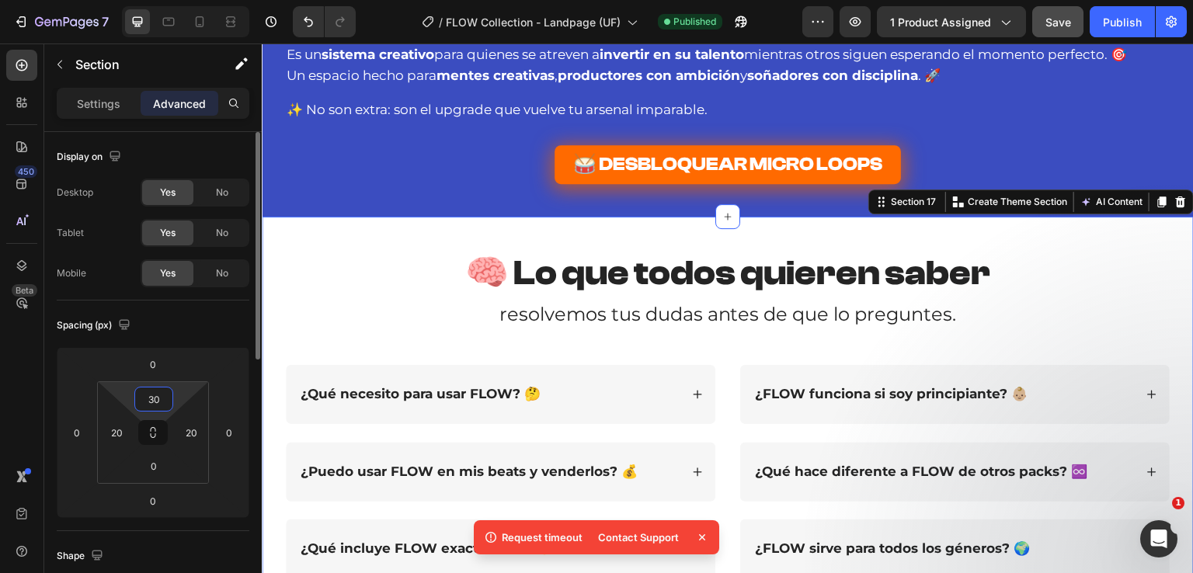
drag, startPoint x: 163, startPoint y: 395, endPoint x: 117, endPoint y: 398, distance: 46.7
click at [117, 398] on div "30 20 0 20" at bounding box center [153, 432] width 112 height 103
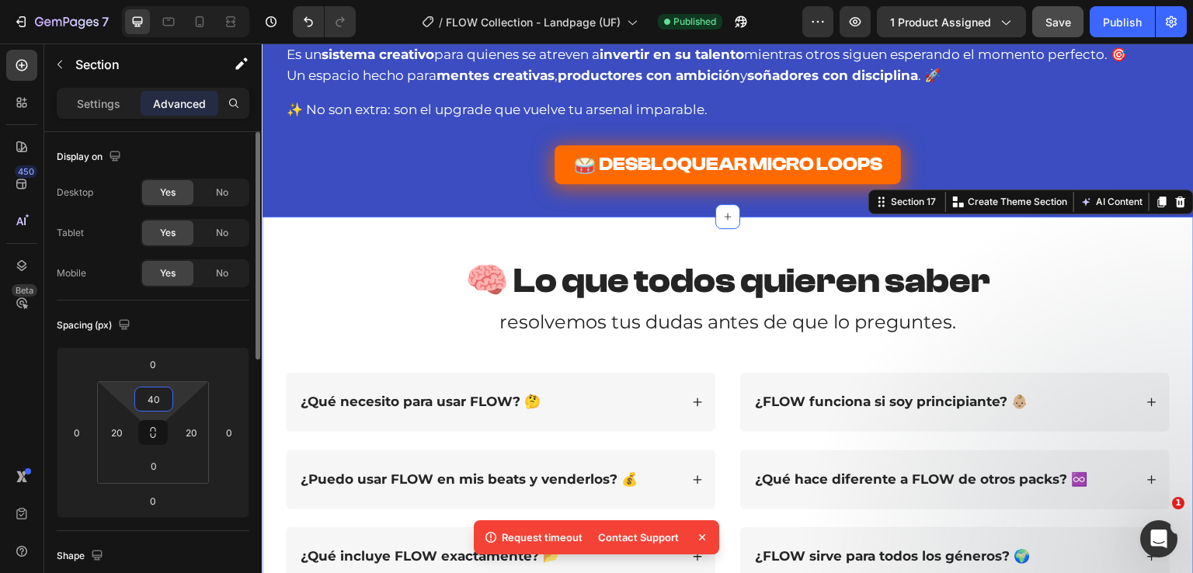
click at [178, 335] on div "Spacing (px)" at bounding box center [153, 325] width 193 height 25
click at [158, 405] on input "40" at bounding box center [153, 399] width 31 height 23
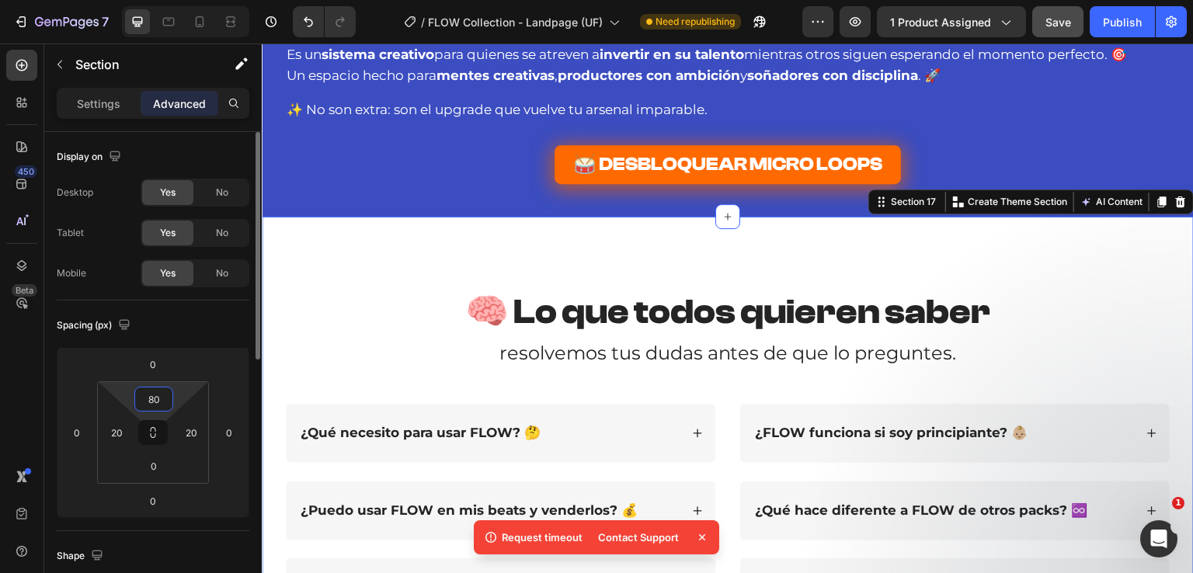
drag, startPoint x: 151, startPoint y: 392, endPoint x: 113, endPoint y: 392, distance: 38.8
click at [113, 392] on div "80 20 0 20" at bounding box center [153, 432] width 112 height 103
type input "40"
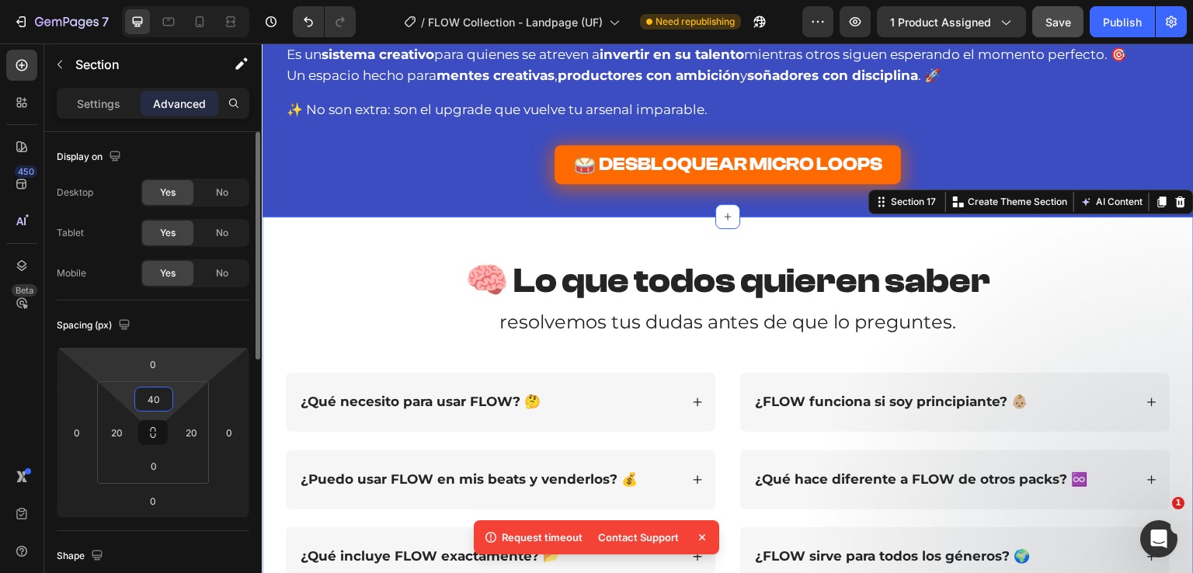
click at [0, 0] on div "Spacing (px) 0 0 0 0 40 20 0 20" at bounding box center [0, 0] width 0 height 0
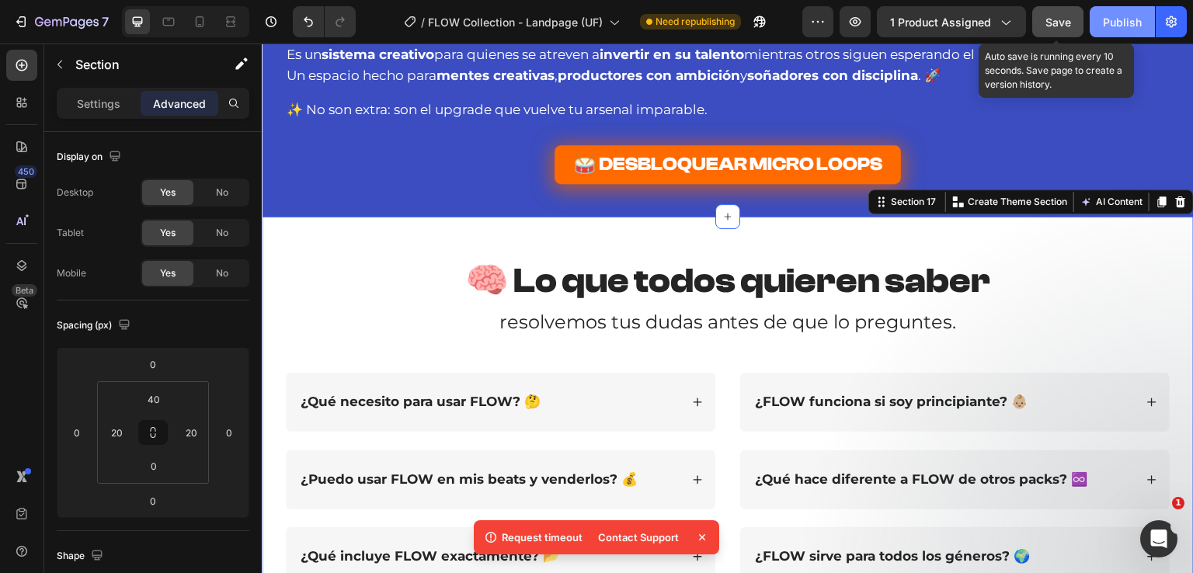
click at [1064, 30] on button "Save" at bounding box center [1057, 21] width 51 height 31
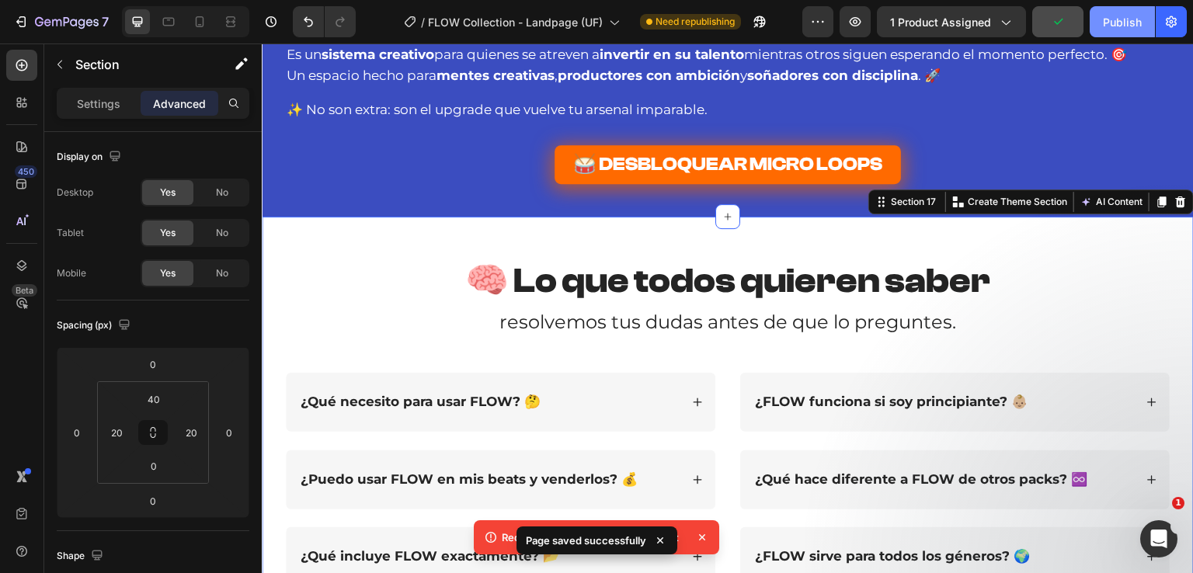
click at [1137, 27] on div "Publish" at bounding box center [1122, 22] width 39 height 16
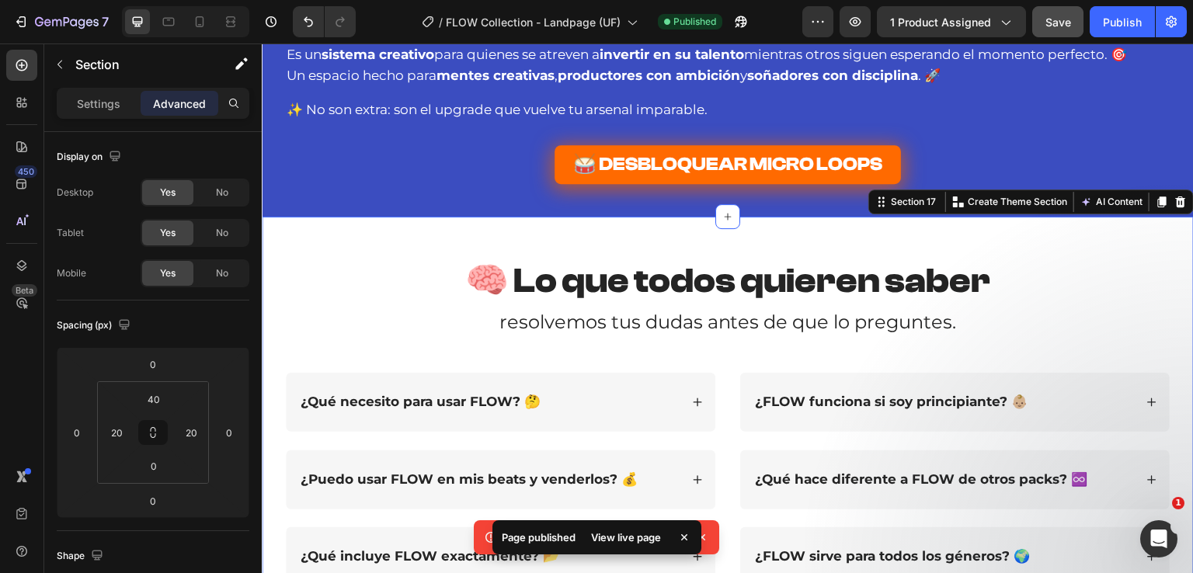
click at [640, 532] on div "View live page" at bounding box center [626, 538] width 89 height 22
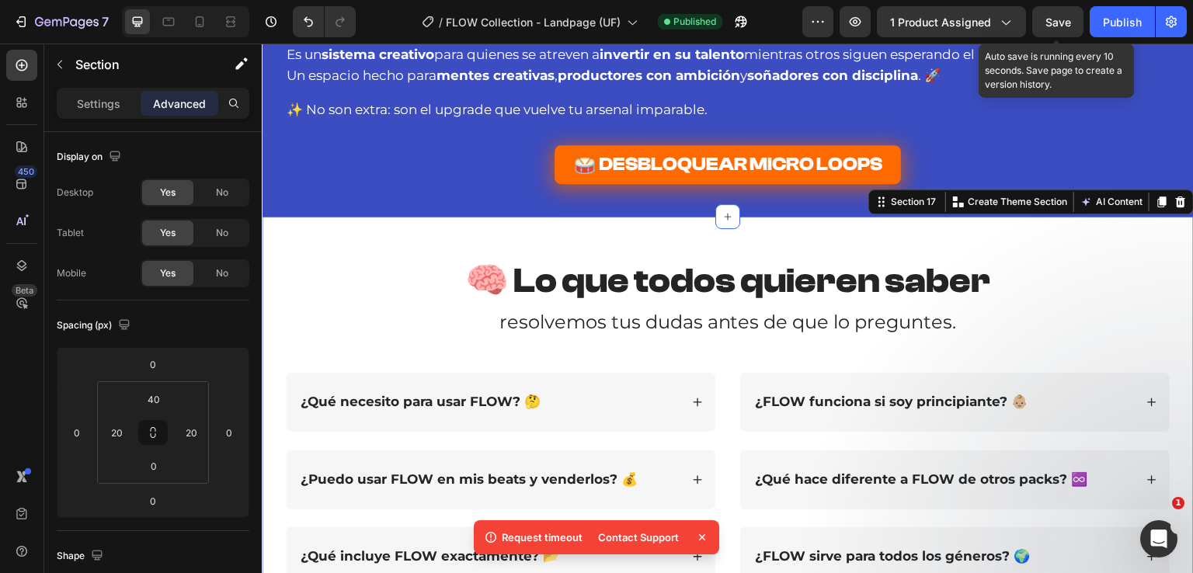
drag, startPoint x: 1051, startPoint y: 20, endPoint x: 1047, endPoint y: 40, distance: 20.6
click at [1052, 20] on span "Save" at bounding box center [1058, 22] width 26 height 13
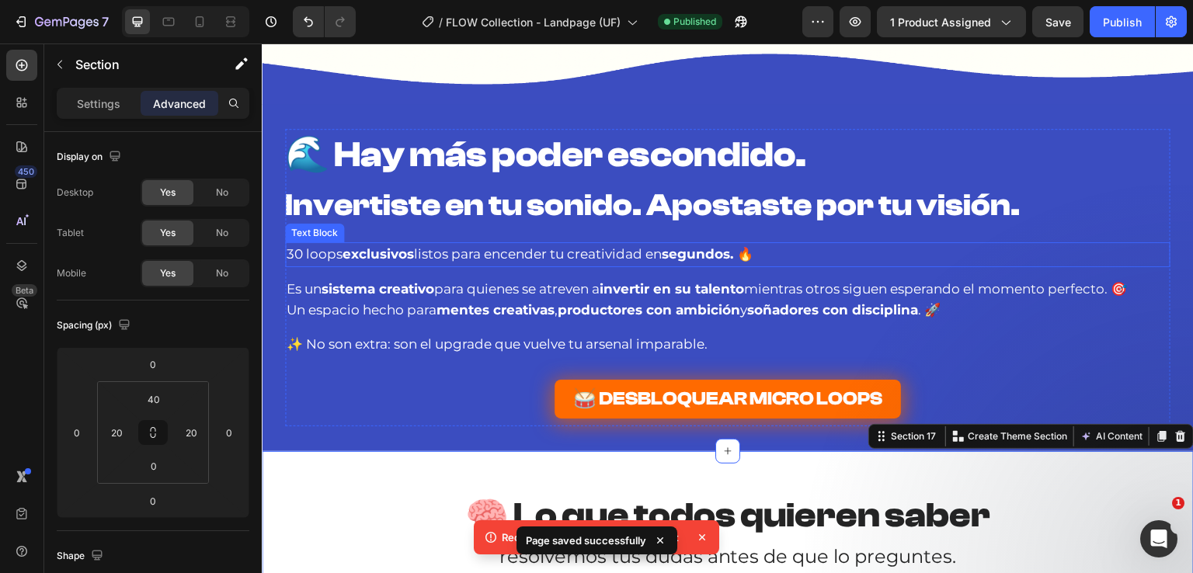
scroll to position [8604, 0]
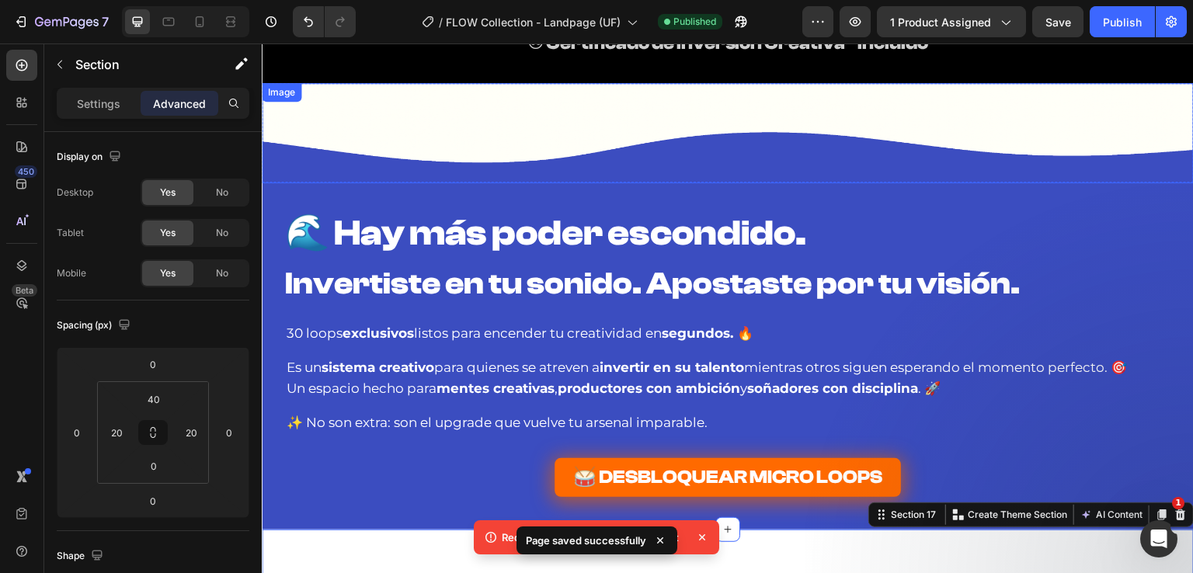
click at [437, 162] on img at bounding box center [728, 133] width 932 height 100
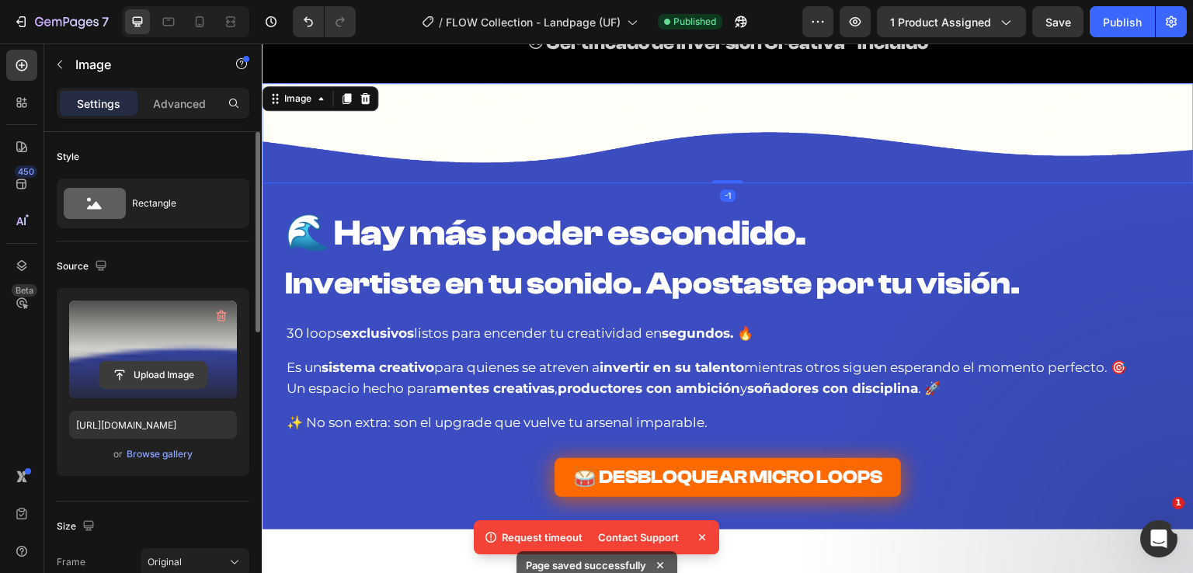
click at [169, 374] on input "file" at bounding box center [152, 375] width 107 height 26
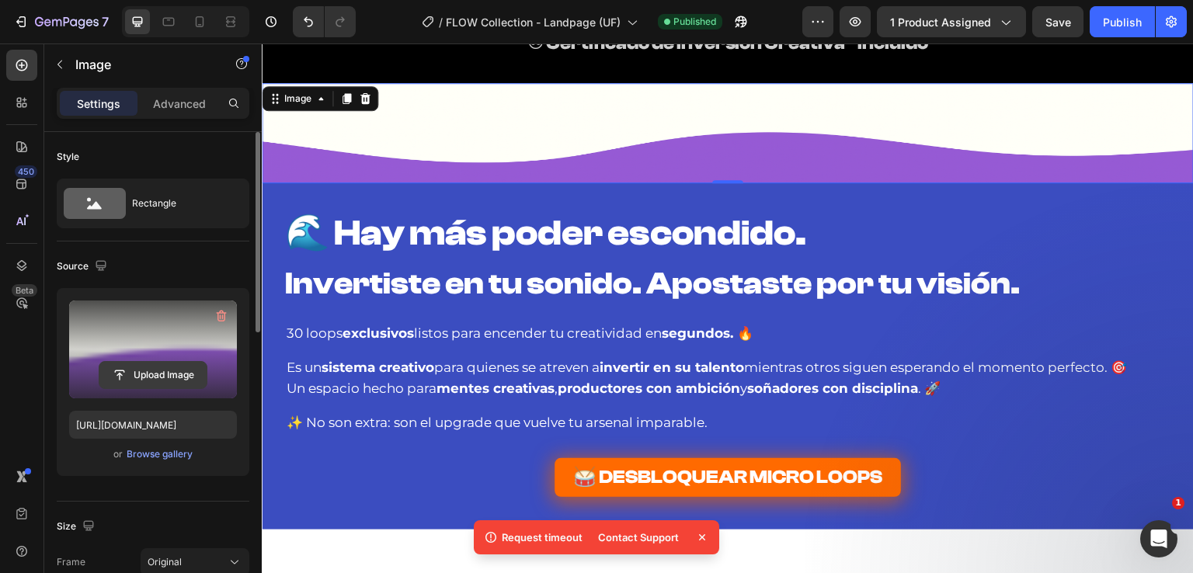
click at [165, 372] on input "file" at bounding box center [152, 375] width 107 height 26
click at [177, 372] on input "file" at bounding box center [152, 375] width 107 height 26
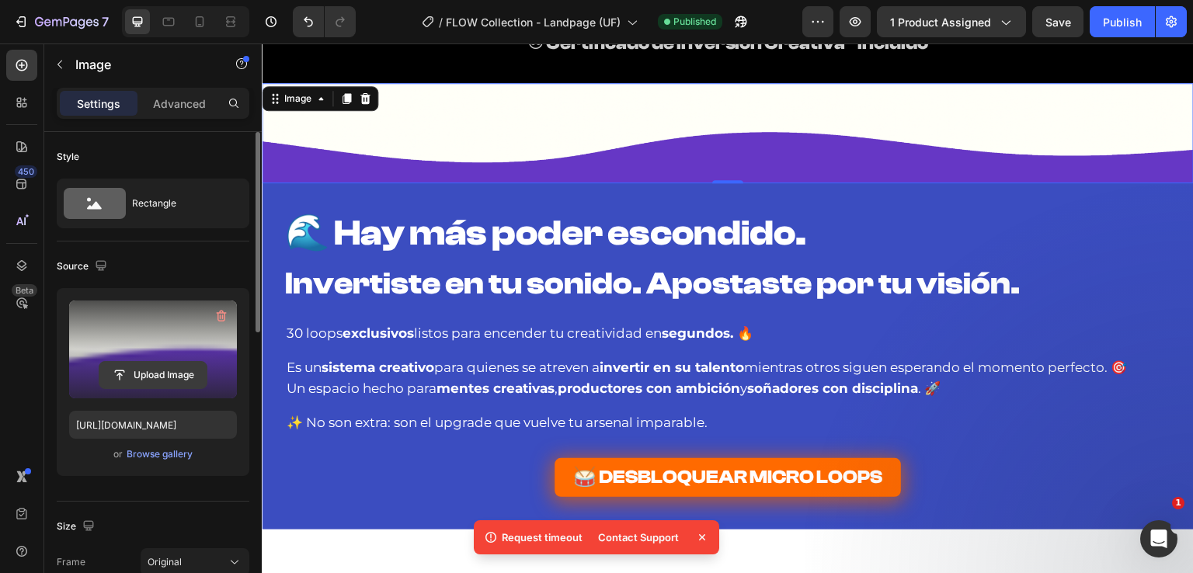
click at [169, 369] on input "file" at bounding box center [152, 375] width 107 height 26
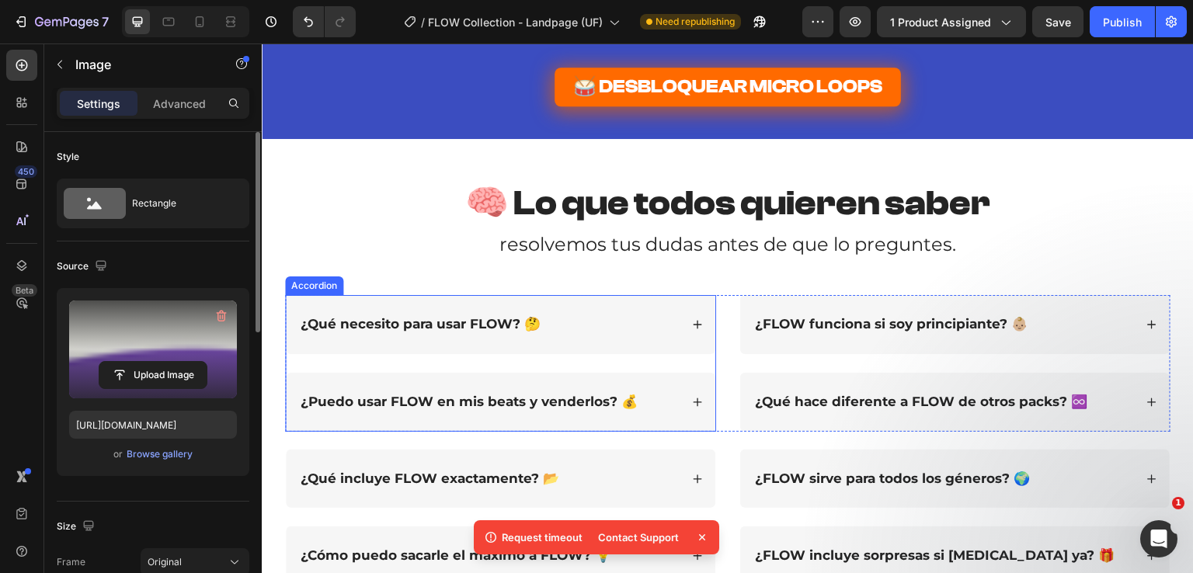
scroll to position [8682, 0]
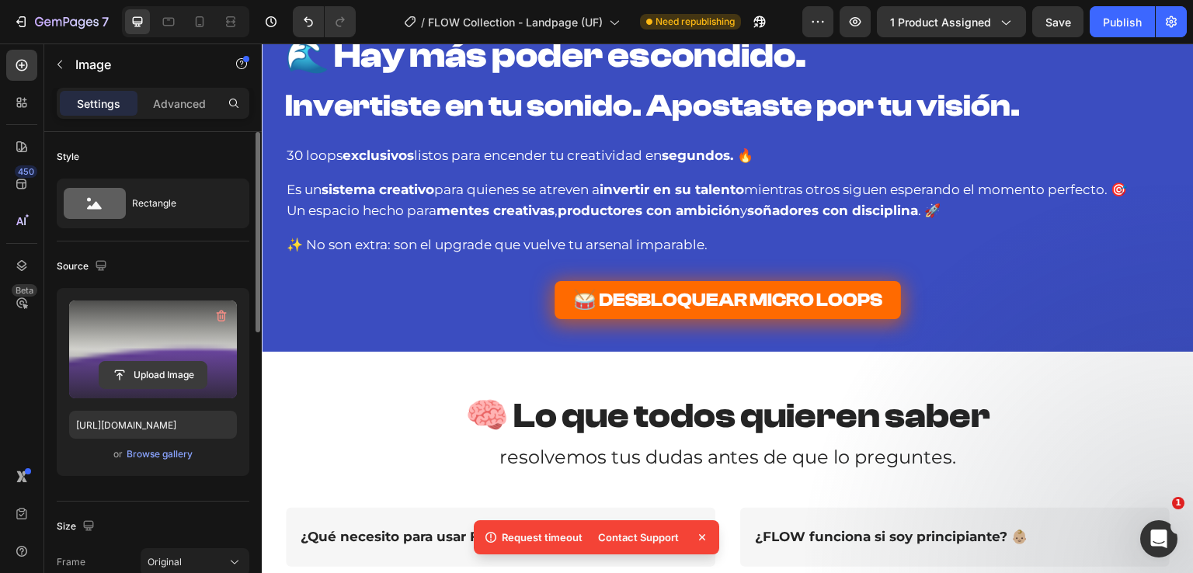
click at [158, 380] on input "file" at bounding box center [152, 375] width 107 height 26
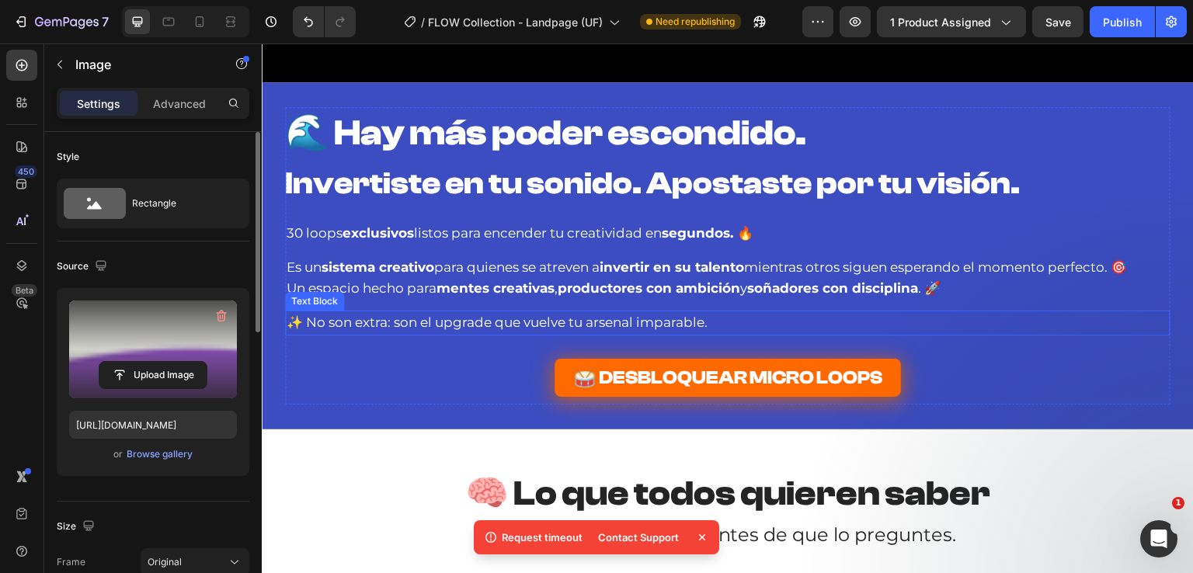
scroll to position [8526, 0]
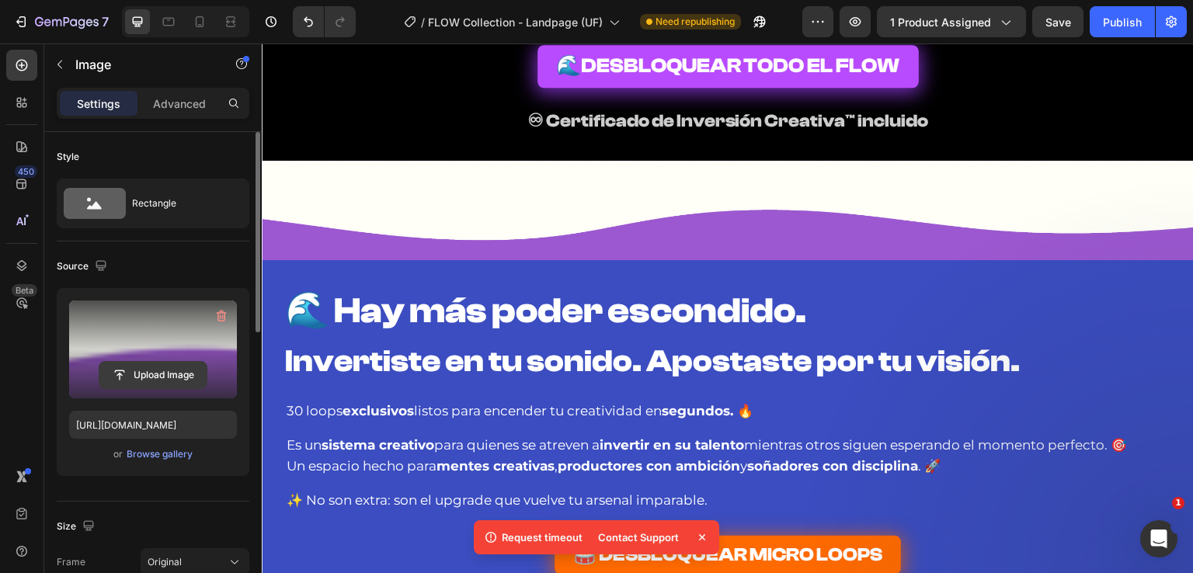
click at [169, 375] on input "file" at bounding box center [152, 375] width 107 height 26
click at [174, 374] on input "file" at bounding box center [152, 375] width 107 height 26
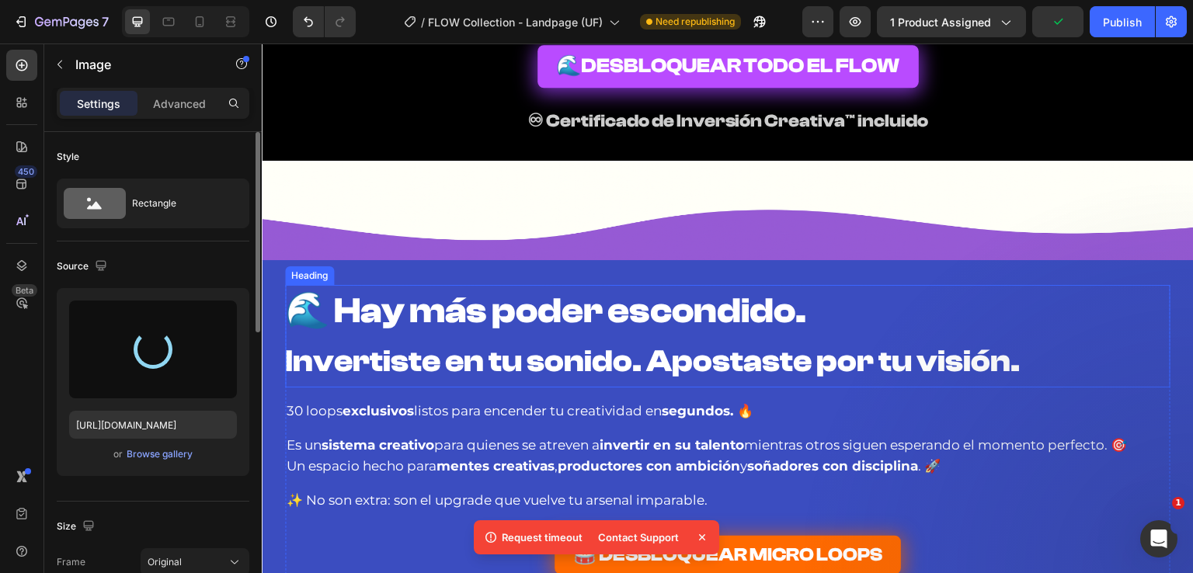
type input "[URL][DOMAIN_NAME]"
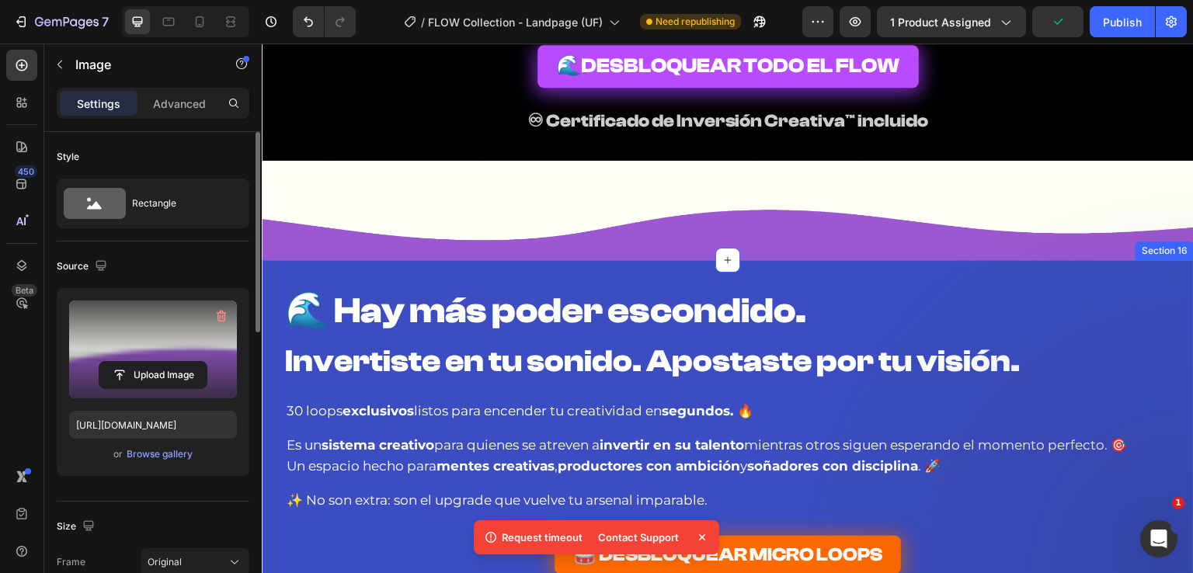
click at [351, 277] on div "🌊 Hay más poder escondido. Invertiste en tu sonido. Apostaste por tu visión. He…" at bounding box center [728, 433] width 932 height 347
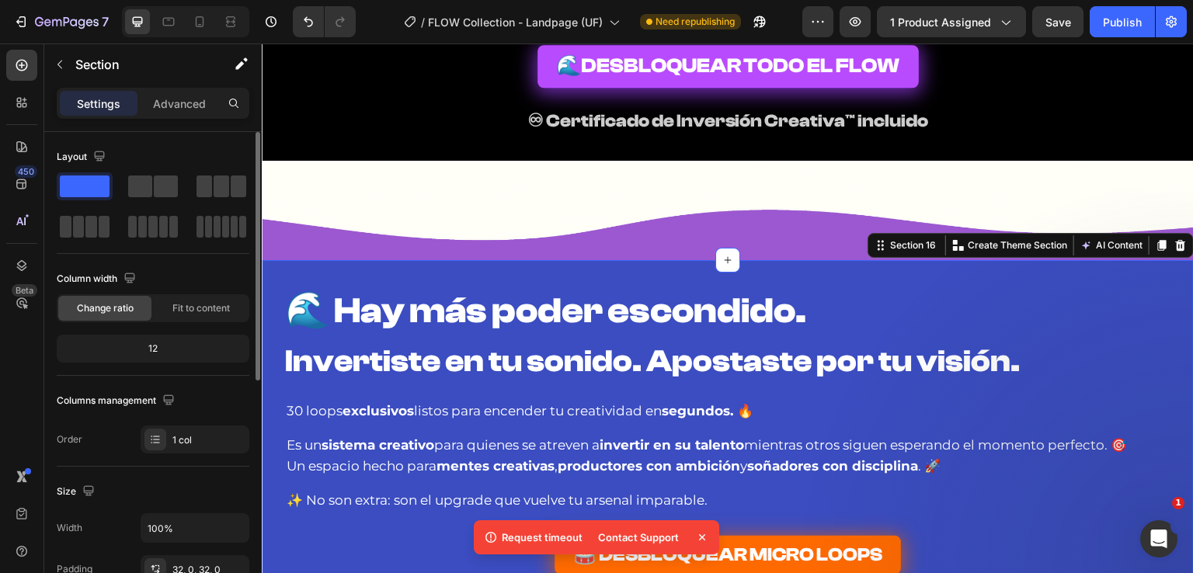
scroll to position [461, 0]
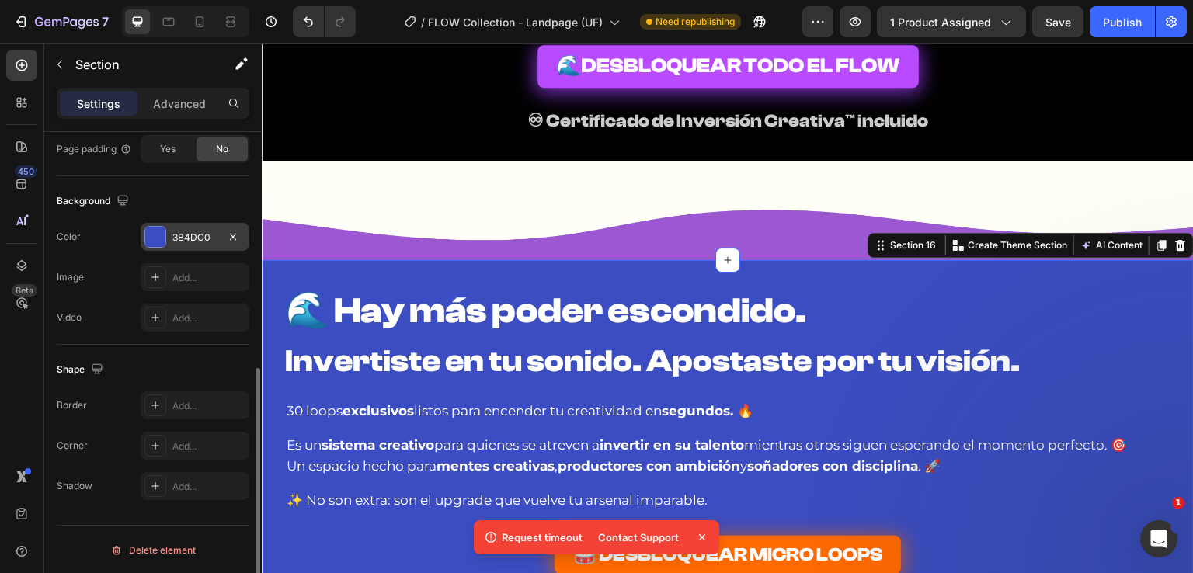
click at [177, 249] on div "3B4DC0" at bounding box center [195, 237] width 109 height 28
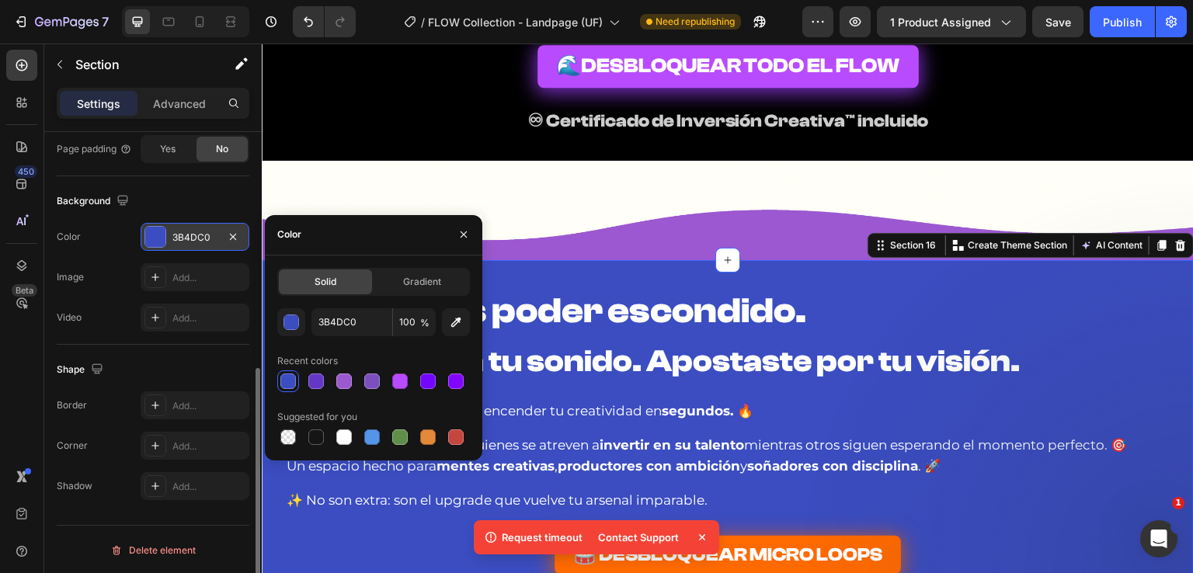
click at [180, 238] on div "3B4DC0" at bounding box center [194, 238] width 45 height 14
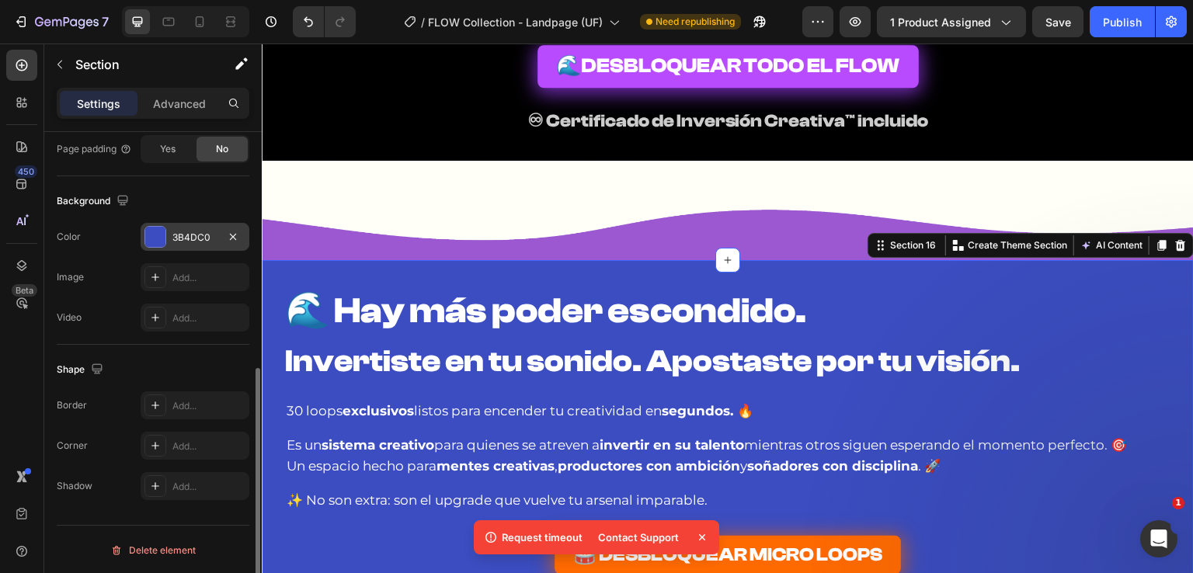
click at [185, 235] on div "3B4DC0" at bounding box center [194, 238] width 45 height 14
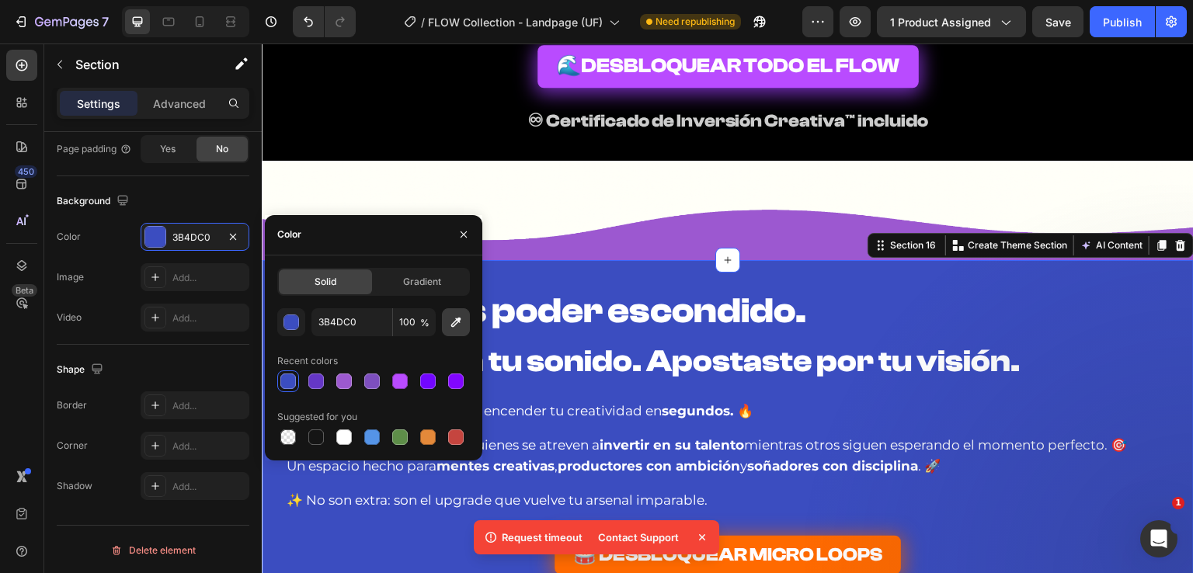
click at [451, 327] on icon "button" at bounding box center [456, 323] width 16 height 16
type input "9C59CF"
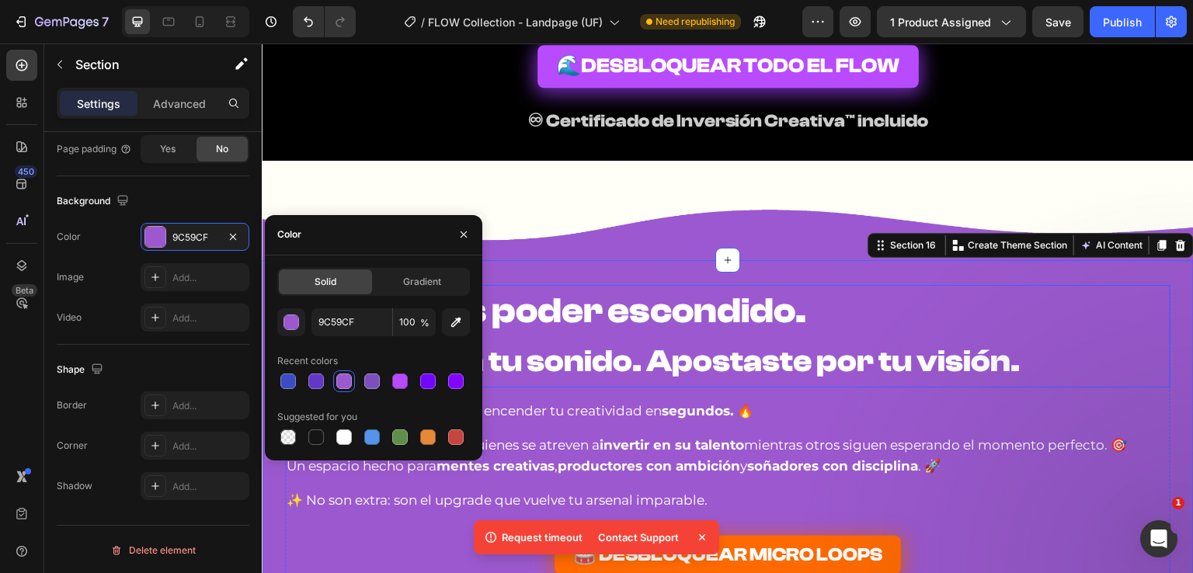
scroll to position [8604, 0]
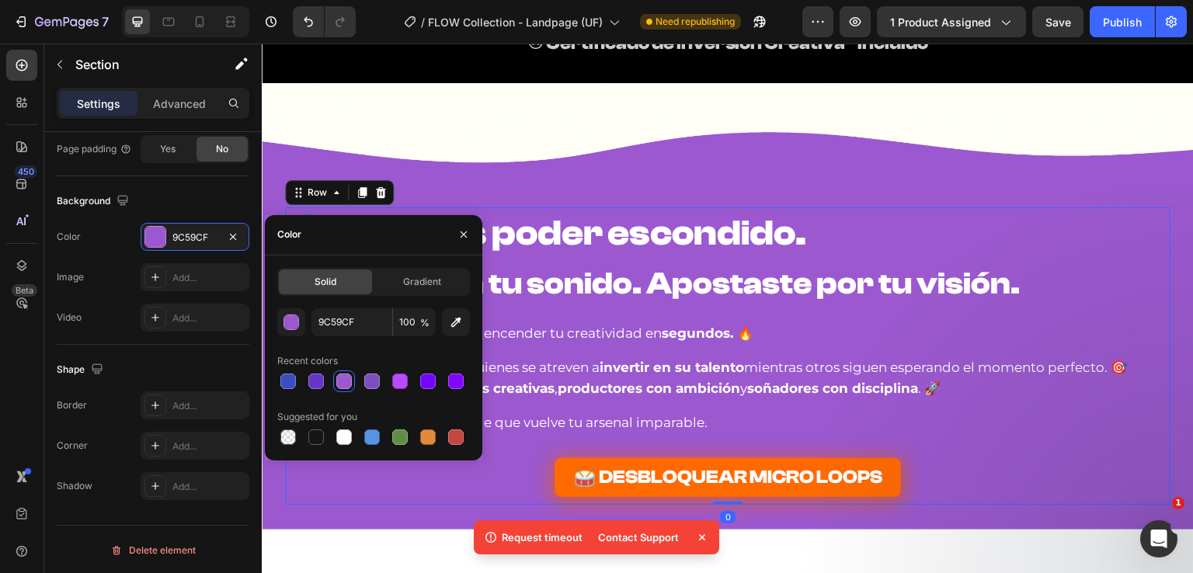
click at [847, 440] on div "🌊 Hay más poder escondido. Invertiste en tu sonido. Apostaste por tu visión. He…" at bounding box center [727, 355] width 885 height 297
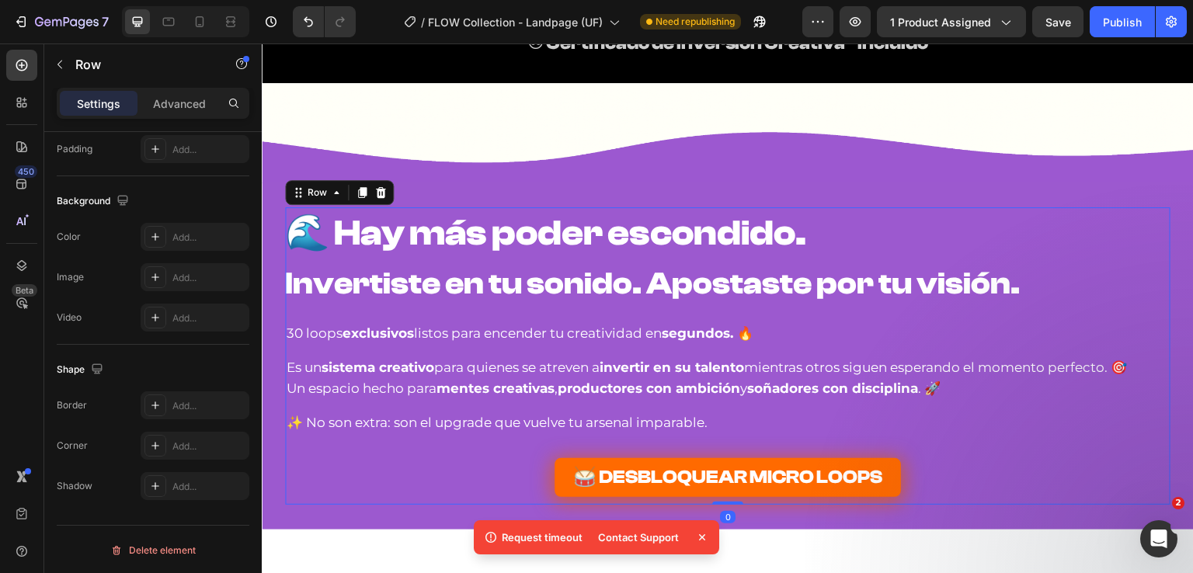
scroll to position [0, 0]
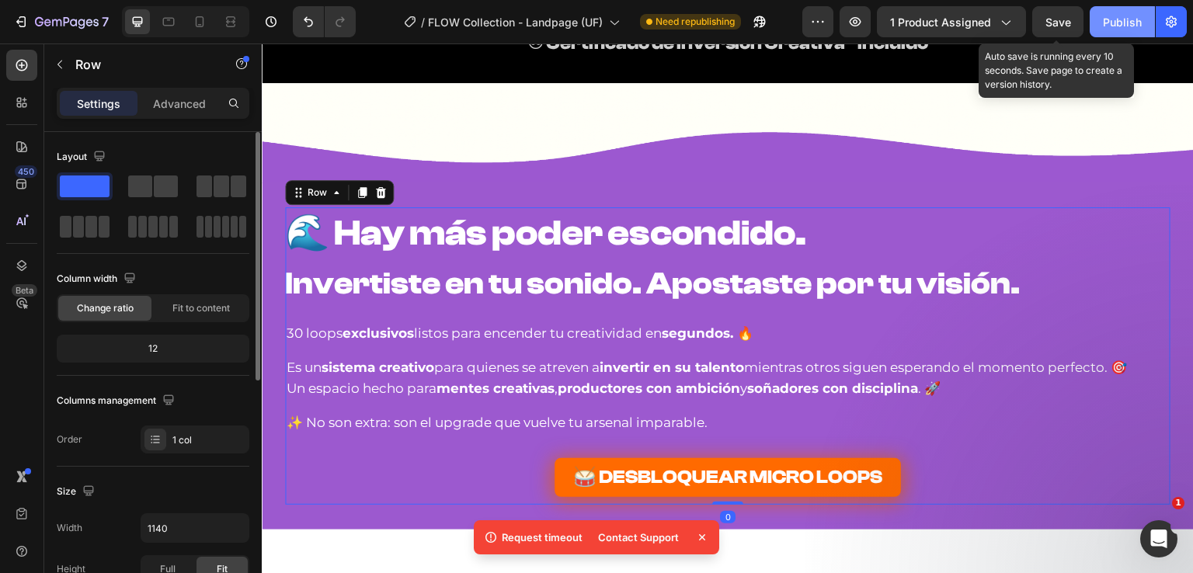
drag, startPoint x: 1042, startPoint y: 18, endPoint x: 1094, endPoint y: 15, distance: 52.1
click at [1045, 15] on button "Save" at bounding box center [1057, 21] width 51 height 31
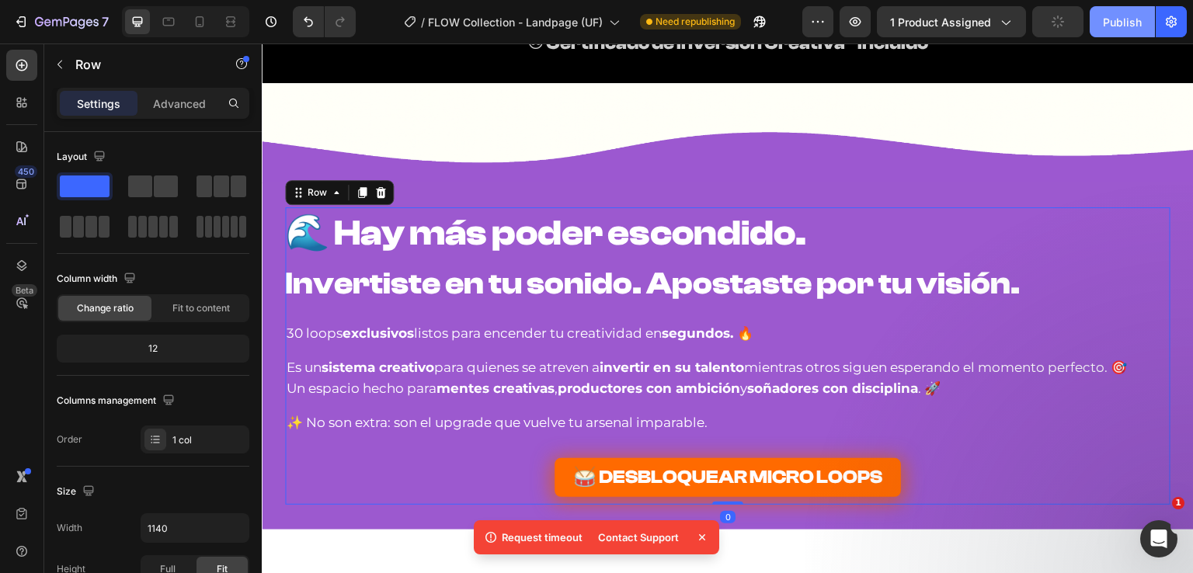
click at [1101, 13] on button "Publish" at bounding box center [1122, 21] width 65 height 31
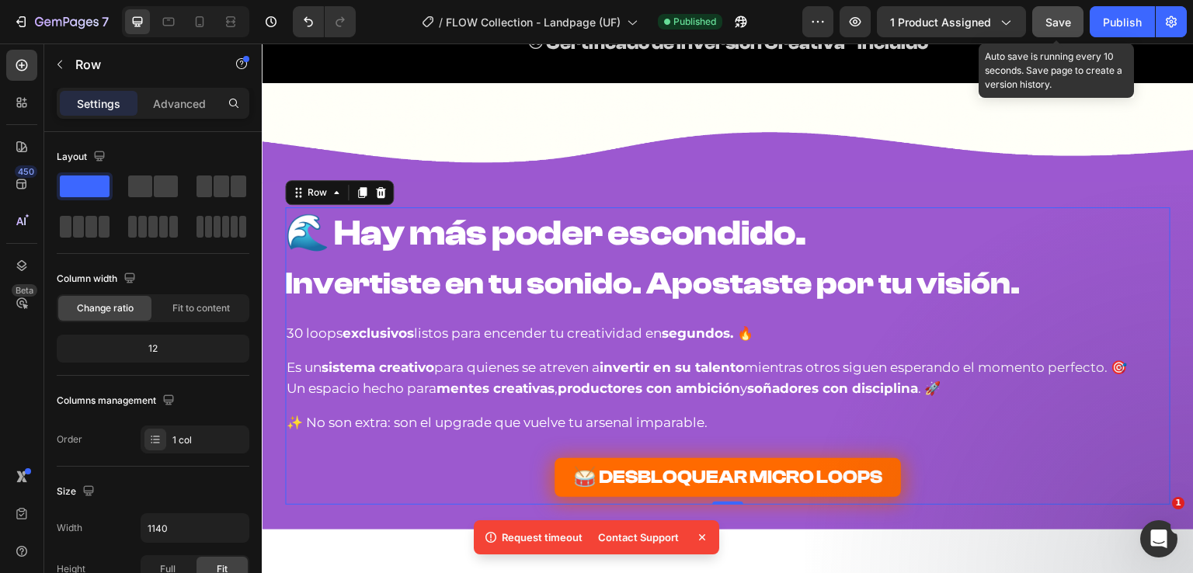
click at [1064, 28] on div "Save" at bounding box center [1058, 22] width 26 height 16
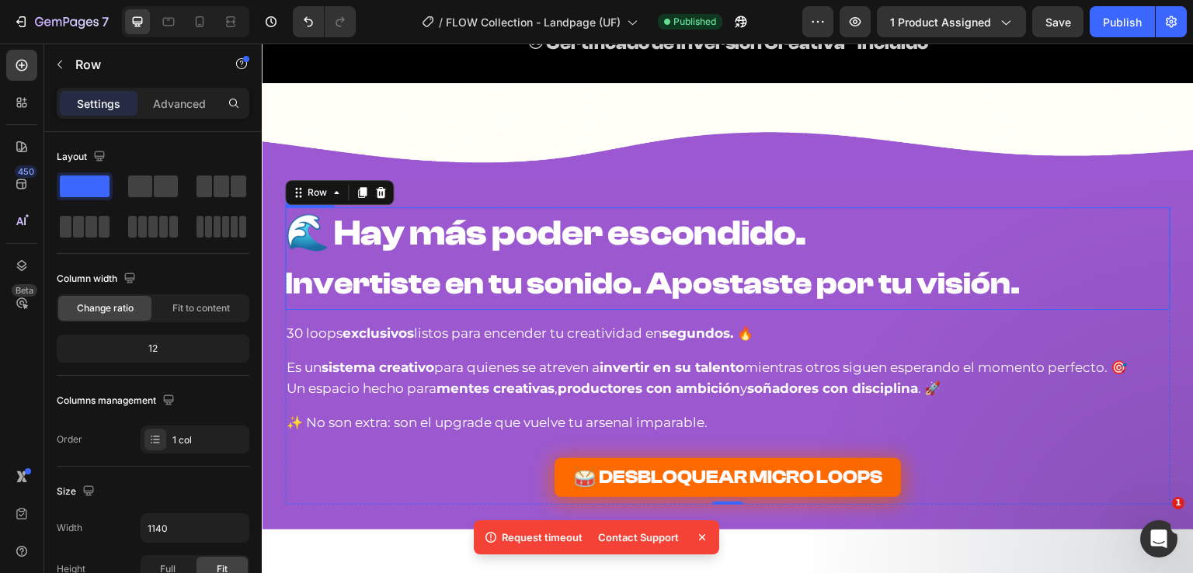
click at [873, 281] on strong "Invertiste en tu sonido. Apostaste por tu visión." at bounding box center [652, 284] width 735 height 36
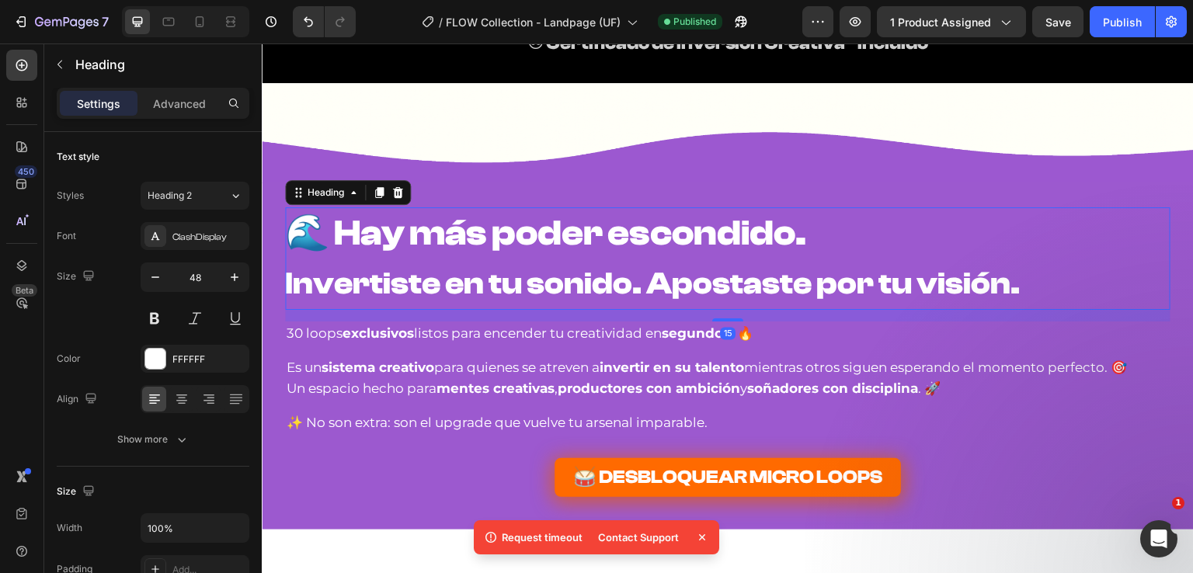
click at [1026, 275] on h2 "🌊 Hay más poder escondido. Invertiste en tu sonido. Apostaste por tu visión." at bounding box center [727, 258] width 885 height 103
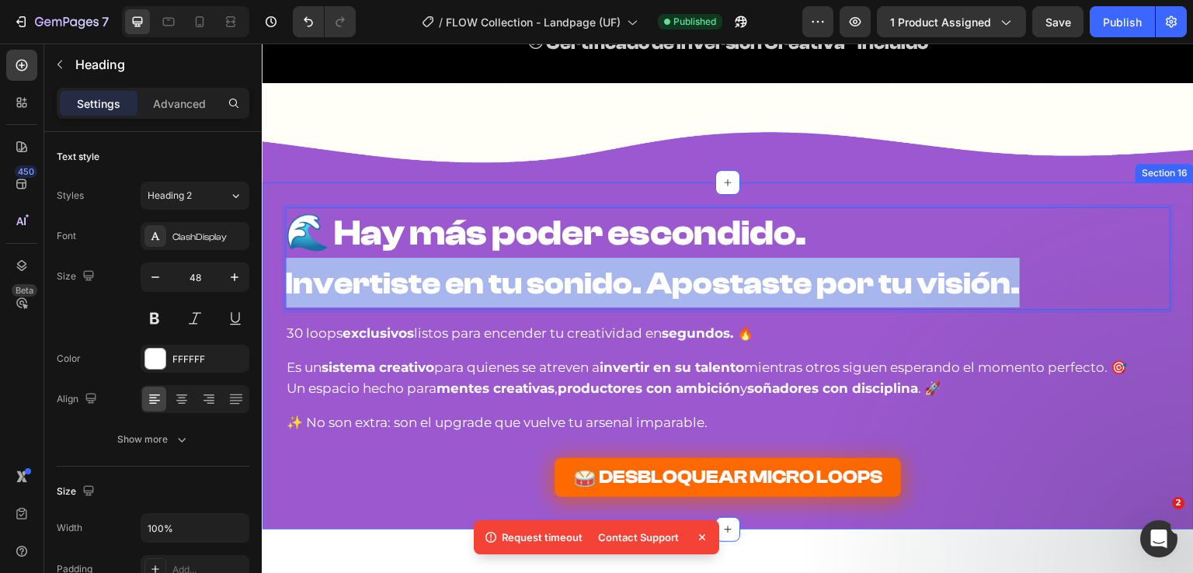
drag, startPoint x: 1042, startPoint y: 284, endPoint x: 273, endPoint y: 303, distance: 769.2
click at [273, 303] on div "🌊 Hay más poder escondido. Invertiste en tu sonido. Apostaste por tu visión. He…" at bounding box center [728, 355] width 932 height 297
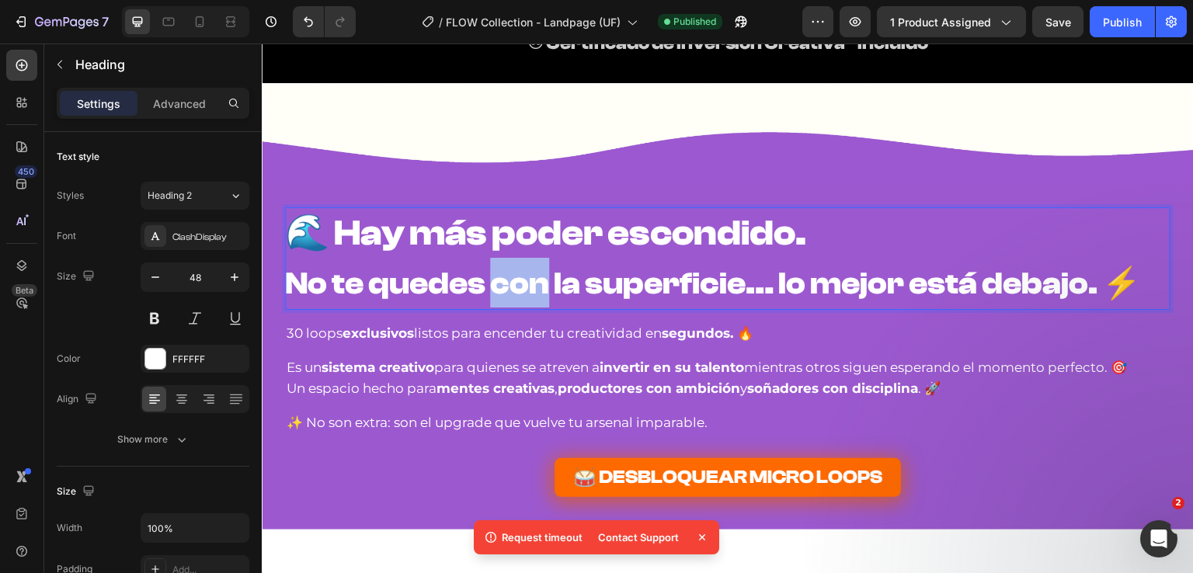
drag, startPoint x: 535, startPoint y: 287, endPoint x: 488, endPoint y: 287, distance: 47.4
click at [488, 287] on strong "No te quedes con la superficie… lo mejor está debajo. ⚡" at bounding box center [713, 284] width 856 height 36
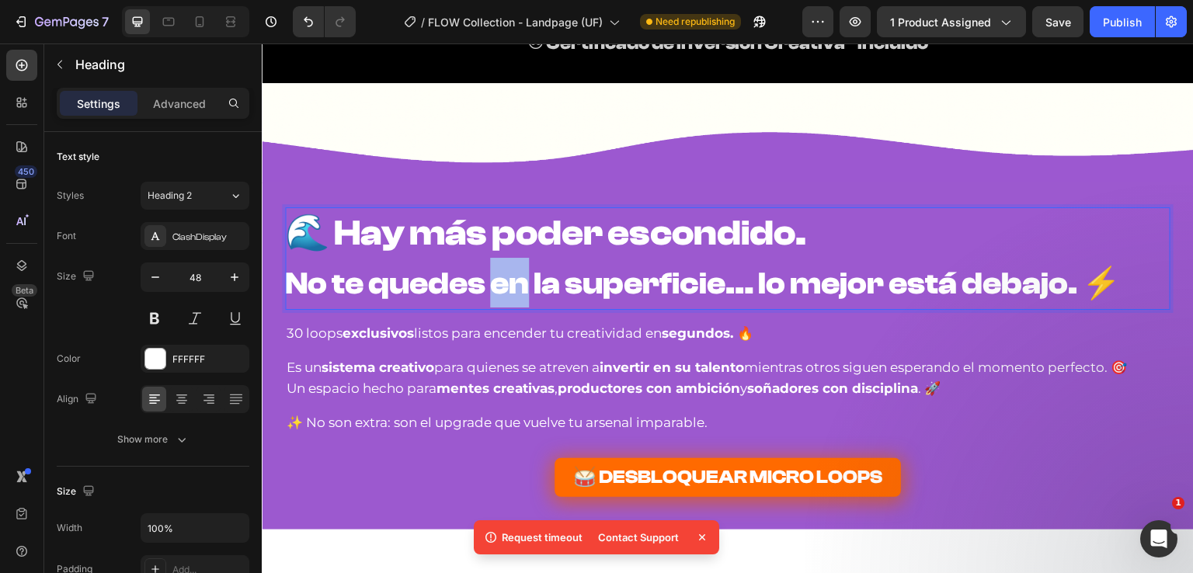
drag, startPoint x: 520, startPoint y: 291, endPoint x: 492, endPoint y: 291, distance: 28.7
click at [492, 291] on strong "No te quedes en la superficie… lo mejor está debajo. ⚡" at bounding box center [703, 284] width 836 height 36
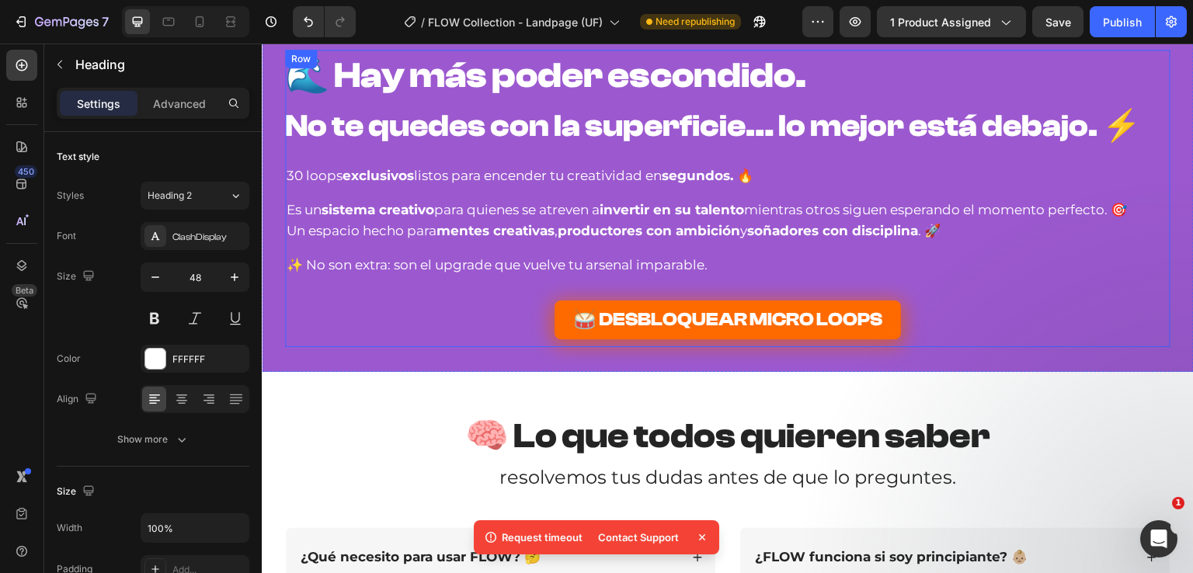
scroll to position [8682, 0]
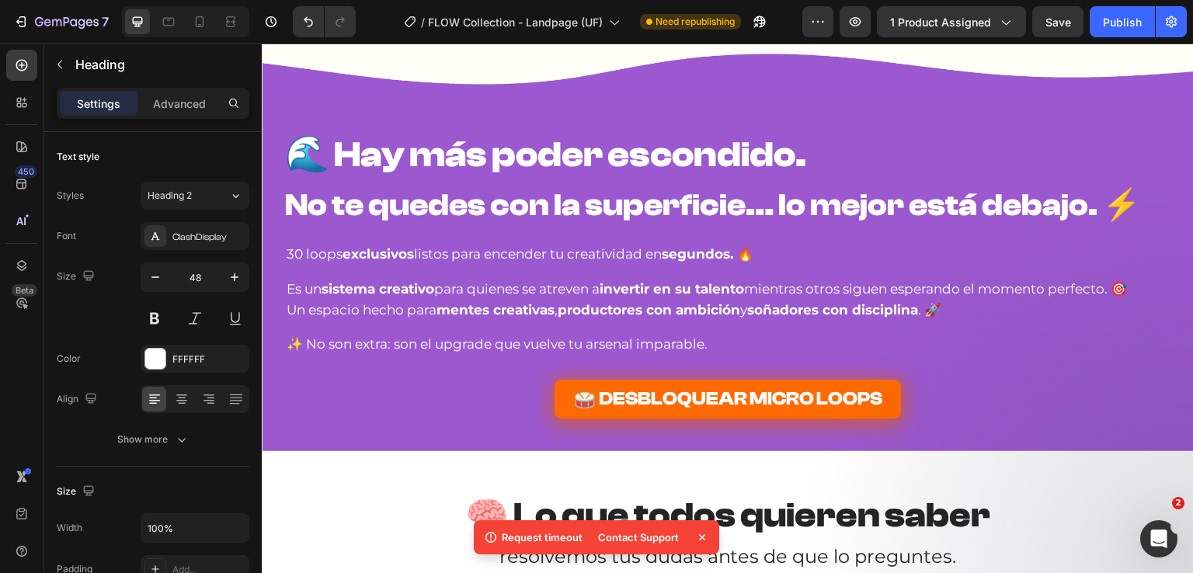
click at [1109, 204] on strong "No te quedes con la superficie… lo mejor está debajo. ⚡" at bounding box center [713, 205] width 856 height 36
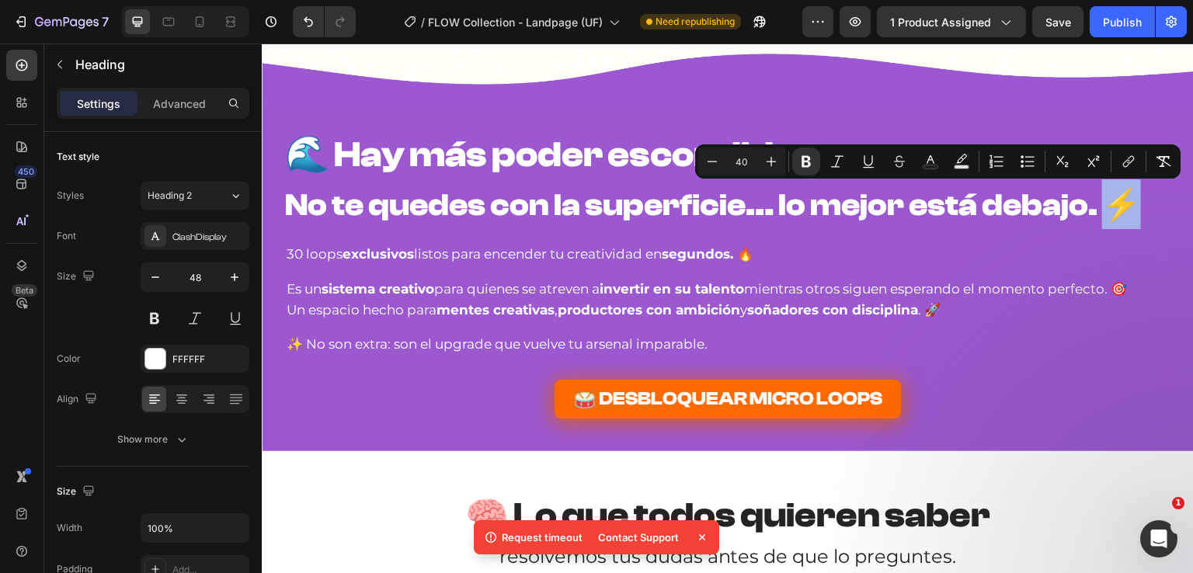
drag, startPoint x: 1097, startPoint y: 208, endPoint x: 1123, endPoint y: 208, distance: 26.4
click at [1123, 208] on strong "No te quedes con la superficie… lo mejor está debajo. ⚡" at bounding box center [713, 205] width 856 height 36
click at [1089, 211] on strong "No te quedes con la superficie… lo mejor está debajo. 🔥" at bounding box center [713, 205] width 856 height 36
click at [1066, 26] on span "Save" at bounding box center [1058, 22] width 26 height 13
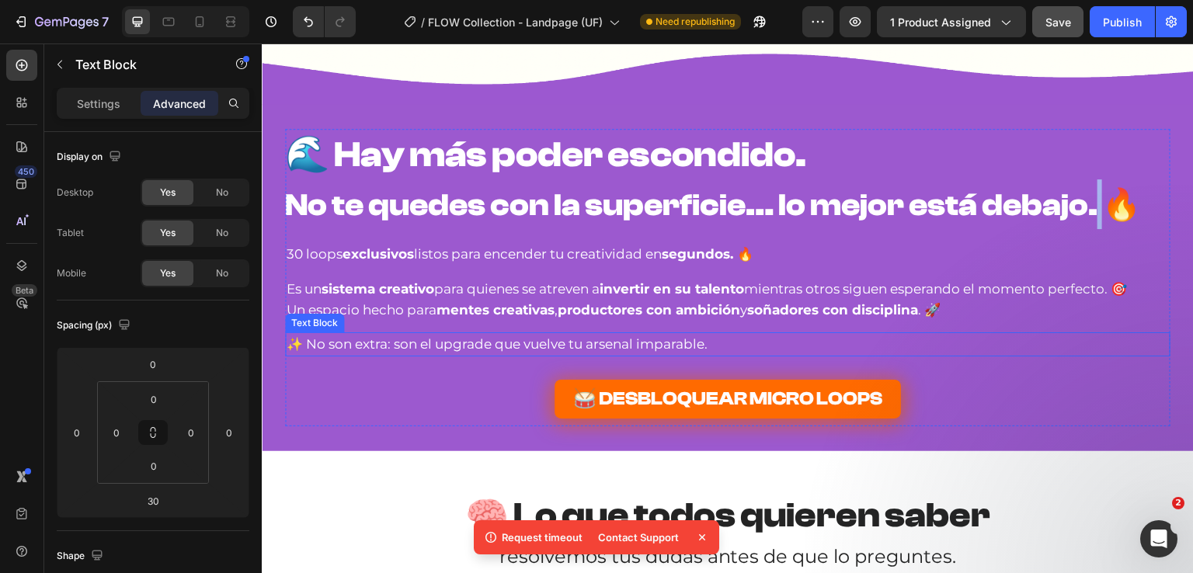
click at [709, 338] on p "✨ No son extra: son el upgrade que vuelve tu arsenal imparable." at bounding box center [728, 344] width 882 height 21
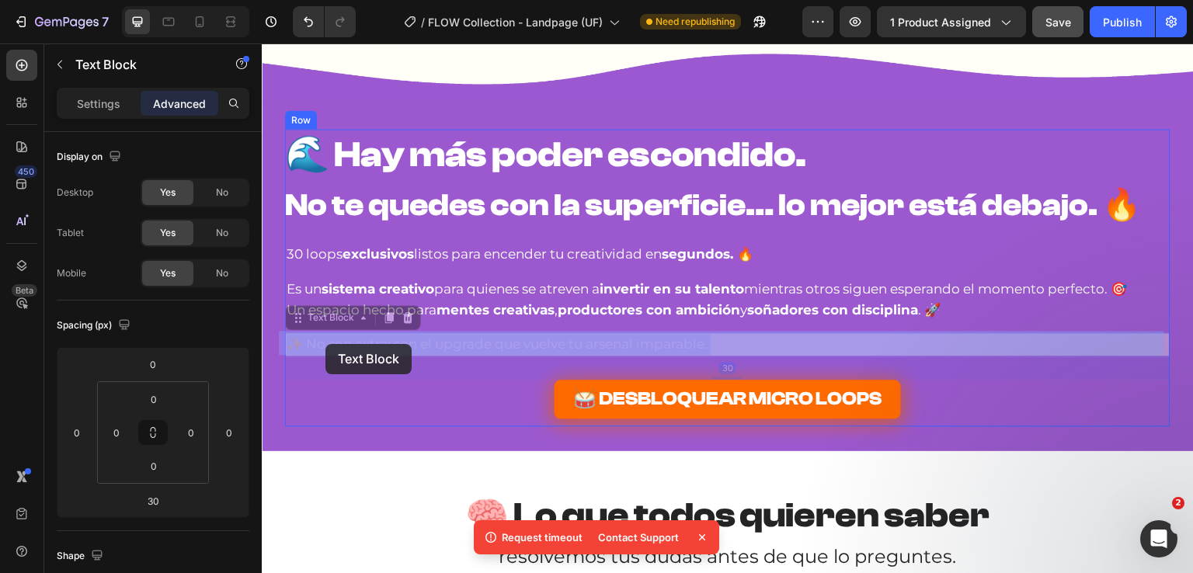
drag, startPoint x: 718, startPoint y: 343, endPoint x: 325, endPoint y: 344, distance: 392.3
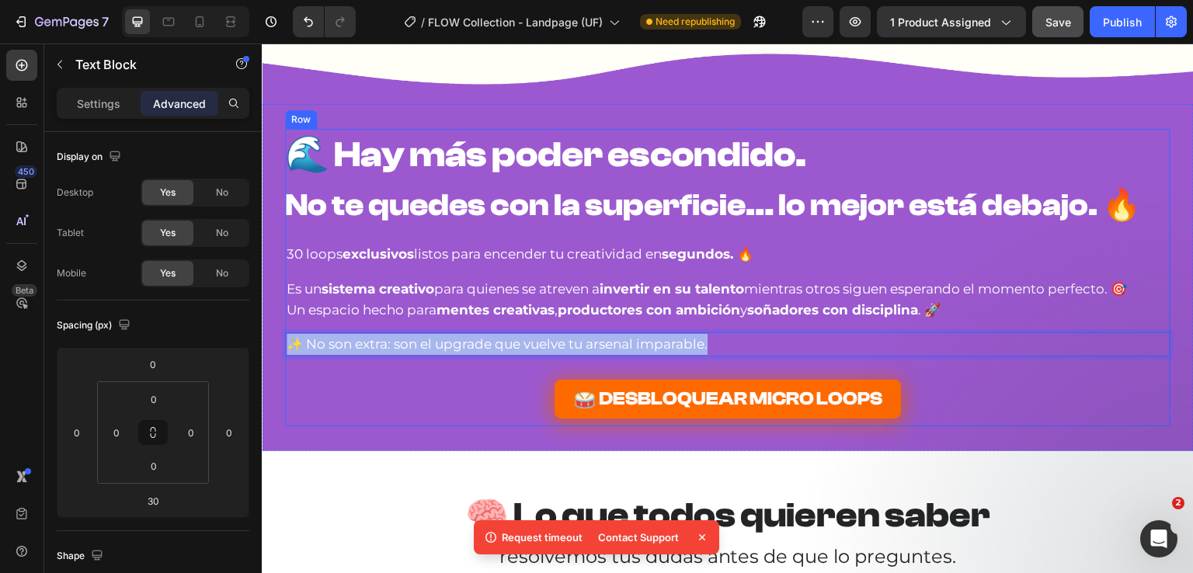
drag, startPoint x: 410, startPoint y: 345, endPoint x: 763, endPoint y: 323, distance: 353.3
click at [763, 323] on div "⁠⁠⁠⁠⁠⁠⁠ 🌊 Hay más poder escondido. No te quedes con la superficie… lo mejor est…" at bounding box center [727, 277] width 885 height 297
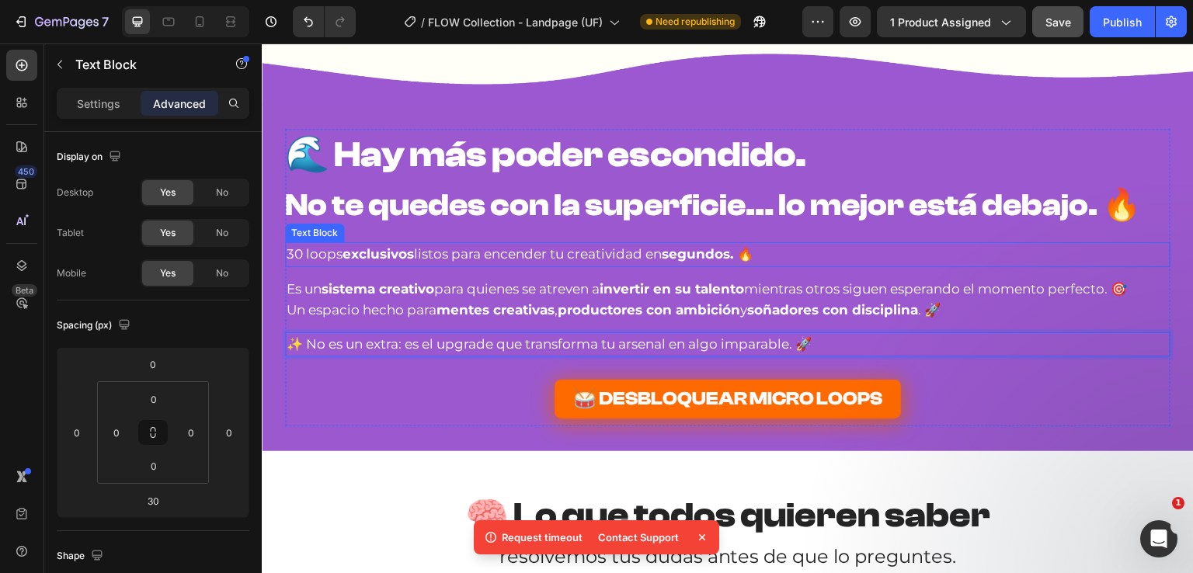
click at [750, 256] on strong "segundos. 🔥" at bounding box center [708, 254] width 92 height 16
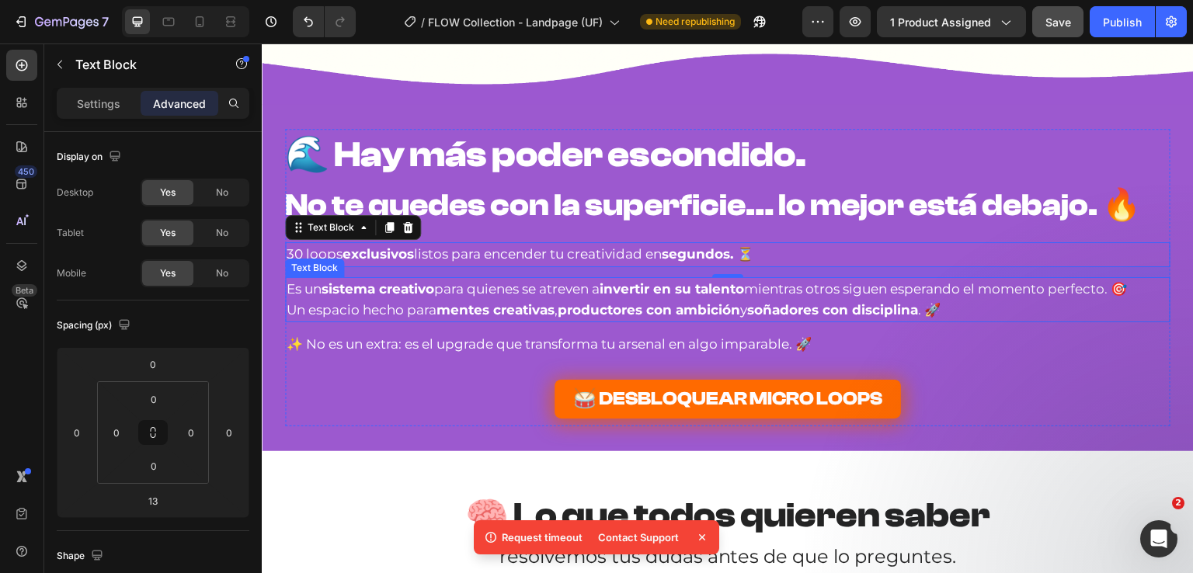
click at [939, 297] on p "Es un sistema creativo para quienes se atreven a invertir en su talento mientra…" at bounding box center [728, 300] width 882 height 42
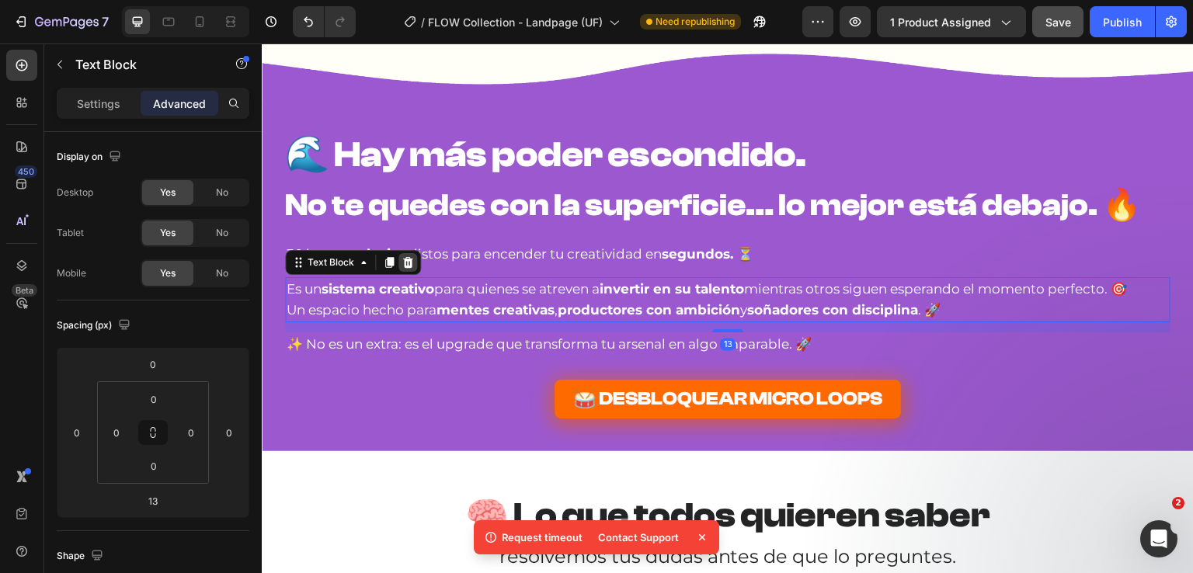
click at [403, 264] on icon at bounding box center [408, 261] width 10 height 11
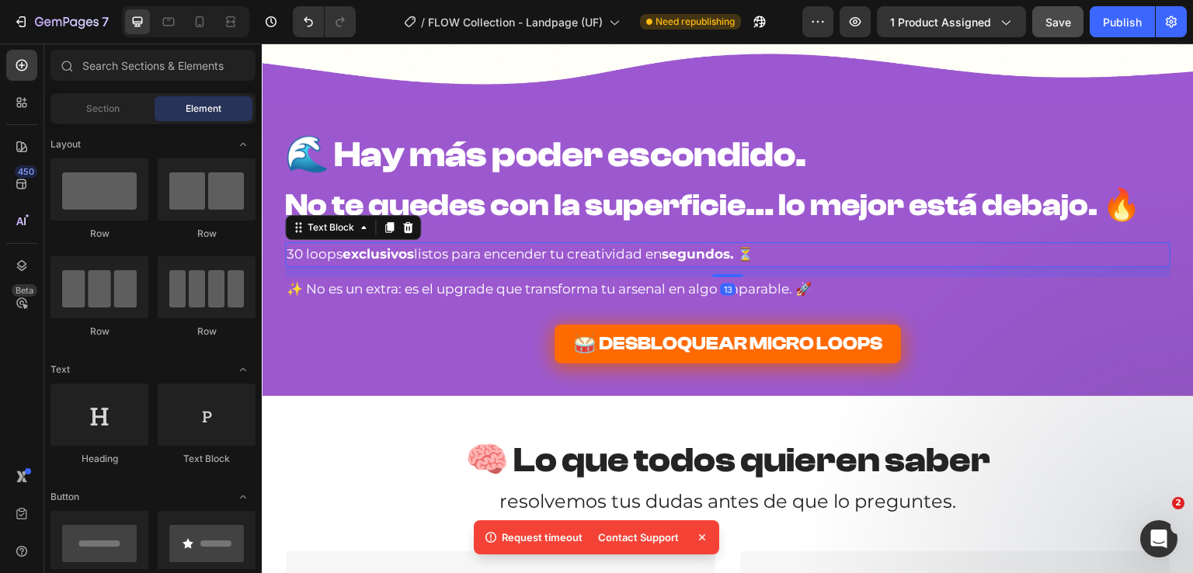
click at [457, 250] on p "30 loops exclusivos listos para encender tu creatividad en segundos. ⏳" at bounding box center [728, 254] width 882 height 21
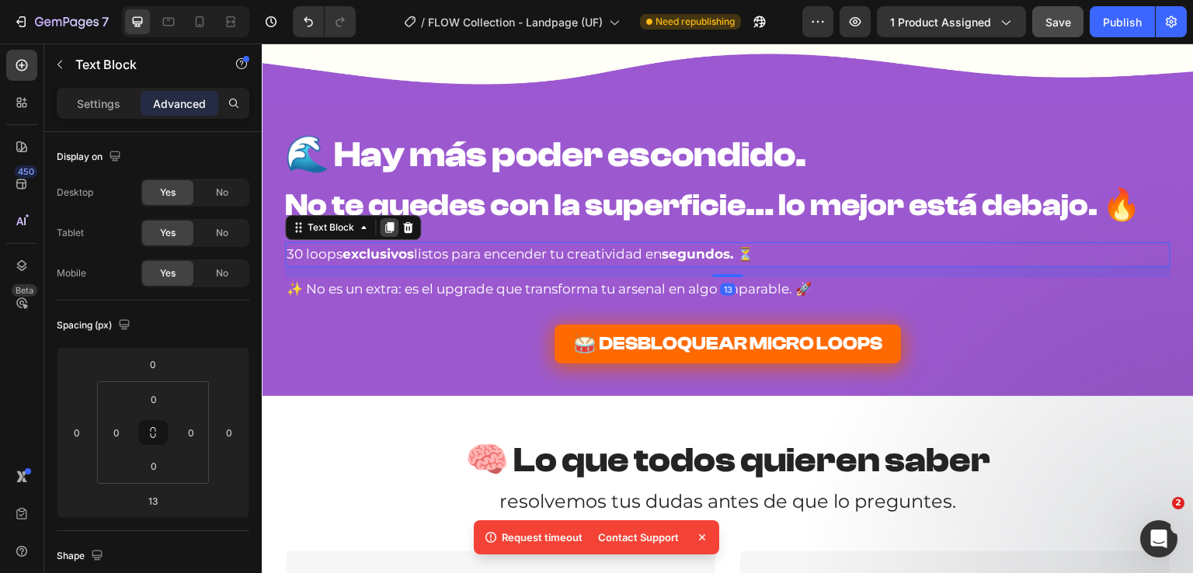
click at [385, 228] on icon at bounding box center [389, 228] width 9 height 11
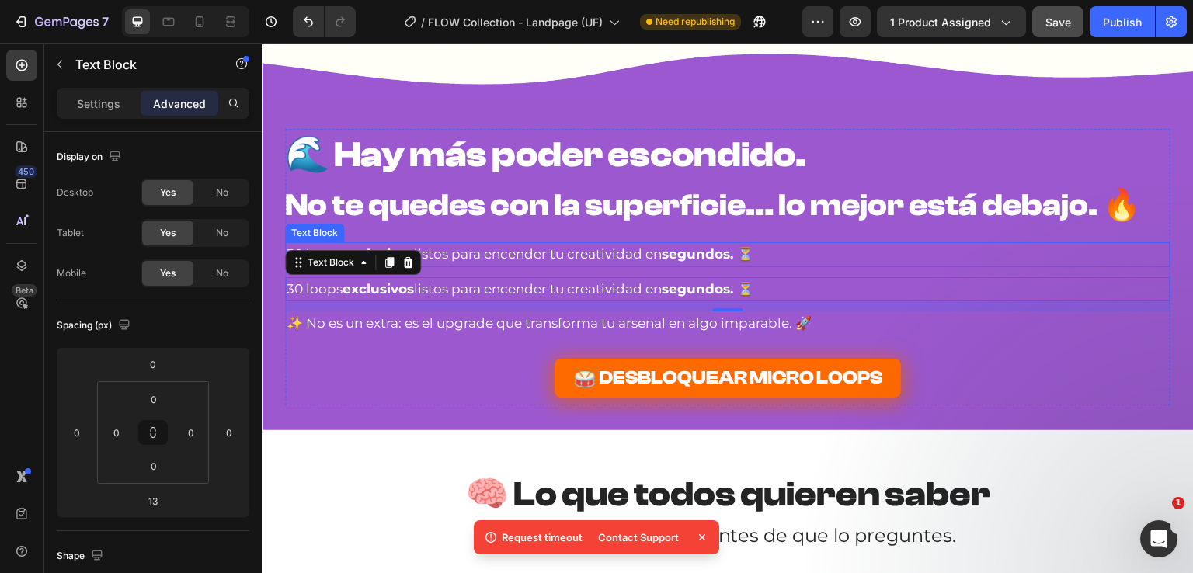
click at [572, 253] on p "30 loops exclusivos listos para encender tu creatividad en segundos. ⏳" at bounding box center [728, 254] width 882 height 21
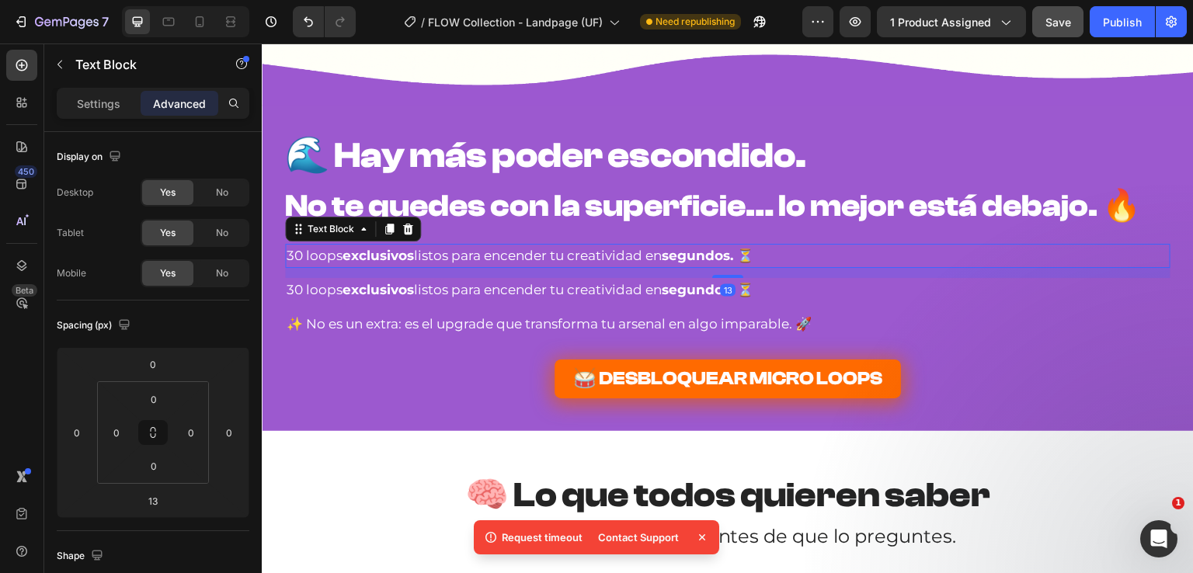
scroll to position [8604, 0]
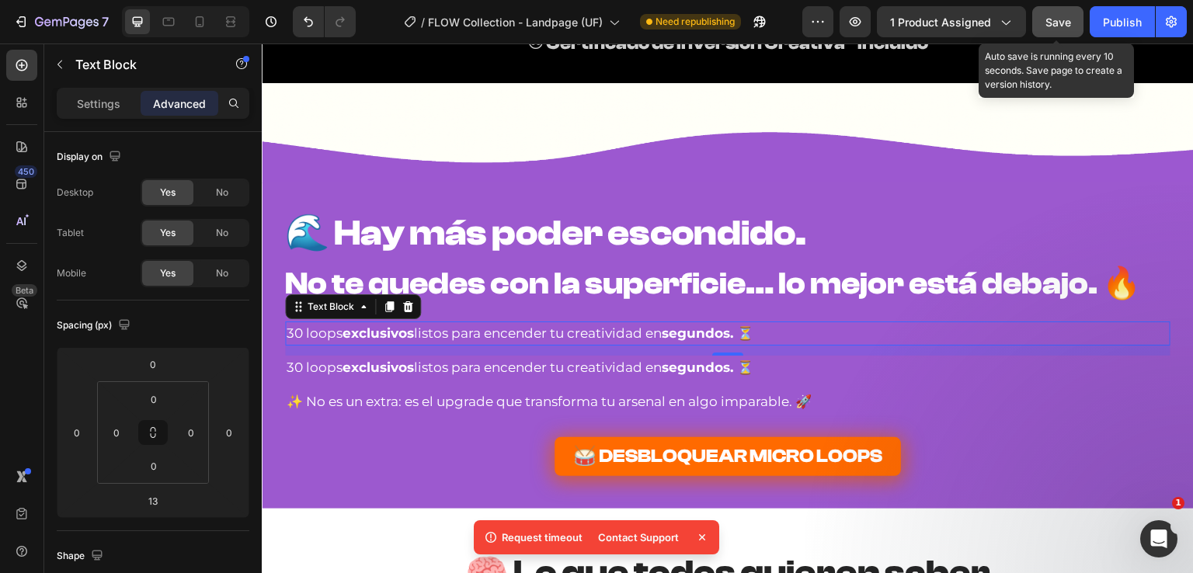
click at [1053, 19] on span "Save" at bounding box center [1058, 22] width 26 height 13
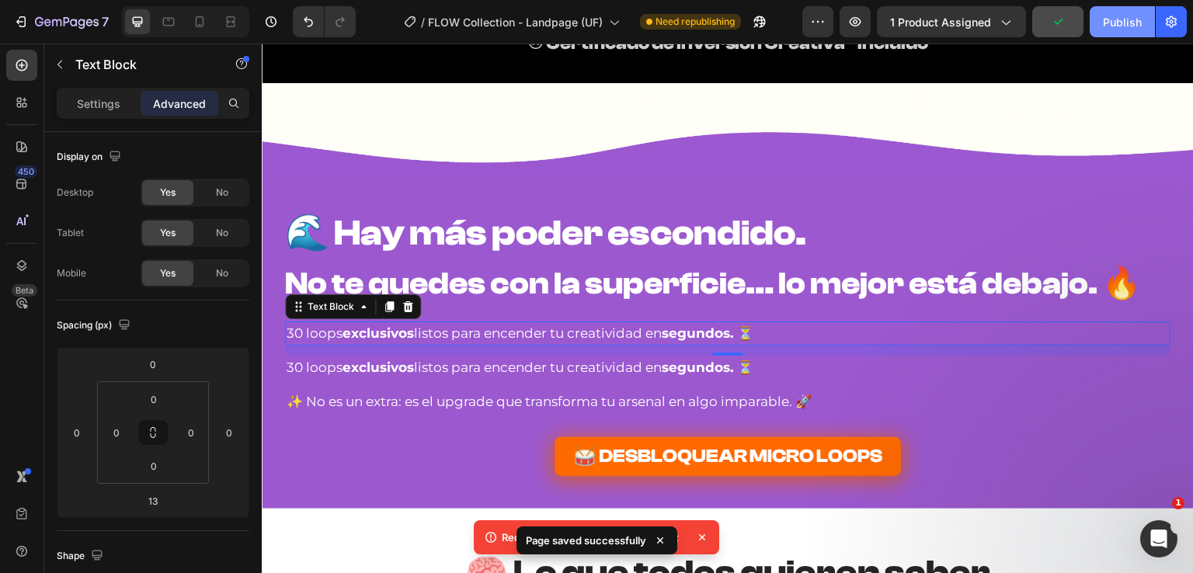
click at [1119, 25] on div "Publish" at bounding box center [1122, 22] width 39 height 16
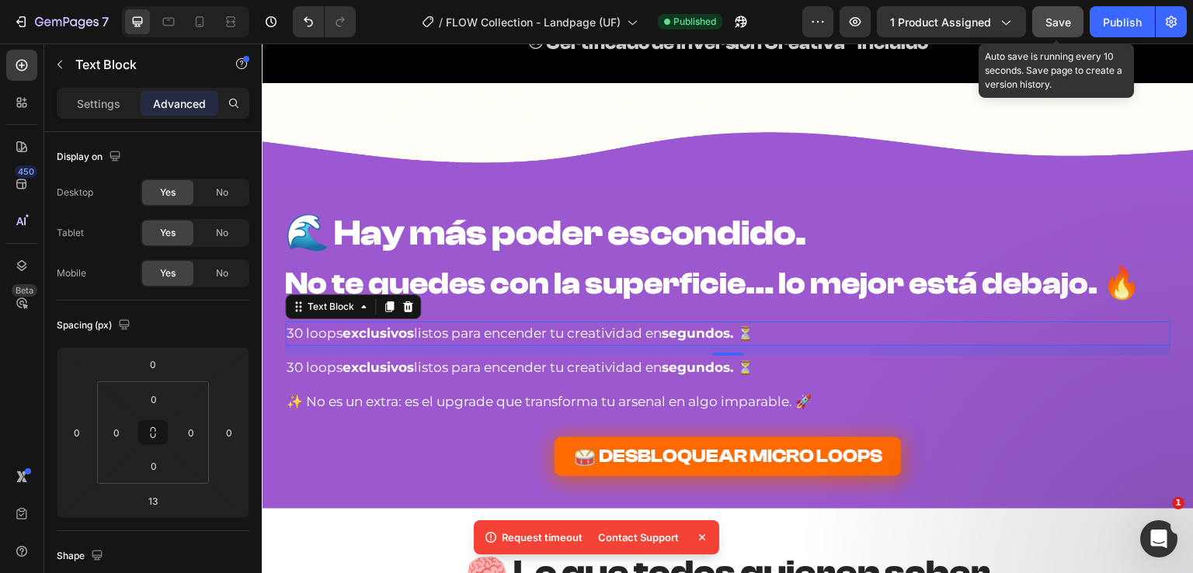
click at [1062, 29] on div "Save" at bounding box center [1058, 22] width 26 height 16
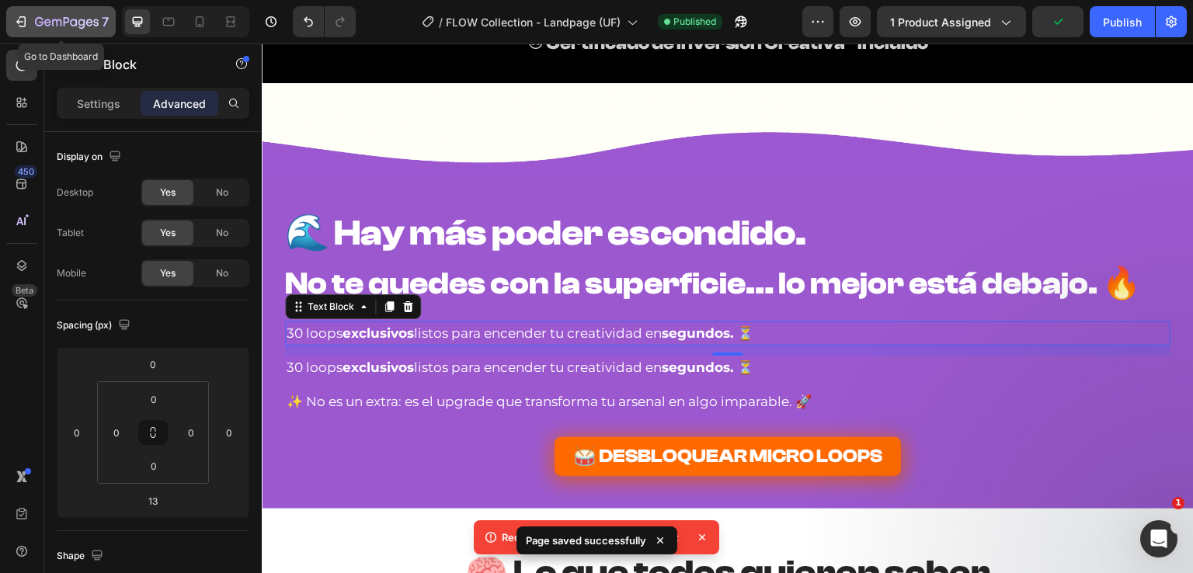
click at [26, 19] on icon "button" at bounding box center [21, 22] width 16 height 16
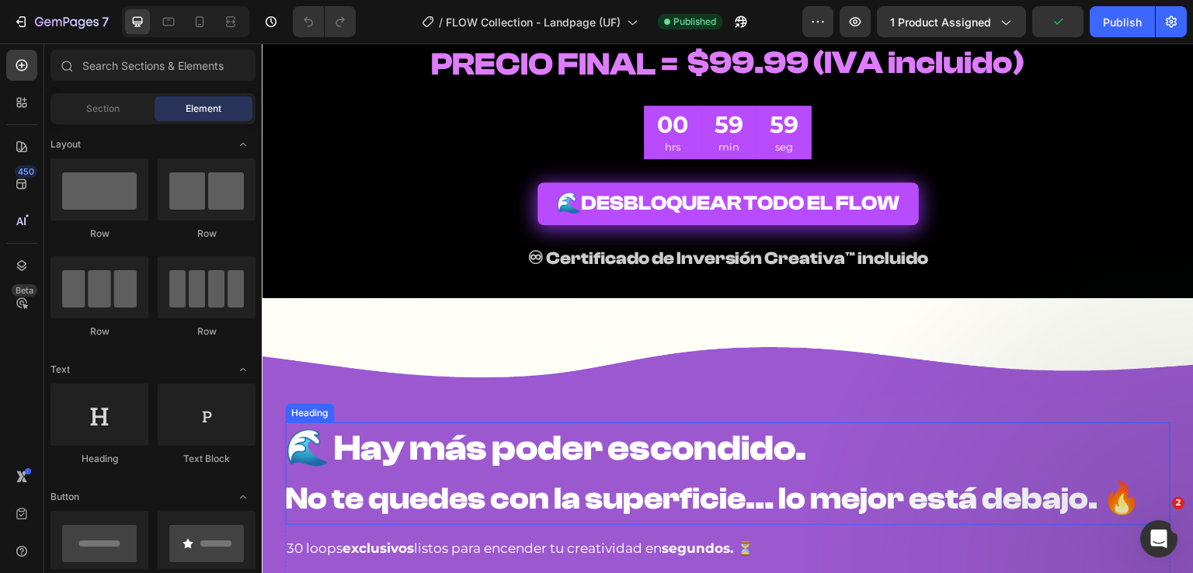
scroll to position [8622, 0]
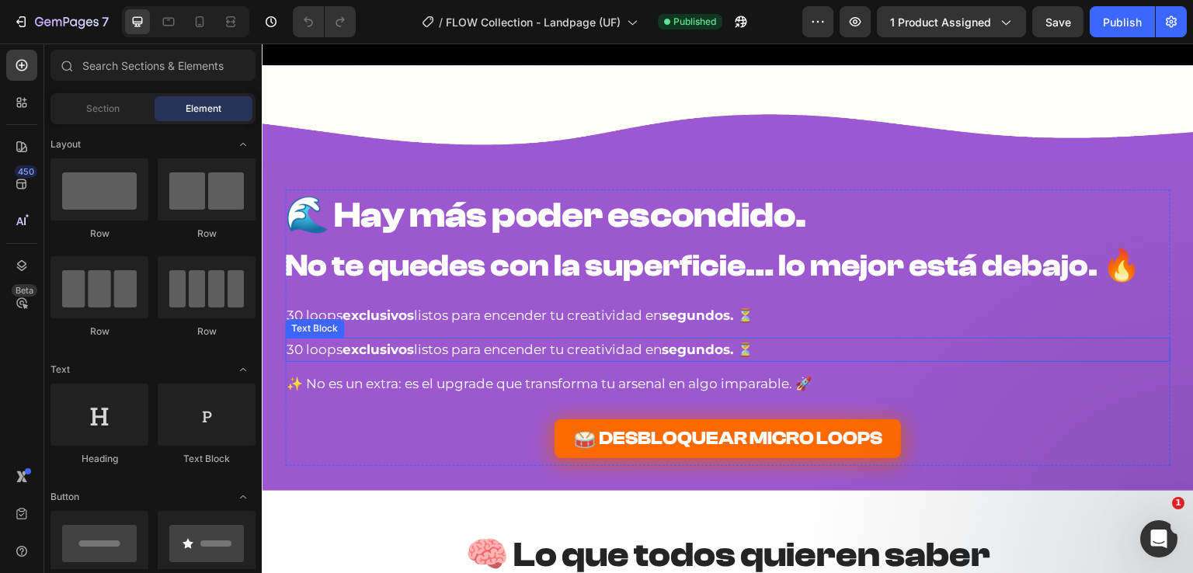
click at [724, 343] on strong "segundos. ⏳" at bounding box center [708, 350] width 92 height 16
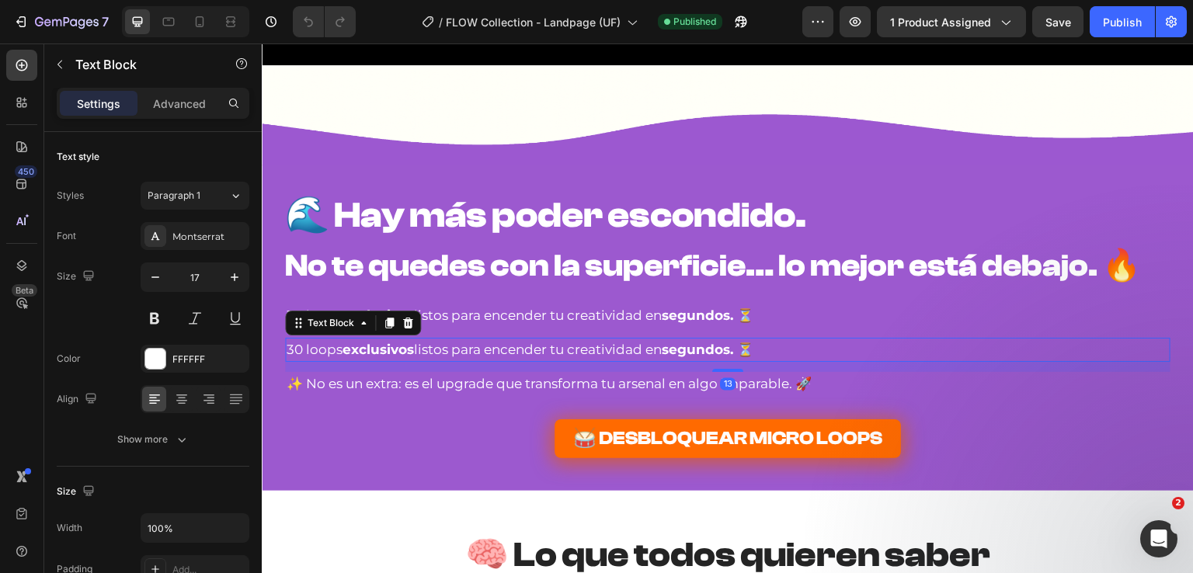
click at [765, 350] on p "30 loops exclusivos listos para encender tu creatividad en segundos. ⏳" at bounding box center [728, 349] width 882 height 21
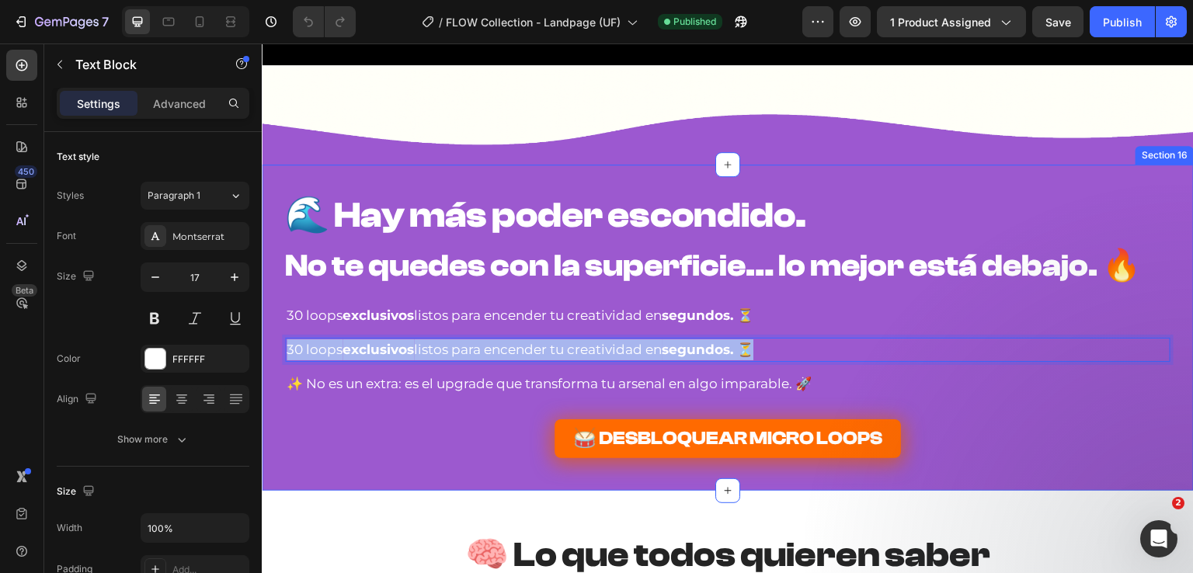
drag, startPoint x: 762, startPoint y: 347, endPoint x: 398, endPoint y: 345, distance: 364.3
click at [270, 371] on div "🌊 Hay más poder escondido. No te quedes con la superficie… lo mejor está debajo…" at bounding box center [728, 328] width 932 height 277
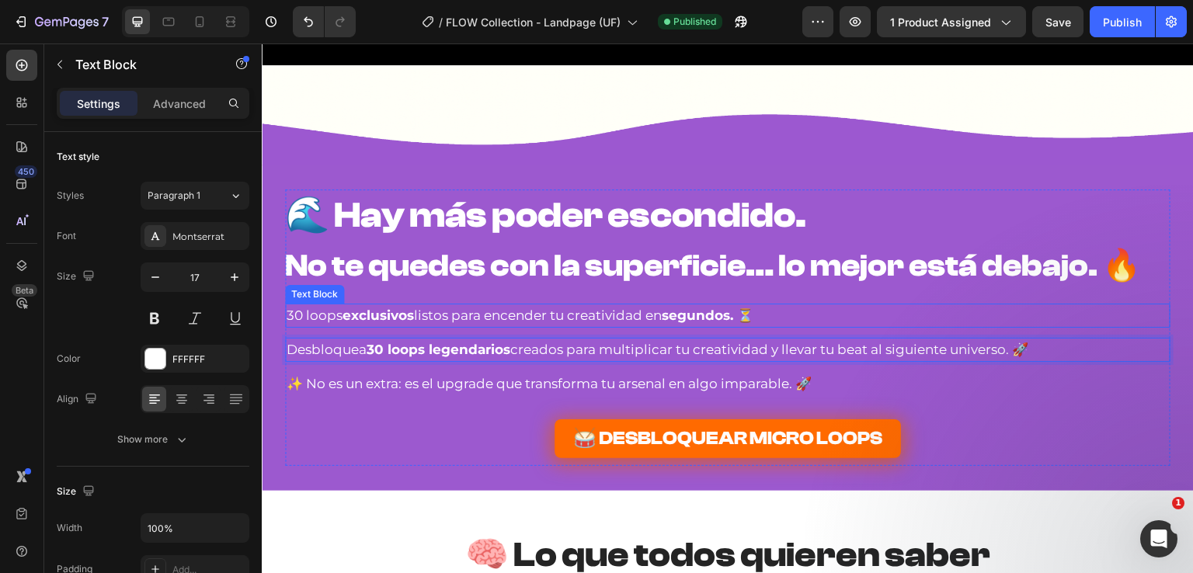
click at [524, 319] on p "30 loops exclusivos listos para encender tu creatividad en segundos. ⏳" at bounding box center [728, 315] width 882 height 21
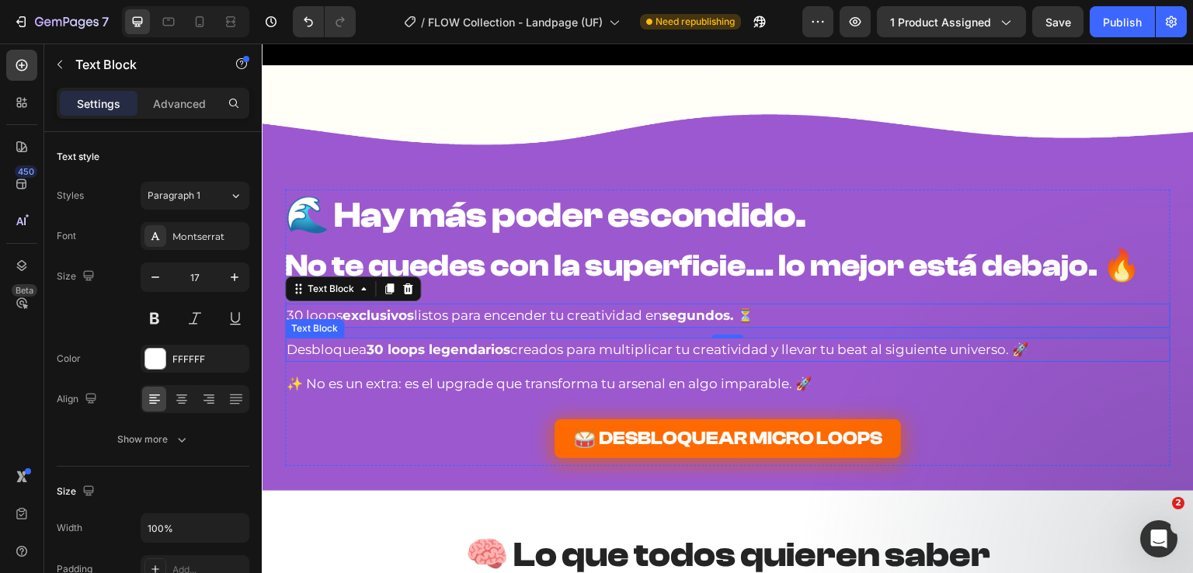
click at [937, 343] on p "Desbloquea 30 loops legendarios creados para multiplicar tu creatividad y lleva…" at bounding box center [728, 349] width 882 height 21
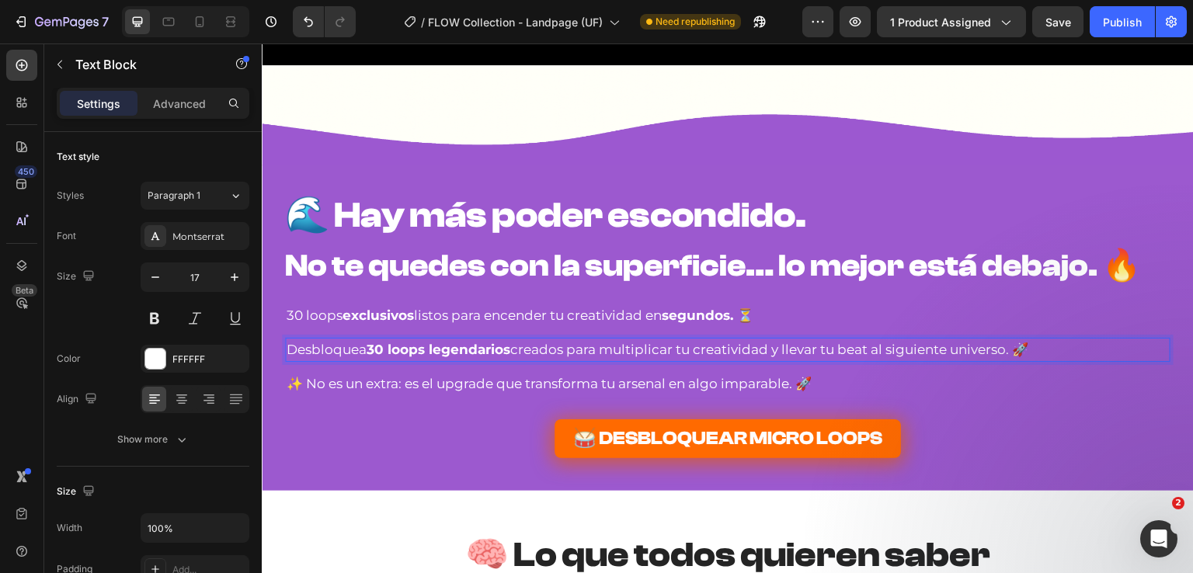
click at [952, 346] on p "Desbloquea 30 loops legendarios creados para multiplicar tu creatividad y lleva…" at bounding box center [728, 349] width 882 height 21
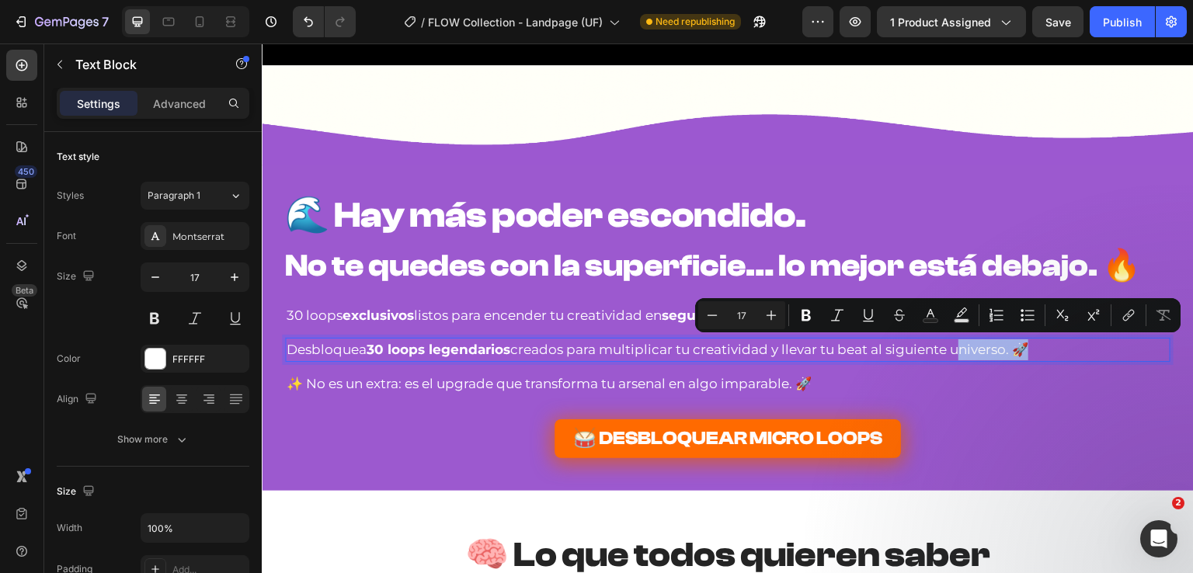
drag, startPoint x: 949, startPoint y: 348, endPoint x: 1010, endPoint y: 349, distance: 60.6
click at [1010, 349] on p "Desbloquea 30 loops legendarios creados para multiplicar tu creatividad y lleva…" at bounding box center [728, 349] width 882 height 21
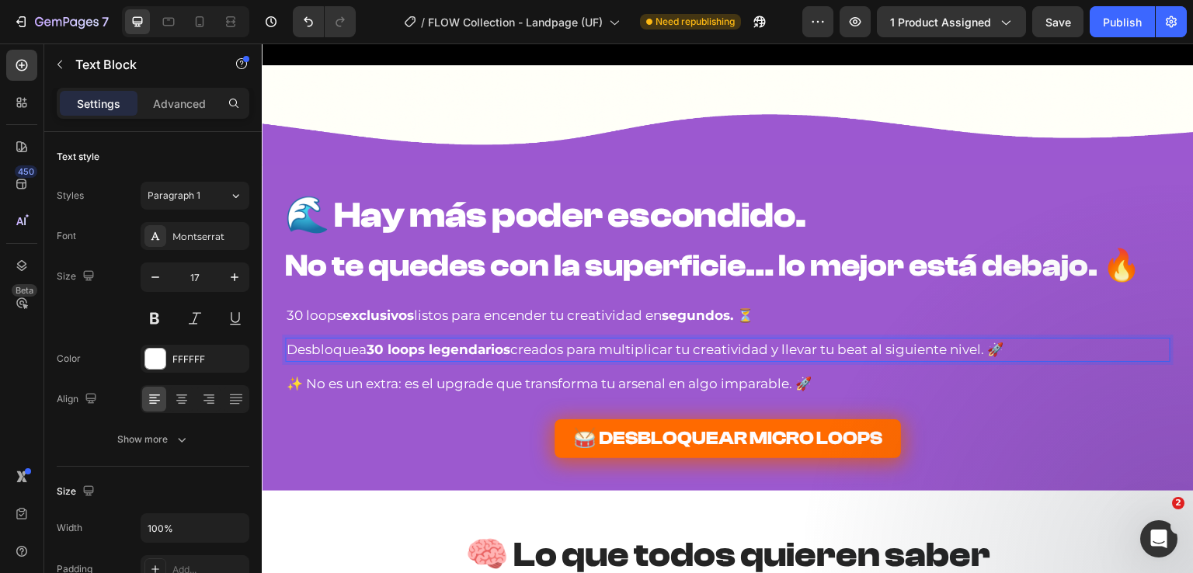
click at [999, 346] on p "Desbloquea 30 loops legendarios creados para multiplicar tu creatividad y lleva…" at bounding box center [728, 349] width 882 height 21
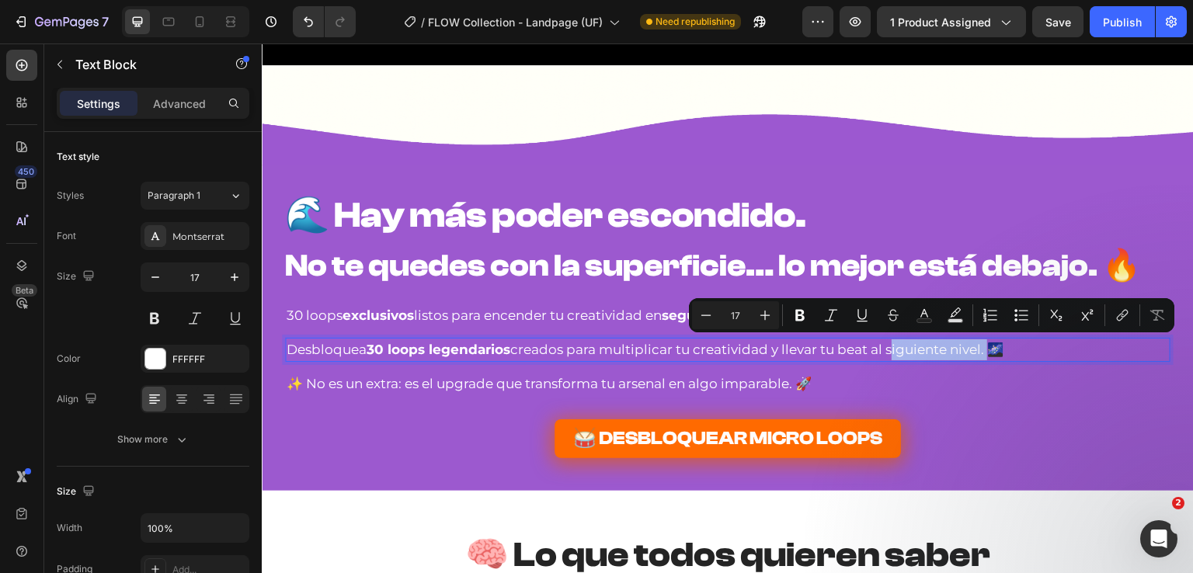
drag, startPoint x: 884, startPoint y: 353, endPoint x: 981, endPoint y: 348, distance: 97.2
click at [981, 348] on p "Desbloquea 30 loops legendarios creados para multiplicar tu creatividad y lleva…" at bounding box center [728, 349] width 882 height 21
click at [797, 314] on icon "Editor contextual toolbar" at bounding box center [799, 316] width 9 height 12
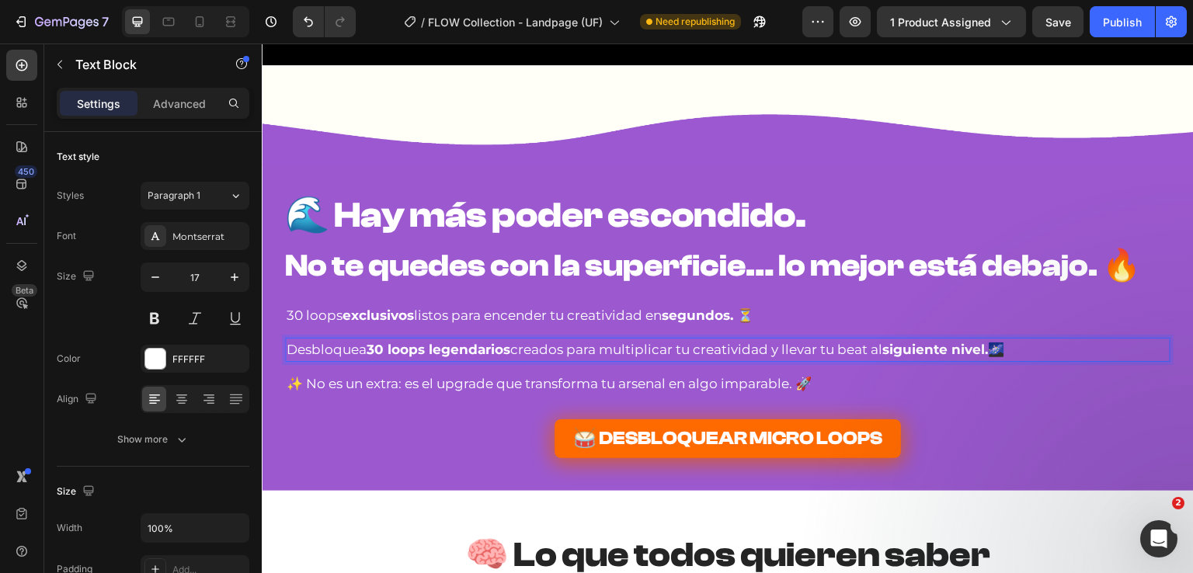
click at [1037, 350] on p "Desbloquea 30 loops legendarios creados para multiplicar tu creatividad y lleva…" at bounding box center [728, 349] width 882 height 21
click at [760, 306] on p "30 loops exclusivos listos para encender tu creatividad en segundos. ⏳" at bounding box center [728, 315] width 882 height 21
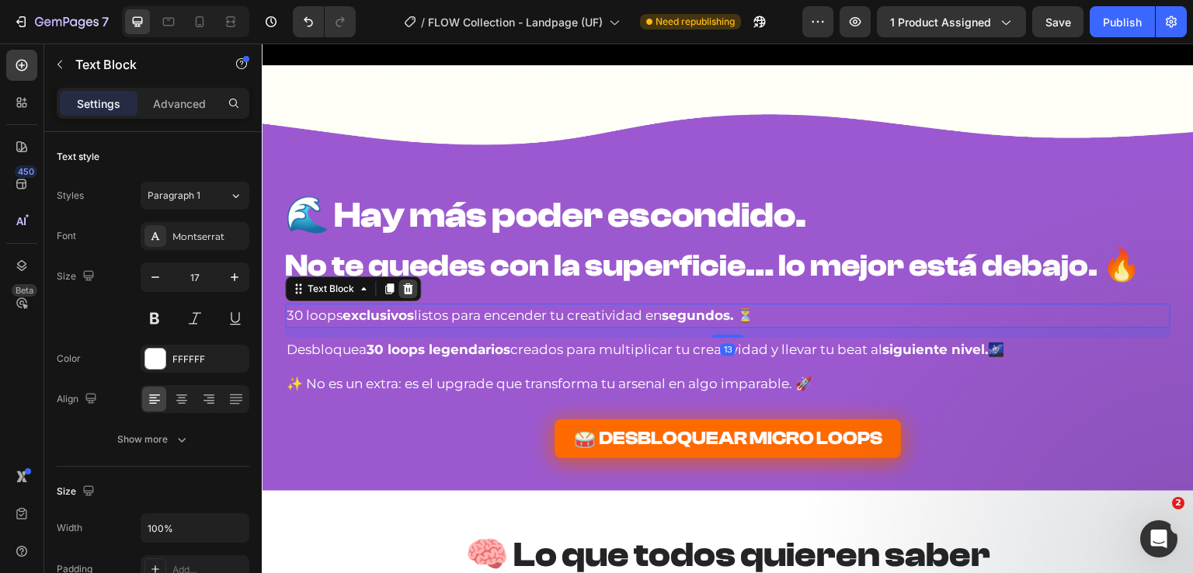
click at [402, 286] on icon at bounding box center [408, 289] width 12 height 12
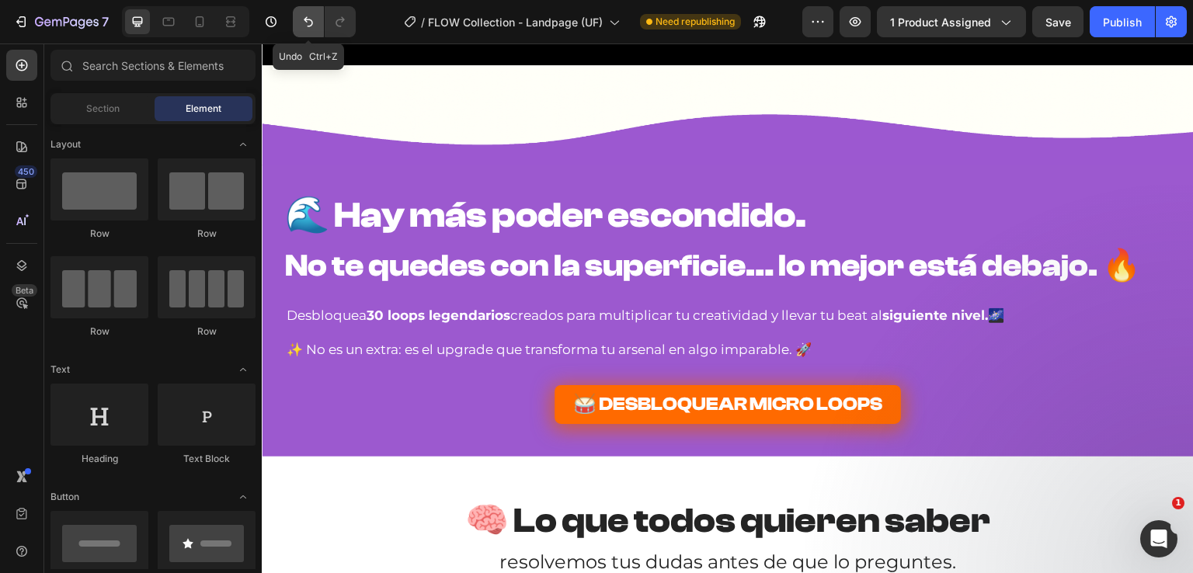
drag, startPoint x: 307, startPoint y: 26, endPoint x: 304, endPoint y: 35, distance: 8.9
click at [304, 25] on icon "Undo/Redo" at bounding box center [309, 22] width 16 height 16
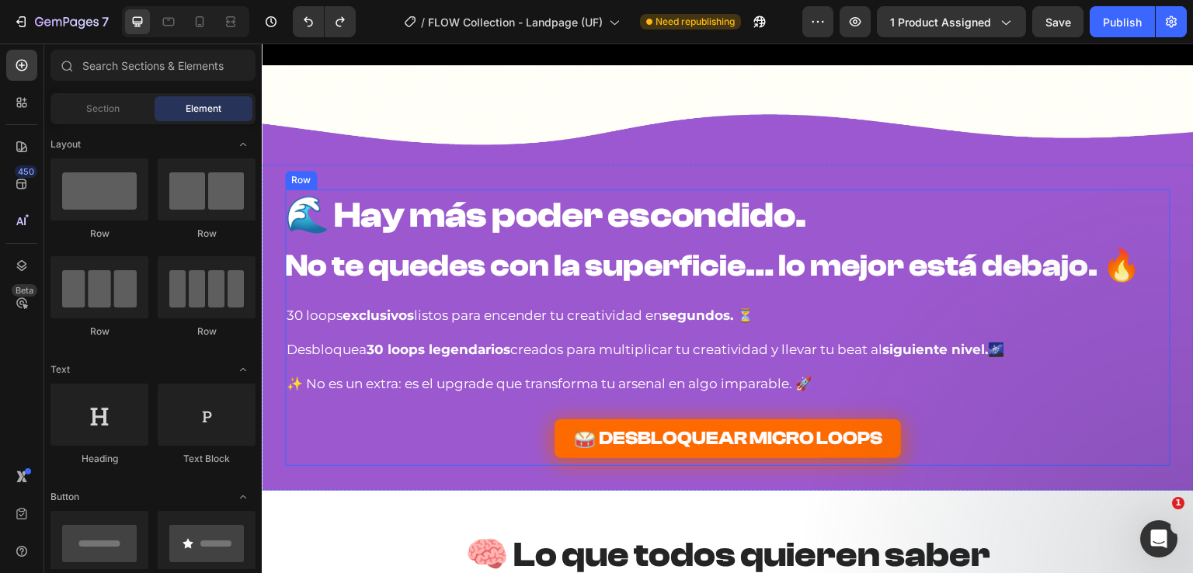
click at [1013, 348] on p "Desbloquea 30 loops legendarios creados para multiplicar tu creatividad y lleva…" at bounding box center [728, 349] width 882 height 21
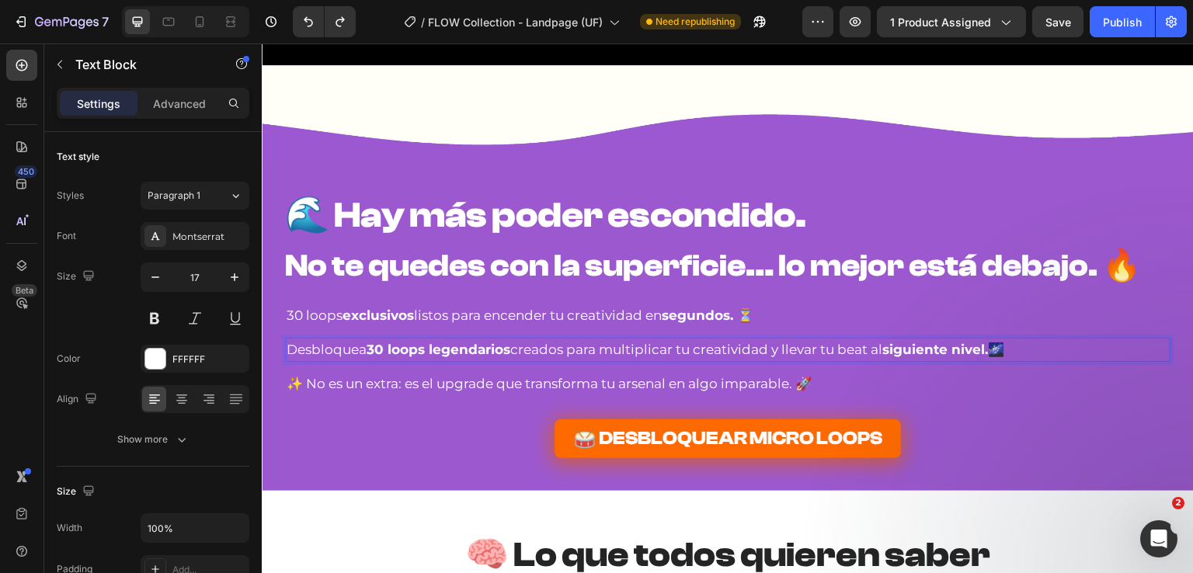
click at [510, 350] on p "Desbloquea 30 loops legendarios creados para multiplicar tu creatividad y lleva…" at bounding box center [728, 349] width 882 height 21
click at [515, 350] on span "🥁" at bounding box center [521, 350] width 16 height 16
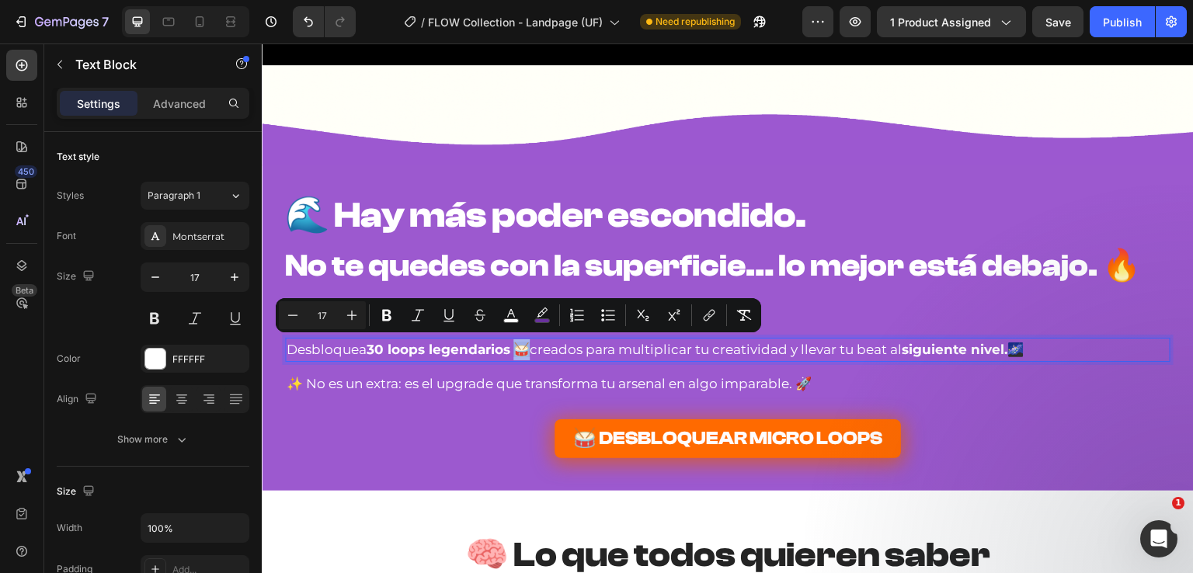
click at [518, 348] on span "🥁" at bounding box center [521, 350] width 16 height 16
click at [541, 313] on icon "Editor contextual toolbar" at bounding box center [542, 316] width 16 height 16
type input "69319F"
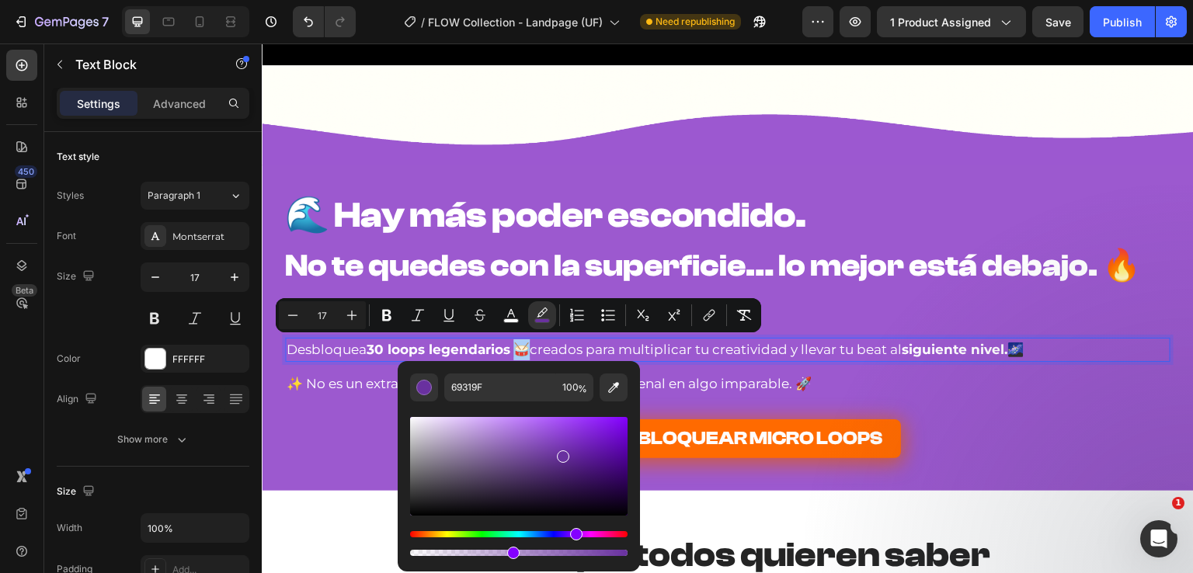
drag, startPoint x: 875, startPoint y: 593, endPoint x: 262, endPoint y: 541, distance: 615.1
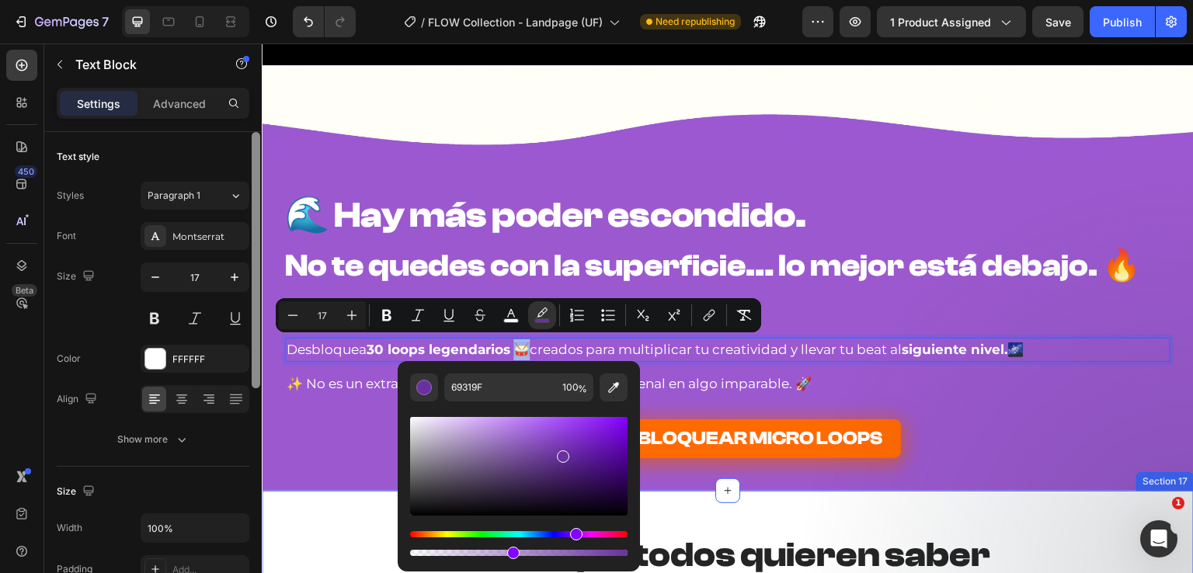
type input "17"
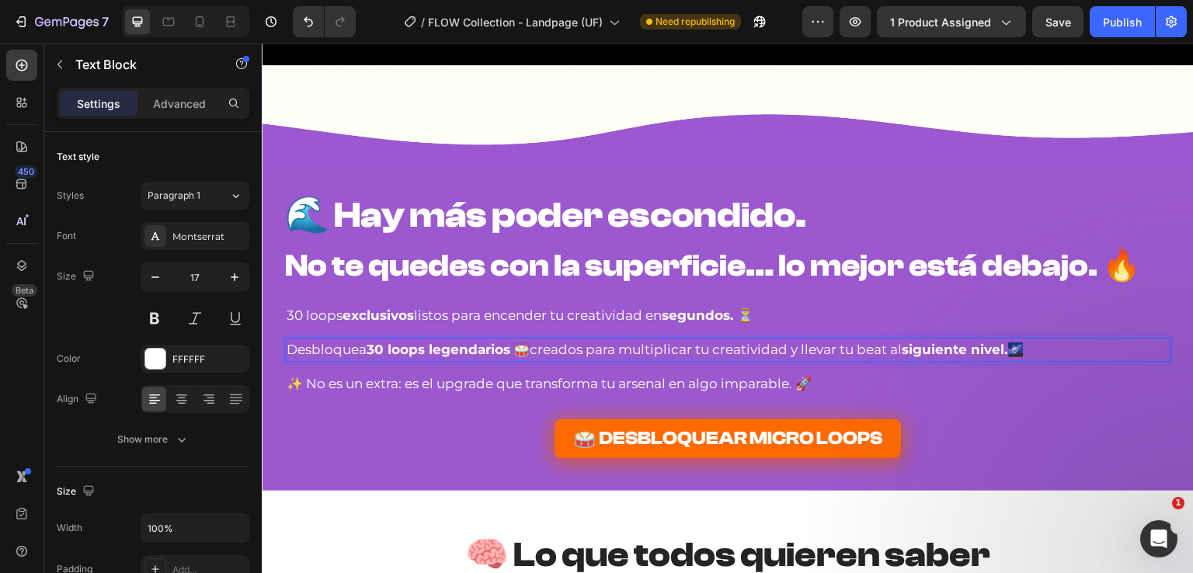
click at [531, 346] on p "Desbloquea 30 loops legendarios 🥁 creados para multiplicar tu creatividad y lle…" at bounding box center [728, 349] width 882 height 21
click at [526, 350] on p "Desbloquea 30 loops legendarios 🥁 creados para multiplicar tu creatividad y lle…" at bounding box center [728, 349] width 882 height 21
drag, startPoint x: 515, startPoint y: 351, endPoint x: 506, endPoint y: 352, distance: 8.6
click at [506, 352] on p "Desbloquea 30 loops legendarios 🥁 creados para multiplicar tu creatividad y lle…" at bounding box center [728, 349] width 882 height 21
click at [526, 353] on p "Desbloquea 30 loops legendarios 🥁 creados para multiplicar tu creatividad y lle…" at bounding box center [728, 349] width 882 height 21
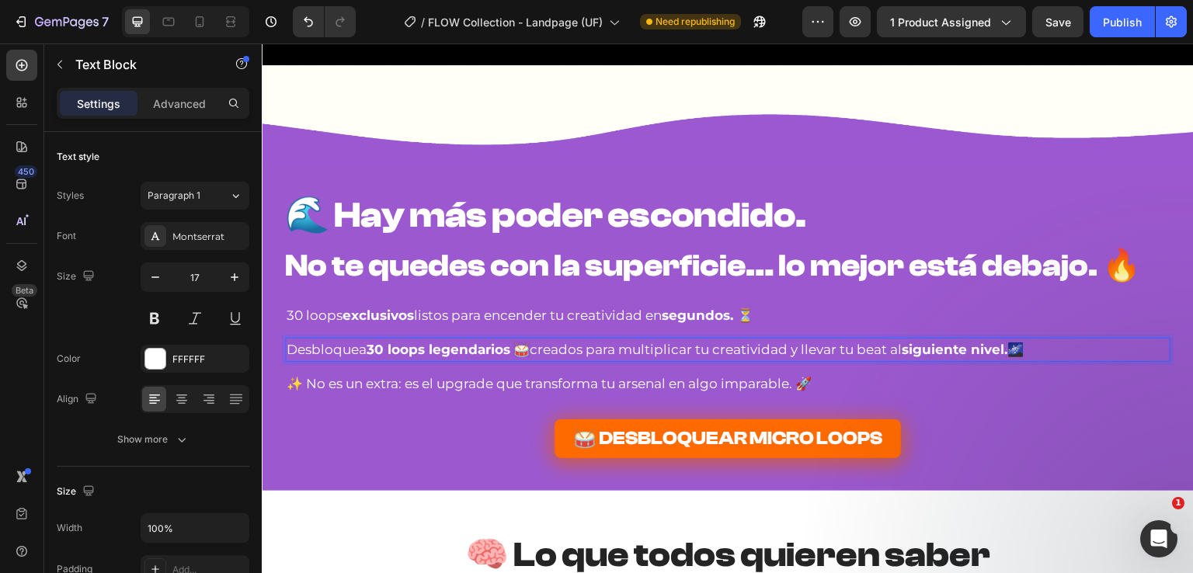
drag, startPoint x: 1041, startPoint y: 349, endPoint x: 187, endPoint y: 357, distance: 853.7
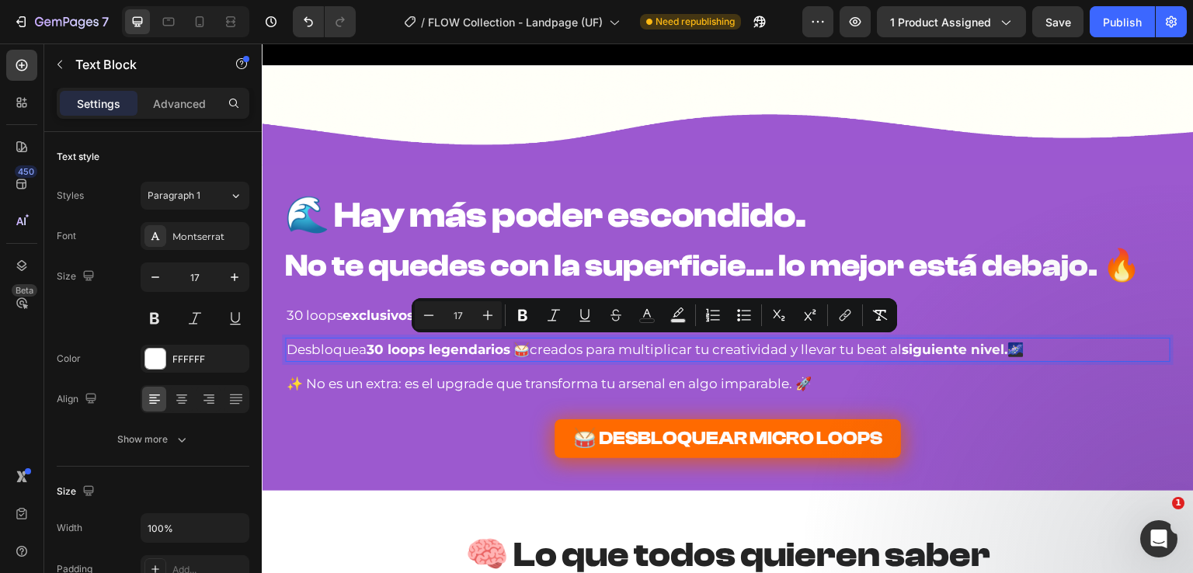
copy p "Desbloquea 30 loops legendarios 🥁 creados para multiplicar tu creatividad y lle…"
click at [308, 384] on p "✨ No es un extra: es el upgrade que transforma tu arsenal en algo imparable. 🚀" at bounding box center [728, 384] width 882 height 21
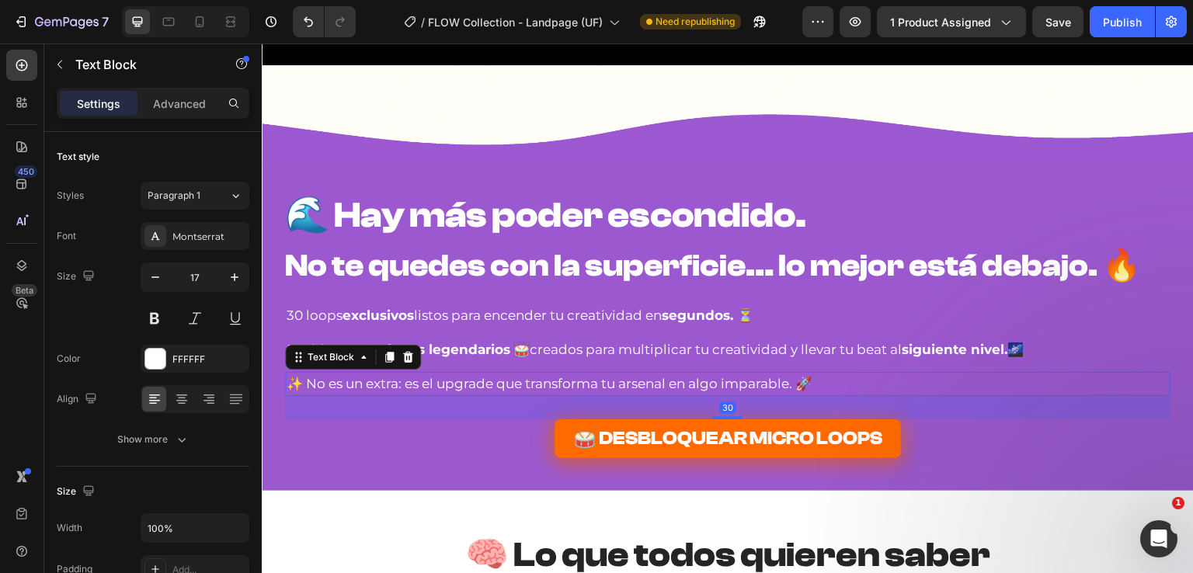
click at [289, 383] on p "✨ No es un extra: es el upgrade que transforma tu arsenal en algo imparable. 🚀" at bounding box center [728, 384] width 882 height 21
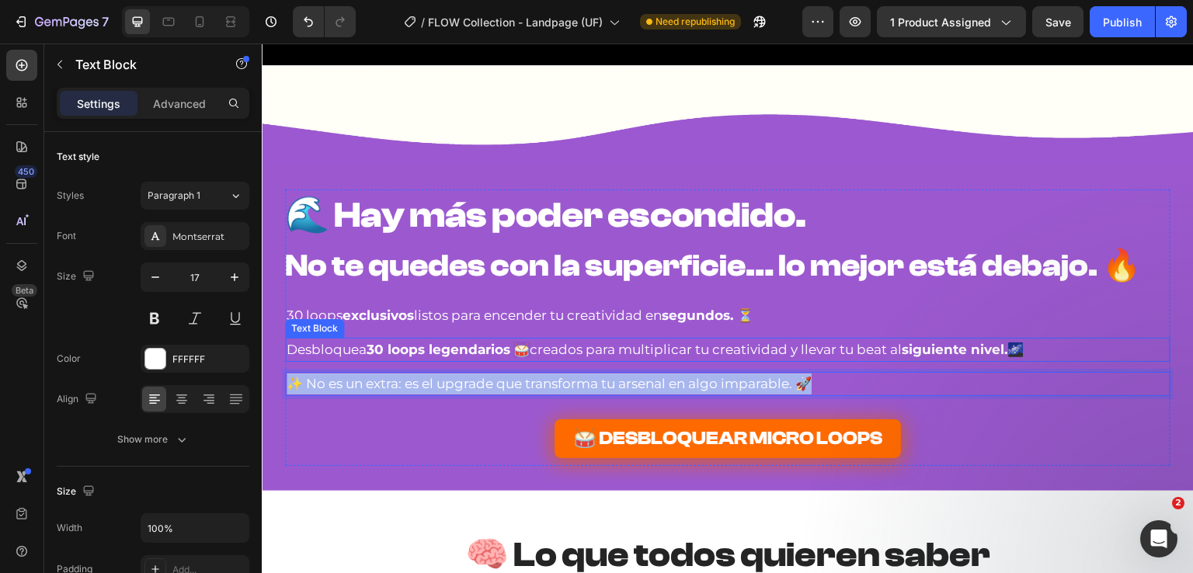
drag, startPoint x: 314, startPoint y: 383, endPoint x: 1032, endPoint y: 359, distance: 718.1
click at [1032, 359] on div "🌊 Hay más poder escondido. No te quedes con la superficie… lo mejor está debajo…" at bounding box center [727, 328] width 885 height 277
copy p "✨ No es un extra: es el upgrade que transforma tu arsenal en algo imparable. 🚀"
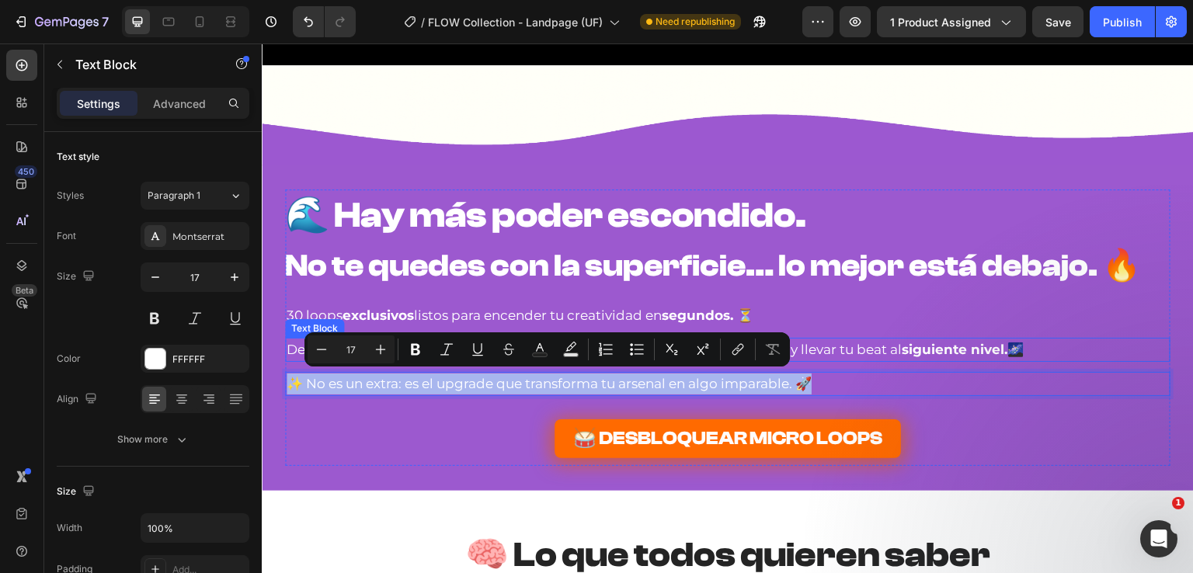
click at [292, 340] on p "Desbloquea 30 loops legendarios 🥁 creados para multiplicar tu creatividad y lle…" at bounding box center [728, 349] width 882 height 21
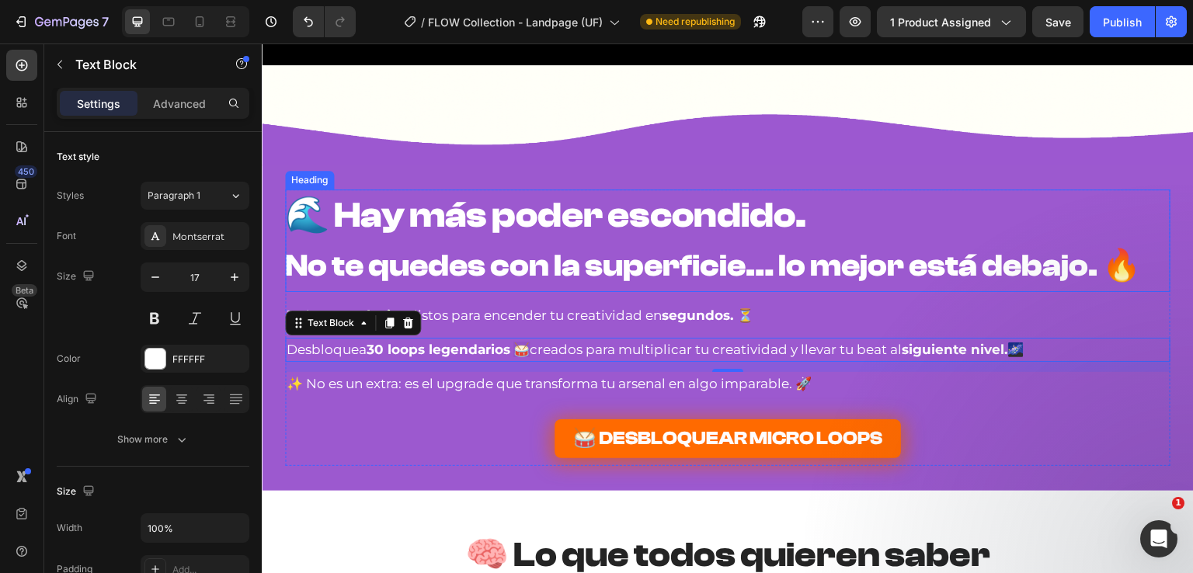
click at [997, 253] on strong "No te quedes con la superficie… lo mejor está debajo. 🔥" at bounding box center [713, 266] width 856 height 36
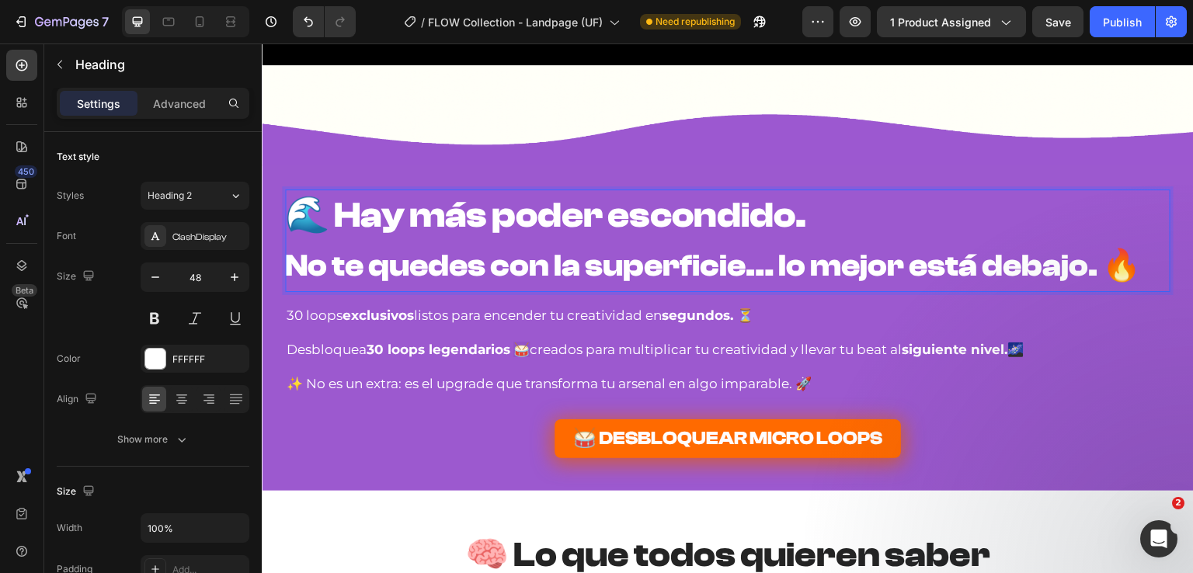
click at [1128, 270] on h2 "🌊 Hay más poder escondido. No te quedes con la superficie… lo mejor está debajo…" at bounding box center [727, 241] width 885 height 103
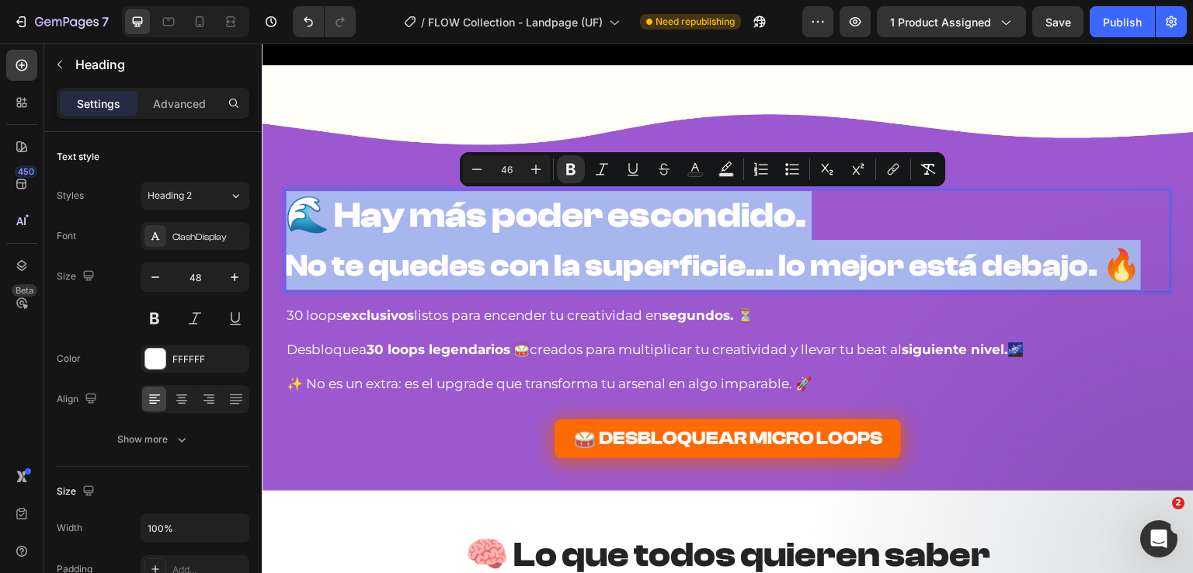
drag, startPoint x: 1128, startPoint y: 269, endPoint x: 541, endPoint y: 377, distance: 596.3
click at [277, 194] on div "🌊 Hay más poder escondido. No te quedes con la superficie… lo mejor está debajo…" at bounding box center [728, 328] width 932 height 277
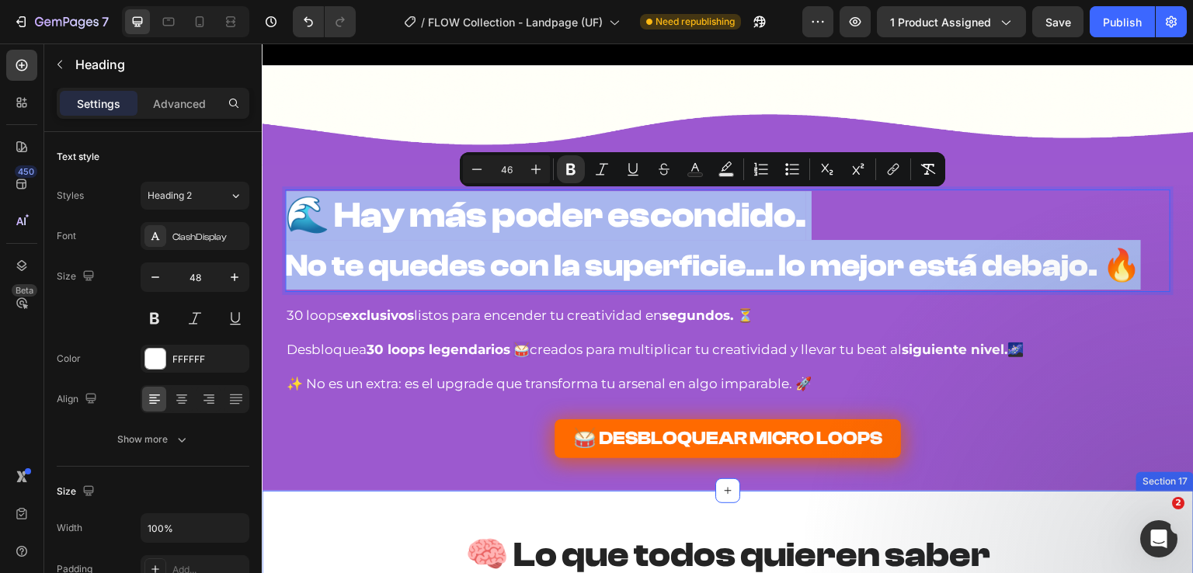
copy p "🌊 Hay más poder escondido. No te quedes con la superficie… lo mejor está debajo…"
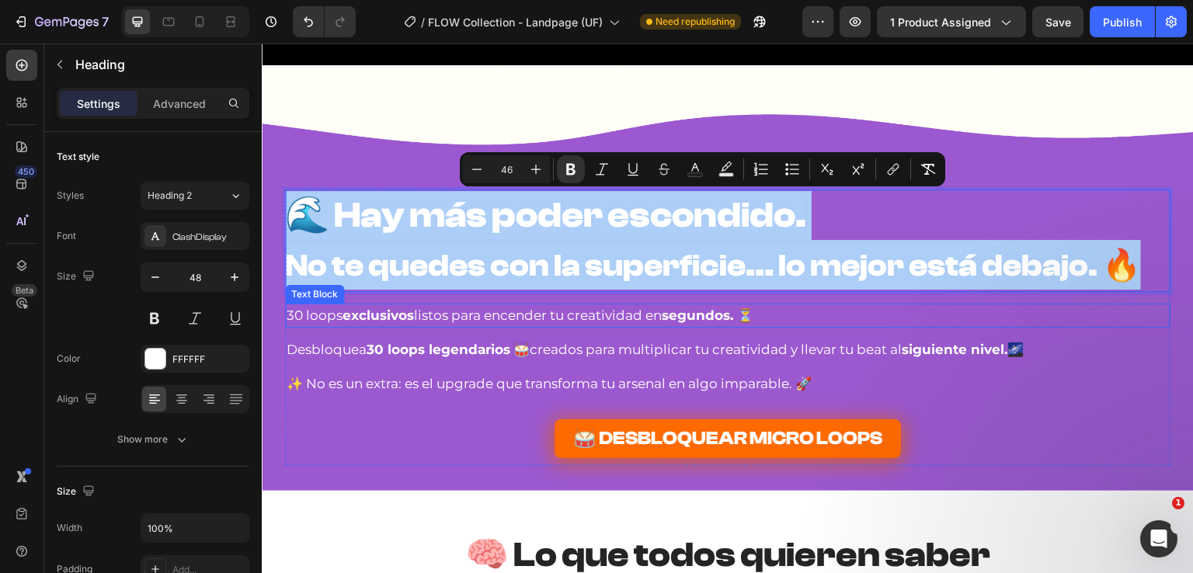
drag, startPoint x: 781, startPoint y: 316, endPoint x: 765, endPoint y: 311, distance: 17.0
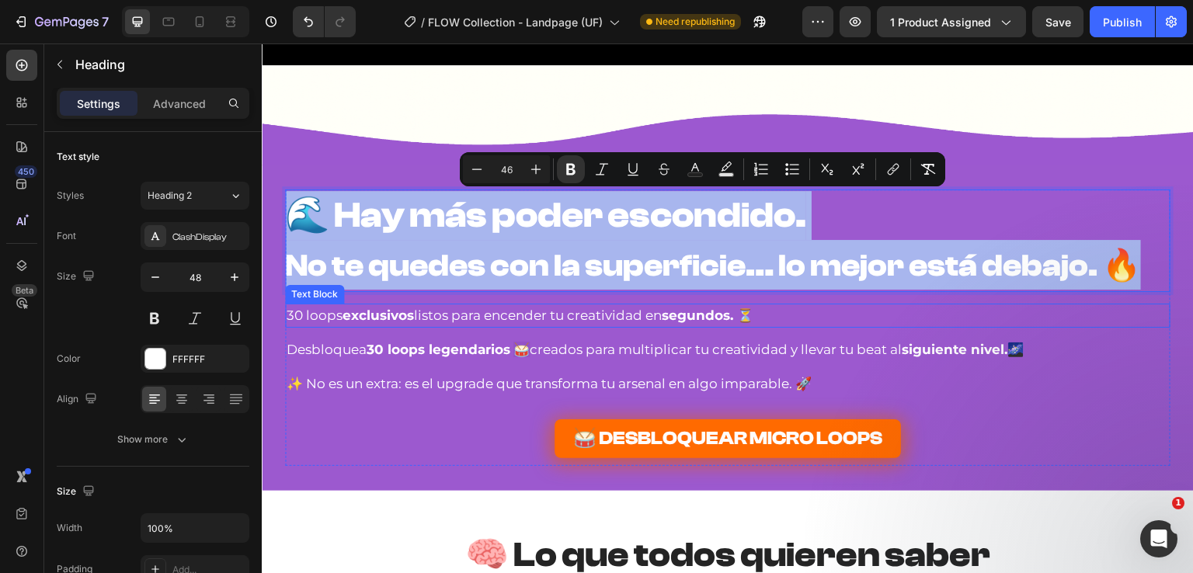
click at [782, 315] on p "30 loops exclusivos listos para encender tu creatividad en segundos. ⏳" at bounding box center [728, 315] width 882 height 21
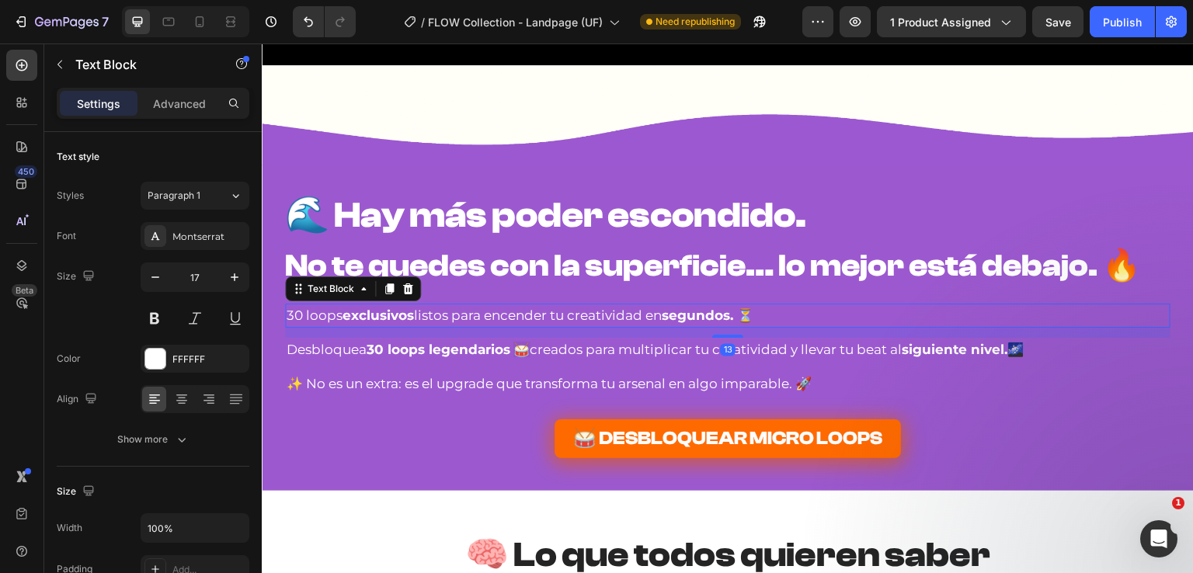
click at [764, 311] on p "30 loops exclusivos listos para encender tu creatividad en segundos. ⏳" at bounding box center [728, 315] width 882 height 21
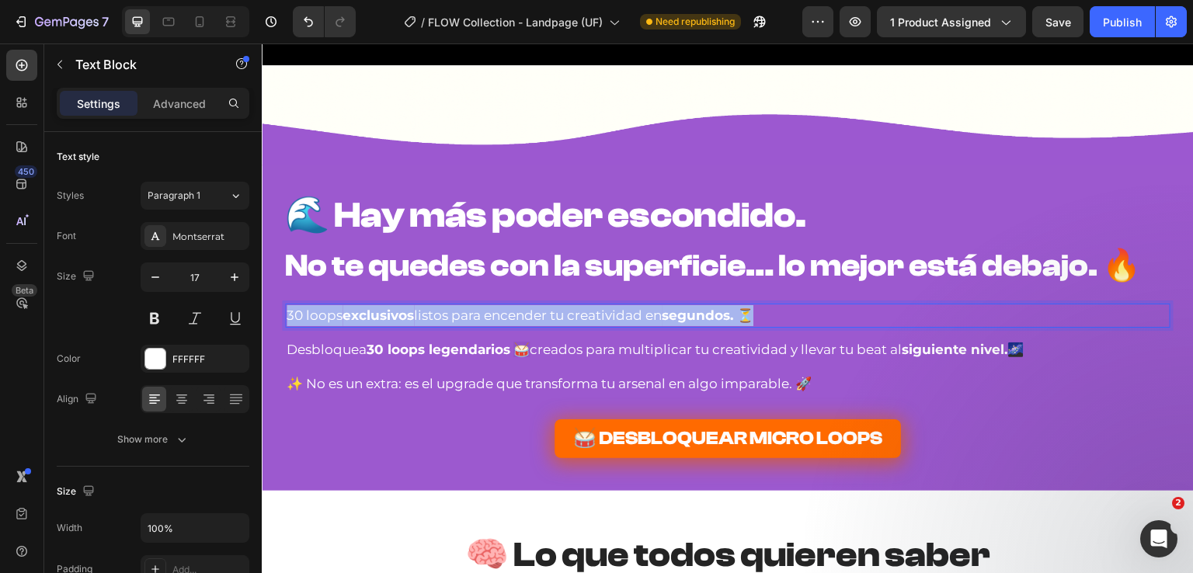
drag, startPoint x: 760, startPoint y: 311, endPoint x: 332, endPoint y: 329, distance: 427.6
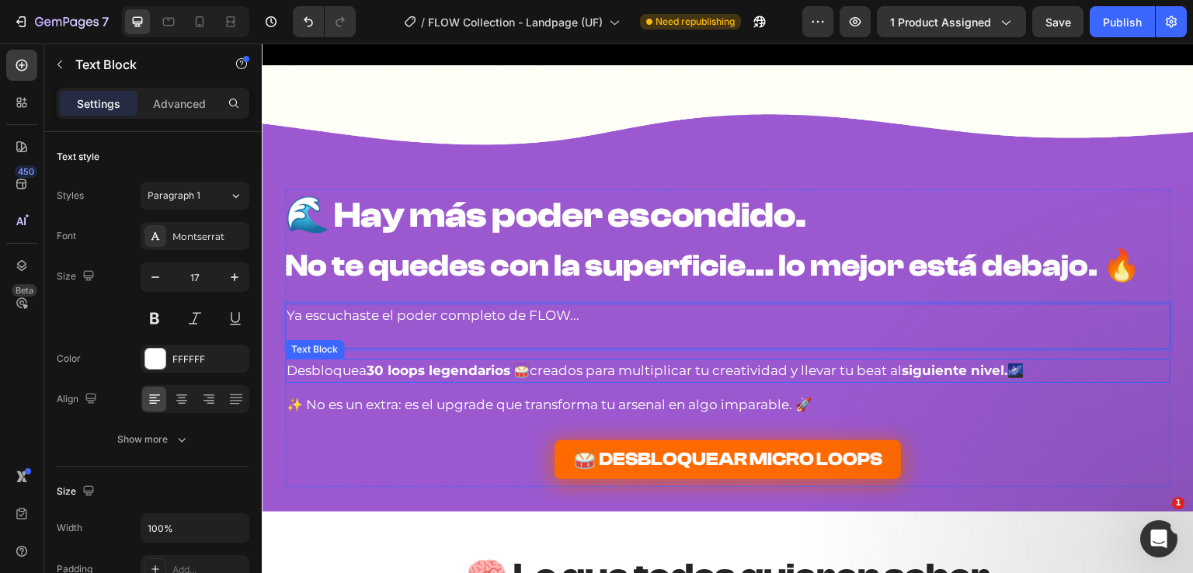
click at [990, 367] on strong "siguiente nivel." at bounding box center [955, 371] width 106 height 16
drag, startPoint x: 826, startPoint y: 379, endPoint x: 649, endPoint y: 487, distance: 206.8
click at [274, 377] on div "⁠⁠⁠⁠⁠⁠⁠ 🌊 Hay más poder escondido. No te quedes con la superficie… lo mejor est…" at bounding box center [728, 338] width 932 height 297
copy p "Desbloquea 30 loops legendarios 🥁 creados para multiplicar tu creatividad y lle…"
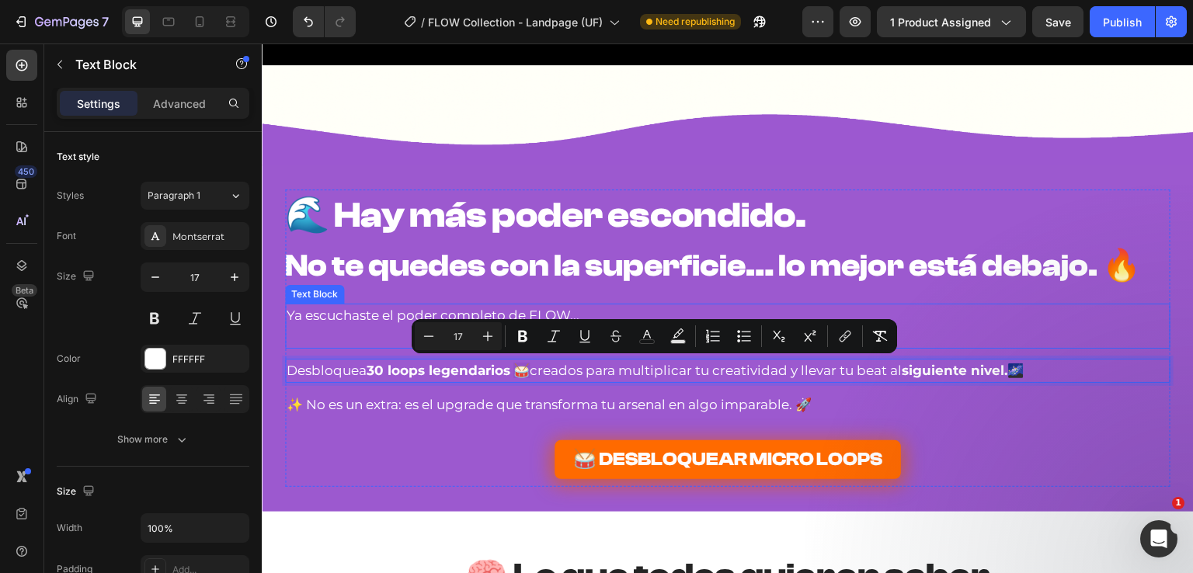
click at [355, 339] on p "Rich Text Editor. Editing area: main" at bounding box center [728, 336] width 882 height 21
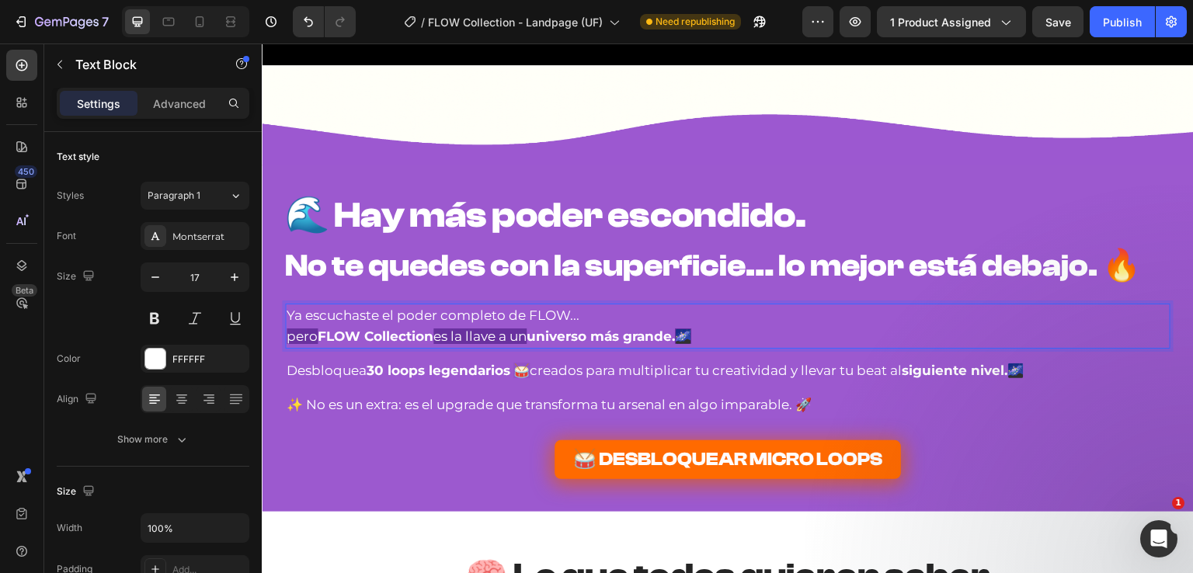
click at [314, 336] on span "pero" at bounding box center [302, 337] width 31 height 16
drag, startPoint x: 344, startPoint y: 336, endPoint x: 438, endPoint y: 329, distance: 94.2
click at [438, 326] on p "pero los Micro Loops" at bounding box center [728, 336] width 882 height 21
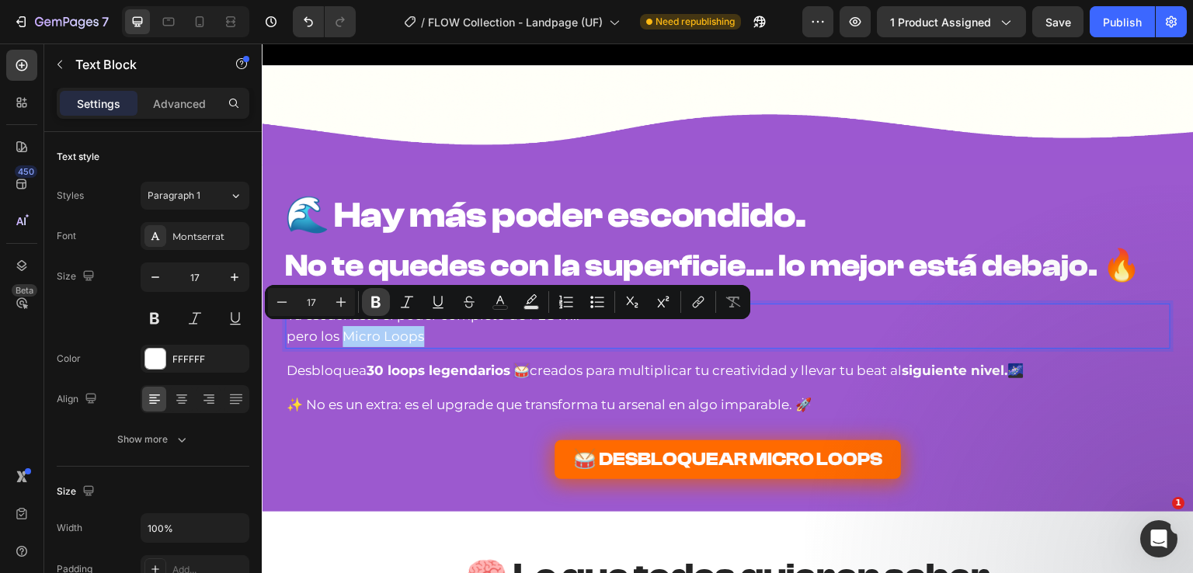
drag, startPoint x: 382, startPoint y: 301, endPoint x: 194, endPoint y: 297, distance: 188.0
click at [382, 301] on icon "Editor contextual toolbar" at bounding box center [376, 302] width 16 height 16
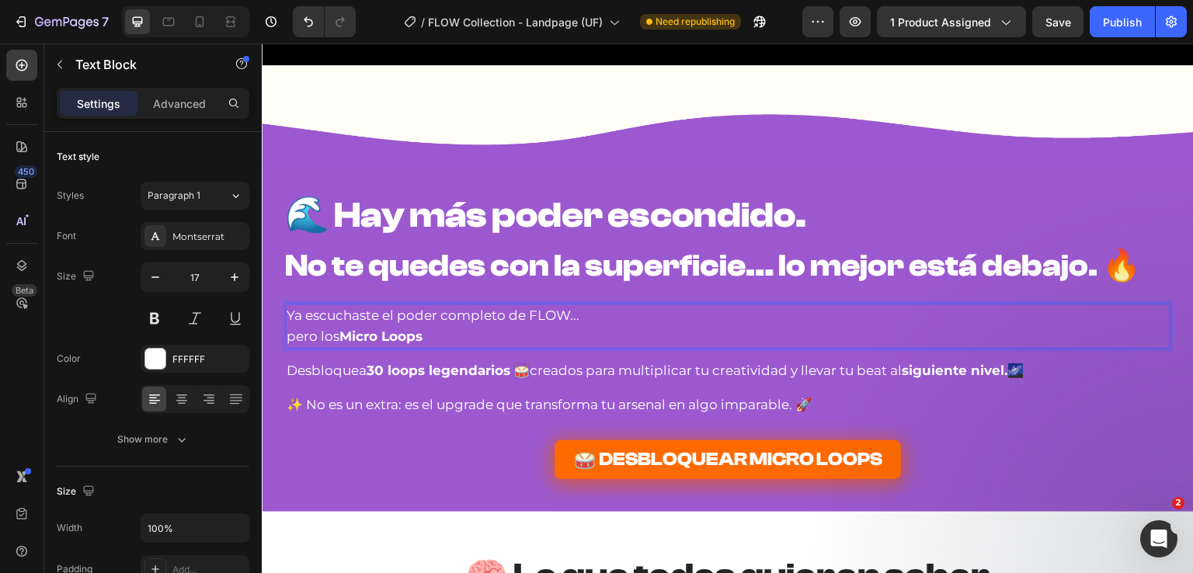
click at [454, 339] on p "pero los Micro Loops" at bounding box center [728, 336] width 882 height 21
click at [448, 331] on p "pero los Micro Loops" at bounding box center [728, 336] width 882 height 21
click at [460, 332] on p "pero los Micro Loops" at bounding box center [728, 336] width 882 height 21
click at [460, 332] on p "pero los Micro Loops s" at bounding box center [728, 336] width 882 height 21
click at [449, 334] on p "pero los Micro Loops so" at bounding box center [728, 336] width 882 height 21
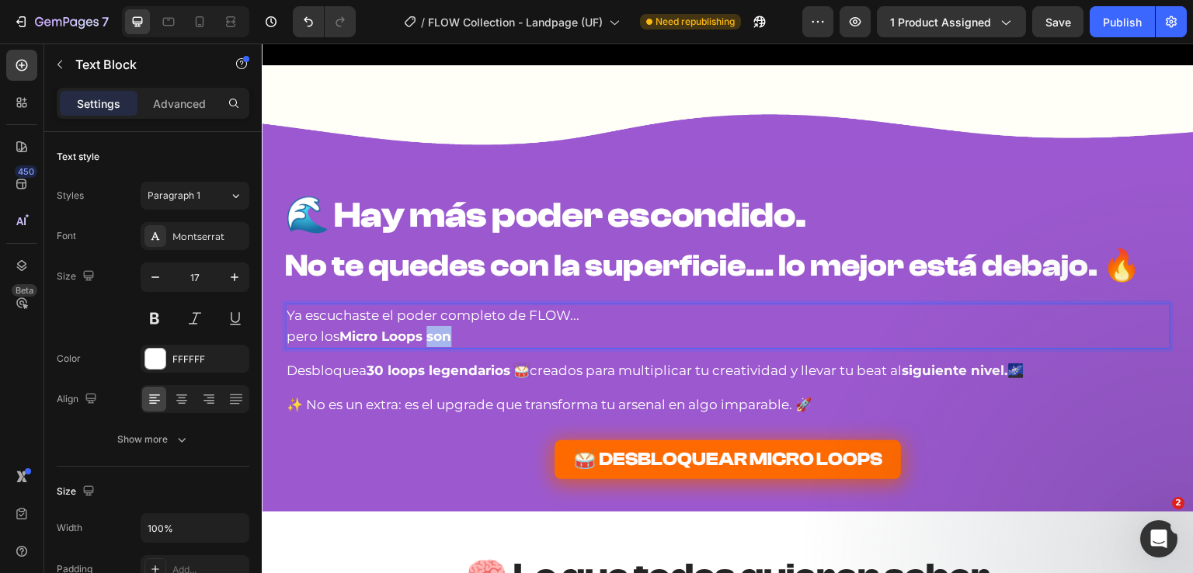
drag, startPoint x: 451, startPoint y: 334, endPoint x: 426, endPoint y: 337, distance: 25.8
click at [426, 337] on p "pero los Micro Loops son" at bounding box center [728, 336] width 882 height 21
click at [449, 329] on p "pero los Micro Loops son" at bounding box center [728, 336] width 882 height 21
drag, startPoint x: 425, startPoint y: 334, endPoint x: 510, endPoint y: 336, distance: 84.7
click at [509, 336] on p "pero los Micro Loops son" at bounding box center [728, 336] width 882 height 21
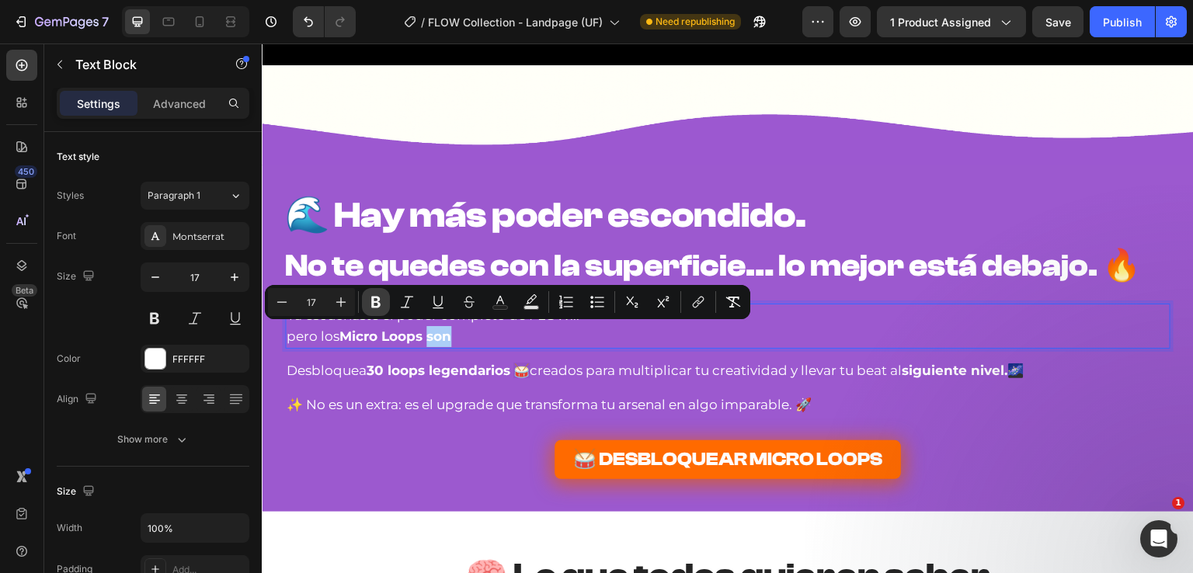
click at [375, 307] on icon "Editor contextual toolbar" at bounding box center [375, 303] width 9 height 12
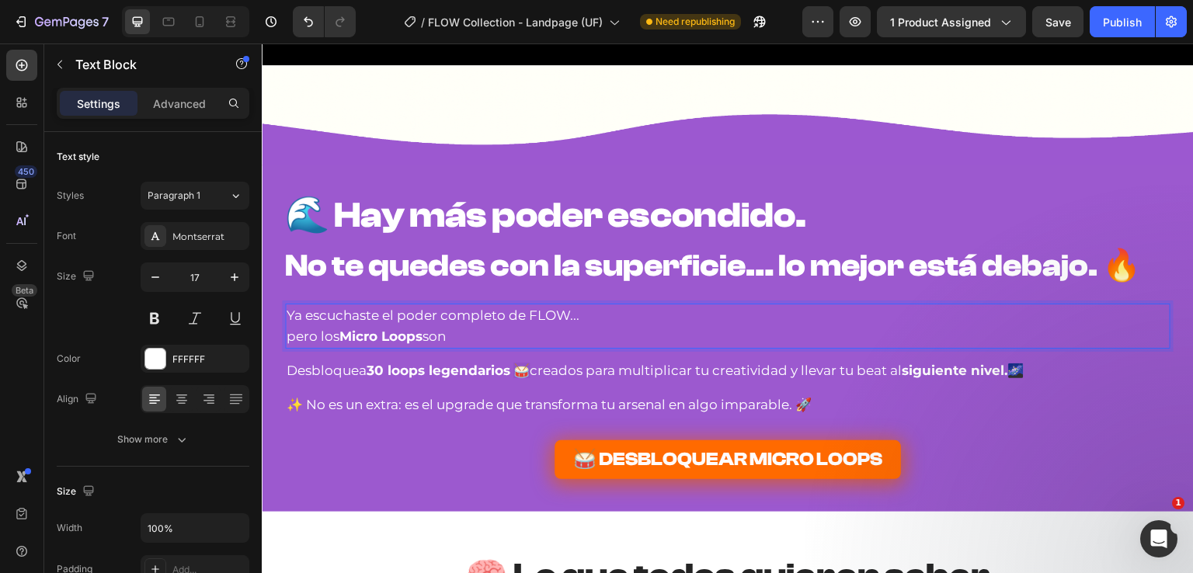
click at [463, 336] on p "pero los Micro Loops son" at bounding box center [728, 336] width 882 height 21
drag, startPoint x: 1050, startPoint y: 37, endPoint x: 1070, endPoint y: 26, distance: 22.9
click at [1050, 33] on button "Save" at bounding box center [1057, 21] width 51 height 31
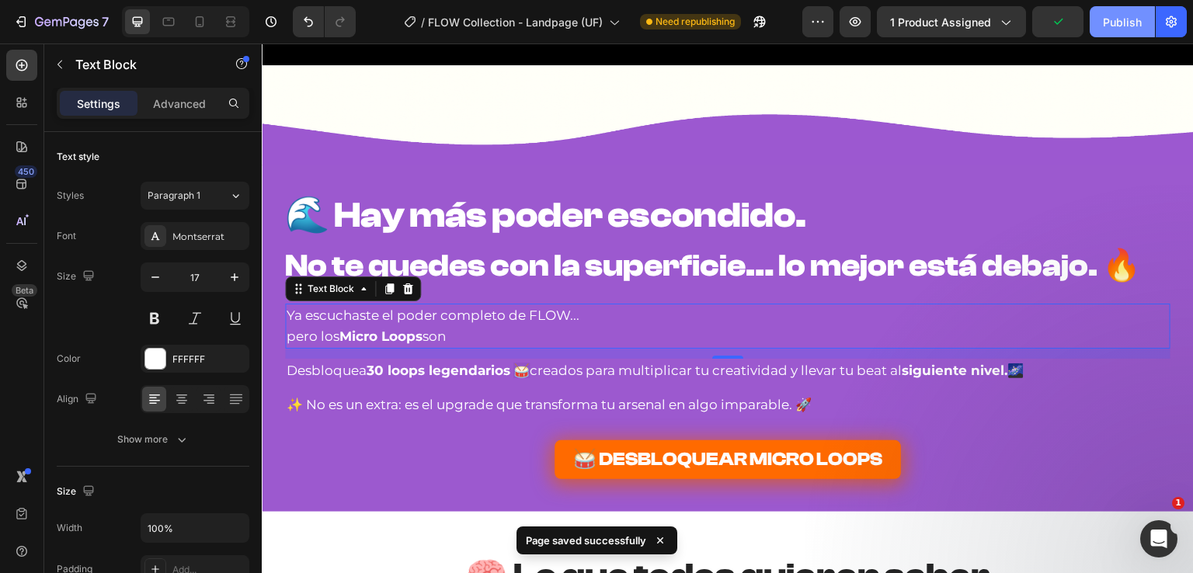
click at [1119, 8] on button "Publish" at bounding box center [1122, 21] width 65 height 31
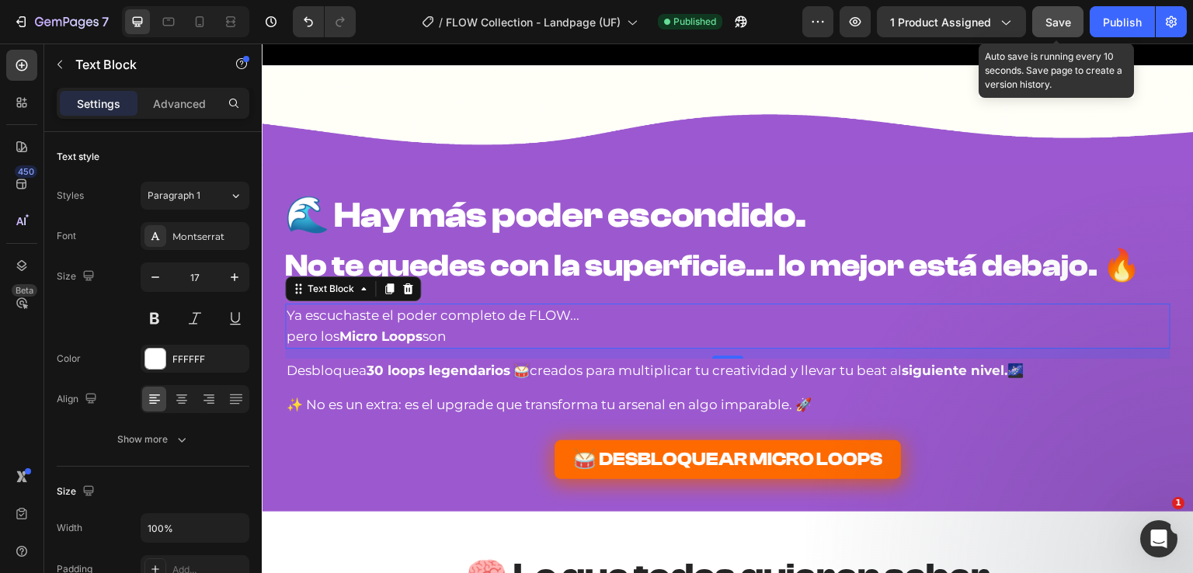
click at [1043, 26] on button "Save" at bounding box center [1057, 21] width 51 height 31
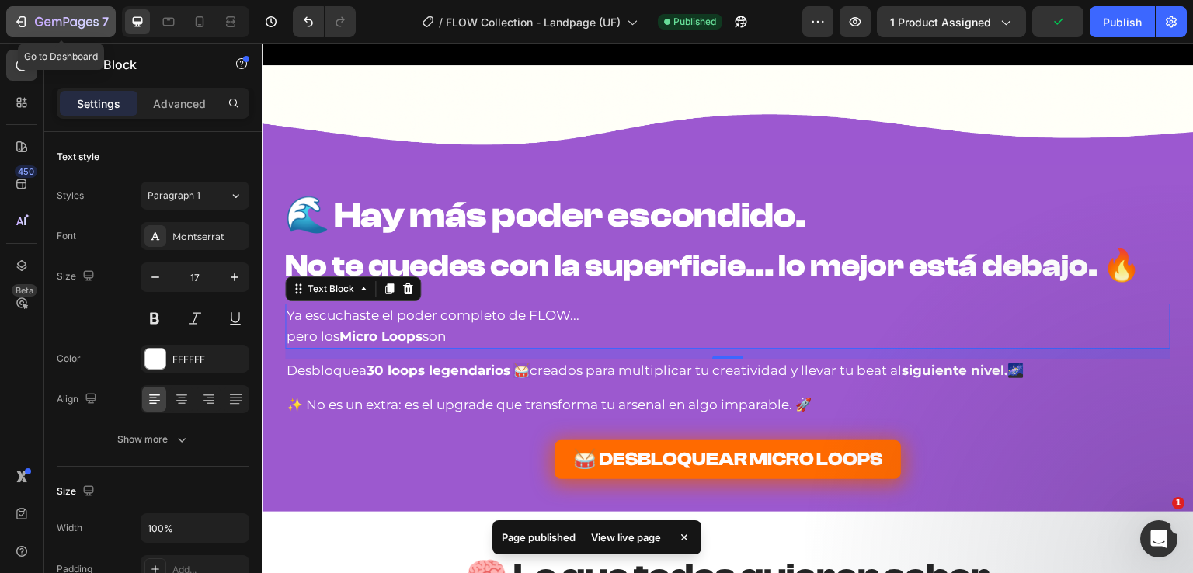
click at [56, 7] on button "7" at bounding box center [61, 21] width 110 height 31
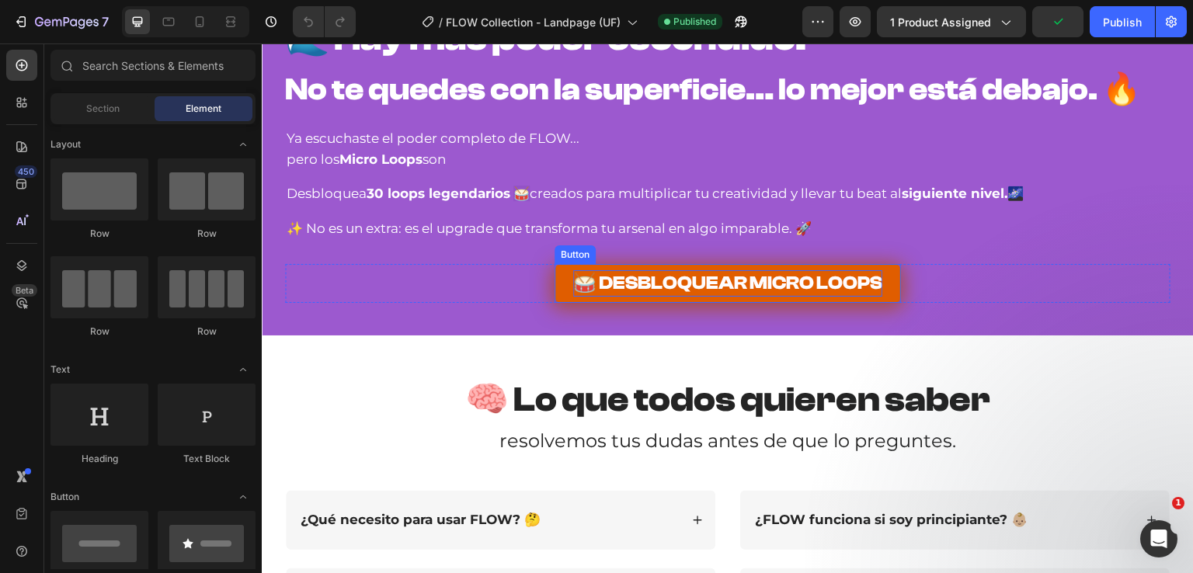
scroll to position [8622, 0]
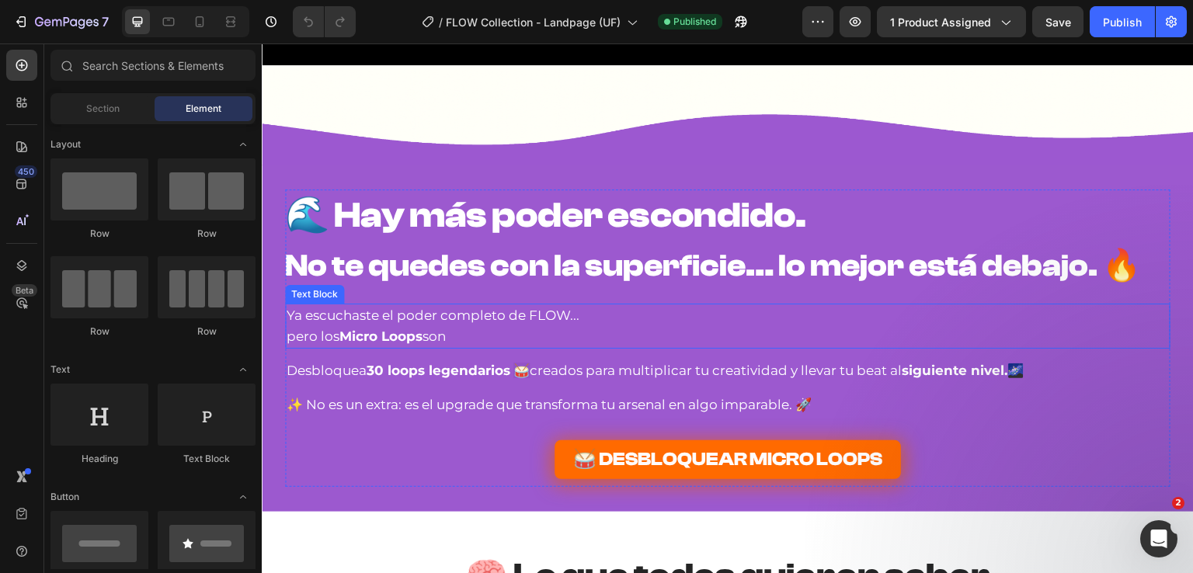
click at [445, 332] on p "pero los Micro Loops son" at bounding box center [728, 336] width 882 height 21
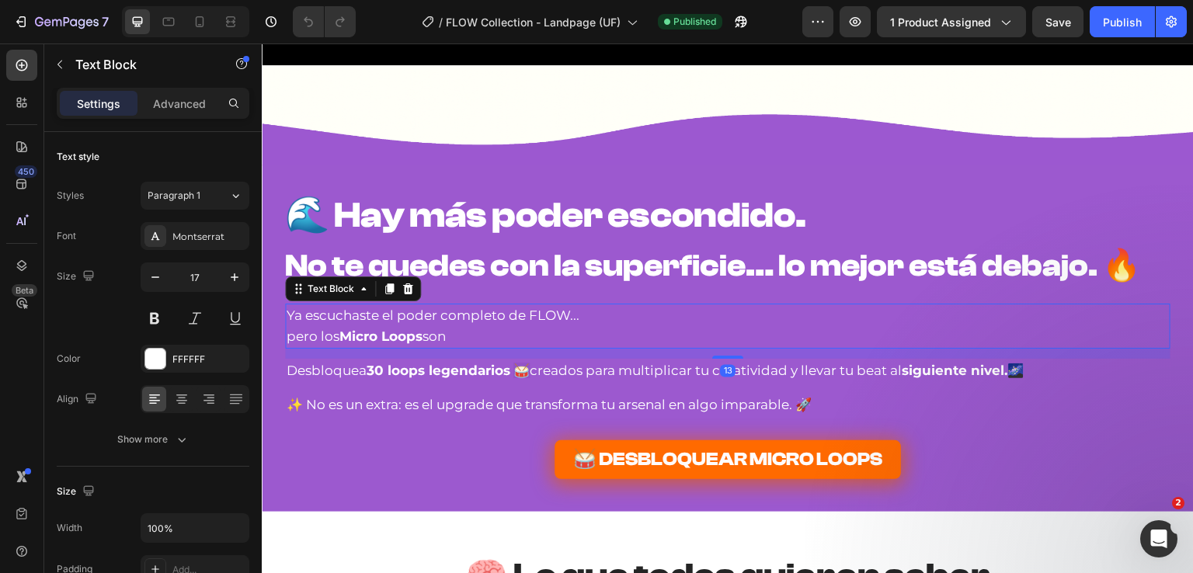
click at [453, 333] on p "pero los Micro Loops son" at bounding box center [728, 336] width 882 height 21
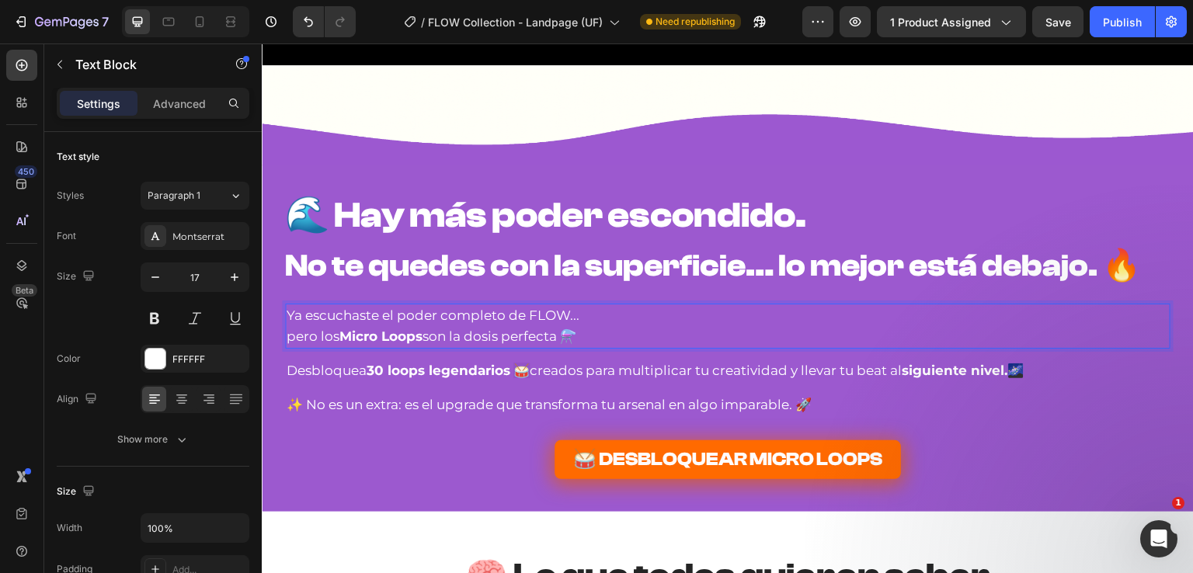
click at [575, 307] on p "Ya escuchaste el poder completo de FLOW..." at bounding box center [728, 315] width 882 height 21
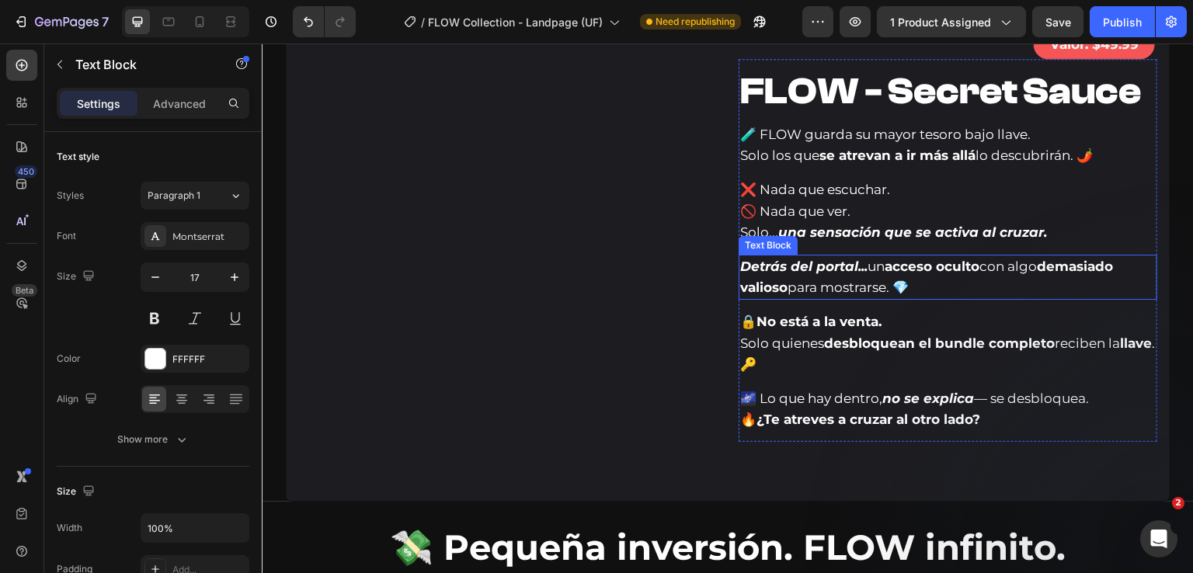
scroll to position [6913, 0]
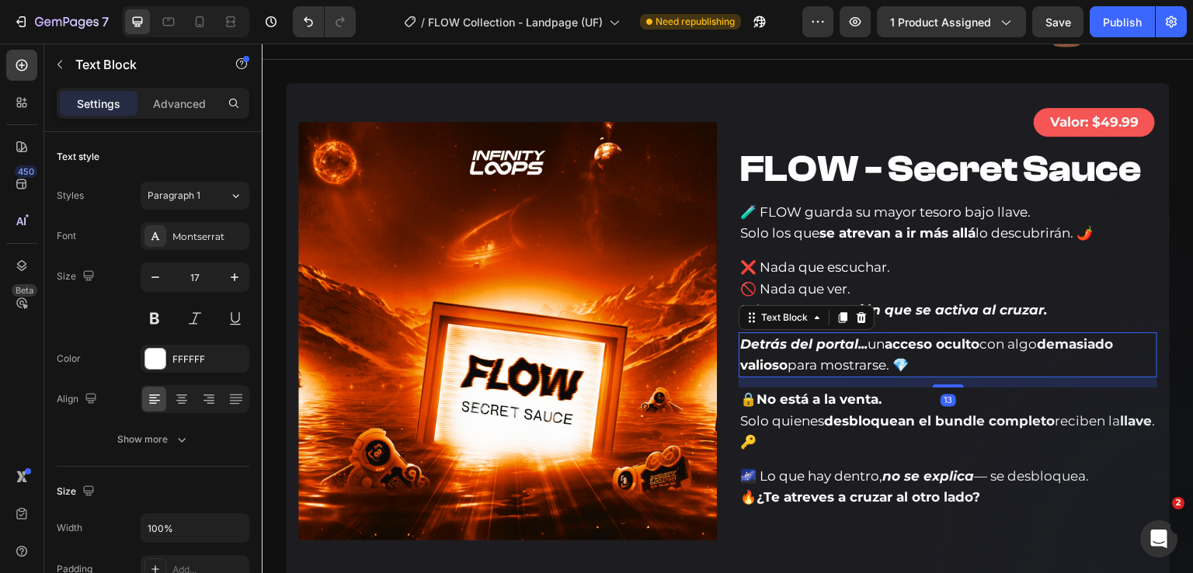
click at [910, 363] on p "Detrás del portal... un acceso oculto con algo demasiado valioso para mostrarse…" at bounding box center [948, 355] width 416 height 42
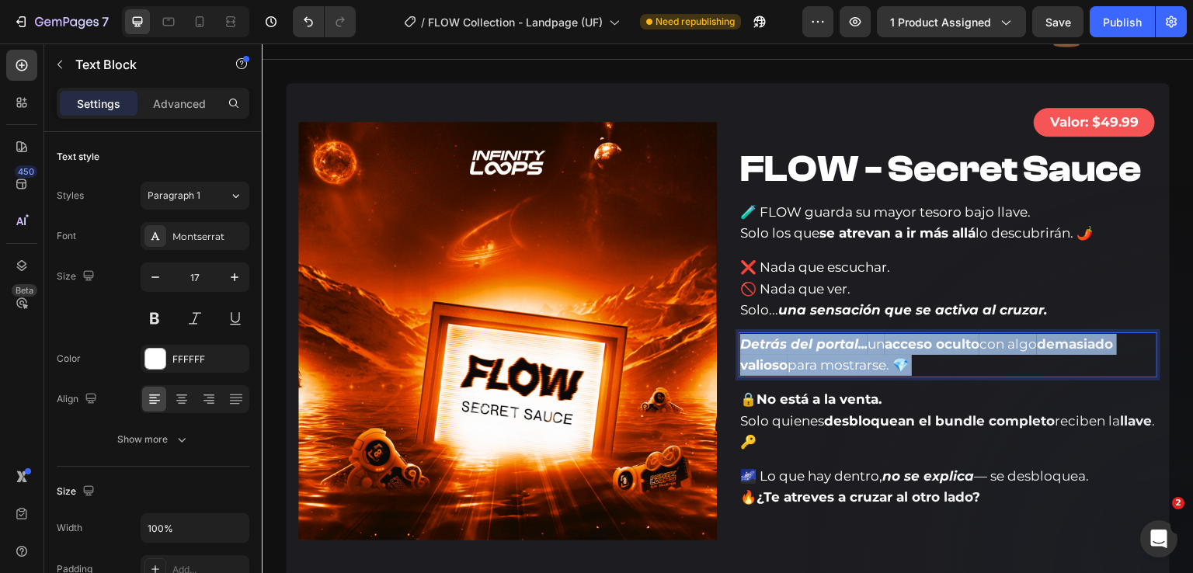
drag, startPoint x: 905, startPoint y: 363, endPoint x: 897, endPoint y: 364, distance: 7.9
click at [897, 364] on p "Detrás del portal... un acceso oculto con algo demasiado valioso para mostrarse…" at bounding box center [948, 355] width 416 height 42
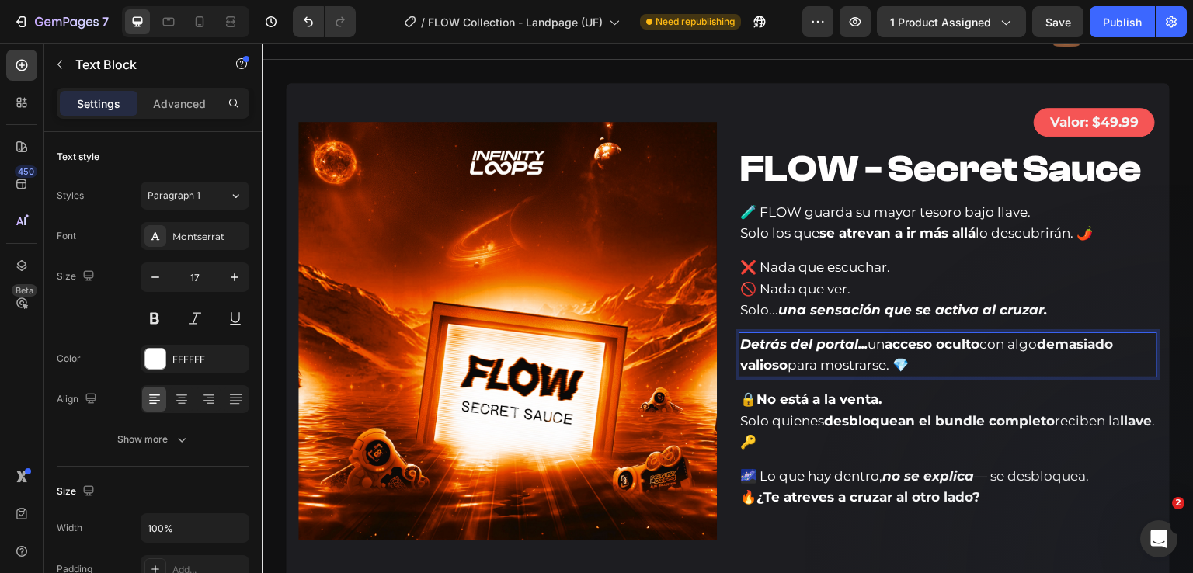
click at [898, 365] on p "Detrás del portal... un acceso oculto con algo demasiado valioso para mostrarse…" at bounding box center [948, 355] width 416 height 42
copy p "💎"
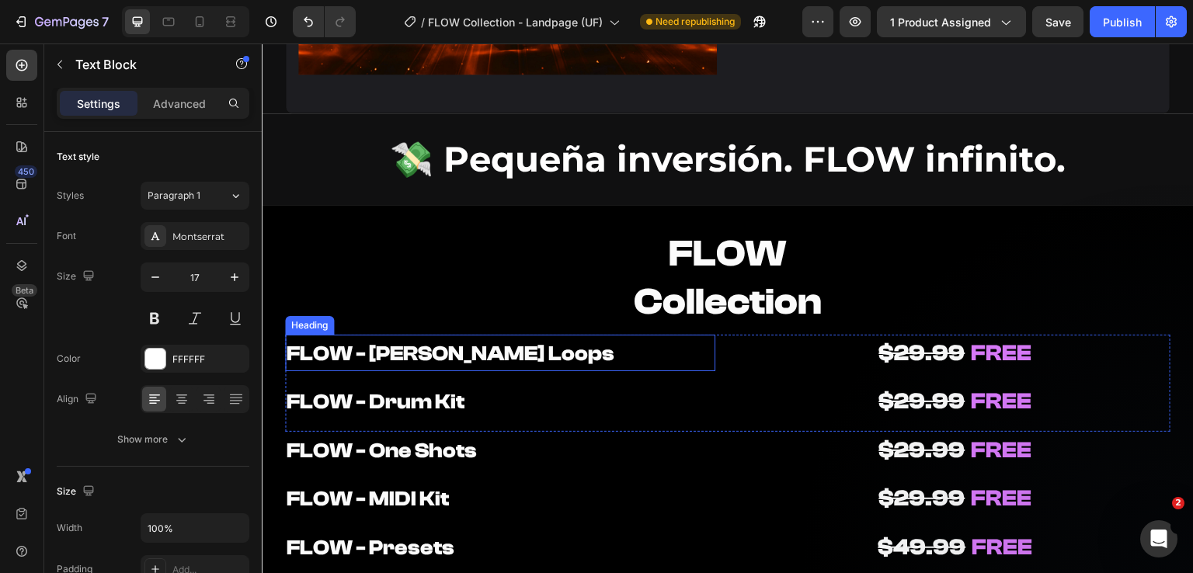
type input "16"
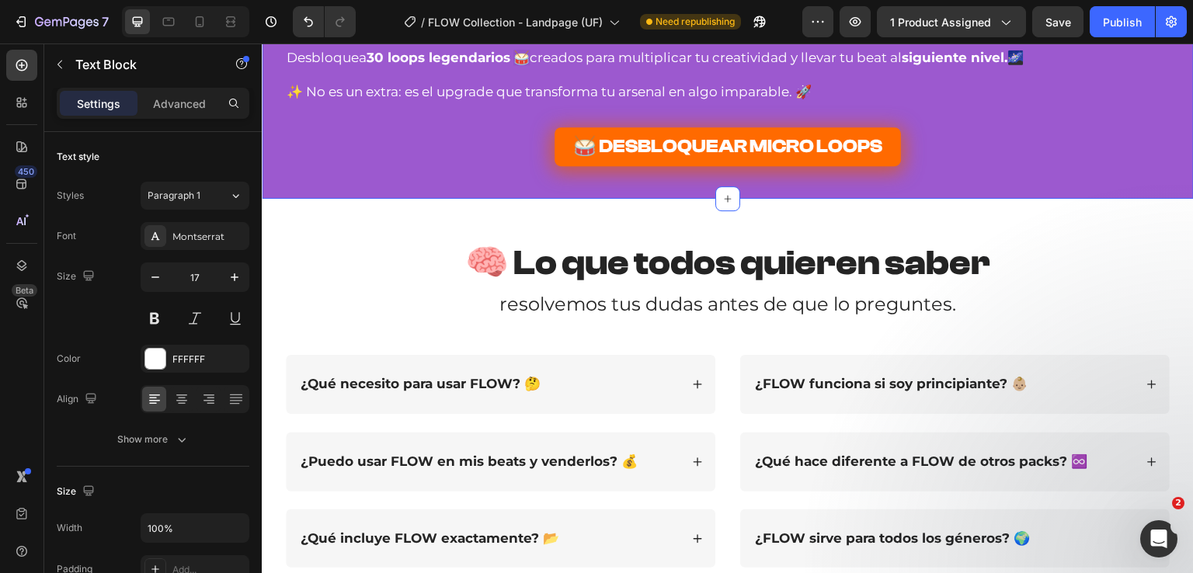
scroll to position [8700, 0]
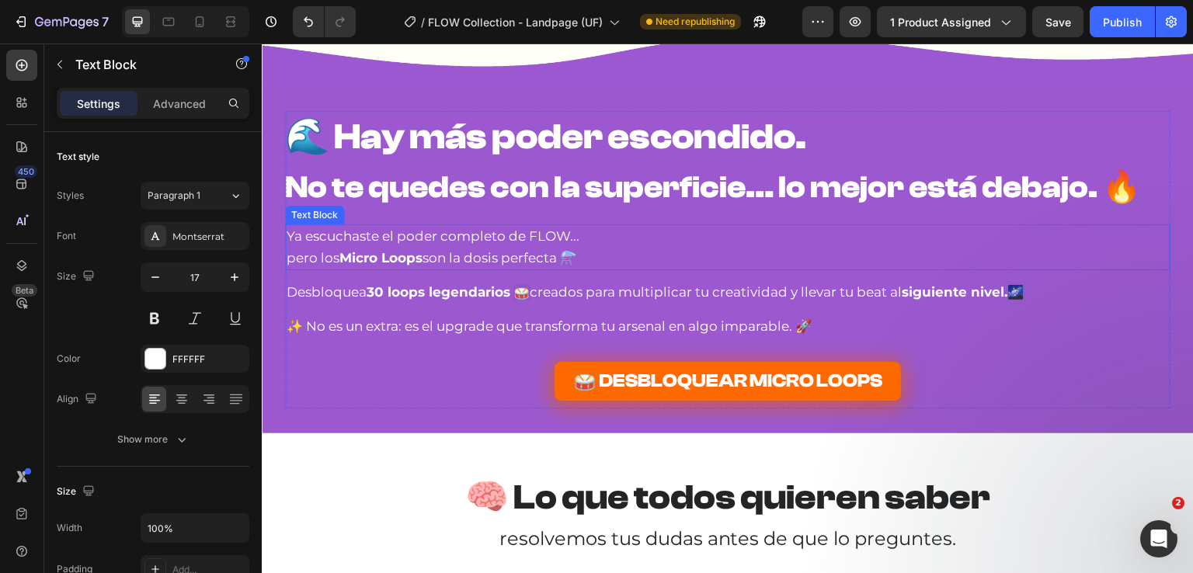
click at [287, 241] on p "Ya escuchaste el poder completo de FLOW..." at bounding box center [728, 236] width 882 height 21
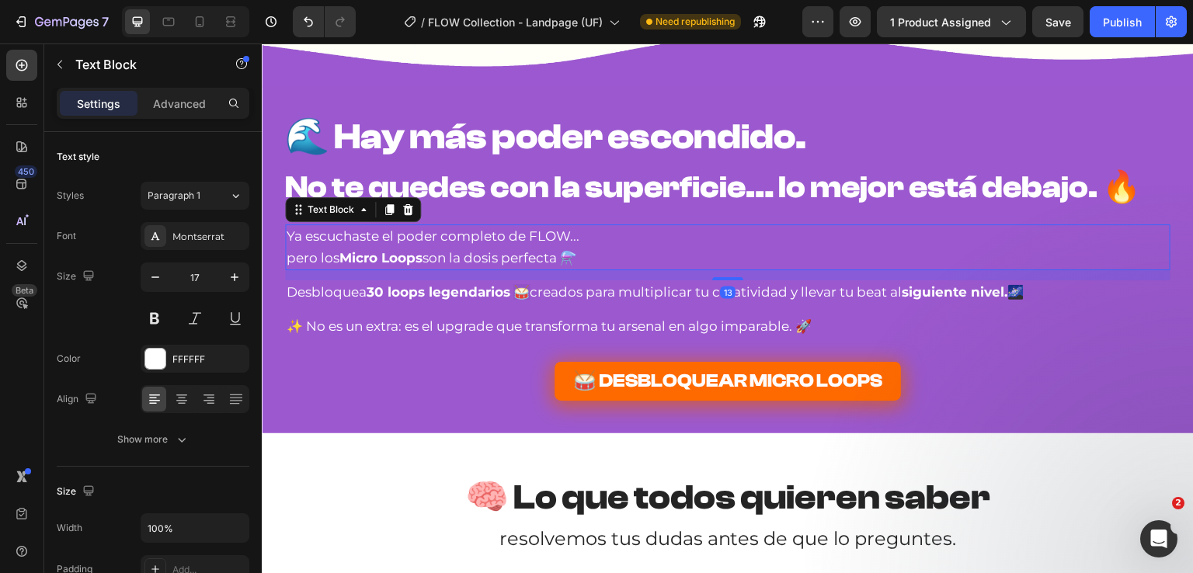
click at [287, 240] on p "Ya escuchaste el poder completo de FLOW..." at bounding box center [728, 236] width 882 height 21
click at [287, 239] on p "Ya escuchaste el poder completo de FLOW..." at bounding box center [728, 236] width 882 height 21
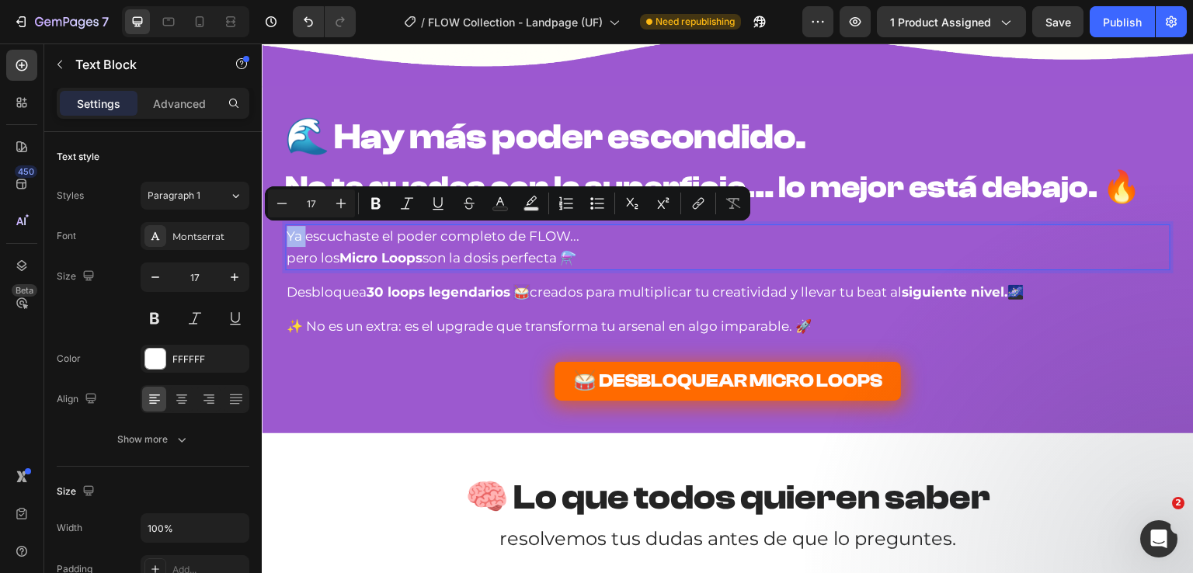
click at [287, 238] on p "Ya escuchaste el poder completo de FLOW..." at bounding box center [728, 236] width 882 height 21
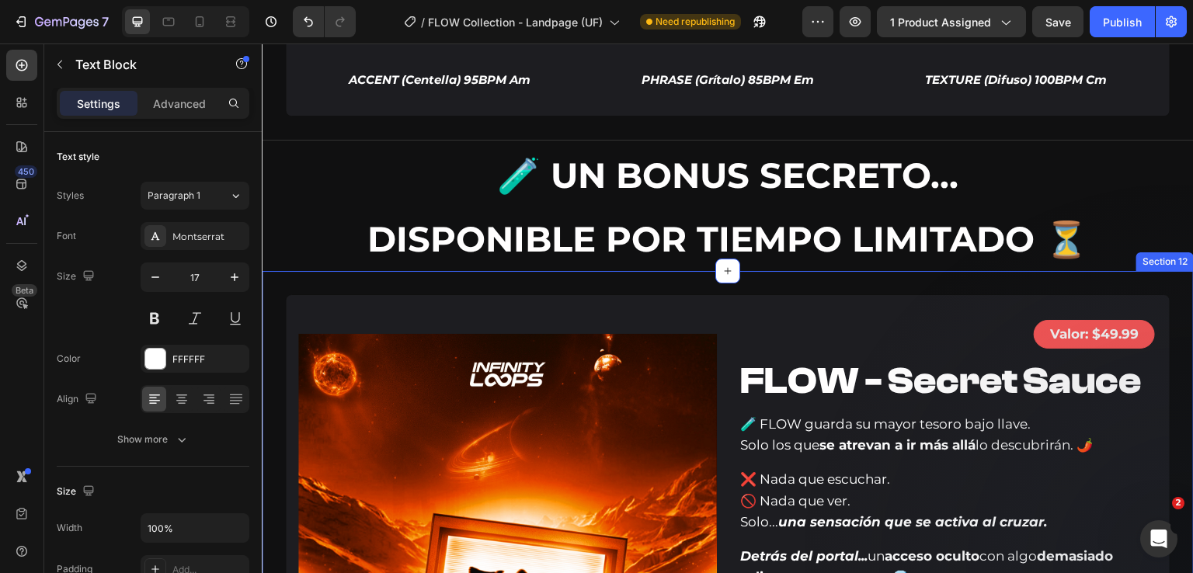
scroll to position [6447, 0]
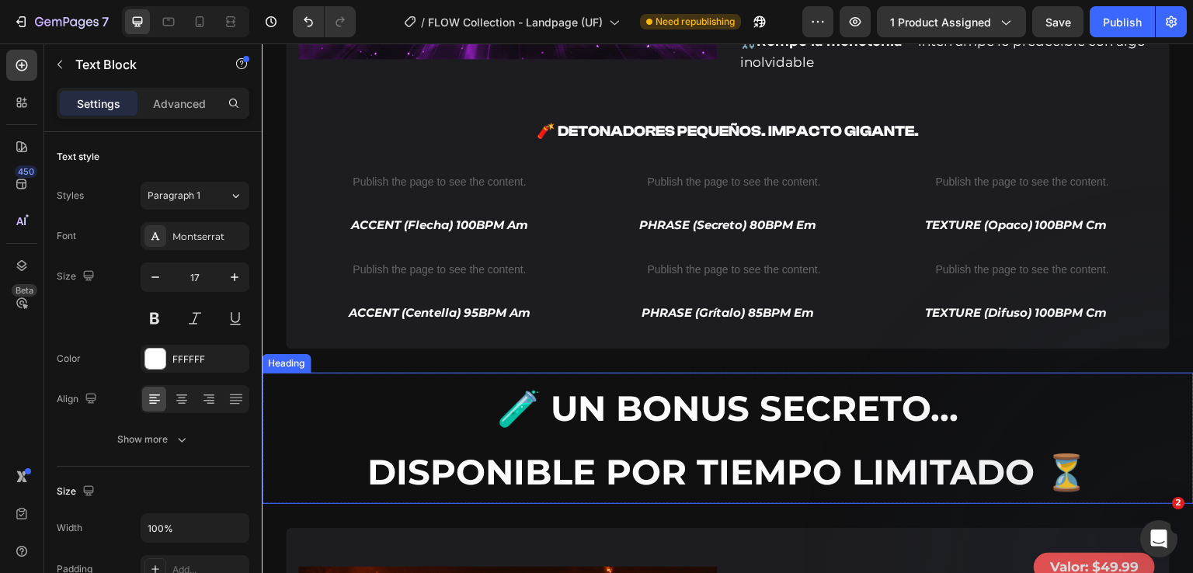
click at [526, 430] on strong "🧪 UN BONUS SECRETO…" at bounding box center [727, 408] width 461 height 43
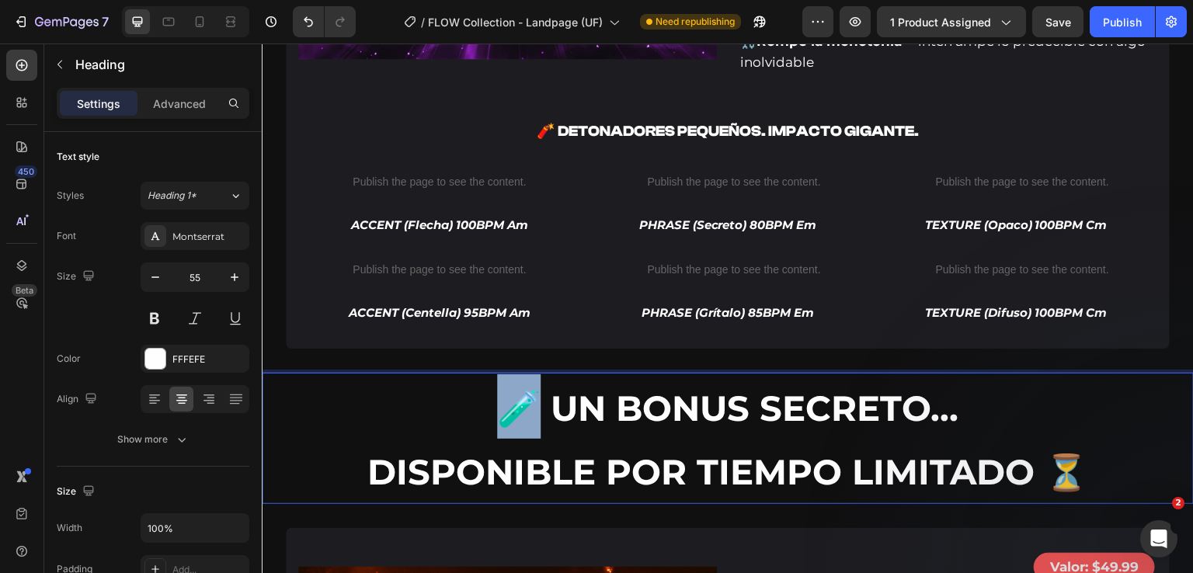
drag, startPoint x: 510, startPoint y: 433, endPoint x: 502, endPoint y: 433, distance: 8.6
click at [502, 430] on strong "🧪 UN BONUS SECRETO…" at bounding box center [727, 408] width 461 height 43
copy strong "🧪"
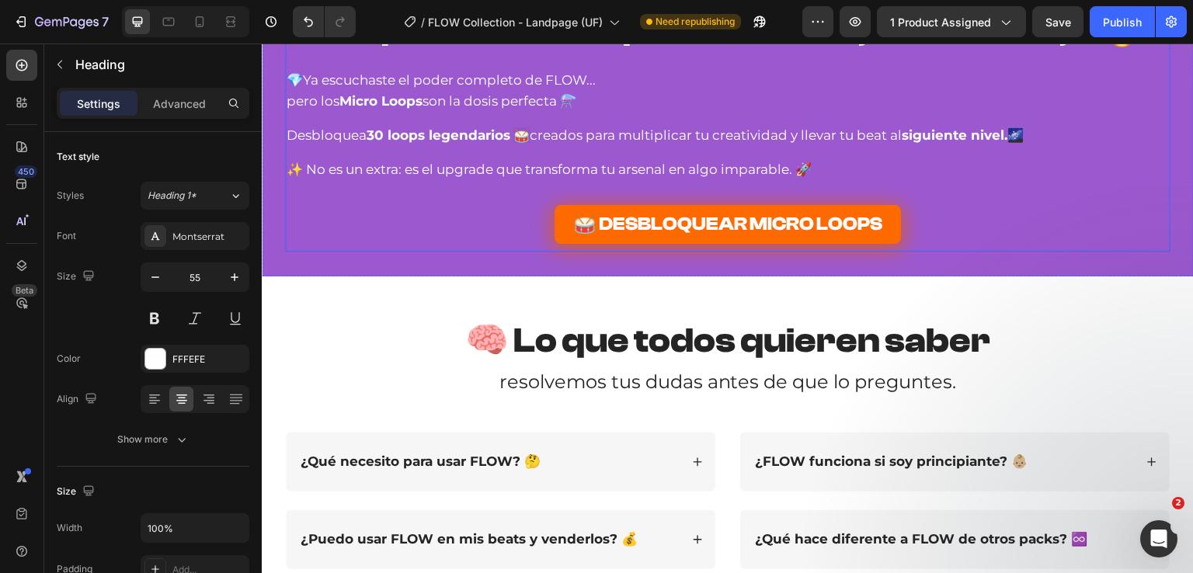
scroll to position [8700, 0]
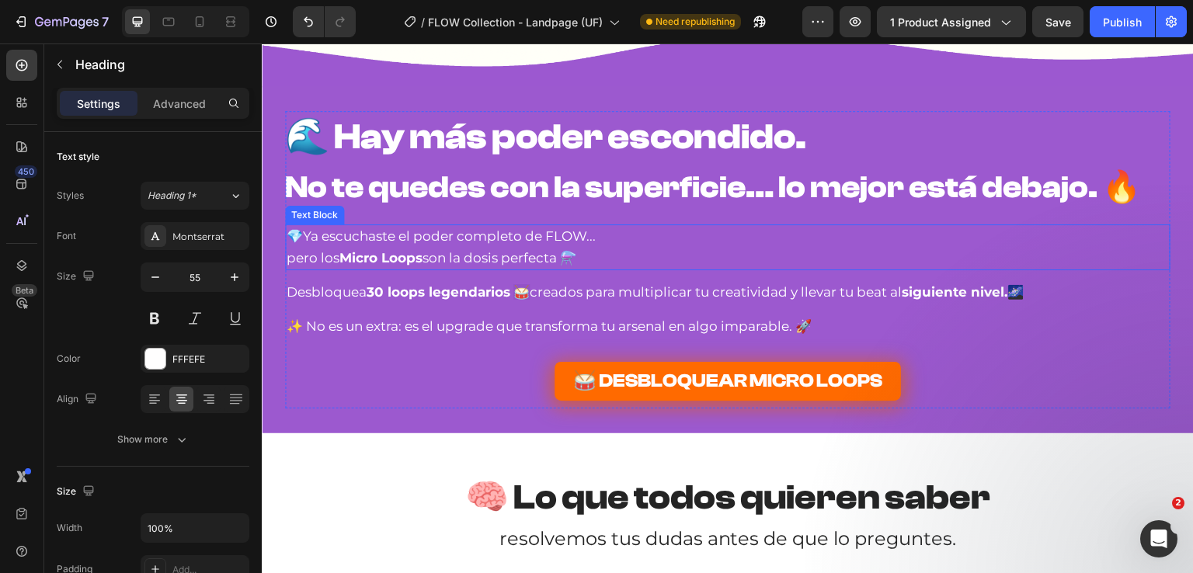
click at [287, 237] on p "💎Ya escuchaste el poder completo de FLOW..." at bounding box center [728, 236] width 882 height 21
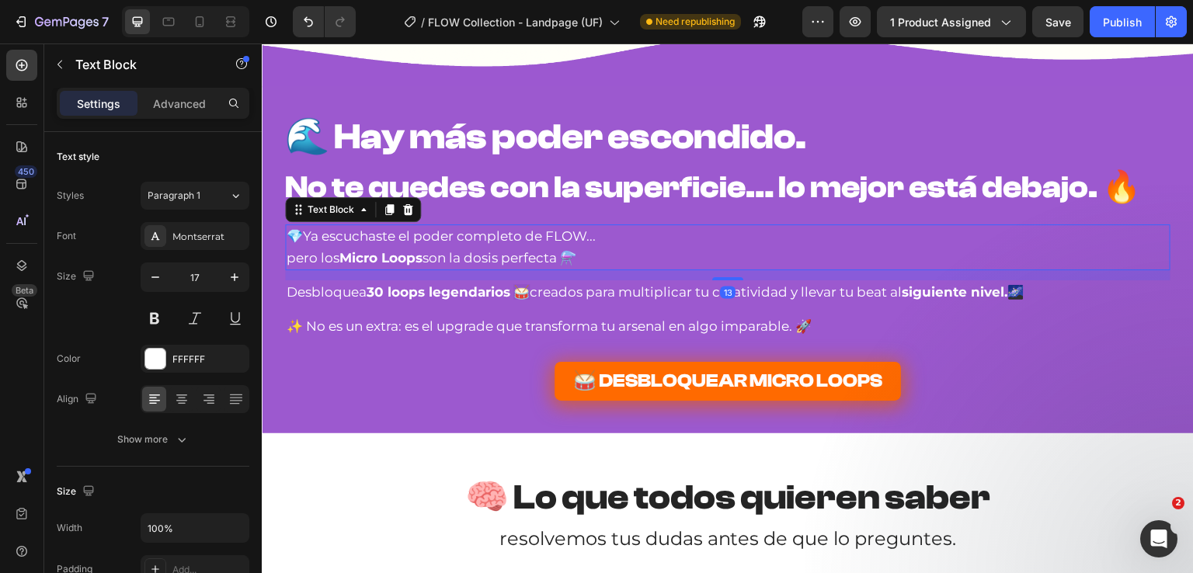
click at [289, 236] on p "💎Ya escuchaste el poder completo de FLOW..." at bounding box center [728, 236] width 882 height 21
click at [287, 237] on p "💎Ya escuchaste el poder completo de FLOW..." at bounding box center [728, 236] width 882 height 21
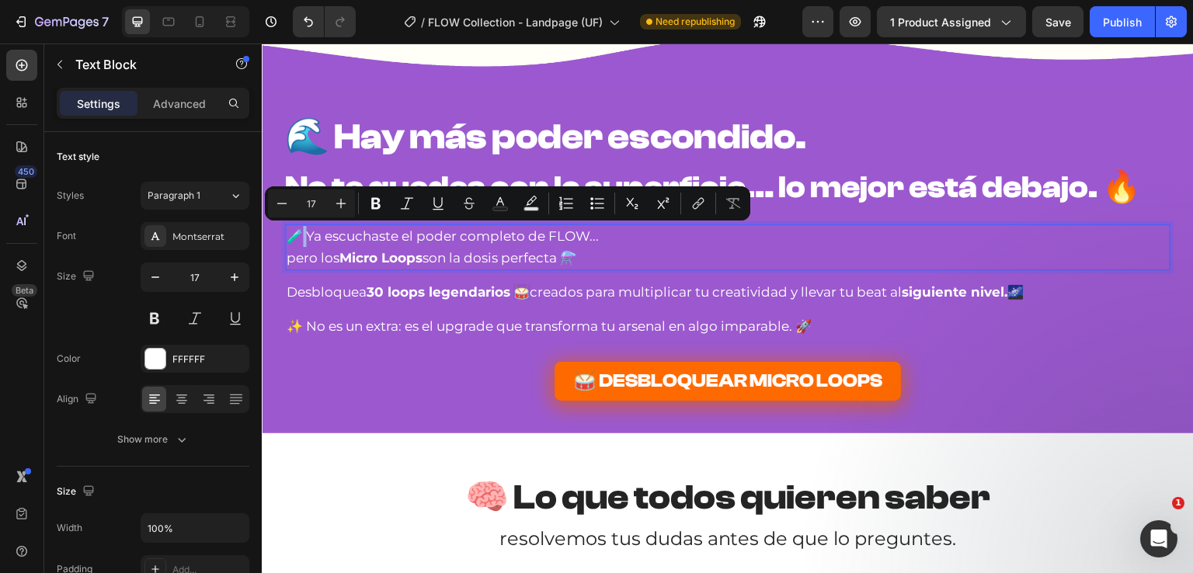
click at [298, 240] on p "🧪 Ya escuchaste el poder completo de FLOW..." at bounding box center [728, 236] width 882 height 21
click at [290, 238] on p "🧪 Ya escuchaste el poder completo de FLOW..." at bounding box center [728, 236] width 882 height 21
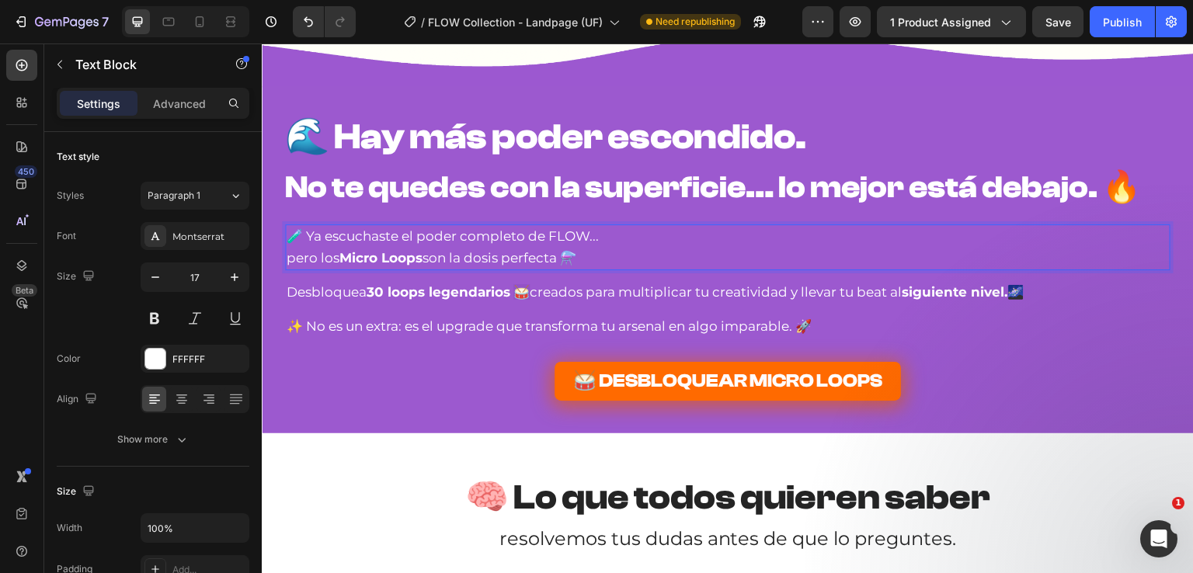
click at [287, 238] on p "🧪 Ya escuchaste el poder completo de FLOW..." at bounding box center [728, 236] width 882 height 21
click at [599, 261] on p "pero los Micro Loops son la dosis perfecta ⚗️" at bounding box center [728, 258] width 882 height 21
click at [367, 291] on strong "30 loops legendarios" at bounding box center [439, 292] width 144 height 16
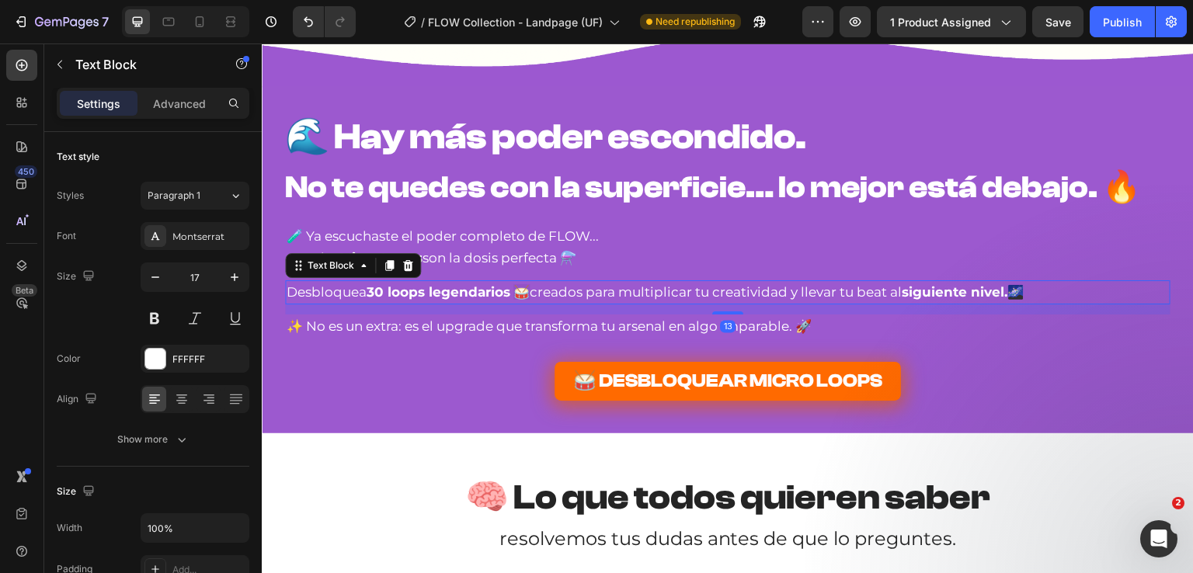
click at [367, 293] on strong "30 loops legendarios" at bounding box center [439, 292] width 144 height 16
click at [517, 293] on span "🥁" at bounding box center [521, 292] width 16 height 16
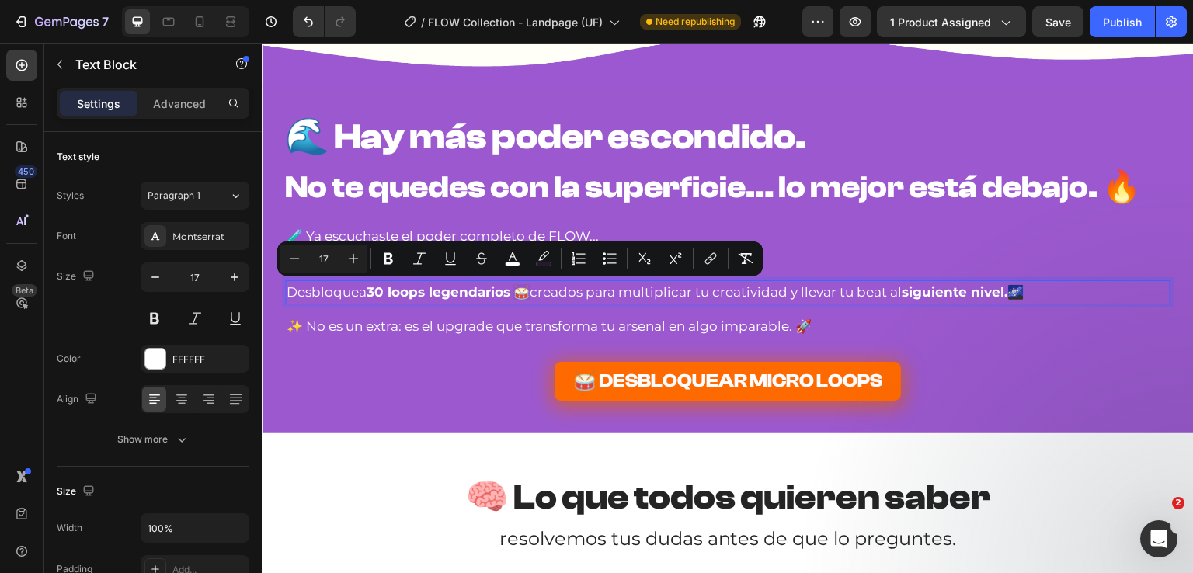
drag, startPoint x: 513, startPoint y: 293, endPoint x: 532, endPoint y: 294, distance: 18.7
click at [532, 294] on p "Desbloquea 30 loops legendarios 🥁 creados para multiplicar tu creatividad y lle…" at bounding box center [728, 292] width 882 height 21
click at [555, 259] on button "color" at bounding box center [544, 259] width 28 height 28
type input "69319F"
type input "17"
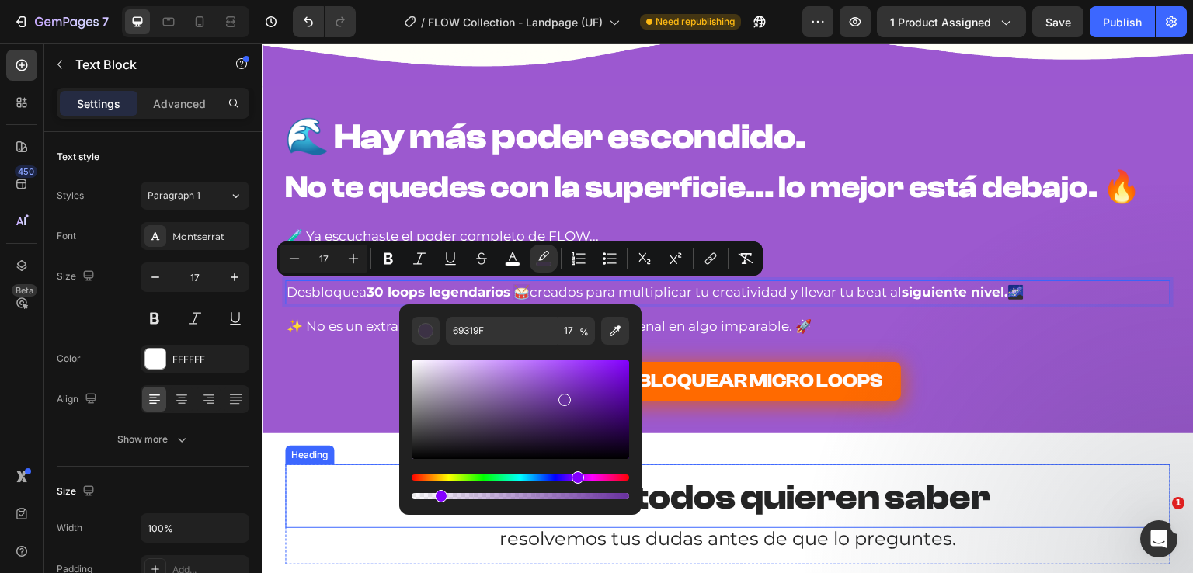
type input "0"
drag, startPoint x: 700, startPoint y: 538, endPoint x: 352, endPoint y: 496, distance: 350.5
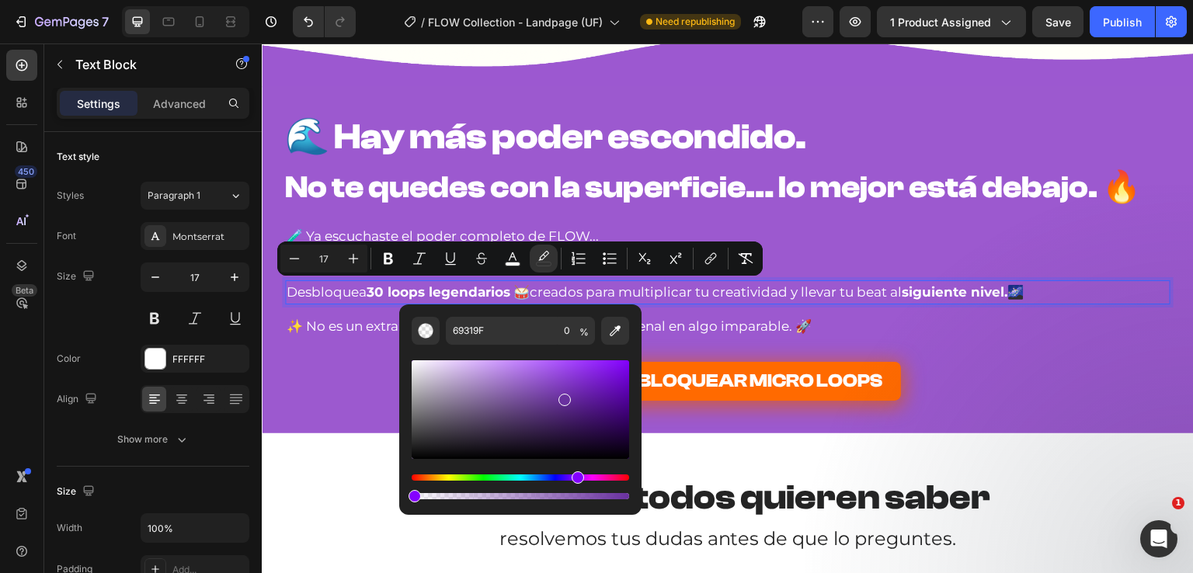
click at [541, 288] on p "Desbloquea 30 loops legendarios 🥁 creados para multiplicar tu creatividad y lle…" at bounding box center [728, 292] width 882 height 21
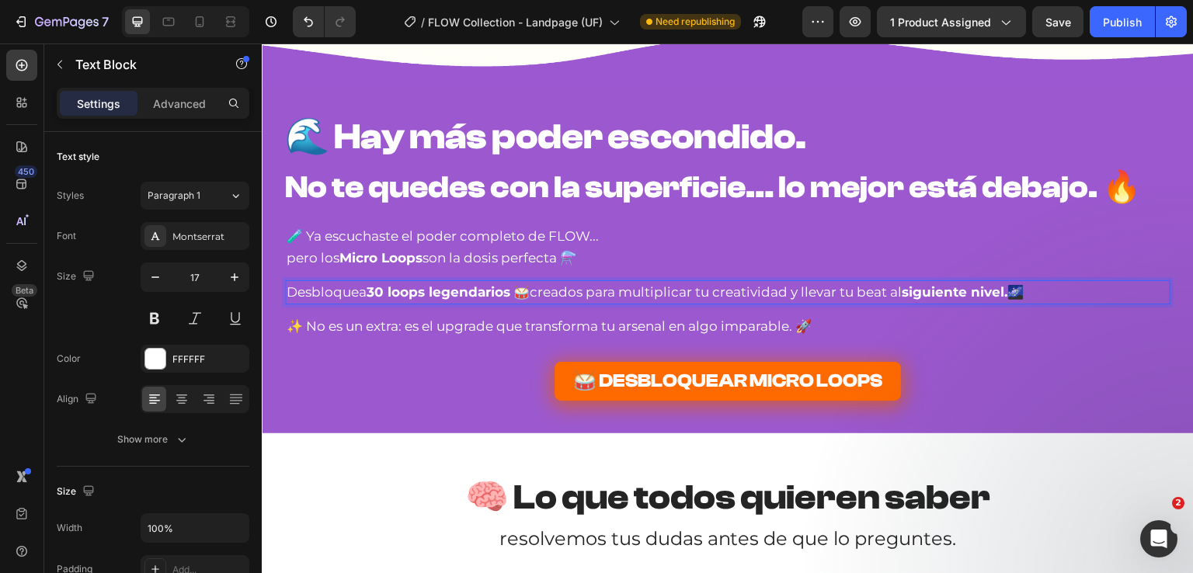
click at [851, 293] on p "Desbloquea 30 loops legendarios 🥁 creados para multiplicar tu creatividad y lle…" at bounding box center [728, 292] width 882 height 21
click at [849, 291] on p "Desbloquea 30 loops legendarios 🥁 creados para multiplicar tu creatividad y lle…" at bounding box center [728, 292] width 882 height 21
click at [892, 295] on p "Desbloquea 30 loops legendarios 🥁 creados para multiplicar tu creatividad y lle…" at bounding box center [728, 292] width 882 height 21
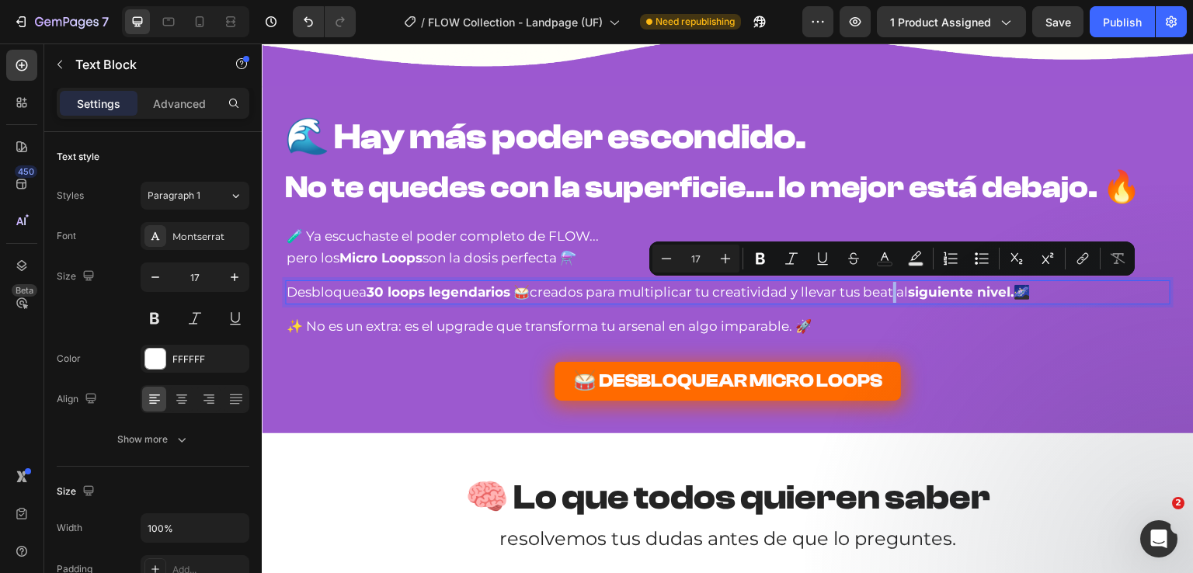
click at [891, 295] on p "Desbloquea 30 loops legendarios 🥁 creados para multiplicar tu creatividad y lle…" at bounding box center [728, 292] width 882 height 21
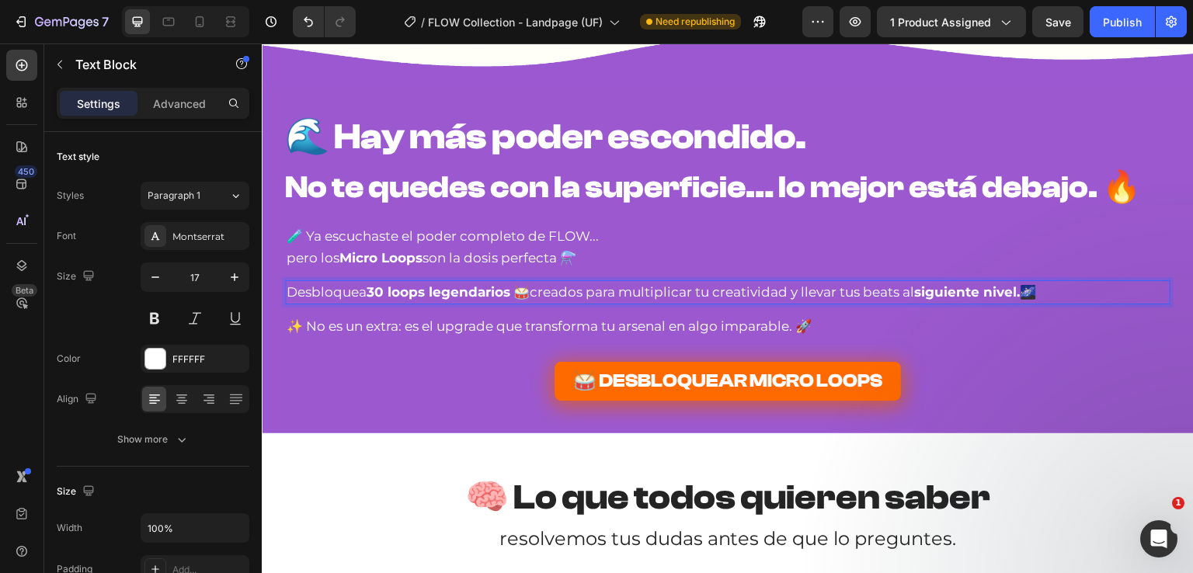
click at [507, 294] on p "Desbloquea 30 loops legendarios 🥁 creados para multiplicar tu creatividad y lle…" at bounding box center [728, 292] width 882 height 21
drag, startPoint x: 510, startPoint y: 295, endPoint x: 532, endPoint y: 291, distance: 22.1
click at [532, 291] on p "Desbloquea 30 loops legendarios 🥁 creados para multiplicar tu creatividad y lle…" at bounding box center [728, 292] width 882 height 21
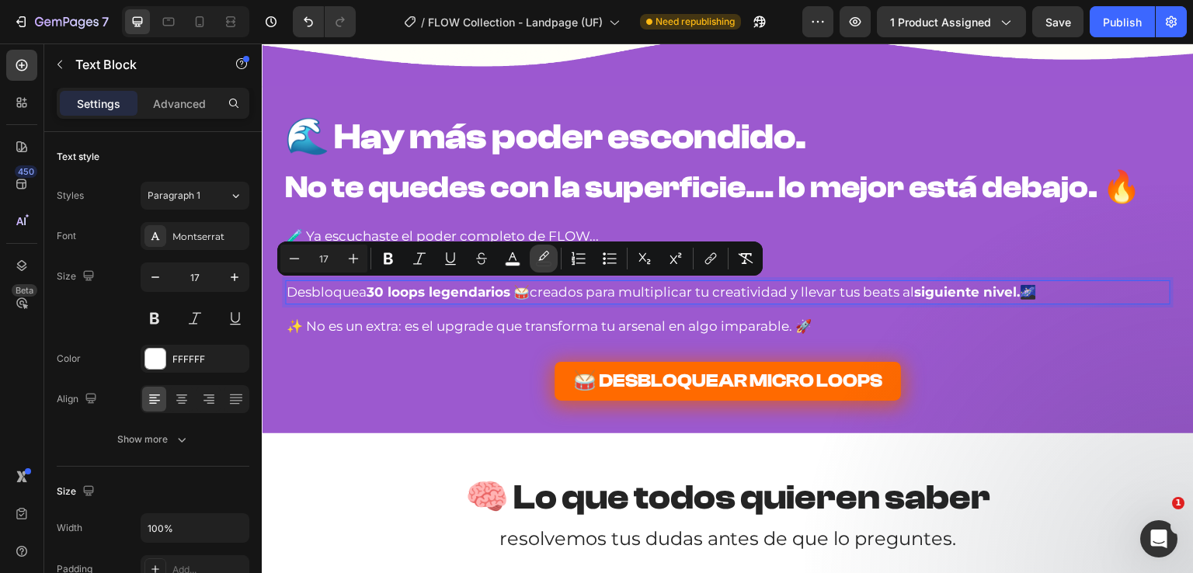
click at [544, 263] on rect "Editor contextual toolbar" at bounding box center [544, 265] width 15 height 4
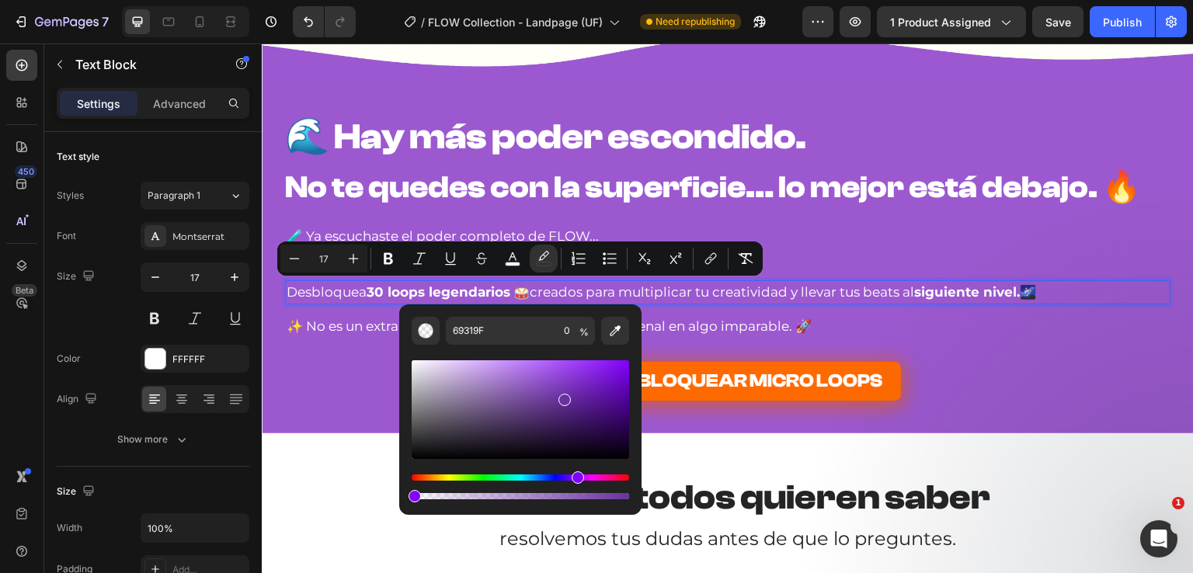
click at [567, 294] on p "Desbloquea 30 loops legendarios 🥁 creados para multiplicar tu creatividad y lle…" at bounding box center [728, 292] width 882 height 21
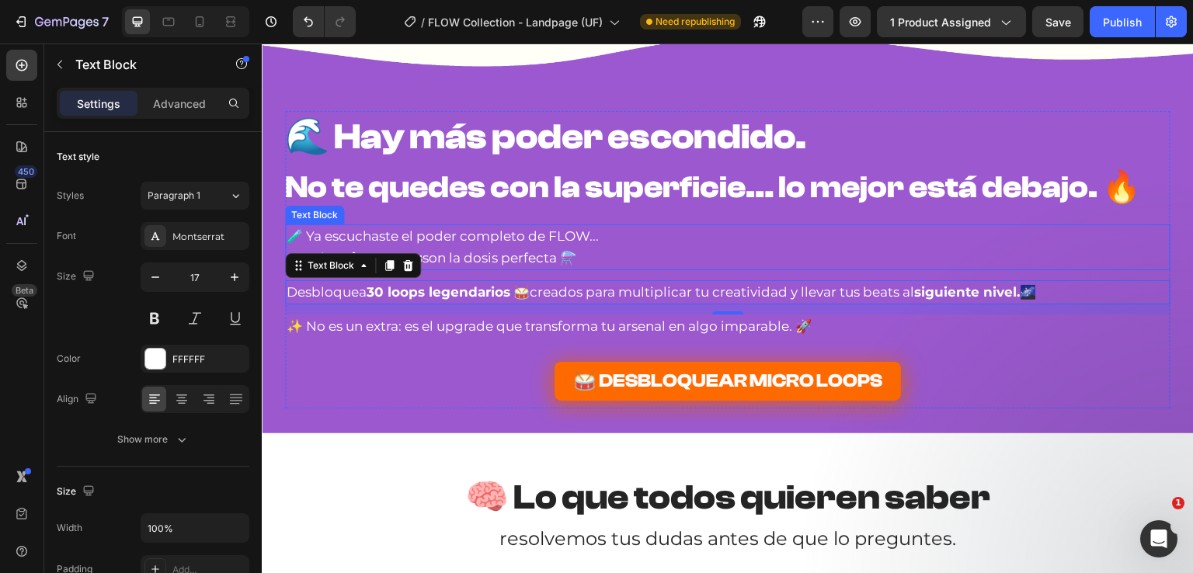
click at [572, 248] on p "pero los Micro Loops son la dosis perfecta ⚗️" at bounding box center [728, 258] width 882 height 21
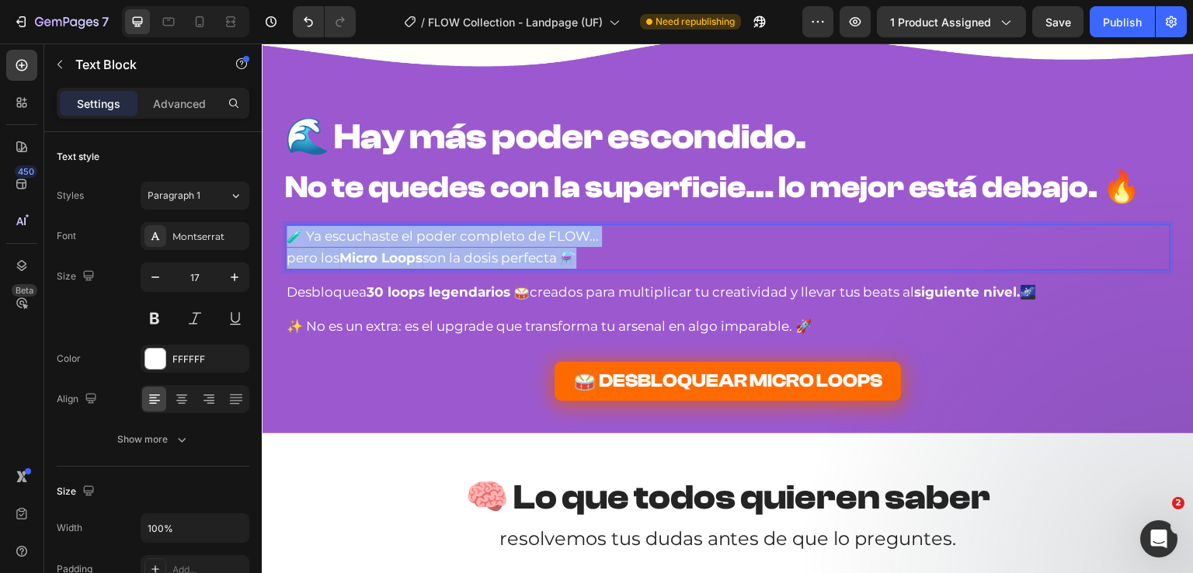
drag, startPoint x: 588, startPoint y: 254, endPoint x: 283, endPoint y: 238, distance: 305.7
click at [285, 238] on div "🧪 Ya escuchaste el poder completo de FLOW... pero los Micro Loops son la dosis …" at bounding box center [727, 246] width 885 height 45
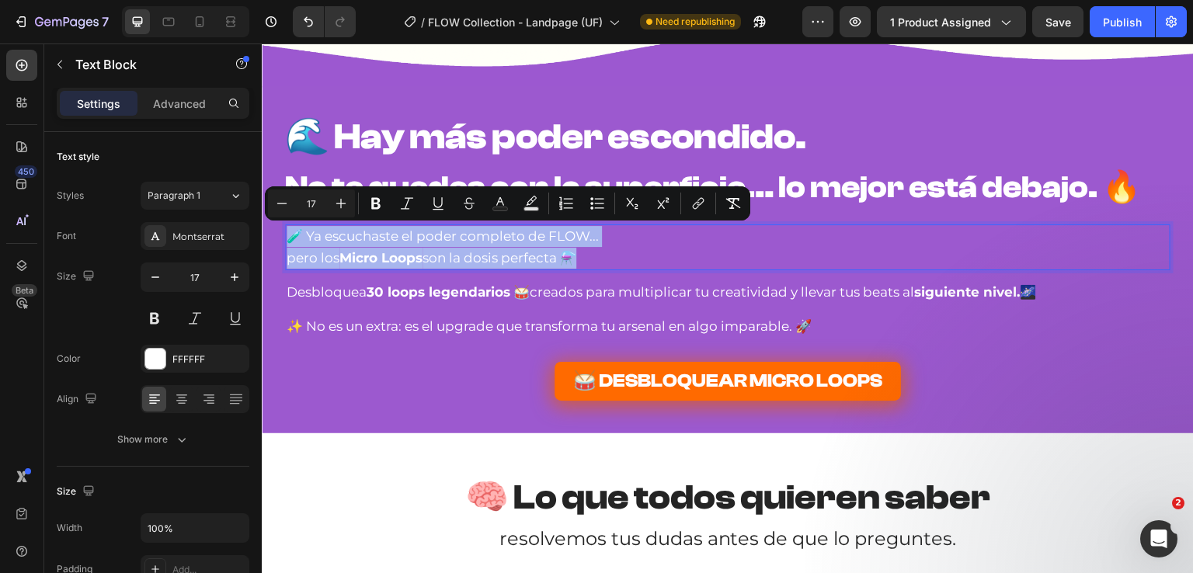
copy div "🧪 Ya escuchaste el poder completo de FLOW... pero los Micro Loops son la dosis …"
click at [563, 255] on p "pero los Micro Loops son la dosis perfecta ⚗️" at bounding box center [728, 258] width 882 height 21
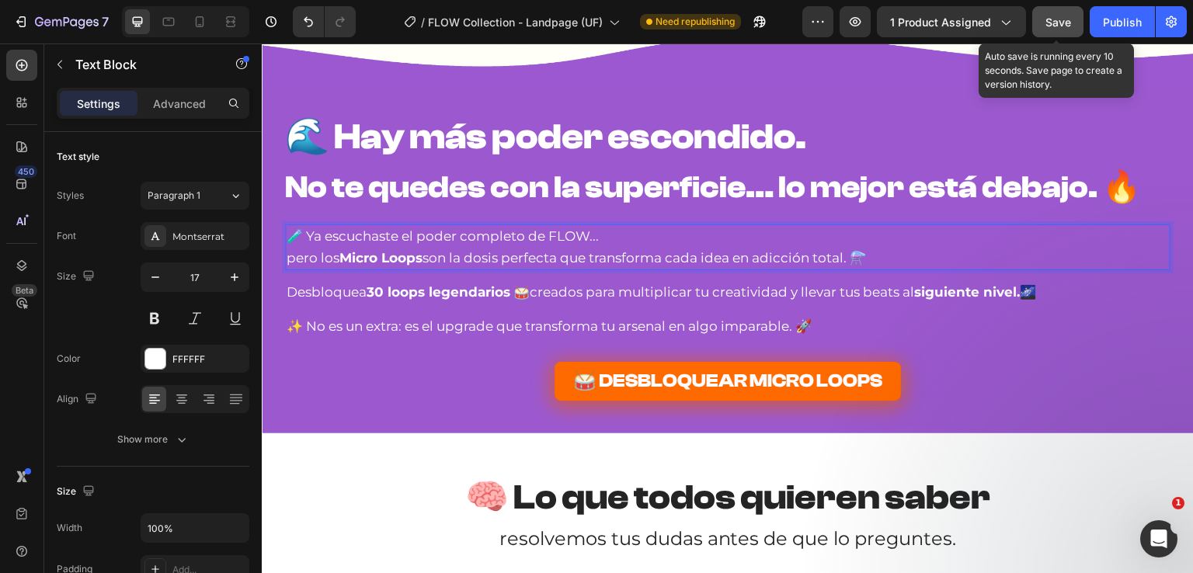
drag, startPoint x: 1064, startPoint y: 20, endPoint x: 1105, endPoint y: 18, distance: 40.5
click at [1066, 20] on span "Save" at bounding box center [1058, 22] width 26 height 13
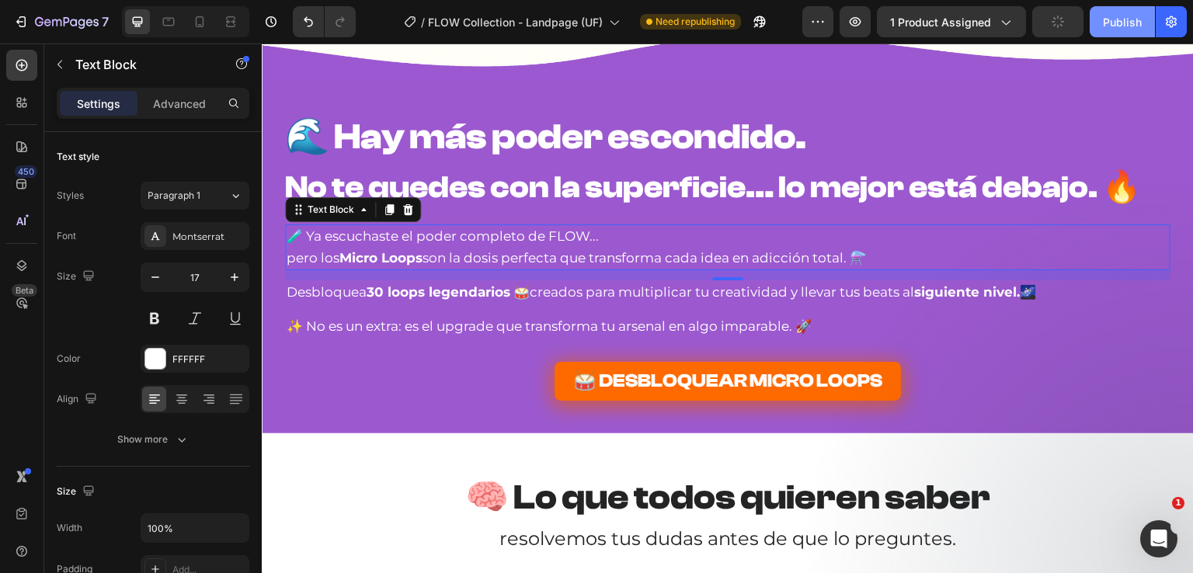
click at [1106, 18] on div "Publish" at bounding box center [1122, 22] width 39 height 16
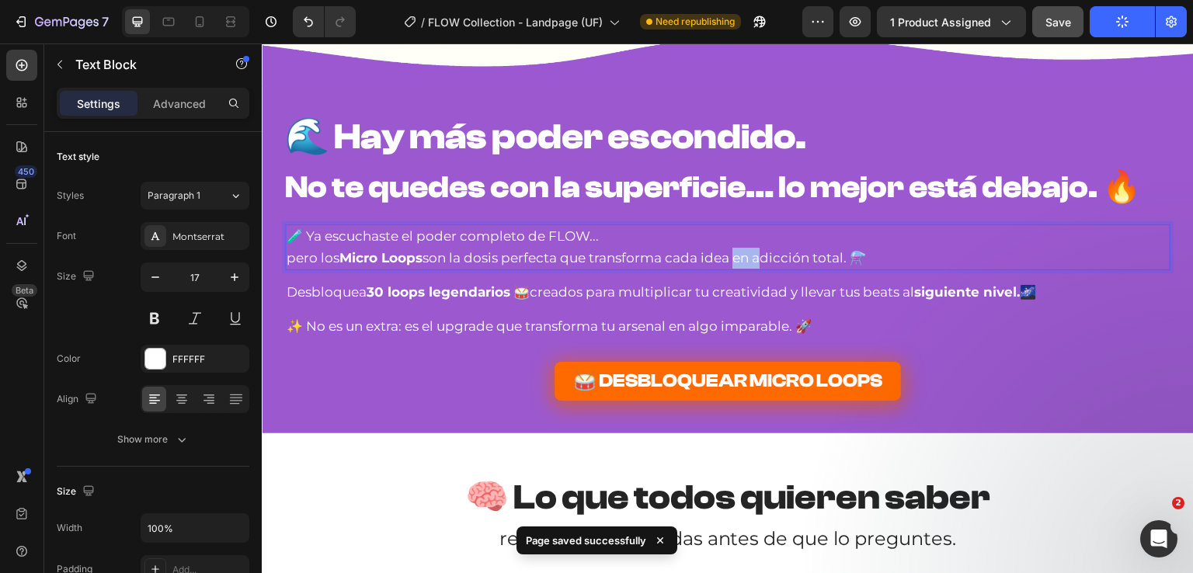
drag, startPoint x: 732, startPoint y: 261, endPoint x: 760, endPoint y: 258, distance: 28.1
click at [760, 258] on p "pero los Micro Loops son la dosis perfecta que transforma cada idea en adicción…" at bounding box center [728, 258] width 882 height 21
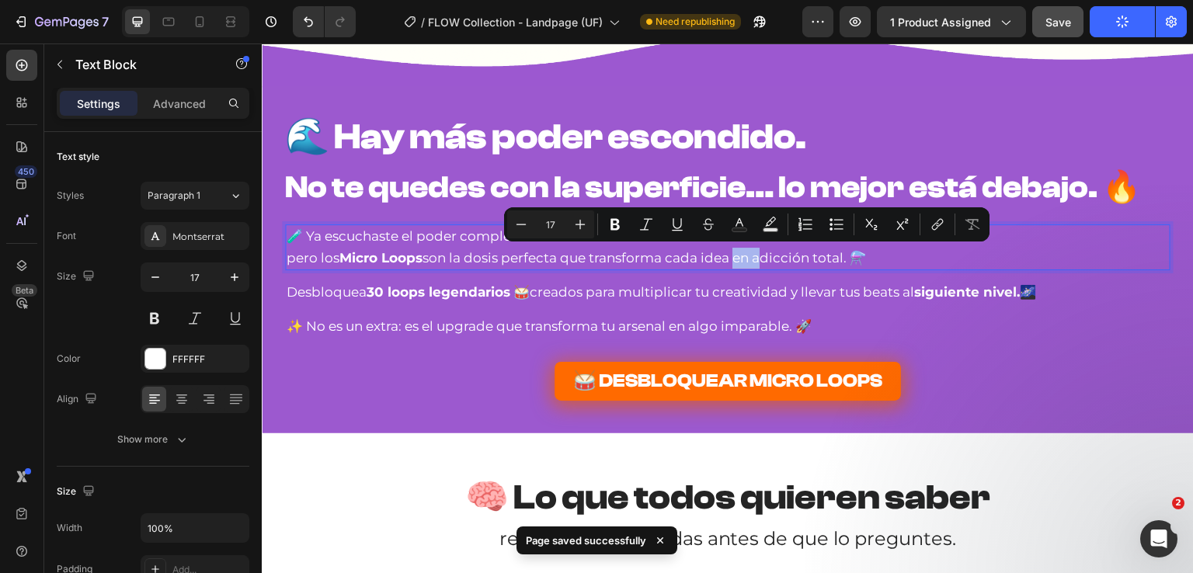
click at [764, 257] on p "pero los Micro Loops son la dosis perfecta que transforma cada idea en adicción…" at bounding box center [728, 258] width 882 height 21
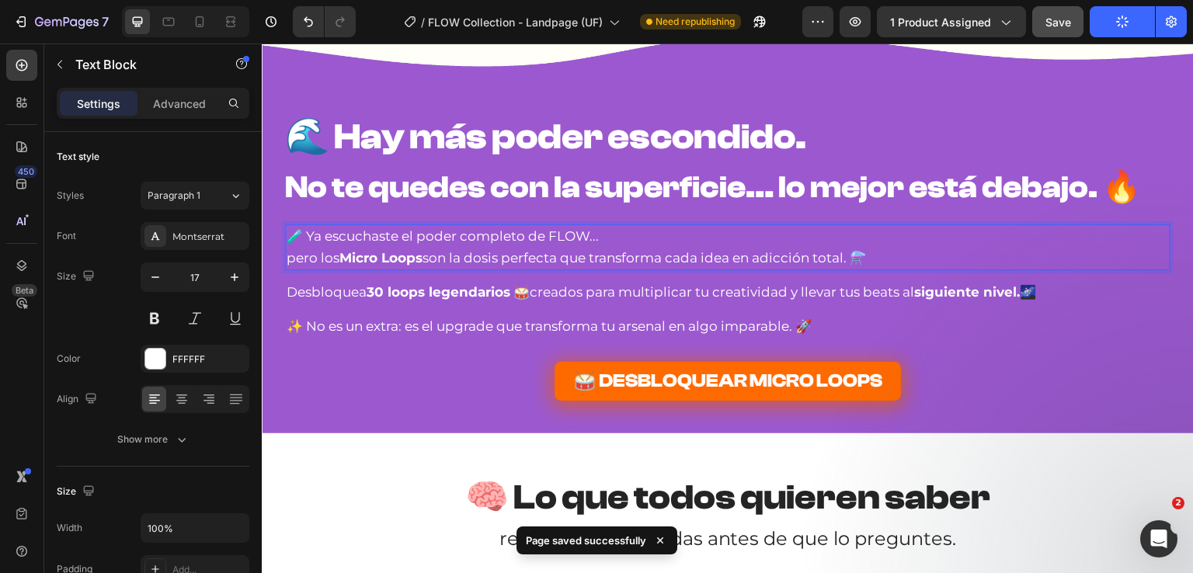
click at [757, 259] on p "pero los Micro Loops son la dosis perfecta que transforma cada idea en adicción…" at bounding box center [728, 258] width 882 height 21
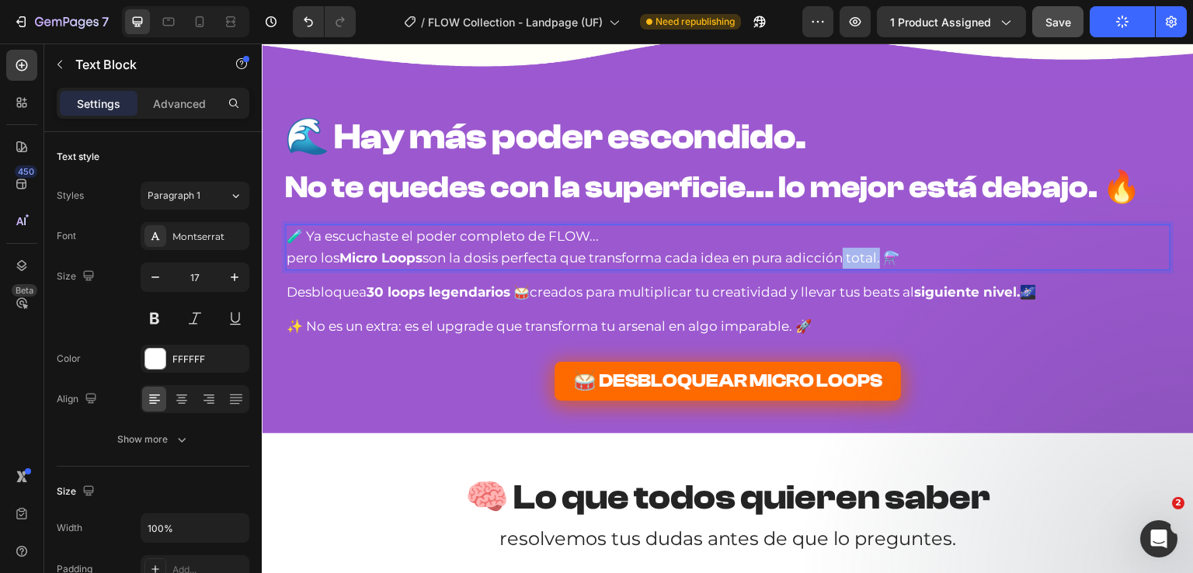
drag, startPoint x: 881, startPoint y: 258, endPoint x: 842, endPoint y: 263, distance: 39.1
click at [842, 263] on p "pero los Micro Loops son la dosis perfecta que transforma cada idea en pura adi…" at bounding box center [728, 258] width 882 height 21
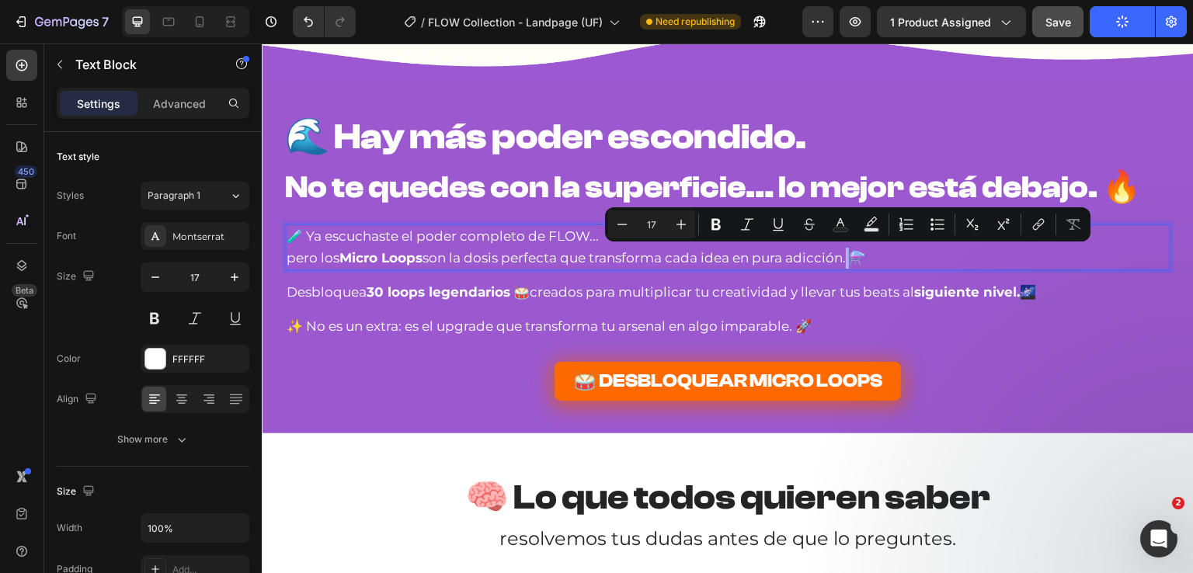
click at [845, 262] on p "pero los Micro Loops son la dosis perfecta que transforma cada idea en pura adi…" at bounding box center [728, 258] width 882 height 21
click at [865, 261] on p "pero los Micro Loops son la dosis perfecta que transforma cada idea en pura adi…" at bounding box center [728, 258] width 882 height 21
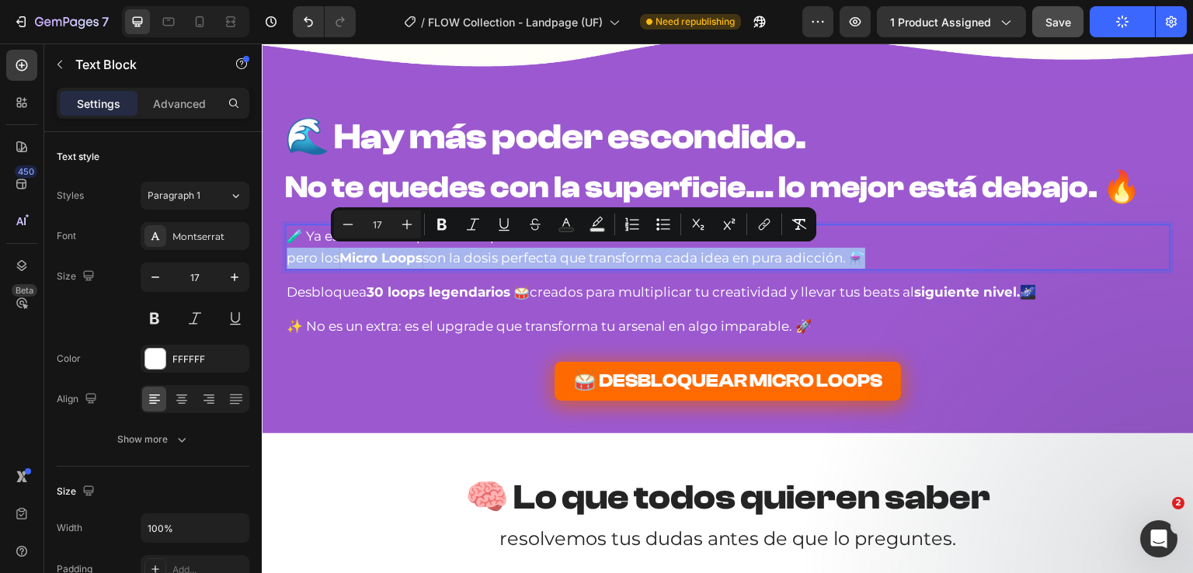
drag, startPoint x: 872, startPoint y: 259, endPoint x: 313, endPoint y: 304, distance: 561.1
copy p "pero los Micro Loops son la dosis perfecta que transforma cada idea en pura adi…"
click at [889, 253] on p "pero los Micro Loops son la dosis perfecta que transforma cada idea en pura adi…" at bounding box center [728, 258] width 882 height 21
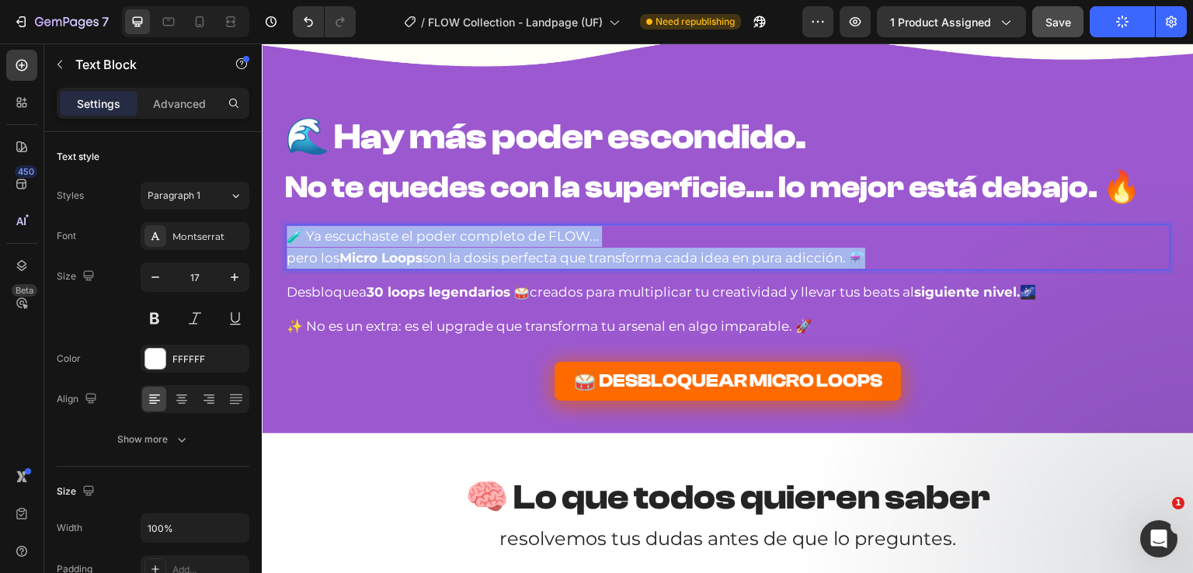
drag, startPoint x: 897, startPoint y: 253, endPoint x: 207, endPoint y: 231, distance: 690.1
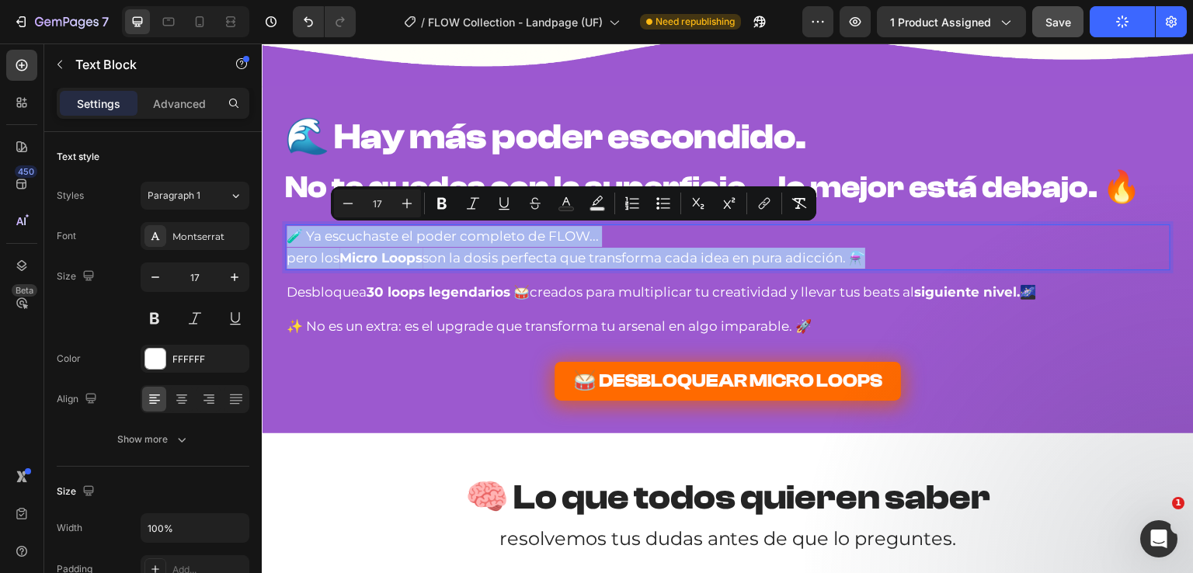
copy div "🧪 Ya escuchaste el poder completo de FLOW... pero los Micro Loops son la dosis …"
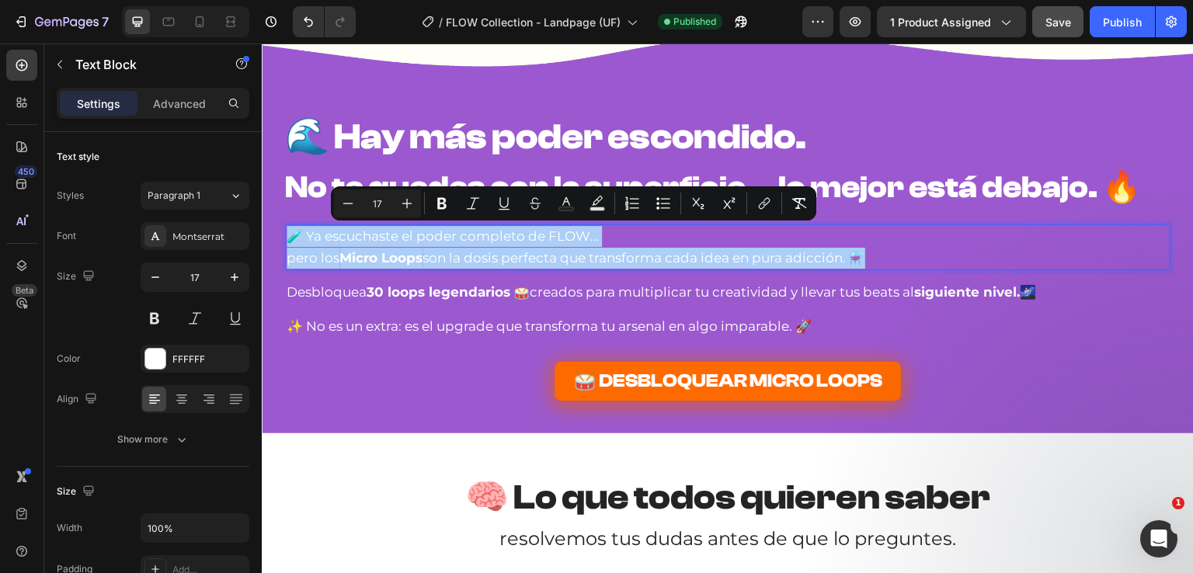
click at [1062, 9] on button "Save" at bounding box center [1057, 21] width 51 height 31
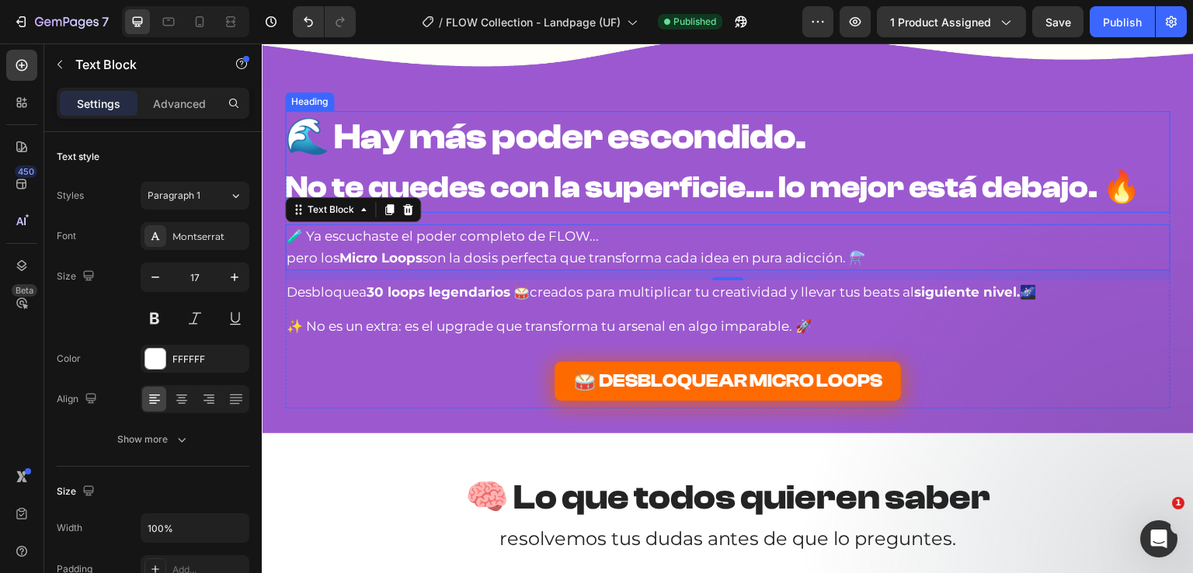
scroll to position [8622, 0]
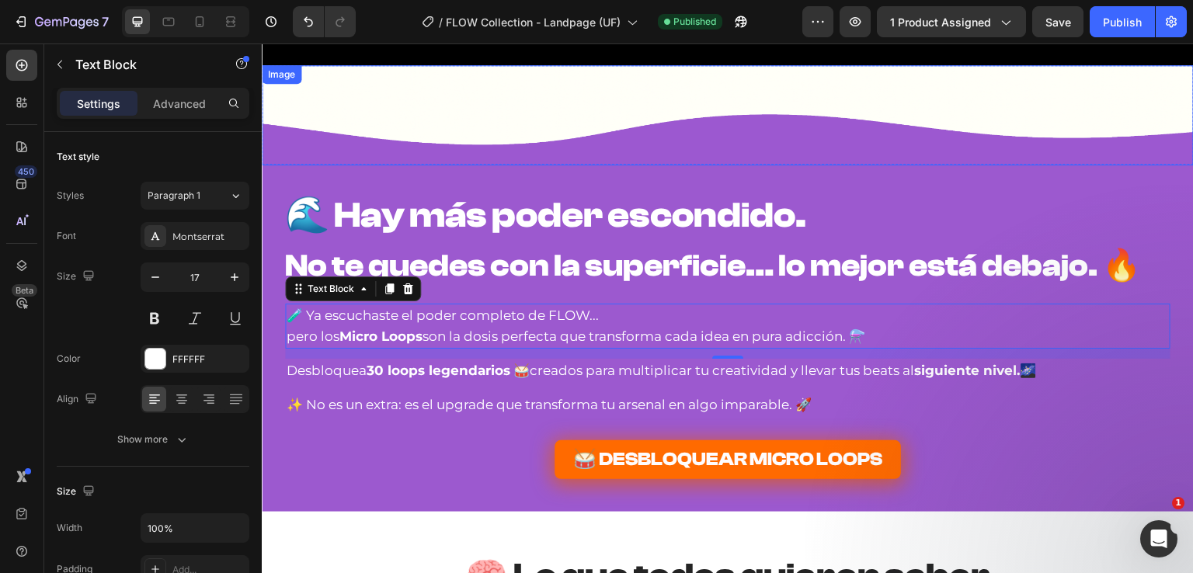
click at [437, 144] on img at bounding box center [728, 115] width 932 height 100
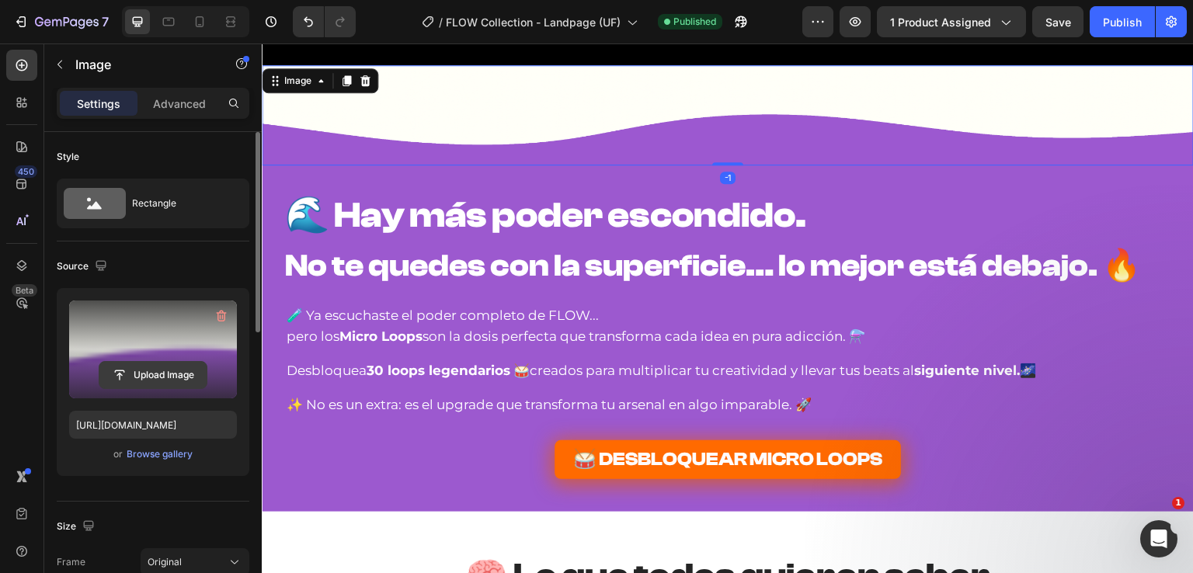
click at [162, 371] on input "file" at bounding box center [152, 375] width 107 height 26
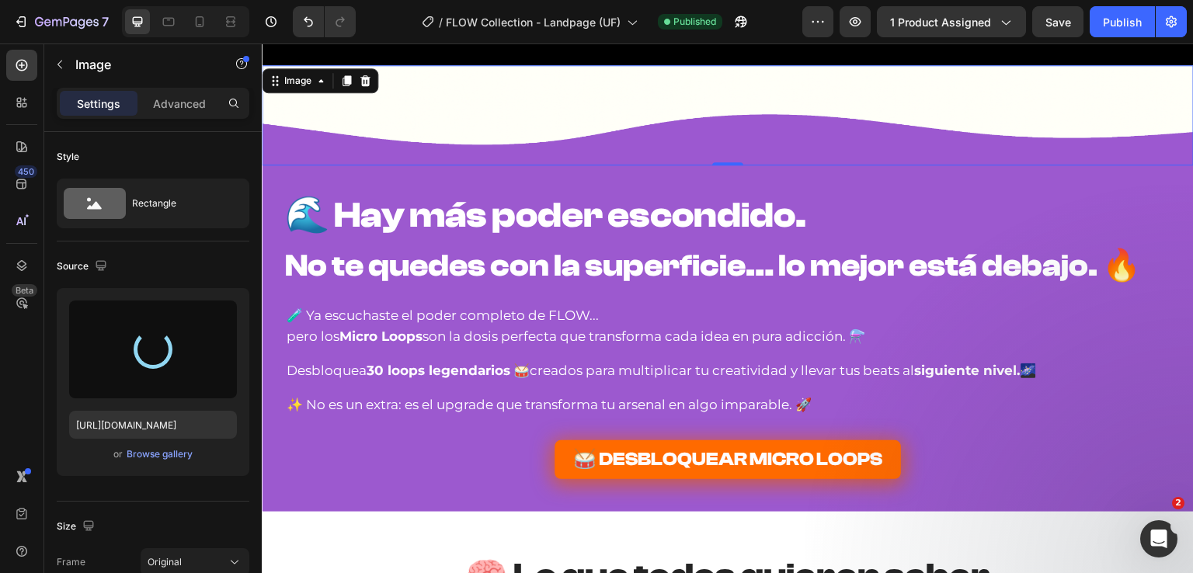
type input "[URL][DOMAIN_NAME]"
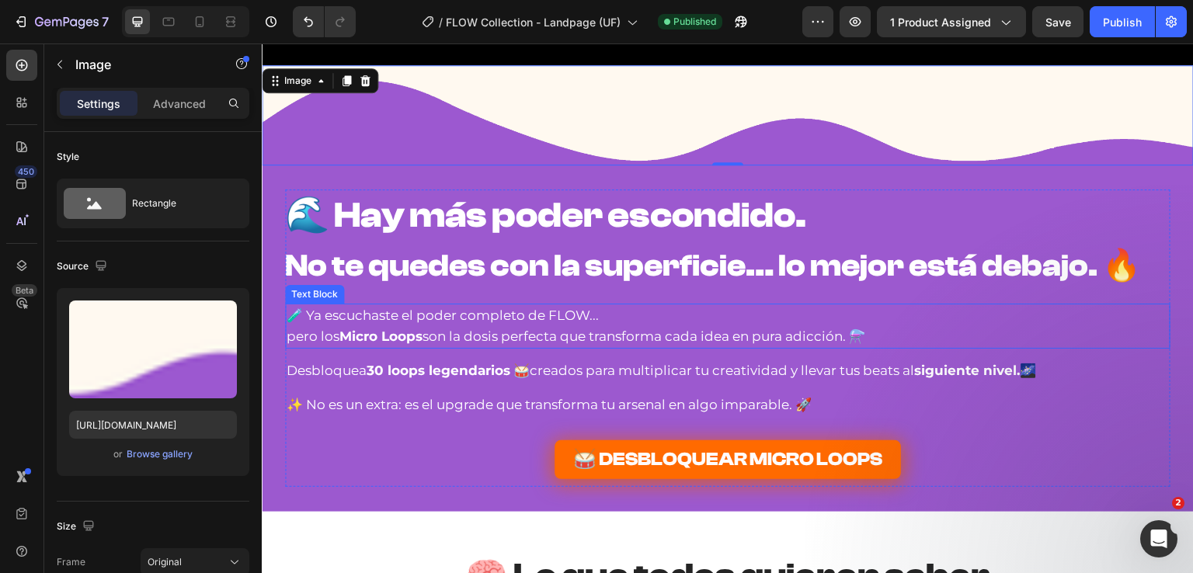
scroll to position [8544, 0]
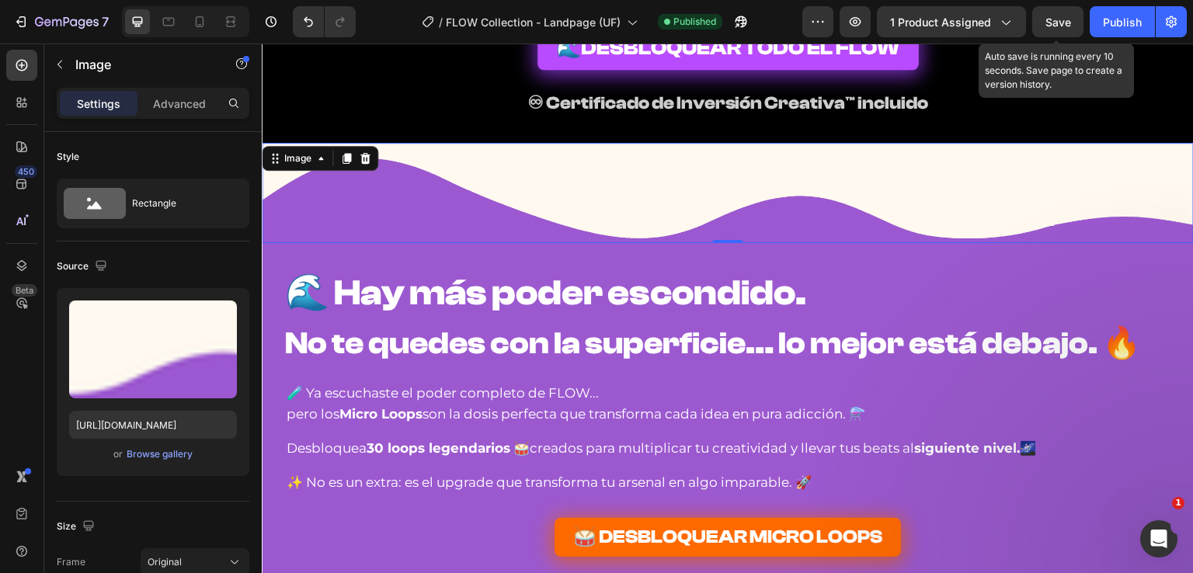
click at [1068, 14] on div "Save" at bounding box center [1058, 22] width 26 height 16
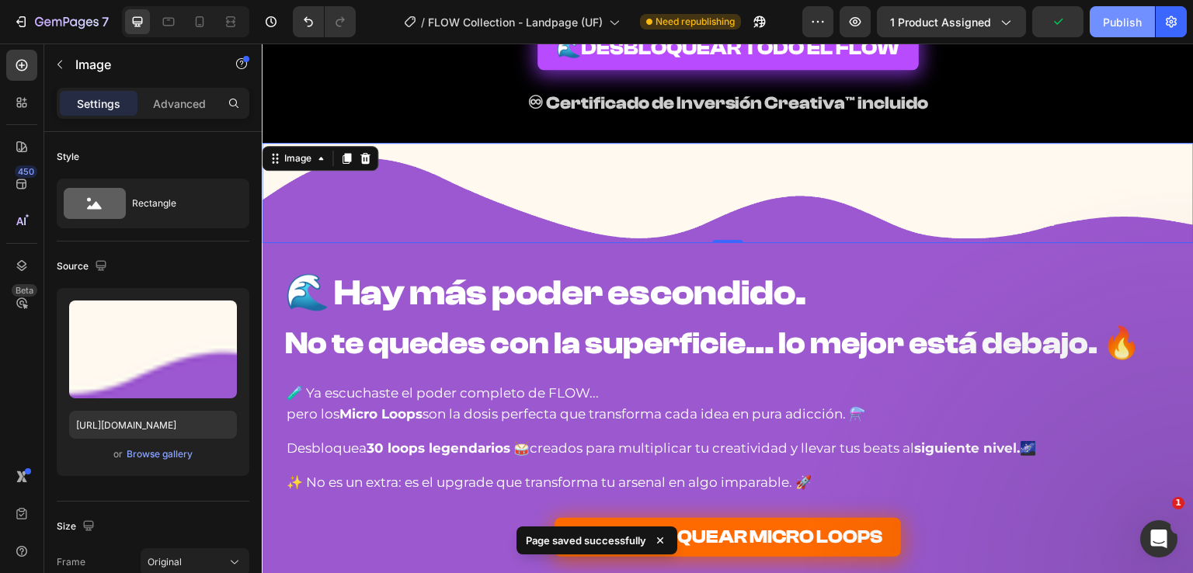
click at [1109, 16] on div "Publish" at bounding box center [1122, 22] width 39 height 16
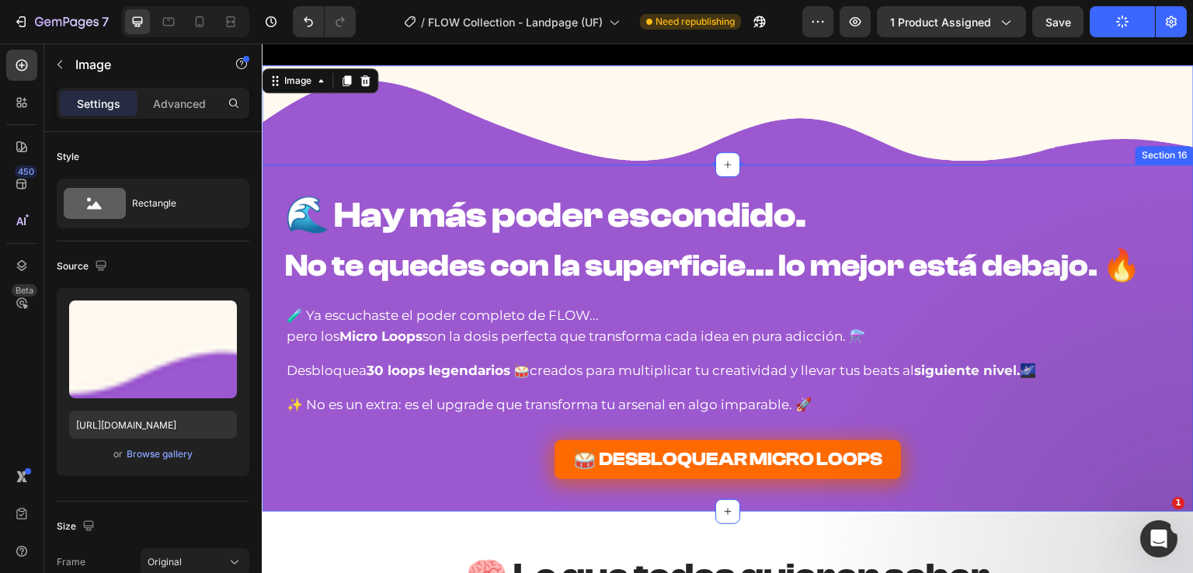
click at [385, 167] on div "🌊 Hay más poder escondido. No te quedes con la superficie… lo mejor está debajo…" at bounding box center [728, 338] width 932 height 347
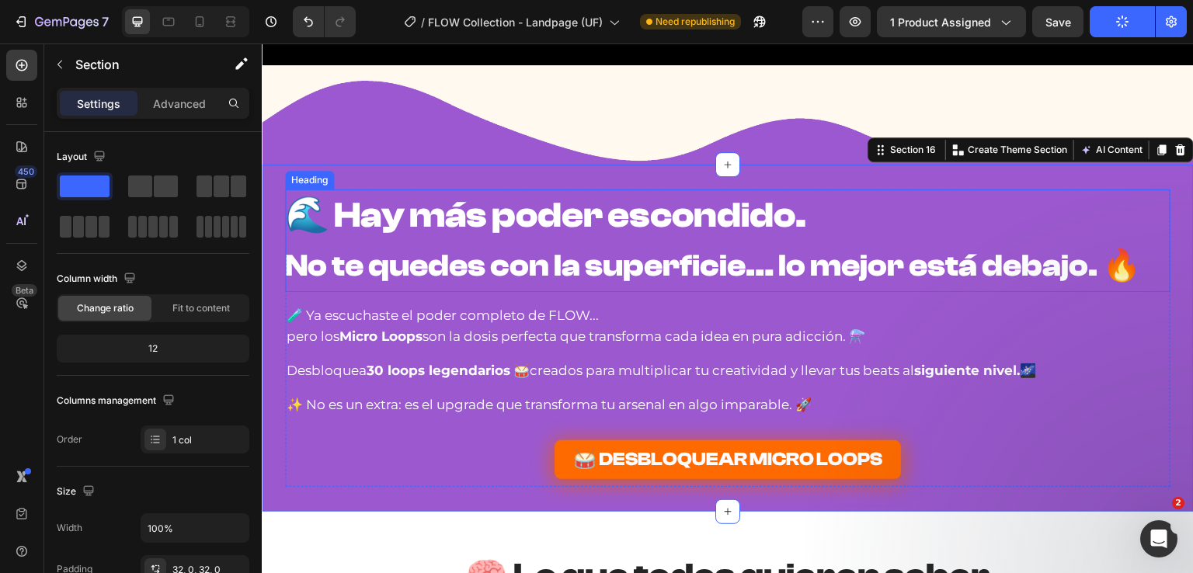
click at [380, 195] on strong "🌊 Hay más poder escondido." at bounding box center [545, 215] width 521 height 41
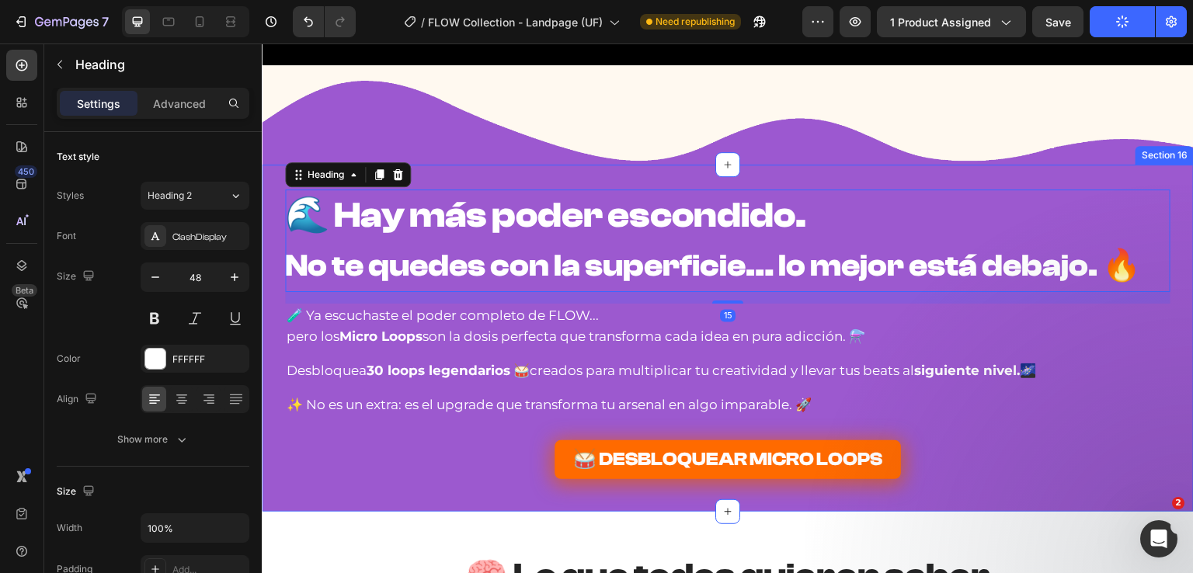
click at [429, 170] on div "🌊 Hay más poder escondido. No te quedes con la superficie… lo mejor está debajo…" at bounding box center [728, 338] width 932 height 347
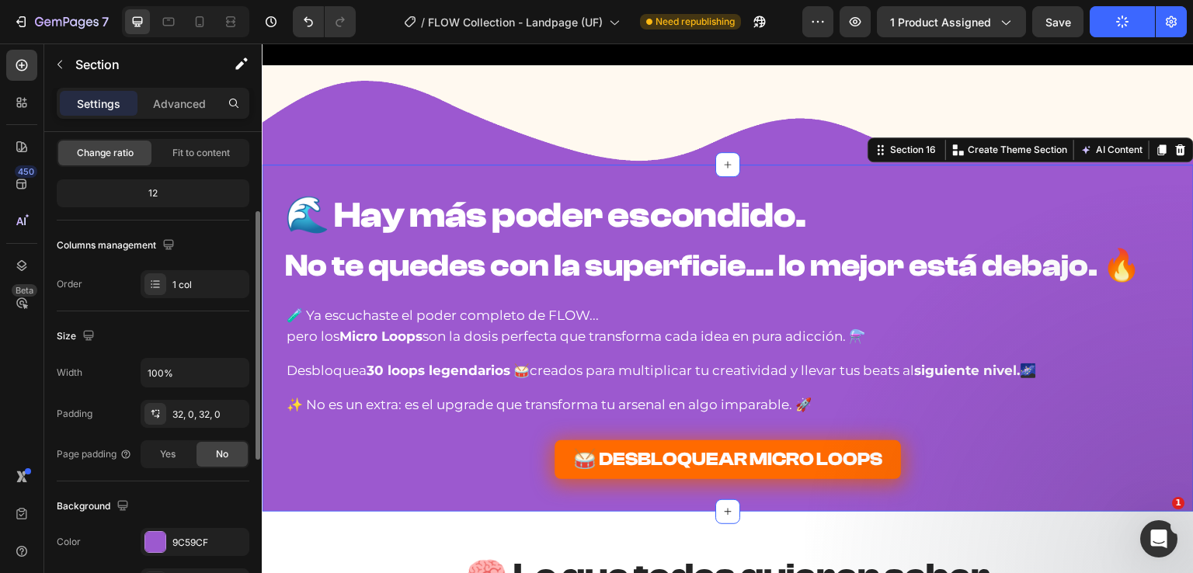
scroll to position [233, 0]
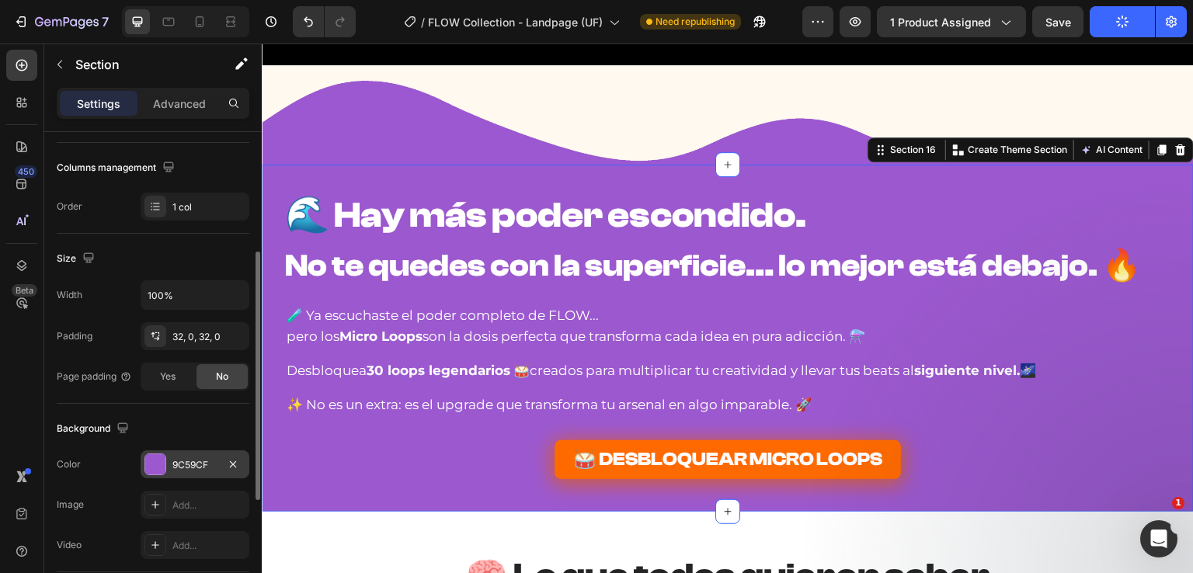
click at [178, 460] on div "9C59CF" at bounding box center [194, 465] width 45 height 14
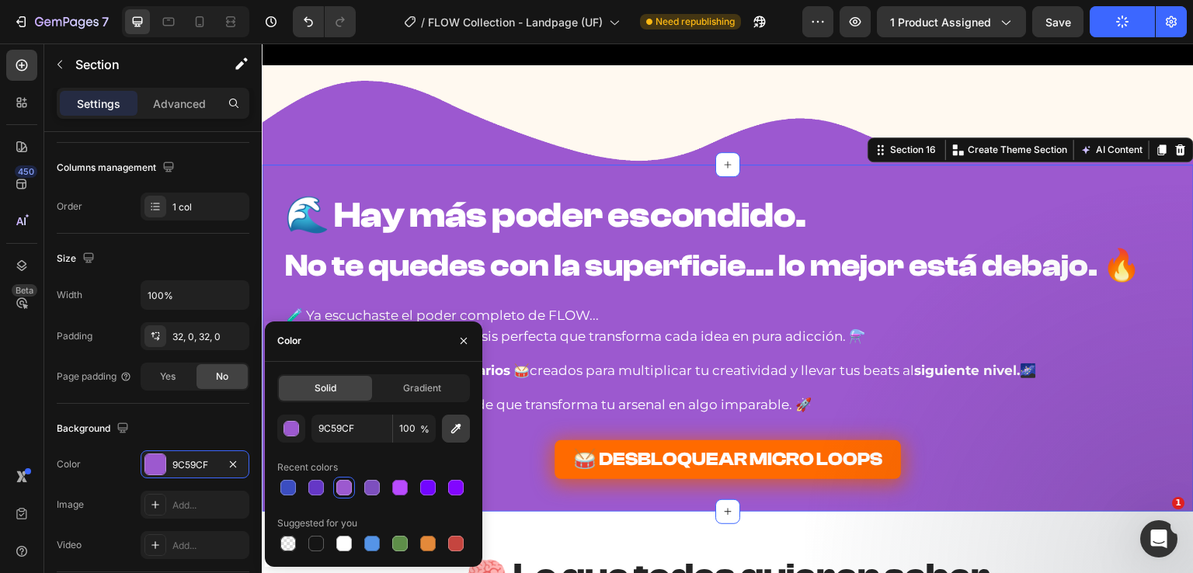
click at [456, 423] on icon "button" at bounding box center [456, 429] width 16 height 16
type input "F5DB02"
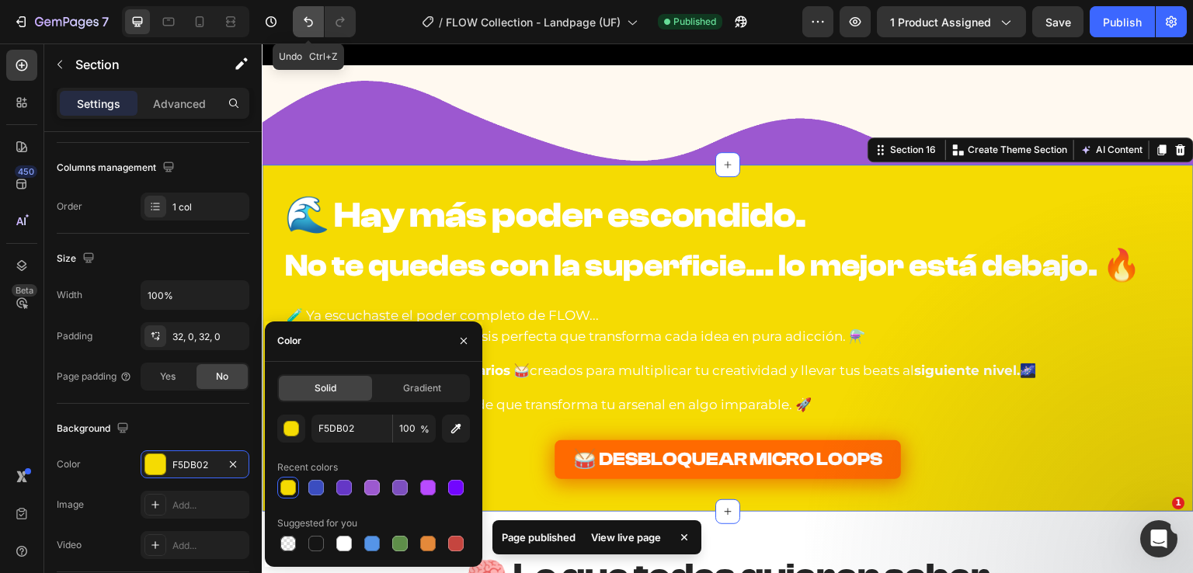
click at [314, 19] on icon "Undo/Redo" at bounding box center [309, 22] width 16 height 16
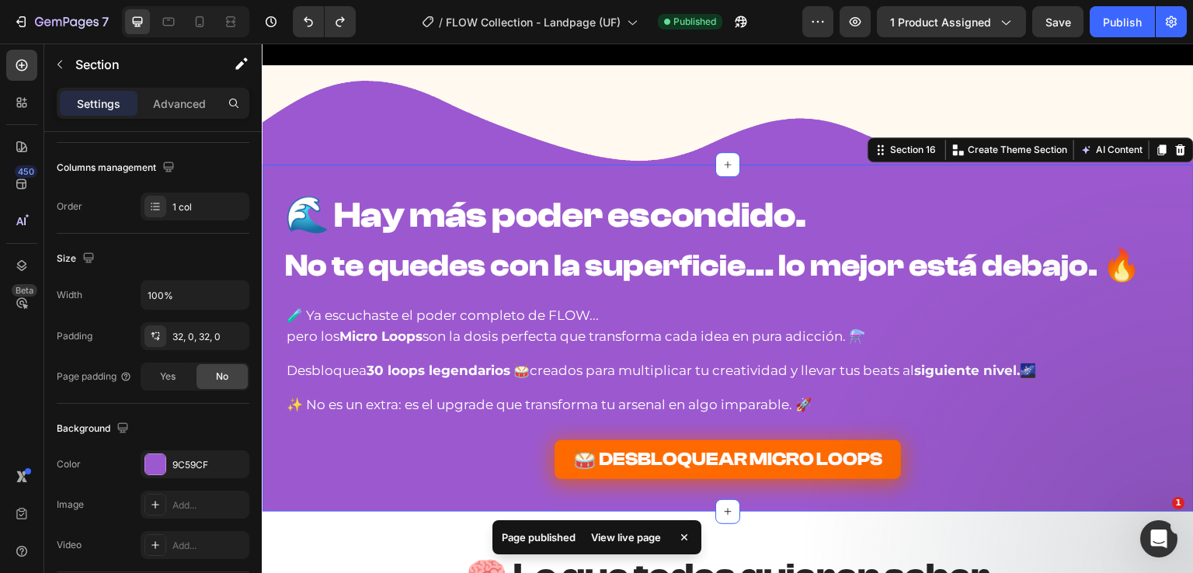
click at [1065, 23] on span "Save" at bounding box center [1058, 22] width 26 height 13
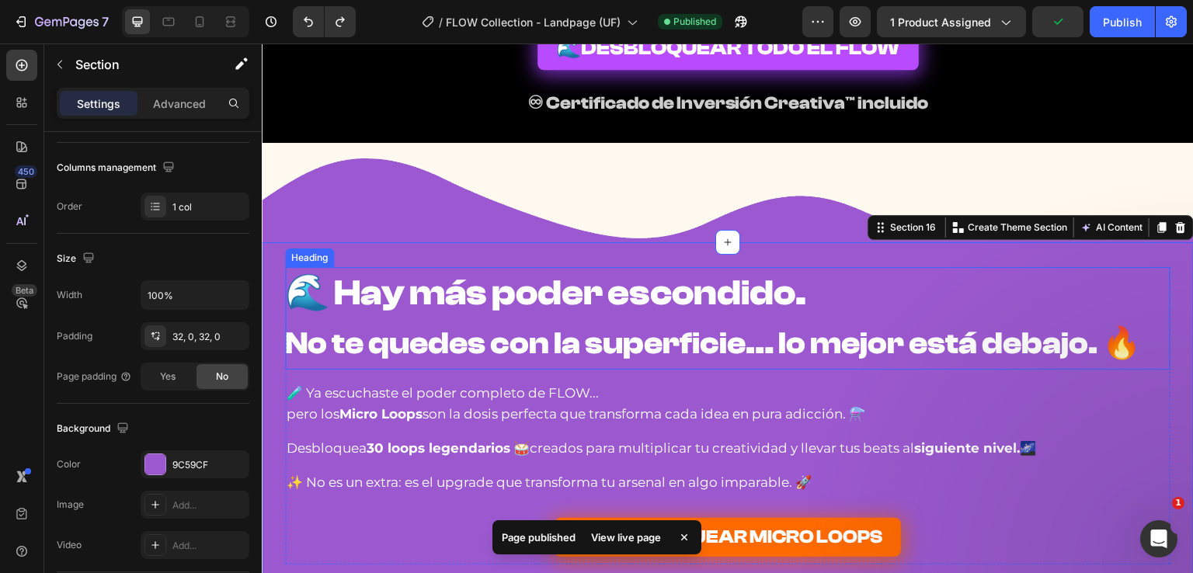
scroll to position [8622, 0]
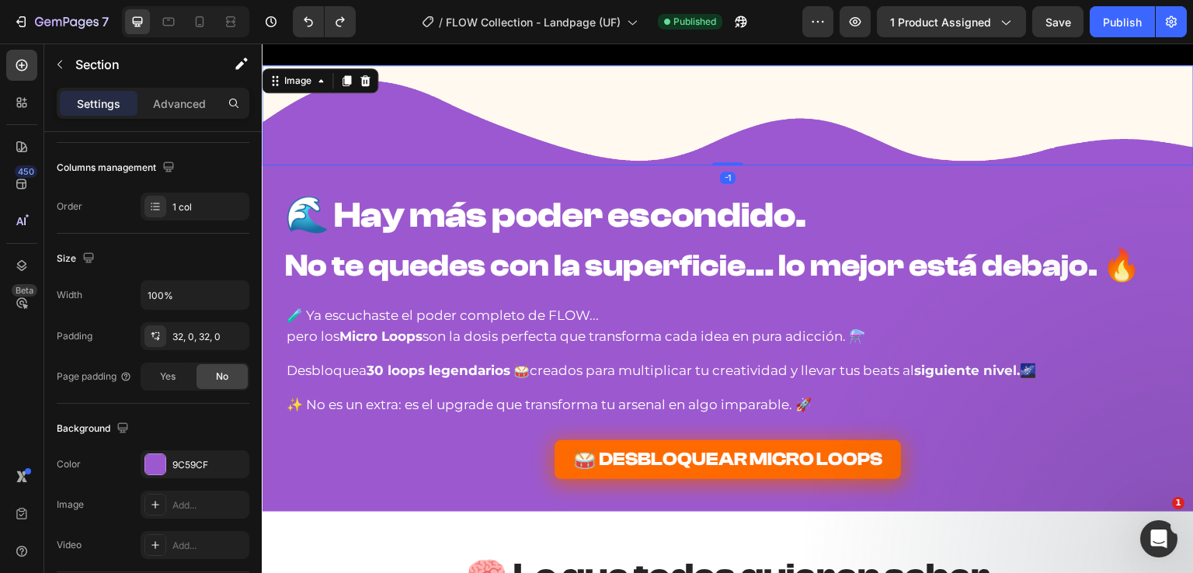
click at [423, 102] on img at bounding box center [728, 115] width 932 height 100
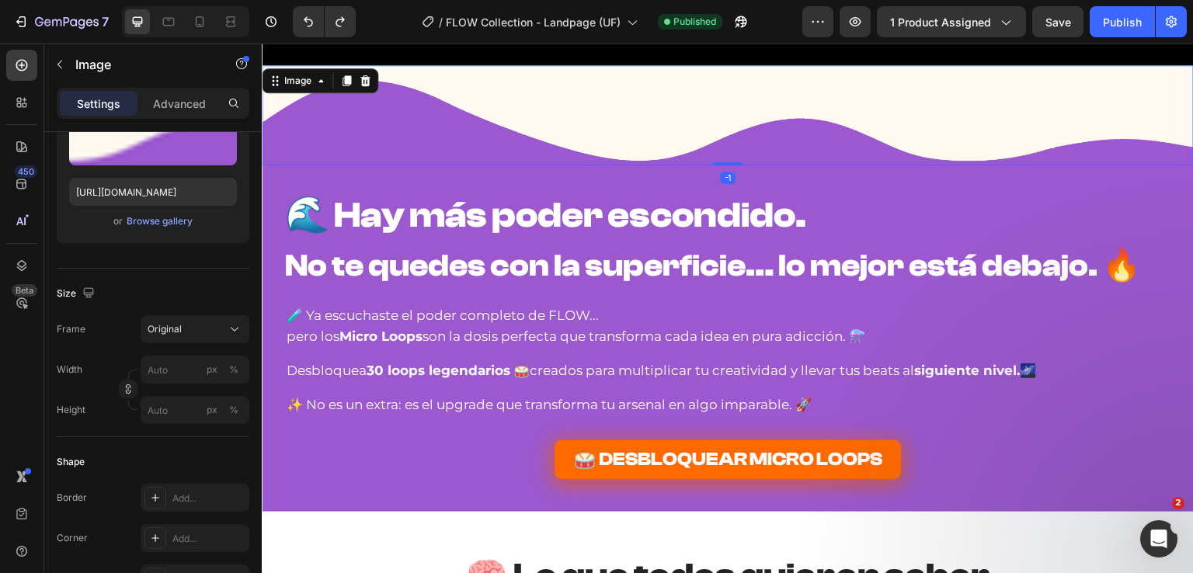
scroll to position [0, 0]
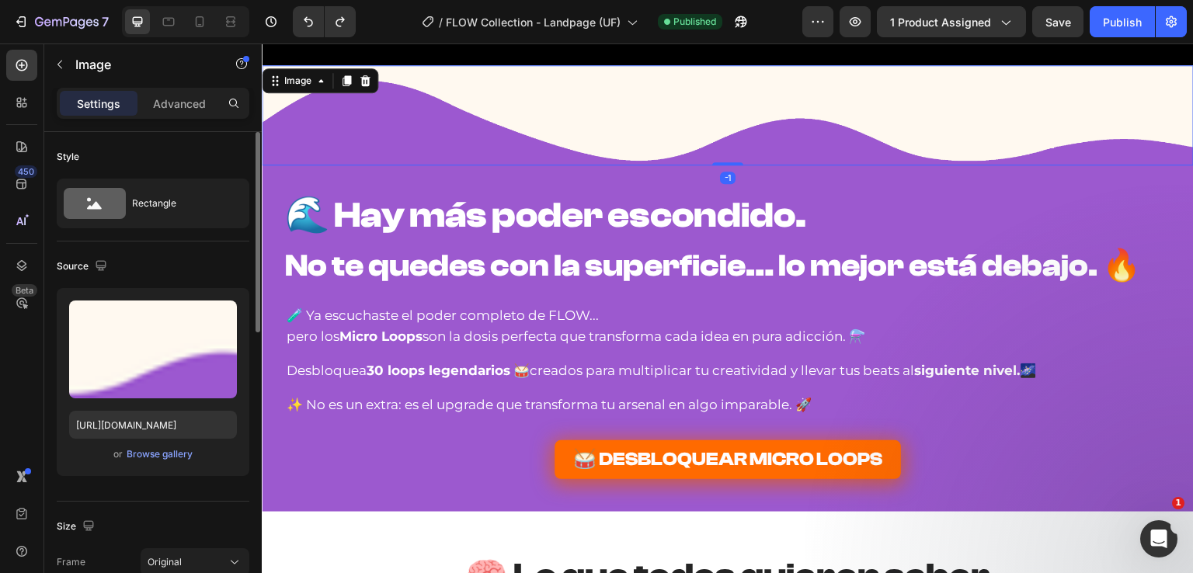
drag, startPoint x: 164, startPoint y: 99, endPoint x: 151, endPoint y: 122, distance: 26.1
click at [165, 99] on p "Advanced" at bounding box center [179, 104] width 53 height 16
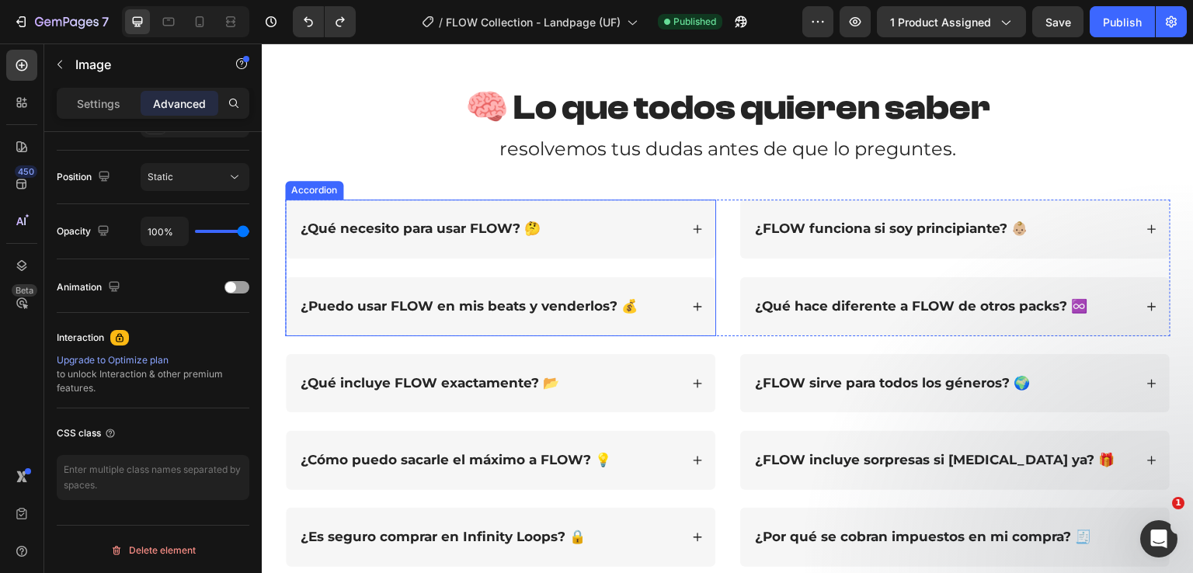
scroll to position [9476, 0]
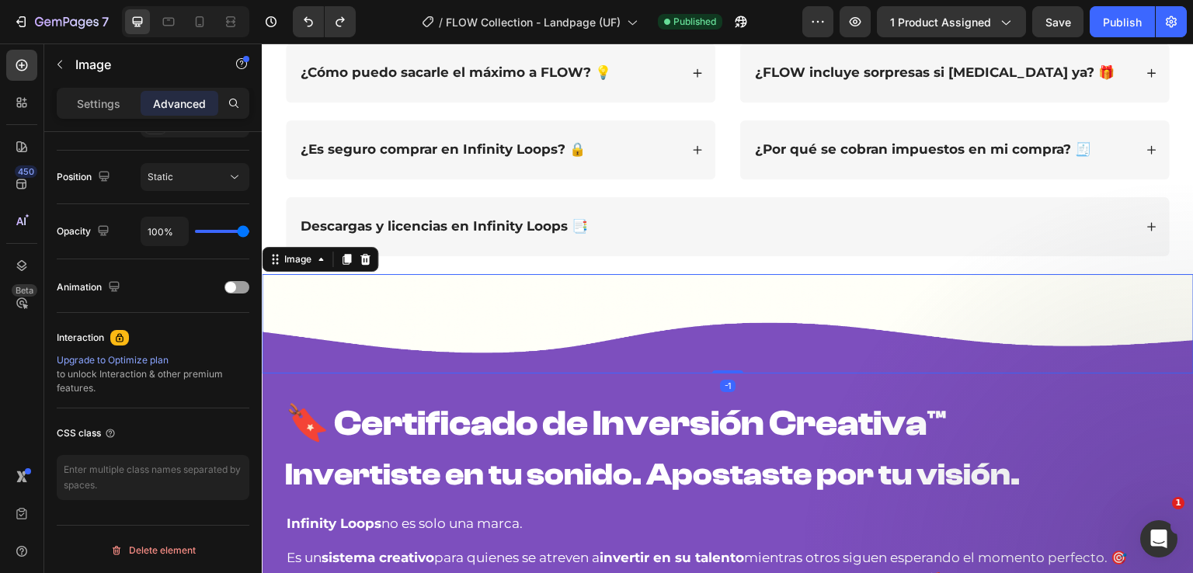
click at [438, 353] on img at bounding box center [728, 324] width 932 height 100
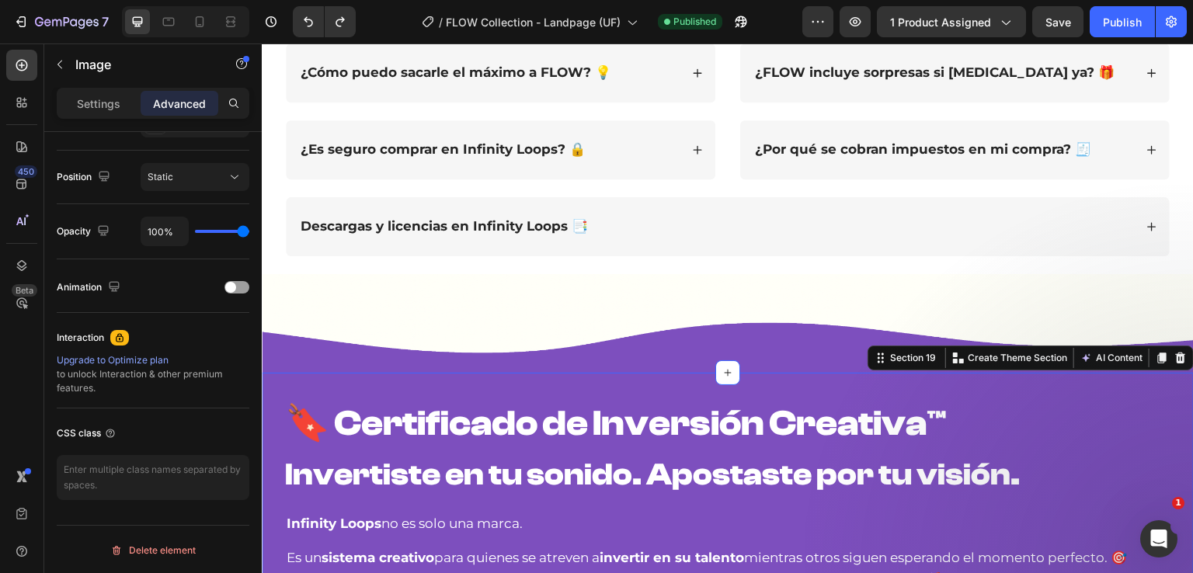
scroll to position [0, 0]
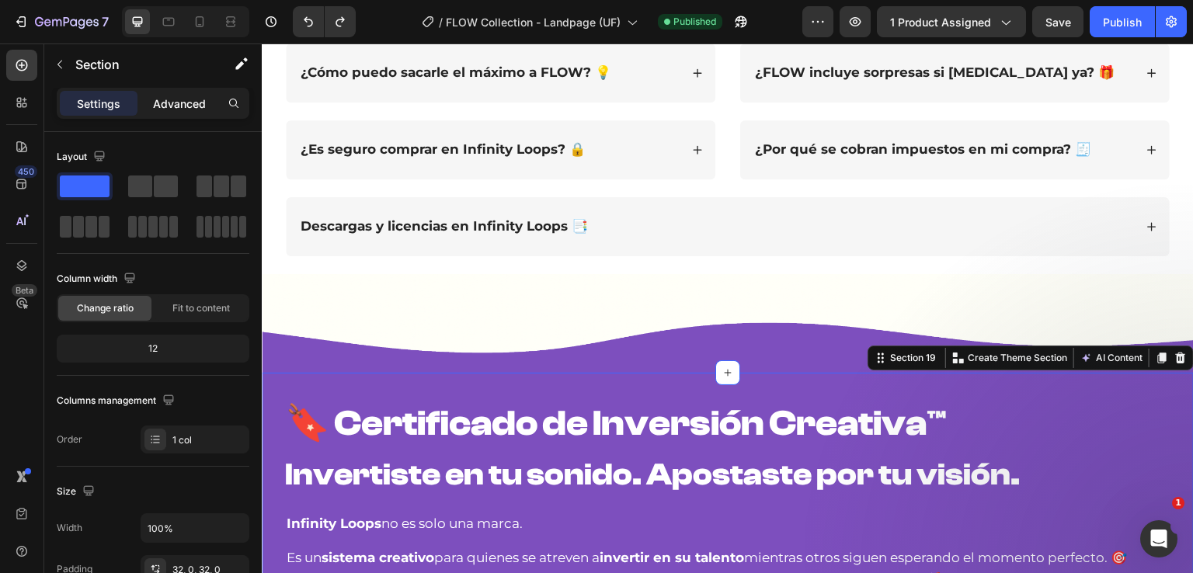
click at [162, 113] on div "Advanced" at bounding box center [180, 103] width 78 height 25
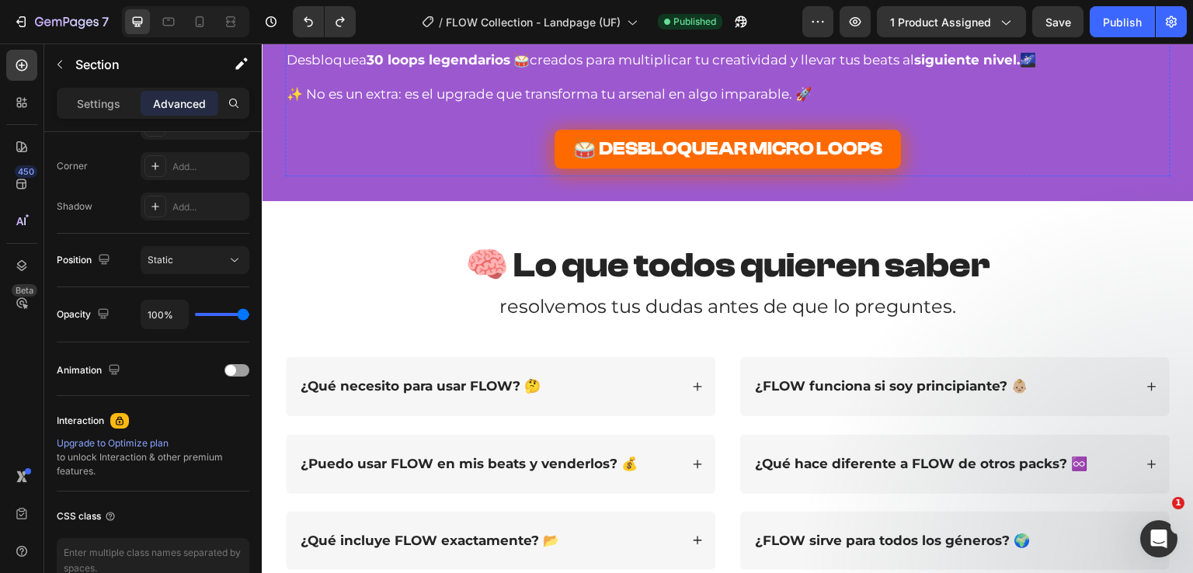
scroll to position [8622, 0]
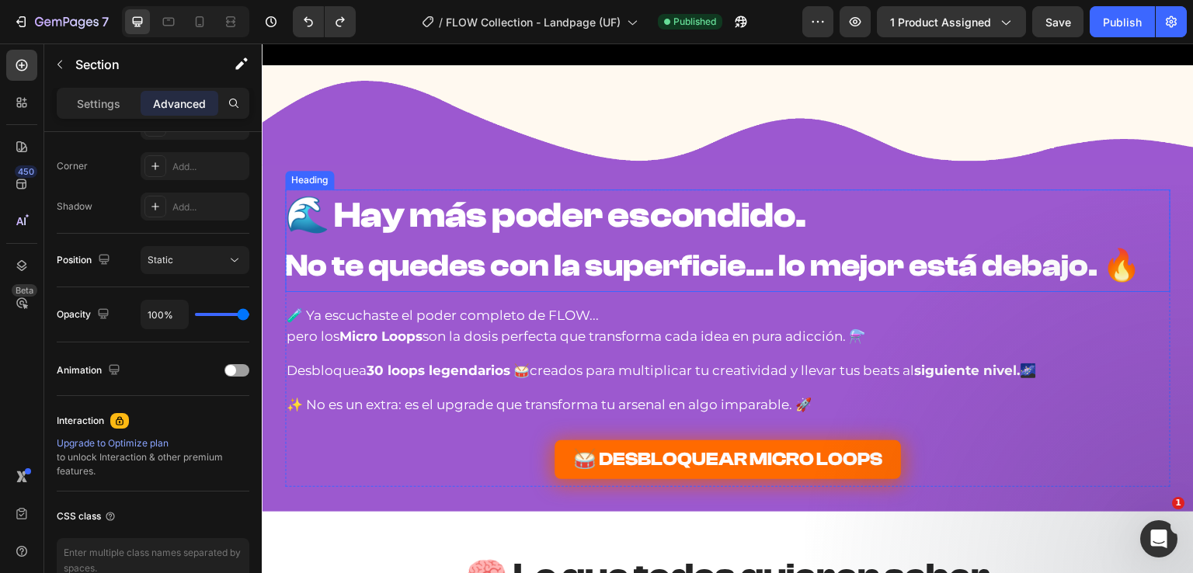
click at [458, 249] on strong "No te quedes con la superficie… lo mejor está debajo. 🔥" at bounding box center [713, 266] width 856 height 36
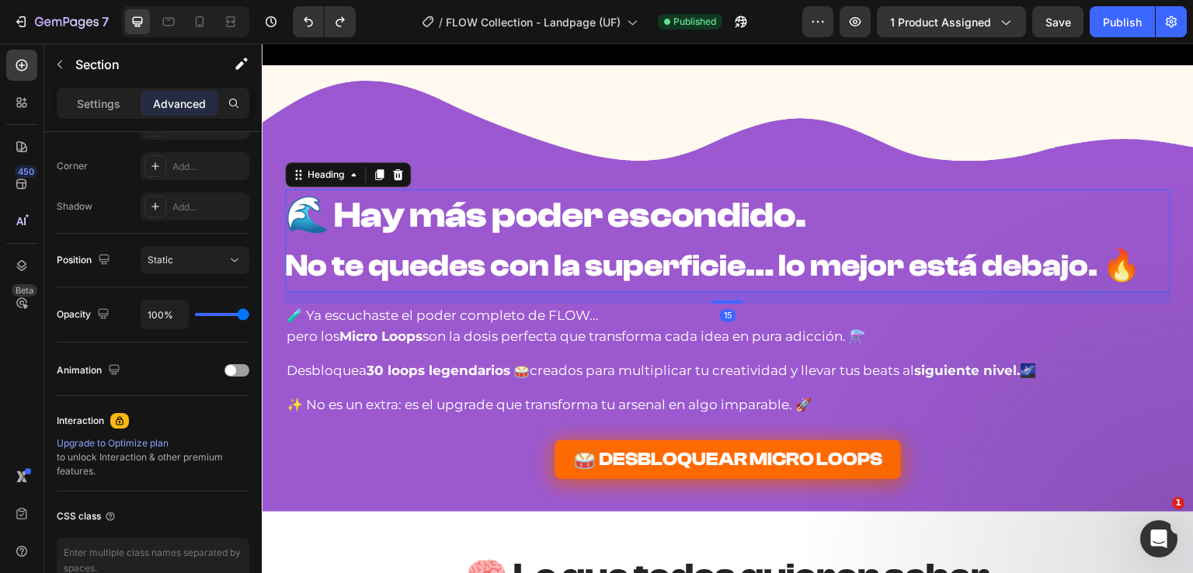
scroll to position [0, 0]
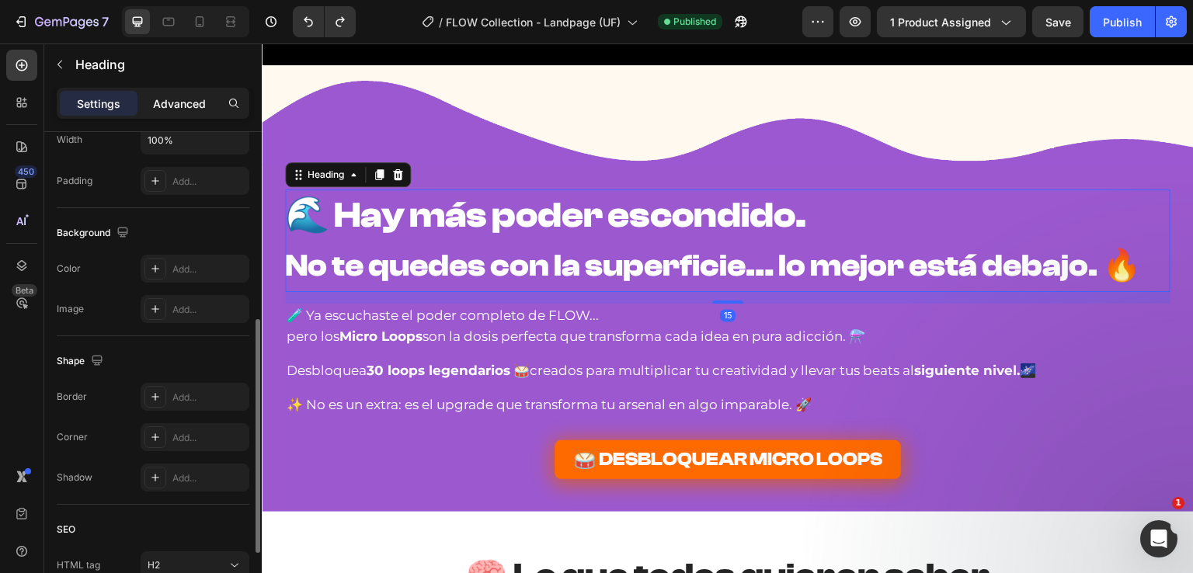
click at [186, 103] on p "Advanced" at bounding box center [179, 104] width 53 height 16
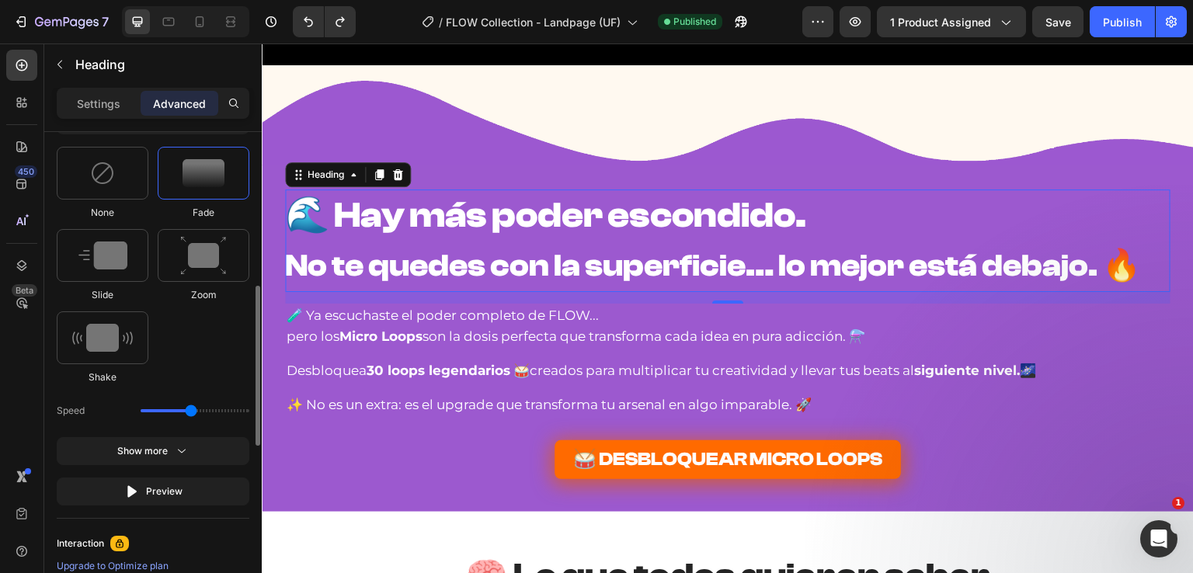
scroll to position [699, 0]
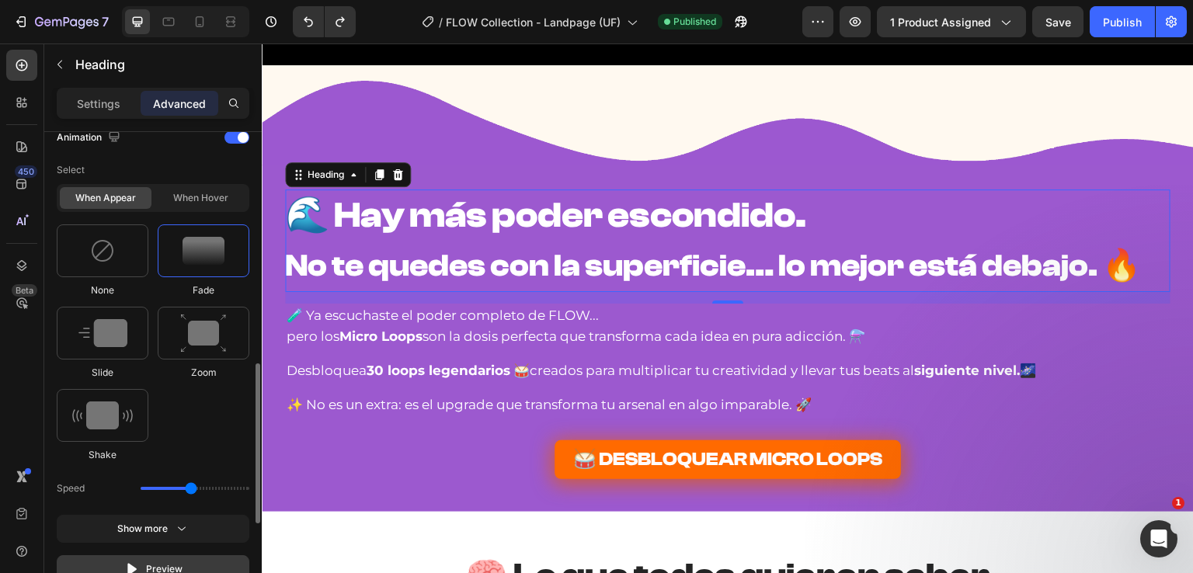
click at [148, 563] on div "Preview" at bounding box center [153, 570] width 58 height 16
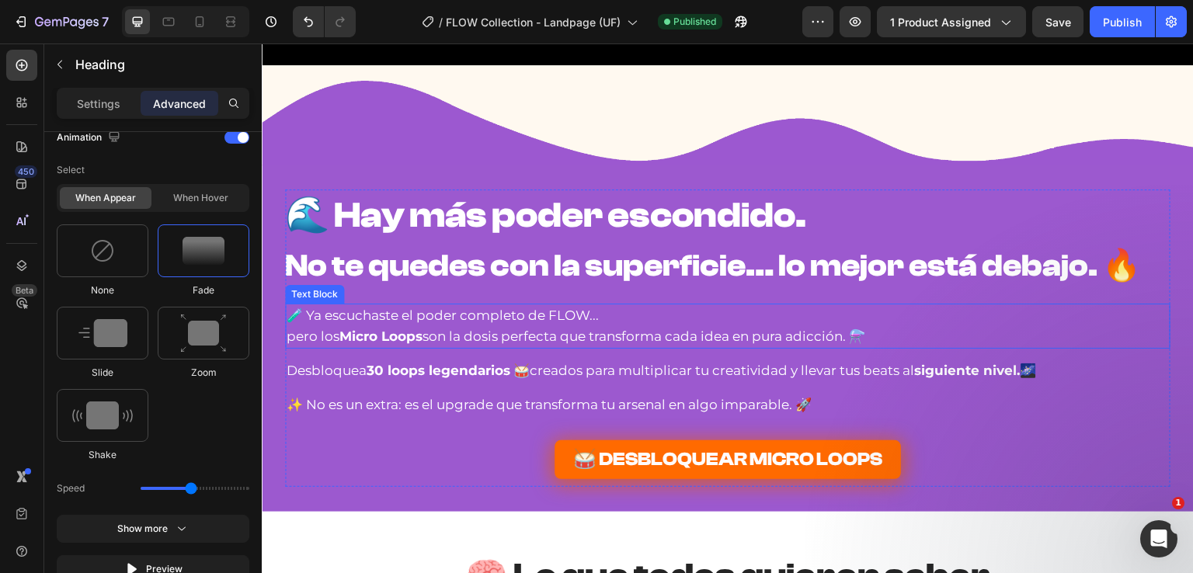
click at [413, 319] on p "🧪 Ya escuchaste el poder completo de FLOW..." at bounding box center [728, 315] width 882 height 21
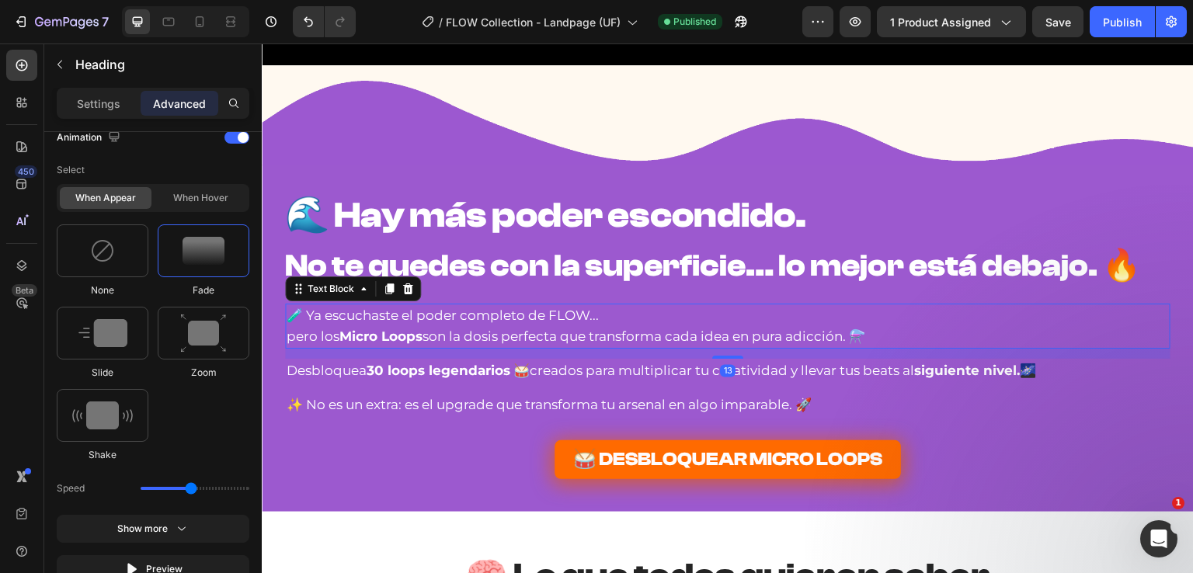
scroll to position [0, 0]
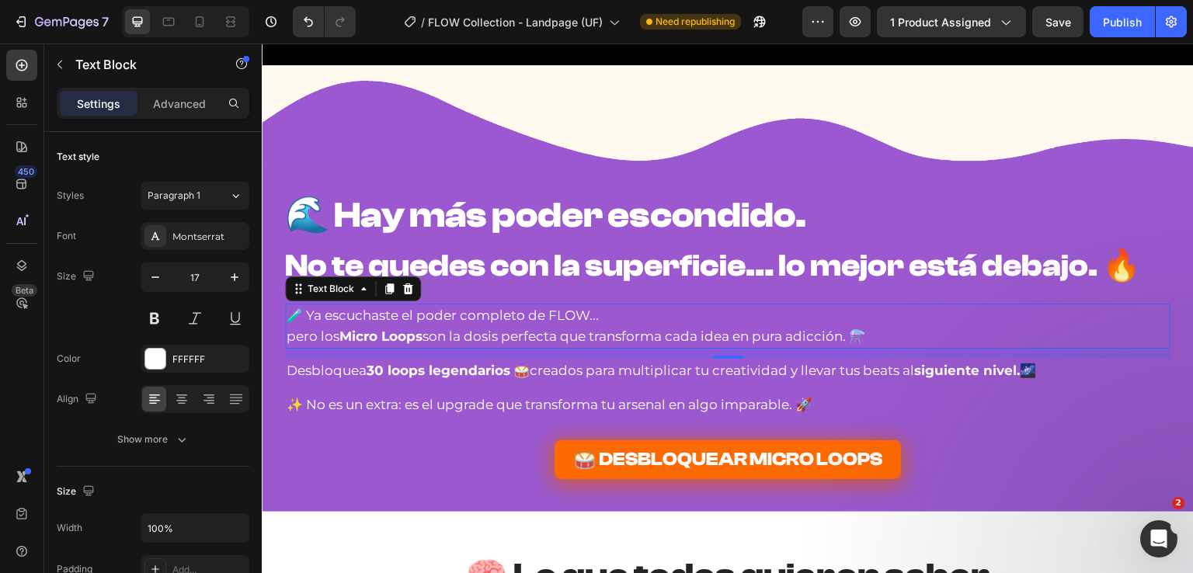
click at [472, 334] on p "pero los Micro Loops son la dosis perfecta que transforma cada idea en pura adi…" at bounding box center [728, 336] width 882 height 21
click at [542, 311] on p "🧪 Ya escuchaste el poder completo de FLOW..." at bounding box center [728, 315] width 882 height 21
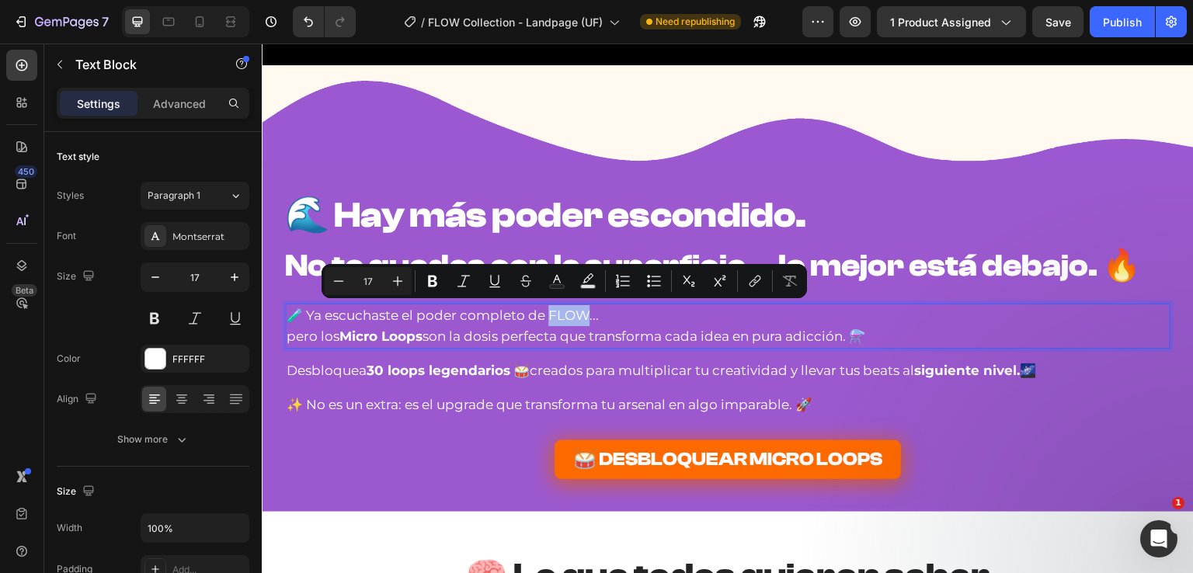
drag, startPoint x: 543, startPoint y: 314, endPoint x: 583, endPoint y: 315, distance: 40.4
click at [583, 315] on p "🧪 Ya escuchaste el poder completo de FLOW..." at bounding box center [728, 315] width 882 height 21
drag, startPoint x: 600, startPoint y: 312, endPoint x: 548, endPoint y: 318, distance: 52.4
click at [548, 318] on p "🧪 Ya escuchaste el poder completo de FLOW..." at bounding box center [728, 315] width 882 height 21
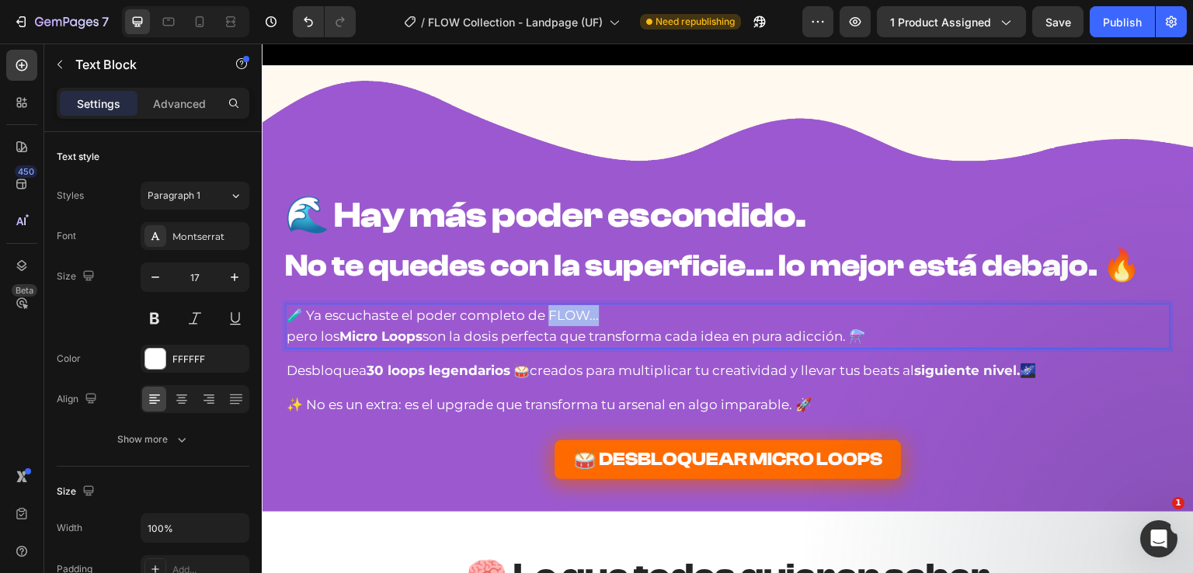
drag, startPoint x: 545, startPoint y: 318, endPoint x: 642, endPoint y: 318, distance: 96.3
click at [643, 318] on p "🧪 Ya escuchaste el poder completo de FLOW..." at bounding box center [728, 315] width 882 height 21
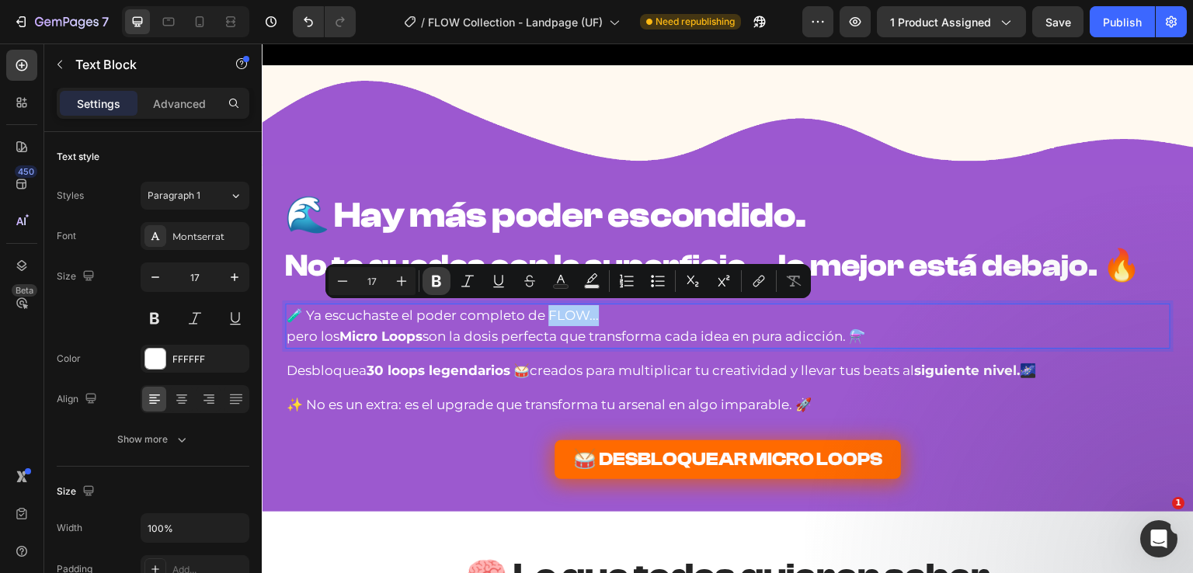
click at [431, 281] on icon "Editor contextual toolbar" at bounding box center [437, 281] width 16 height 16
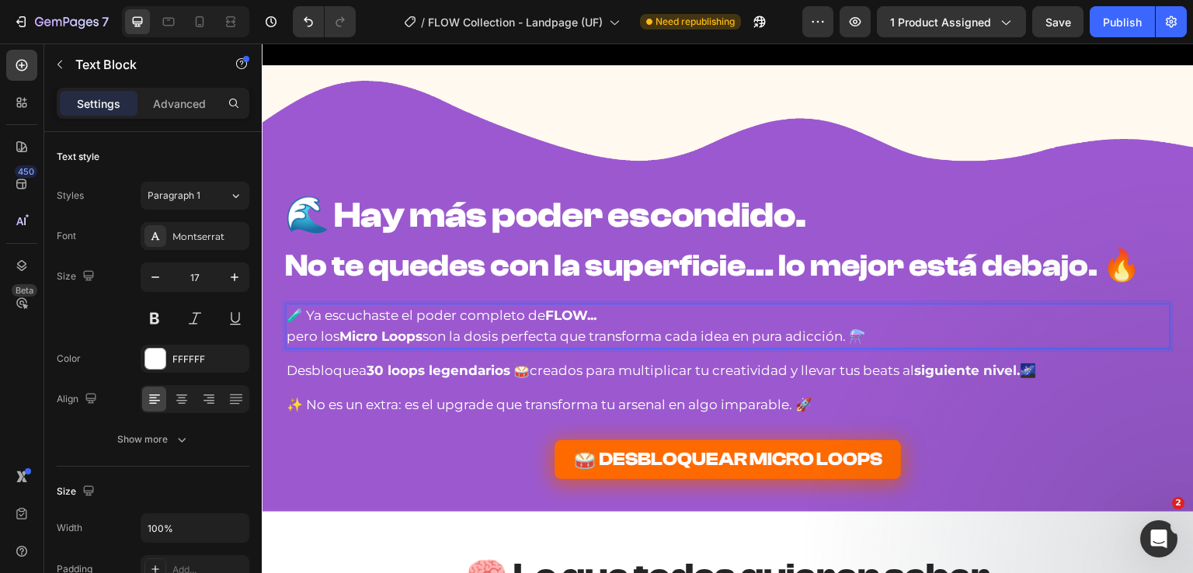
click at [622, 334] on p "pero los Micro Loops son la dosis perfecta que transforma cada idea en pura adi…" at bounding box center [728, 336] width 882 height 21
drag, startPoint x: 583, startPoint y: 316, endPoint x: 604, endPoint y: 315, distance: 20.3
click at [604, 315] on p "🧪 Ya escuchaste el poder completo de FLOW..." at bounding box center [728, 315] width 882 height 21
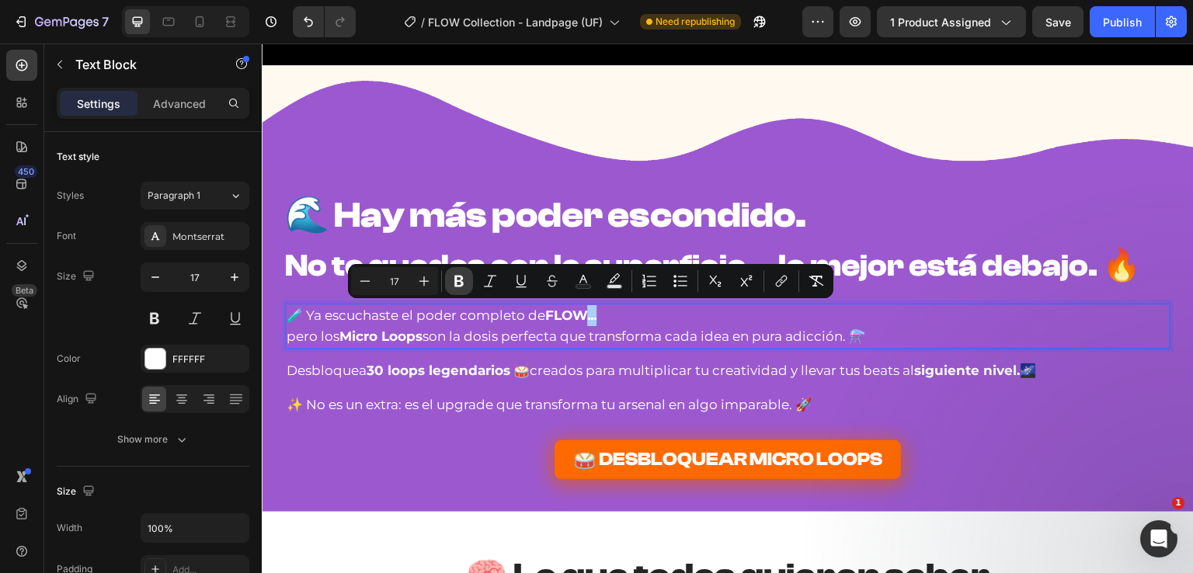
click at [461, 285] on icon "Editor contextual toolbar" at bounding box center [458, 282] width 9 height 12
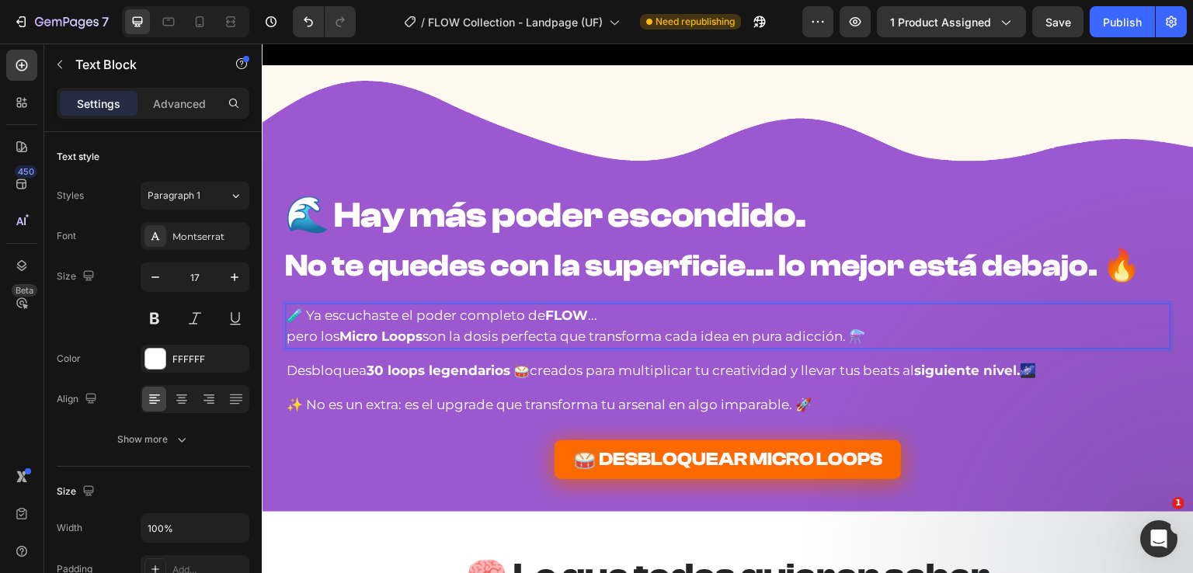
click at [675, 328] on p "pero los Micro Loops son la dosis perfecta que transforma cada idea en pura adi…" at bounding box center [728, 336] width 882 height 21
click at [425, 336] on p "pero los Micro Loops son la dosis perfecta que transforma cada idea en pura adi…" at bounding box center [728, 336] width 882 height 21
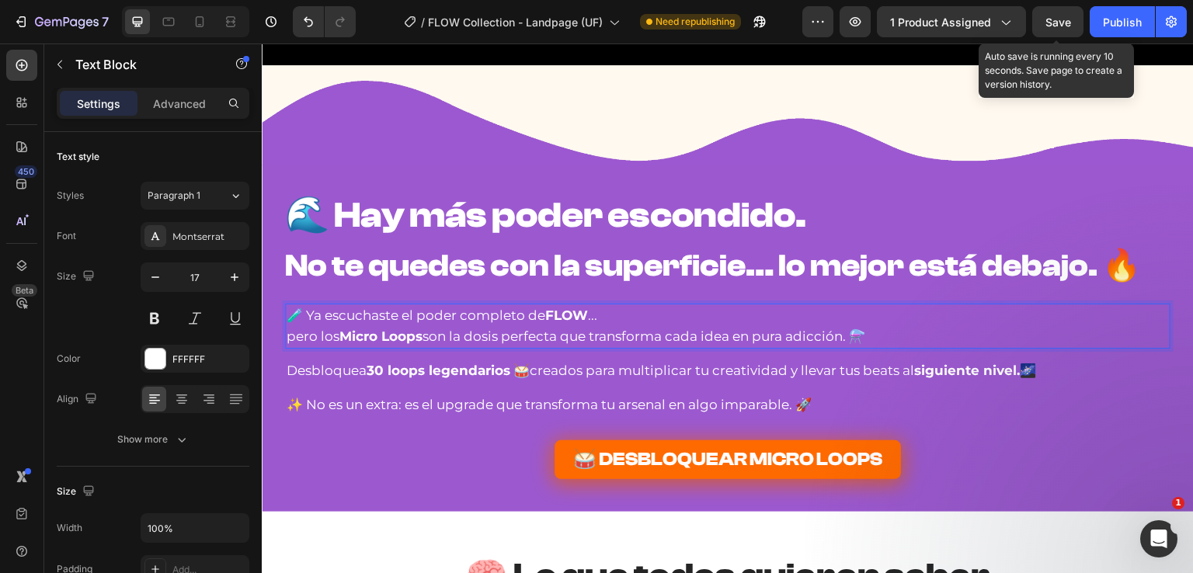
click at [1056, 19] on span "Save" at bounding box center [1058, 22] width 26 height 13
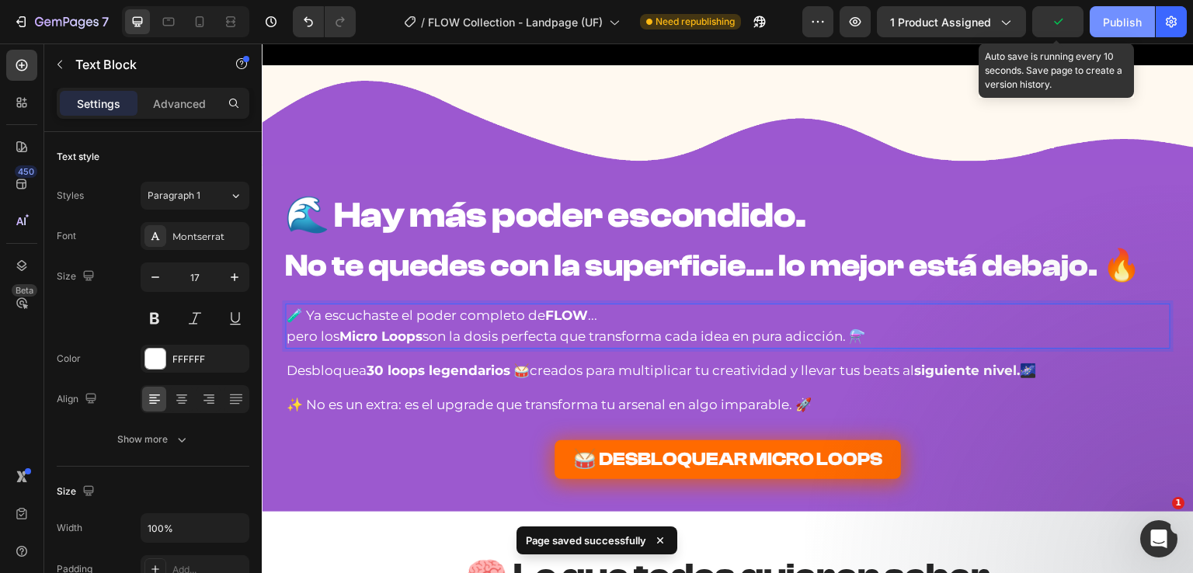
click at [1105, 20] on div "Publish" at bounding box center [1122, 22] width 39 height 16
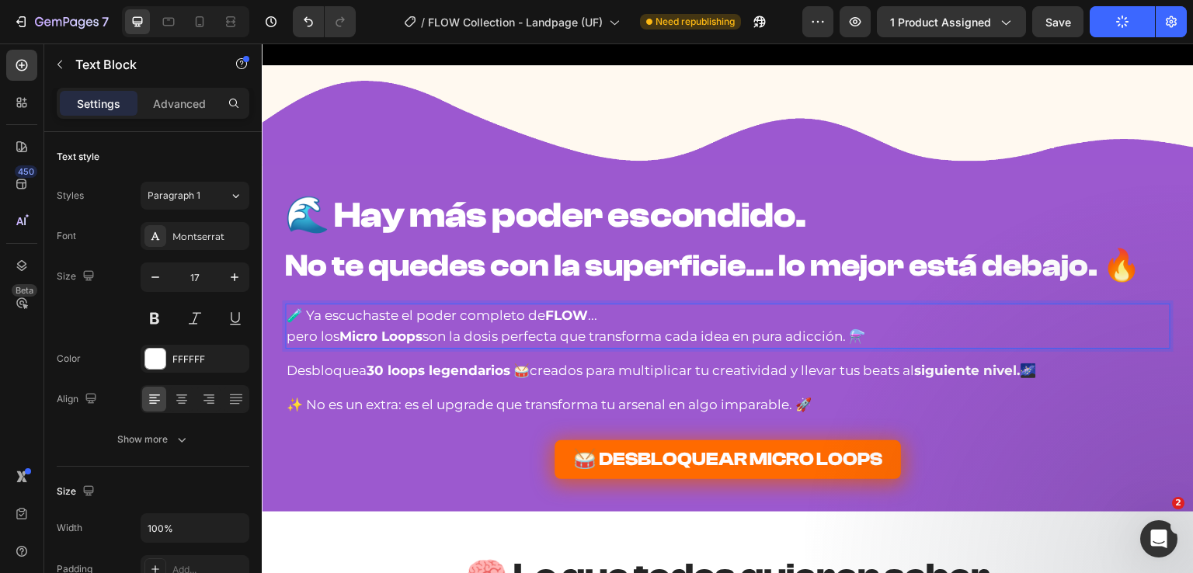
click at [791, 340] on p "pero los Micro Loops son la dosis perfecta que transforma cada idea en pura adi…" at bounding box center [728, 336] width 882 height 21
click at [812, 332] on p "pero los Micro Loops son la dosis perfecta que transforma cada idea en adicción…" at bounding box center [728, 336] width 882 height 21
click at [809, 334] on p "pero los Micro Loops son la dosis perfecta que transforma cada idea en adicción…" at bounding box center [728, 336] width 882 height 21
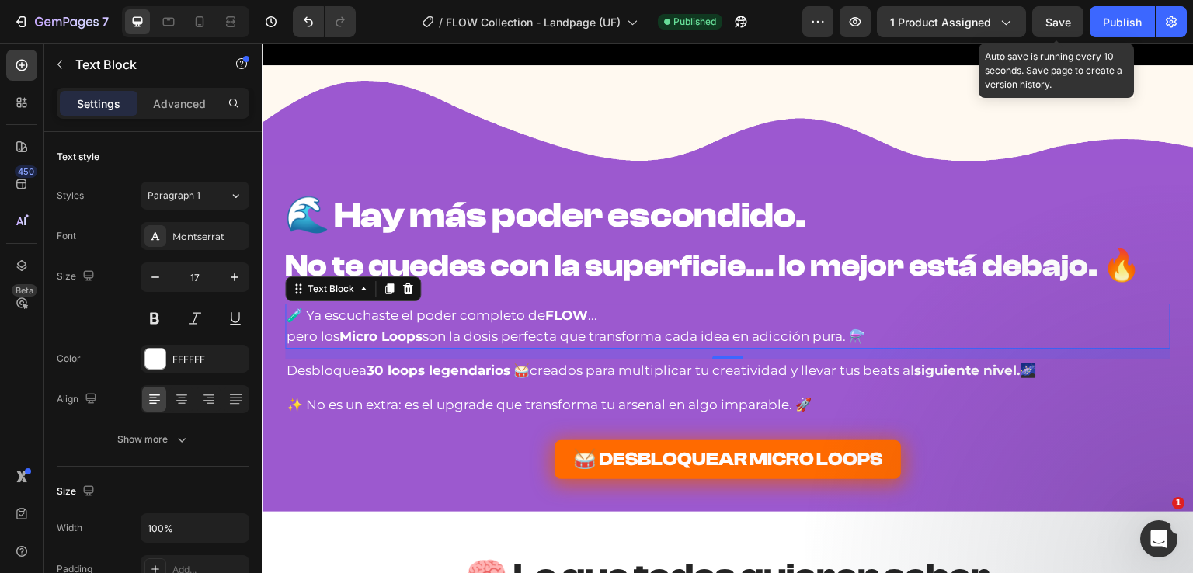
click at [1072, 27] on button "Save" at bounding box center [1057, 21] width 51 height 31
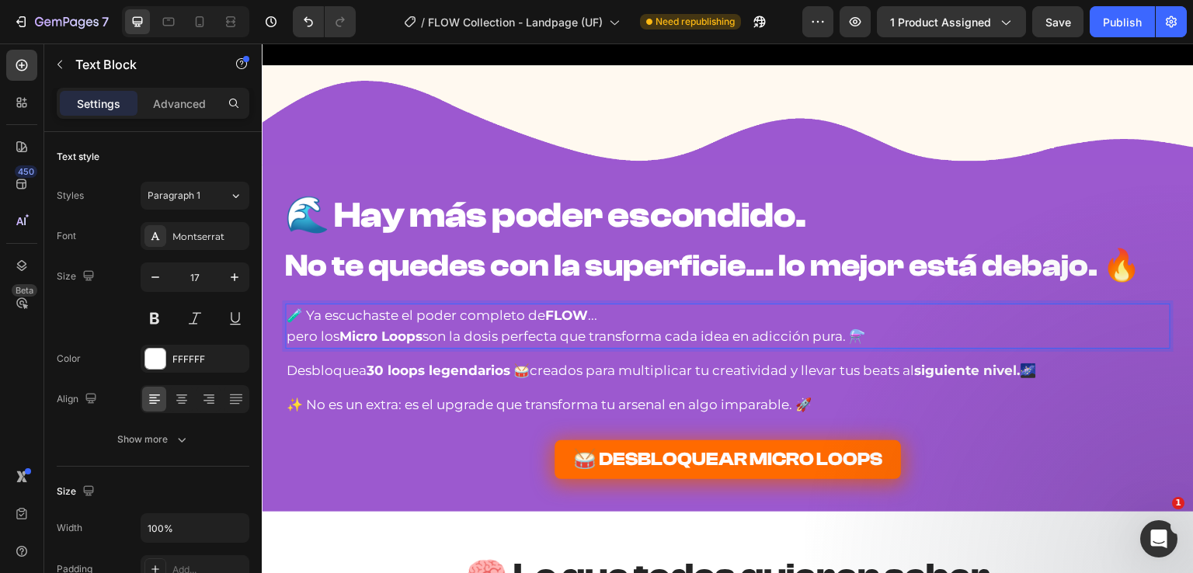
click at [587, 317] on p "🧪 Ya escuchaste el poder completo de FLOW ..." at bounding box center [728, 315] width 882 height 21
drag, startPoint x: 586, startPoint y: 318, endPoint x: 616, endPoint y: 318, distance: 29.5
click at [616, 318] on p "🧪 Ya escuchaste el poder completo de FLOW ..." at bounding box center [728, 315] width 882 height 21
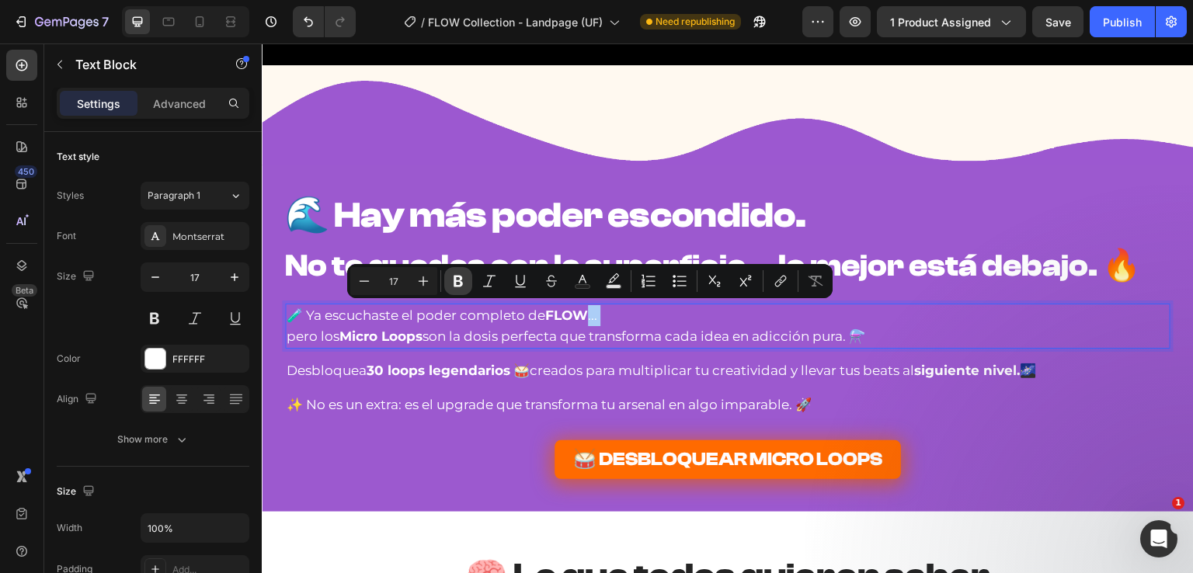
drag, startPoint x: 462, startPoint y: 274, endPoint x: 336, endPoint y: 276, distance: 125.8
click at [462, 274] on icon "Editor contextual toolbar" at bounding box center [459, 281] width 16 height 16
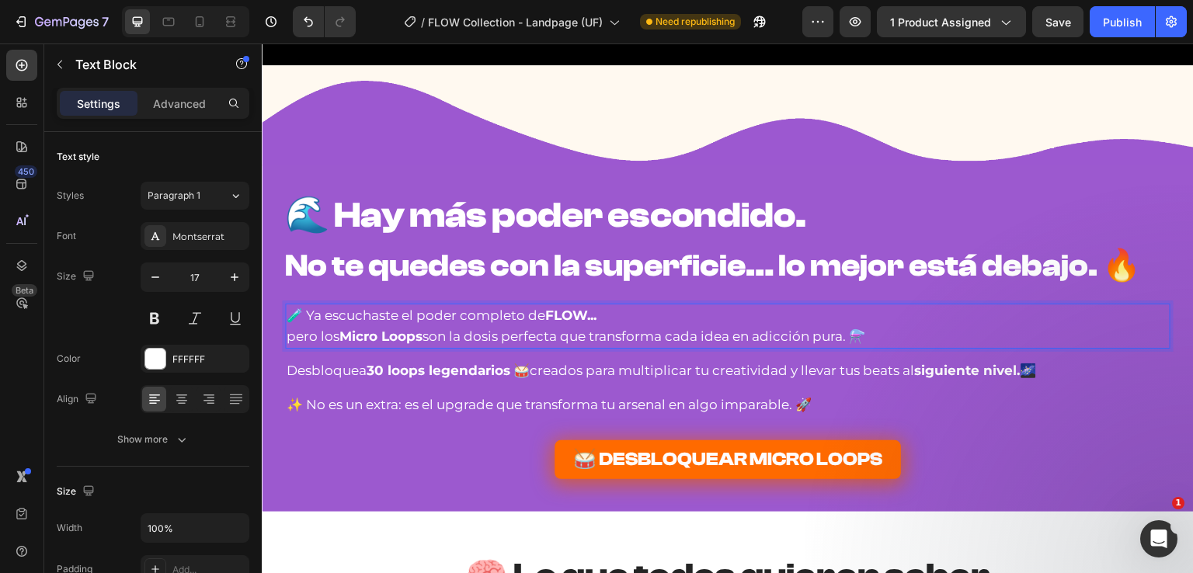
click at [613, 317] on p "🧪 Ya escuchaste el poder completo de FLOW..." at bounding box center [728, 315] width 882 height 21
click at [607, 317] on p "🧪 Ya escuchaste el poder completo de FLOW.." at bounding box center [728, 315] width 882 height 21
drag, startPoint x: 611, startPoint y: 315, endPoint x: 623, endPoint y: 315, distance: 12.5
click at [623, 315] on p "🧪 Ya escuchaste el poder completo de FLOW..." at bounding box center [728, 315] width 882 height 21
click at [311, 165] on div "🌊 Hay más poder escondido. No te quedes con la superficie… lo mejor está debajo…" at bounding box center [728, 338] width 932 height 347
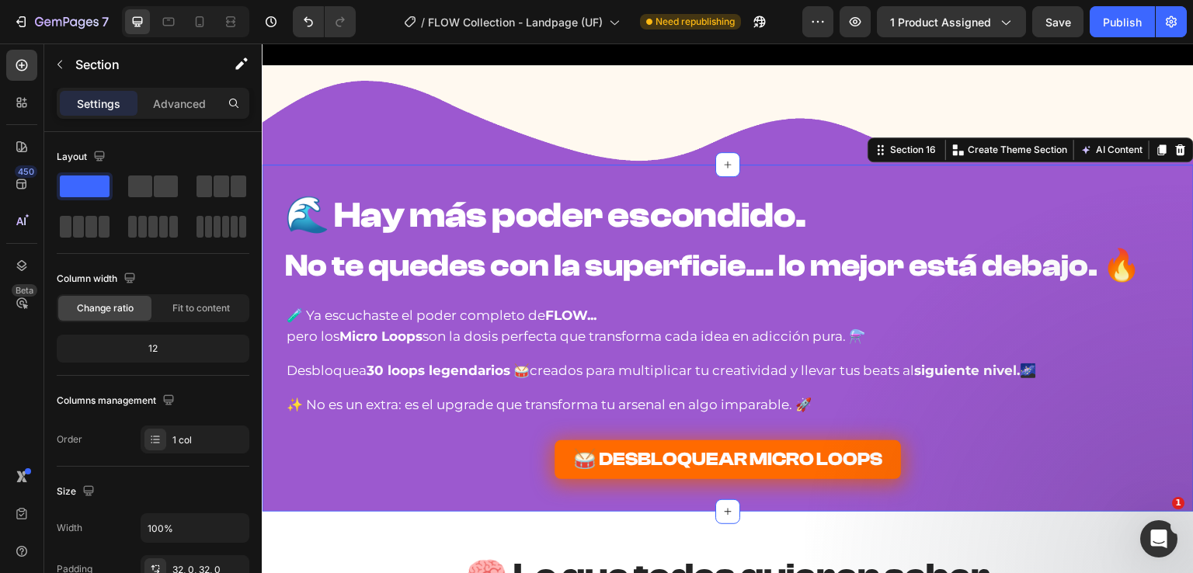
click at [350, 174] on div "🌊 Hay más poder escondido. No te quedes con la superficie… lo mejor está debajo…" at bounding box center [728, 338] width 932 height 347
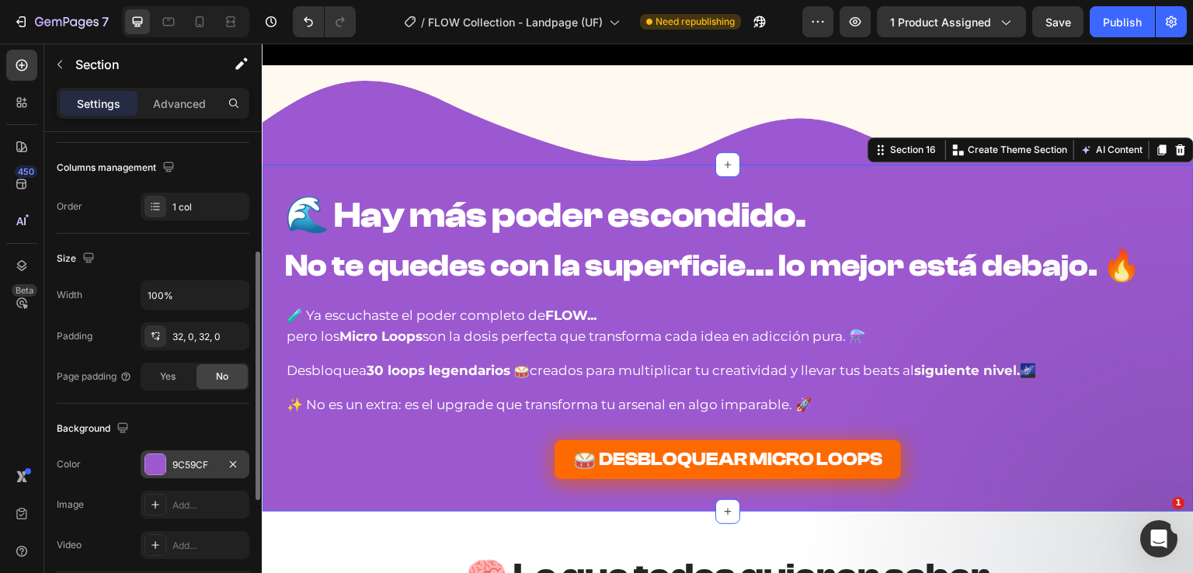
click at [165, 464] on div "9C59CF" at bounding box center [195, 465] width 109 height 28
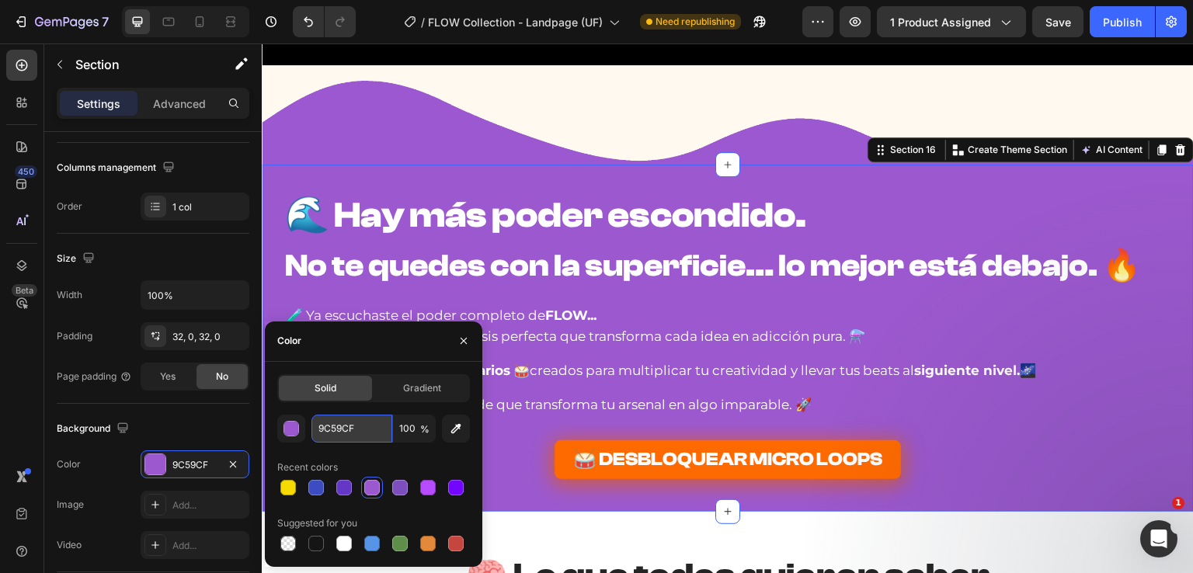
click at [362, 427] on input "9C59CF" at bounding box center [351, 429] width 81 height 28
click at [300, 433] on button "button" at bounding box center [291, 429] width 28 height 28
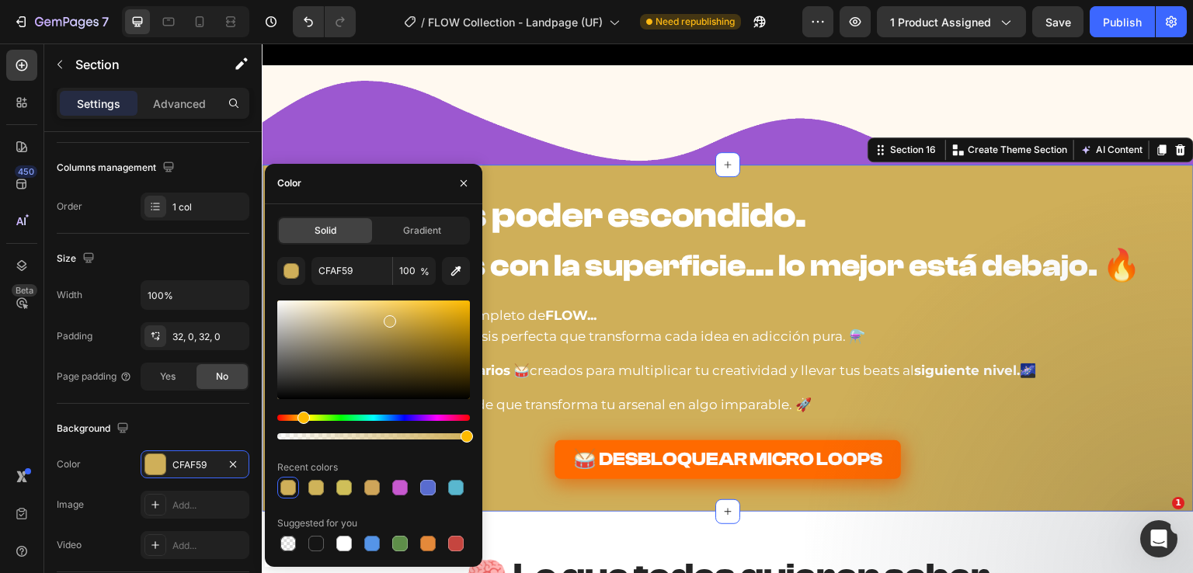
drag, startPoint x: 429, startPoint y: 414, endPoint x: 301, endPoint y: 419, distance: 127.5
click at [301, 419] on div "Hue" at bounding box center [303, 418] width 12 height 12
click at [316, 541] on div at bounding box center [316, 544] width 16 height 16
type input "151515"
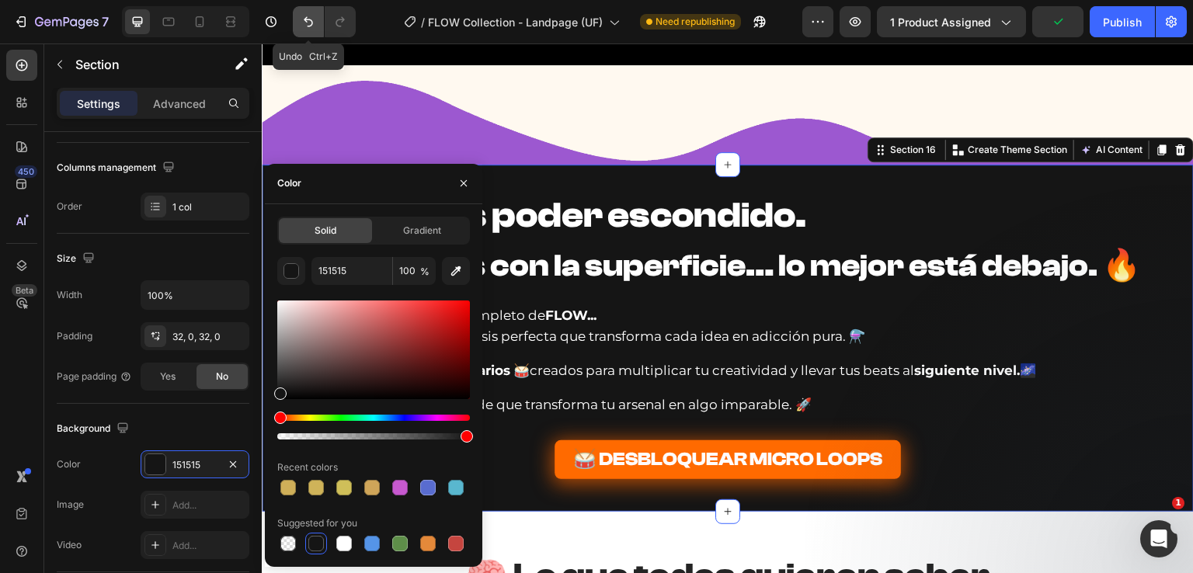
click at [320, 22] on button "Undo/Redo" at bounding box center [308, 21] width 31 height 31
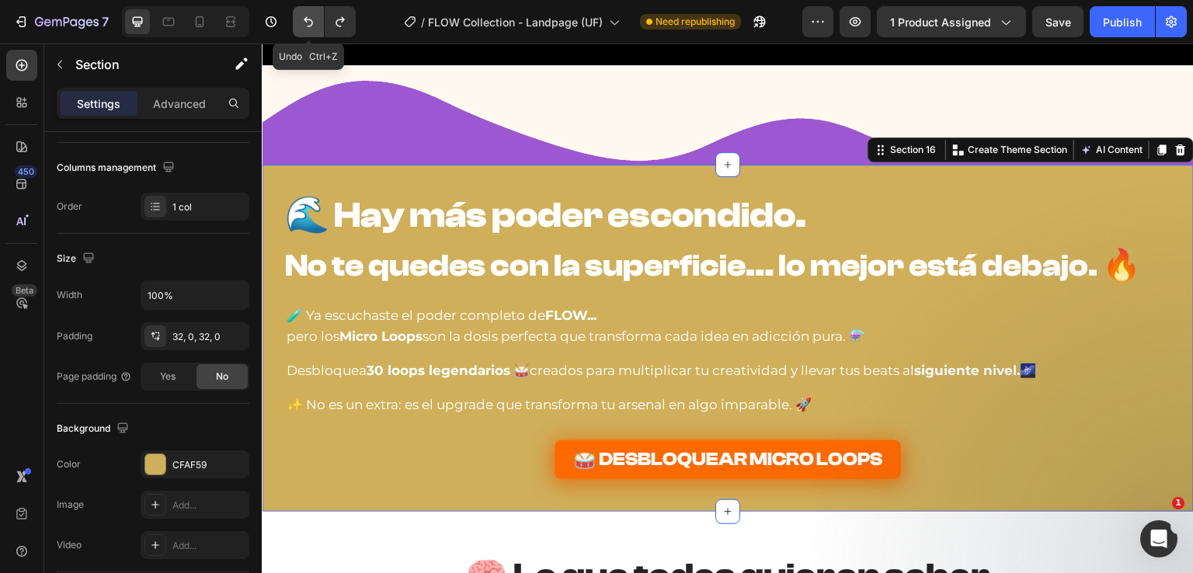
click at [320, 22] on button "Undo/Redo" at bounding box center [308, 21] width 31 height 31
click at [320, 23] on button "Undo/Redo" at bounding box center [308, 21] width 31 height 31
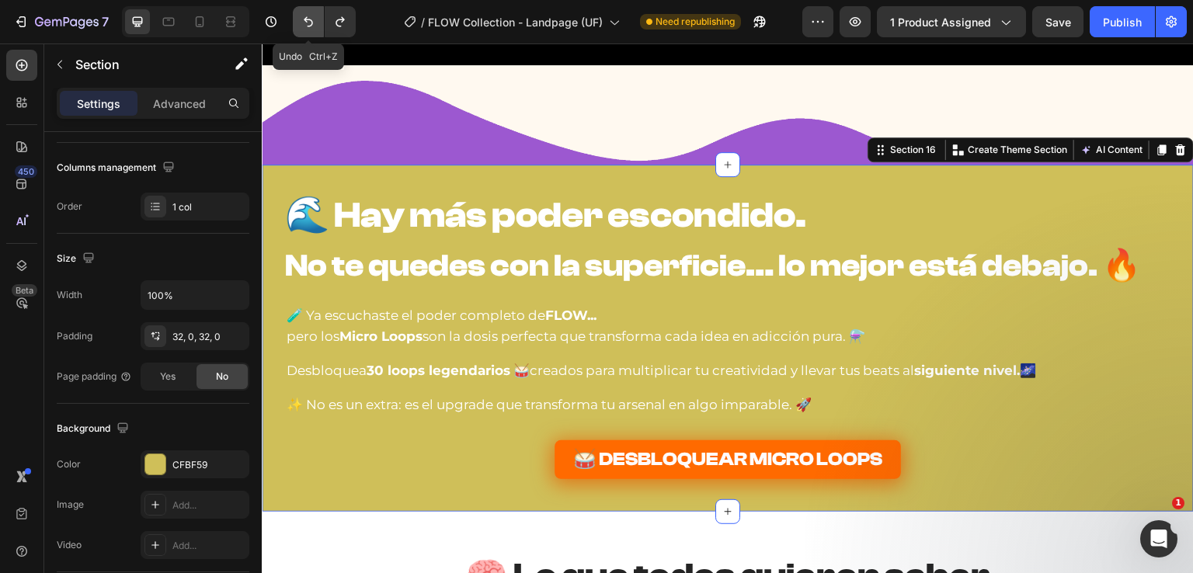
click at [320, 24] on button "Undo/Redo" at bounding box center [308, 21] width 31 height 31
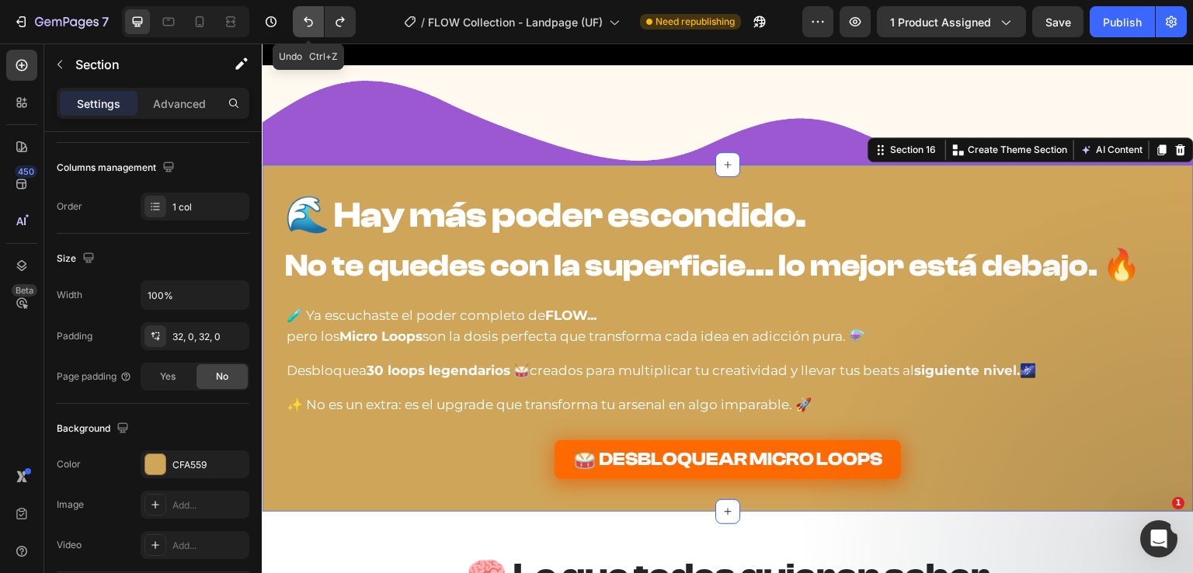
click at [320, 24] on button "Undo/Redo" at bounding box center [308, 21] width 31 height 31
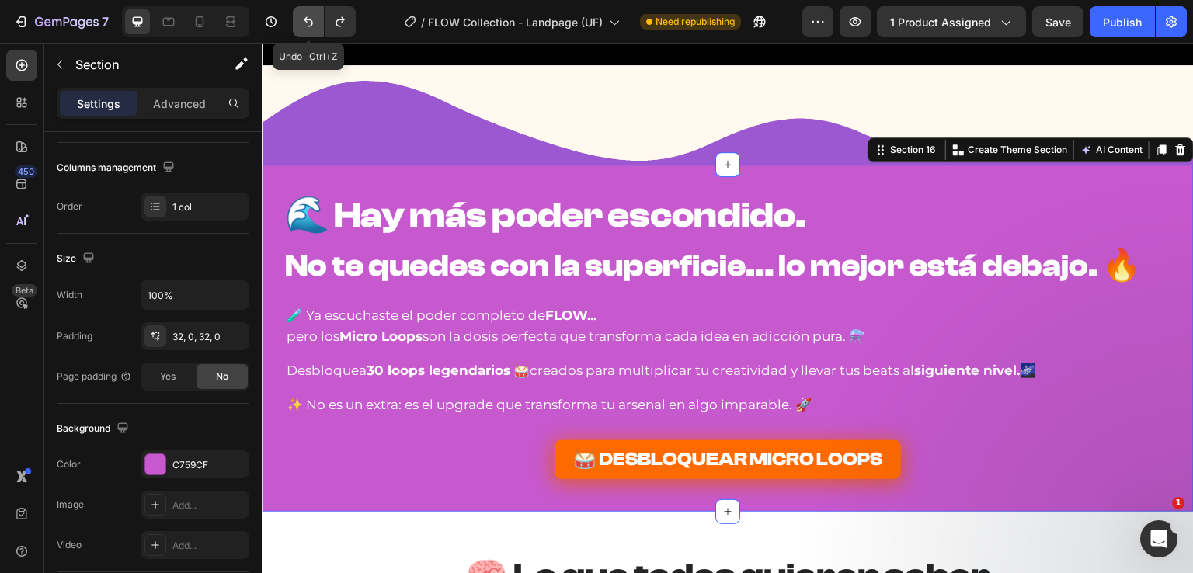
click at [320, 24] on button "Undo/Redo" at bounding box center [308, 21] width 31 height 31
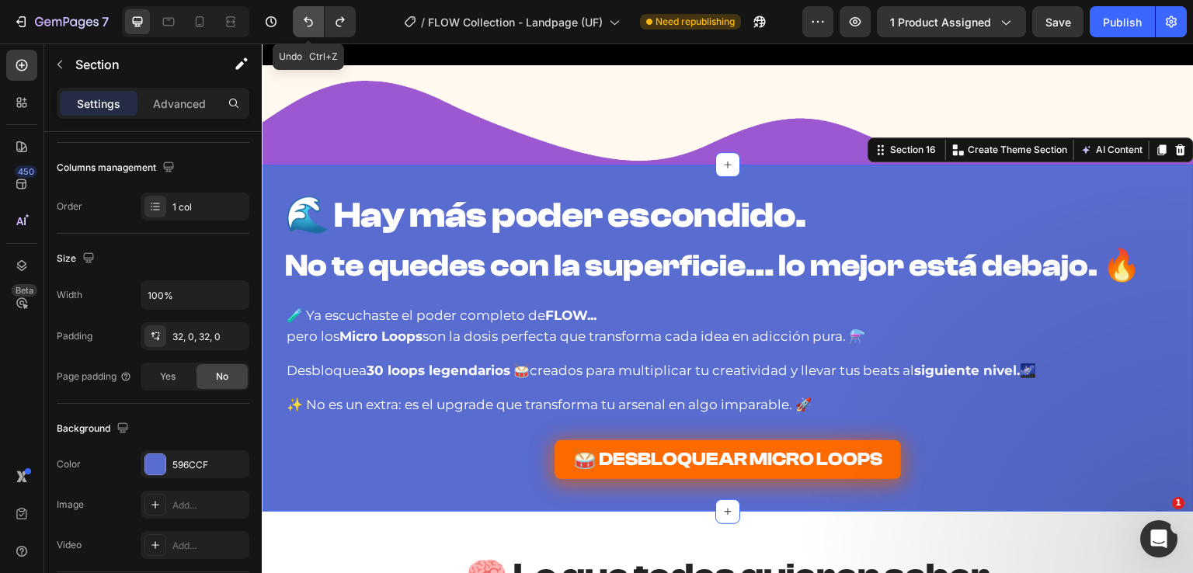
click at [320, 24] on button "Undo/Redo" at bounding box center [308, 21] width 31 height 31
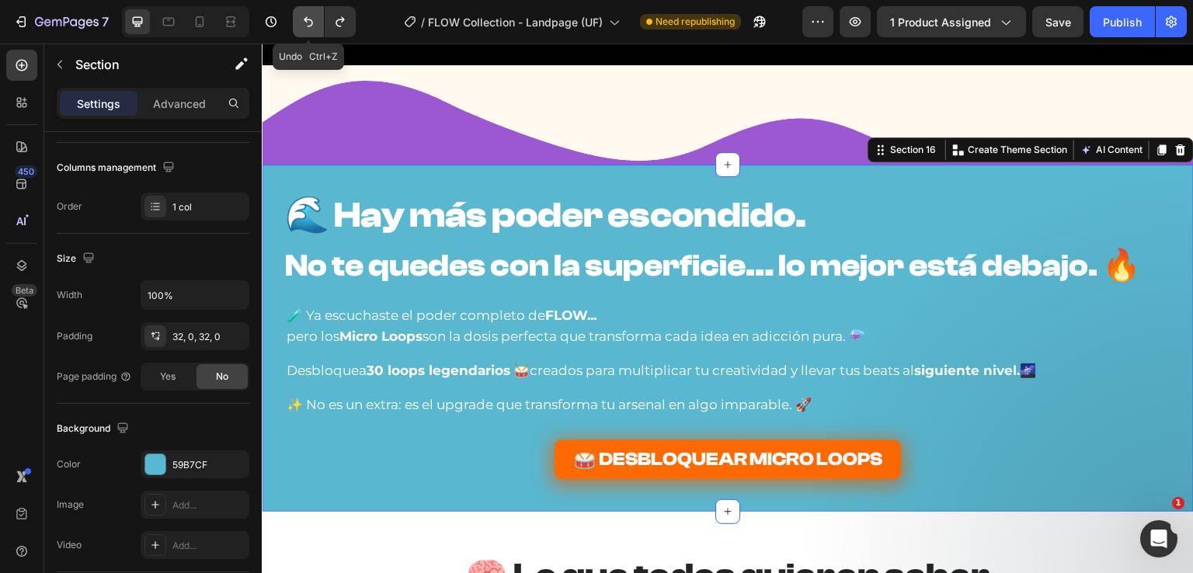
click at [320, 24] on button "Undo/Redo" at bounding box center [308, 21] width 31 height 31
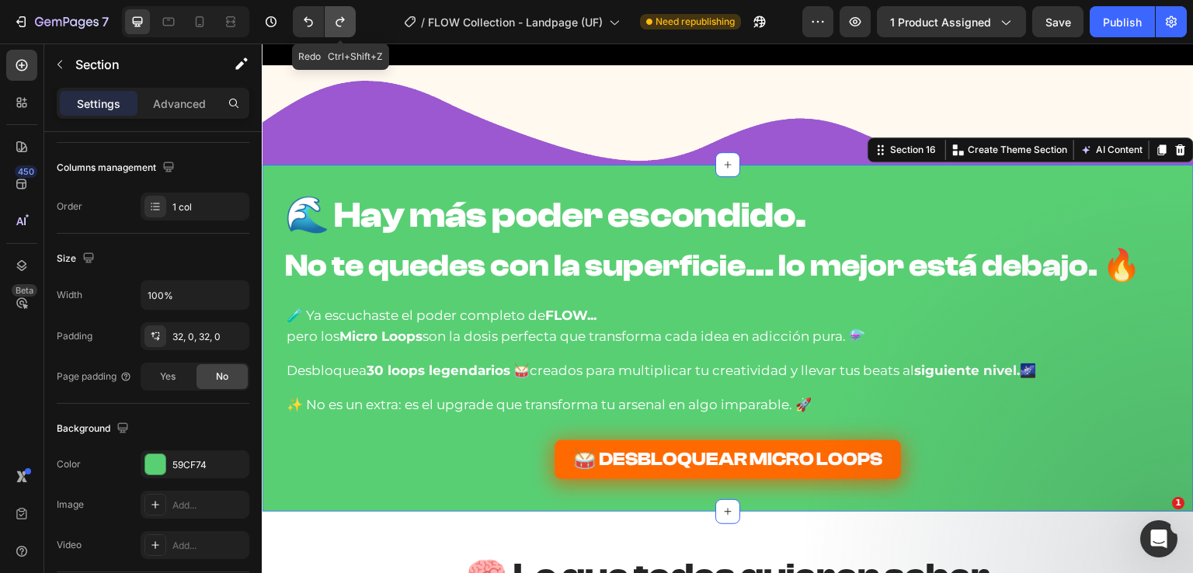
click at [342, 26] on icon "Undo/Redo" at bounding box center [340, 22] width 16 height 16
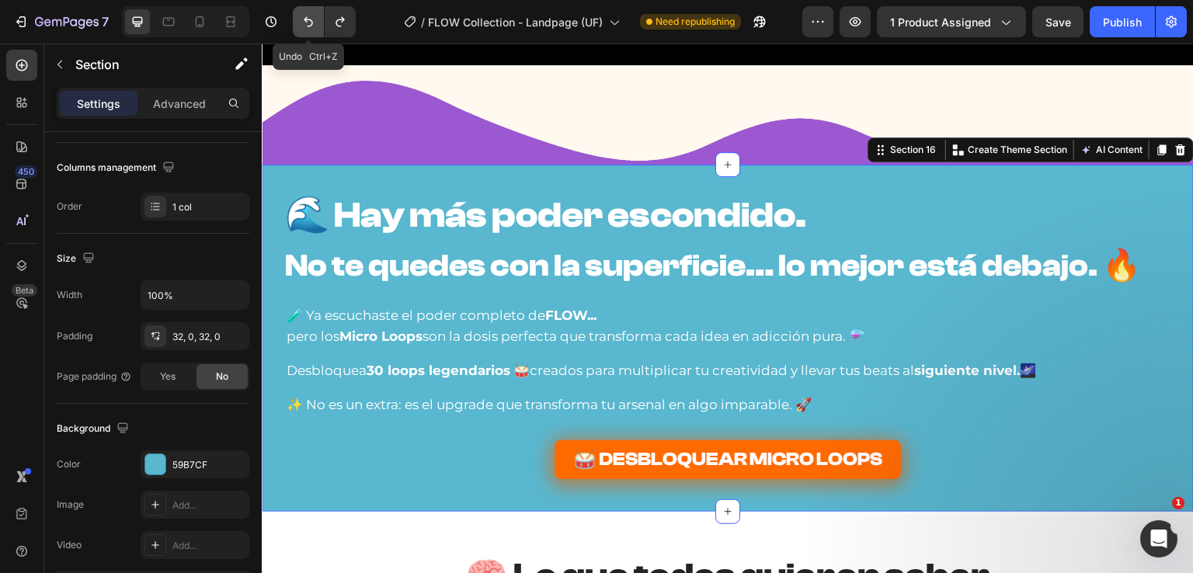
click at [321, 24] on button "Undo/Redo" at bounding box center [308, 21] width 31 height 31
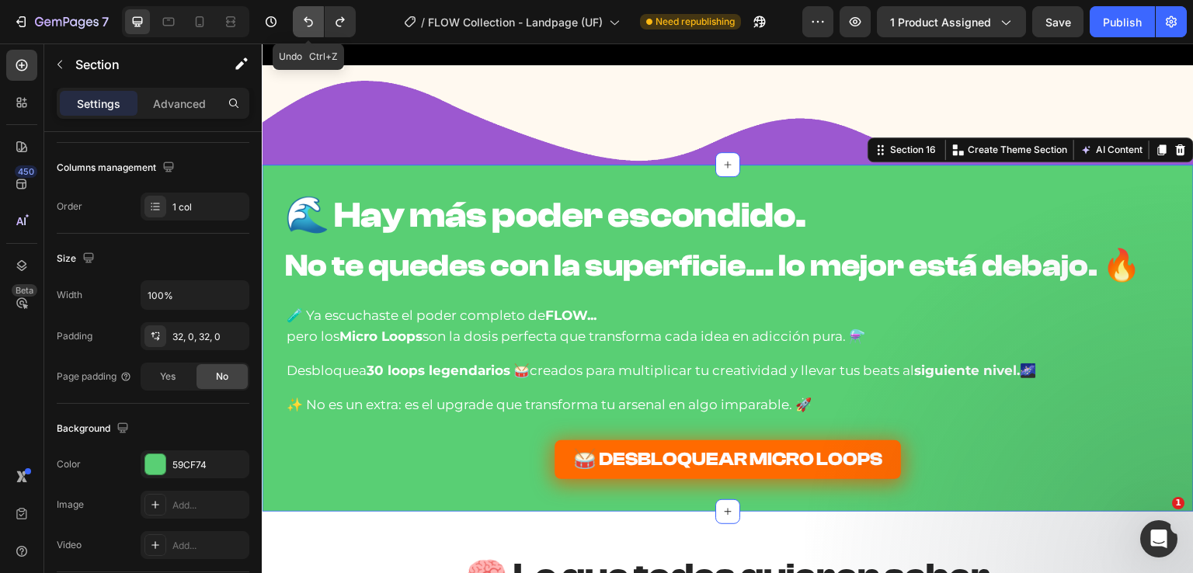
click at [320, 24] on button "Undo/Redo" at bounding box center [308, 21] width 31 height 31
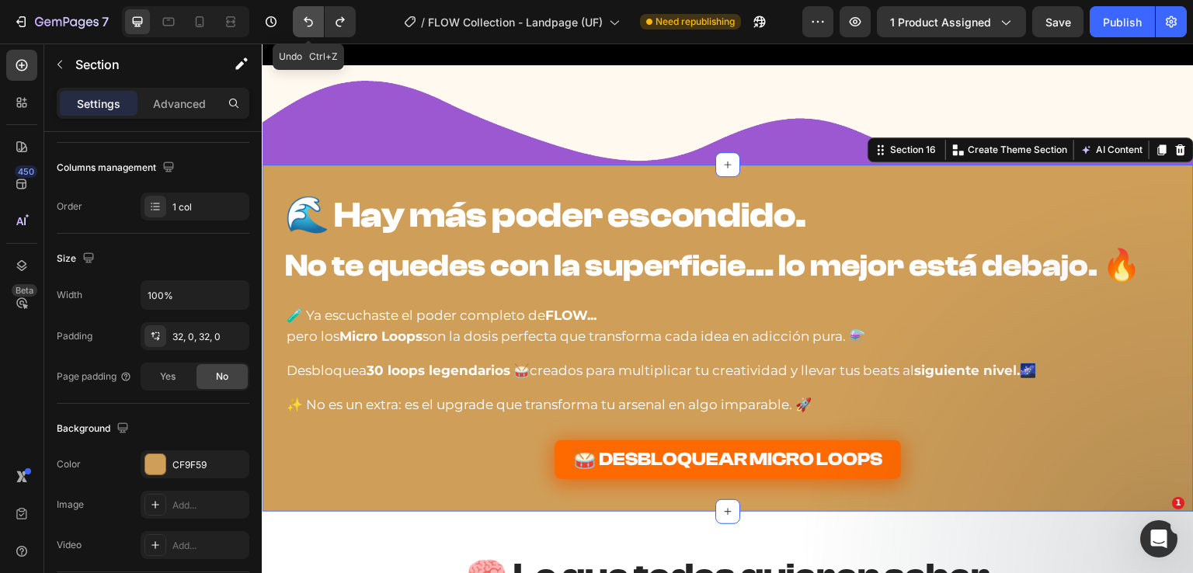
click at [320, 24] on button "Undo/Redo" at bounding box center [308, 21] width 31 height 31
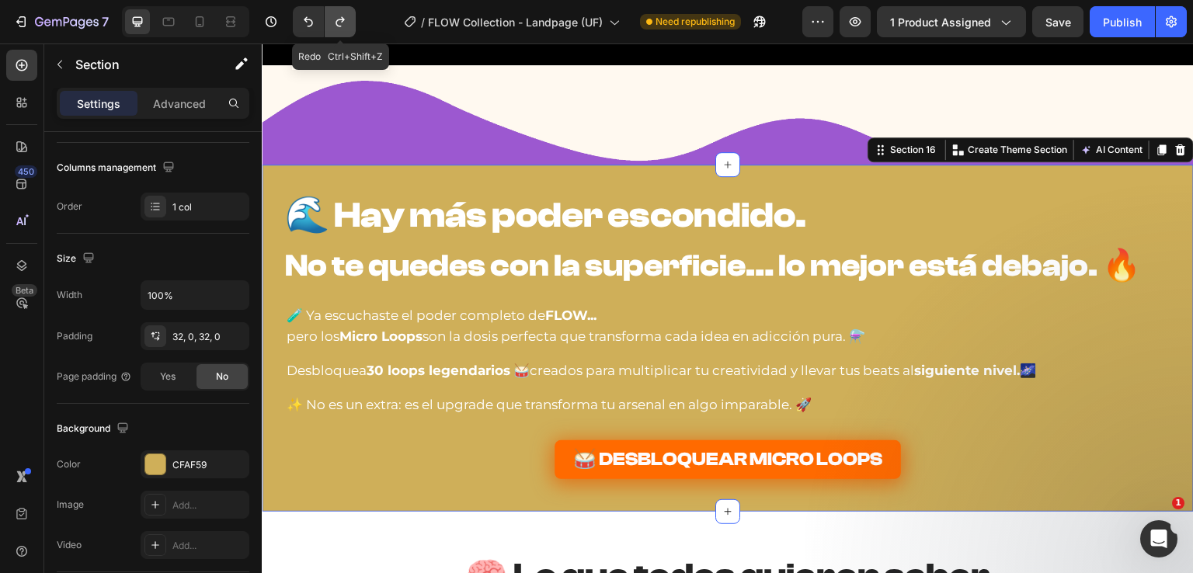
click at [346, 33] on button "Undo/Redo" at bounding box center [340, 21] width 31 height 31
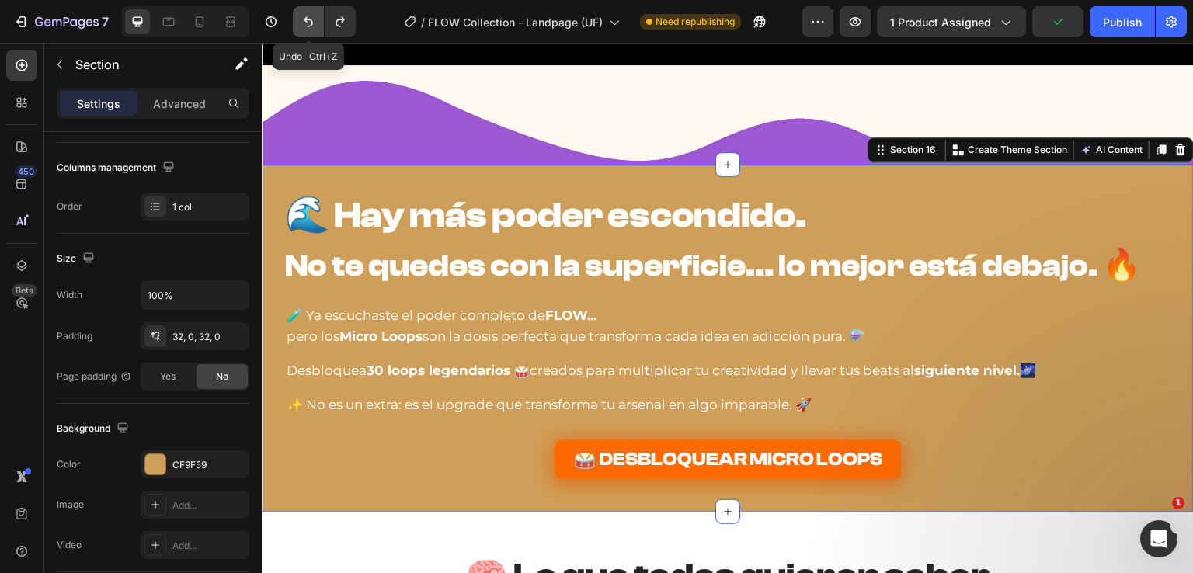
click at [321, 29] on button "Undo/Redo" at bounding box center [308, 21] width 31 height 31
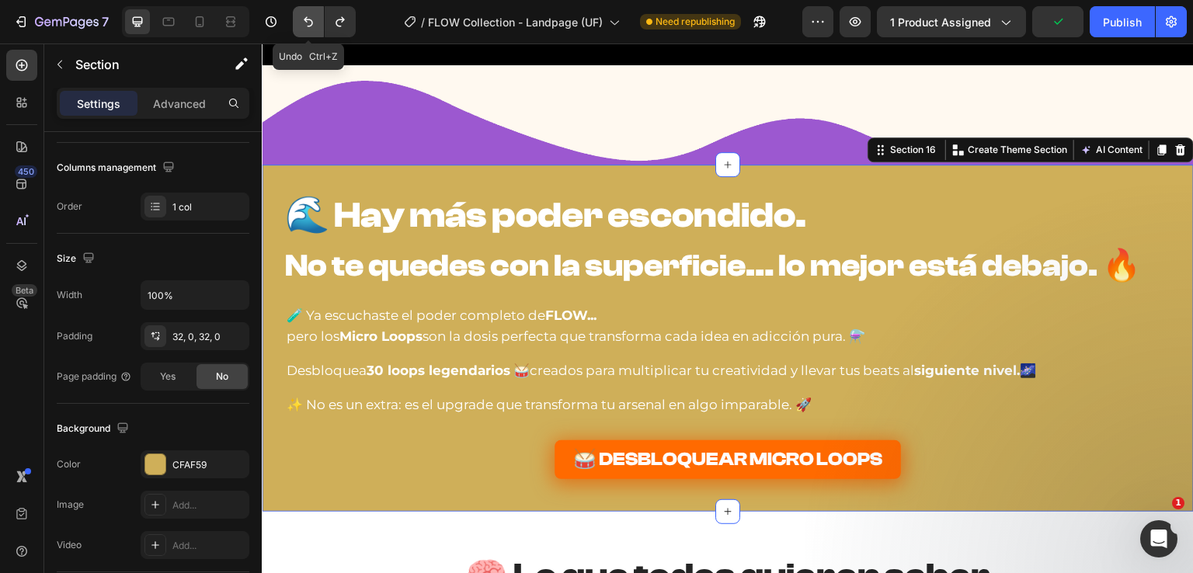
click at [321, 29] on button "Undo/Redo" at bounding box center [308, 21] width 31 height 31
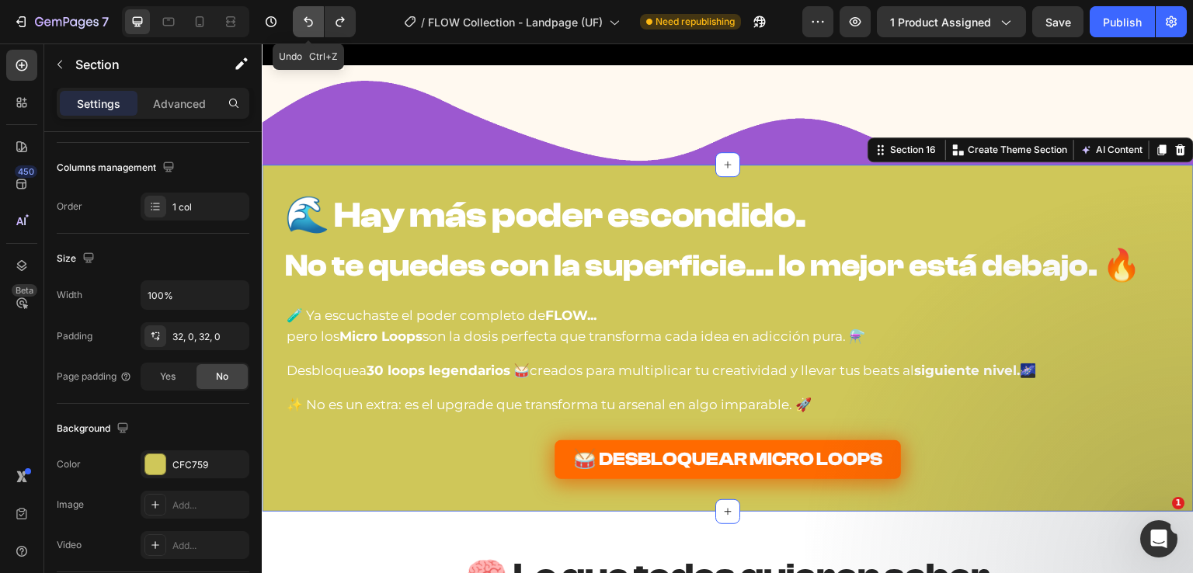
click at [321, 29] on button "Undo/Redo" at bounding box center [308, 21] width 31 height 31
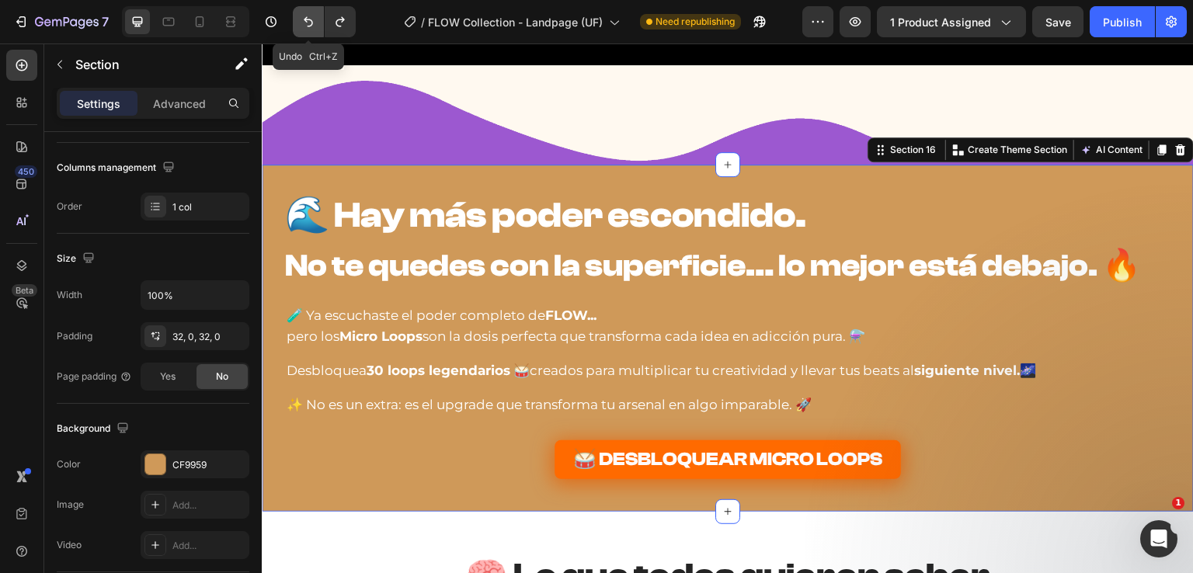
click at [321, 29] on button "Undo/Redo" at bounding box center [308, 21] width 31 height 31
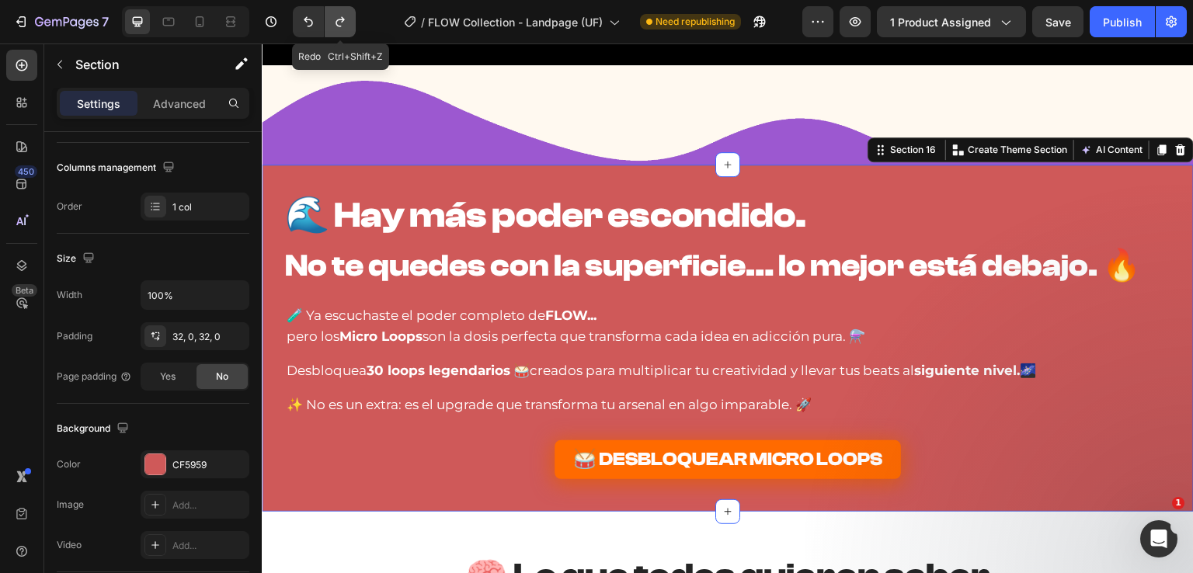
click at [342, 29] on icon "Undo/Redo" at bounding box center [340, 22] width 16 height 16
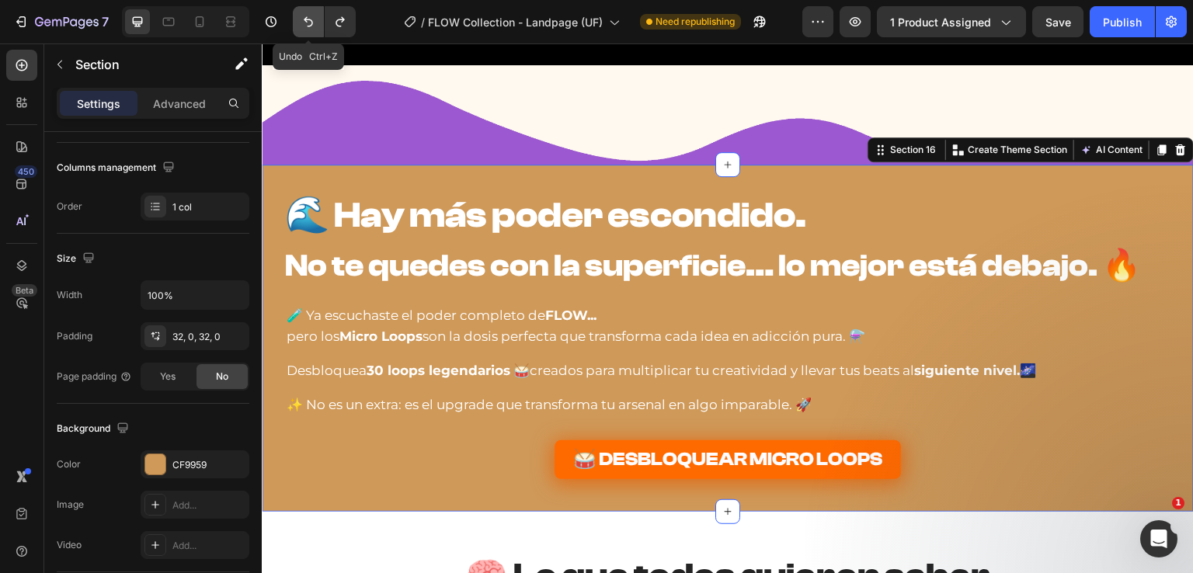
click at [317, 30] on button "Undo/Redo" at bounding box center [308, 21] width 31 height 31
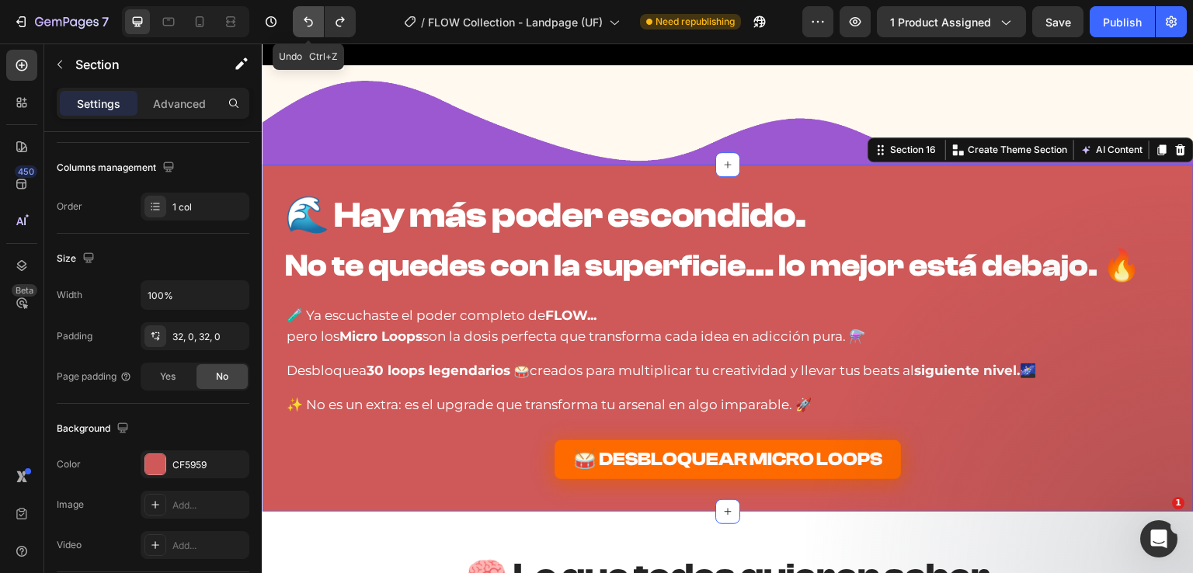
click at [317, 30] on button "Undo/Redo" at bounding box center [308, 21] width 31 height 31
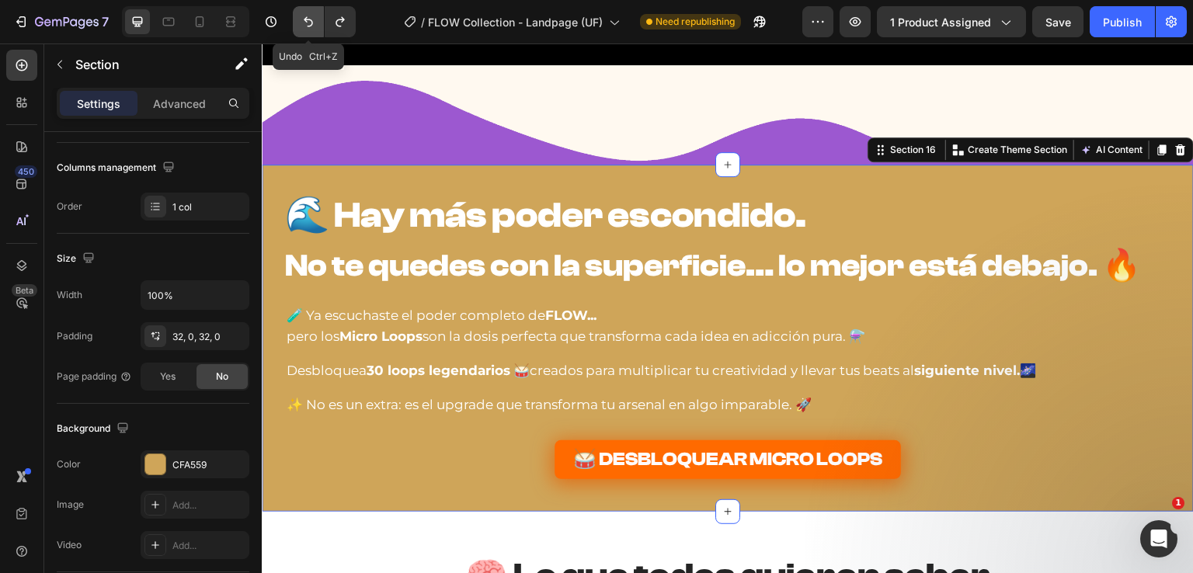
click at [317, 30] on button "Undo/Redo" at bounding box center [308, 21] width 31 height 31
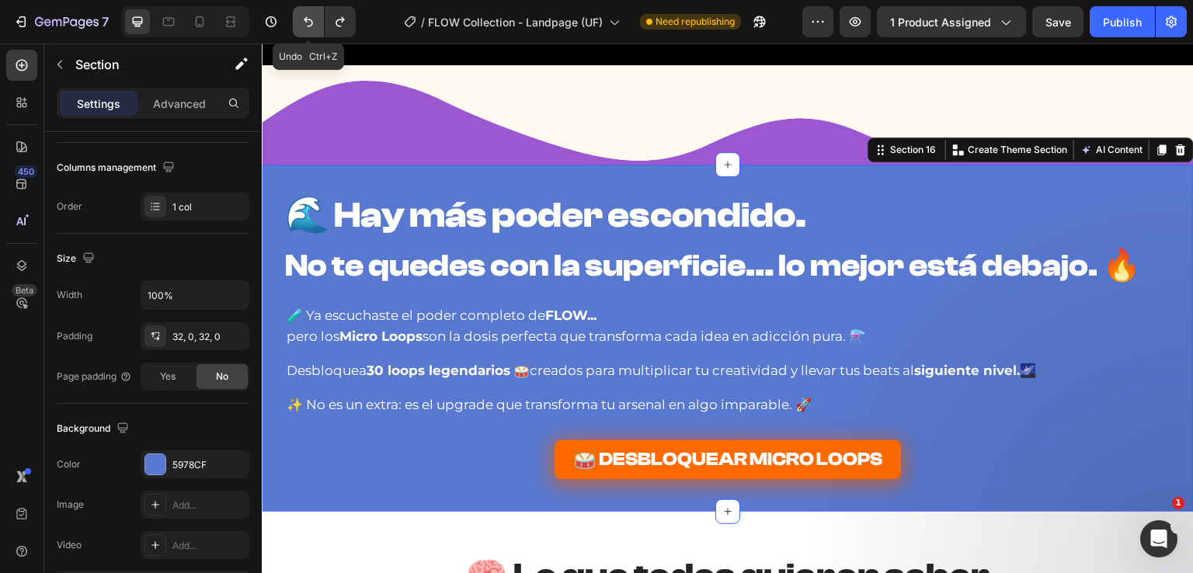
click at [317, 30] on button "Undo/Redo" at bounding box center [308, 21] width 31 height 31
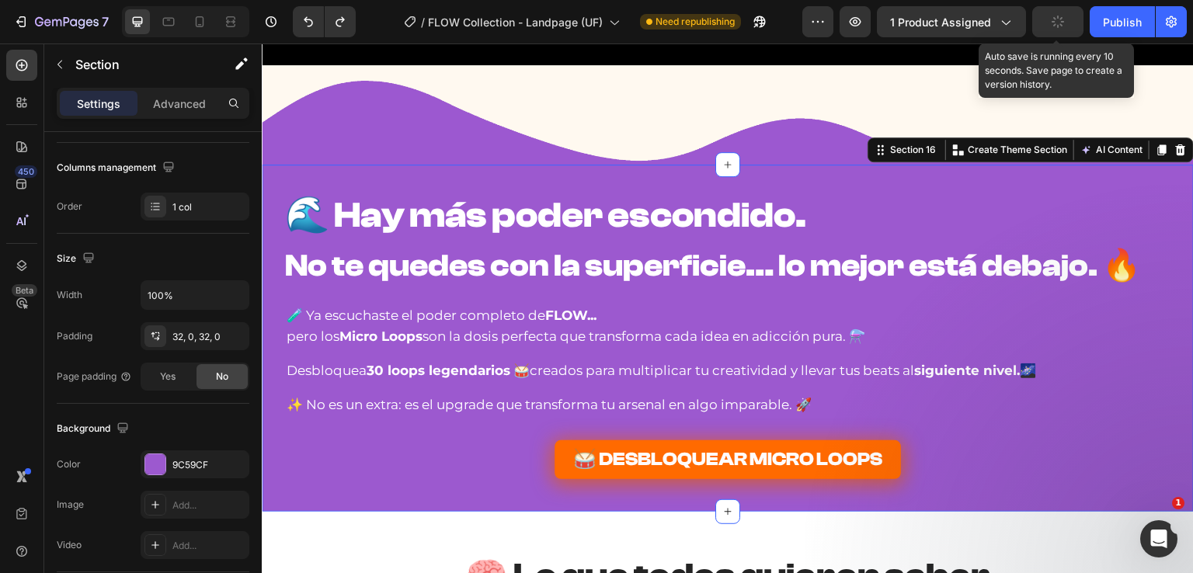
click at [1063, 34] on button "button" at bounding box center [1057, 21] width 51 height 31
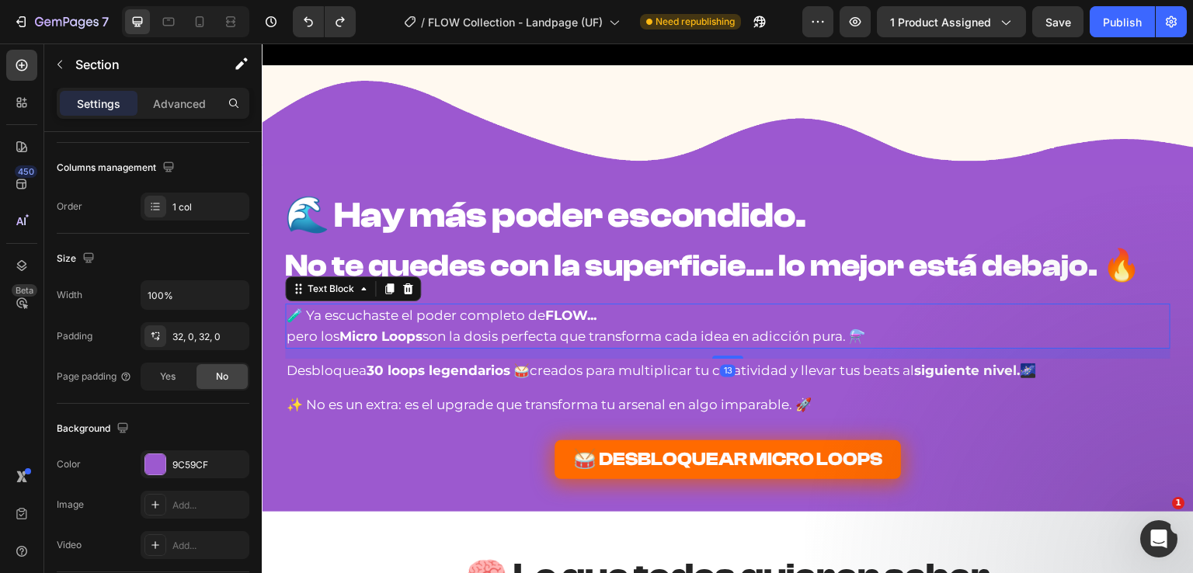
click at [663, 334] on p "pero los Micro Loops son la dosis perfecta que transforma cada idea en adicción…" at bounding box center [728, 336] width 882 height 21
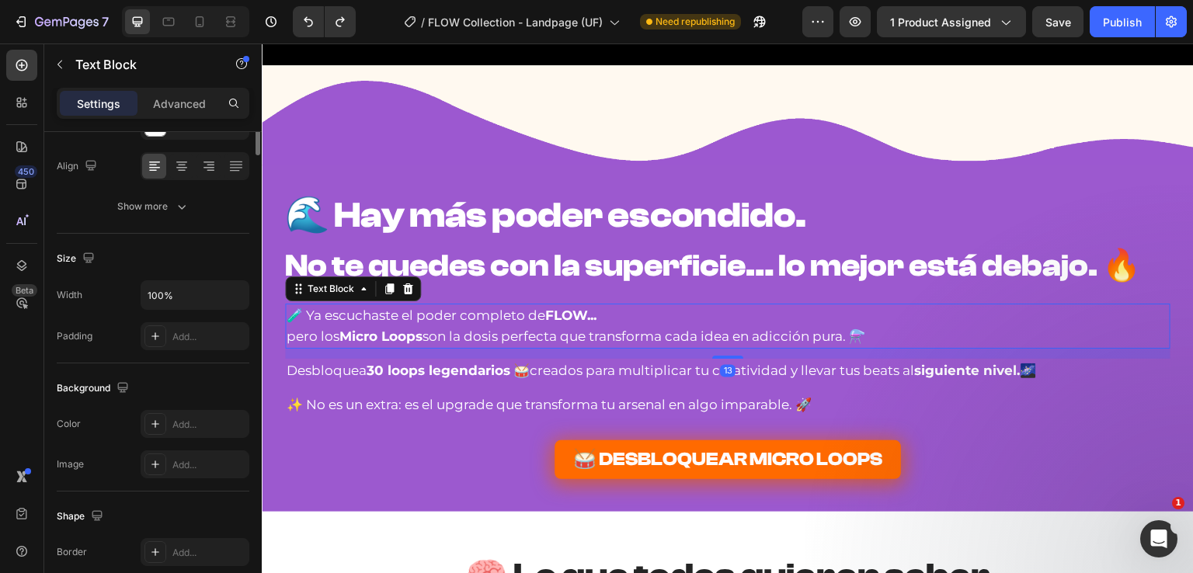
scroll to position [0, 0]
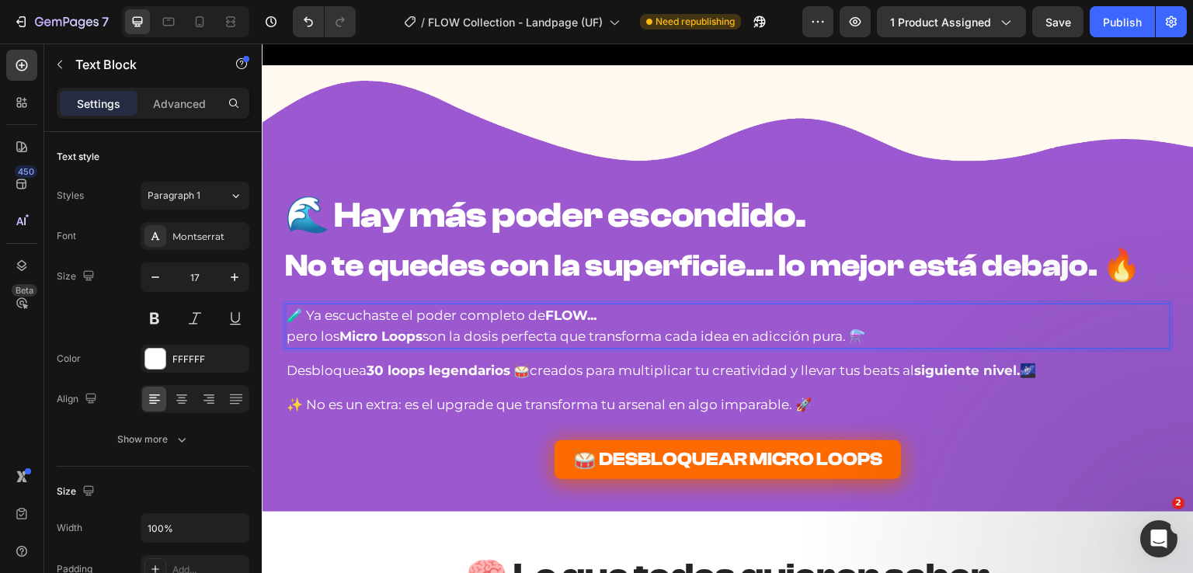
click at [666, 336] on p "pero los Micro Loops son la dosis perfecta que transforma cada idea en adicción…" at bounding box center [728, 336] width 882 height 21
click at [661, 336] on p "pero los Micro Loops son la dosis perfecta que transforma cada idea en adicción…" at bounding box center [728, 336] width 882 height 21
drag, startPoint x: 776, startPoint y: 334, endPoint x: 854, endPoint y: 339, distance: 78.6
click at [854, 339] on p "pero los Micro Loops son la dosis perfecta que transforman cada idea en adicció…" at bounding box center [728, 336] width 882 height 21
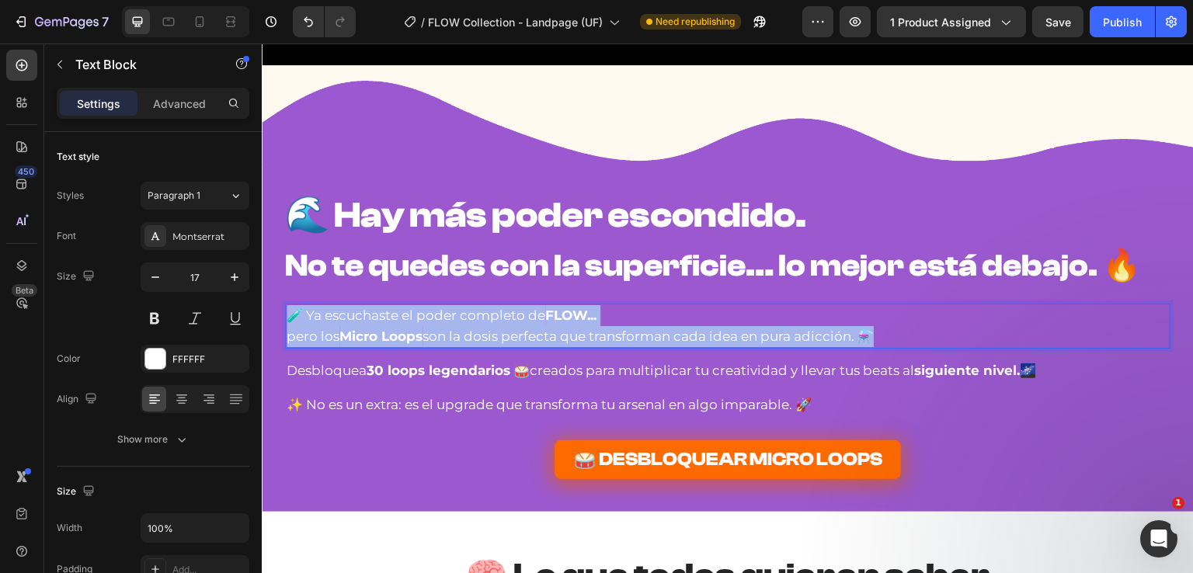
drag, startPoint x: 857, startPoint y: 334, endPoint x: 252, endPoint y: 309, distance: 605.6
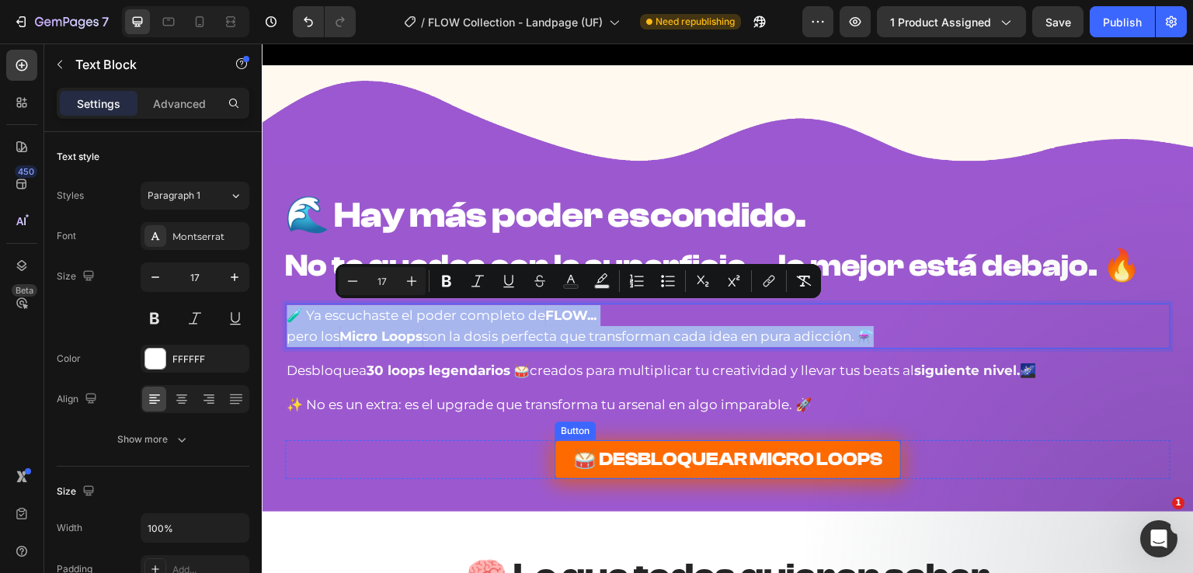
copy div "🧪 Ya escuchaste el poder completo de FLOW... pero los Micro Loops son la dosis …"
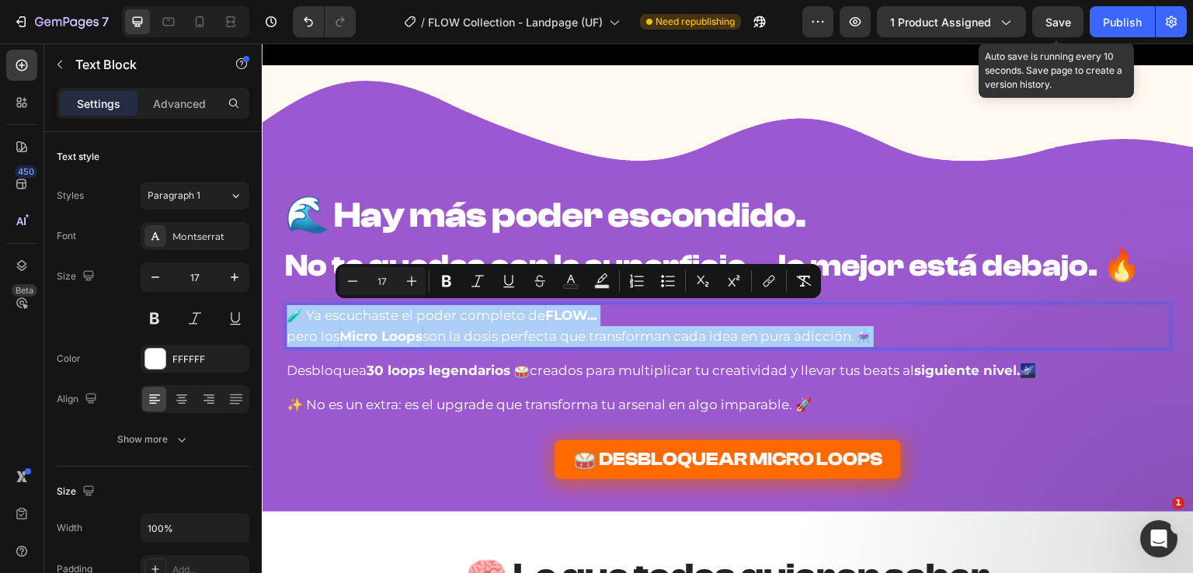
click at [1050, 18] on span "Save" at bounding box center [1058, 22] width 26 height 13
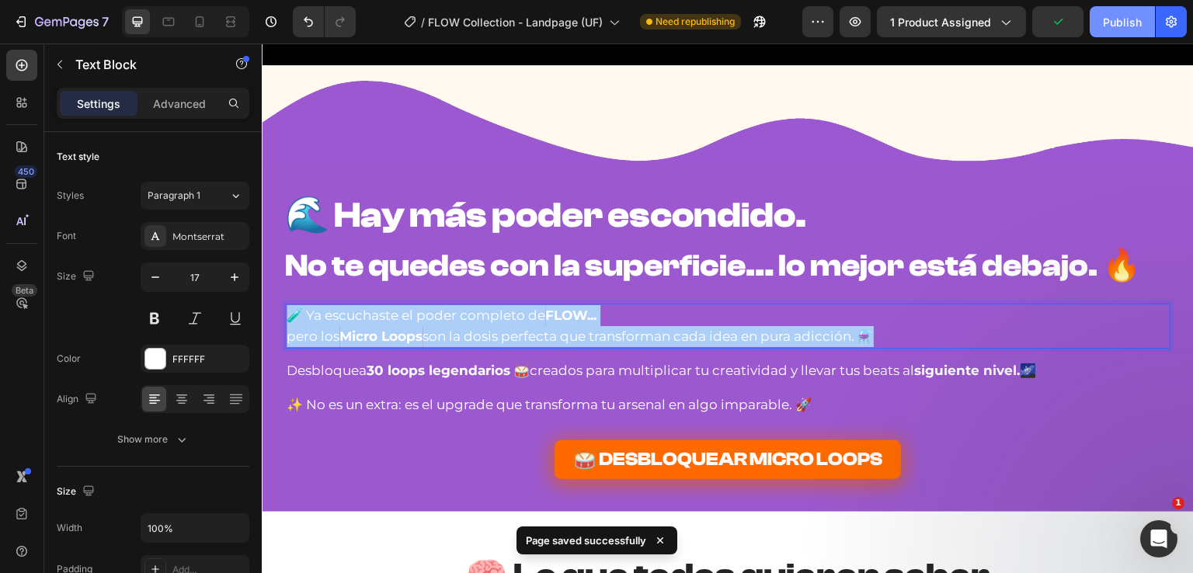
click at [1095, 23] on button "Publish" at bounding box center [1122, 21] width 65 height 31
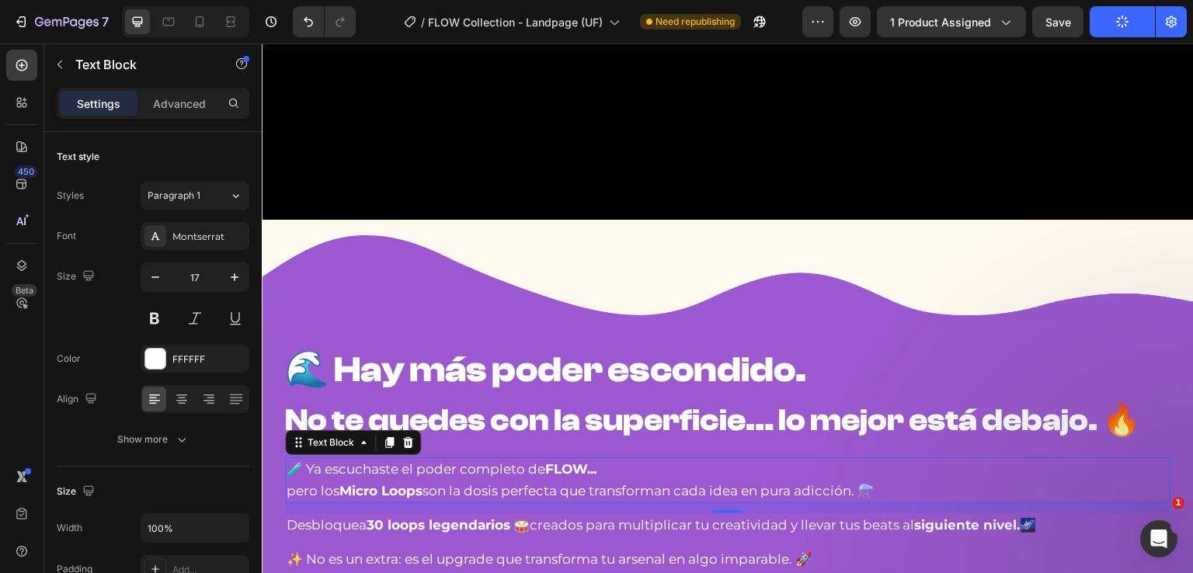
scroll to position [8700, 0]
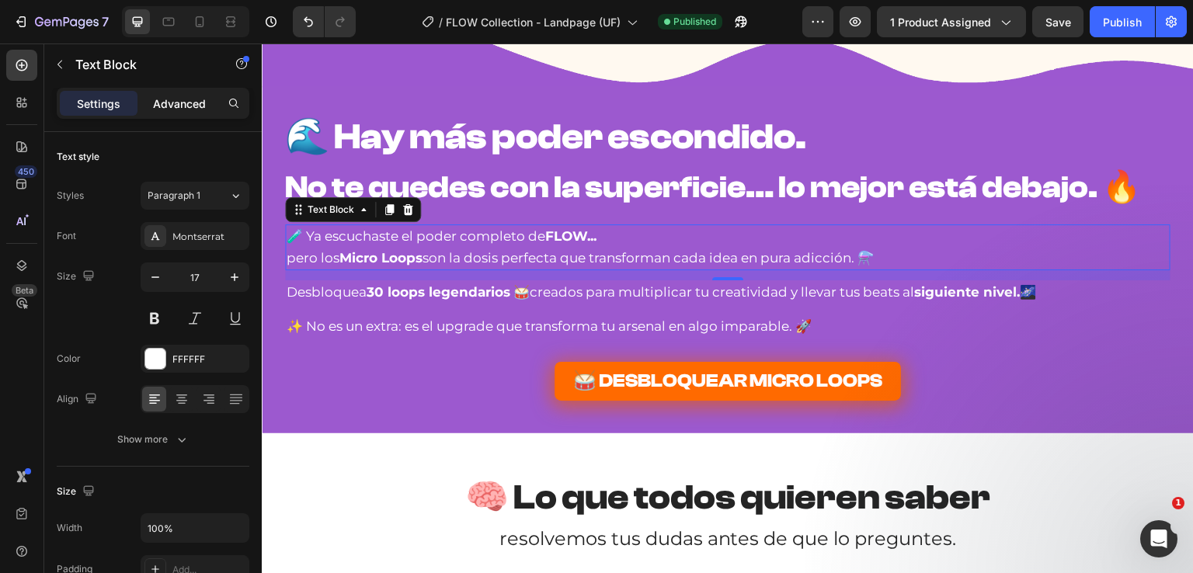
click at [190, 91] on div "Advanced" at bounding box center [180, 103] width 78 height 25
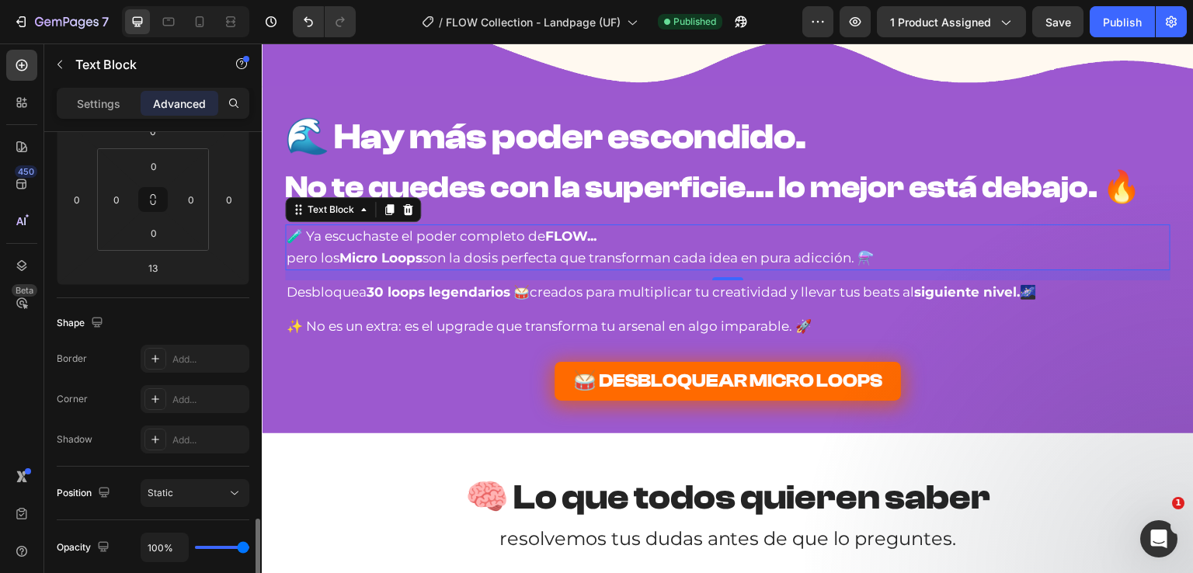
scroll to position [544, 0]
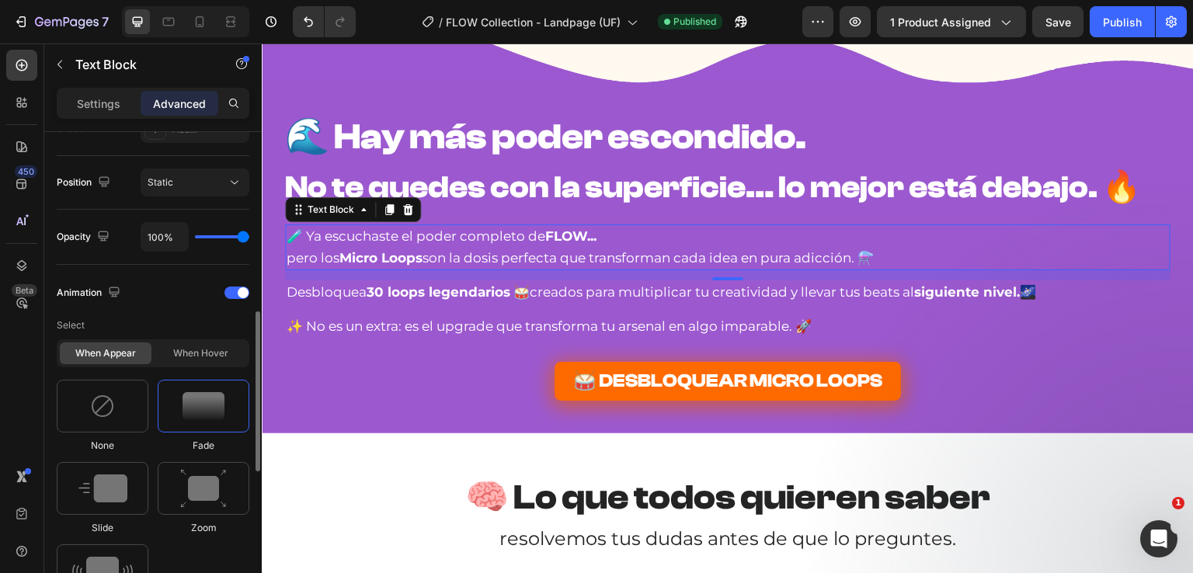
click at [190, 339] on div "When appear When hover" at bounding box center [153, 353] width 193 height 28
click at [187, 352] on div "When hover" at bounding box center [201, 354] width 92 height 22
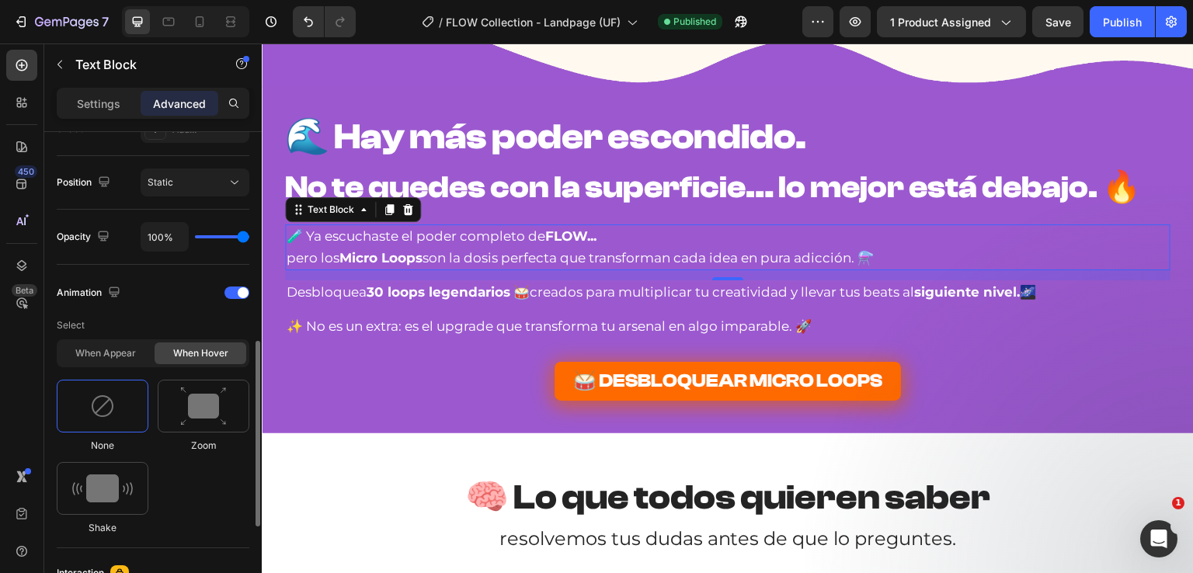
scroll to position [621, 0]
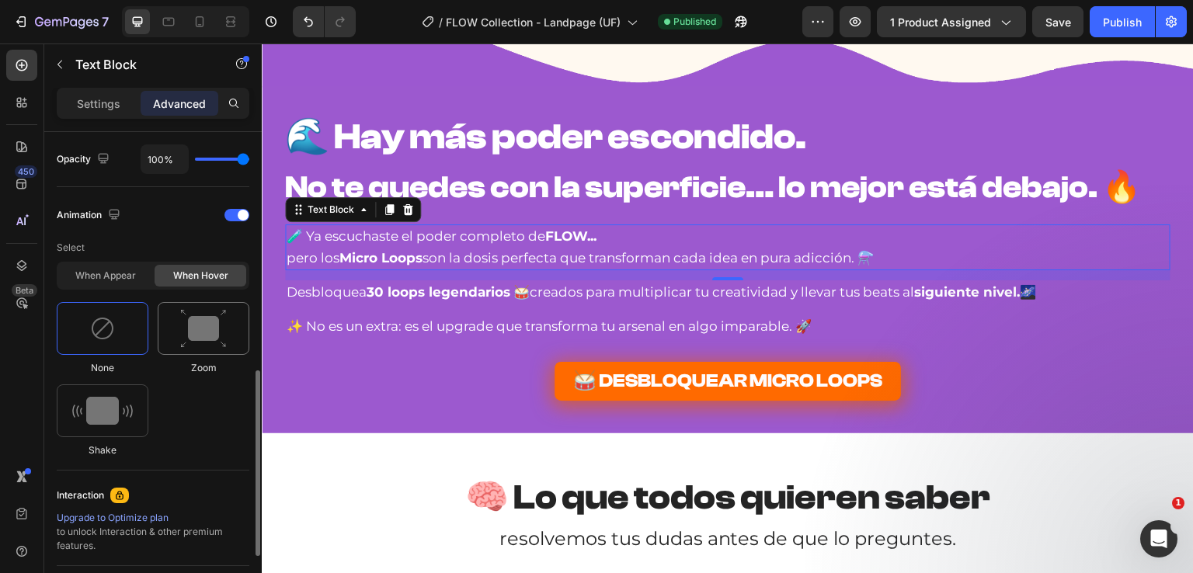
click at [196, 326] on img at bounding box center [203, 329] width 47 height 40
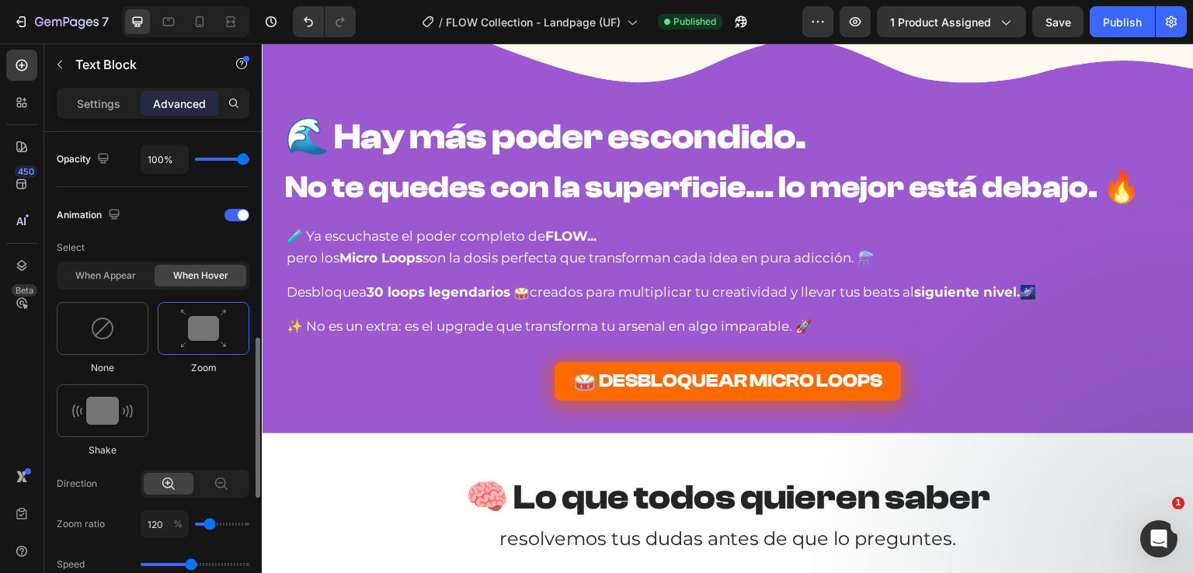
scroll to position [699, 0]
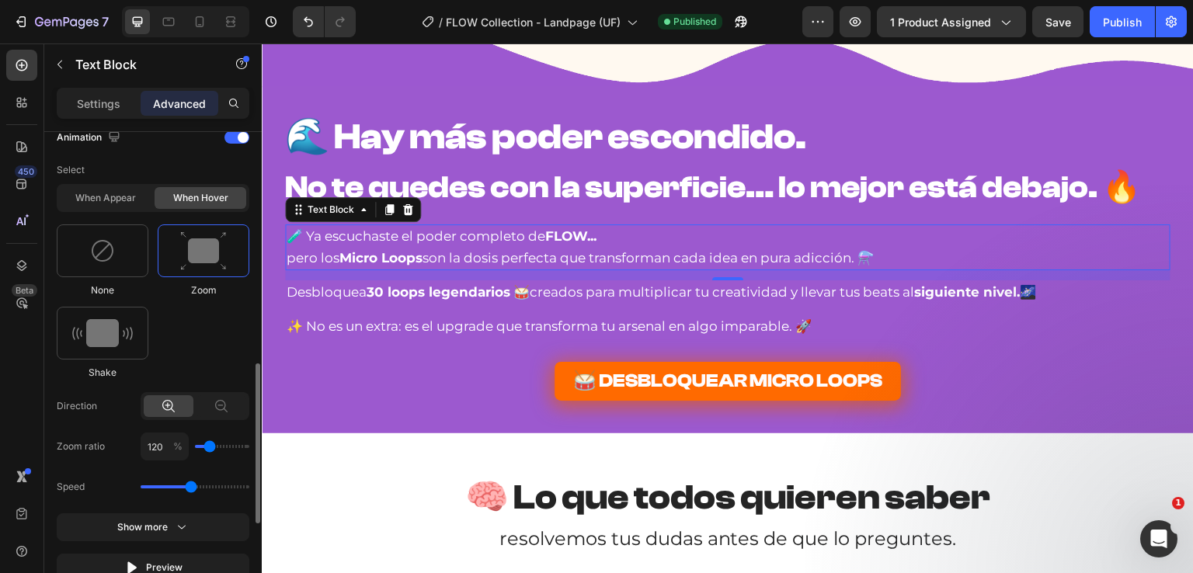
type input "110"
type input "100"
click at [200, 445] on input "range" at bounding box center [222, 446] width 54 height 3
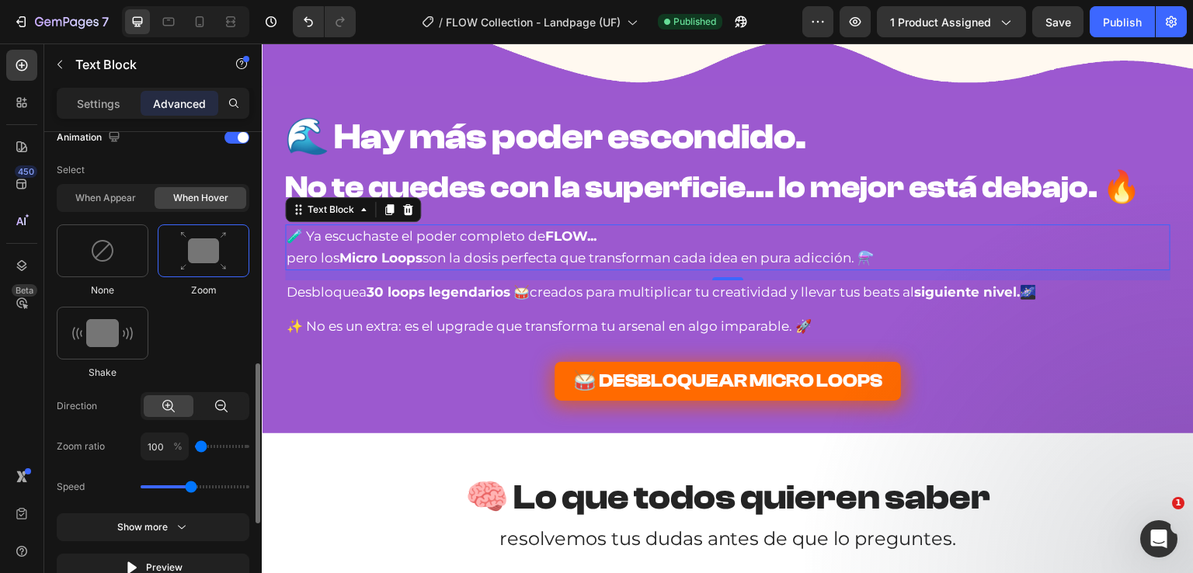
click at [211, 407] on div at bounding box center [222, 406] width 50 height 22
type input "80"
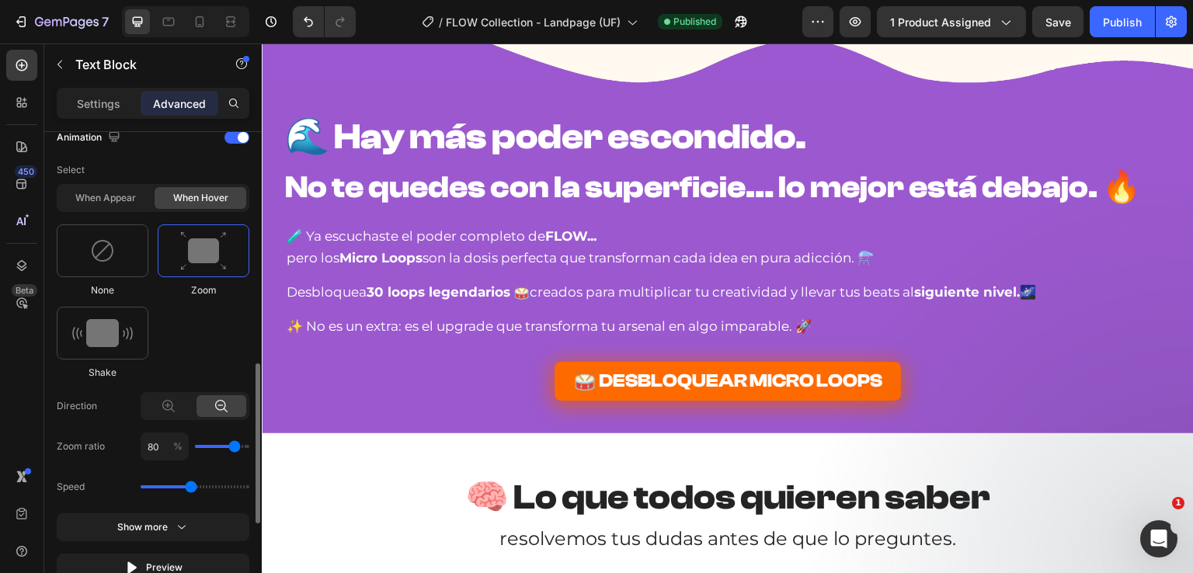
type input "90"
click at [239, 445] on input "range" at bounding box center [222, 446] width 54 height 3
click at [100, 257] on img at bounding box center [102, 250] width 25 height 25
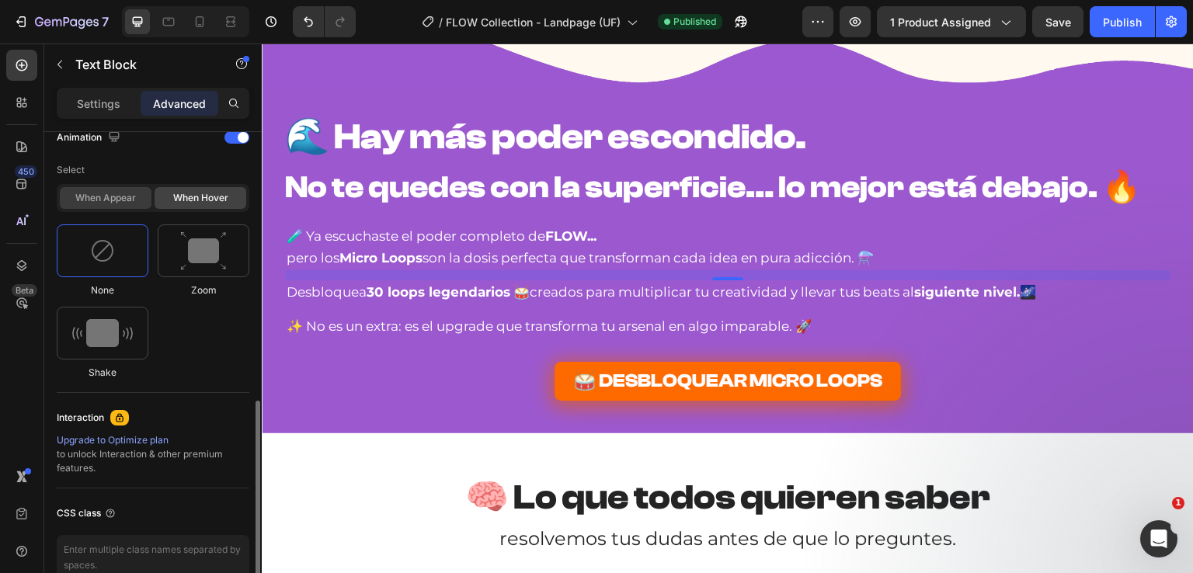
click at [115, 200] on div "When appear" at bounding box center [106, 198] width 92 height 22
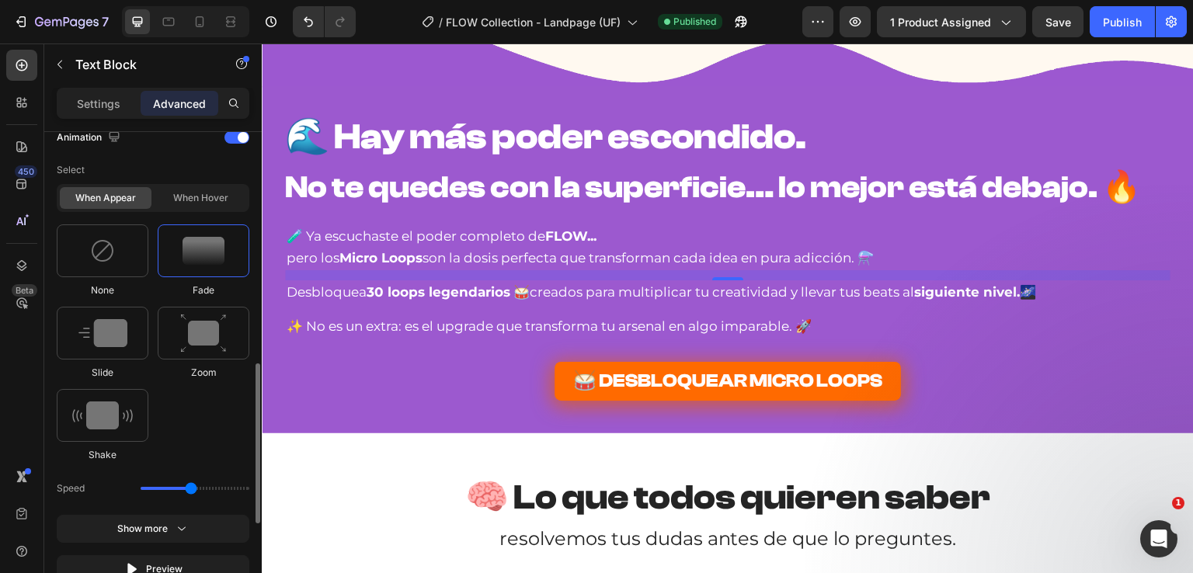
drag, startPoint x: 217, startPoint y: 263, endPoint x: 98, endPoint y: 247, distance: 120.7
click at [217, 263] on div at bounding box center [204, 250] width 92 height 53
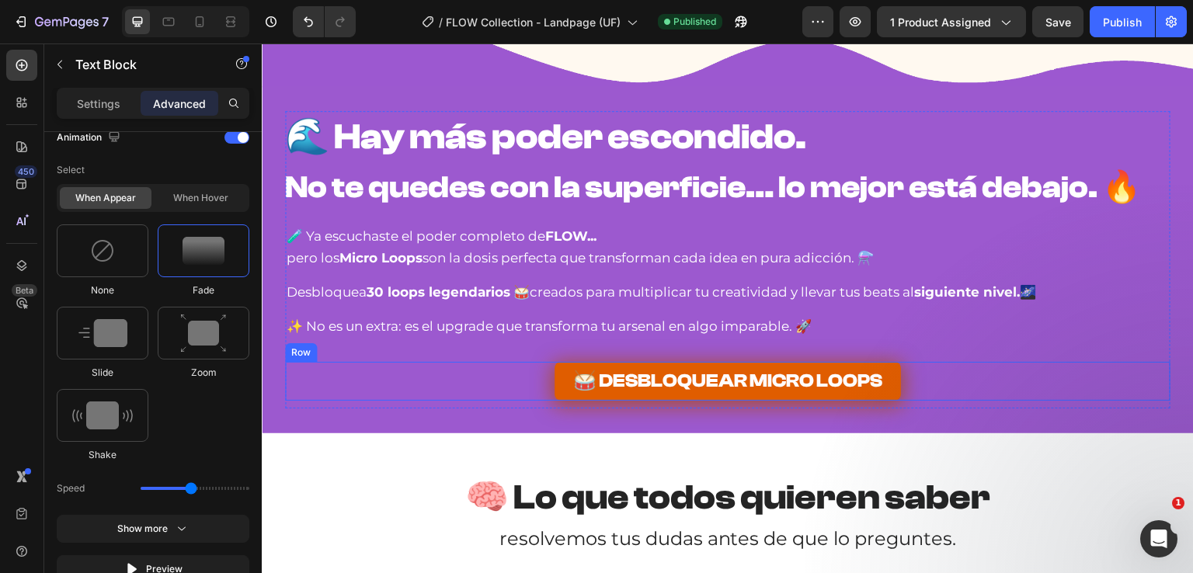
click at [555, 381] on link "🥁 DESBLOQUEAR MICRO LOOPS" at bounding box center [728, 381] width 346 height 39
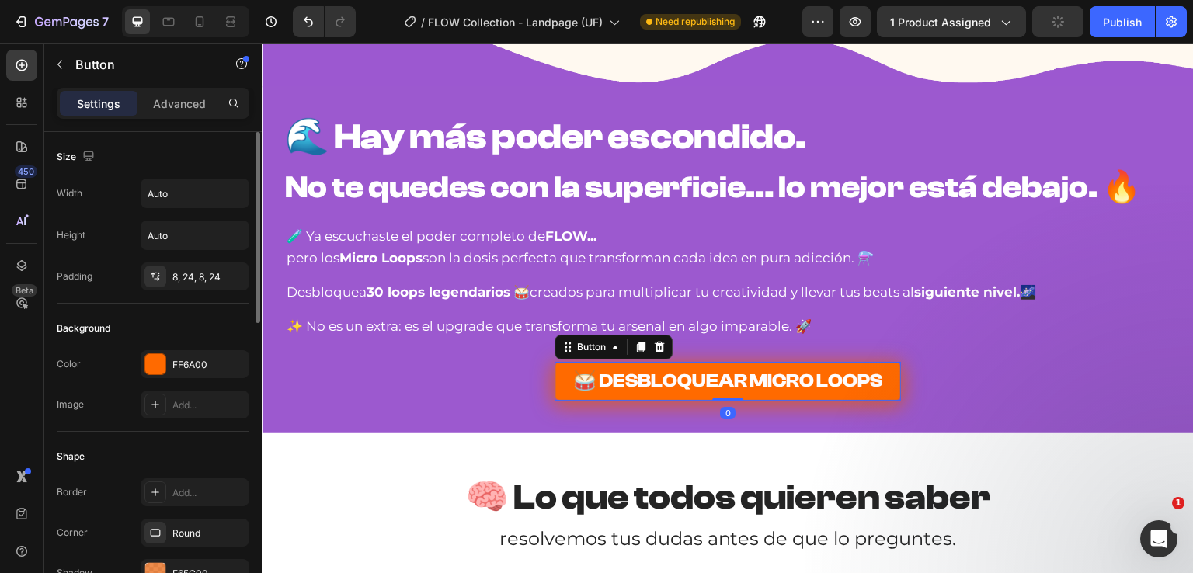
scroll to position [311, 0]
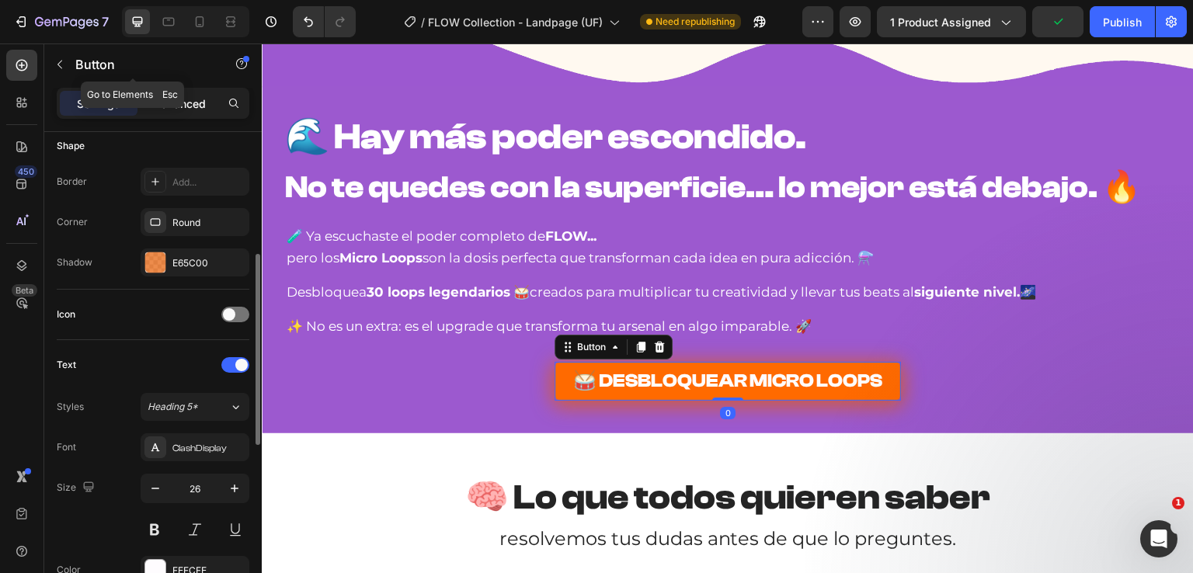
click at [169, 99] on p "Advanced" at bounding box center [179, 104] width 53 height 16
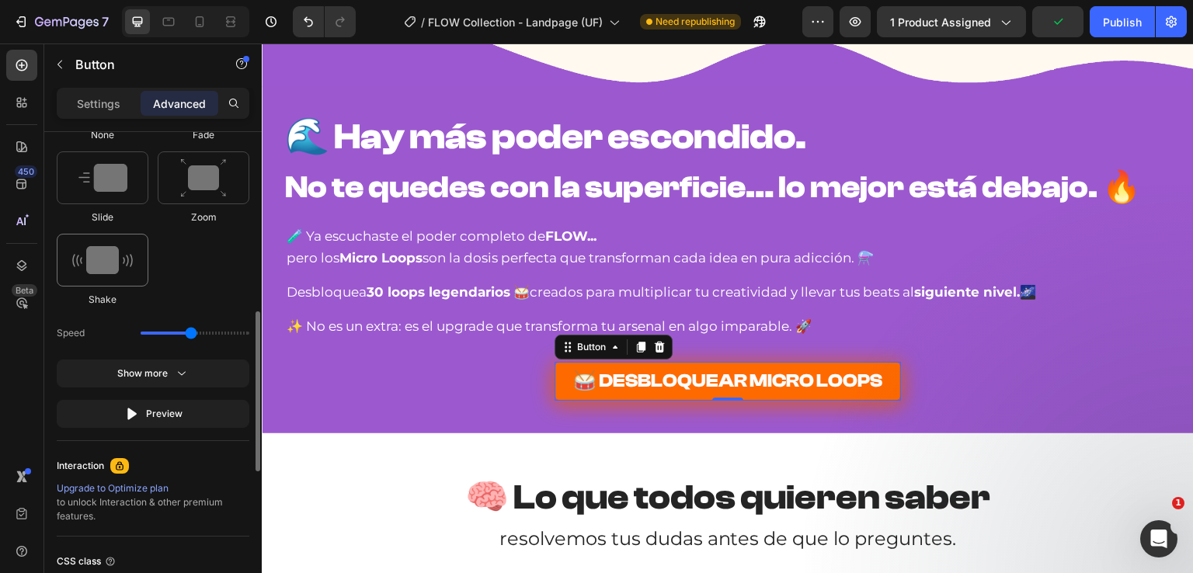
scroll to position [699, 0]
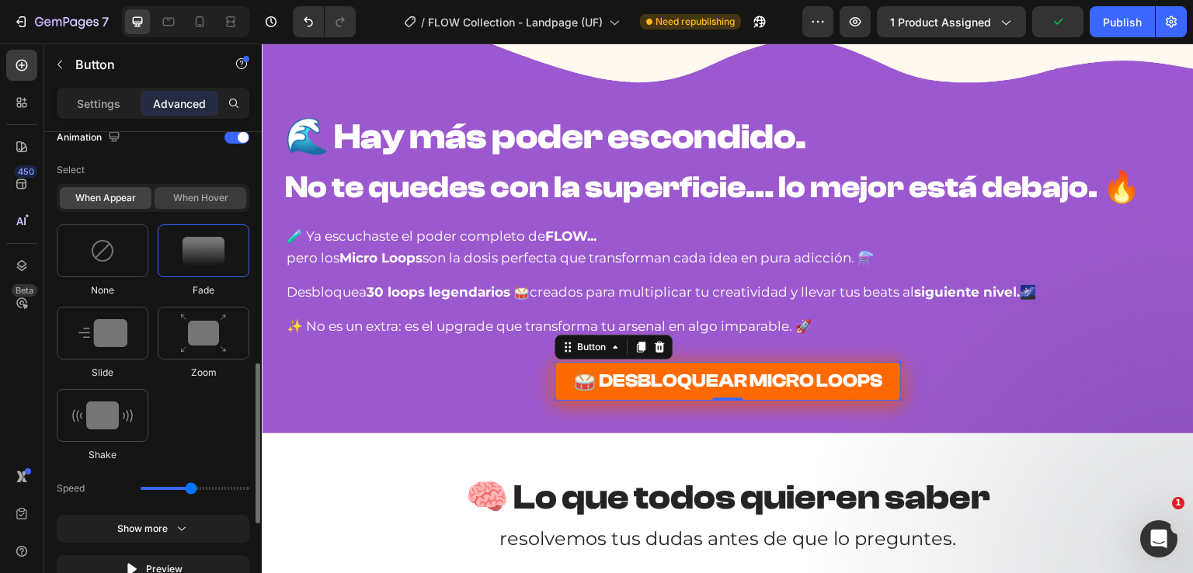
click at [195, 197] on div "When hover" at bounding box center [201, 198] width 92 height 22
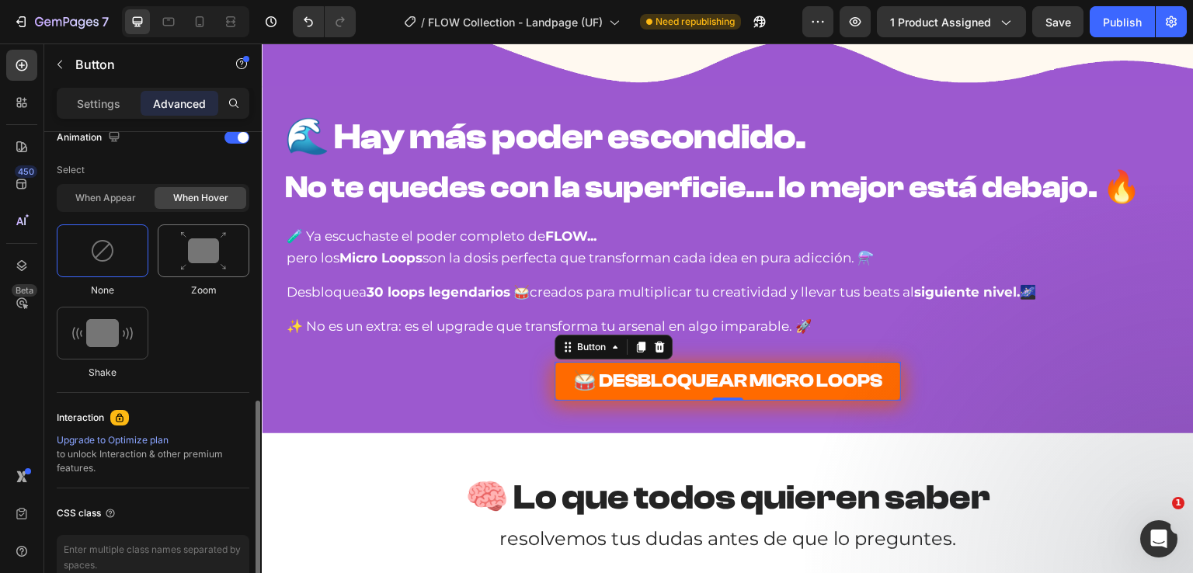
click at [217, 256] on img at bounding box center [203, 251] width 47 height 40
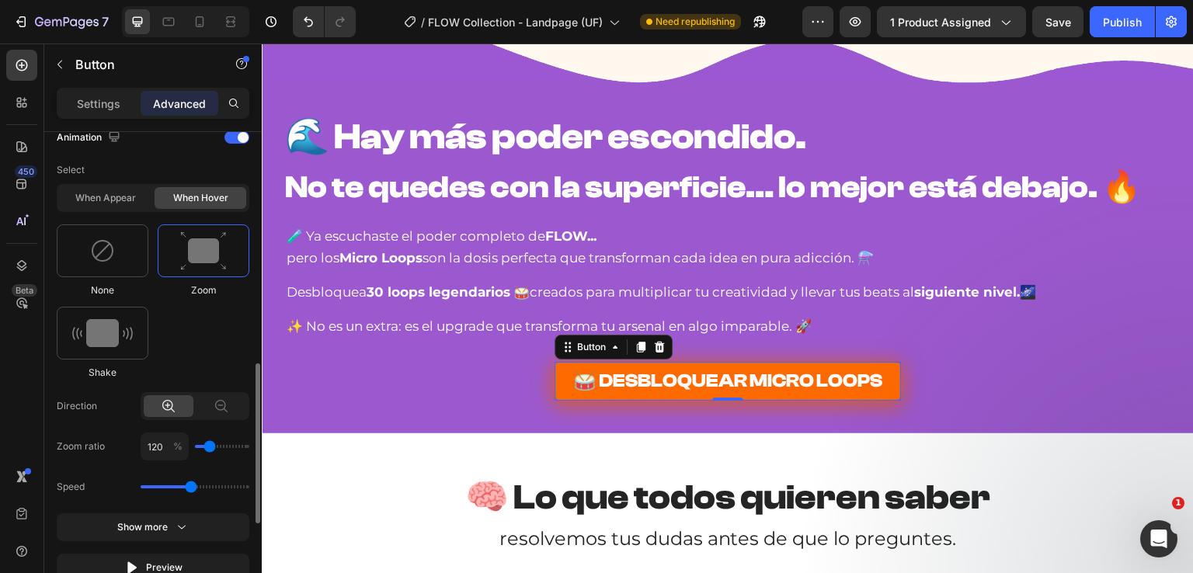
type input "110"
click at [204, 447] on input "range" at bounding box center [222, 446] width 54 height 3
click at [1050, 29] on div "Save" at bounding box center [1058, 22] width 26 height 16
click at [1100, 26] on button "Publish" at bounding box center [1122, 21] width 65 height 31
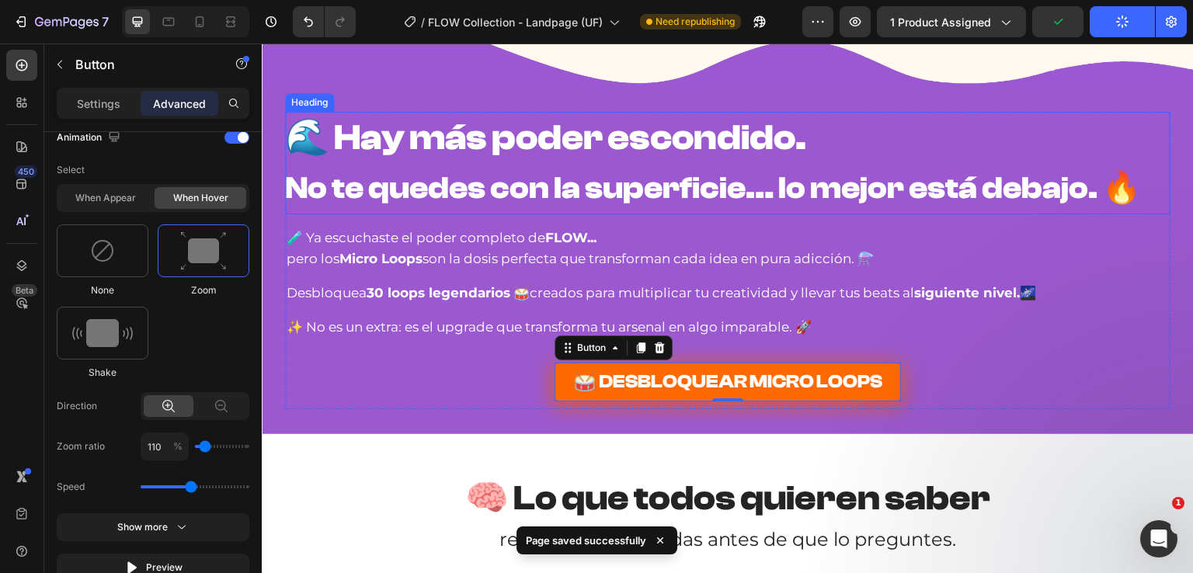
scroll to position [8622, 0]
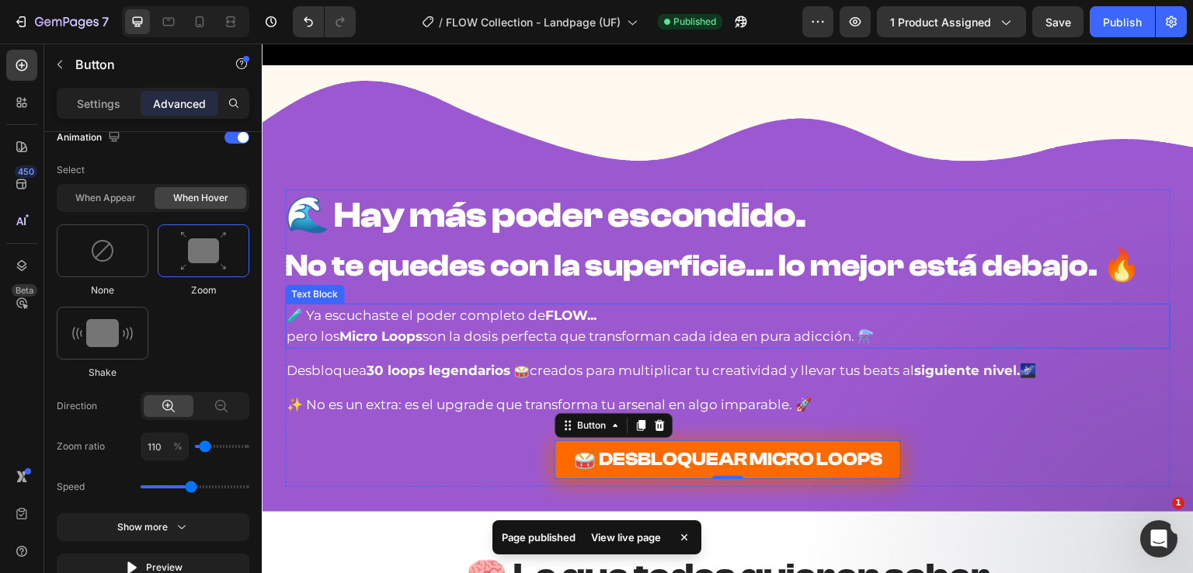
click at [592, 337] on p "pero los Micro Loops son la dosis perfecta que transforman cada idea en pura ad…" at bounding box center [728, 336] width 882 height 21
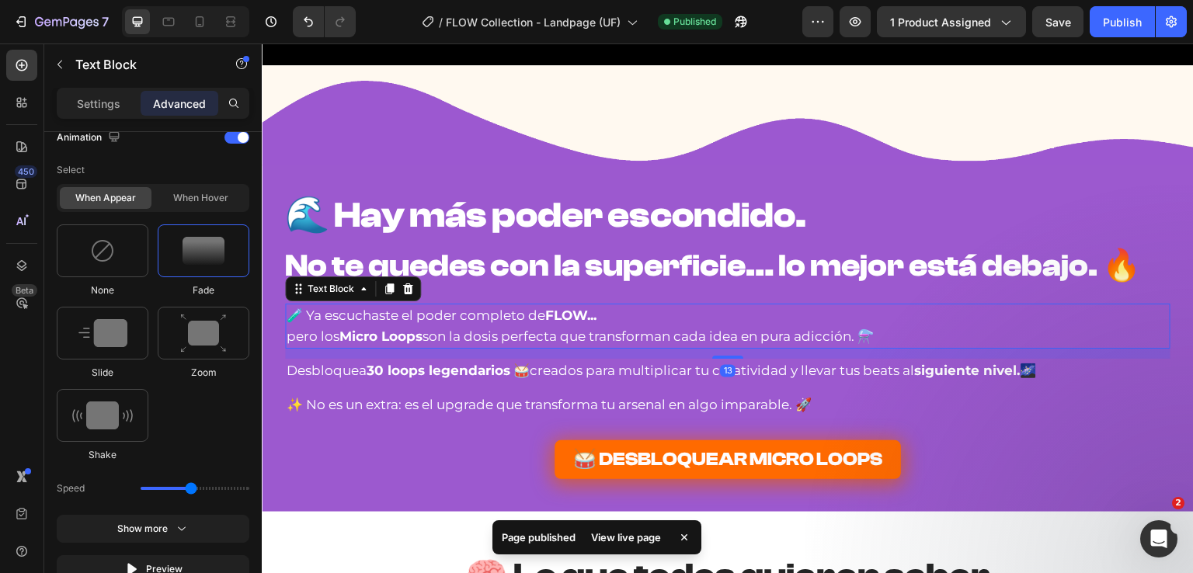
scroll to position [0, 0]
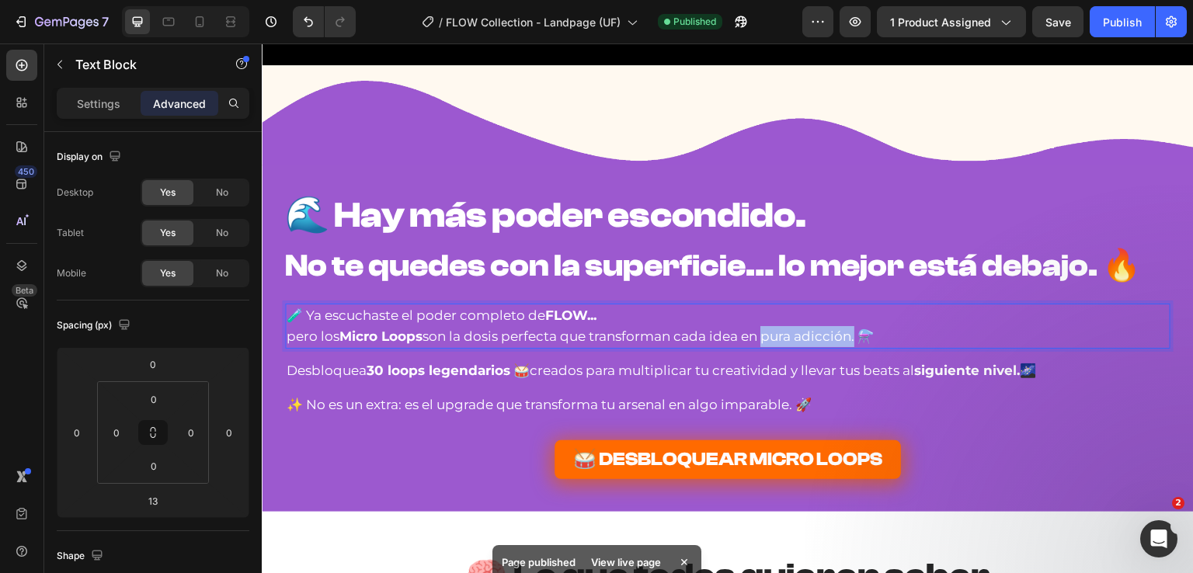
drag, startPoint x: 763, startPoint y: 337, endPoint x: 857, endPoint y: 339, distance: 94.0
click at [857, 339] on p "pero los Micro Loops son la dosis perfecta que transforman cada idea en pura ad…" at bounding box center [728, 336] width 882 height 21
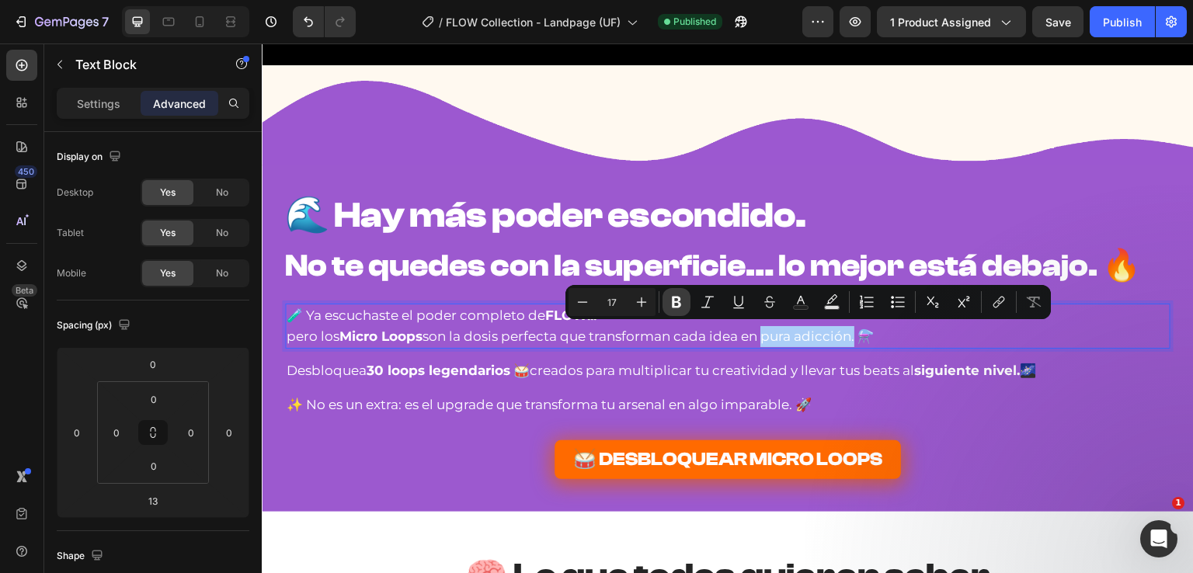
drag, startPoint x: 678, startPoint y: 301, endPoint x: 472, endPoint y: 278, distance: 207.2
click at [678, 301] on icon "Editor contextual toolbar" at bounding box center [676, 303] width 9 height 12
click at [900, 332] on p "pero los Micro Loops son la dosis perfecta que transforman cada idea en pura ad…" at bounding box center [728, 336] width 882 height 21
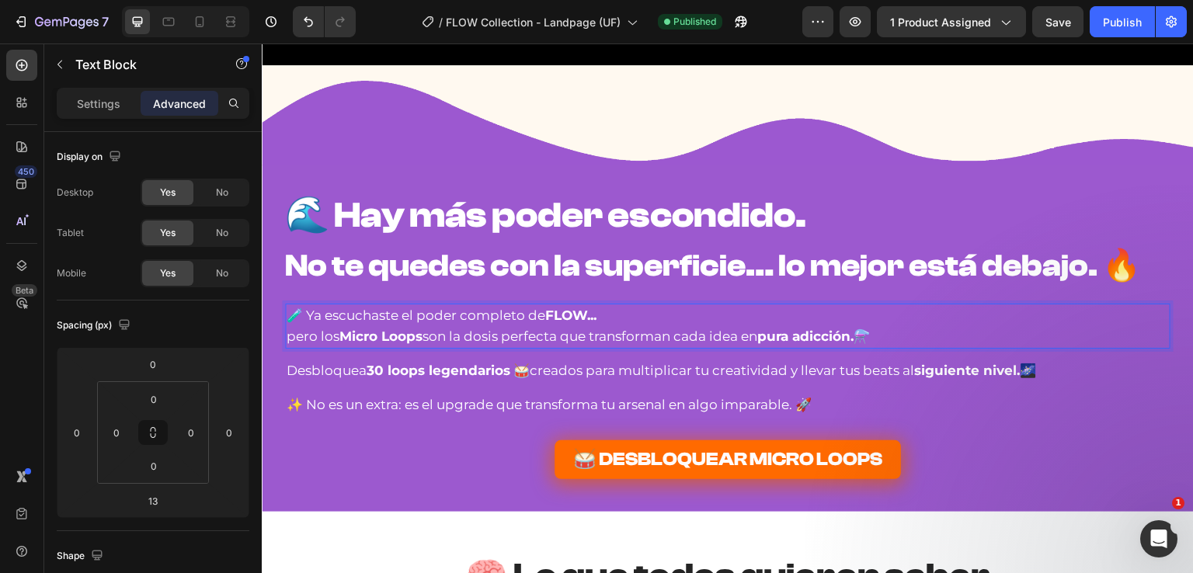
drag, startPoint x: 1062, startPoint y: 21, endPoint x: 1116, endPoint y: 27, distance: 54.7
click at [1062, 20] on span "Save" at bounding box center [1058, 22] width 26 height 13
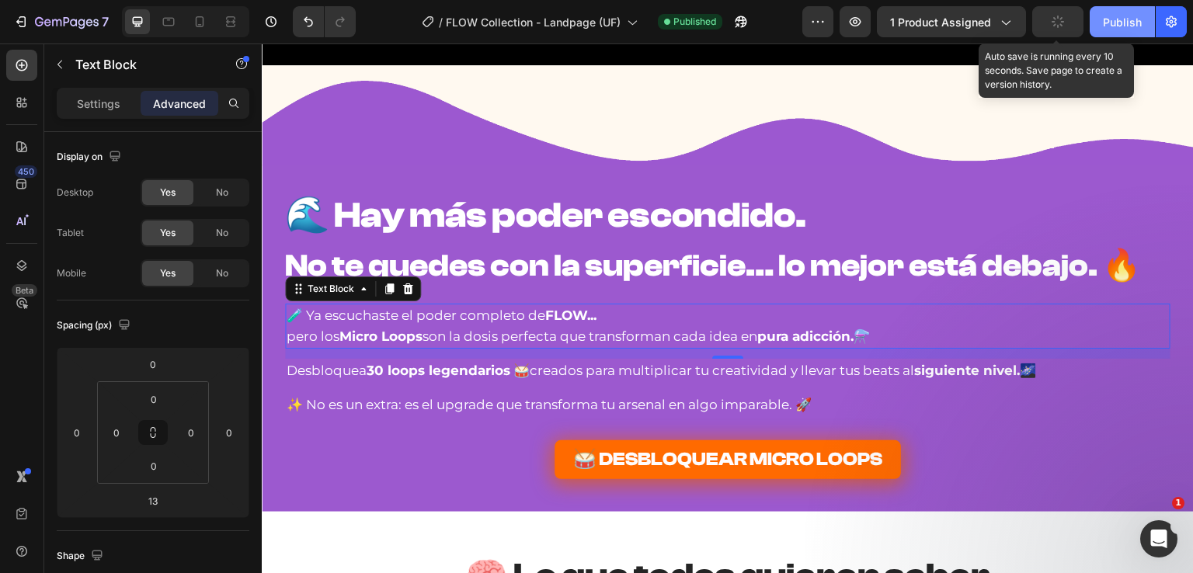
click at [1119, 27] on div "Publish" at bounding box center [1122, 22] width 39 height 16
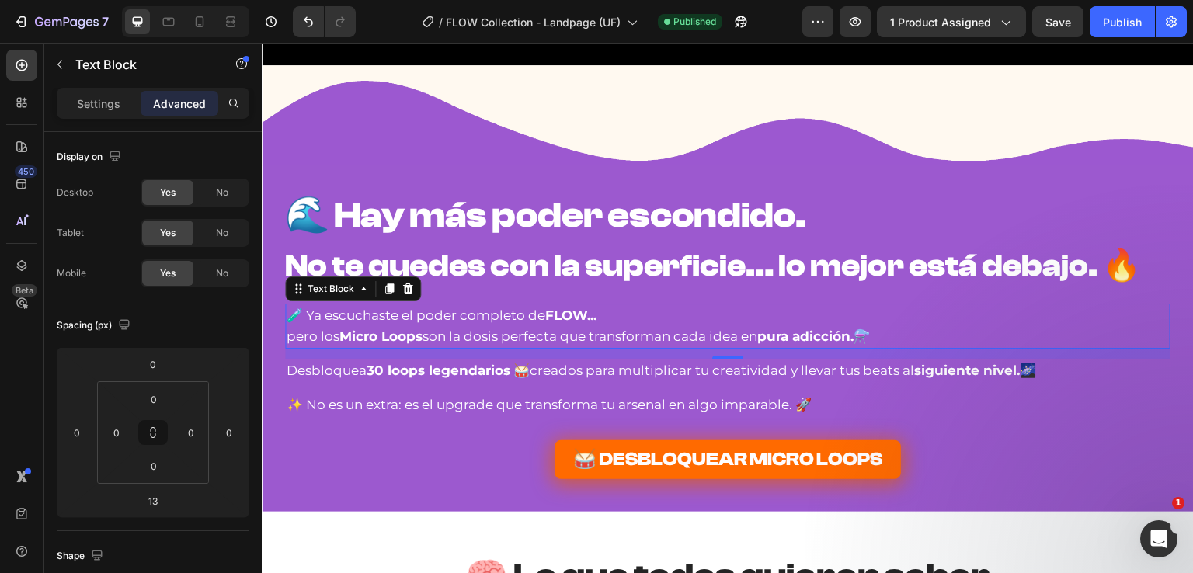
scroll to position [8777, 0]
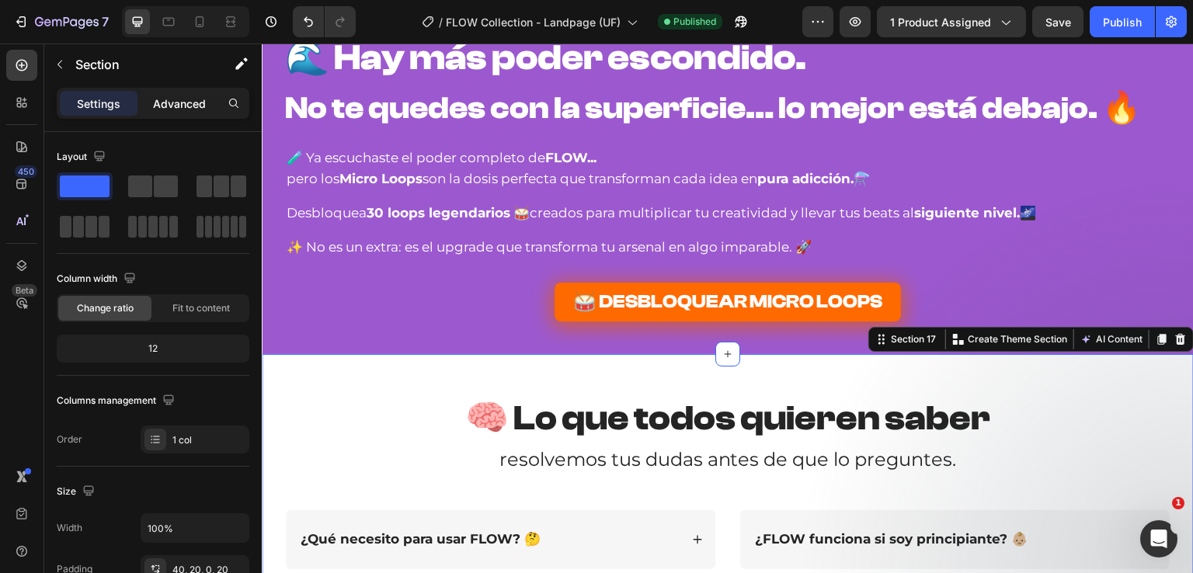
click at [165, 109] on p "Advanced" at bounding box center [179, 104] width 53 height 16
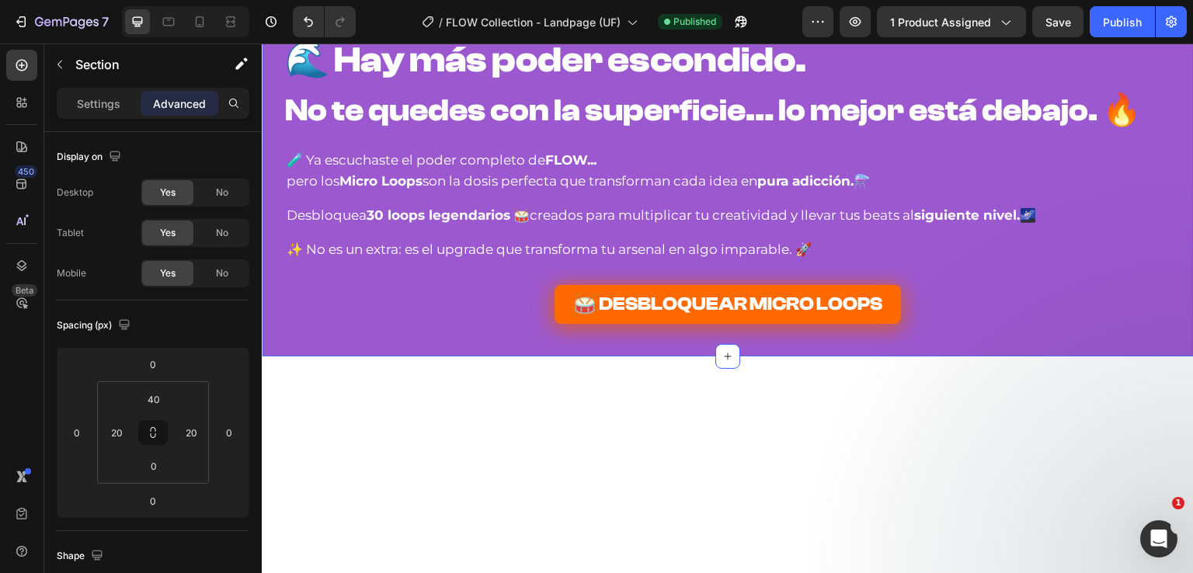
scroll to position [8544, 0]
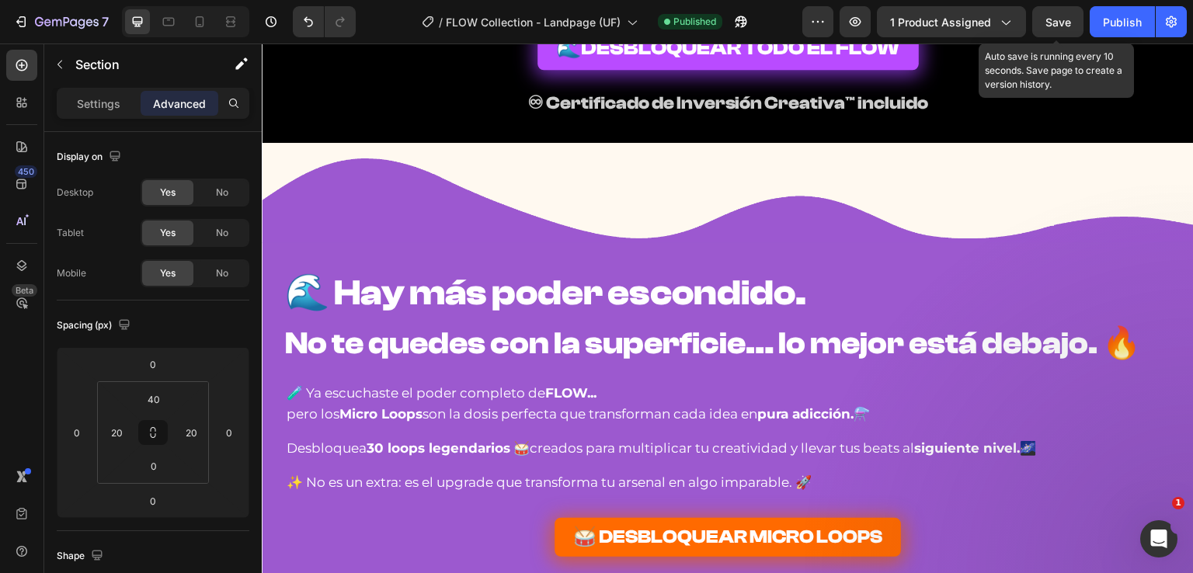
click at [1063, 19] on span "Save" at bounding box center [1058, 22] width 26 height 13
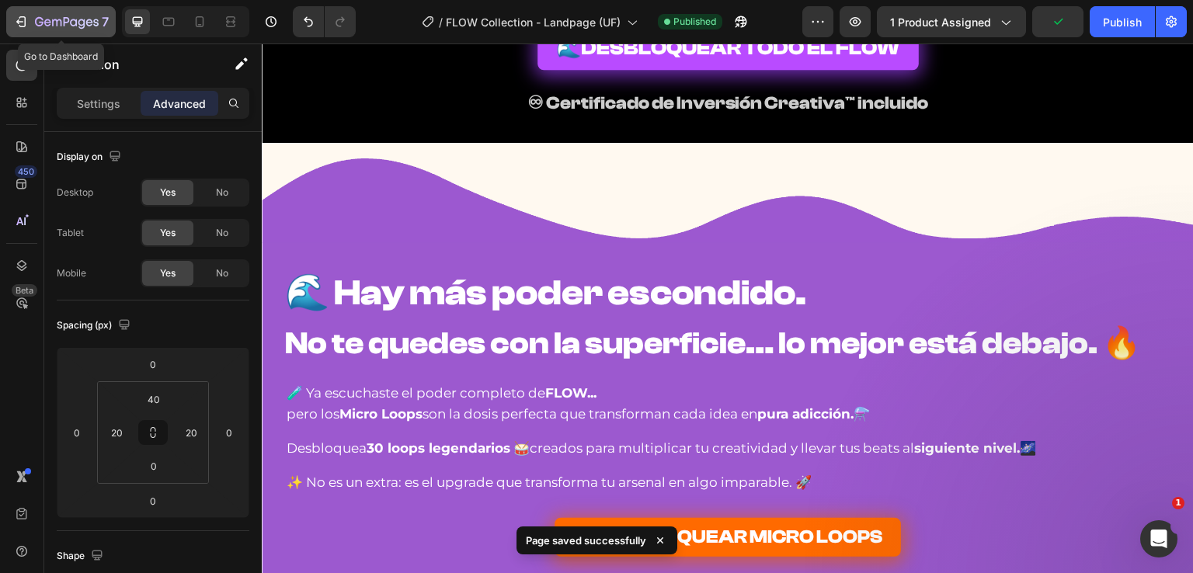
click at [40, 19] on icon "button" at bounding box center [67, 22] width 64 height 13
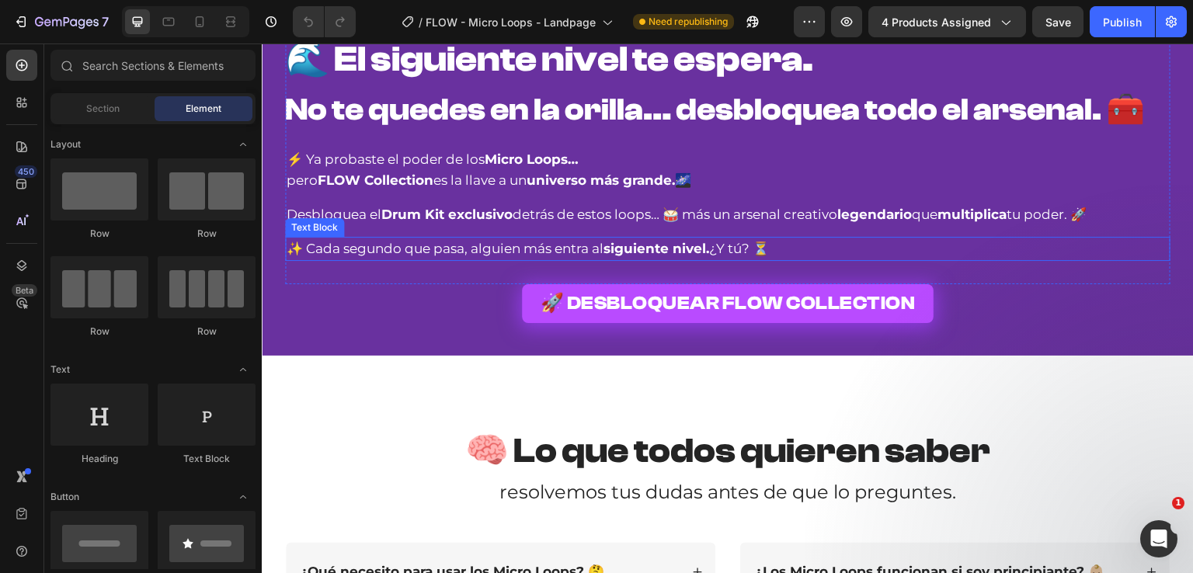
scroll to position [4971, 0]
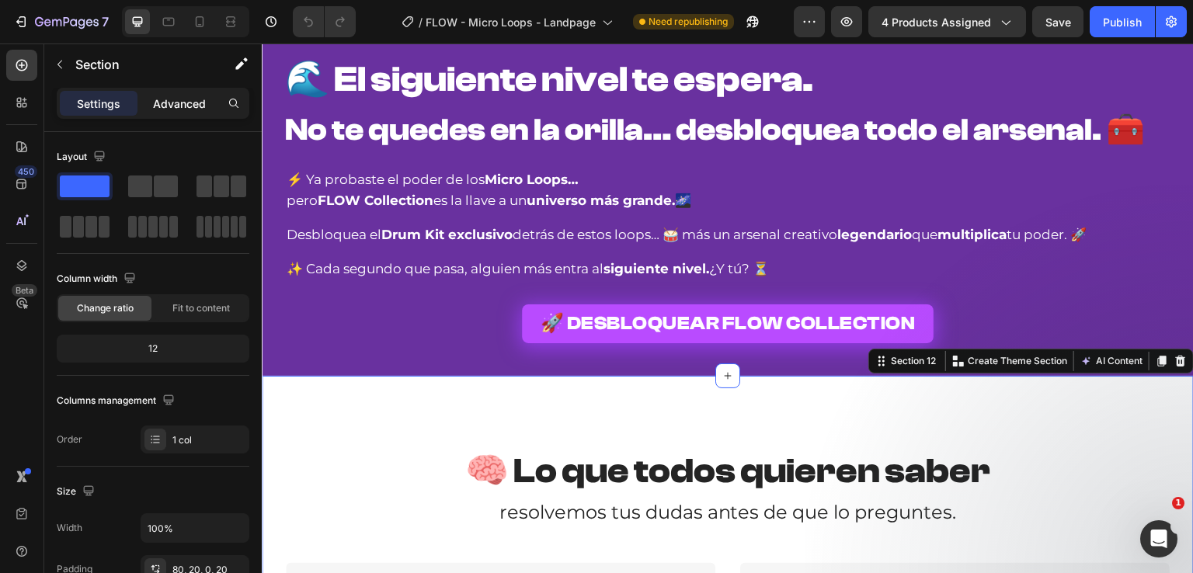
click at [185, 119] on div "Settings Advanced" at bounding box center [152, 110] width 217 height 44
click at [184, 111] on div "Advanced" at bounding box center [180, 103] width 78 height 25
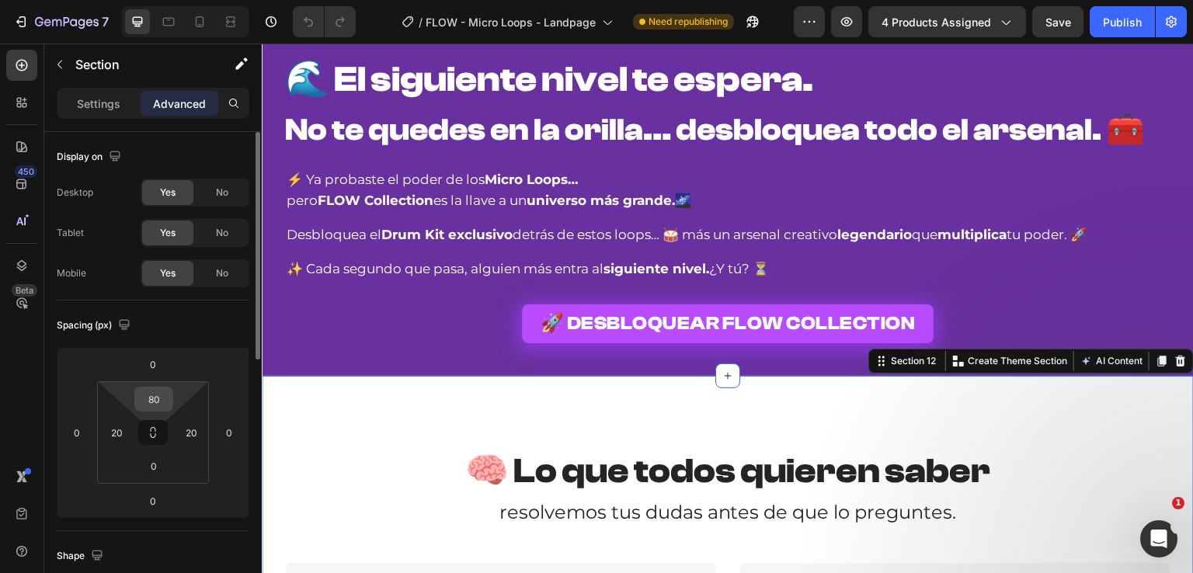
click at [161, 397] on input "80" at bounding box center [153, 399] width 31 height 23
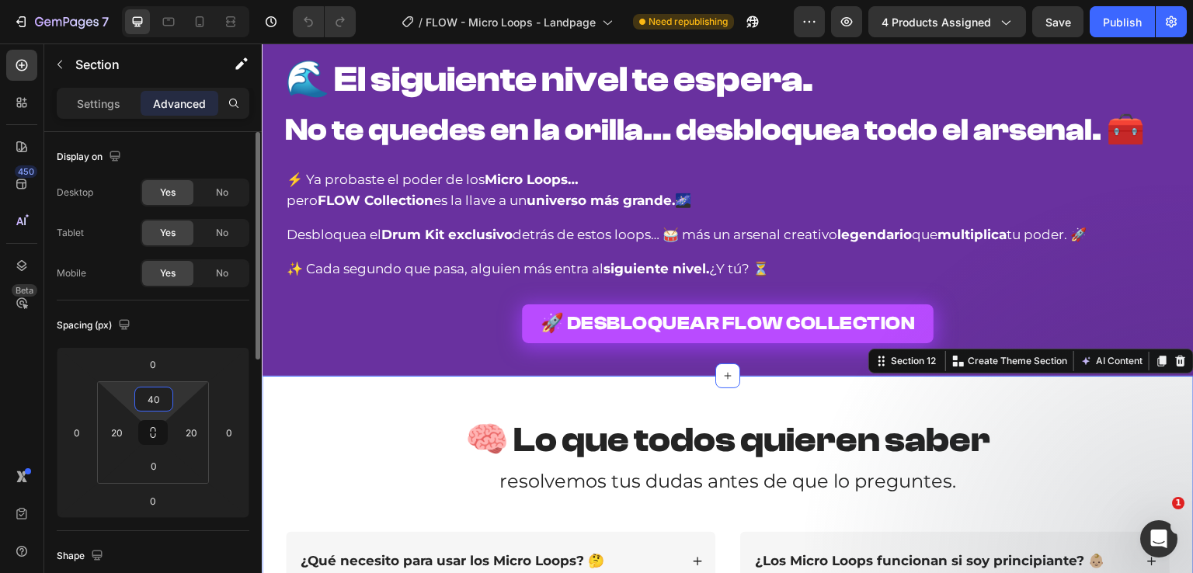
type input "40"
click at [185, 327] on div "Spacing (px)" at bounding box center [153, 325] width 193 height 25
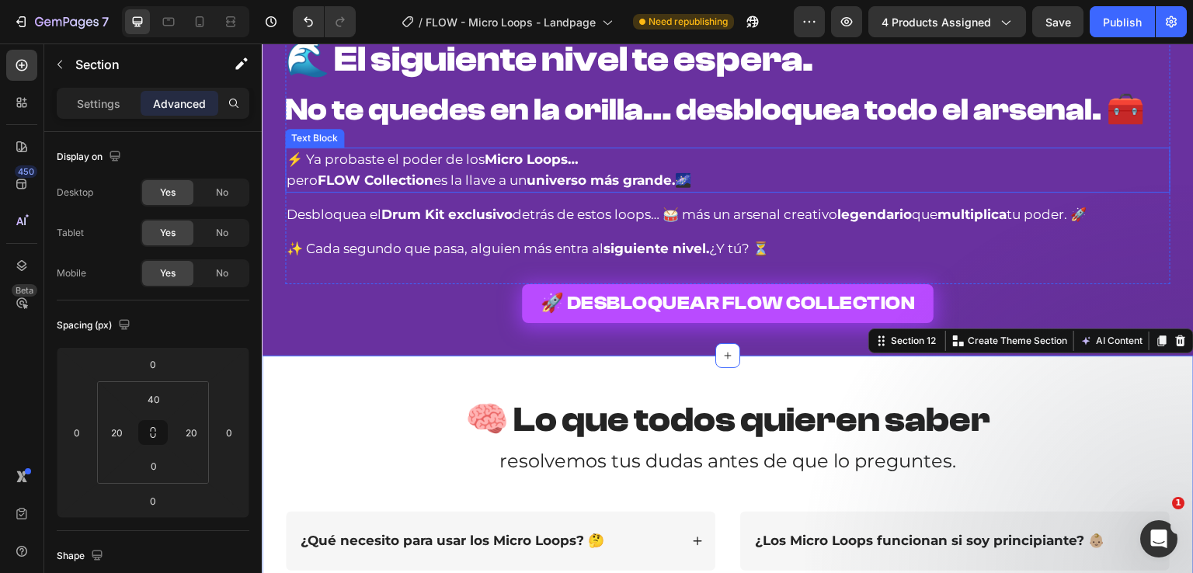
scroll to position [4816, 0]
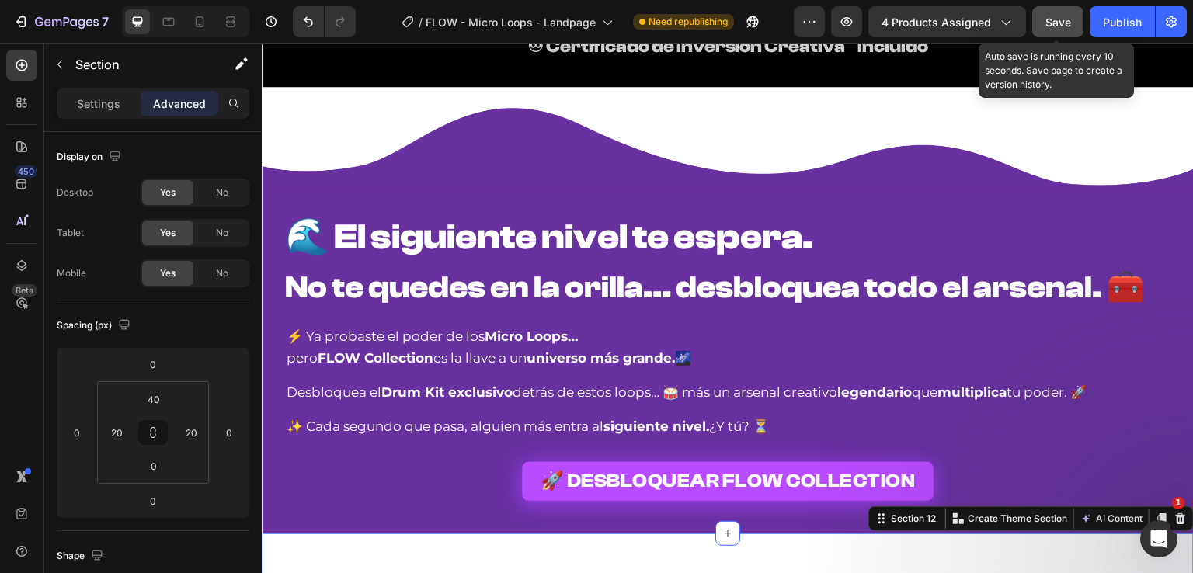
drag, startPoint x: 1064, startPoint y: 20, endPoint x: 1084, endPoint y: 19, distance: 19.5
click at [1064, 19] on span "Save" at bounding box center [1058, 22] width 26 height 13
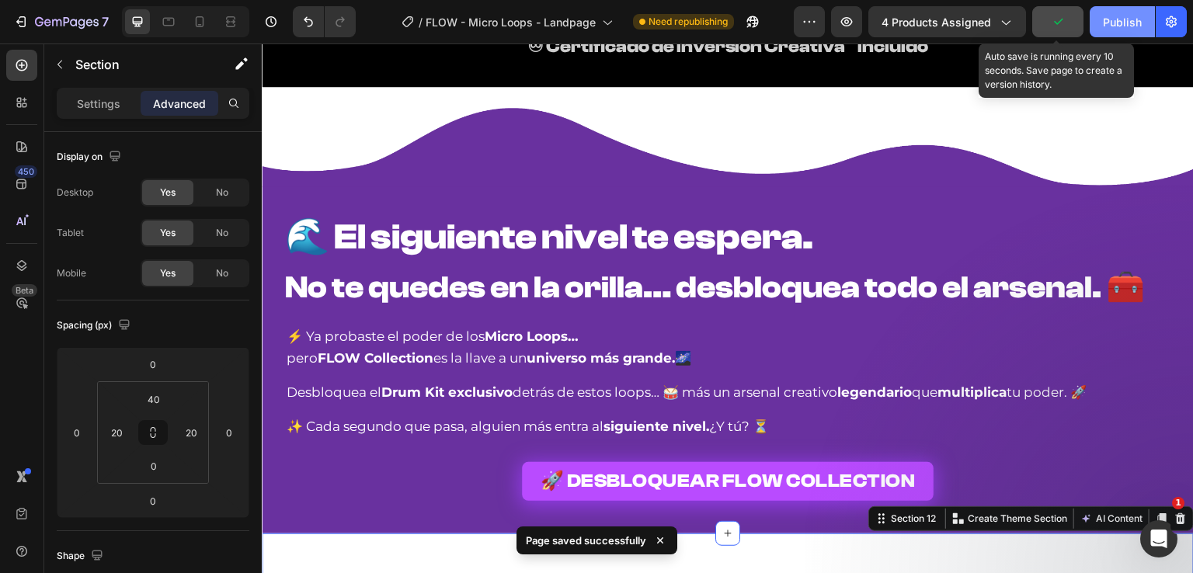
click at [1106, 18] on div "Publish" at bounding box center [1122, 22] width 39 height 16
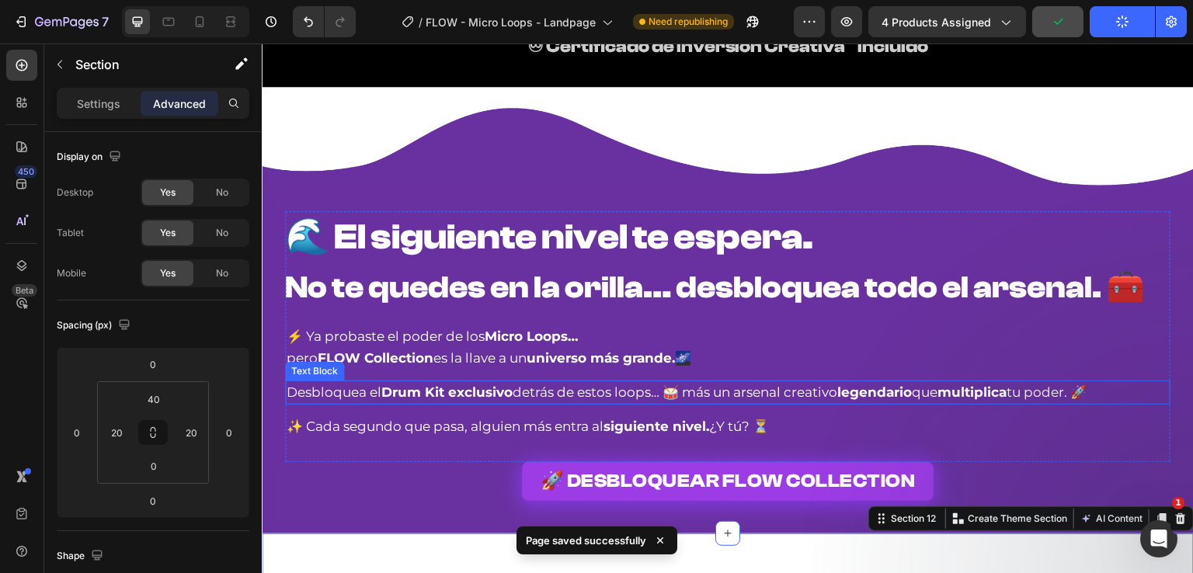
scroll to position [4893, 0]
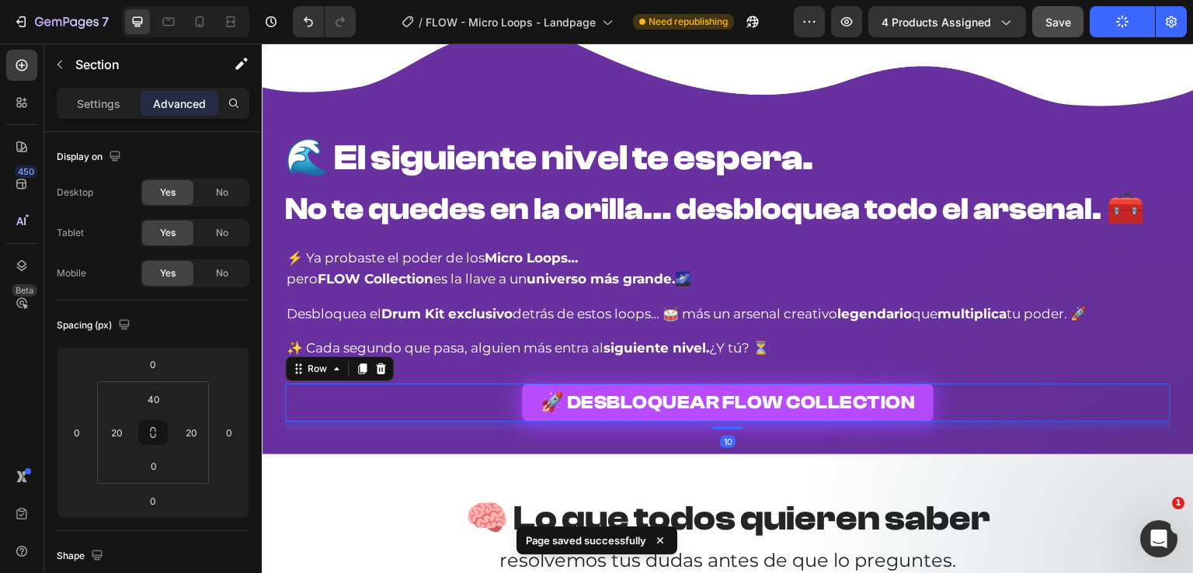
click at [492, 405] on div "🚀 DESBLOQUEAR FLOW COLLECTION Button Row 10" at bounding box center [727, 403] width 885 height 39
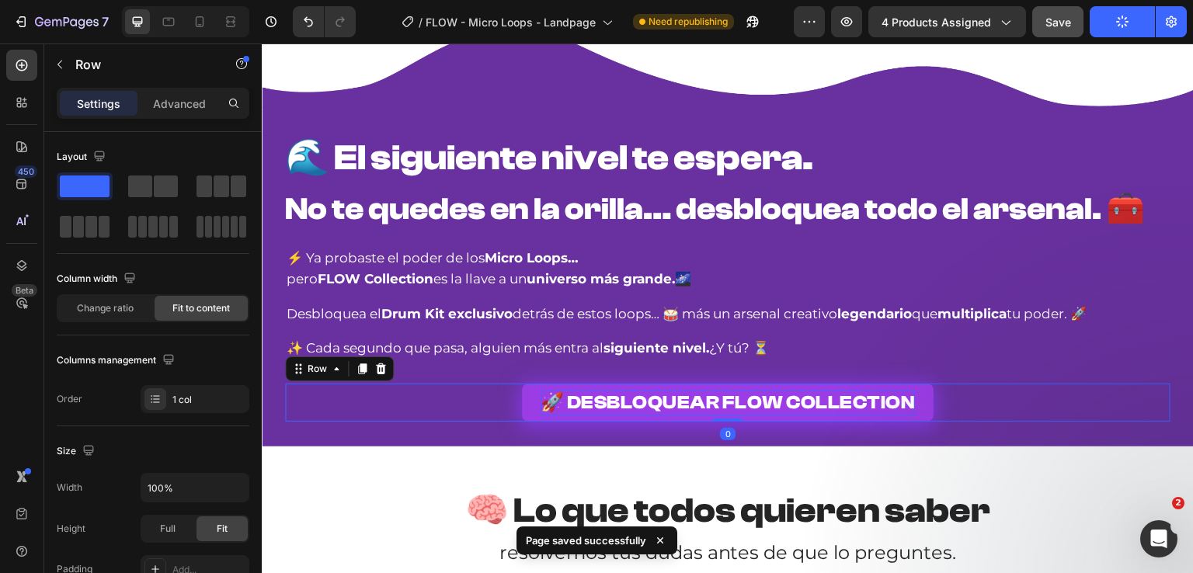
drag, startPoint x: 725, startPoint y: 428, endPoint x: 728, endPoint y: 412, distance: 15.8
click at [728, 412] on div "🚀 DESBLOQUEAR FLOW COLLECTION Button Row 0" at bounding box center [727, 403] width 885 height 39
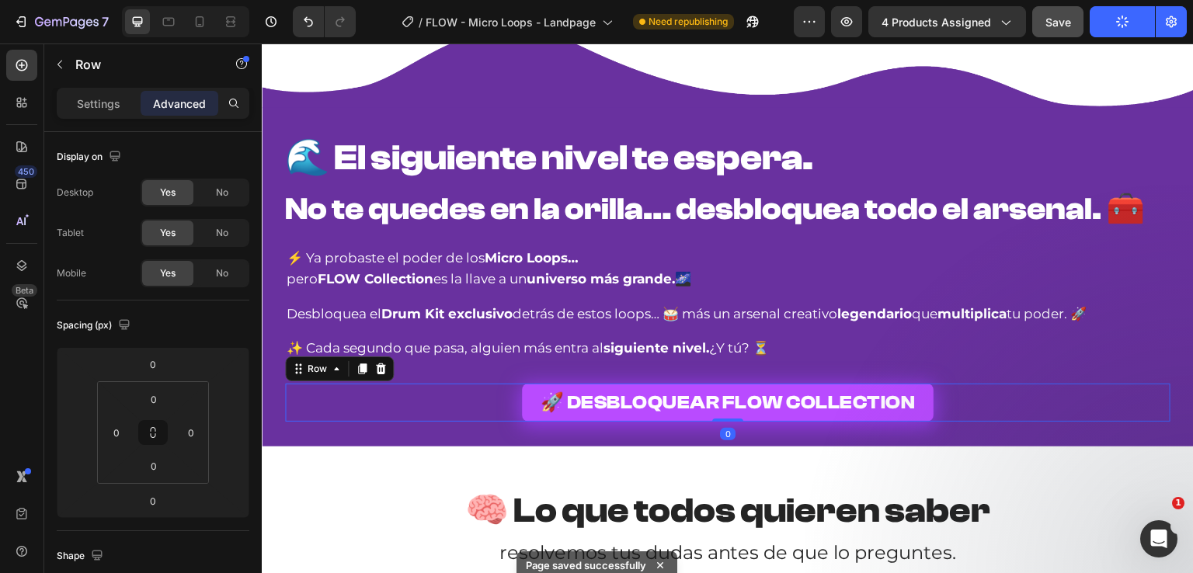
click at [1051, 21] on span "Save" at bounding box center [1058, 22] width 26 height 13
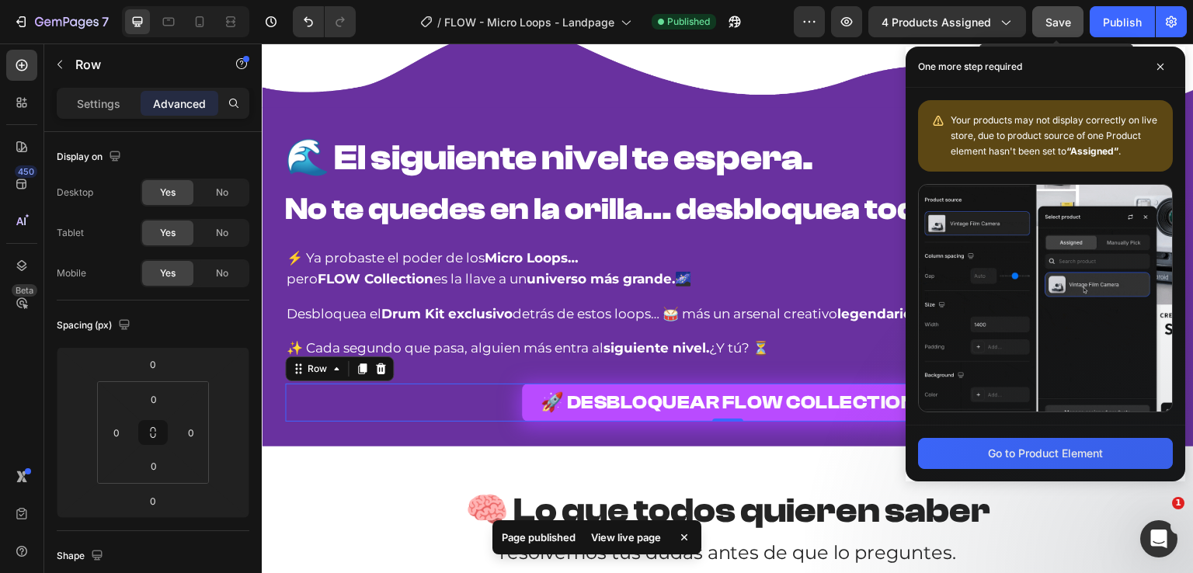
click at [1056, 22] on span "Save" at bounding box center [1058, 22] width 26 height 13
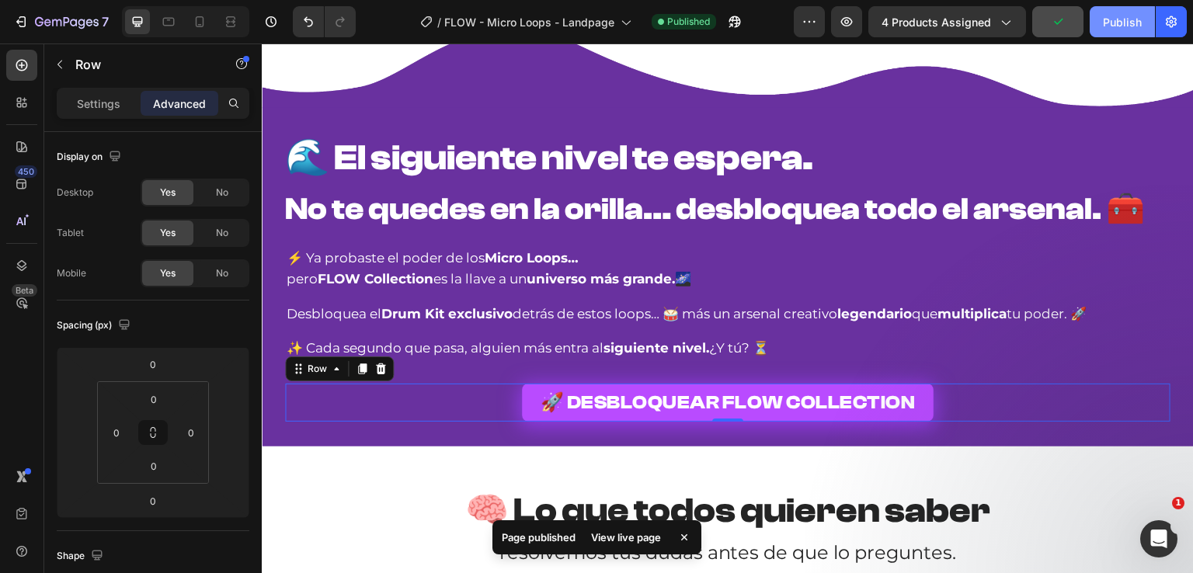
click at [1106, 21] on div "Publish" at bounding box center [1122, 22] width 39 height 16
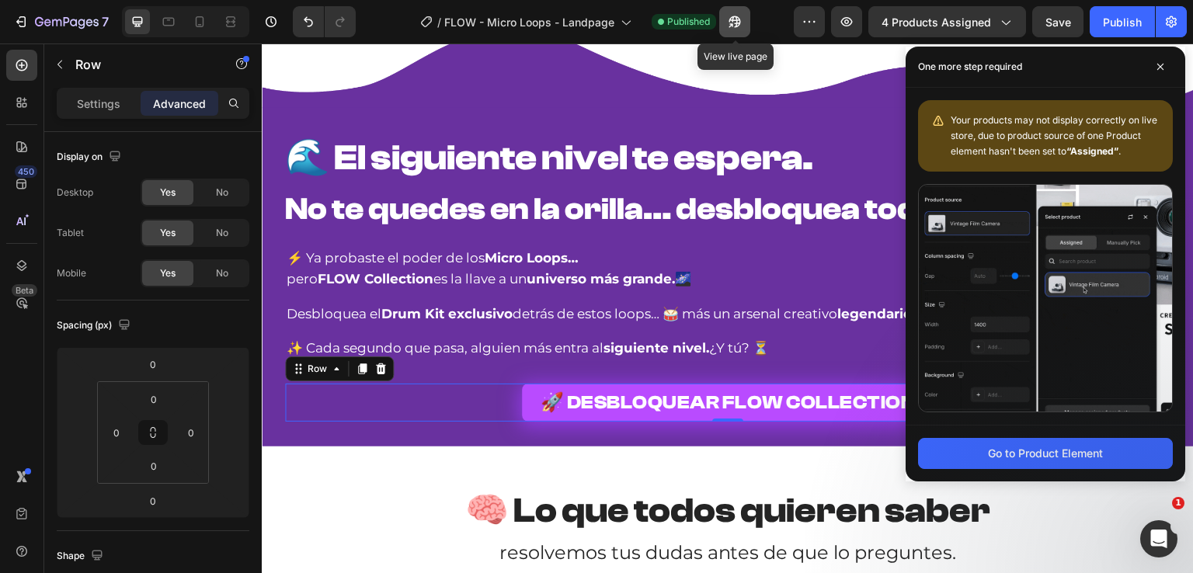
click at [730, 23] on icon "button" at bounding box center [731, 25] width 4 height 4
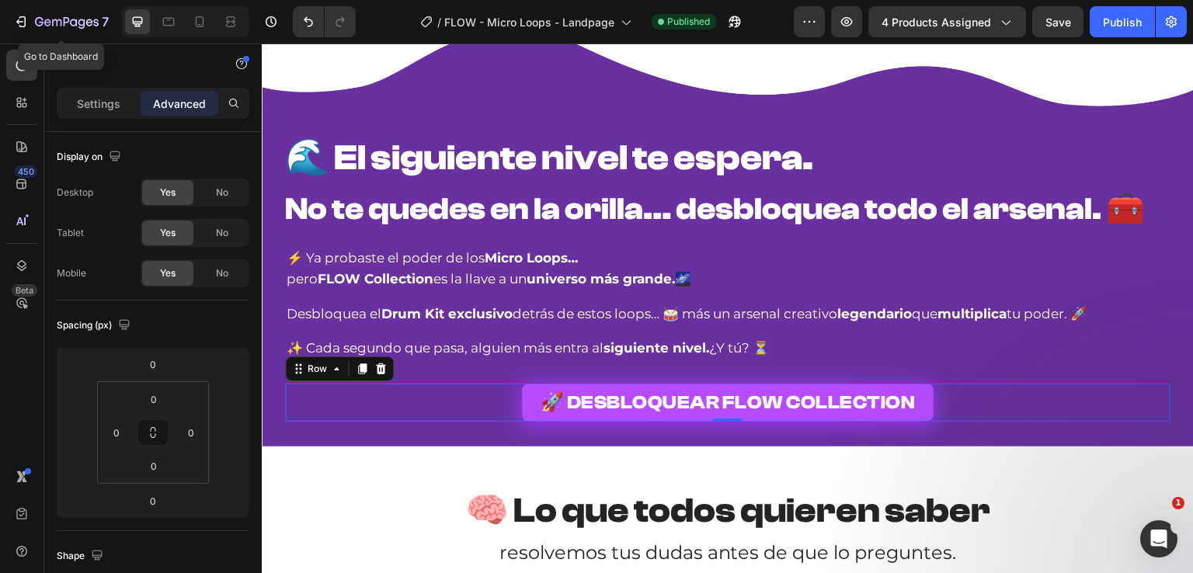
drag, startPoint x: 29, startPoint y: 18, endPoint x: 85, endPoint y: 1, distance: 58.5
click at [29, 18] on div "7" at bounding box center [61, 21] width 96 height 19
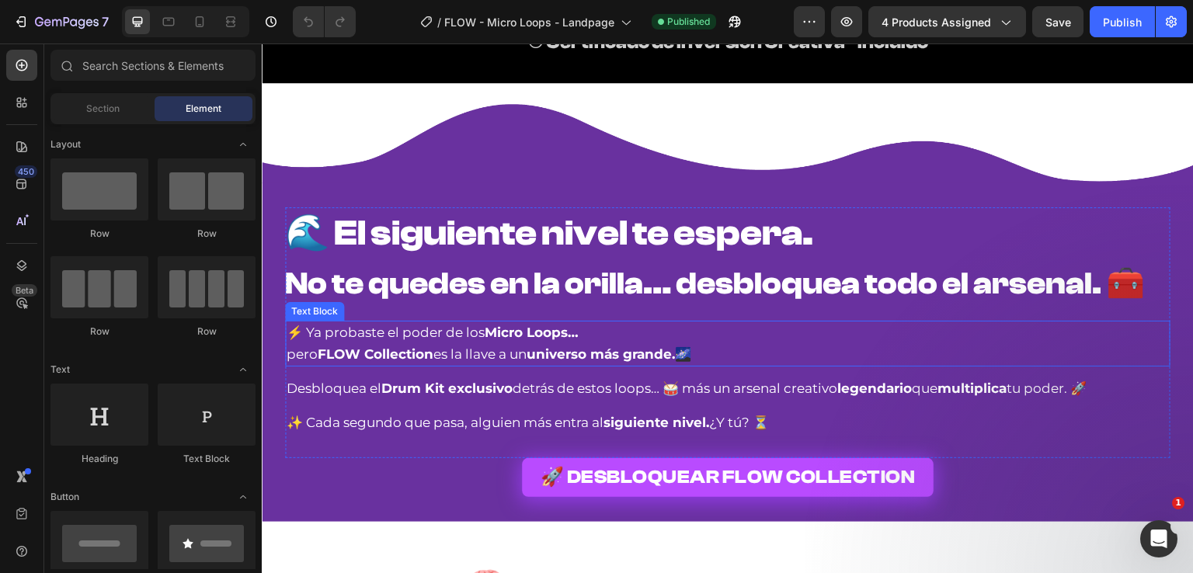
scroll to position [5053, 0]
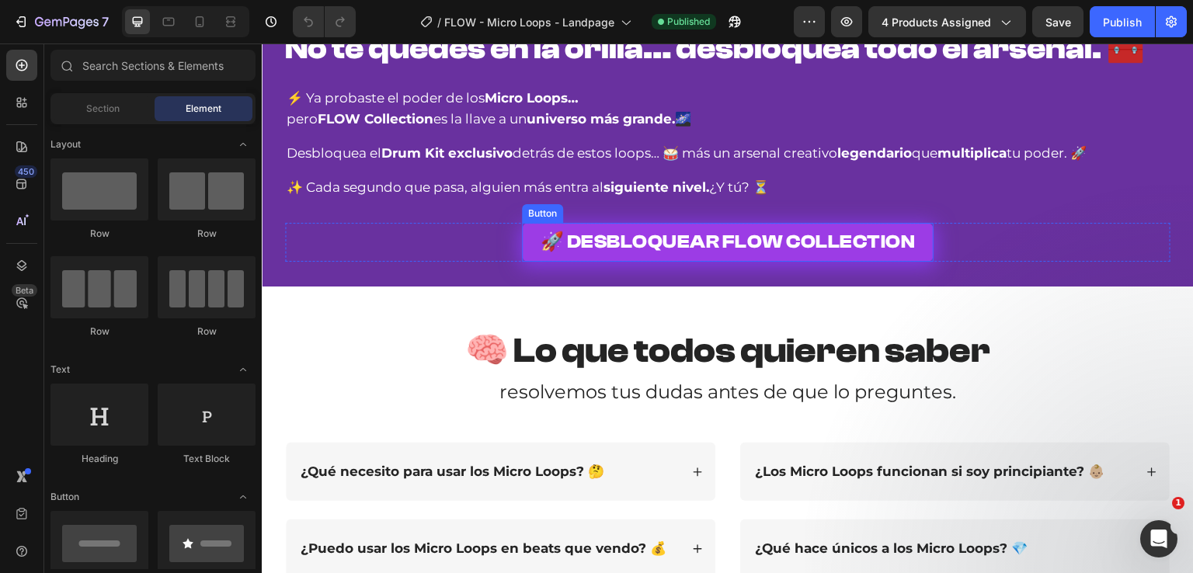
click at [528, 247] on link "🚀 DESBLOQUEAR FLOW COLLECTION" at bounding box center [728, 242] width 412 height 39
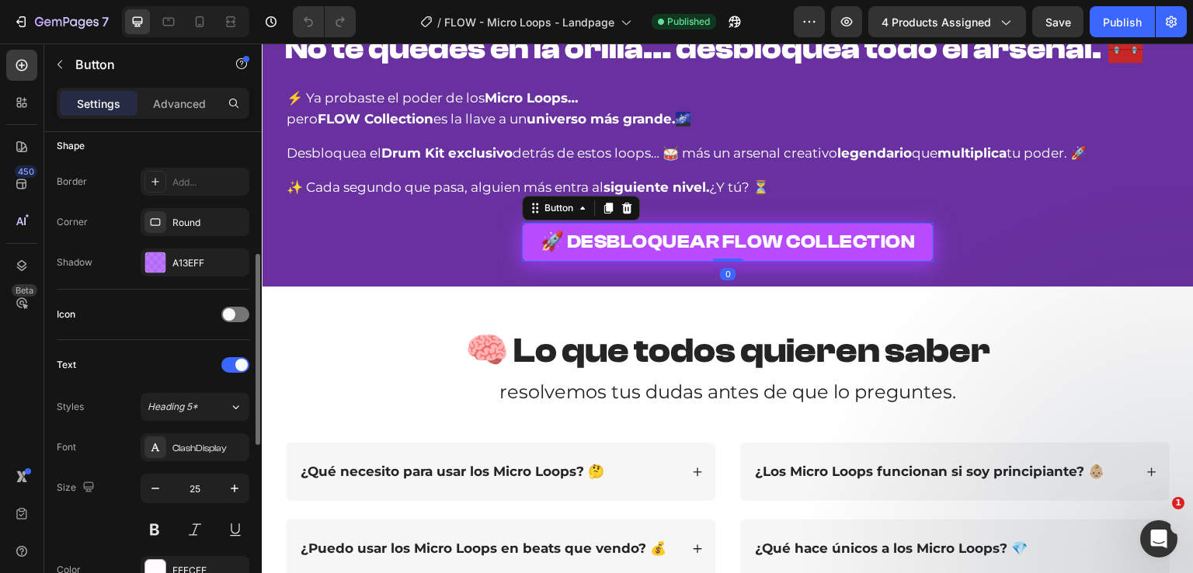
scroll to position [466, 0]
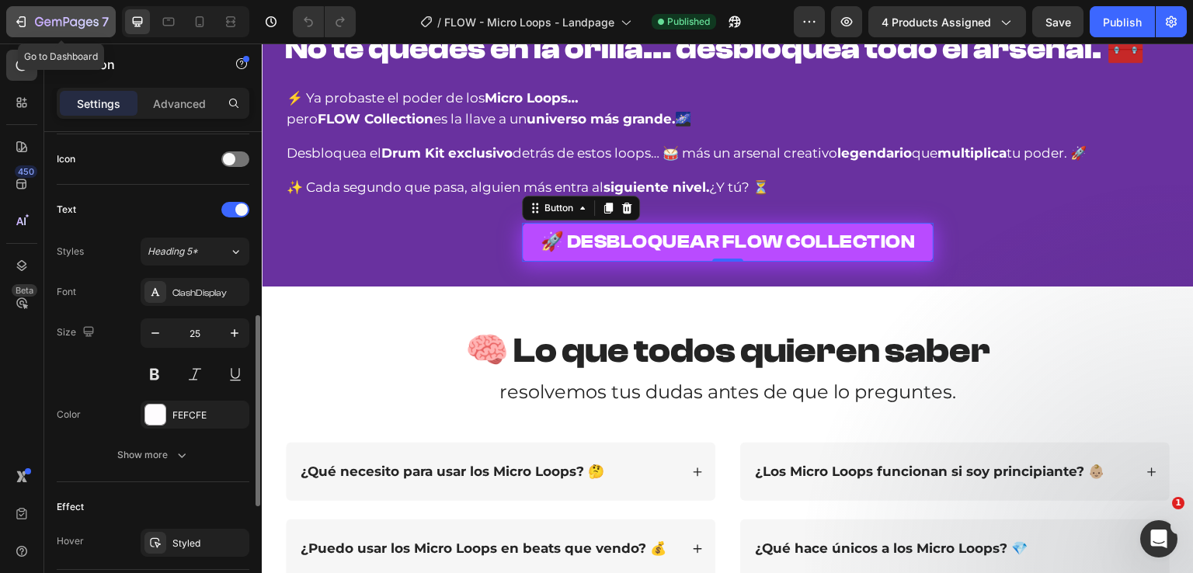
click at [68, 24] on icon "button" at bounding box center [67, 22] width 64 height 13
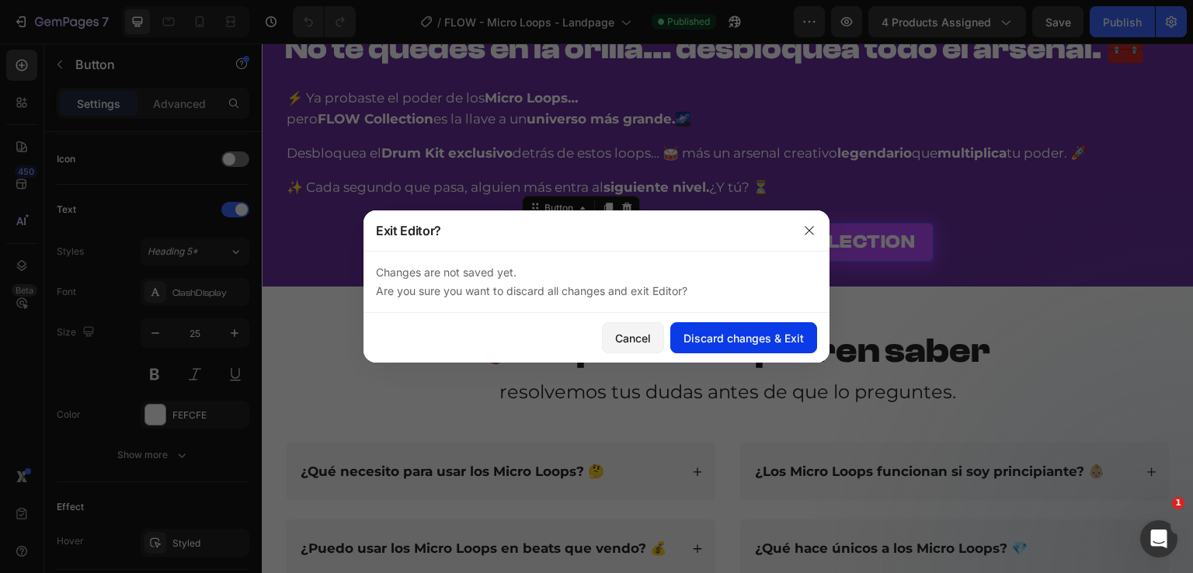
click at [726, 346] on button "Discard changes & Exit" at bounding box center [743, 337] width 147 height 31
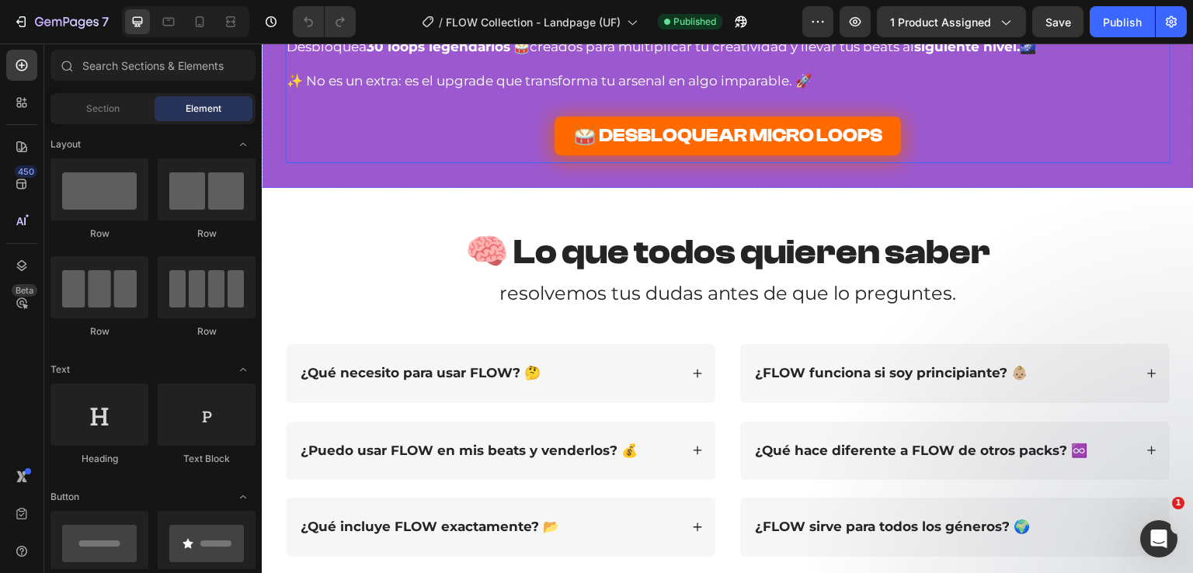
scroll to position [8627, 0]
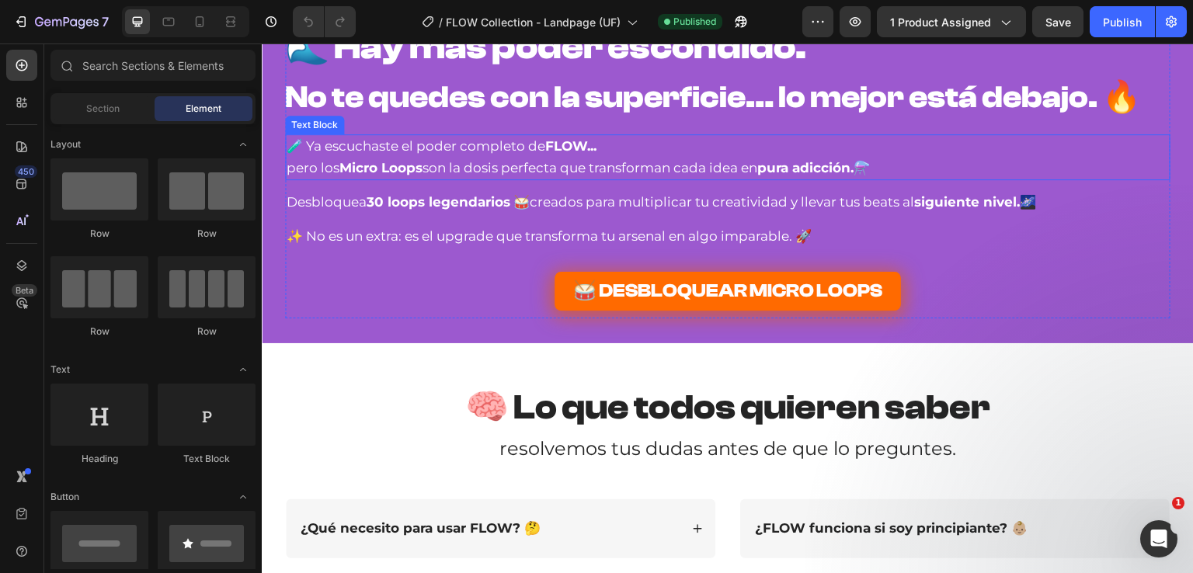
click at [666, 179] on p "pero los Micro Loops son la dosis perfecta que transforman cada idea en pura ad…" at bounding box center [728, 168] width 882 height 21
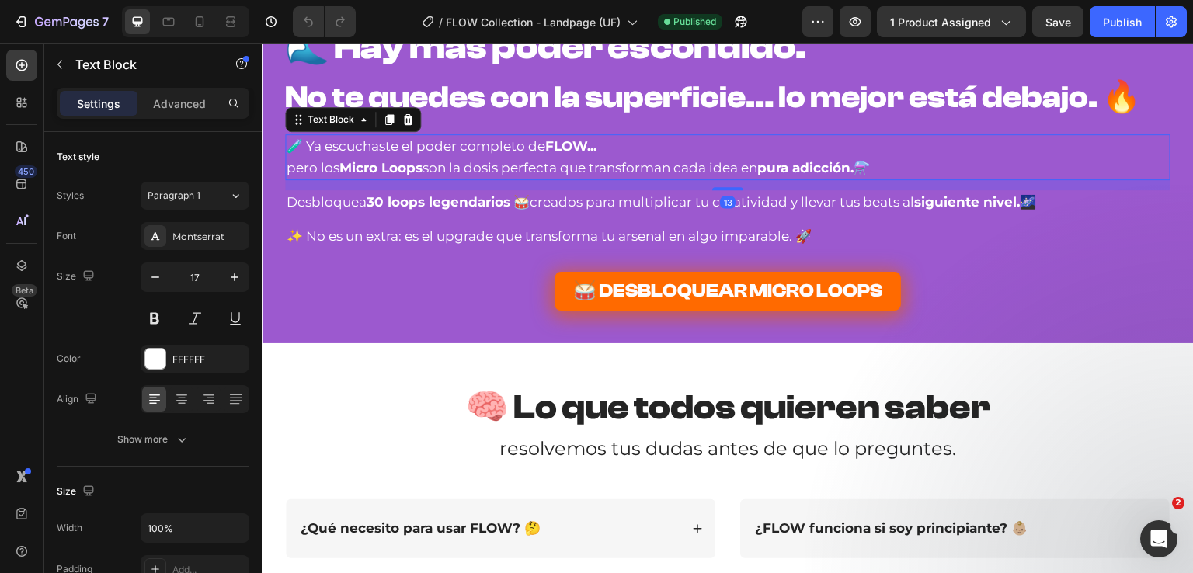
click at [667, 179] on p "pero los Micro Loops son la dosis perfecta que transforman cada idea en pura ad…" at bounding box center [728, 168] width 882 height 21
click at [670, 179] on p "pero los Micro Loops son la dosis perfecta que transforman cada idea en pura ad…" at bounding box center [728, 168] width 882 height 21
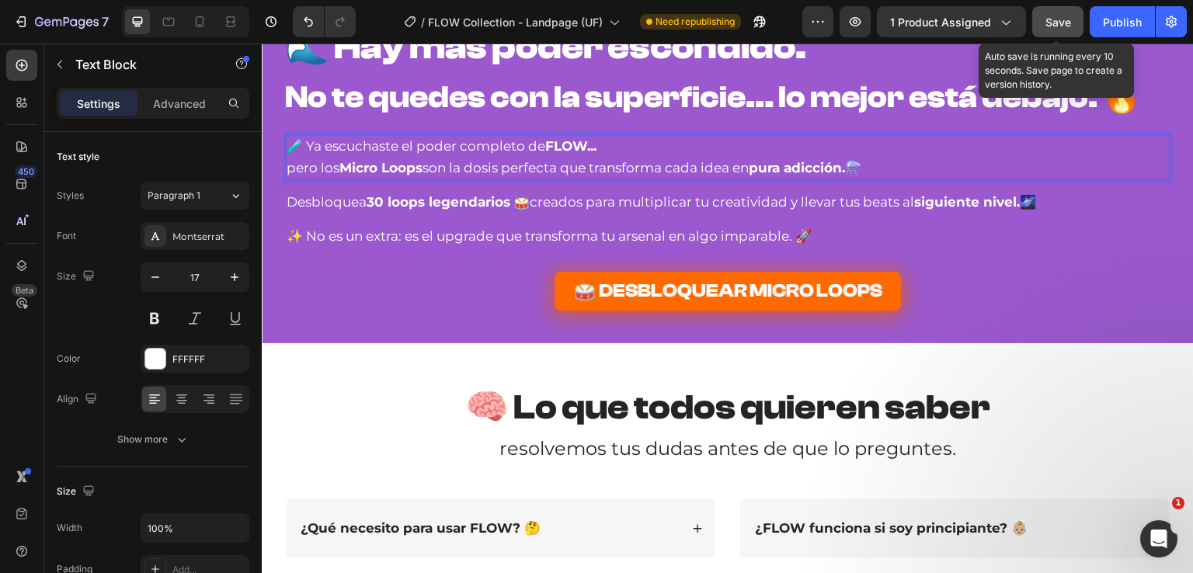
click at [1056, 26] on span "Save" at bounding box center [1058, 22] width 26 height 13
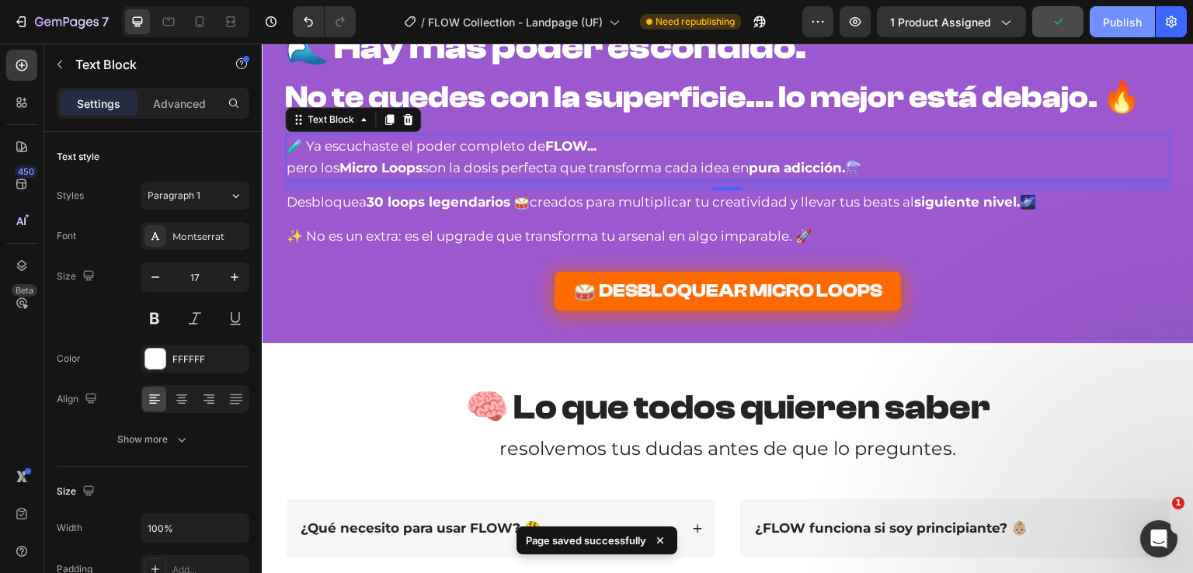
click at [1119, 23] on div "Publish" at bounding box center [1122, 22] width 39 height 16
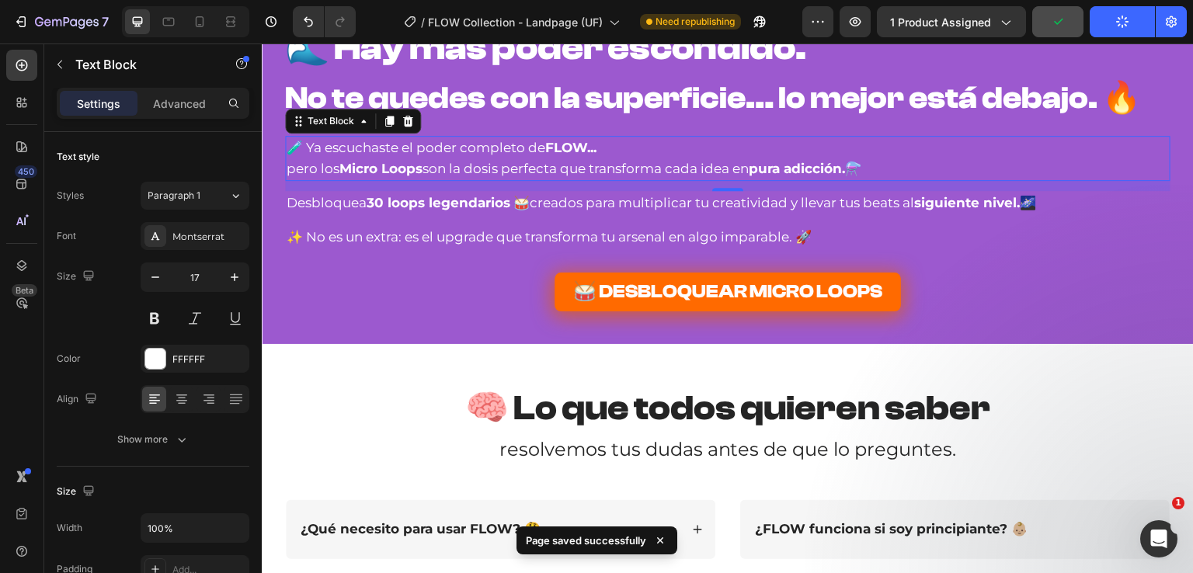
scroll to position [8549, 0]
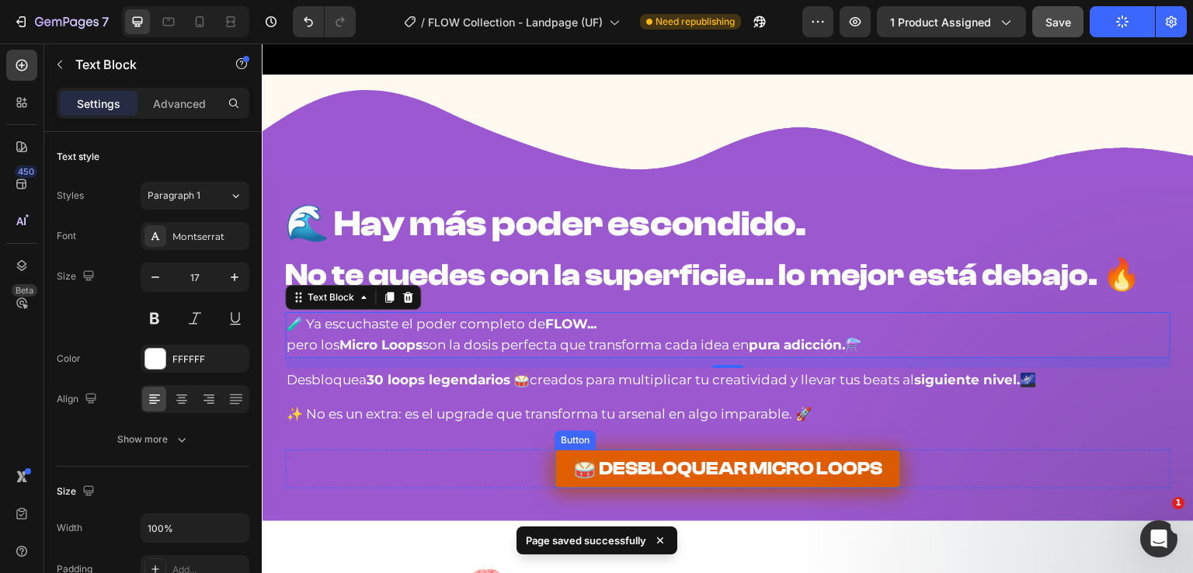
click at [555, 471] on link "🥁 DESBLOQUEAR MICRO LOOPS" at bounding box center [728, 469] width 346 height 39
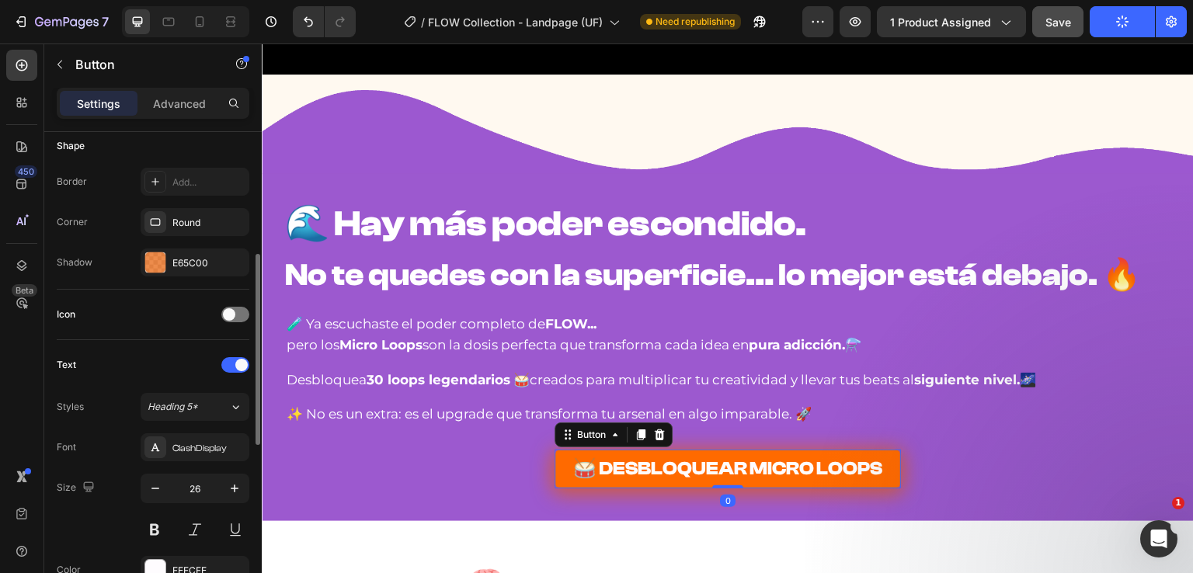
scroll to position [388, 0]
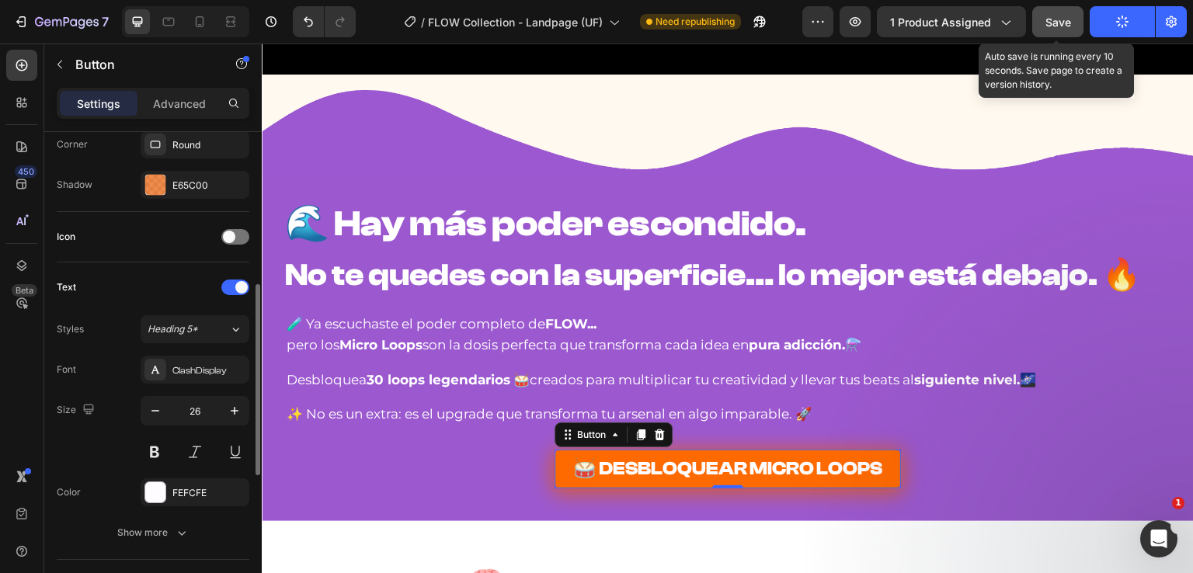
click at [1044, 21] on button "Save" at bounding box center [1057, 21] width 51 height 31
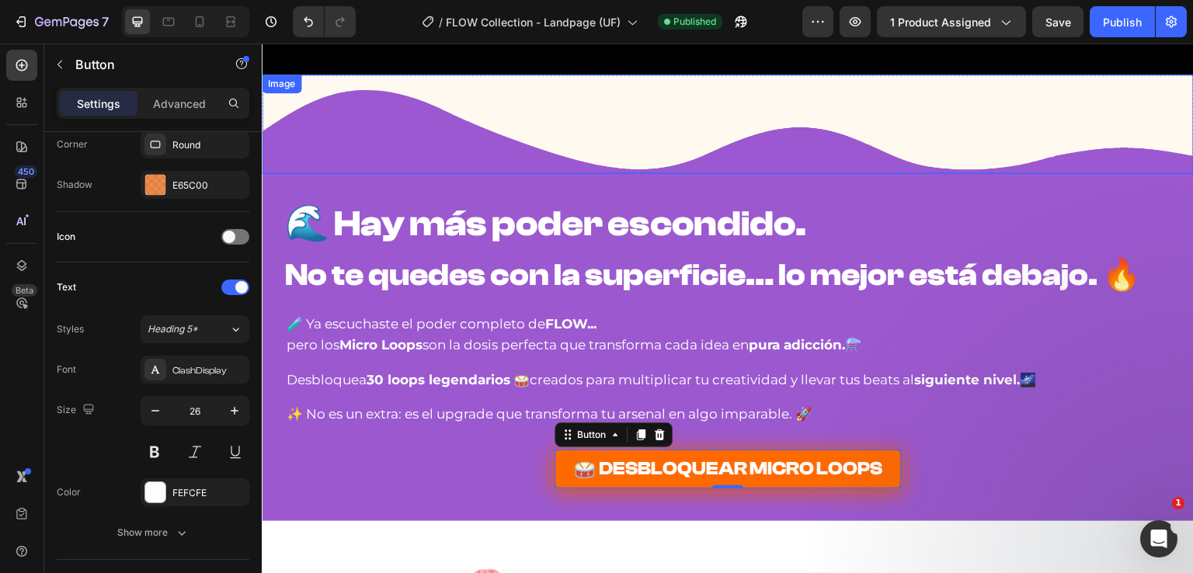
click at [410, 141] on img at bounding box center [728, 125] width 932 height 100
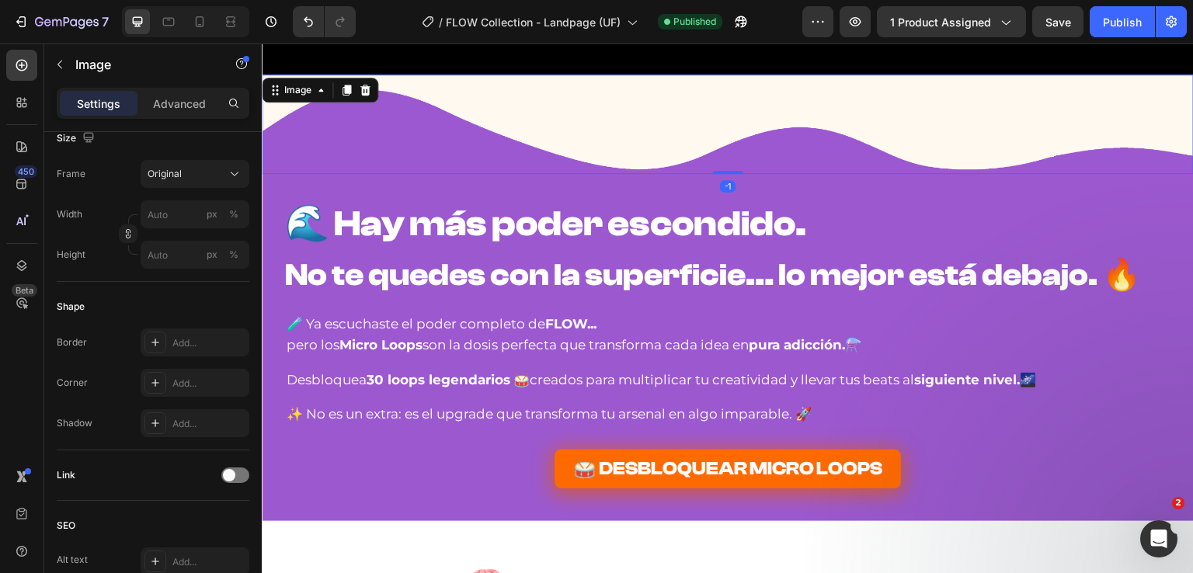
scroll to position [0, 0]
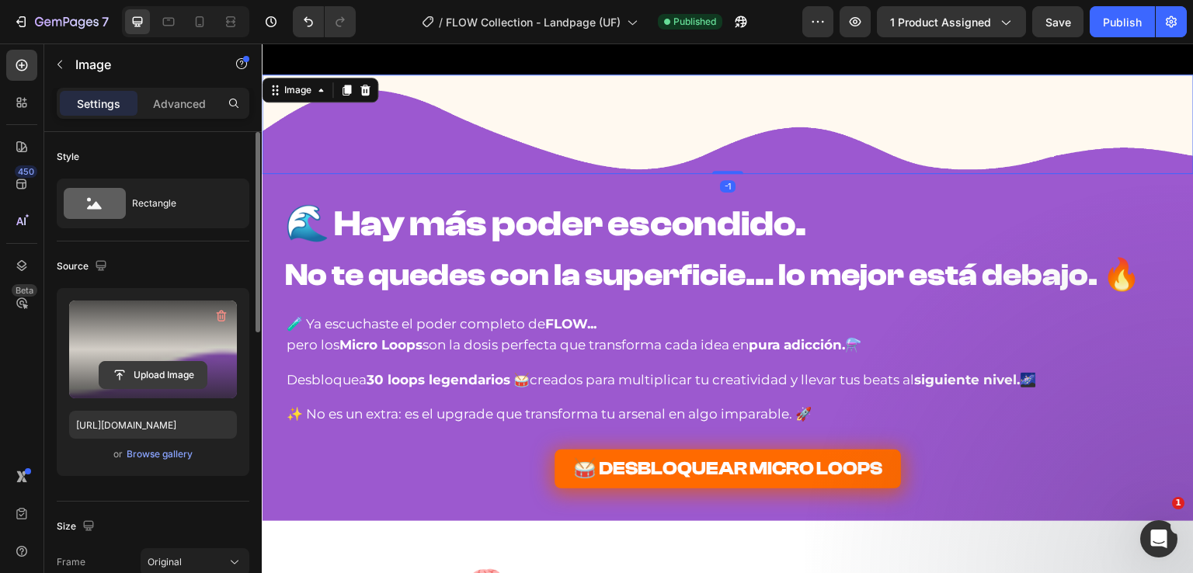
click at [174, 374] on input "file" at bounding box center [152, 375] width 107 height 26
click at [155, 367] on input "file" at bounding box center [152, 375] width 107 height 26
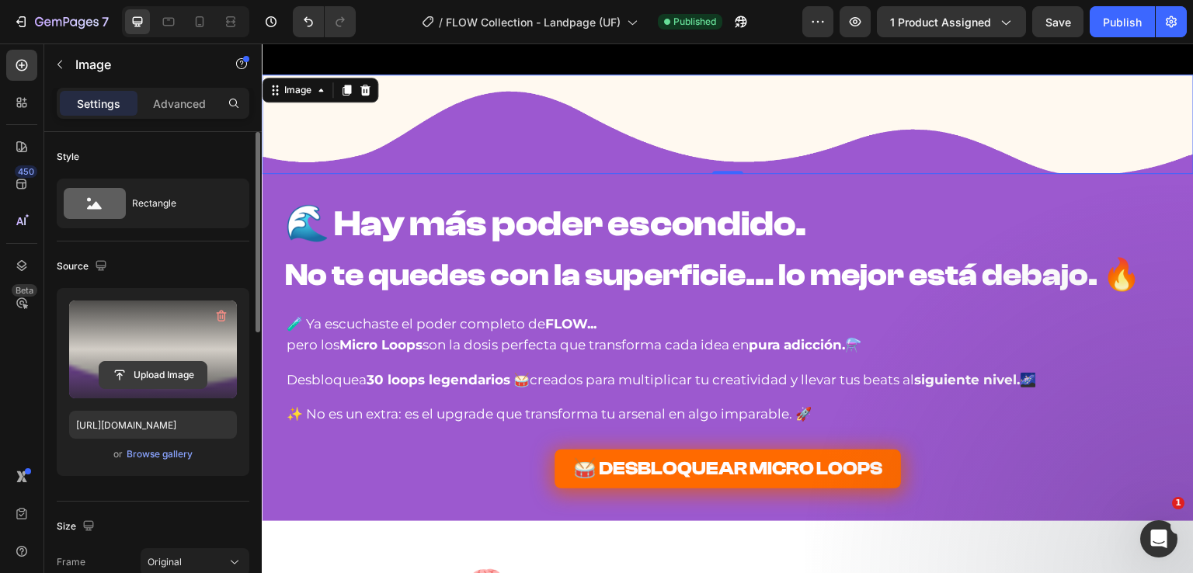
click at [165, 379] on input "file" at bounding box center [152, 375] width 107 height 26
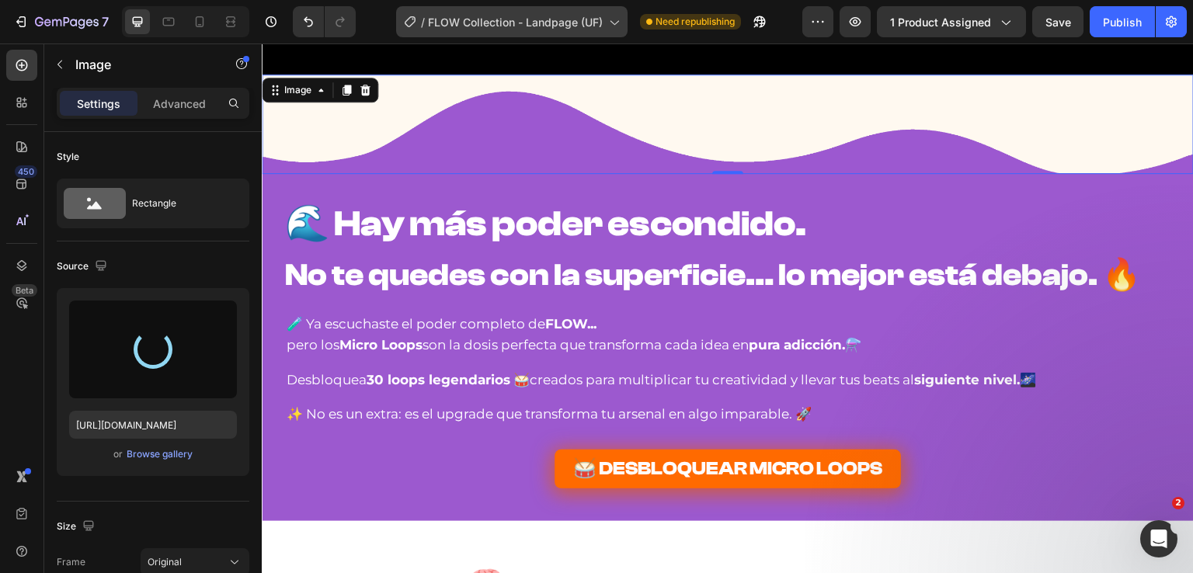
type input "[URL][DOMAIN_NAME]"
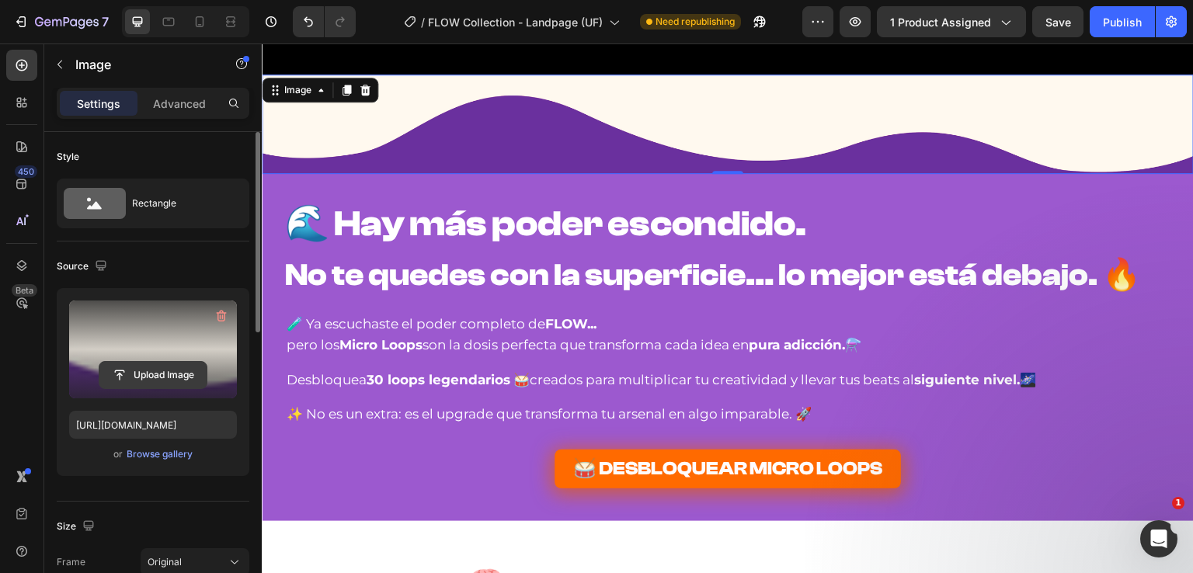
click at [165, 371] on input "file" at bounding box center [152, 375] width 107 height 26
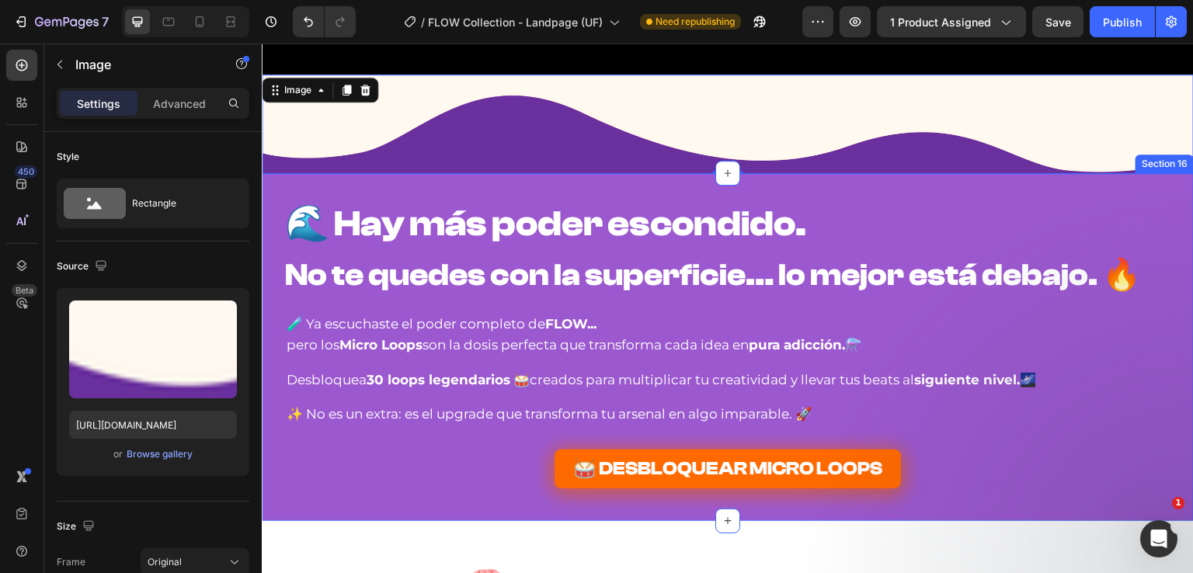
click at [336, 193] on div "🌊 Hay más poder escondido. No te quedes con la superficie… lo mejor está debajo…" at bounding box center [728, 346] width 932 height 347
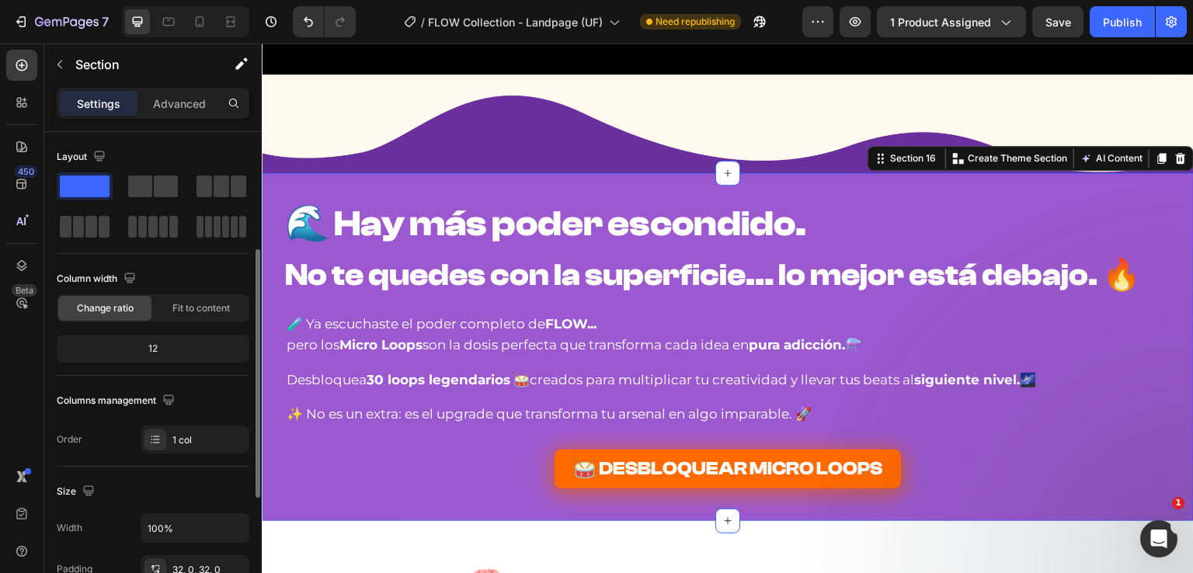
scroll to position [388, 0]
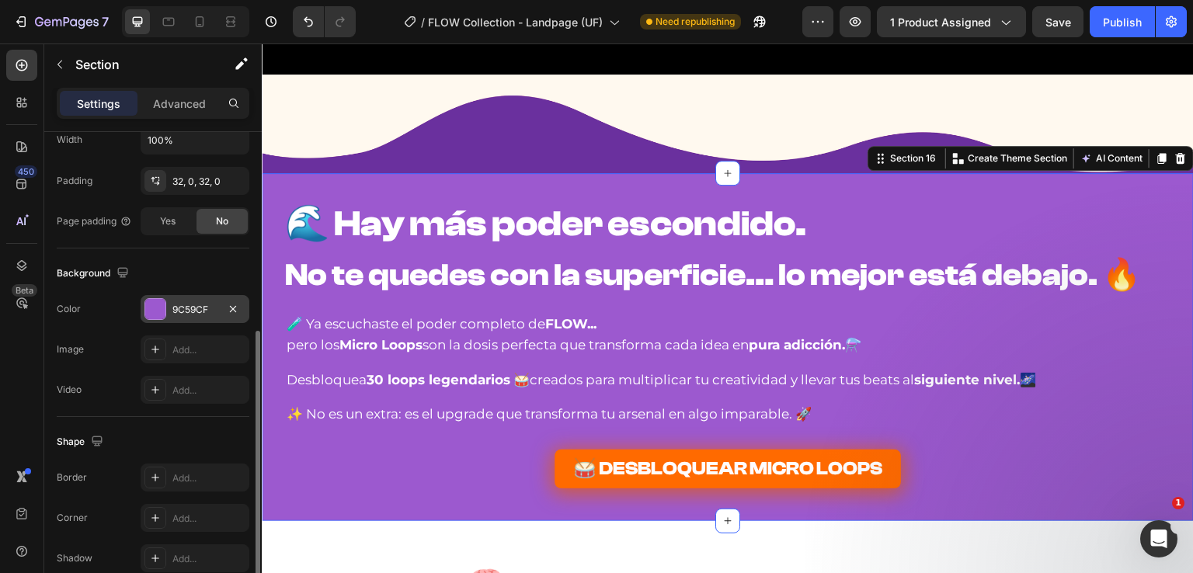
click at [173, 303] on div "9C59CF" at bounding box center [194, 310] width 45 height 14
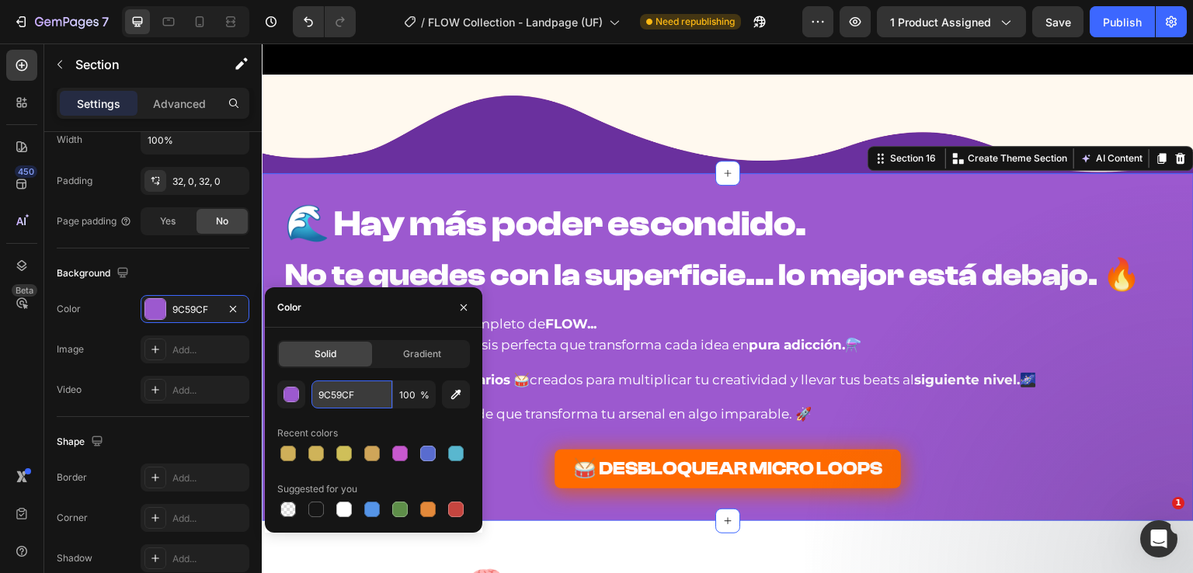
click at [358, 407] on input "9C59CF" at bounding box center [351, 395] width 81 height 28
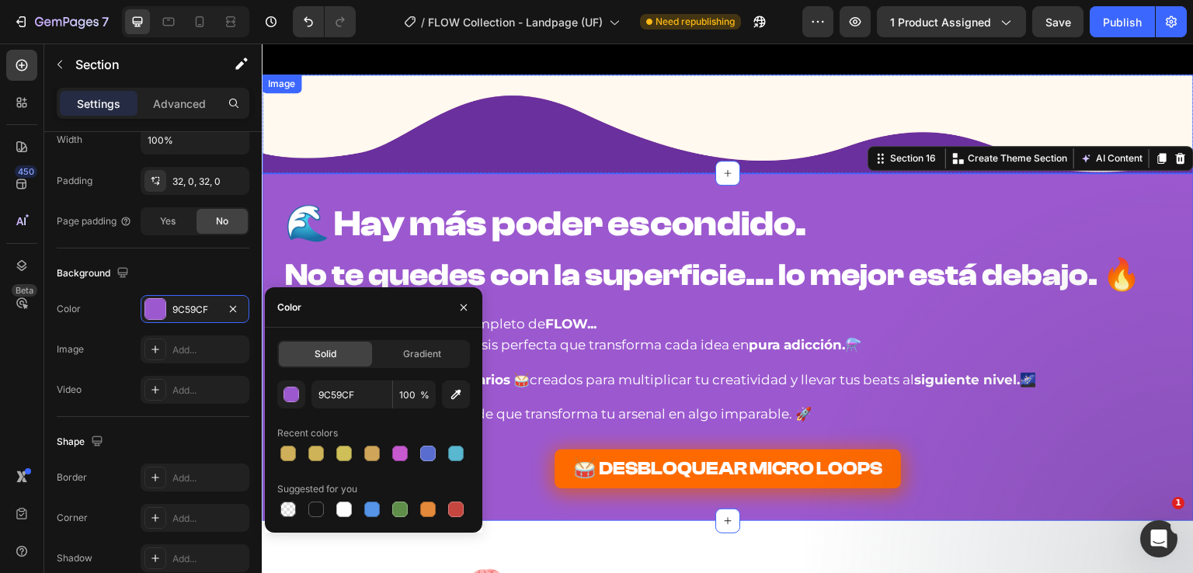
click at [418, 126] on img at bounding box center [728, 125] width 932 height 100
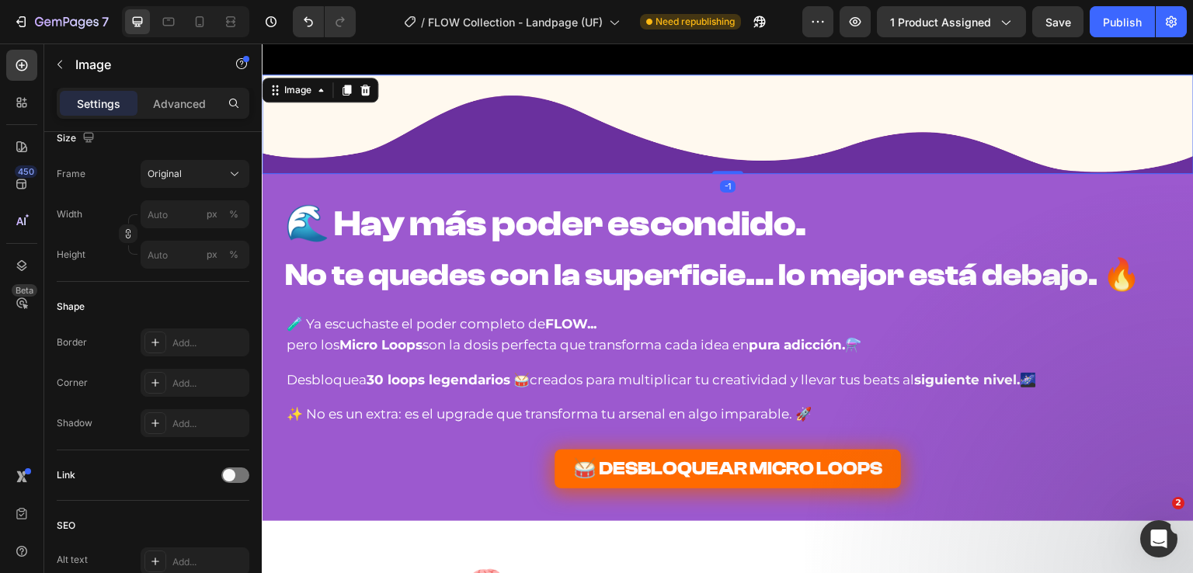
scroll to position [0, 0]
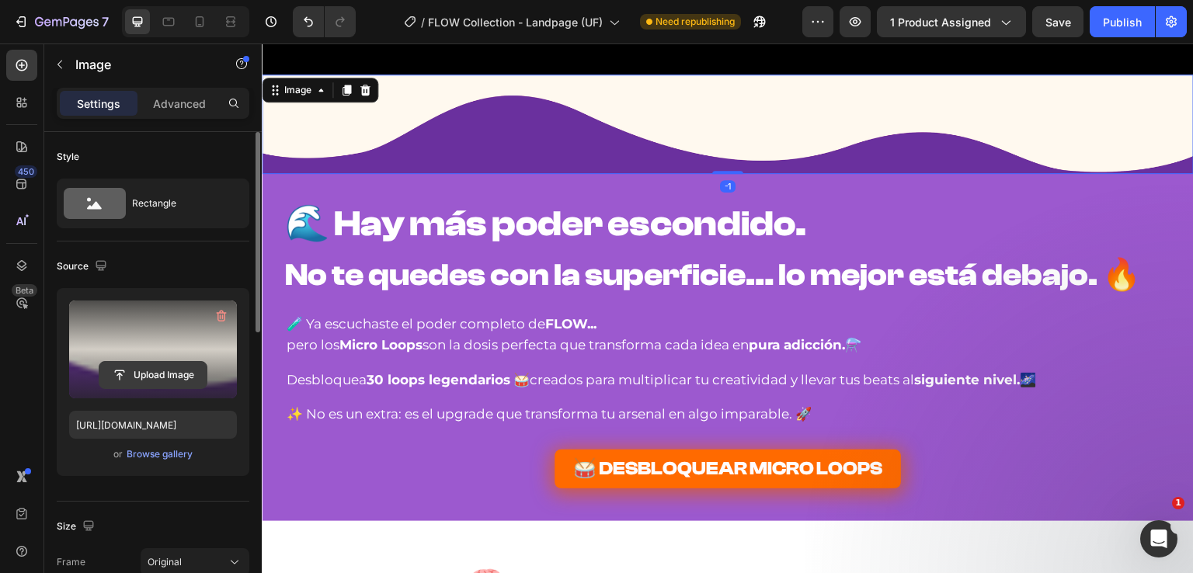
click at [158, 378] on input "file" at bounding box center [152, 375] width 107 height 26
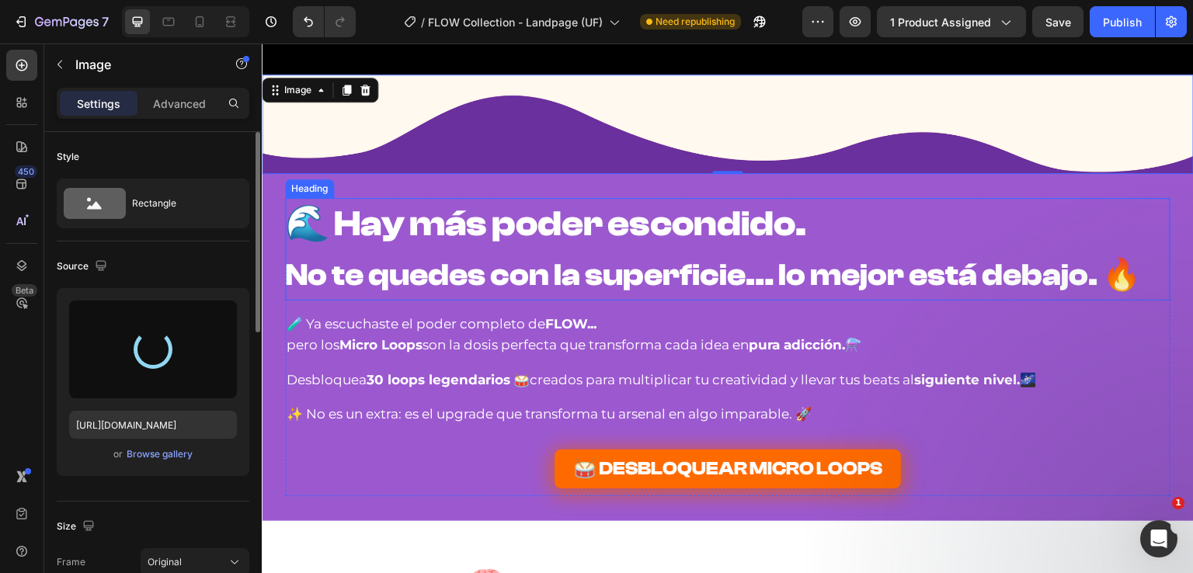
type input "[URL][DOMAIN_NAME]"
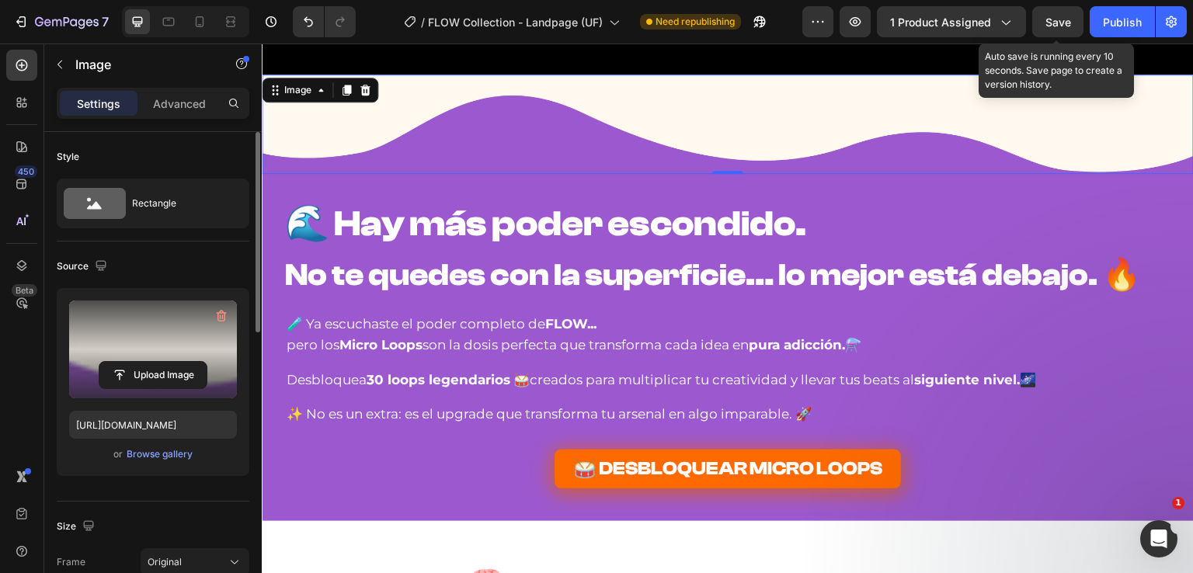
click at [1069, 23] on span "Save" at bounding box center [1058, 22] width 26 height 13
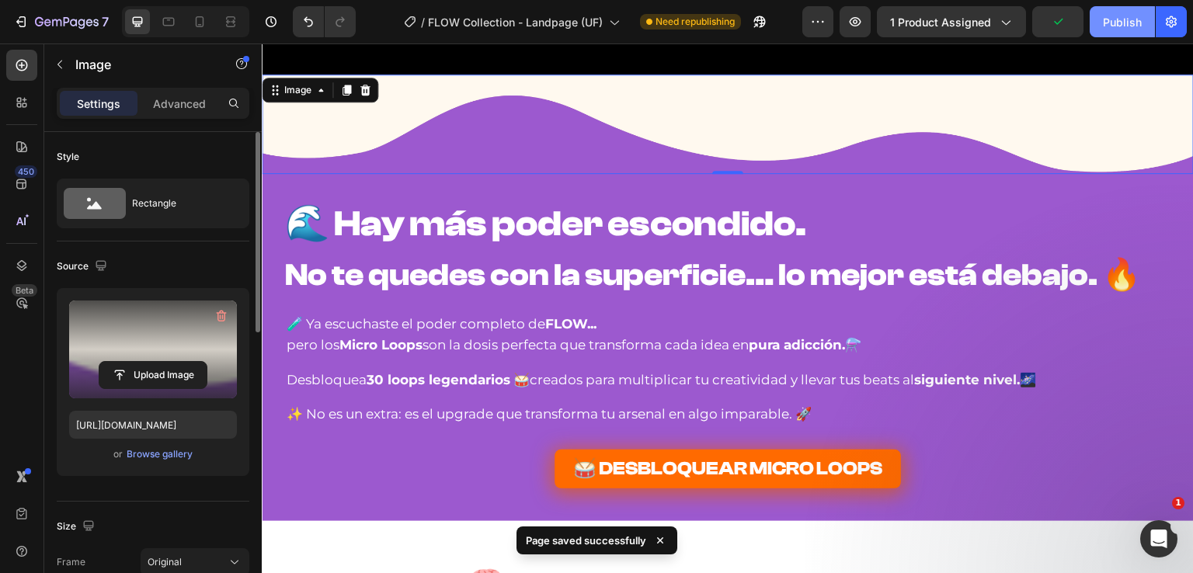
click at [1102, 22] on button "Publish" at bounding box center [1122, 21] width 65 height 31
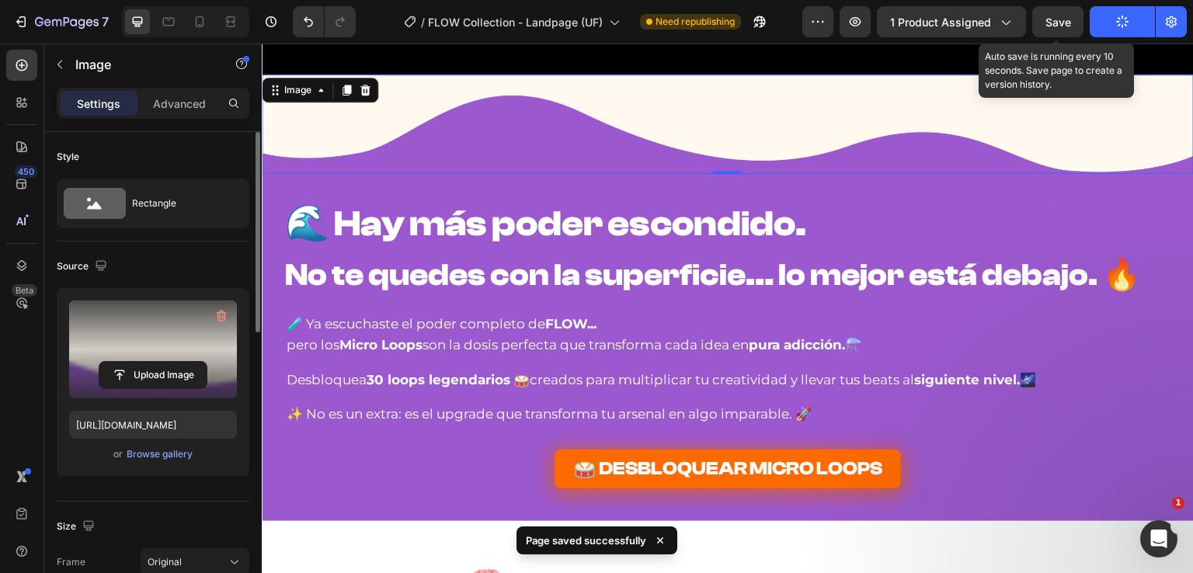
click at [1071, 29] on div "Save" at bounding box center [1058, 22] width 26 height 16
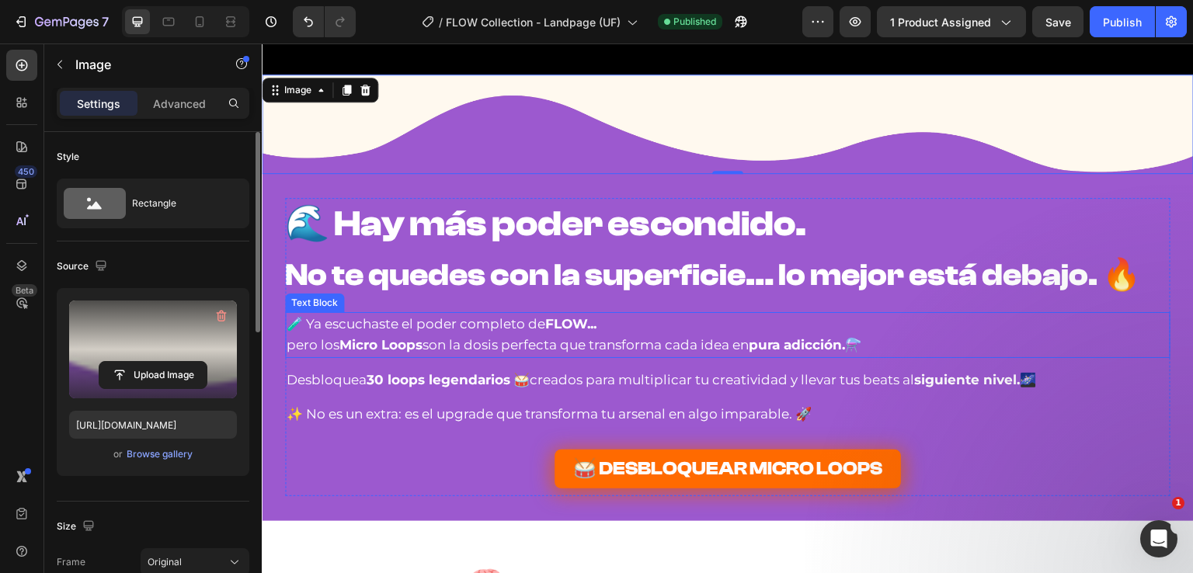
click at [594, 344] on p "pero los Micro Loops son la dosis perfecta que transforma cada idea en pura adi…" at bounding box center [728, 345] width 882 height 21
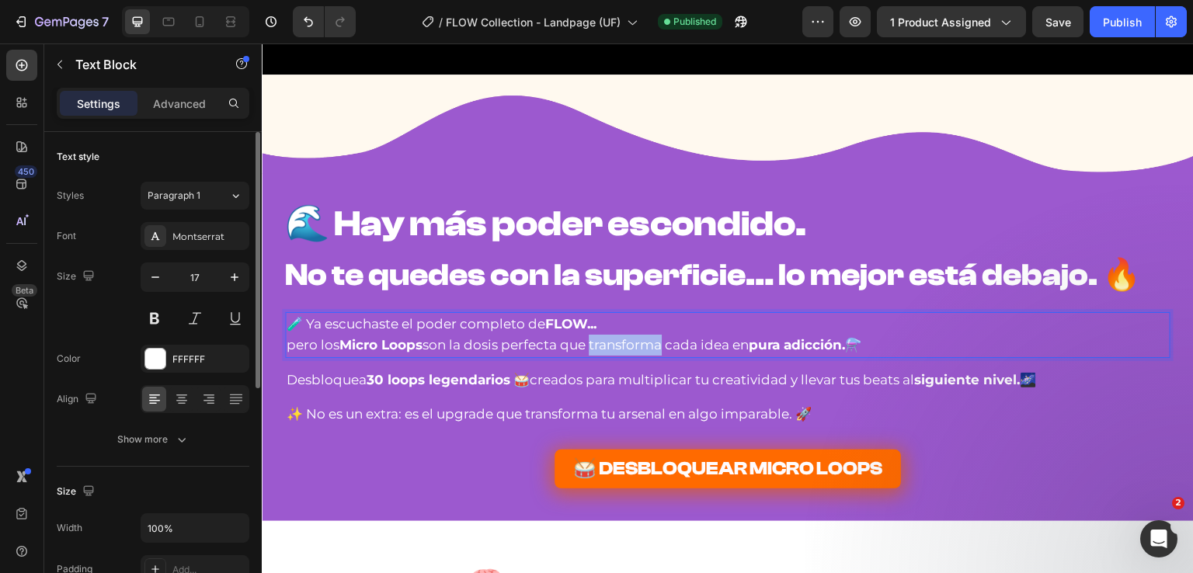
drag, startPoint x: 590, startPoint y: 346, endPoint x: 663, endPoint y: 349, distance: 73.9
click at [663, 349] on p "pero los Micro Loops son la dosis perfecta que transforma cada idea en pura adi…" at bounding box center [728, 345] width 882 height 21
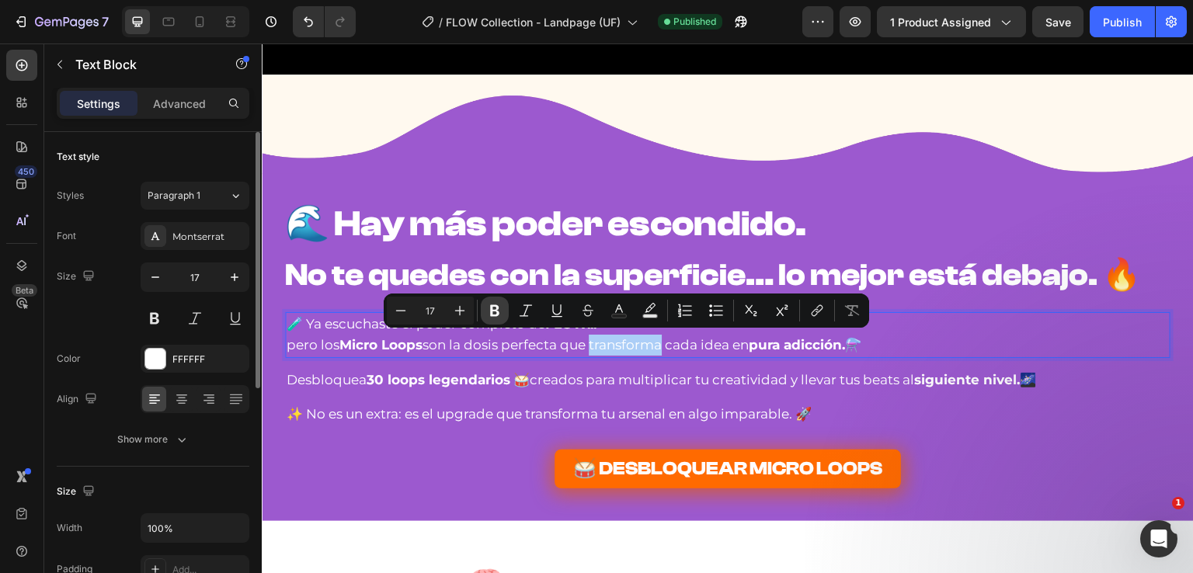
click at [499, 314] on icon "Editor contextual toolbar" at bounding box center [494, 311] width 9 height 12
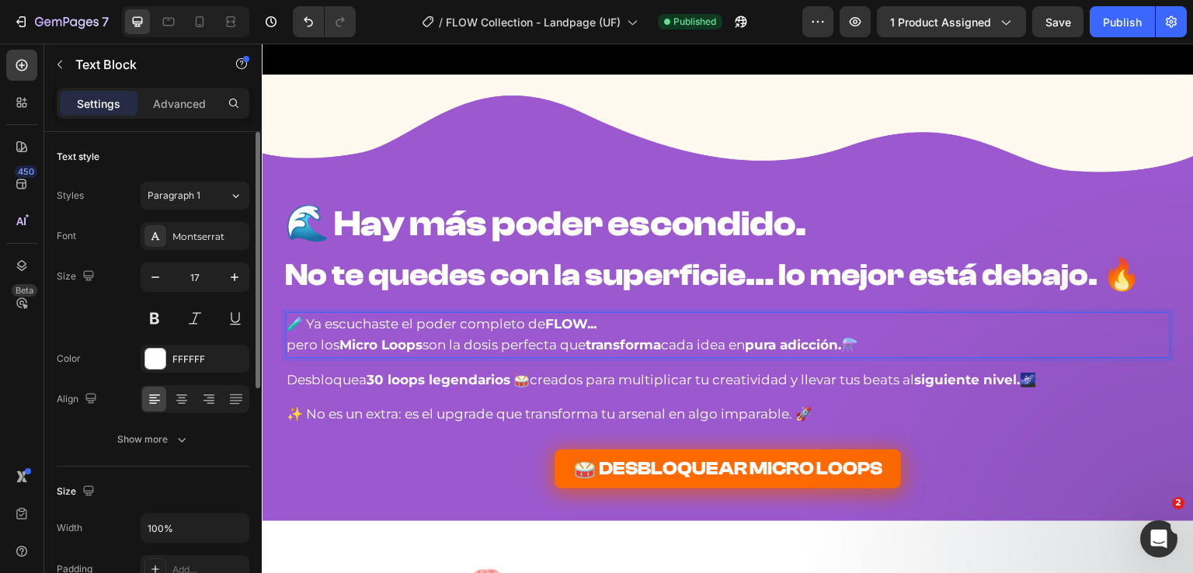
click at [582, 343] on p "pero los Micro Loops son la dosis perfecta que transforma cada idea en pura adi…" at bounding box center [728, 345] width 882 height 21
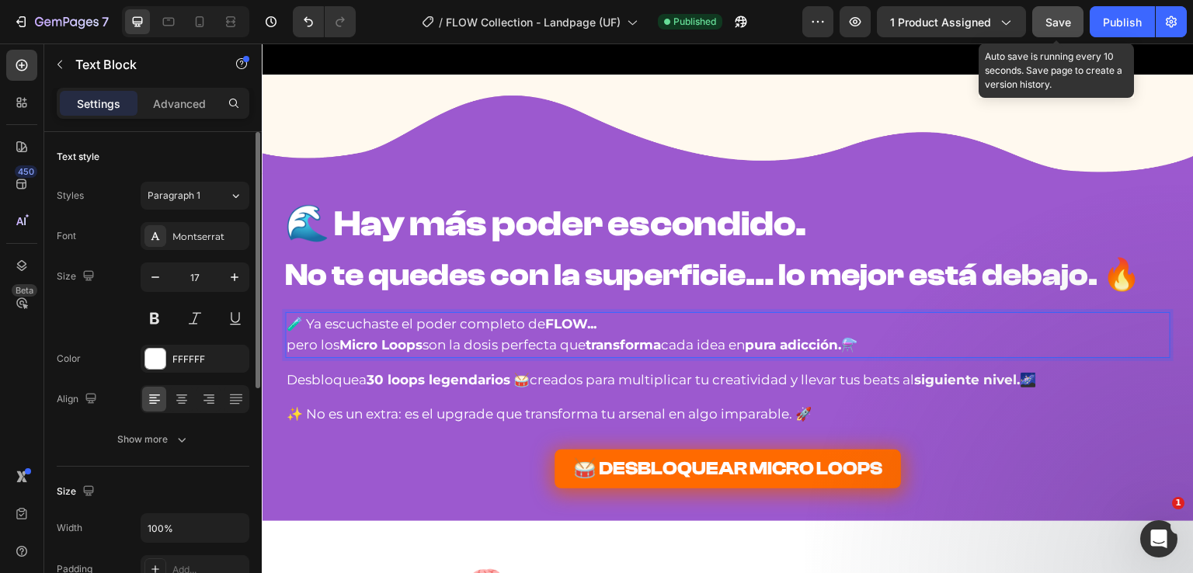
drag, startPoint x: 1075, startPoint y: 26, endPoint x: 1103, endPoint y: 23, distance: 28.1
click at [1075, 26] on button "Save" at bounding box center [1057, 21] width 51 height 31
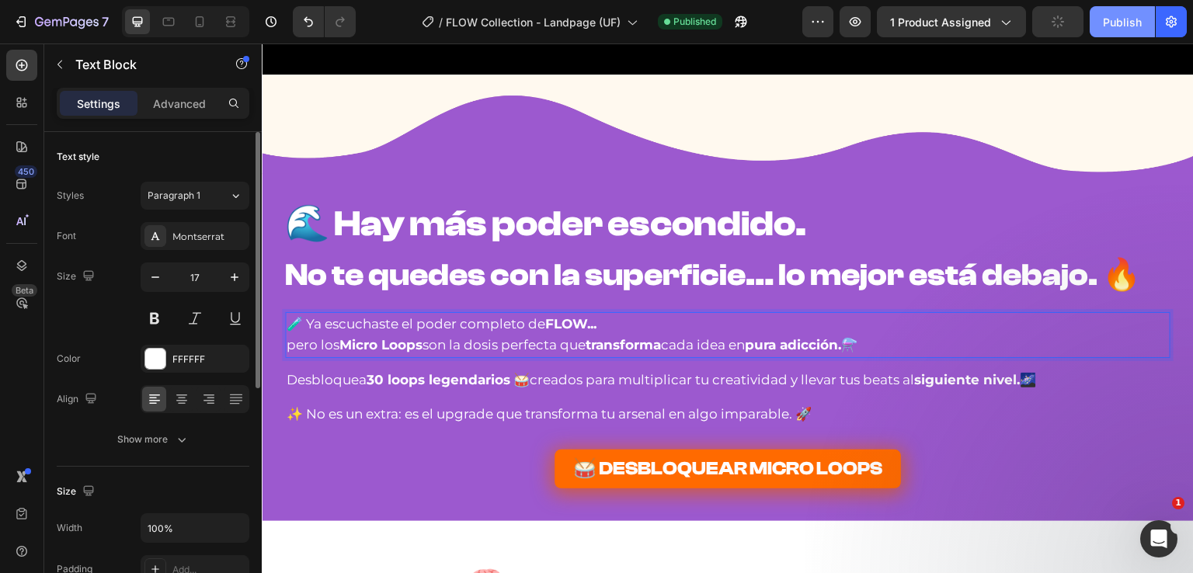
click at [1103, 23] on button "Publish" at bounding box center [1122, 21] width 65 height 31
click at [788, 343] on strong "pura adicción." at bounding box center [793, 345] width 96 height 16
drag, startPoint x: 791, startPoint y: 346, endPoint x: 758, endPoint y: 346, distance: 32.6
click at [758, 346] on strong "pura adicción." at bounding box center [793, 345] width 96 height 16
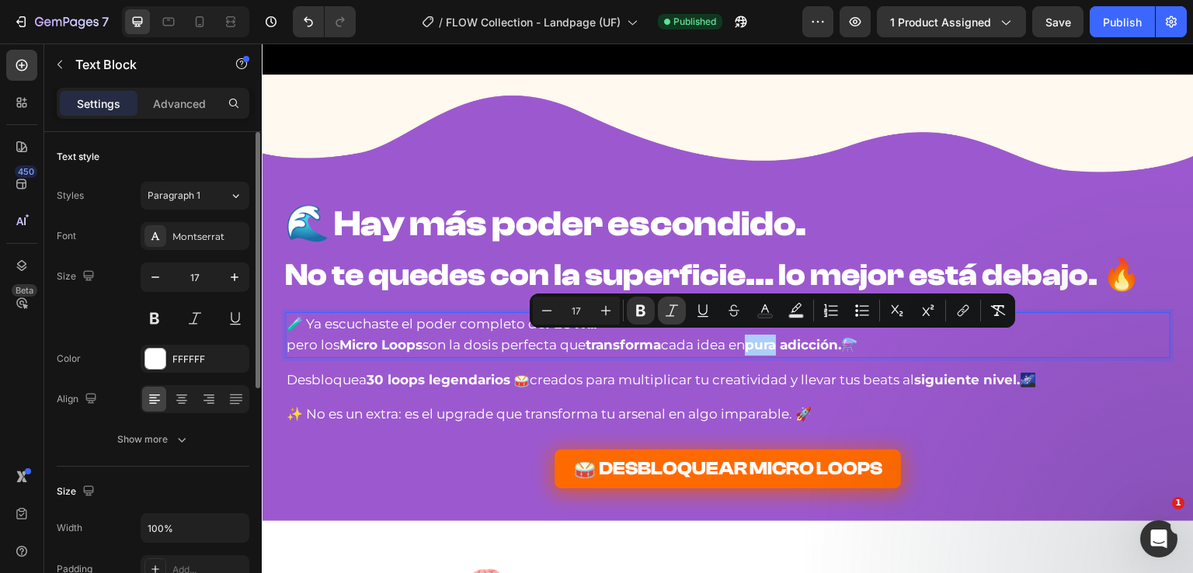
drag, startPoint x: 430, startPoint y: 304, endPoint x: 658, endPoint y: 312, distance: 227.7
click at [642, 307] on icon "Editor contextual toolbar" at bounding box center [640, 311] width 9 height 12
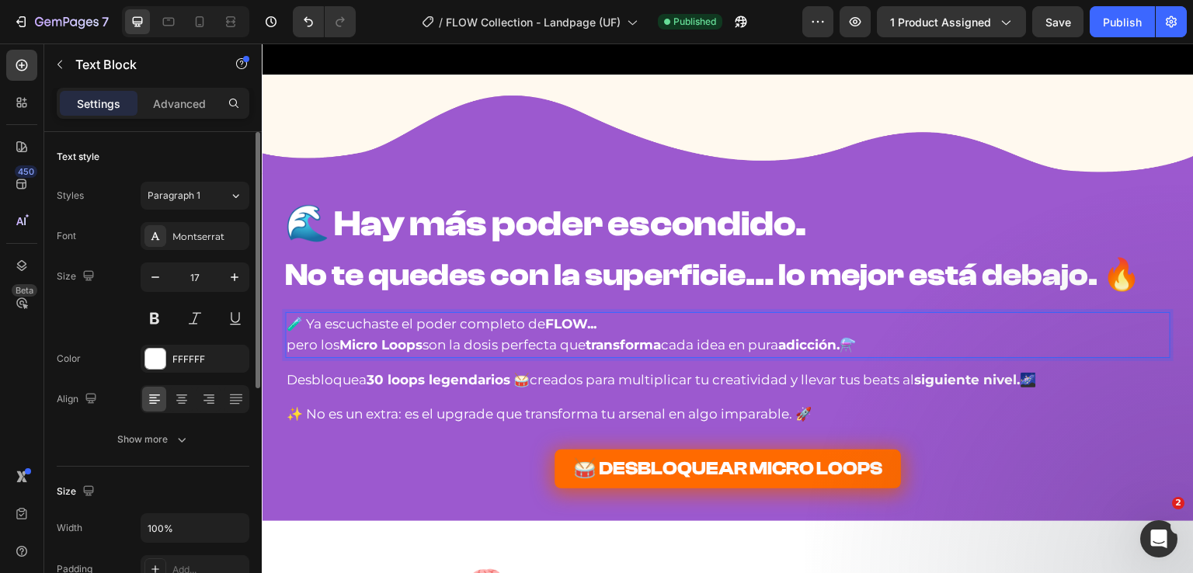
click at [696, 350] on p "pero los Micro Loops son la dosis perfecta que transforma cada idea en pura adi…" at bounding box center [728, 345] width 882 height 21
drag, startPoint x: 758, startPoint y: 345, endPoint x: 788, endPoint y: 346, distance: 29.6
click at [788, 346] on p "pero los Micro Loops son la dosis perfecta que transforma cada idea en pura adi…" at bounding box center [728, 345] width 882 height 21
click at [760, 346] on p "pero los Micro Loops son la dosis perfecta que transforma cada idea en pura adi…" at bounding box center [728, 345] width 882 height 21
drag, startPoint x: 759, startPoint y: 348, endPoint x: 785, endPoint y: 348, distance: 26.4
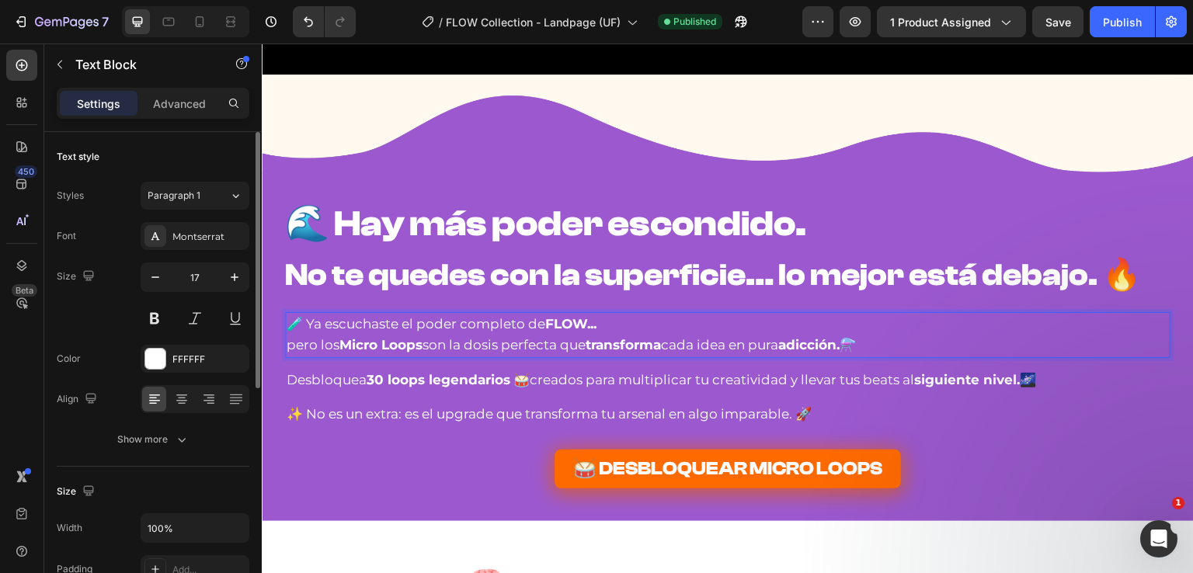
click at [785, 348] on p "pero los Micro Loops son la dosis perfecta que transforma cada idea en pura adi…" at bounding box center [728, 345] width 882 height 21
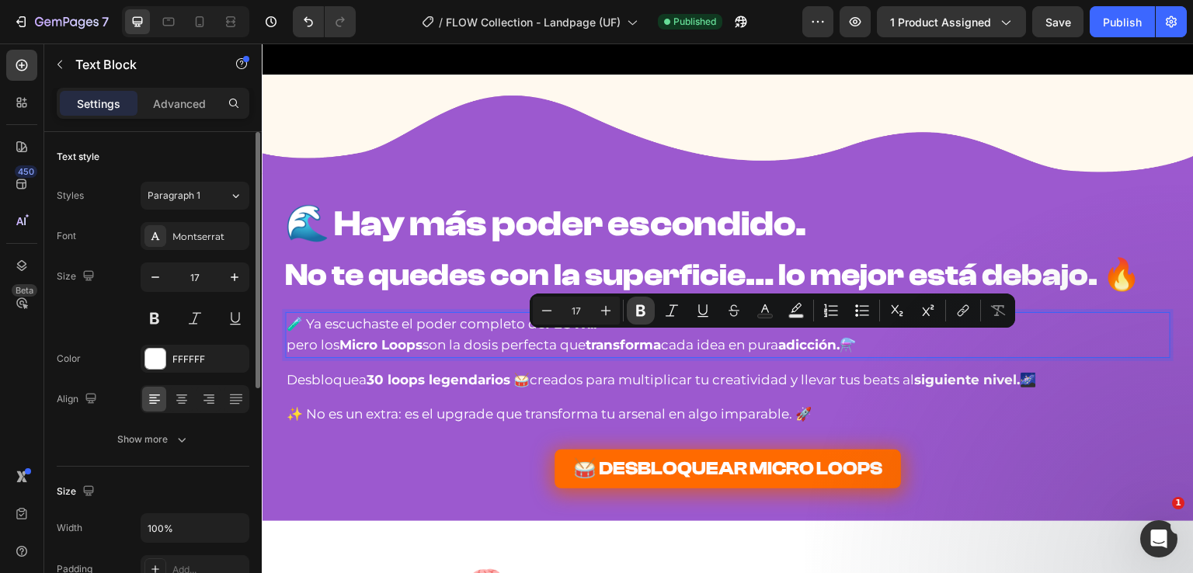
drag, startPoint x: 401, startPoint y: 289, endPoint x: 645, endPoint y: 318, distance: 245.7
click at [645, 318] on button "Bold" at bounding box center [641, 311] width 28 height 28
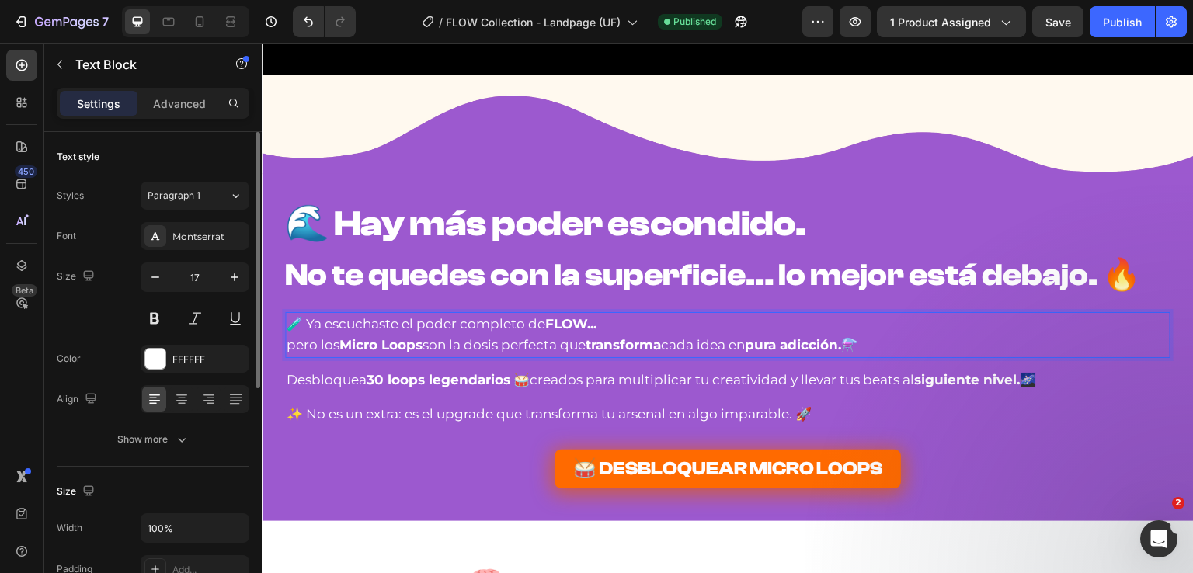
click at [667, 343] on p "pero los Micro Loops son la dosis perfecta que transforma cada idea en pura adi…" at bounding box center [728, 345] width 882 height 21
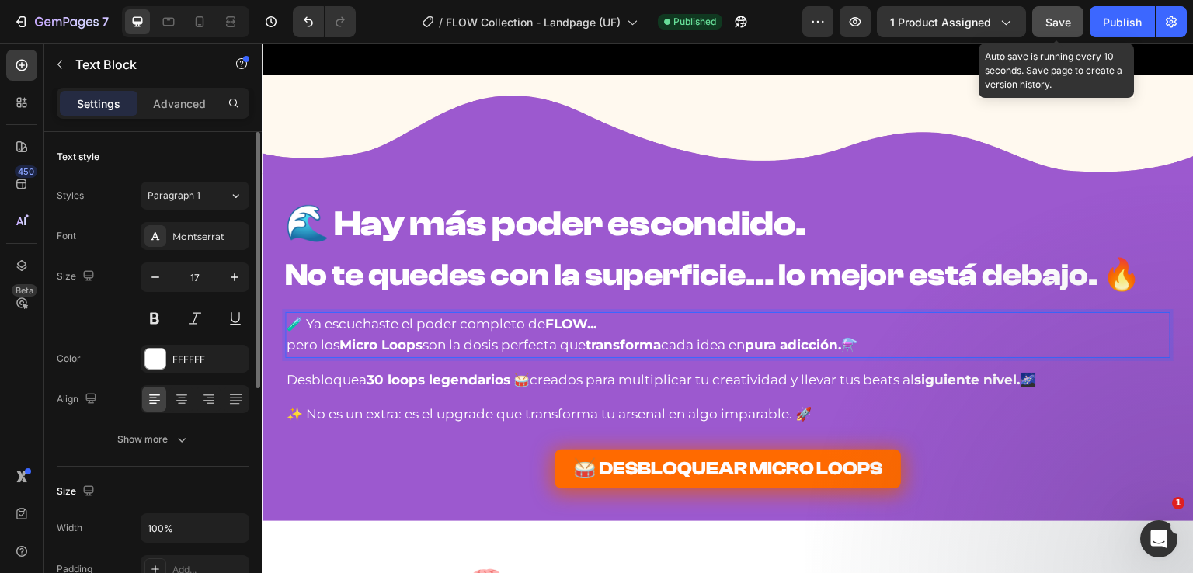
click at [1052, 19] on span "Save" at bounding box center [1058, 22] width 26 height 13
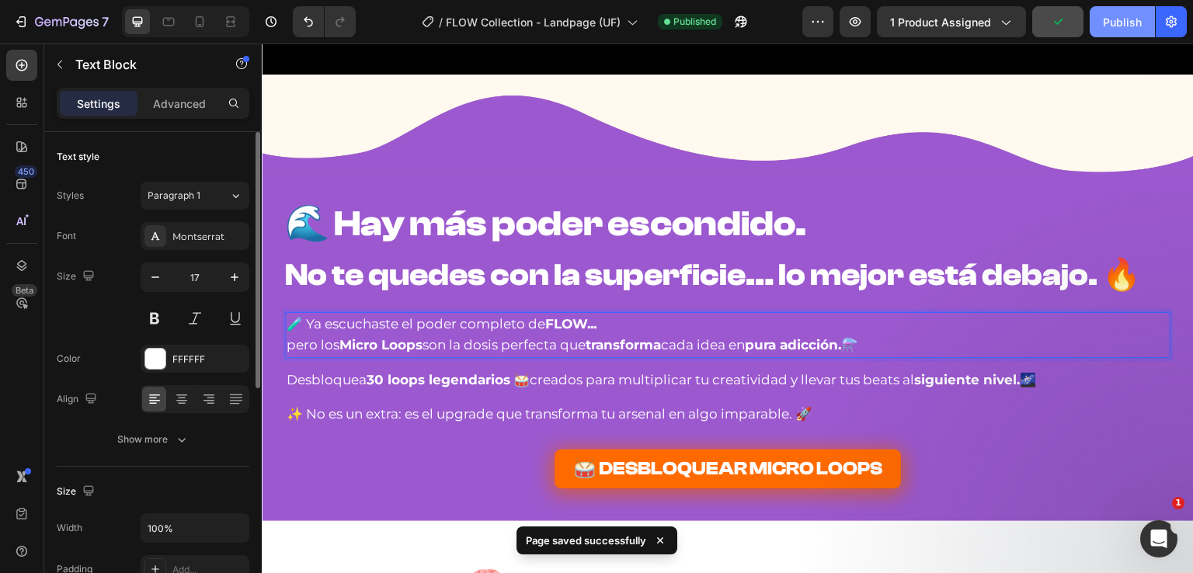
click at [1095, 17] on button "Publish" at bounding box center [1122, 21] width 65 height 31
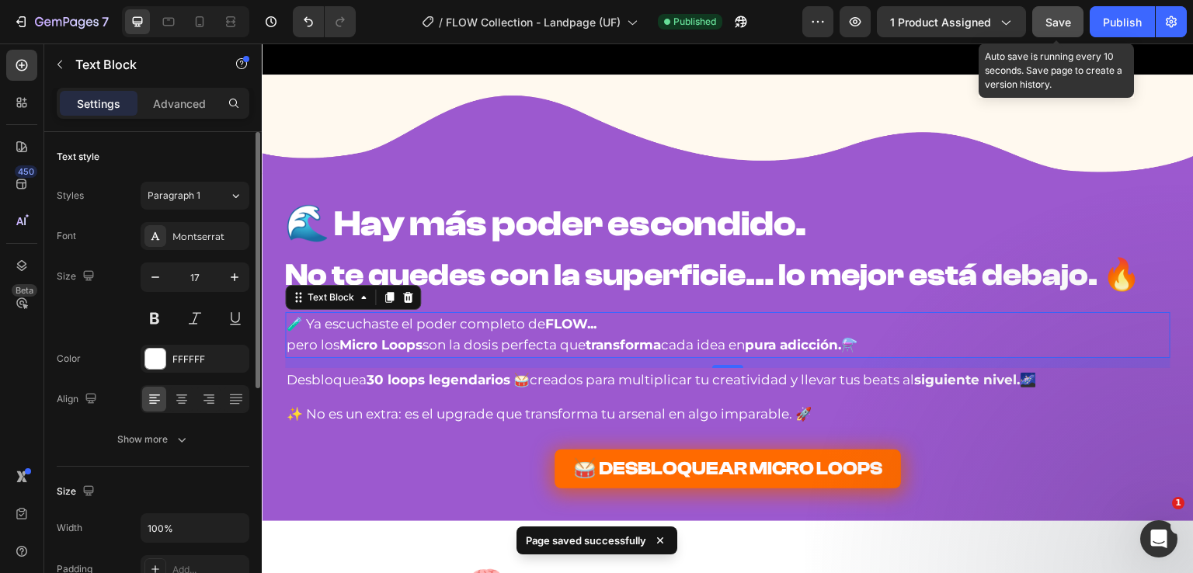
click at [1068, 29] on div "Save" at bounding box center [1058, 22] width 26 height 16
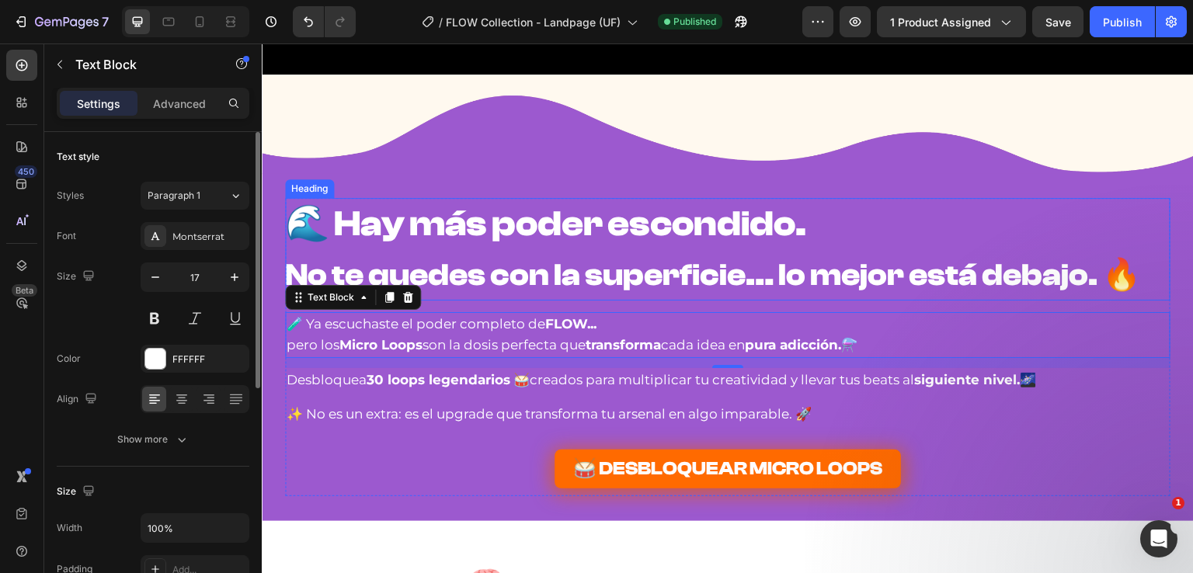
click at [524, 275] on strong "No te quedes con la superficie… lo mejor está debajo. 🔥" at bounding box center [713, 275] width 856 height 36
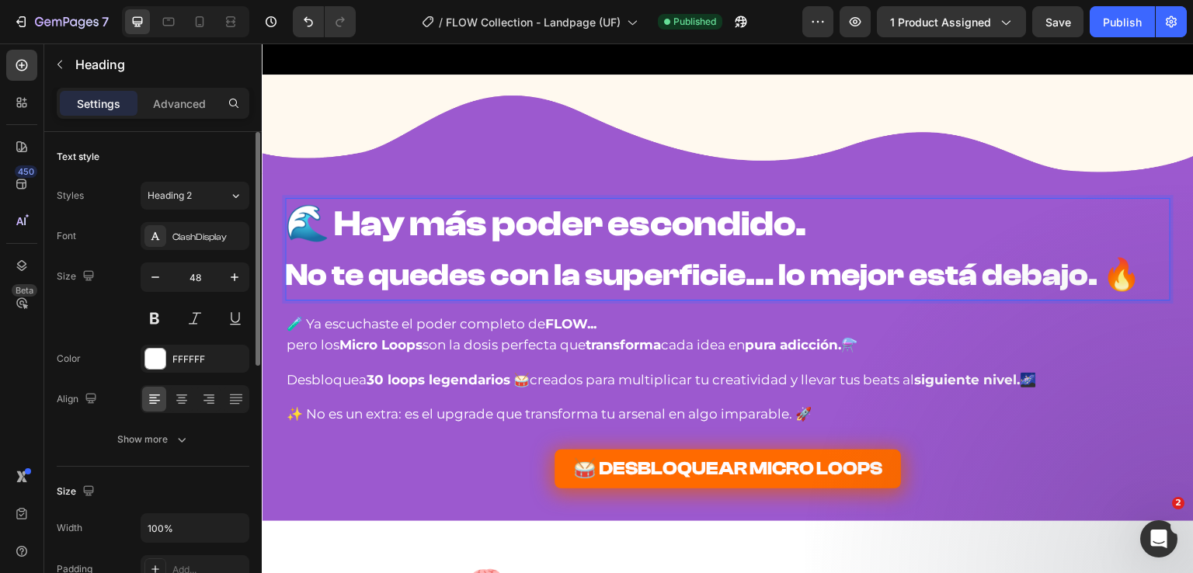
click at [539, 276] on strong "No te quedes con la superficie… lo mejor está debajo. 🔥" at bounding box center [713, 275] width 856 height 36
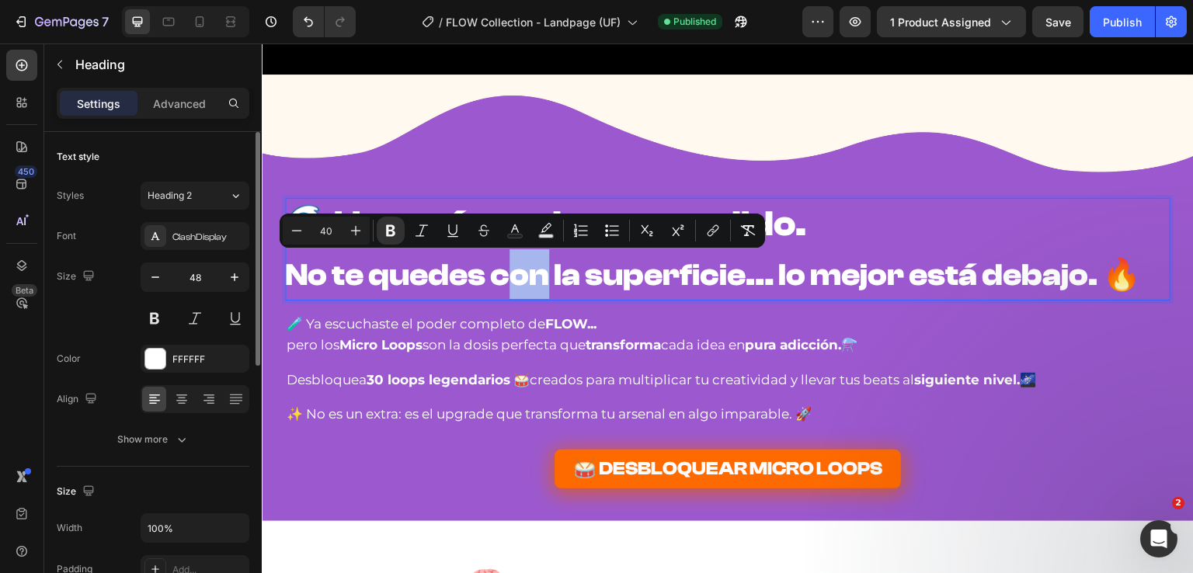
drag, startPoint x: 541, startPoint y: 279, endPoint x: 495, endPoint y: 291, distance: 47.5
click at [495, 291] on p "🌊 Hay más poder escondido. No te quedes con la superficie… lo mejor está debajo…" at bounding box center [727, 249] width 884 height 99
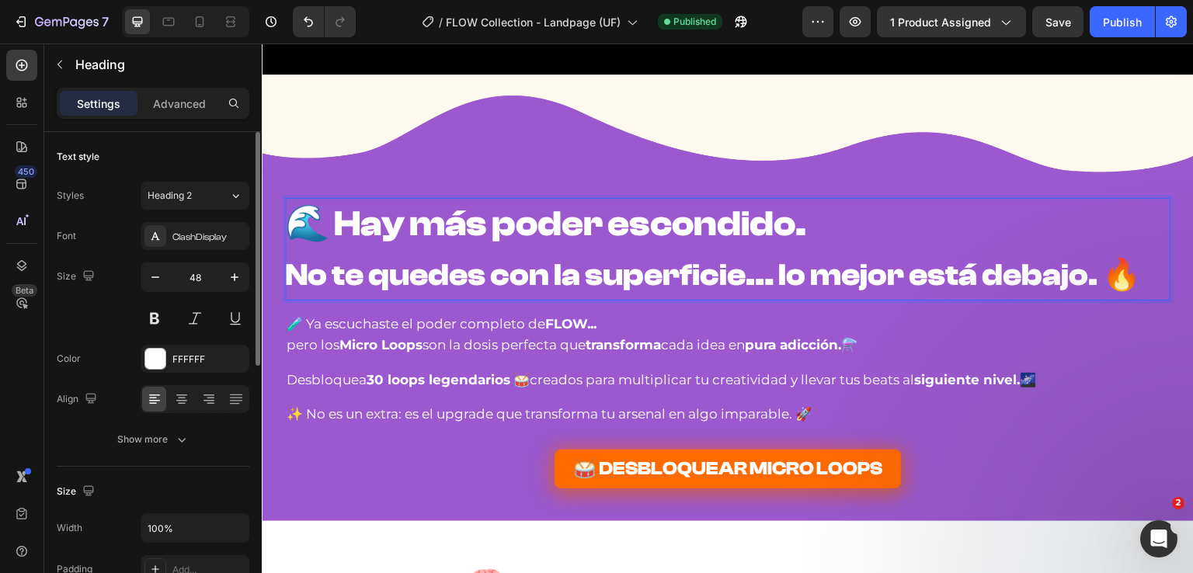
click at [560, 276] on strong "No te quedes con la superficie… lo mejor está debajo. 🔥" at bounding box center [713, 275] width 856 height 36
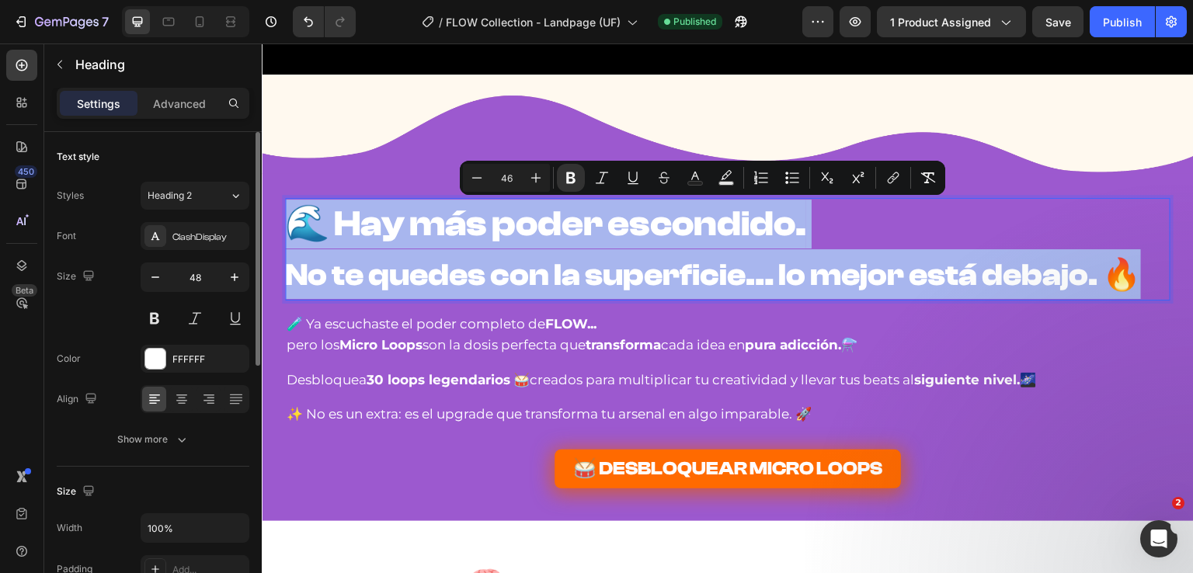
drag, startPoint x: 1112, startPoint y: 274, endPoint x: 519, endPoint y: 249, distance: 594.0
click at [295, 273] on strong "No te quedes con la superficie… lo mejor está debajo. 🔥" at bounding box center [713, 275] width 856 height 36
type input "40"
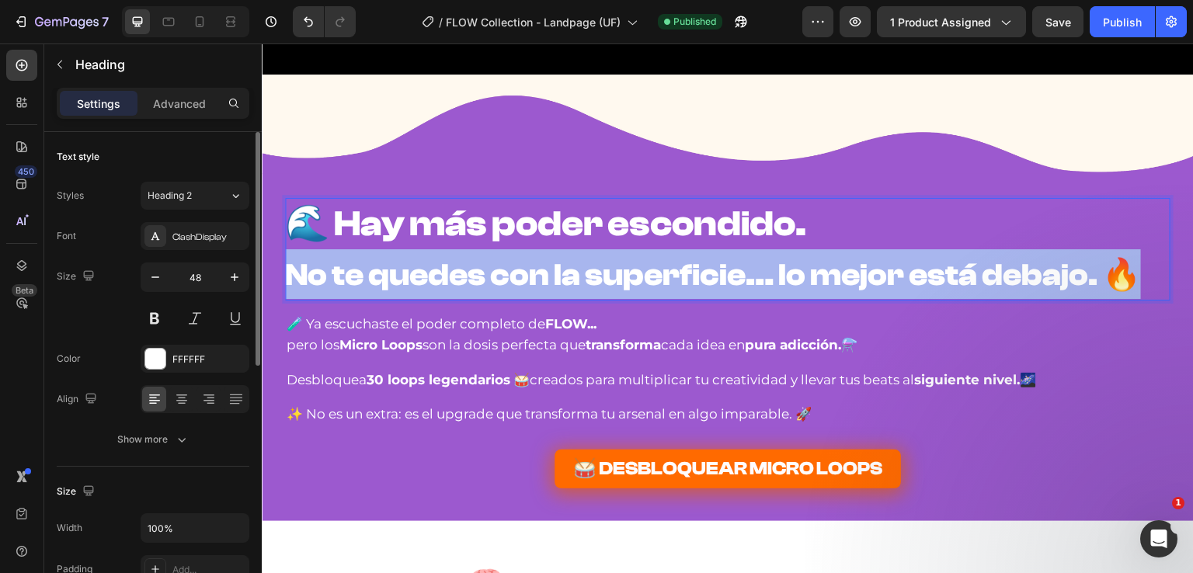
drag, startPoint x: 287, startPoint y: 269, endPoint x: 1193, endPoint y: 275, distance: 906.5
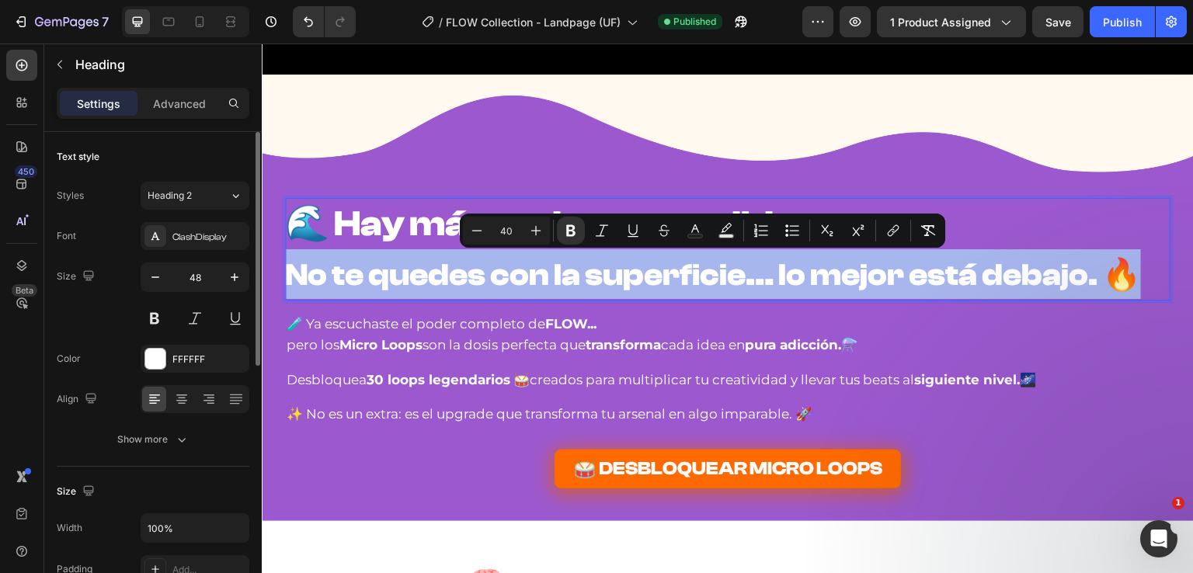
click at [1122, 270] on strong "No te quedes con la superficie… lo mejor está debajo. 🔥" at bounding box center [713, 275] width 856 height 36
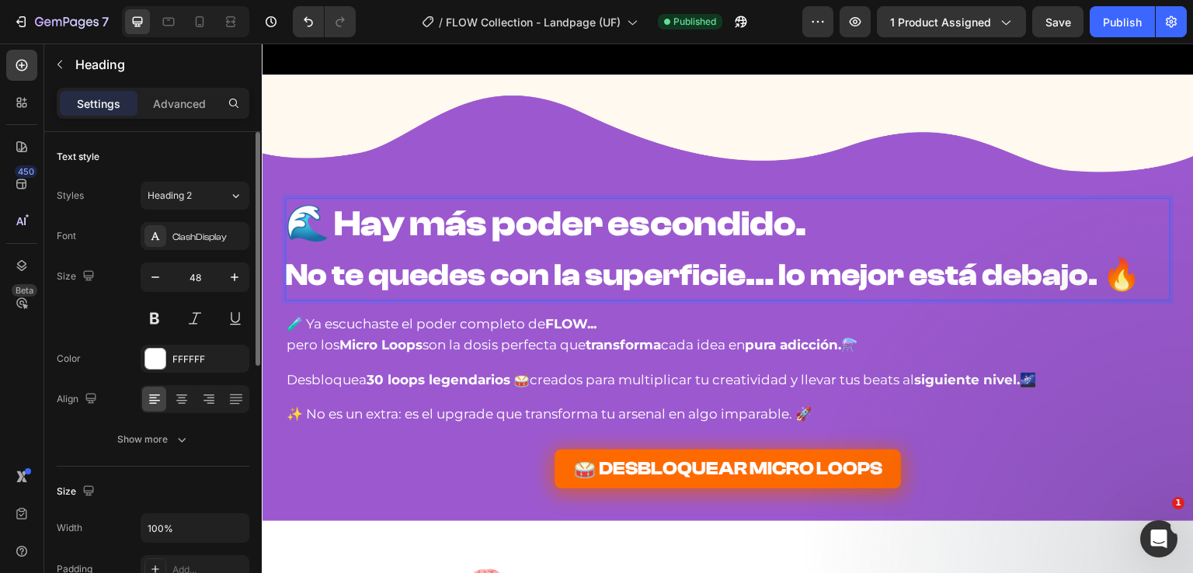
click at [521, 270] on strong "No te quedes con la superficie… lo mejor está debajo. 🔥" at bounding box center [713, 275] width 856 height 36
click at [535, 270] on strong "No te quedes con la superficie… lo mejor está debajo. 🔥" at bounding box center [713, 275] width 856 height 36
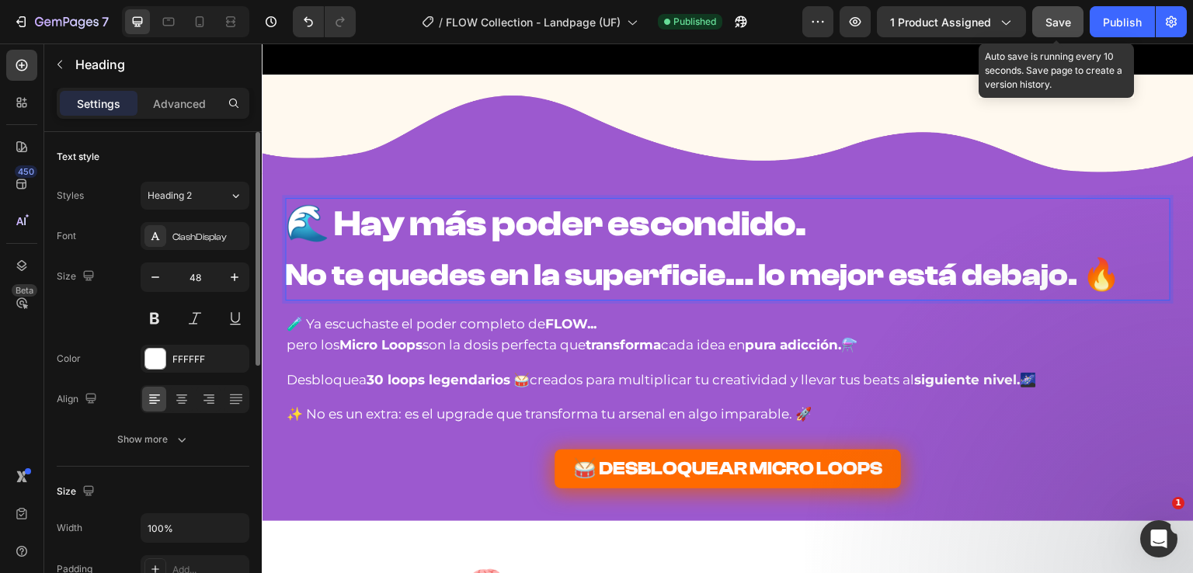
click at [1066, 16] on span "Save" at bounding box center [1058, 22] width 26 height 13
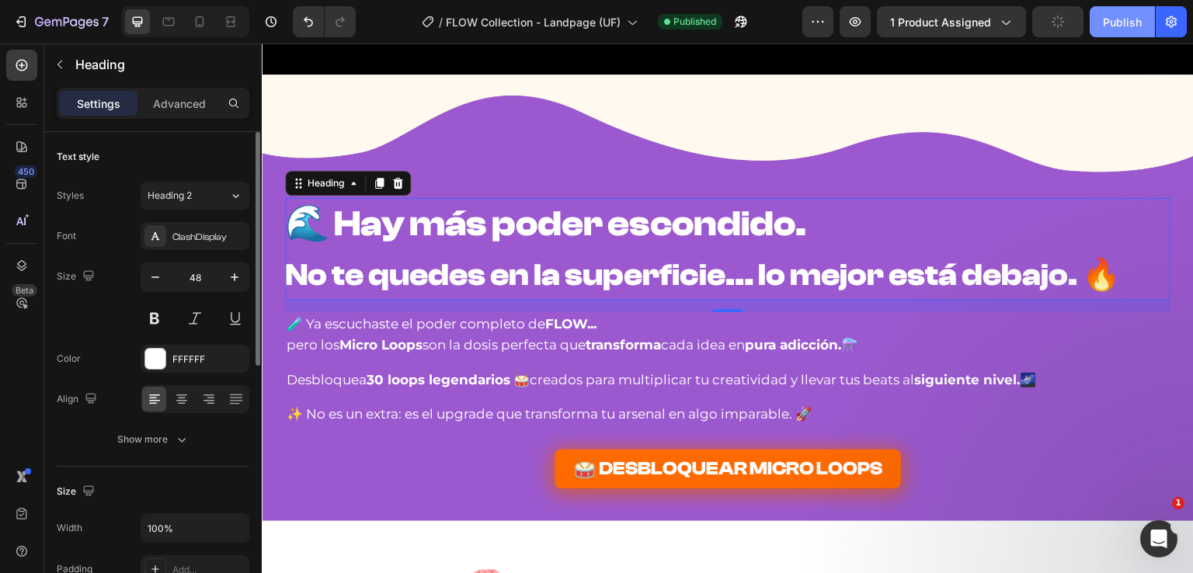
click at [1118, 14] on div "Publish" at bounding box center [1122, 22] width 39 height 16
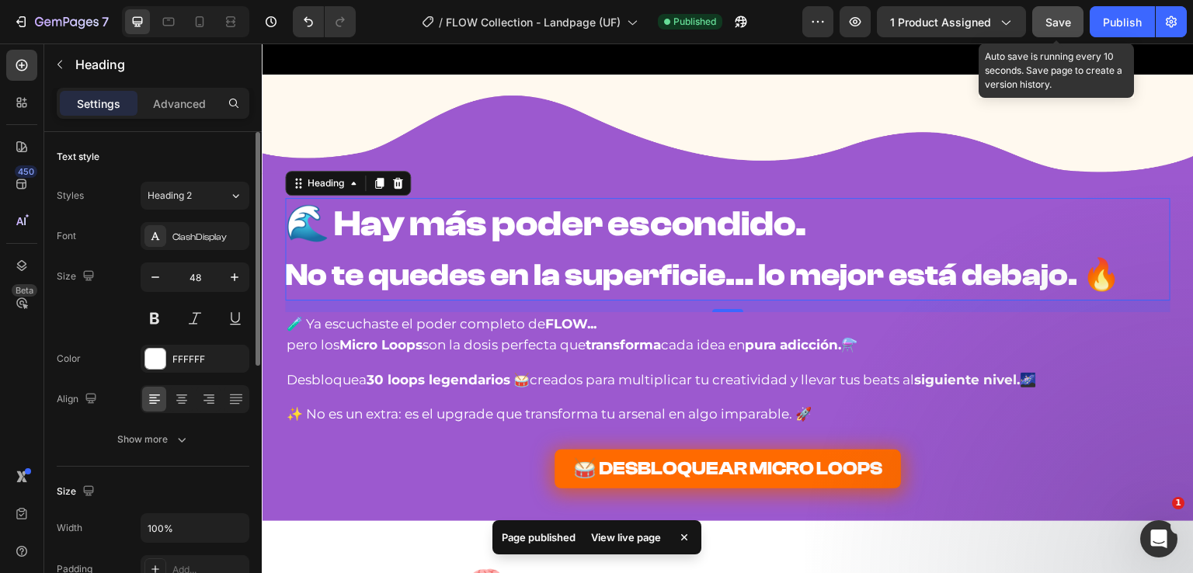
click at [1067, 16] on span "Save" at bounding box center [1058, 22] width 26 height 13
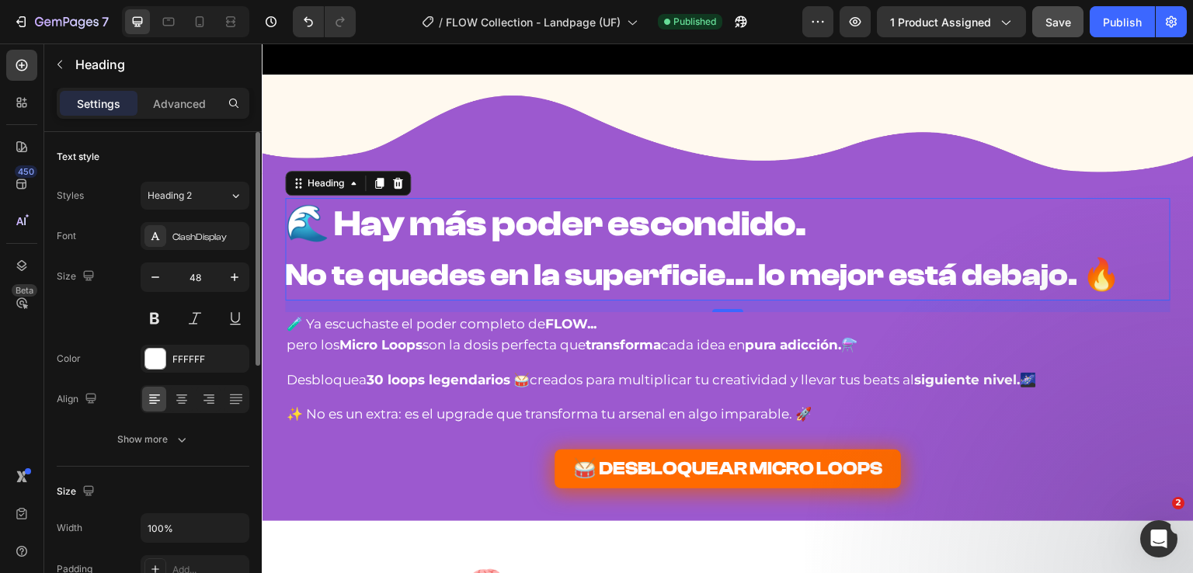
drag, startPoint x: 809, startPoint y: 280, endPoint x: 819, endPoint y: 280, distance: 10.1
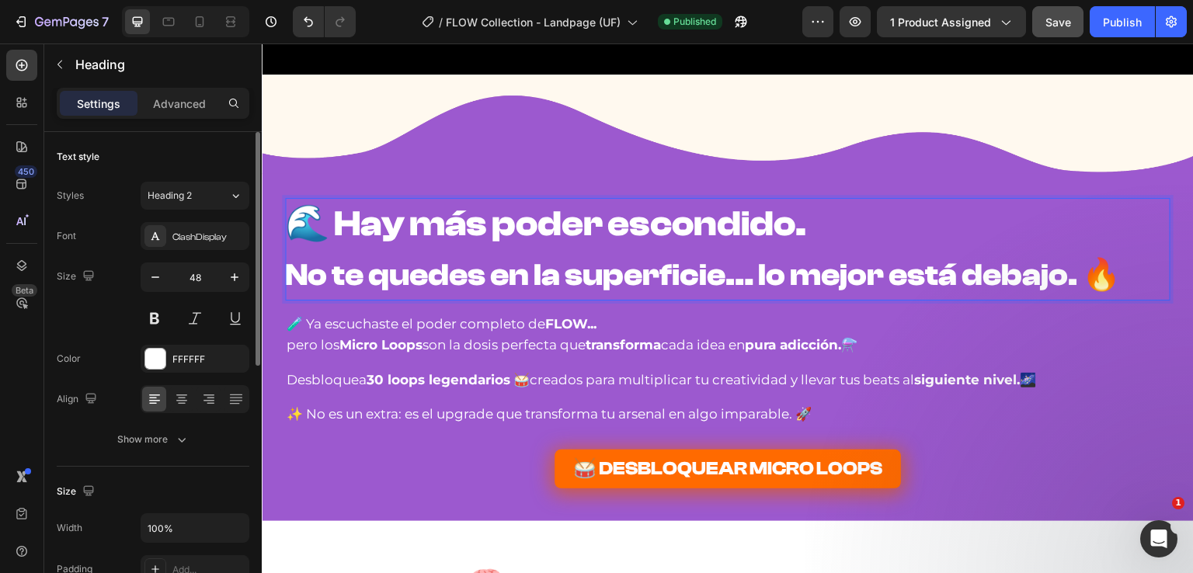
click at [1091, 291] on p "🌊 Hay más poder escondido. No te quedes en la superficie… lo mejor está debajo.…" at bounding box center [727, 249] width 884 height 99
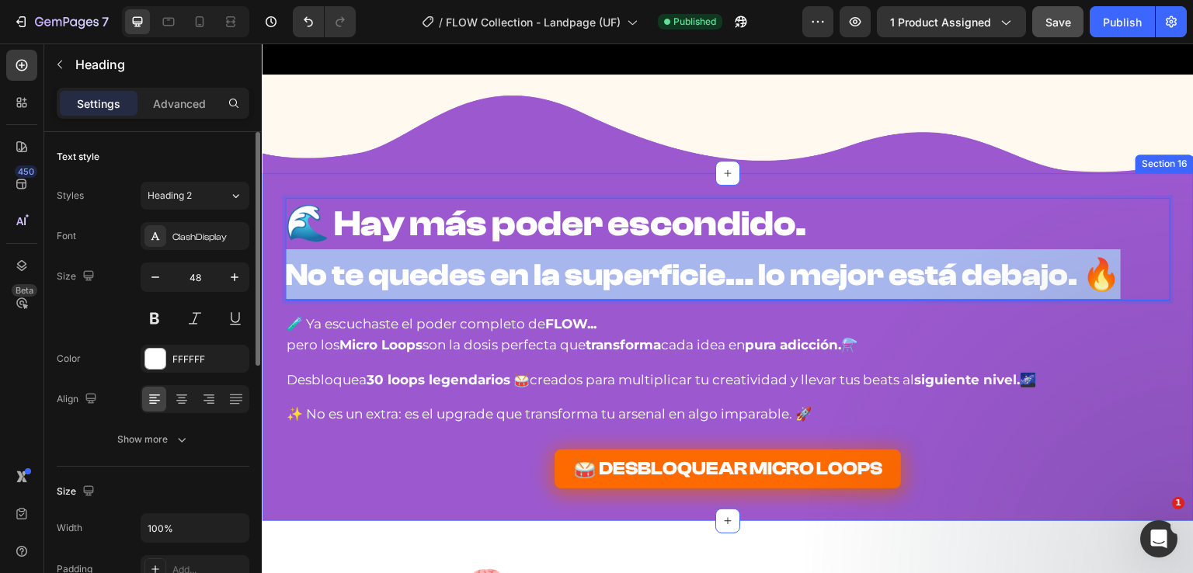
drag, startPoint x: 1108, startPoint y: 280, endPoint x: 273, endPoint y: 266, distance: 834.3
click at [273, 266] on div "🌊 Hay más poder escondido. No te quedes en la superficie… lo mejor está debajo.…" at bounding box center [728, 346] width 932 height 297
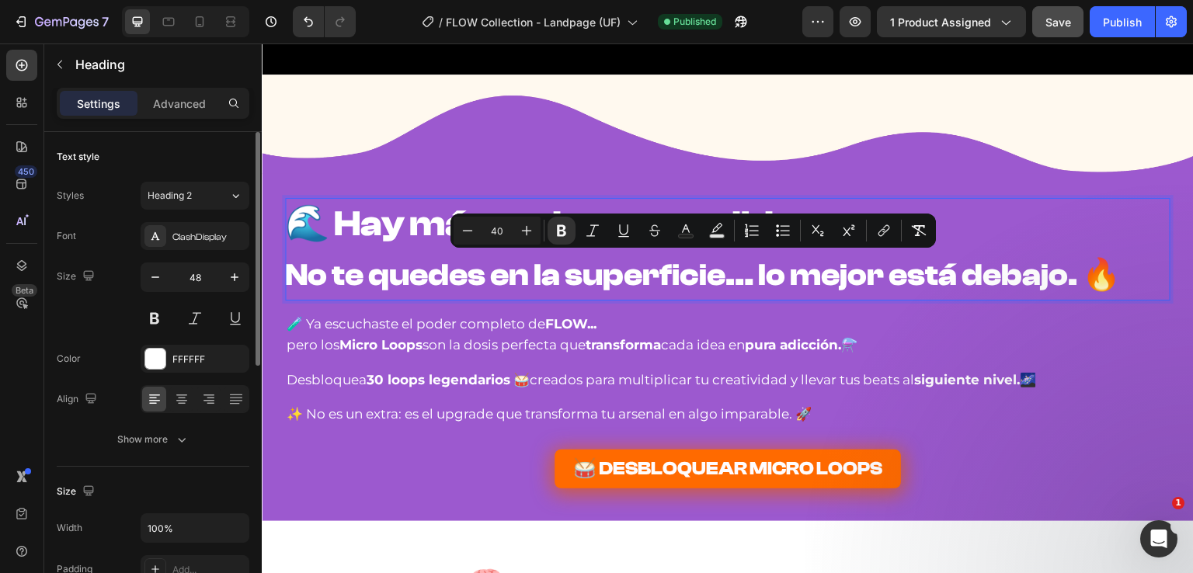
click at [860, 270] on strong "No te quedes en la superficie… lo mejor está debajo. 🔥" at bounding box center [703, 275] width 836 height 36
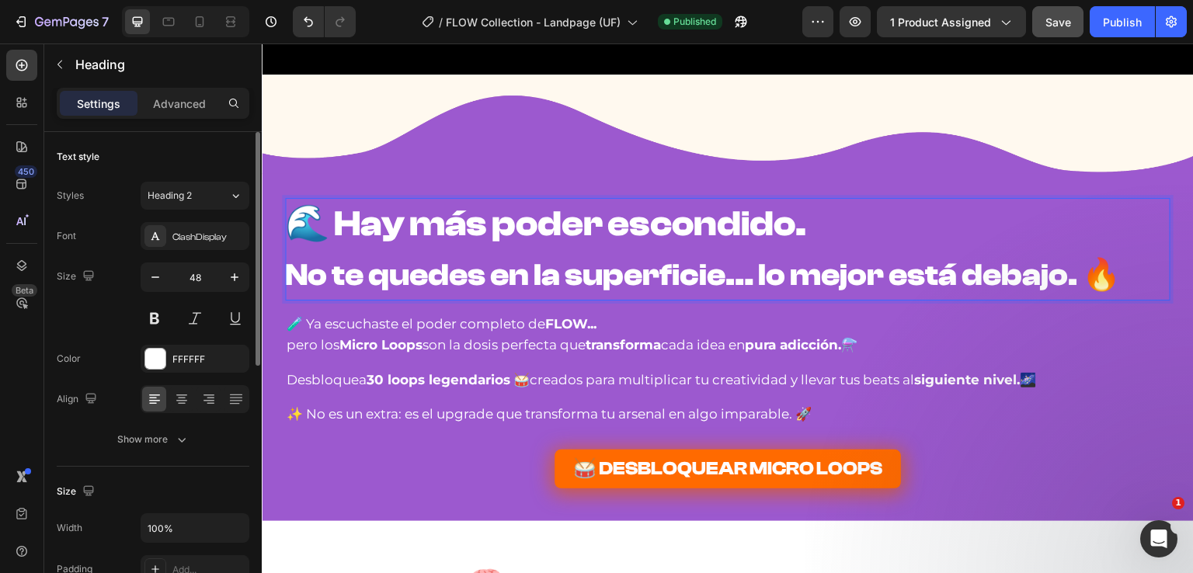
click at [969, 271] on strong "No te quedes en la superficie… lo mejor está debajo. 🔥" at bounding box center [703, 275] width 836 height 36
click at [958, 278] on strong "No te quedes en la superficie… lo mejor está debajo. 🔥" at bounding box center [703, 275] width 836 height 36
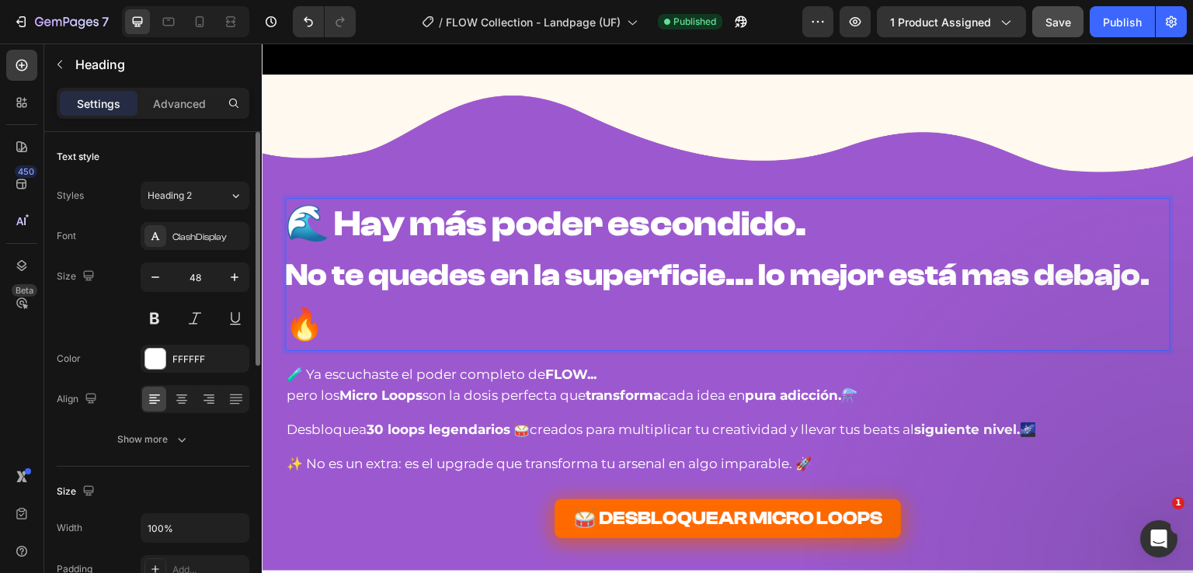
click at [1059, 274] on strong "No te quedes en la superficie… lo mejor está mas debajo. 🔥" at bounding box center [717, 299] width 865 height 85
click at [1004, 278] on strong "No te quedes en la superficie… lo mejor está mas abajo. 🔥" at bounding box center [707, 299] width 844 height 85
click at [667, 364] on p "🧪 Ya escuchaste el poder completo de FLOW..." at bounding box center [728, 374] width 882 height 21
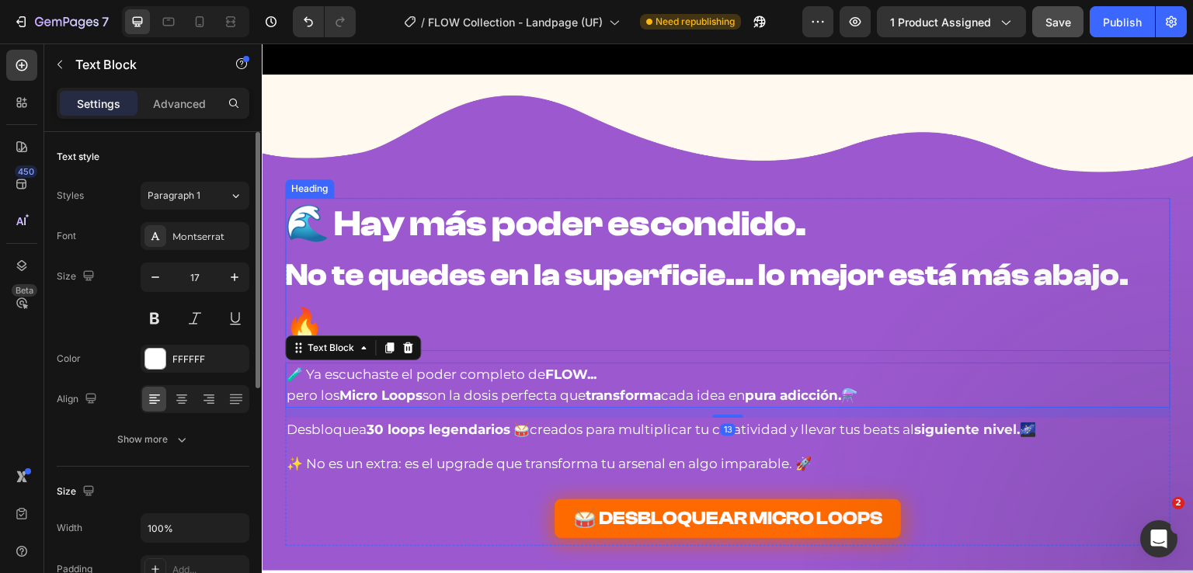
click at [757, 262] on strong "No te quedes en la superficie… lo mejor está más abajo. 🔥" at bounding box center [707, 299] width 844 height 85
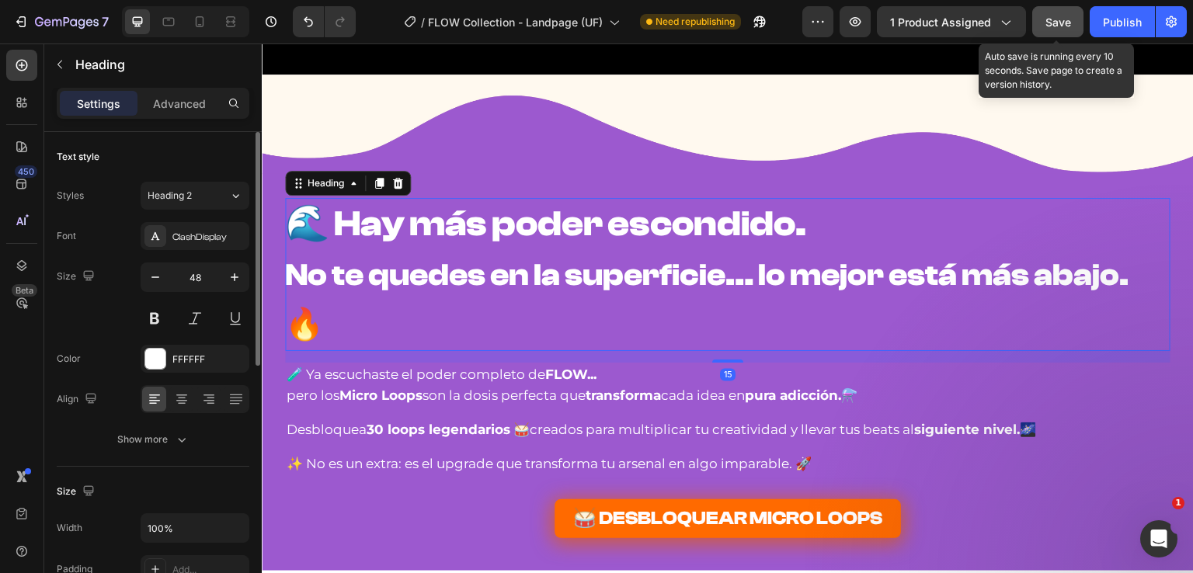
click at [1047, 16] on span "Save" at bounding box center [1058, 22] width 26 height 13
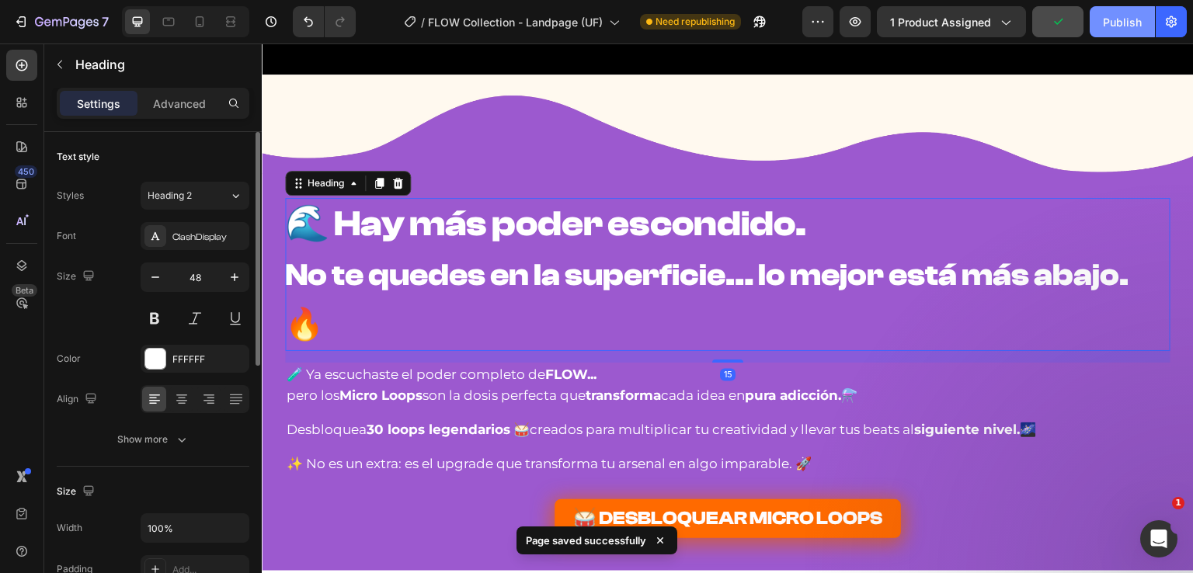
click at [1119, 23] on div "Publish" at bounding box center [1122, 22] width 39 height 16
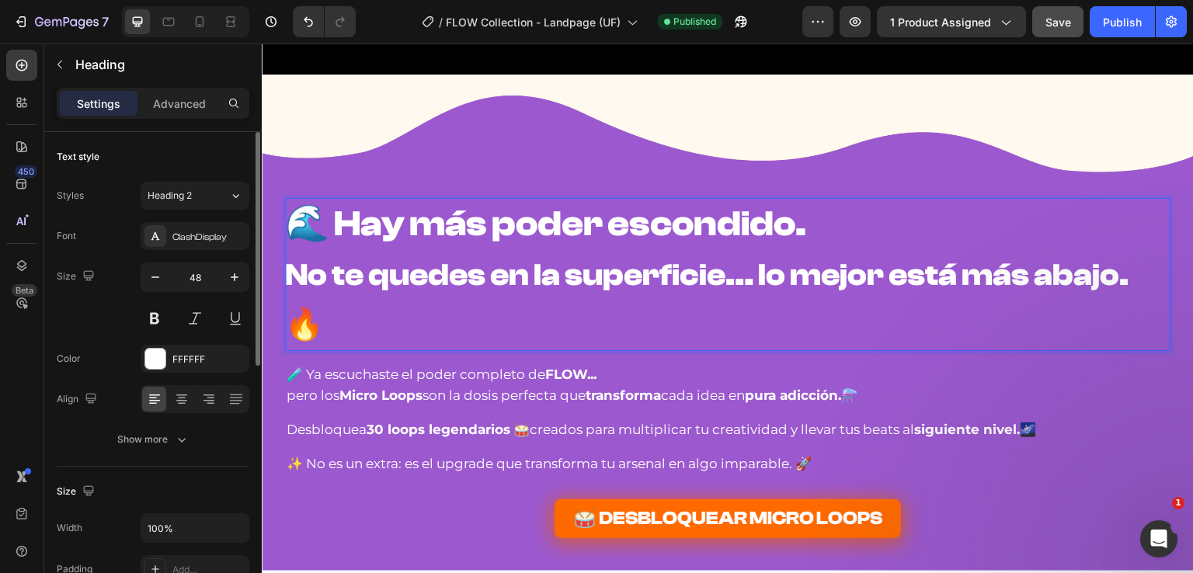
click at [1129, 277] on strong "No te quedes en la superficie… lo mejor está más abajo. 🔥" at bounding box center [707, 299] width 844 height 85
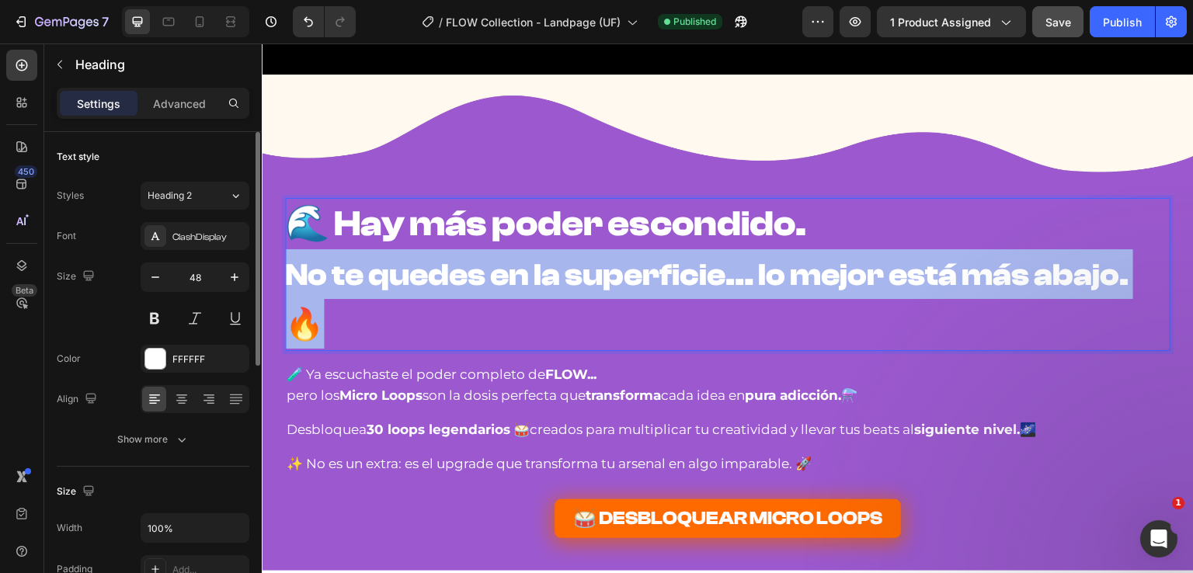
drag, startPoint x: 1153, startPoint y: 277, endPoint x: 104, endPoint y: 329, distance: 1049.9
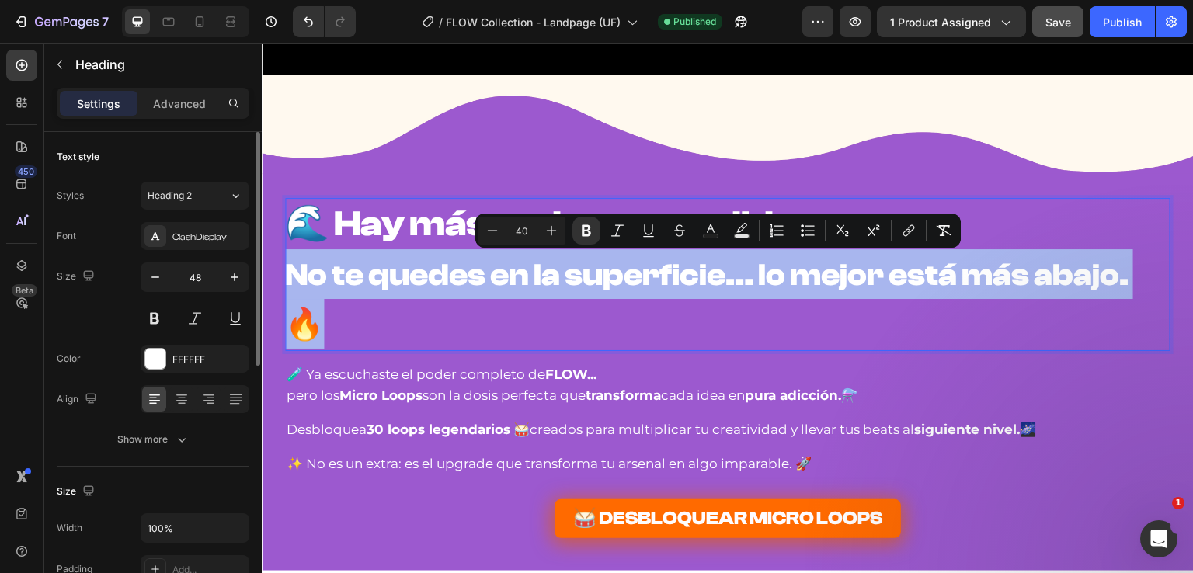
copy strong "No te quedes en la superficie… lo mejor está más abajo. 🔥"
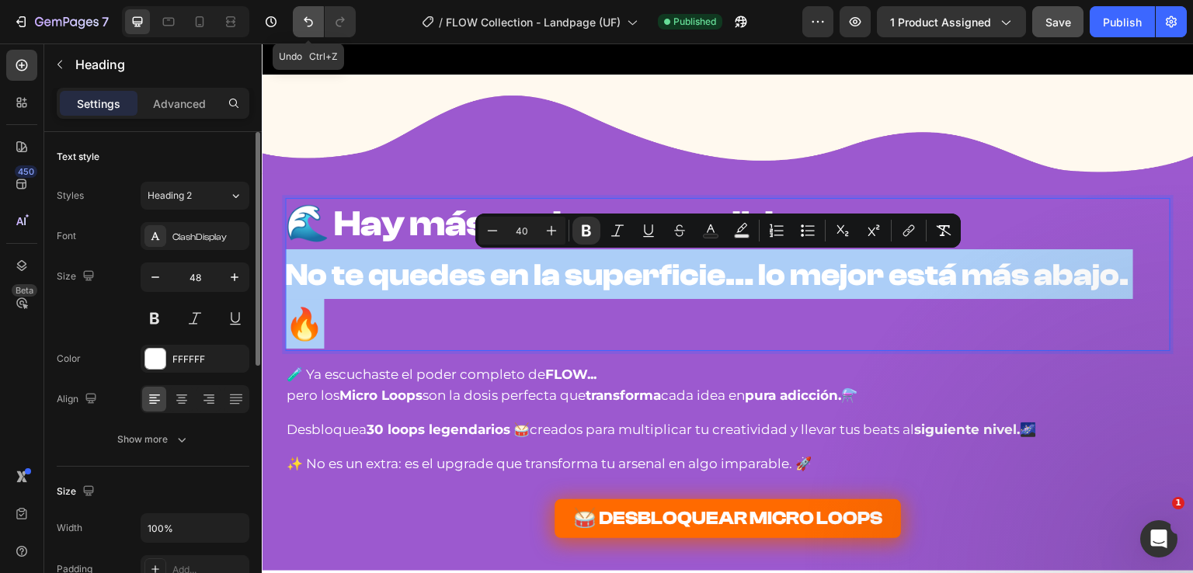
click at [304, 30] on button "Undo/Redo" at bounding box center [308, 21] width 31 height 31
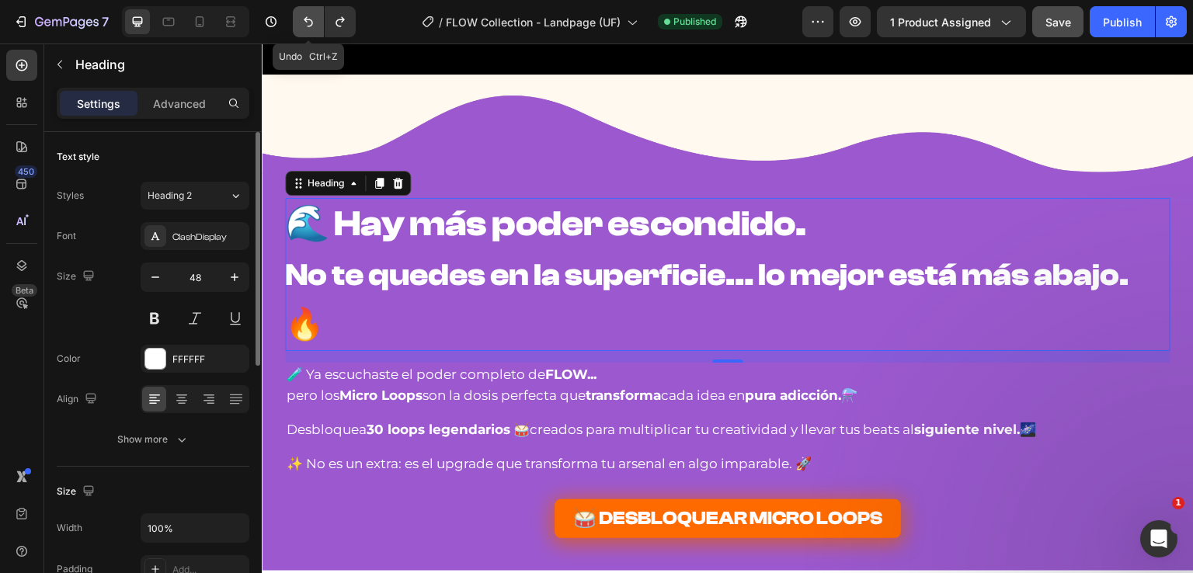
click at [304, 28] on icon "Undo/Redo" at bounding box center [309, 22] width 16 height 16
click at [304, 27] on icon "Undo/Redo" at bounding box center [309, 22] width 16 height 16
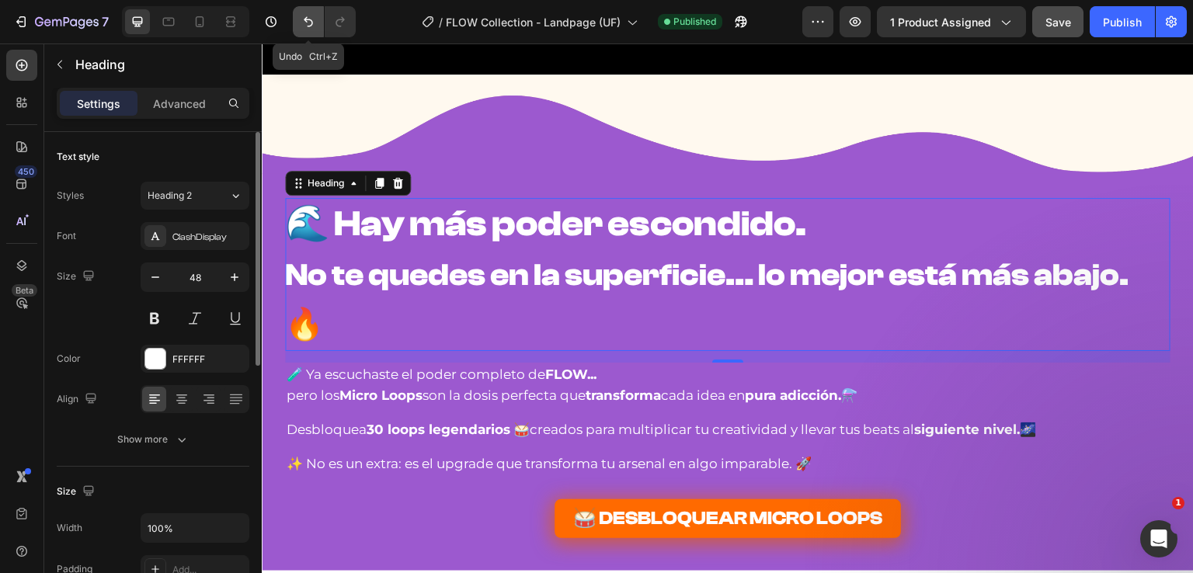
click at [304, 27] on icon "Undo/Redo" at bounding box center [309, 22] width 16 height 16
click at [304, 26] on icon "Undo/Redo" at bounding box center [309, 22] width 16 height 16
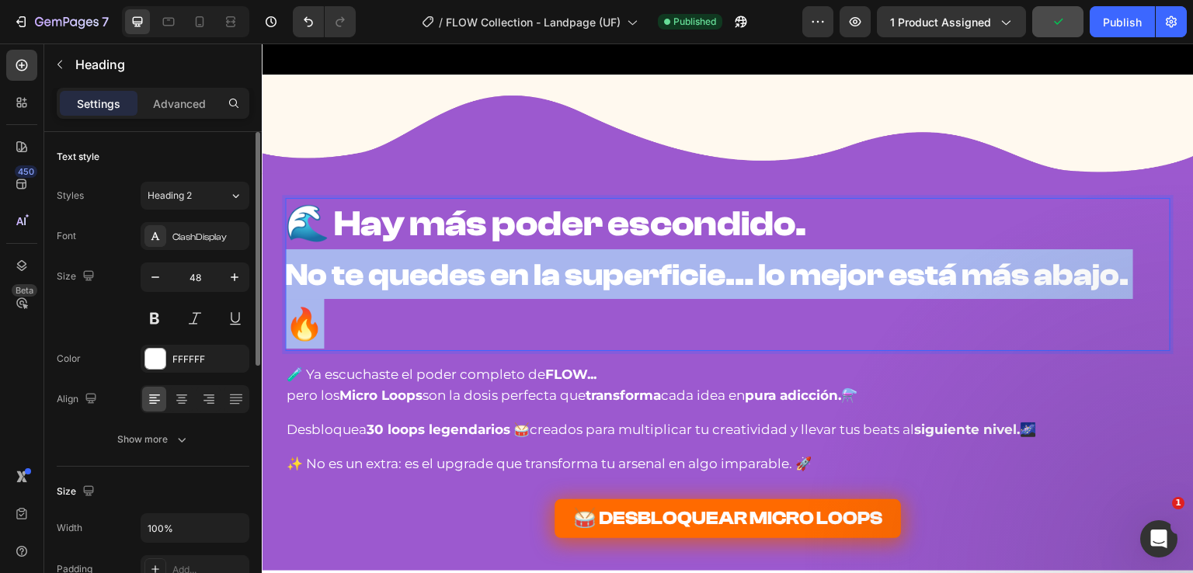
drag, startPoint x: 283, startPoint y: 277, endPoint x: 1193, endPoint y: 294, distance: 910.5
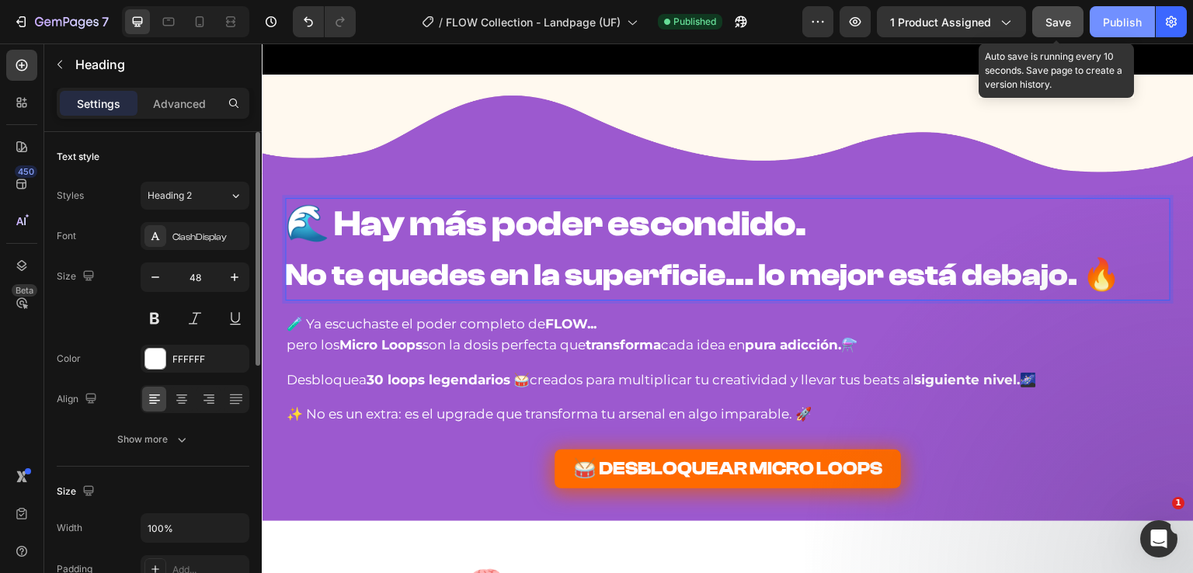
click at [1077, 27] on button "Save" at bounding box center [1057, 21] width 51 height 31
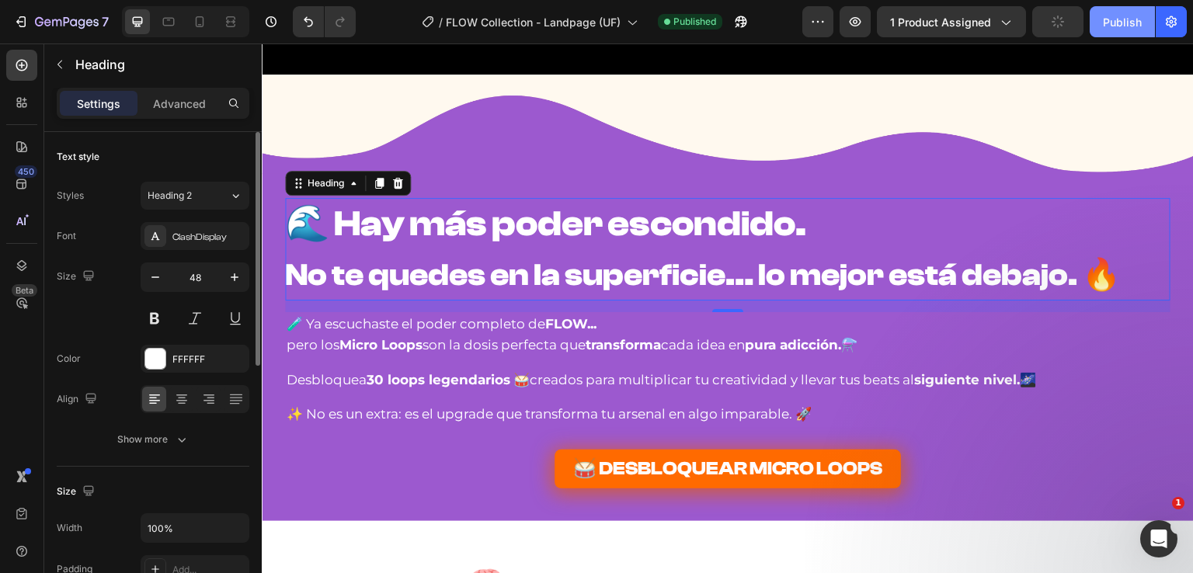
click at [1112, 23] on div "Publish" at bounding box center [1122, 22] width 39 height 16
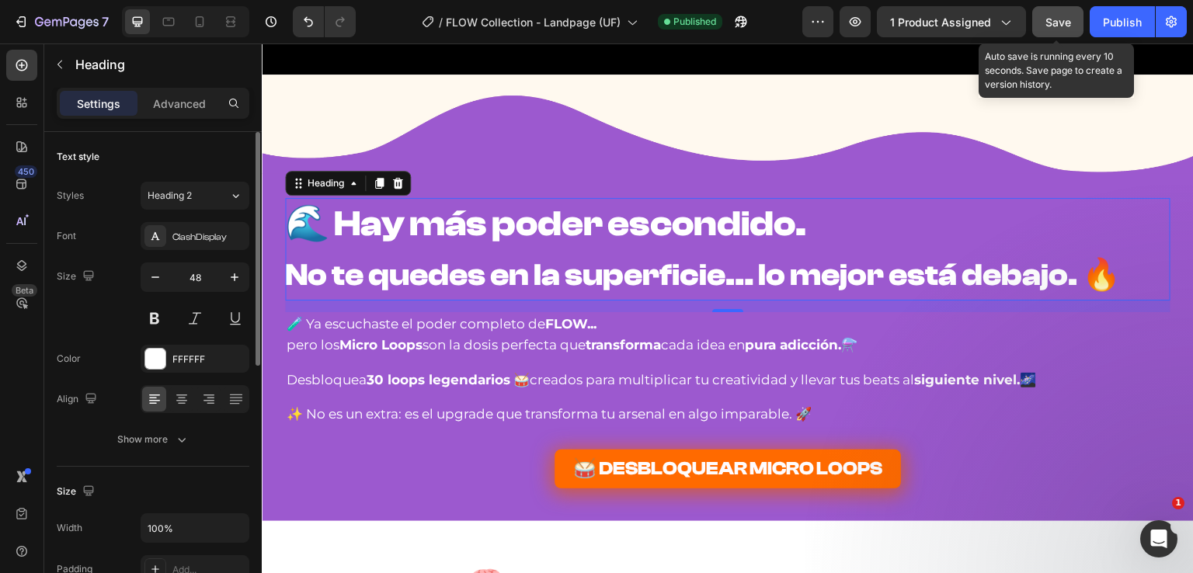
click at [1070, 14] on div "Save" at bounding box center [1058, 22] width 26 height 16
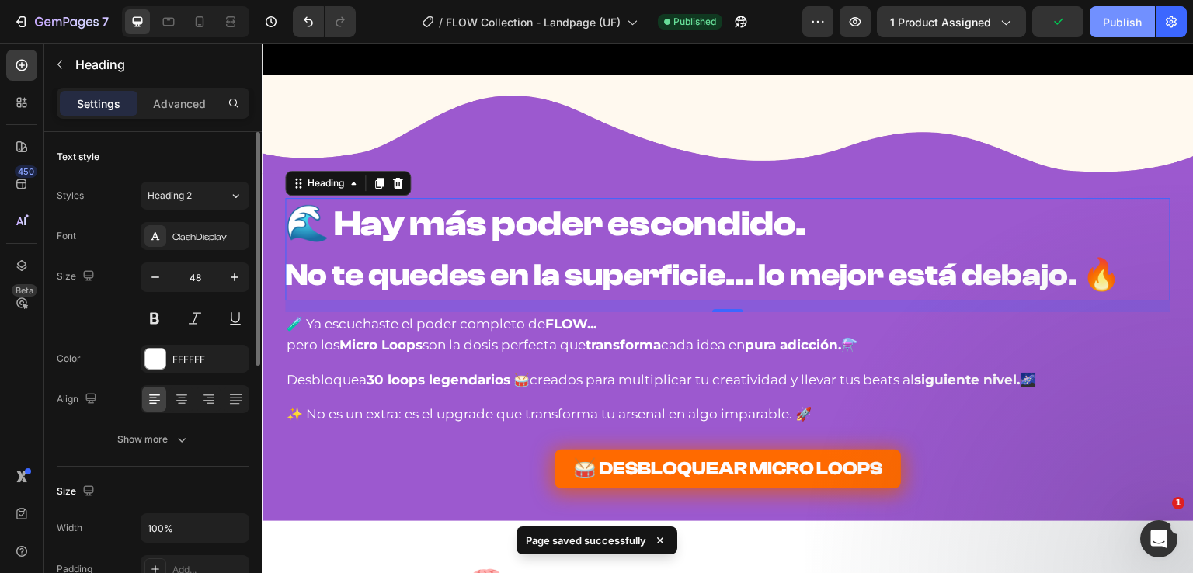
click at [1099, 14] on button "Publish" at bounding box center [1122, 21] width 65 height 31
